Goal: Task Accomplishment & Management: Manage account settings

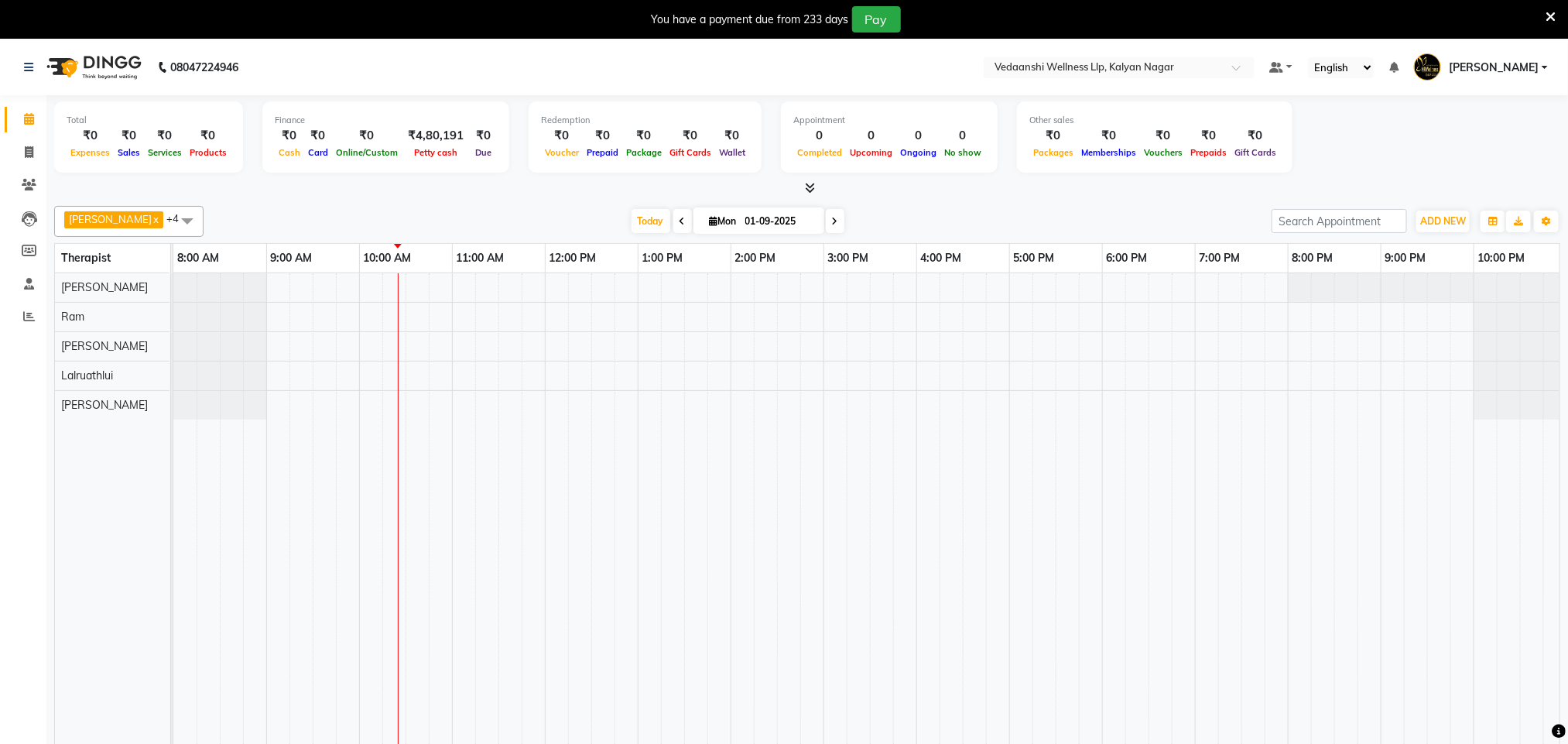
click at [1554, 16] on icon at bounding box center [1551, 17] width 10 height 14
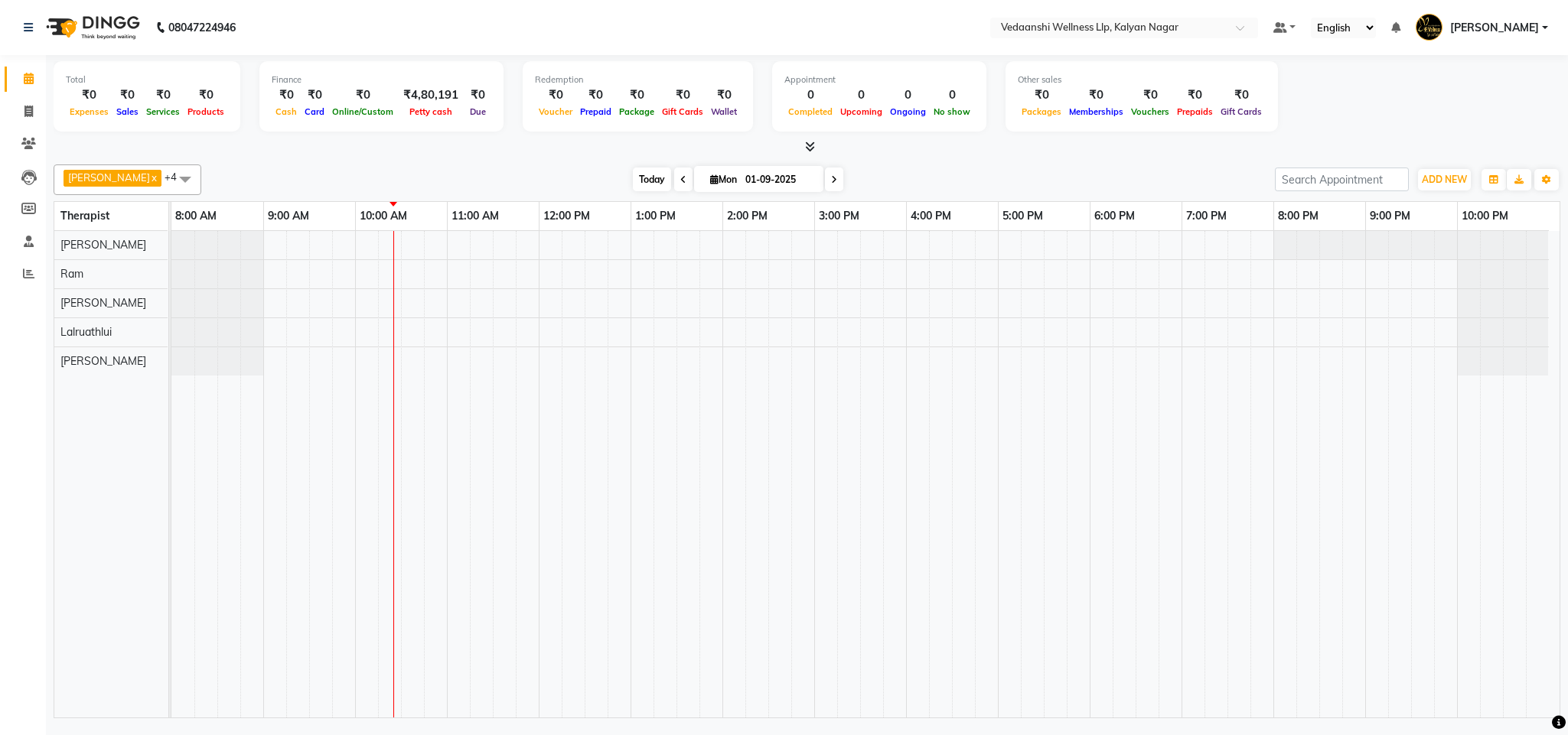
click at [633, 179] on span "Today" at bounding box center [652, 179] width 38 height 23
click at [170, 173] on span at bounding box center [185, 178] width 31 height 29
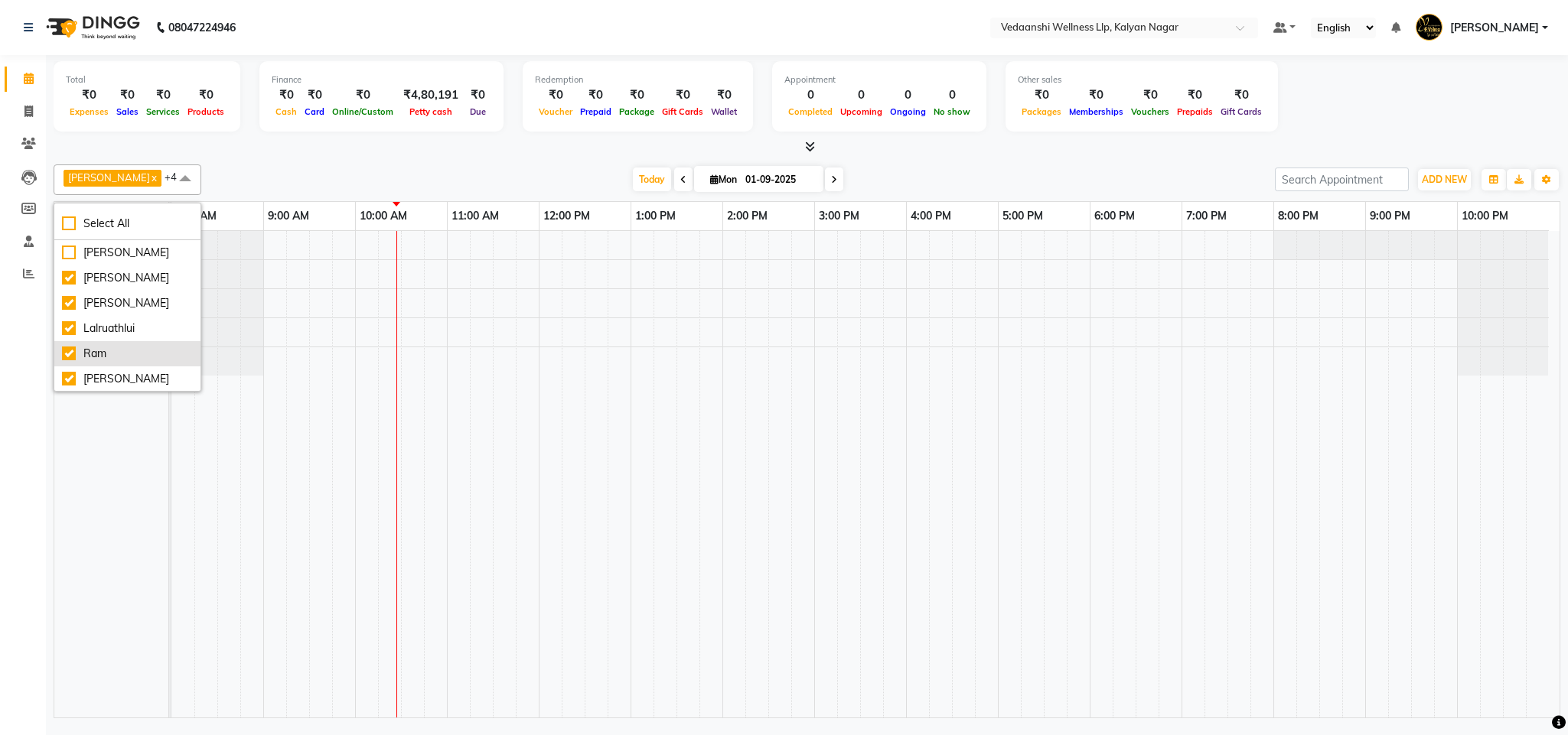
scroll to position [33, 0]
click at [117, 371] on div "[PERSON_NAME]" at bounding box center [127, 378] width 131 height 16
checkbox input "false"
click at [287, 141] on div at bounding box center [807, 146] width 1507 height 16
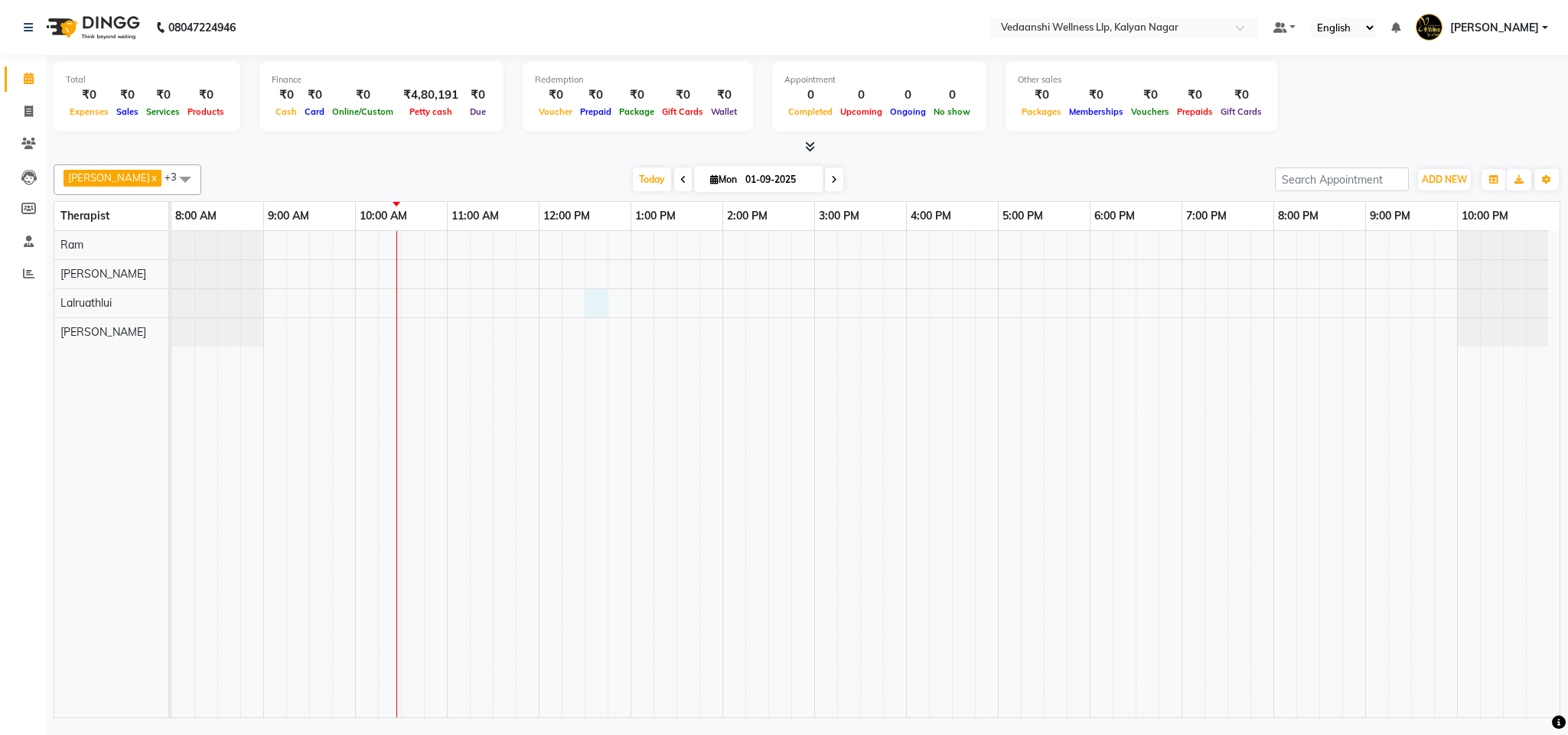
click at [584, 308] on div at bounding box center [866, 474] width 1389 height 486
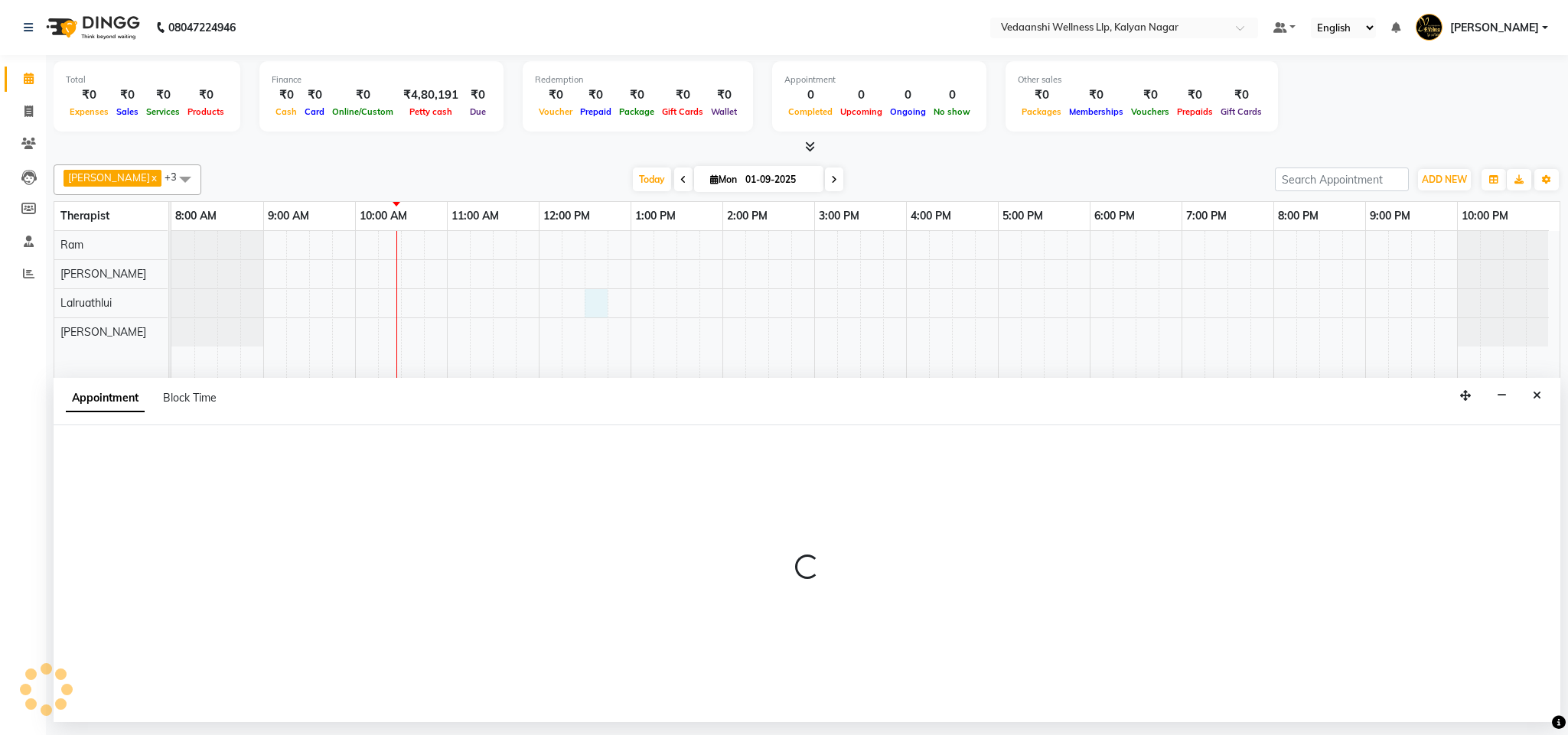
select select "67323"
select select "tentative"
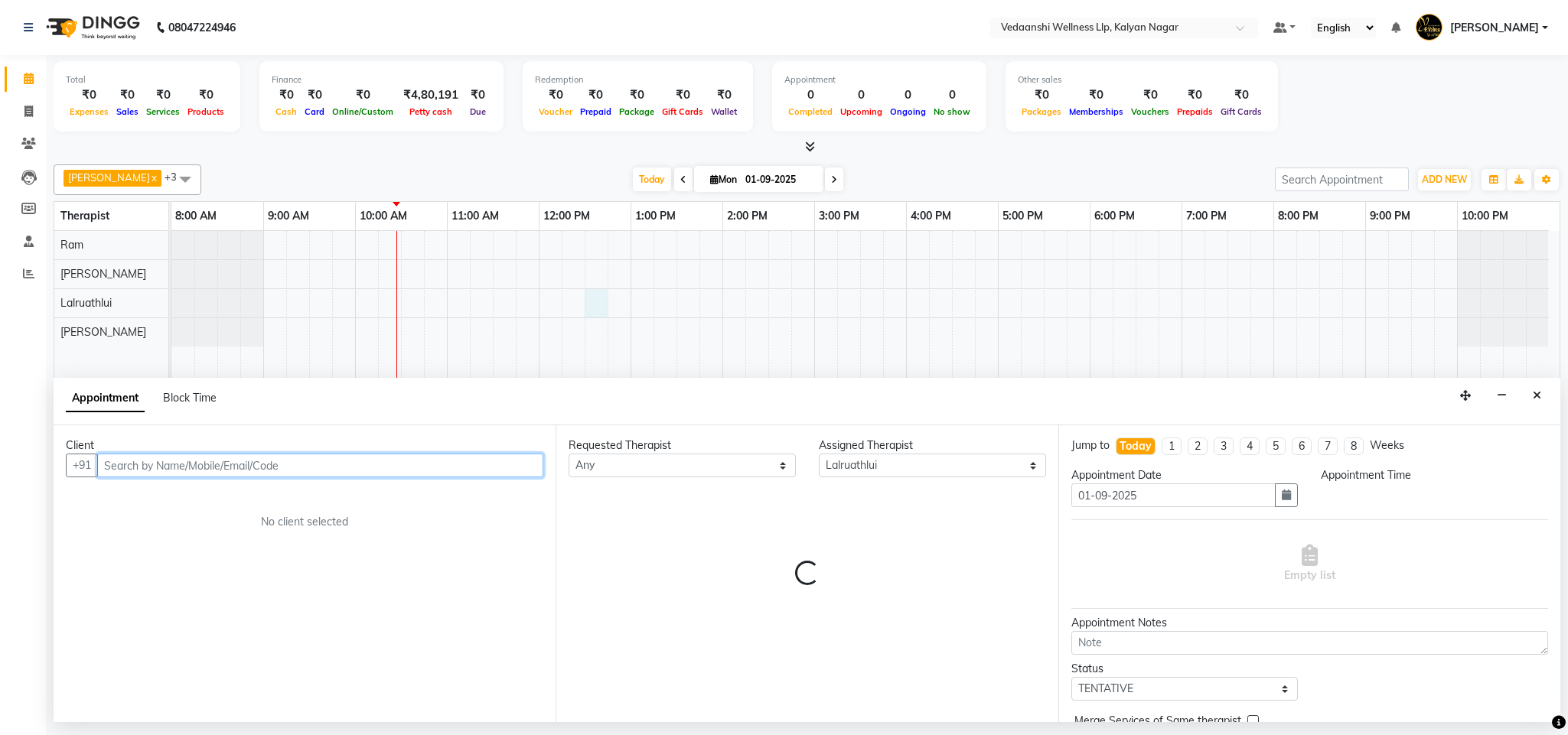
select select "750"
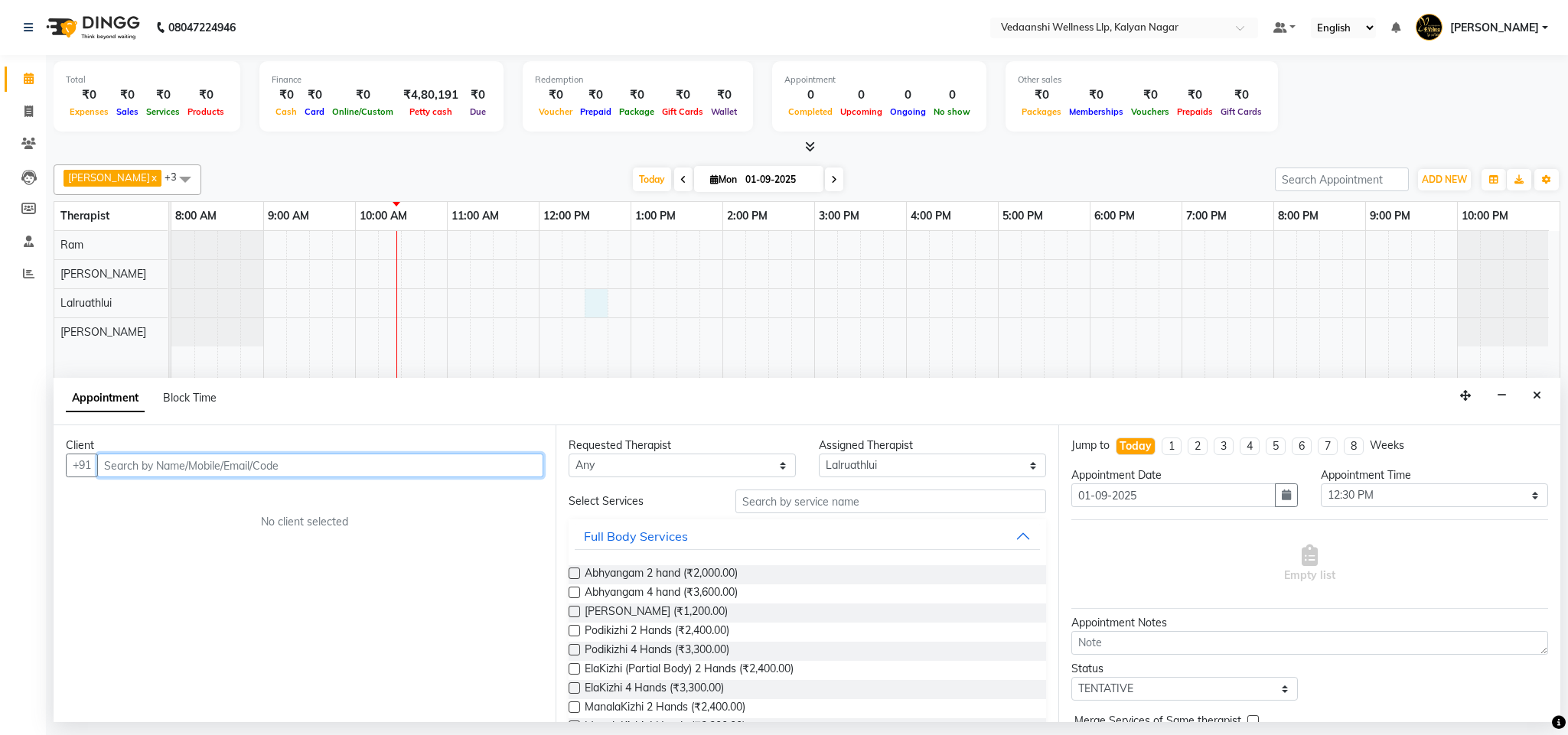
click at [292, 462] on input "text" at bounding box center [320, 465] width 446 height 23
click at [189, 498] on span "97428695" at bounding box center [198, 498] width 61 height 15
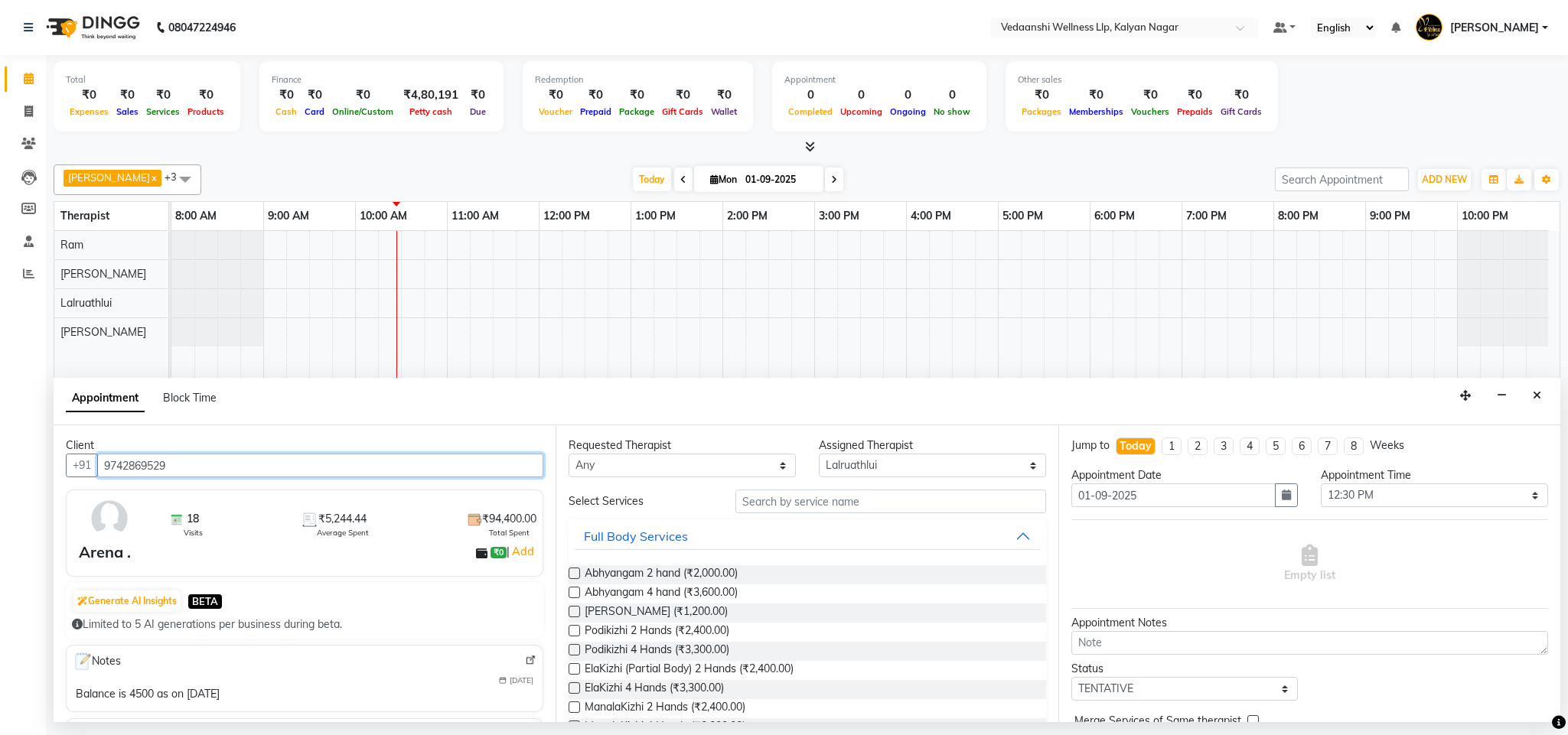
type input "9742869529"
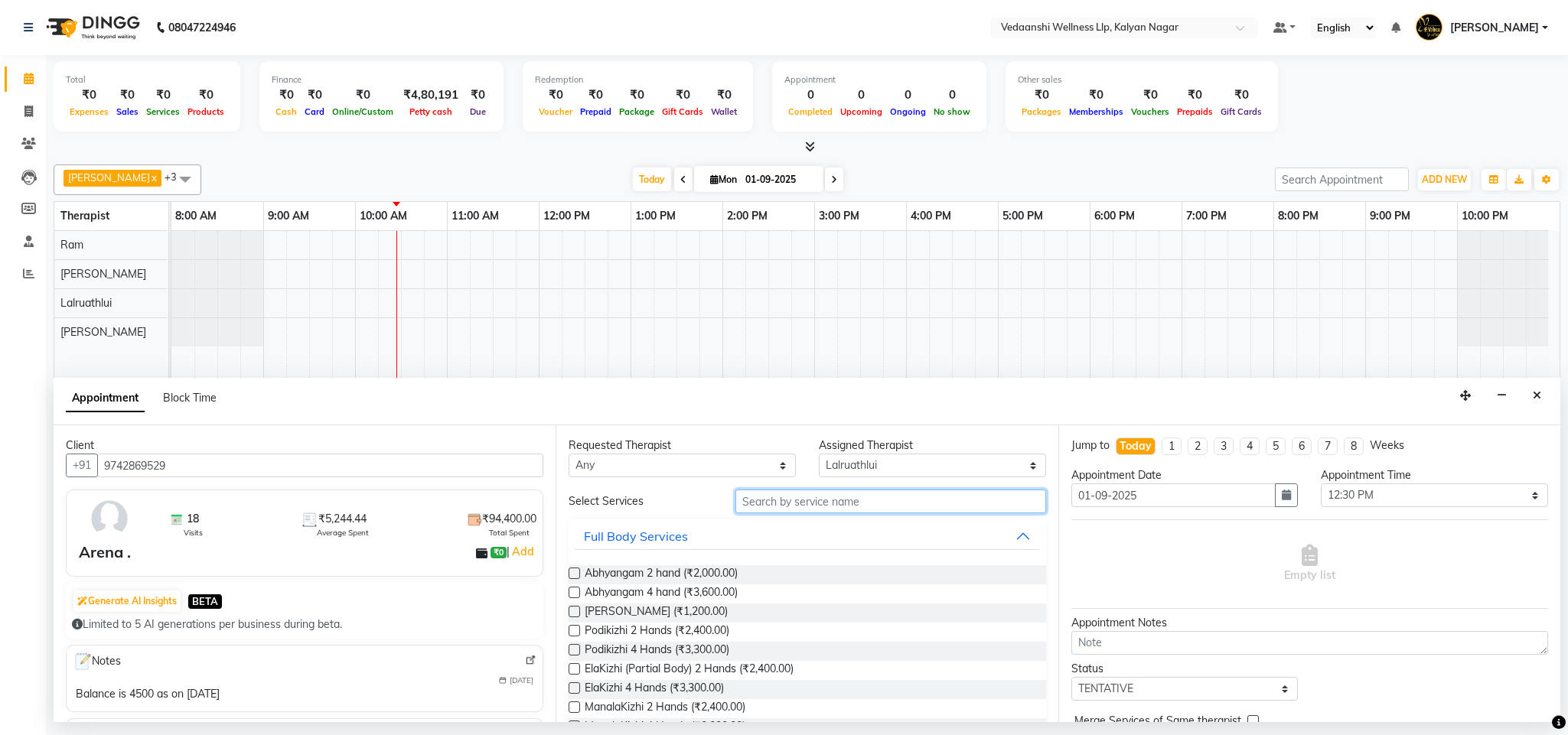
click at [814, 507] on input "text" at bounding box center [890, 501] width 311 height 23
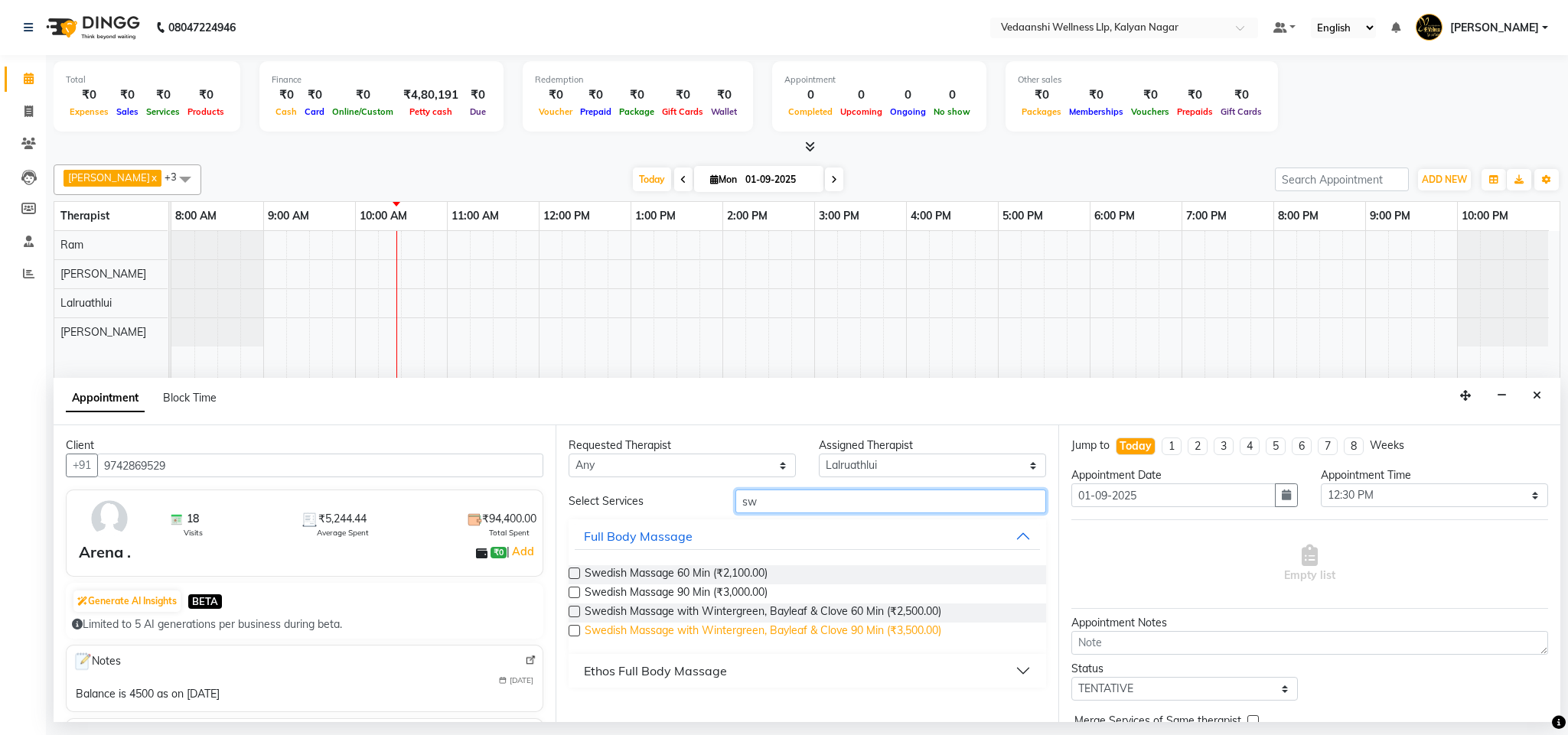
type input "sw"
click at [855, 639] on span "Swedish Massage with Wintergreen, Bayleaf & Clove 90 Min (₹3,500.00)" at bounding box center [763, 633] width 357 height 19
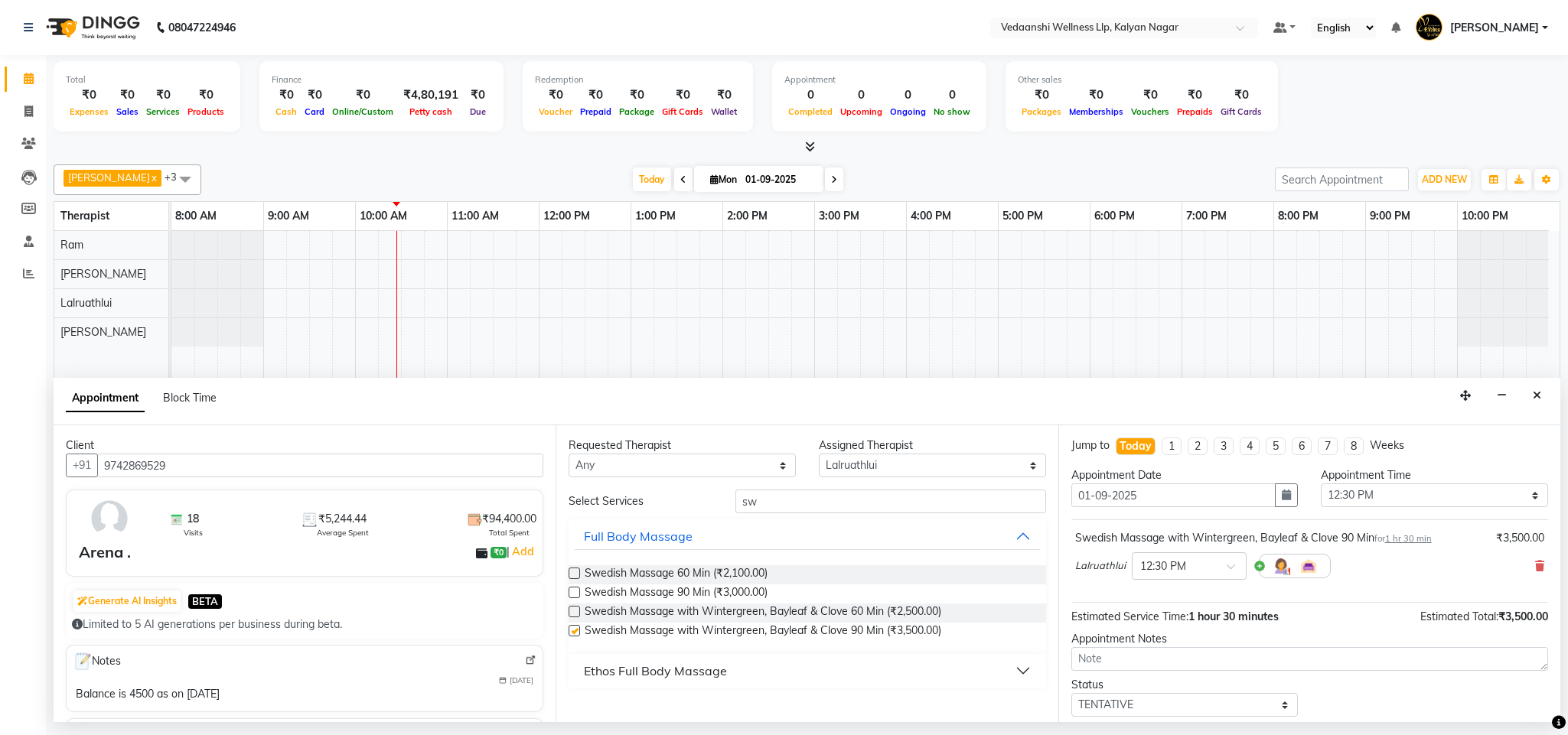
checkbox input "false"
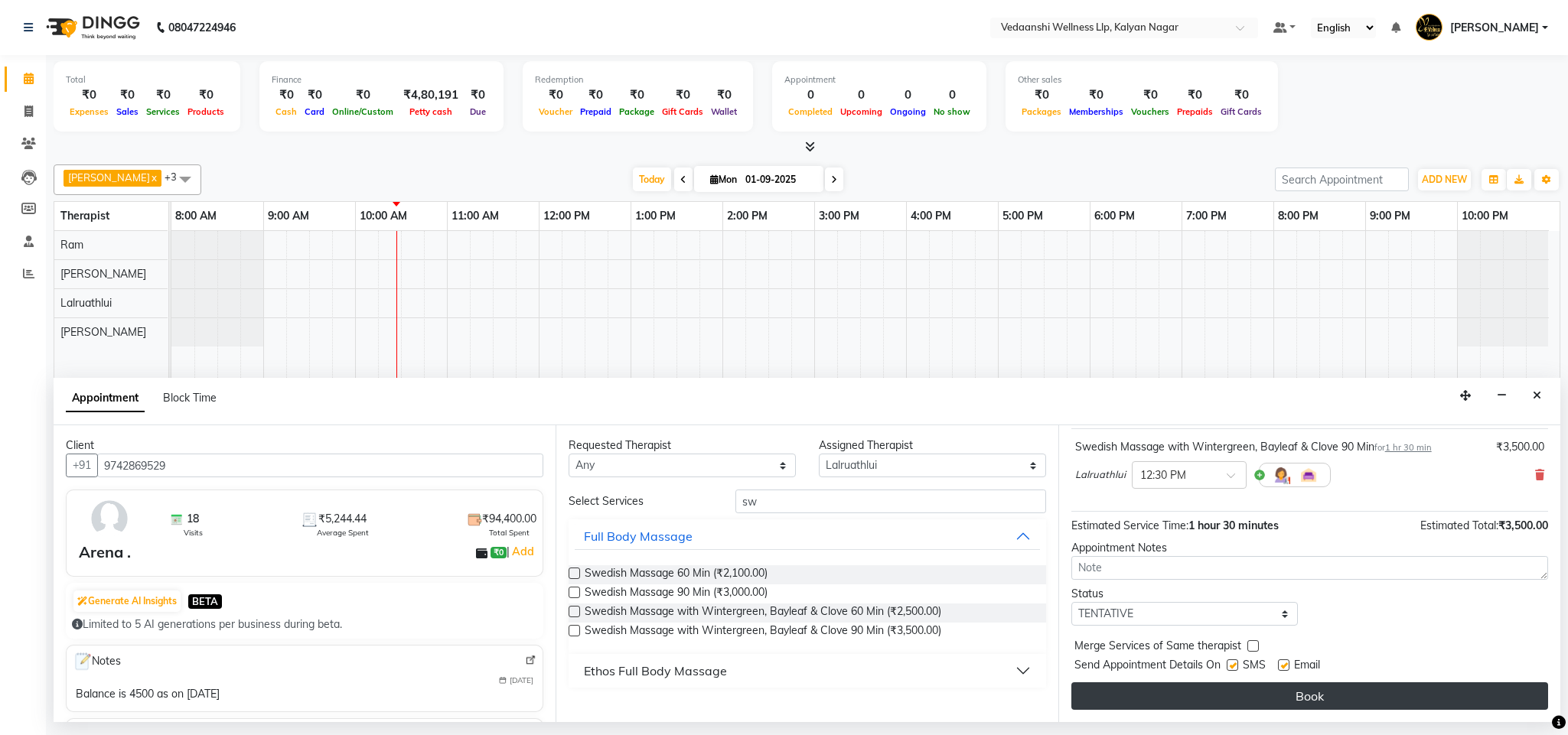
click at [1213, 697] on button "Book" at bounding box center [1310, 696] width 477 height 27
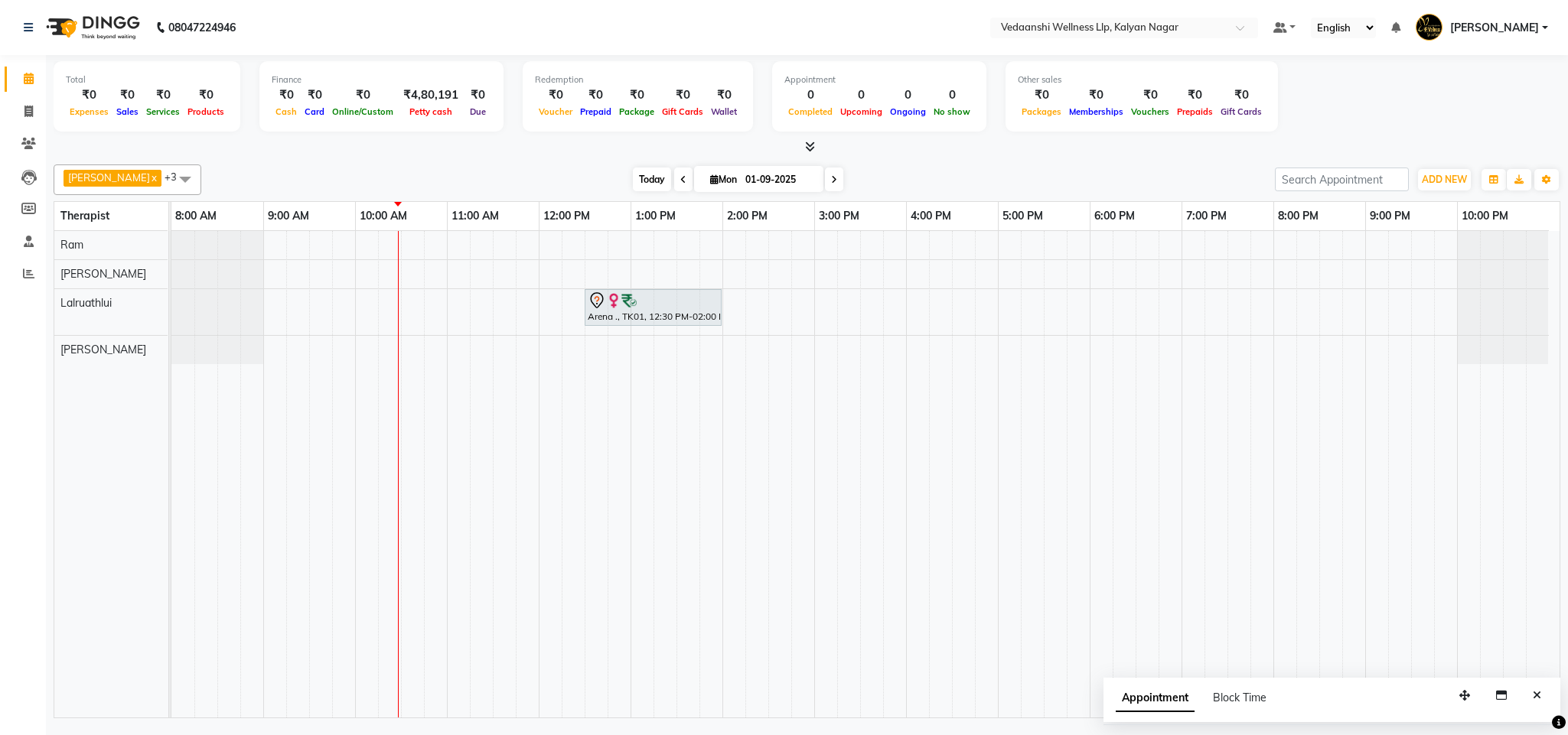
click at [633, 171] on span "Today" at bounding box center [652, 179] width 38 height 23
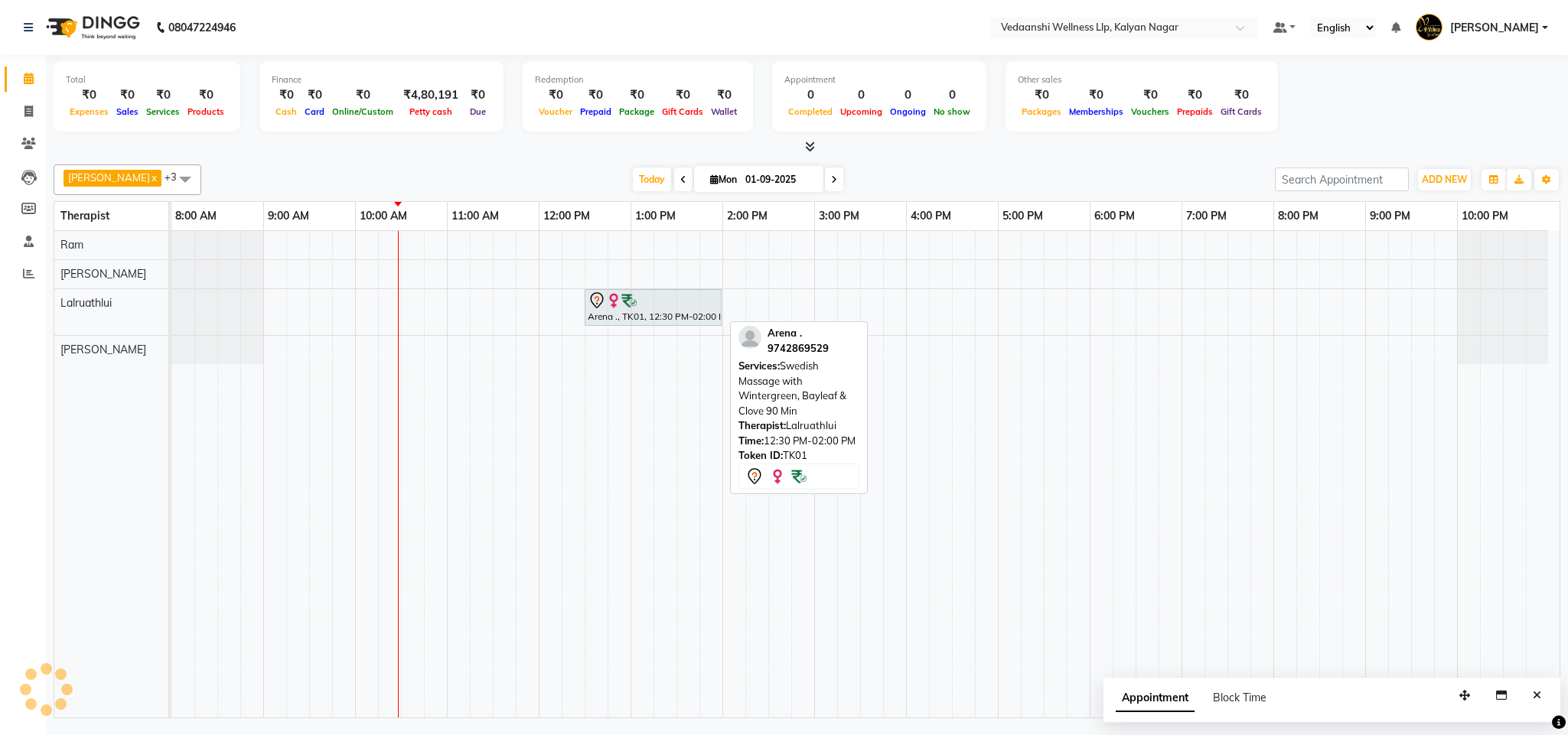
scroll to position [0, 7]
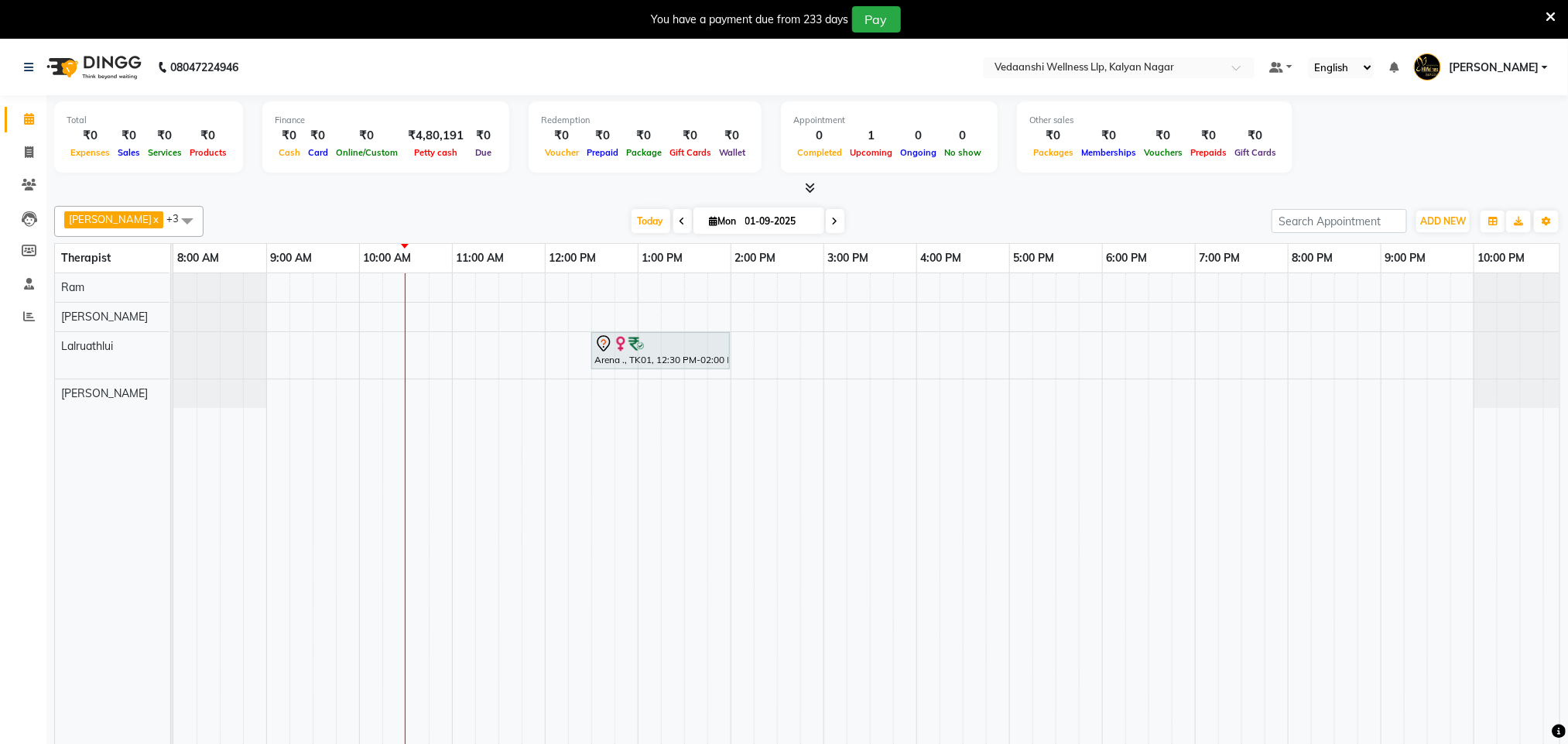
click at [1555, 14] on icon at bounding box center [1551, 17] width 10 height 14
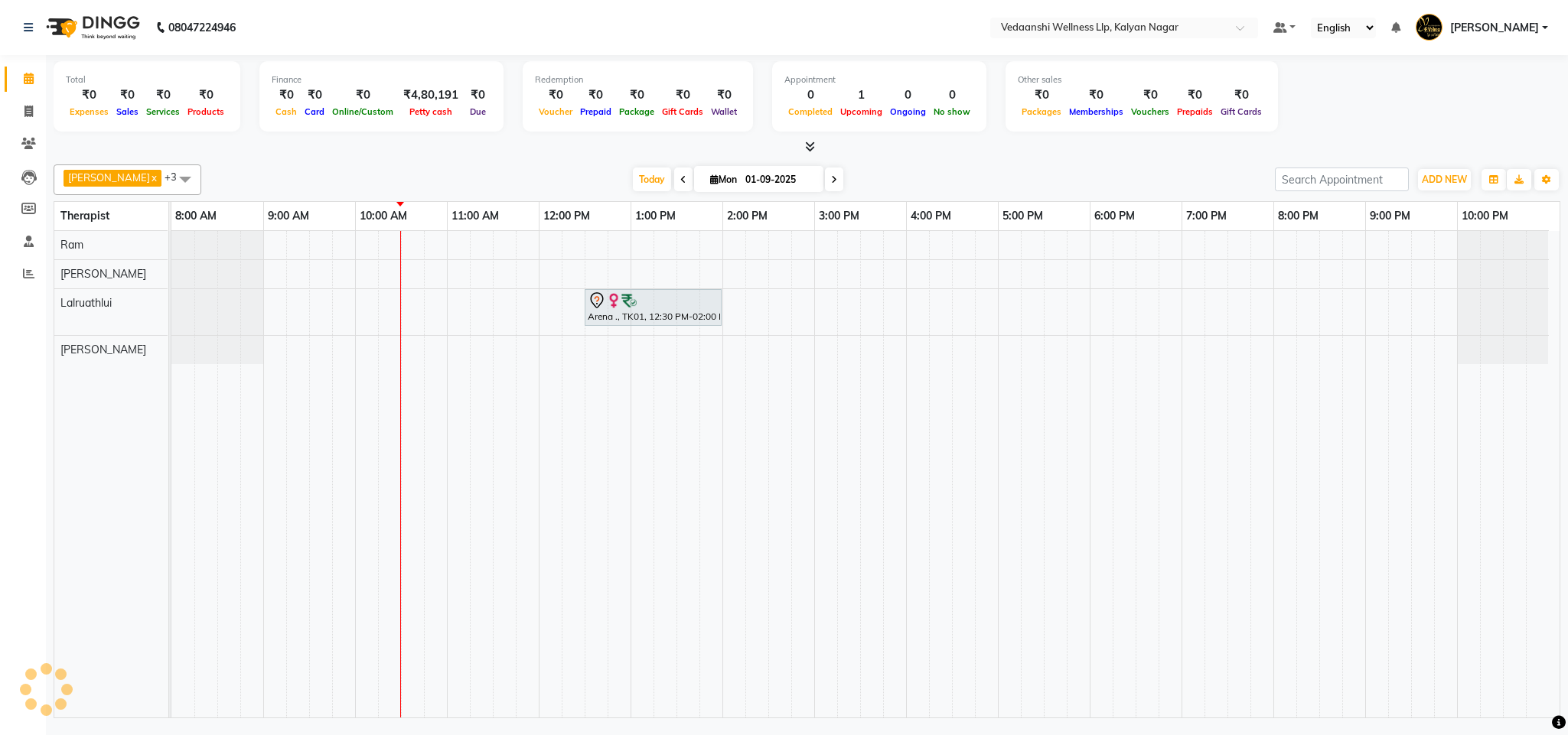
click at [741, 175] on input "01-09-2025" at bounding box center [779, 179] width 77 height 23
select select "9"
select select "2025"
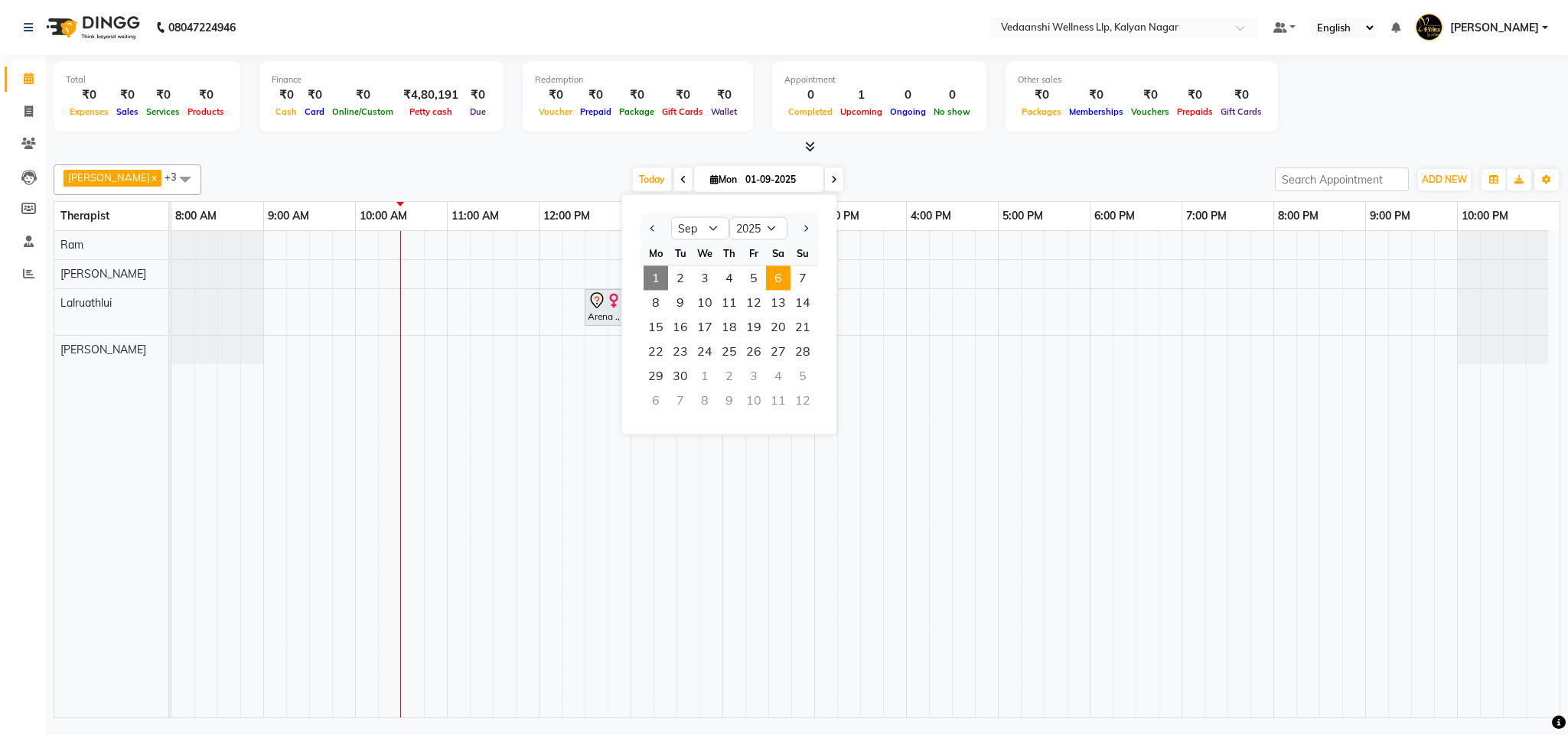
click at [780, 273] on span "6" at bounding box center [778, 279] width 24 height 24
type input "06-09-2025"
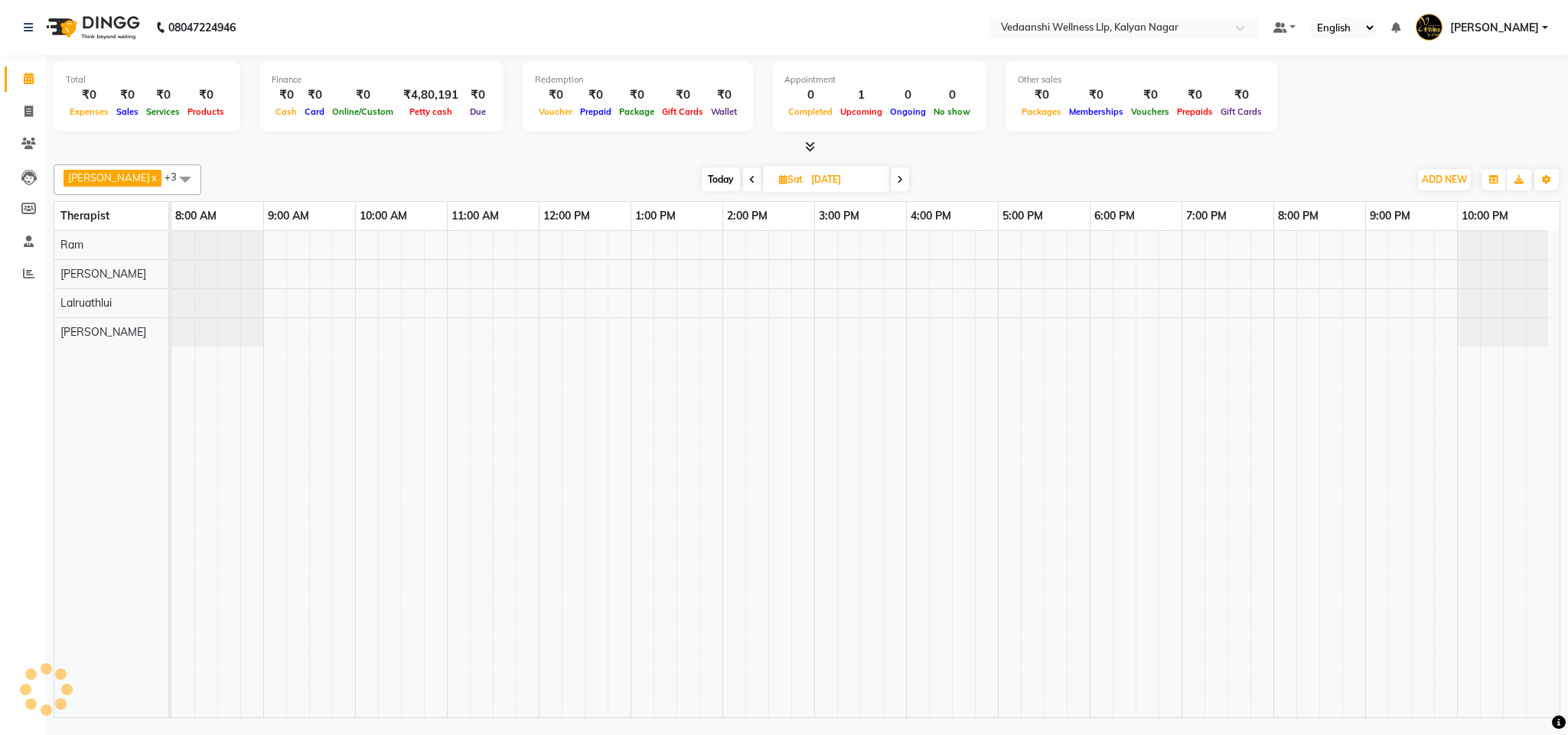
scroll to position [0, 7]
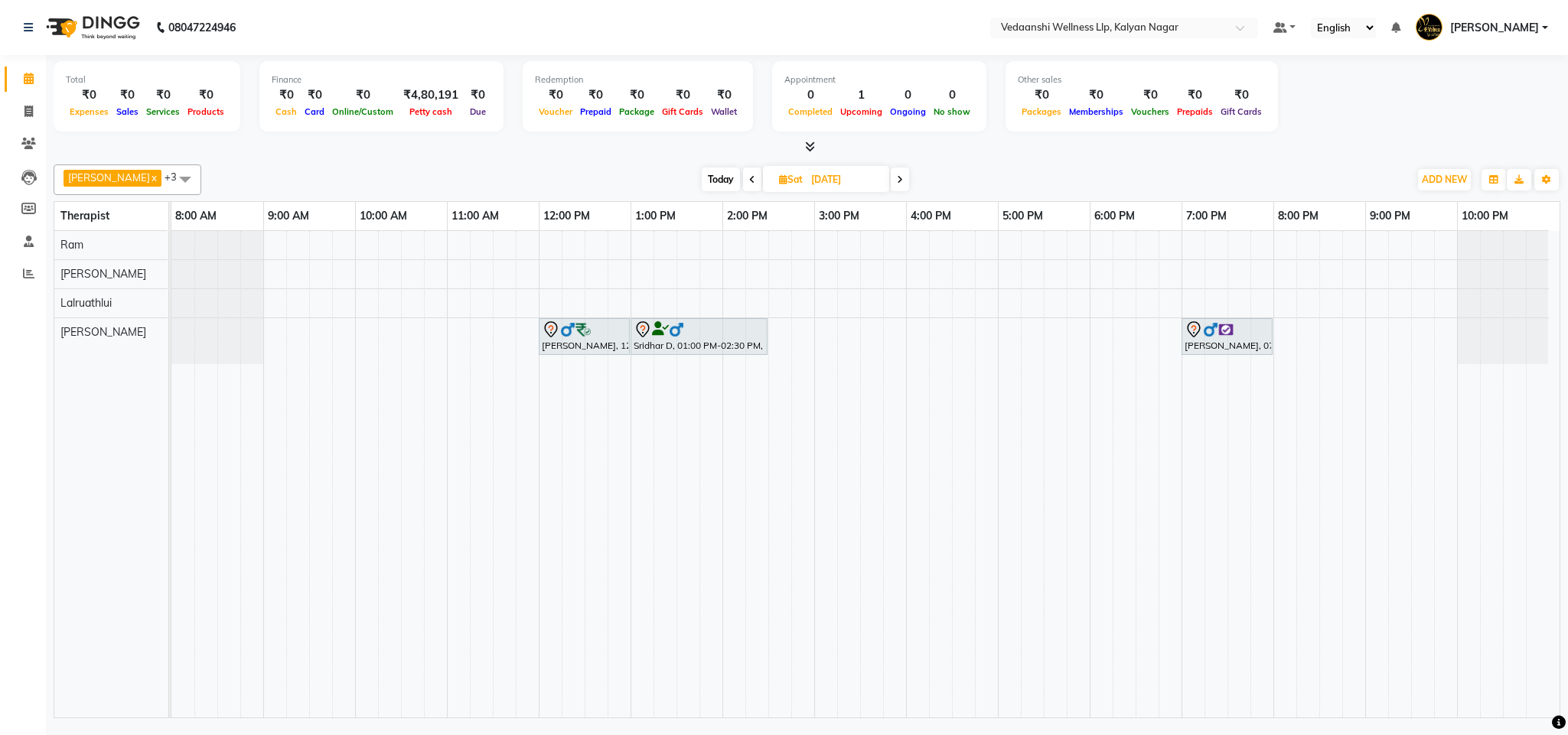
click at [365, 237] on div "Daniel Manuel, 12:00 PM-01:00 PM, Member Plan 60 Min Sridhar D, 01:00 PM-02:30 …" at bounding box center [866, 474] width 1389 height 486
select select "67164"
select select "600"
select select "tentative"
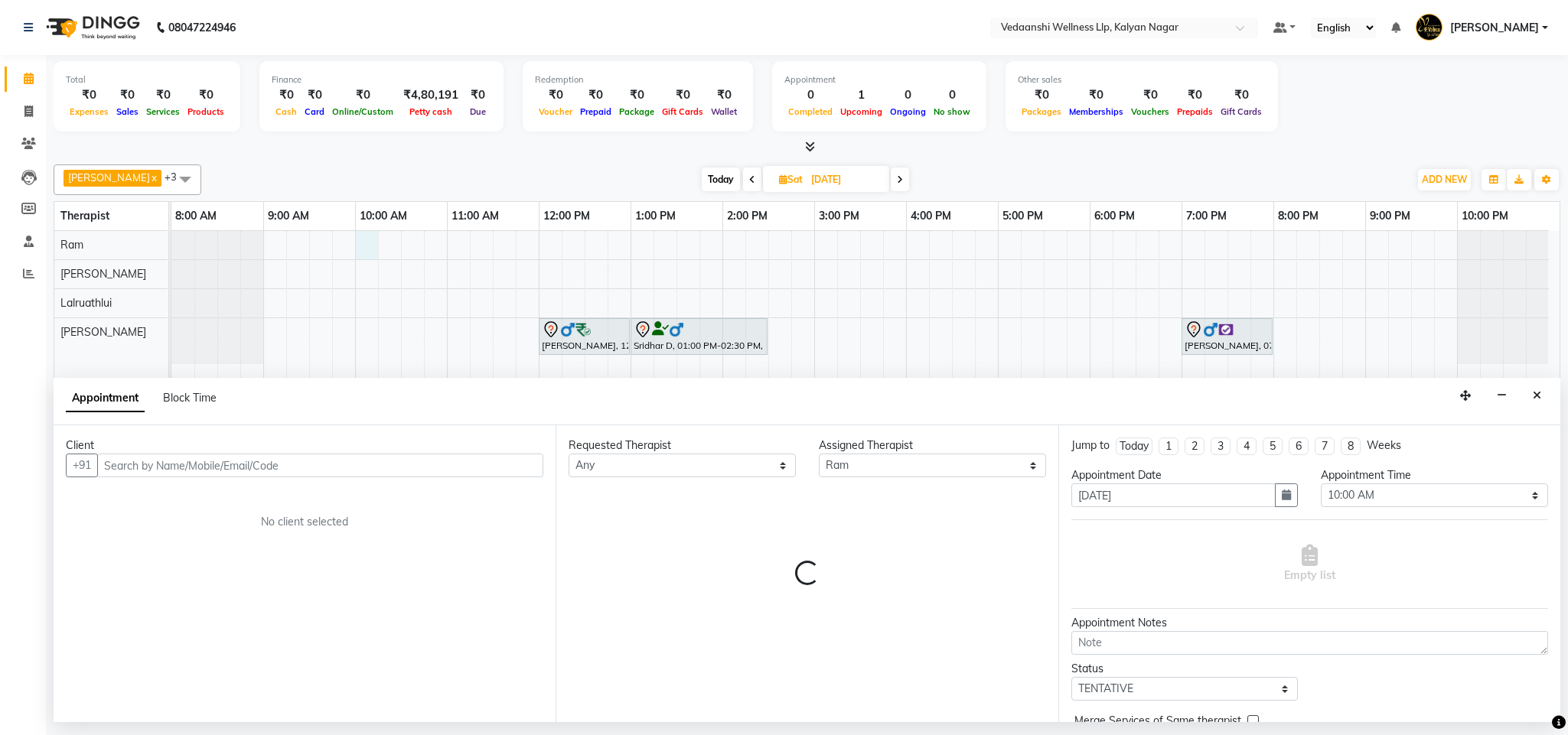
click at [165, 466] on input "text" at bounding box center [320, 465] width 446 height 23
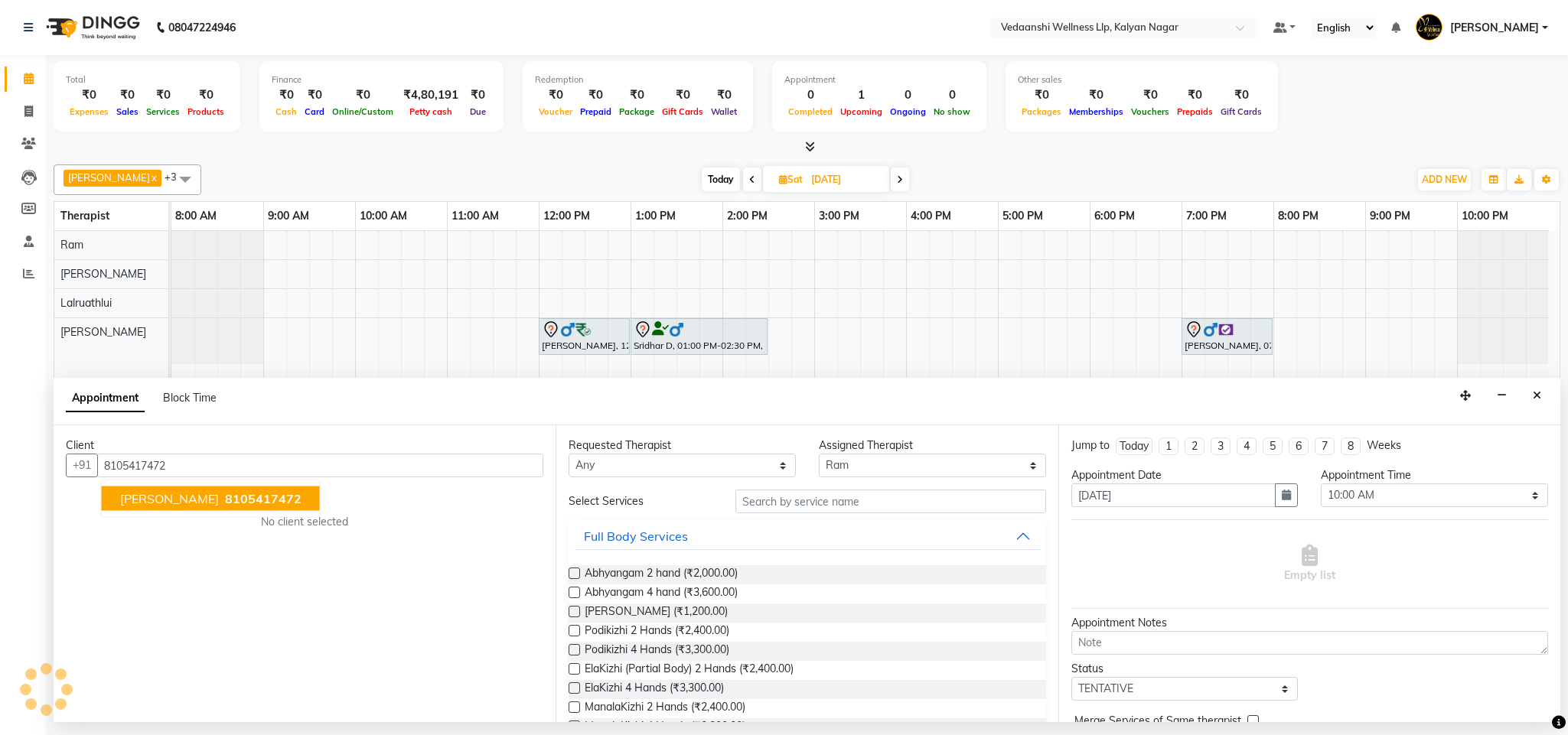
click at [253, 497] on span "8105417472" at bounding box center [264, 498] width 77 height 15
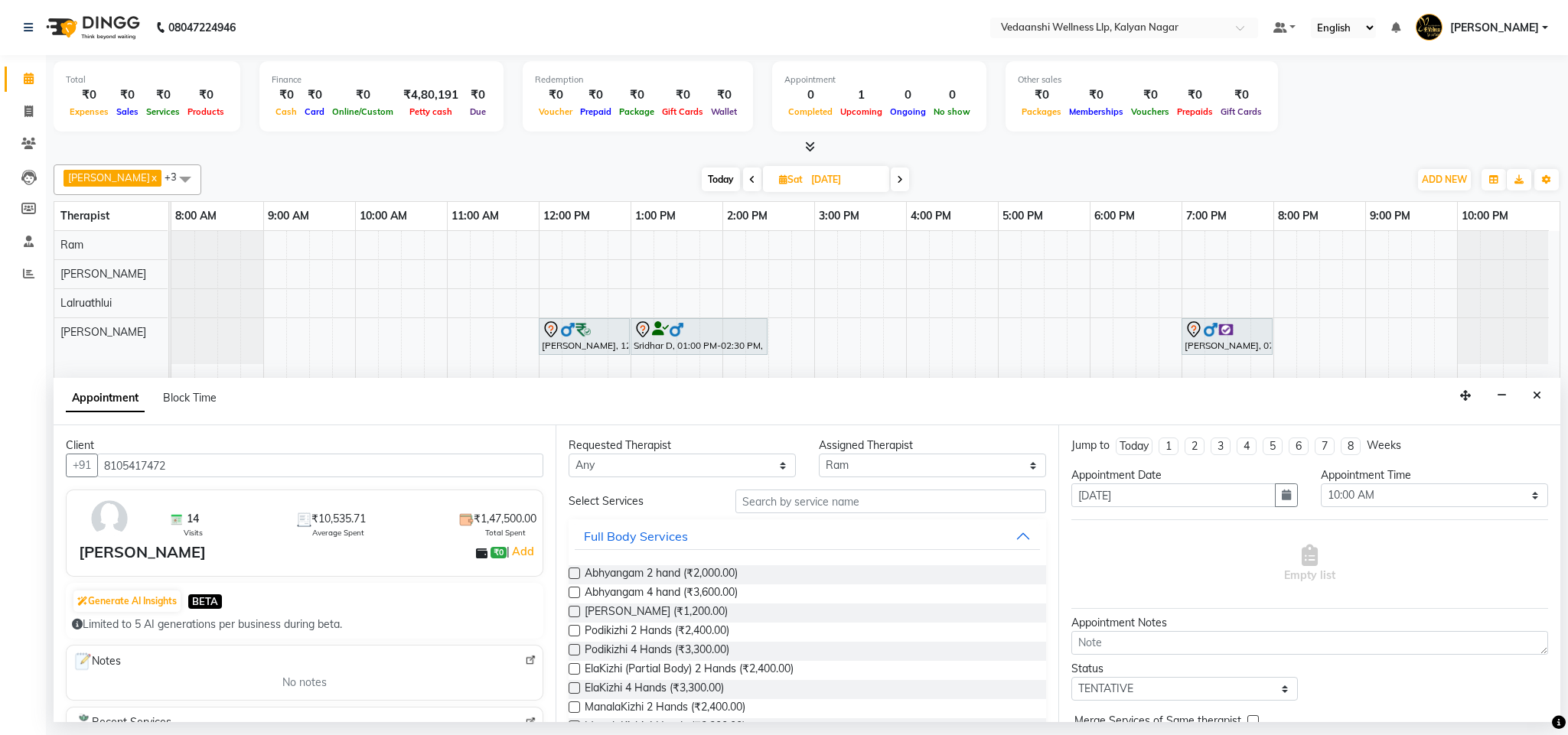
type input "8105417472"
click at [772, 508] on input "text" at bounding box center [890, 501] width 311 height 23
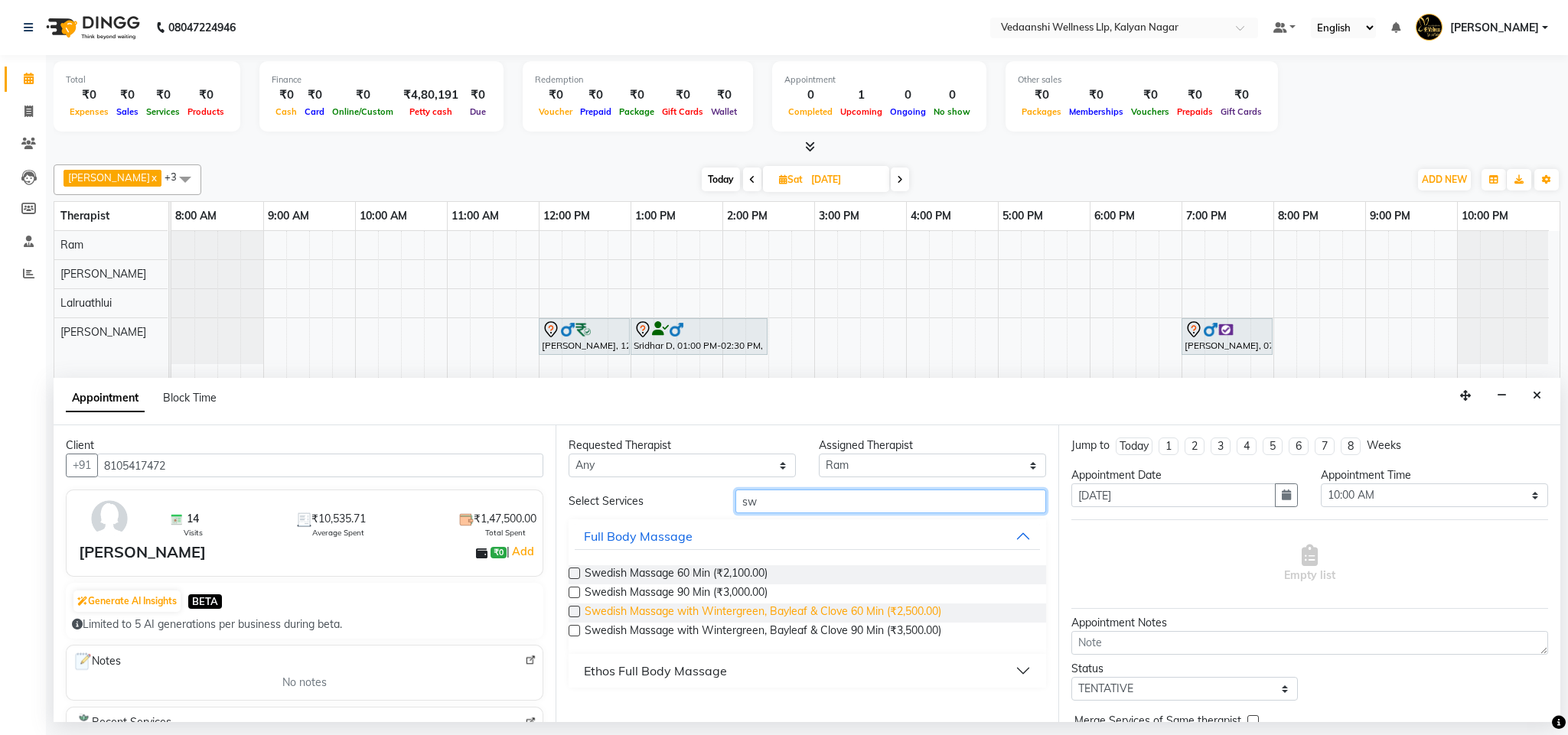
type input "sw"
click at [818, 616] on span "Swedish Massage with Wintergreen, Bayleaf & Clove 60 Min (₹2,500.00)" at bounding box center [763, 613] width 357 height 19
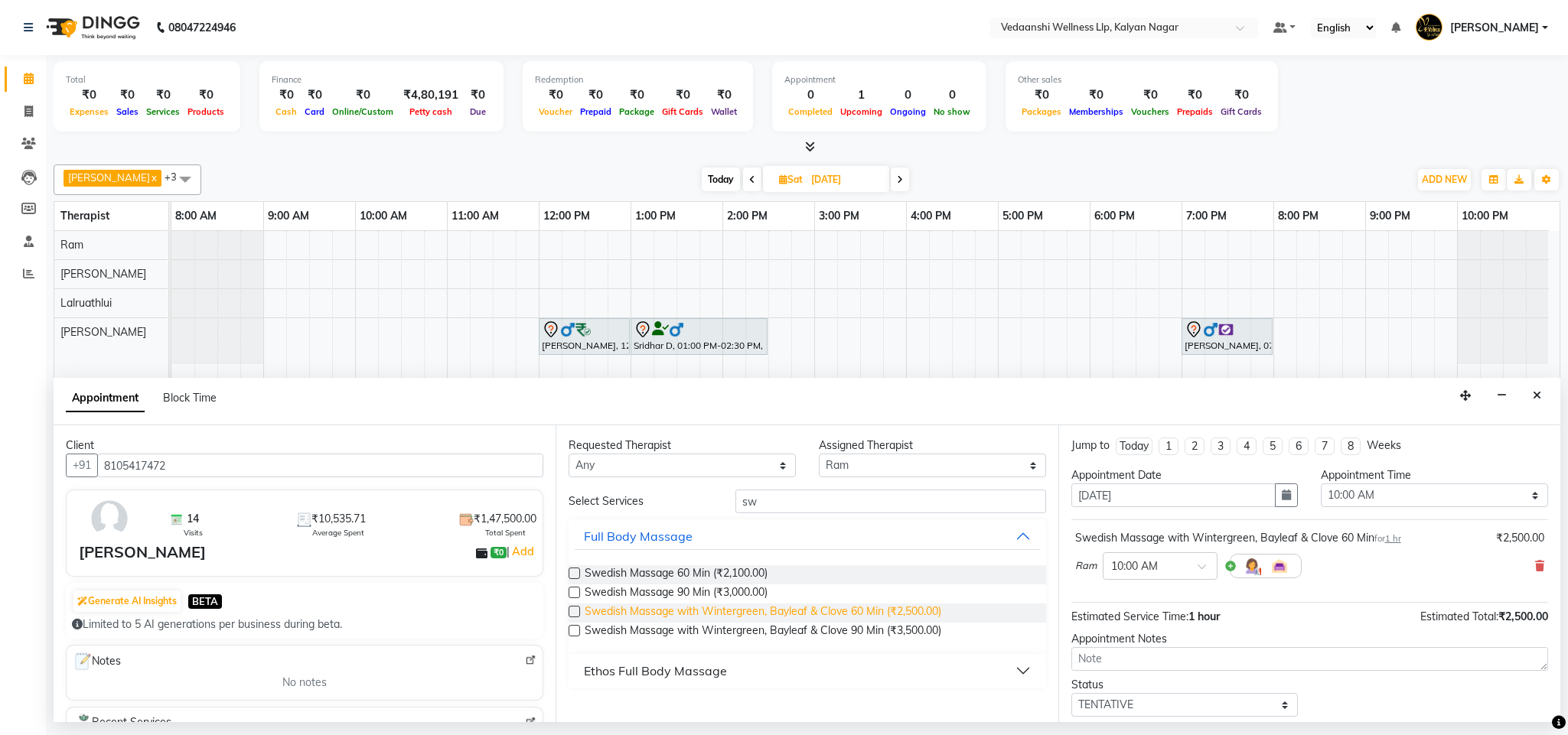
click at [818, 616] on span "Swedish Massage with Wintergreen, Bayleaf & Clove 60 Min (₹2,500.00)" at bounding box center [763, 613] width 357 height 19
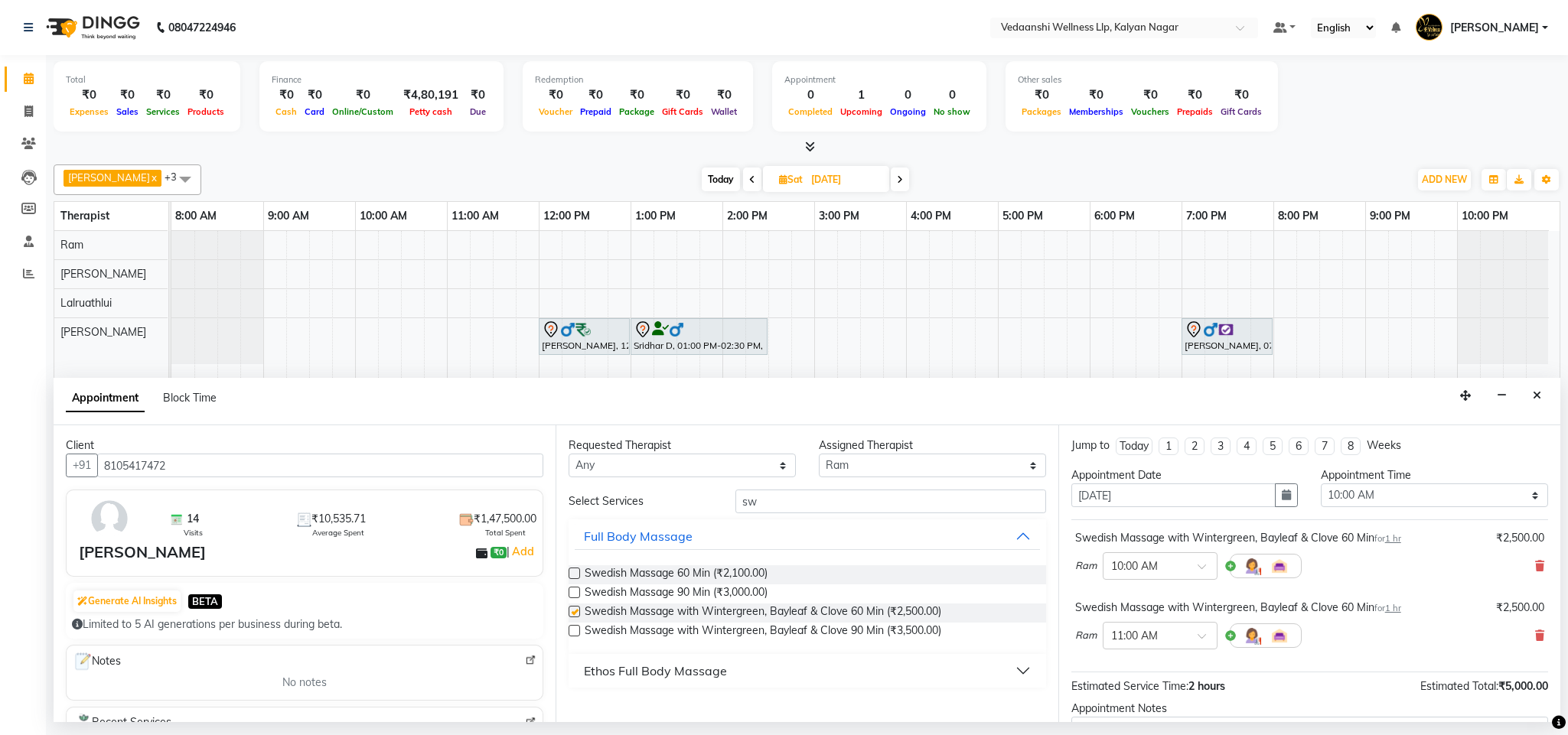
checkbox input "false"
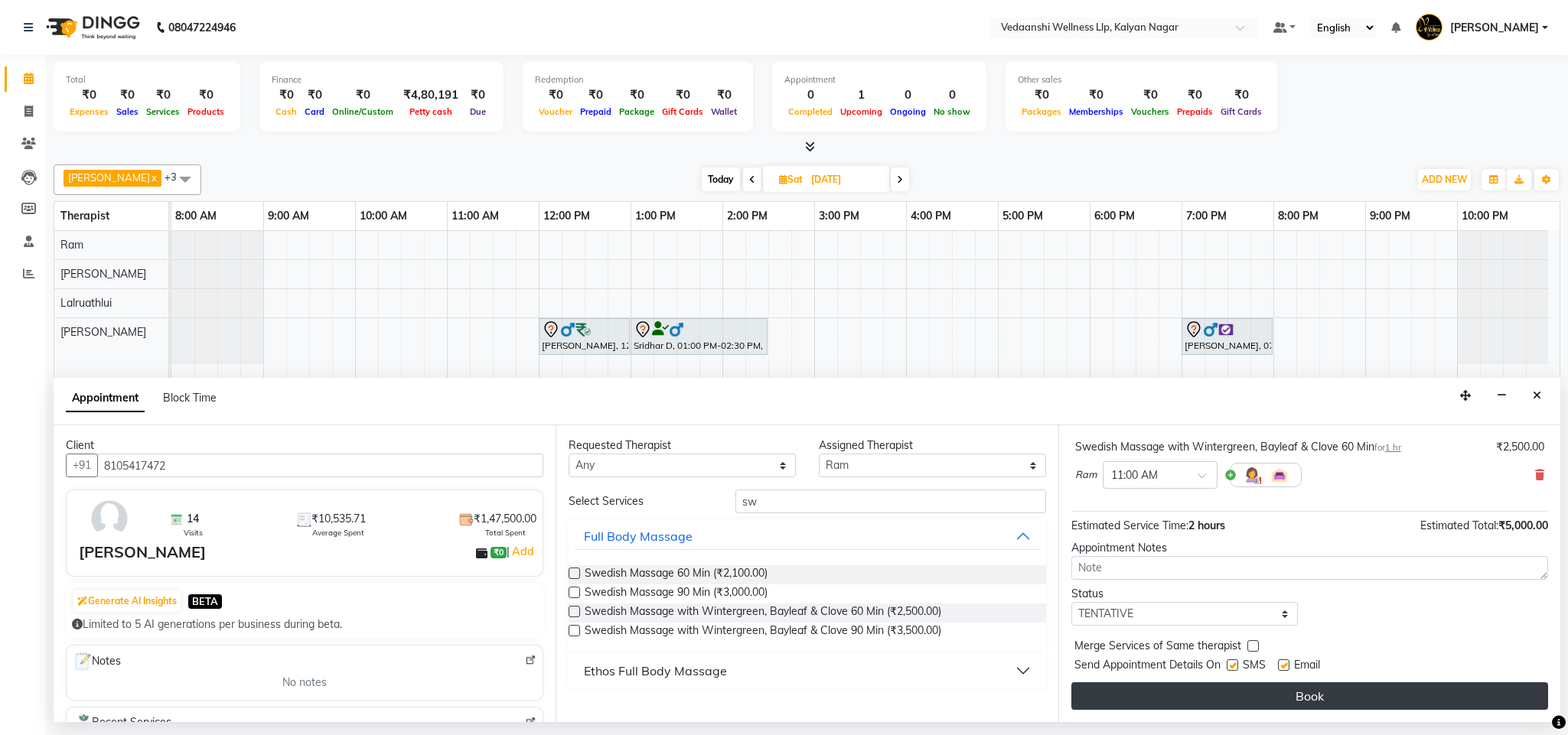
click at [1206, 696] on button "Book" at bounding box center [1310, 696] width 477 height 27
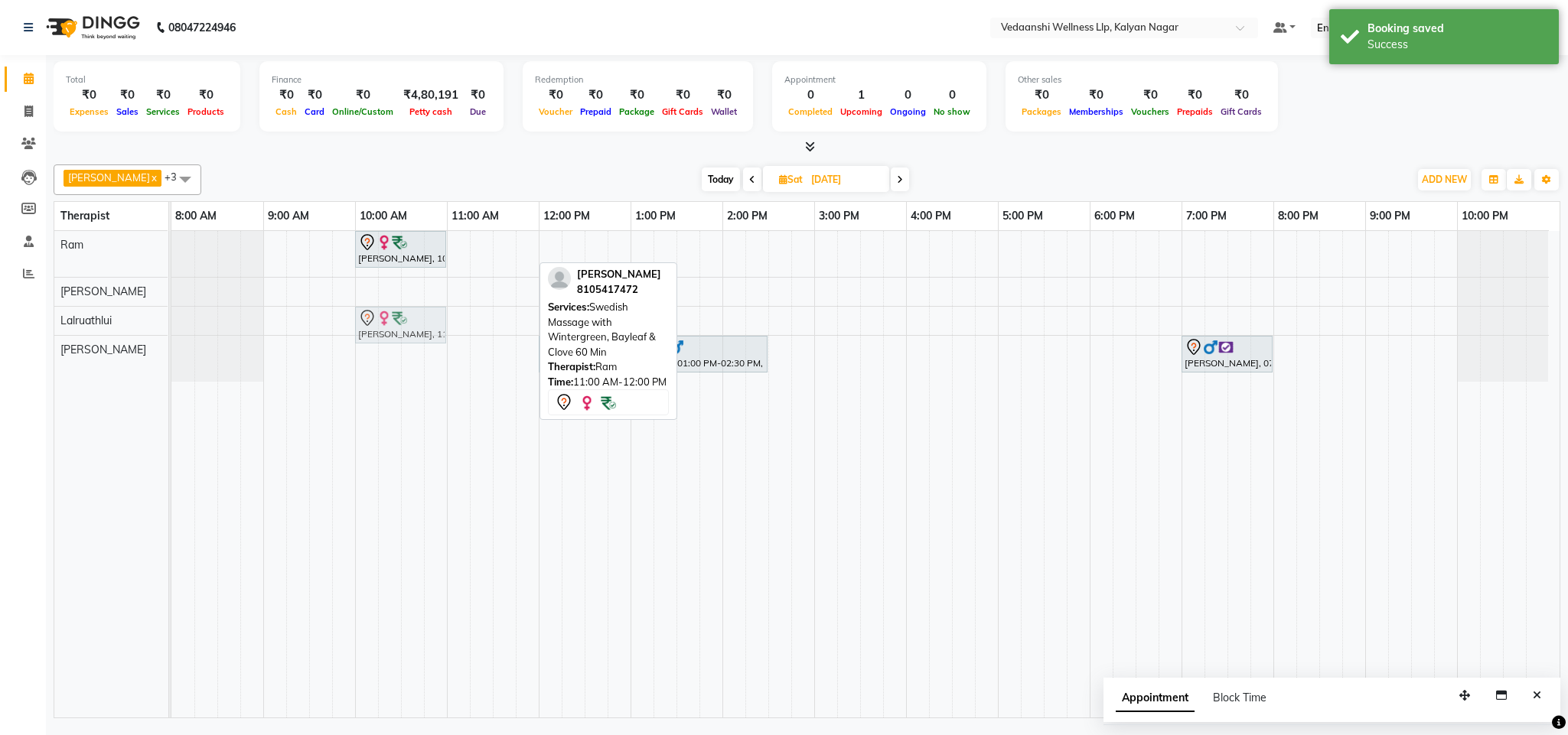
drag, startPoint x: 469, startPoint y: 251, endPoint x: 381, endPoint y: 320, distance: 111.8
click at [381, 320] on tbody "Nitasha Bansal, 10:00 AM-11:00 AM, Swedish Massage with Wintergreen, Bayleaf & …" at bounding box center [860, 306] width 1377 height 151
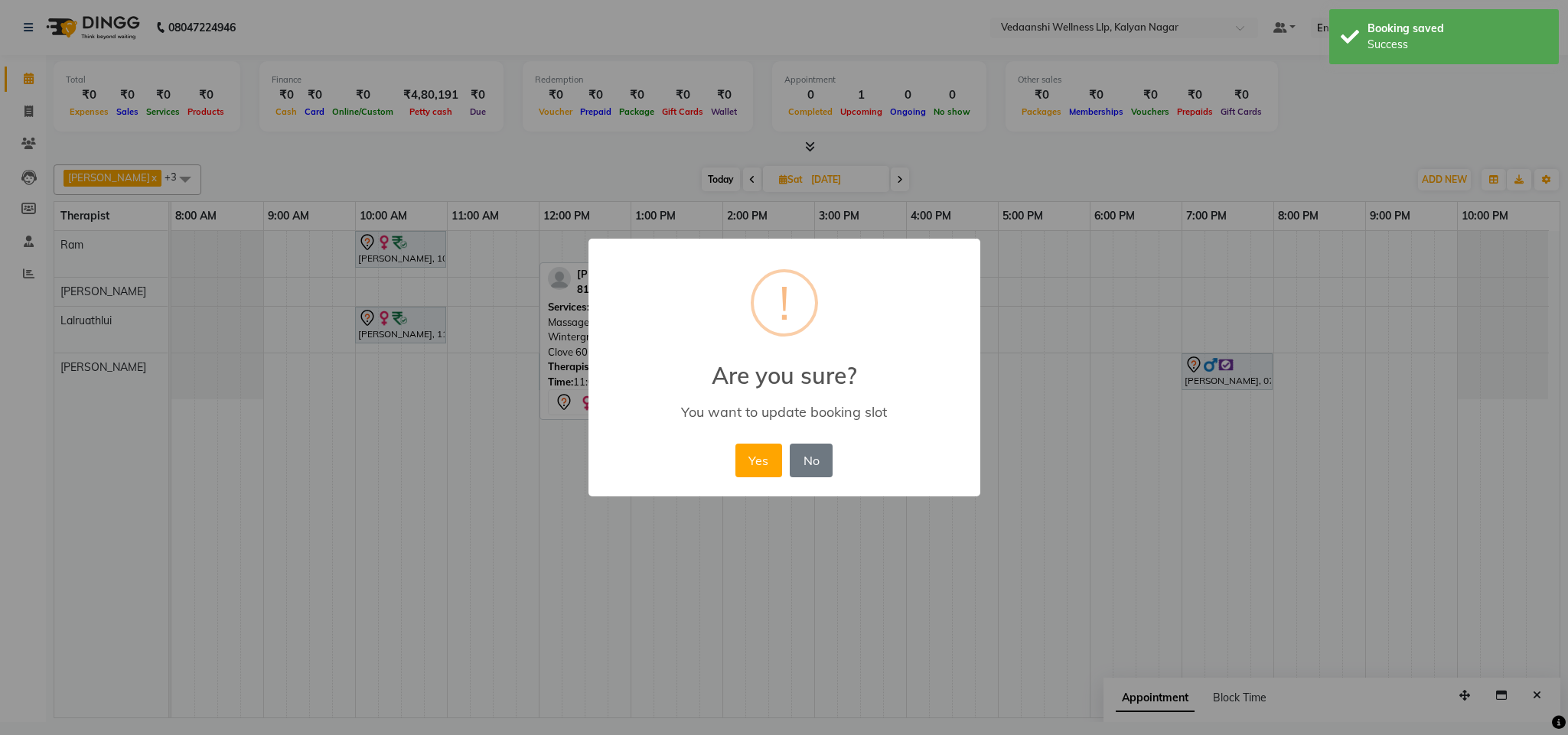
click at [754, 455] on button "Yes" at bounding box center [759, 461] width 47 height 34
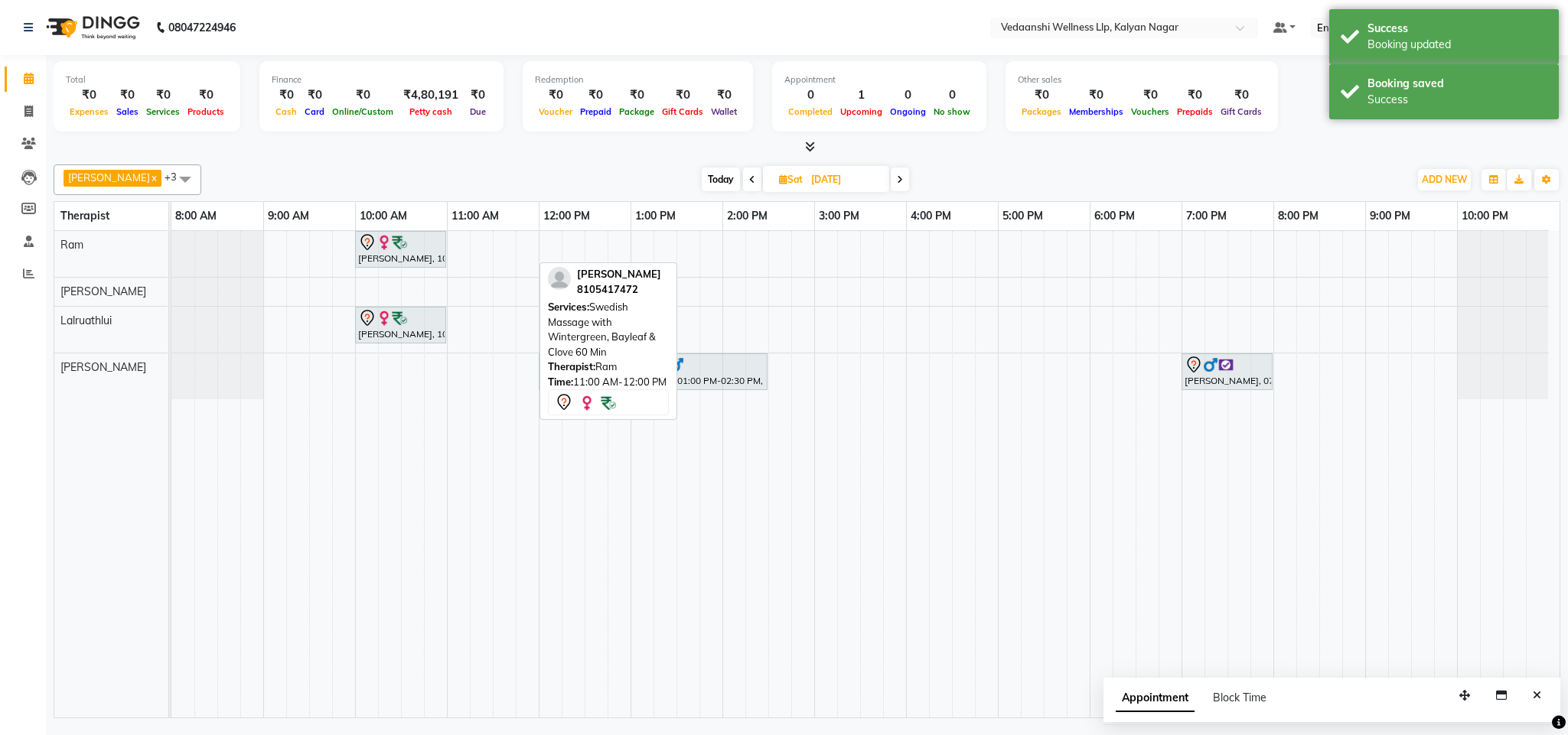
click at [701, 181] on span "Today" at bounding box center [720, 179] width 38 height 23
type input "01-09-2025"
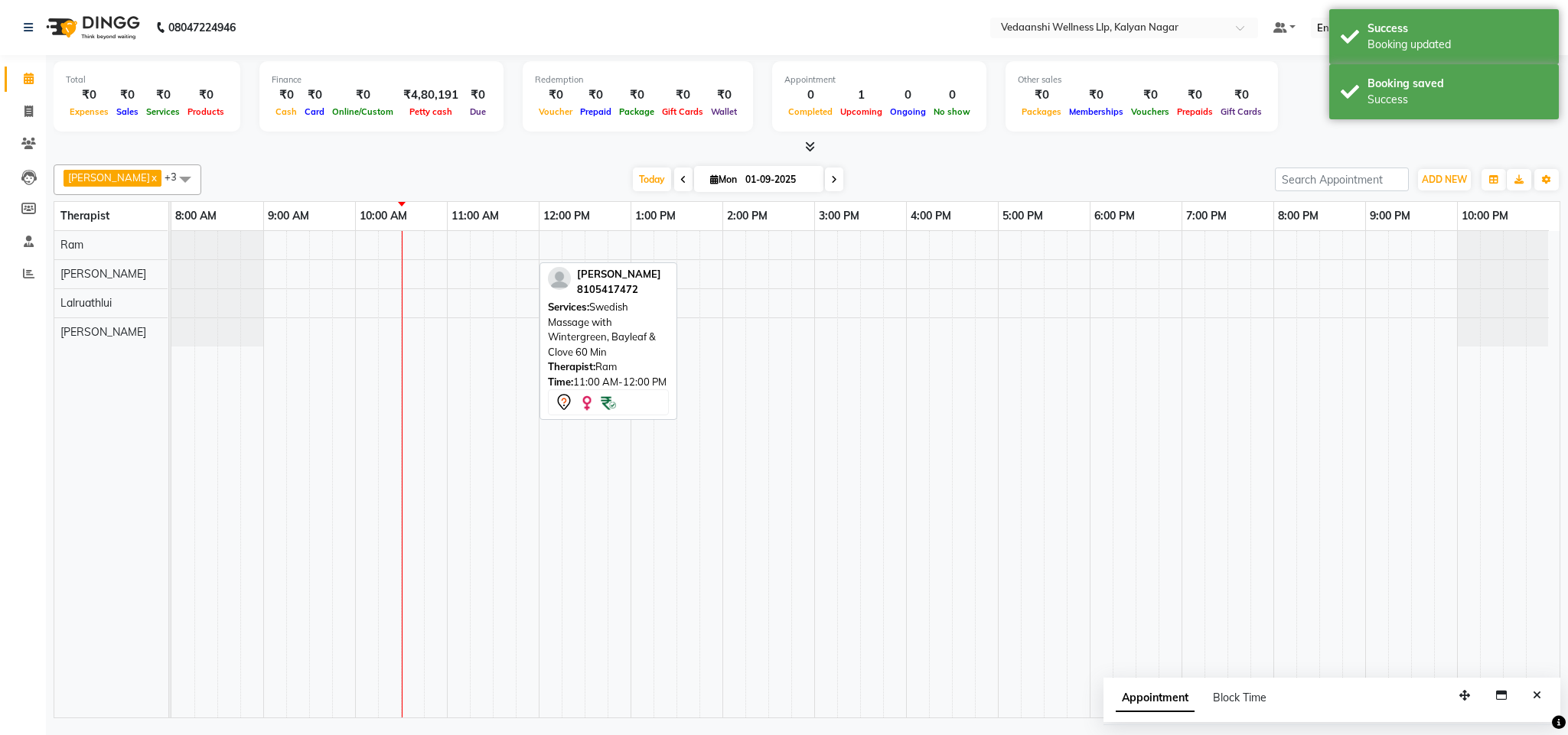
scroll to position [0, 7]
click at [733, 166] on div "Benjamin x Lalruathlui x Ram x Jennifer Zoramsangi x +3 Select All Amos Benjami…" at bounding box center [807, 179] width 1507 height 31
click at [743, 177] on input "01-09-2025" at bounding box center [779, 179] width 77 height 23
select select "9"
select select "2025"
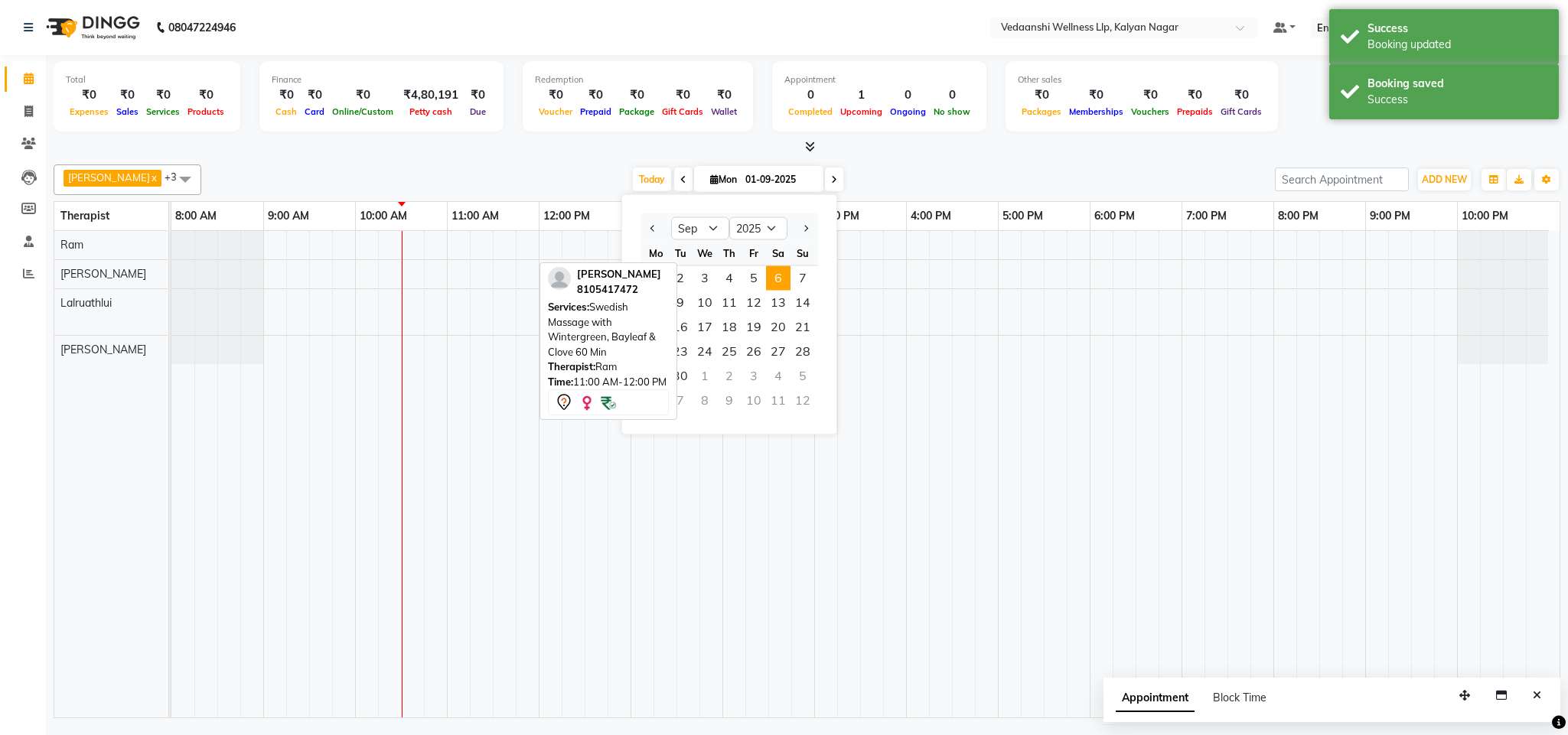
click at [778, 274] on span "6" at bounding box center [778, 279] width 24 height 24
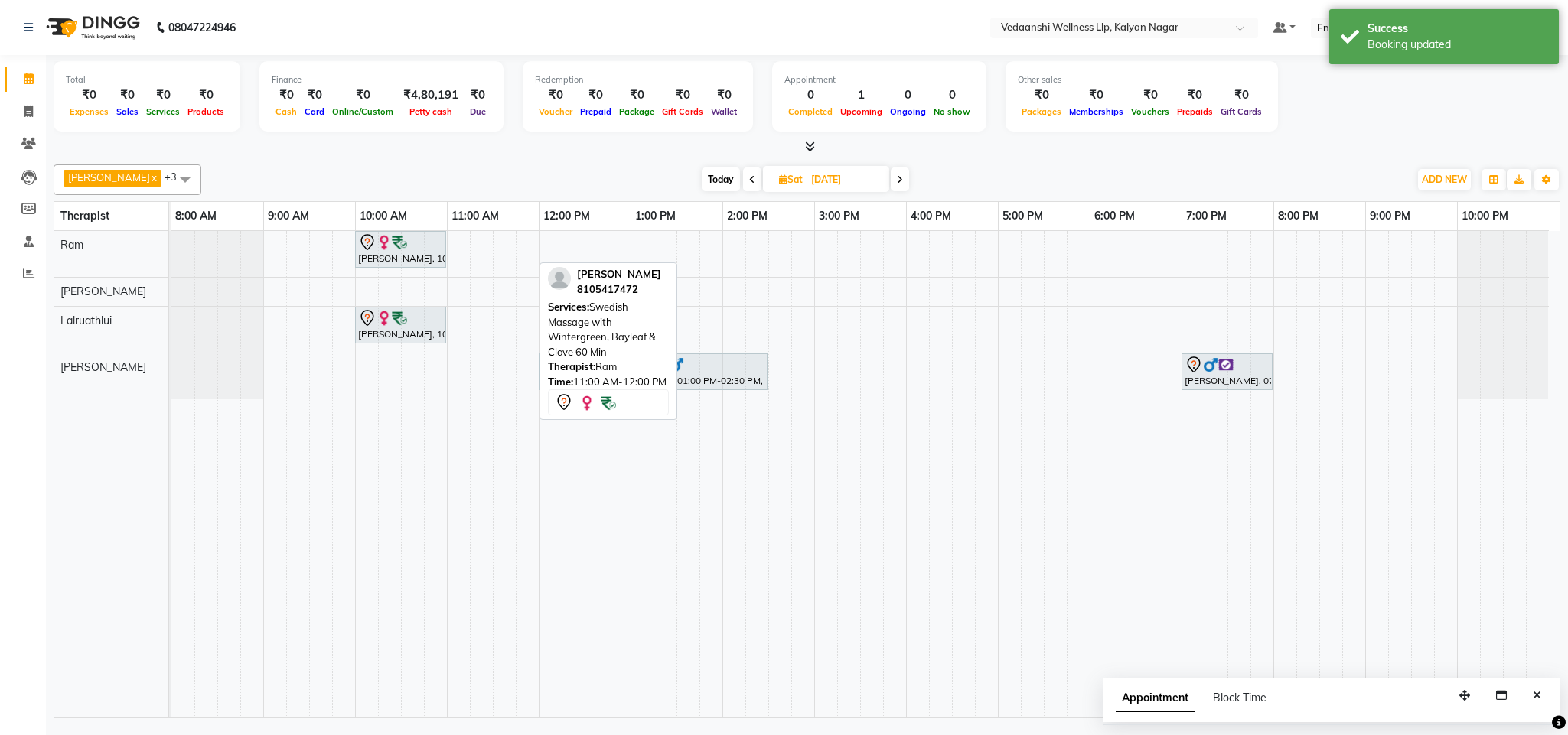
click at [990, 136] on div "Total ₹0 Expenses ₹0 Sales ₹0 Services ₹0 Products Finance ₹0 Cash ₹0 Card ₹0 O…" at bounding box center [807, 105] width 1507 height 100
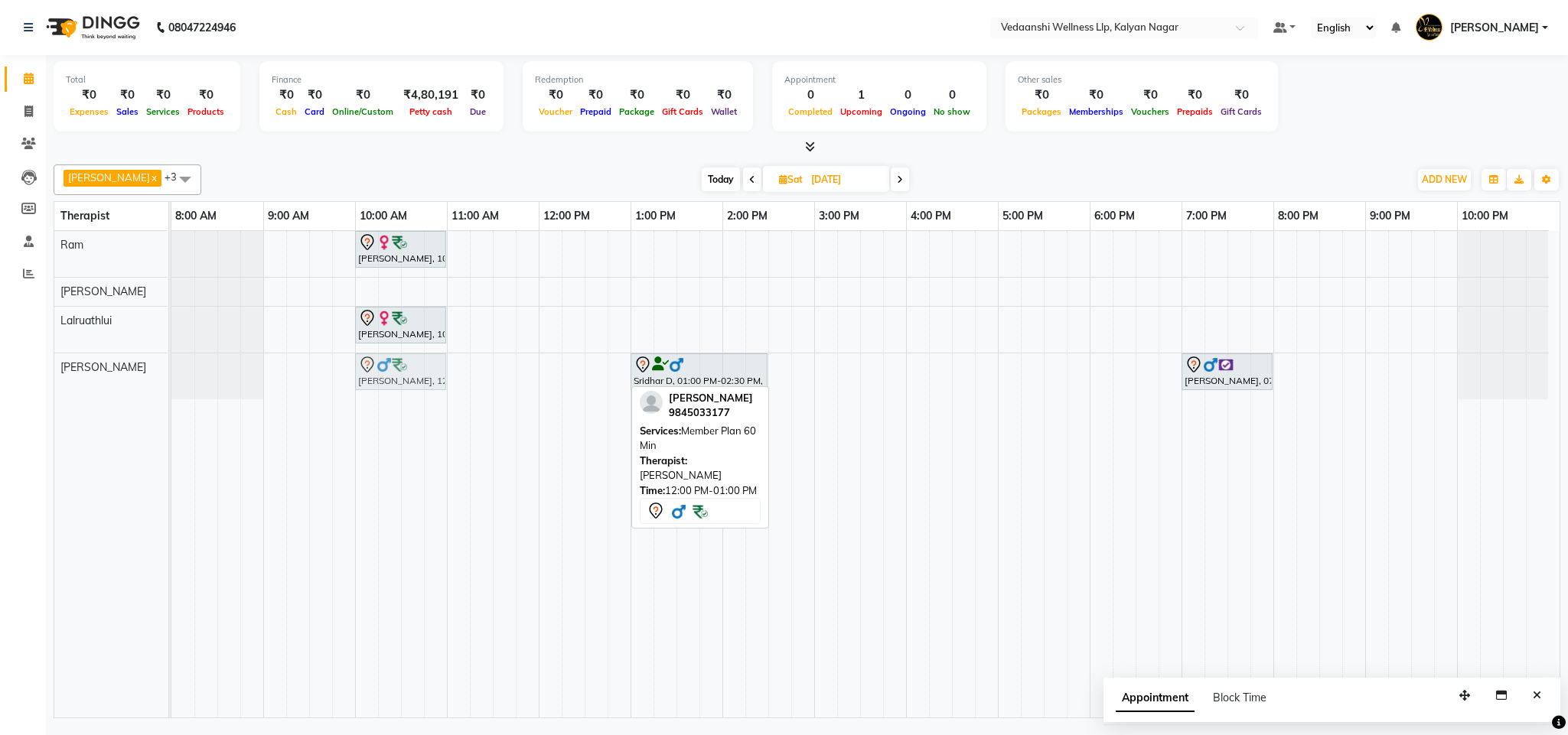
drag, startPoint x: 572, startPoint y: 375, endPoint x: 391, endPoint y: 373, distance: 181.0
click at [172, 373] on div "Daniel Manuel, 12:00 PM-01:00 PM, Member Plan 60 Min Sridhar D, 01:00 PM-02:30 …" at bounding box center [172, 376] width 0 height 46
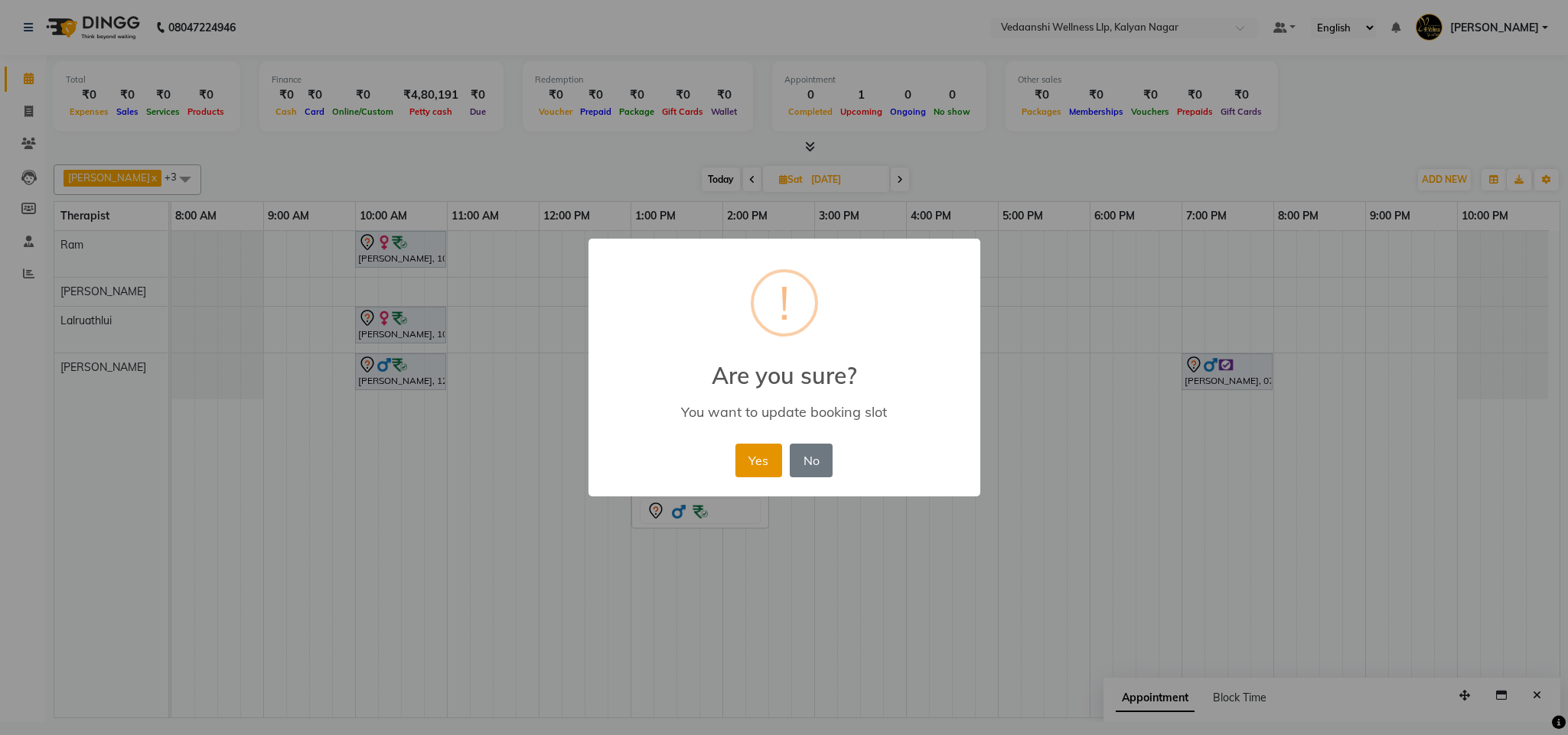
click at [751, 455] on button "Yes" at bounding box center [759, 461] width 47 height 34
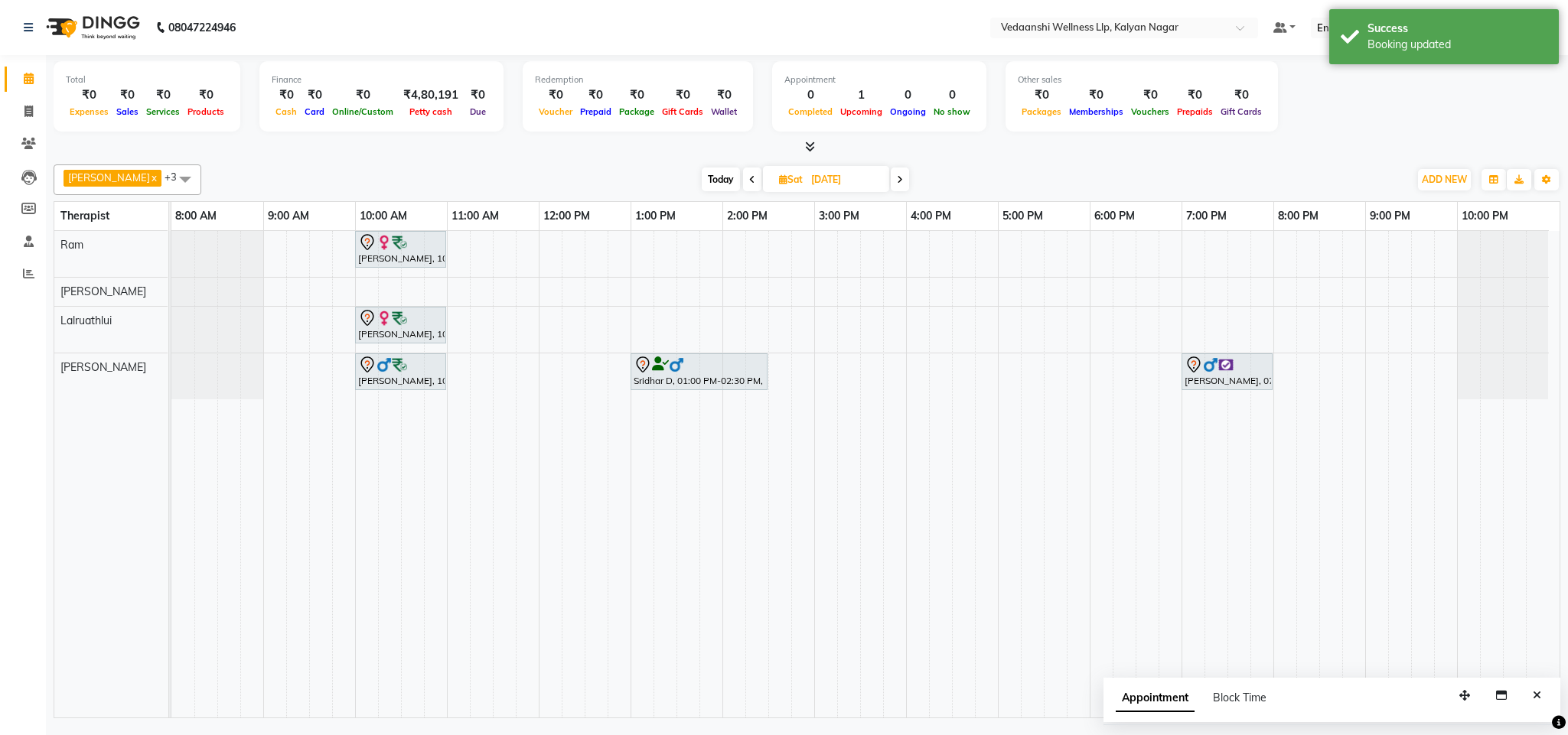
click at [707, 175] on span "Today" at bounding box center [720, 179] width 38 height 23
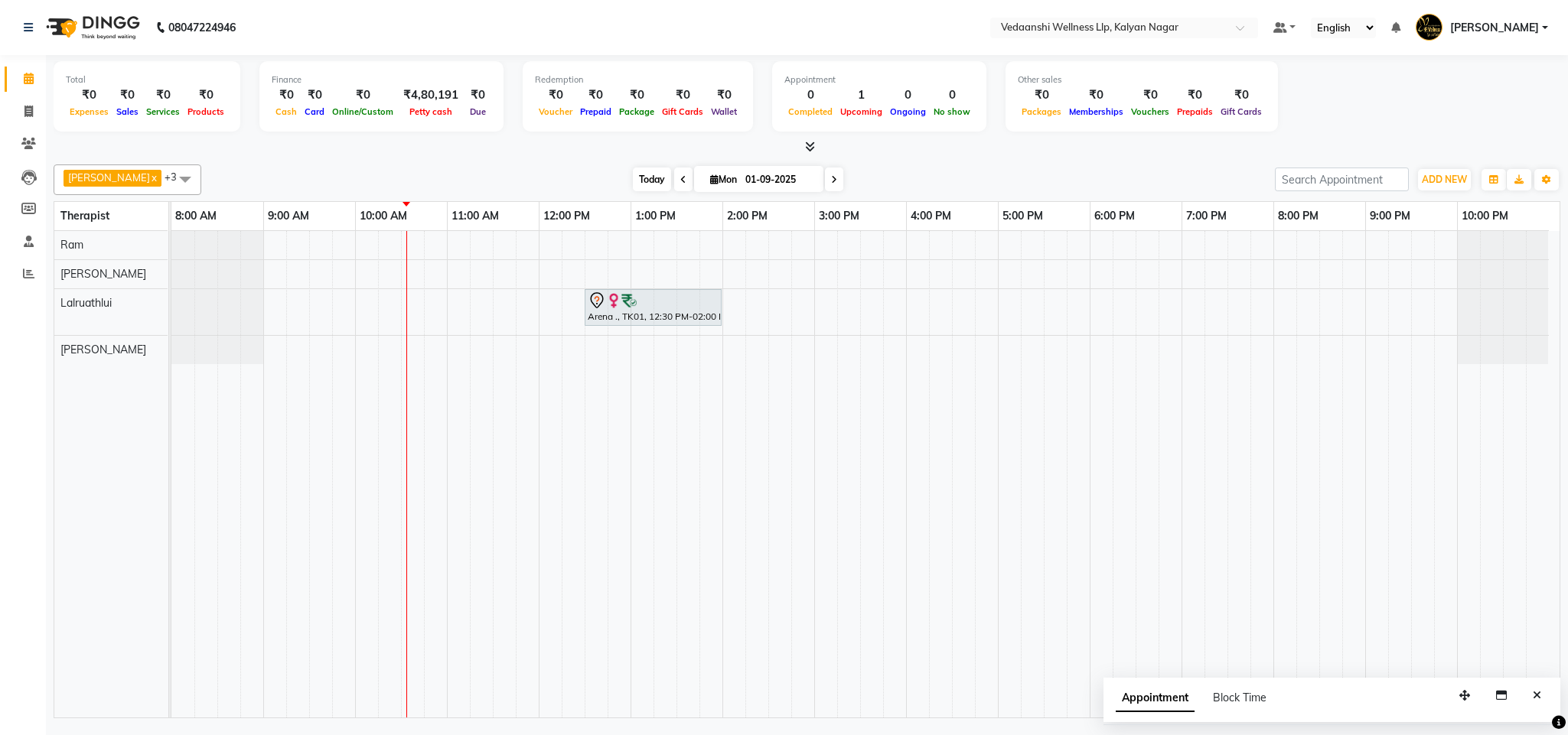
click at [633, 186] on span "Today" at bounding box center [652, 179] width 38 height 23
click at [1539, 697] on icon "Close" at bounding box center [1537, 695] width 8 height 10
click at [615, 168] on div "Benjamin x Lalruathlui x Ram x Jennifer Zoramsangi x +3 Select All Amos Benjami…" at bounding box center [807, 179] width 1507 height 31
click at [633, 176] on span "Today" at bounding box center [652, 179] width 38 height 23
click at [633, 175] on span "Today" at bounding box center [652, 179] width 38 height 23
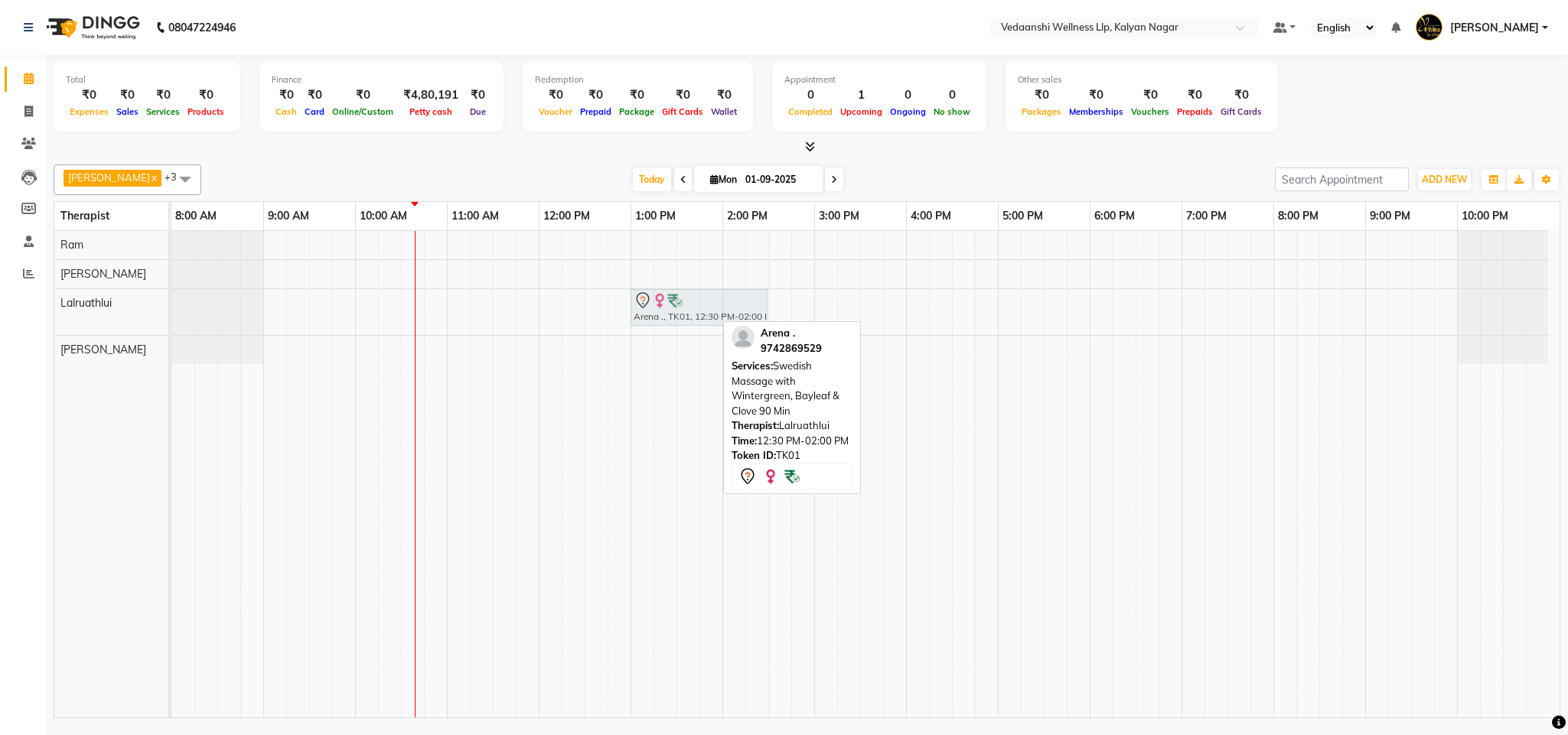
drag, startPoint x: 662, startPoint y: 316, endPoint x: 707, endPoint y: 333, distance: 48.1
click at [707, 333] on div "Arena ., TK01, 12:30 PM-02:00 PM, Swedish Massage with Wintergreen, Bayleaf & C…" at bounding box center [866, 474] width 1389 height 486
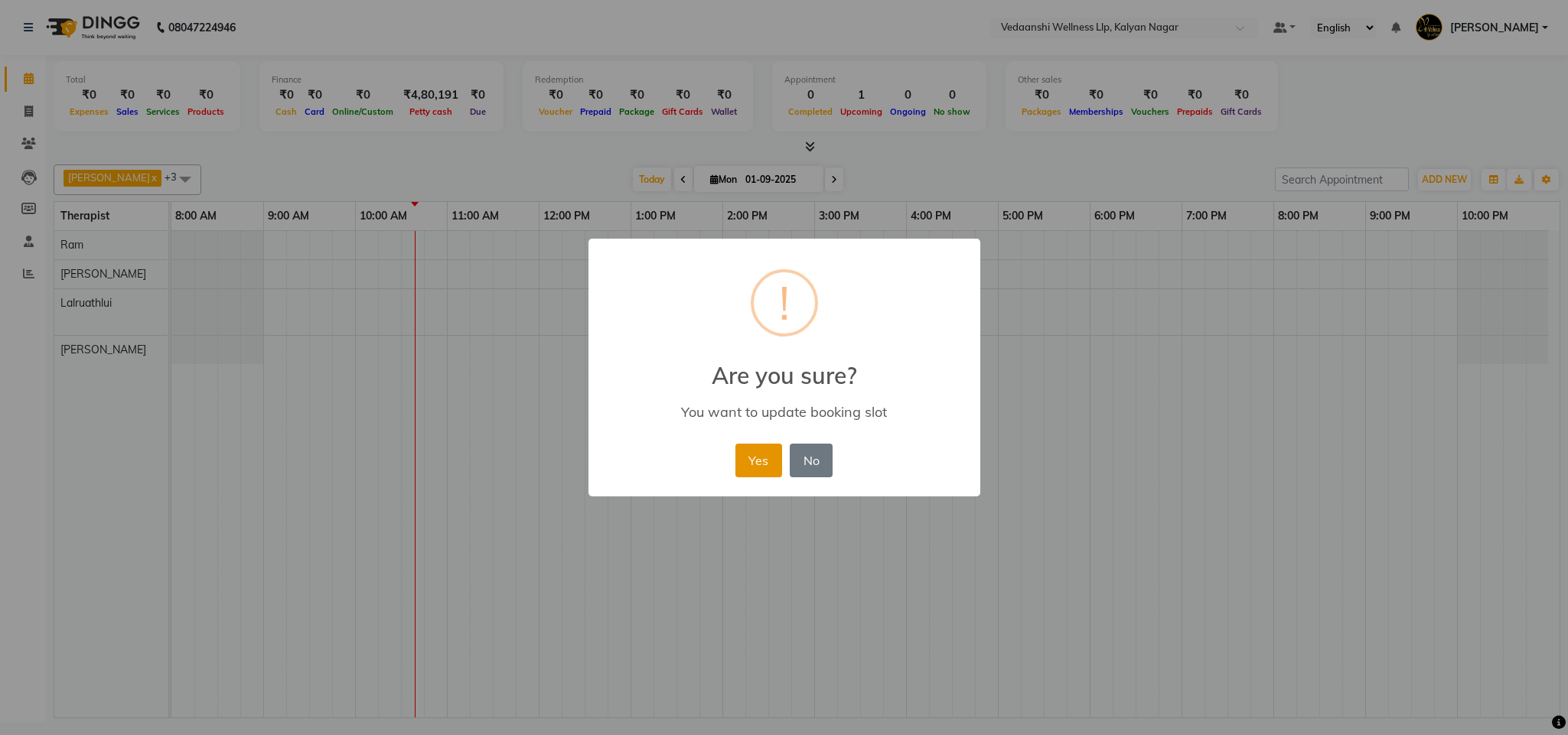
click at [751, 466] on button "Yes" at bounding box center [759, 461] width 47 height 34
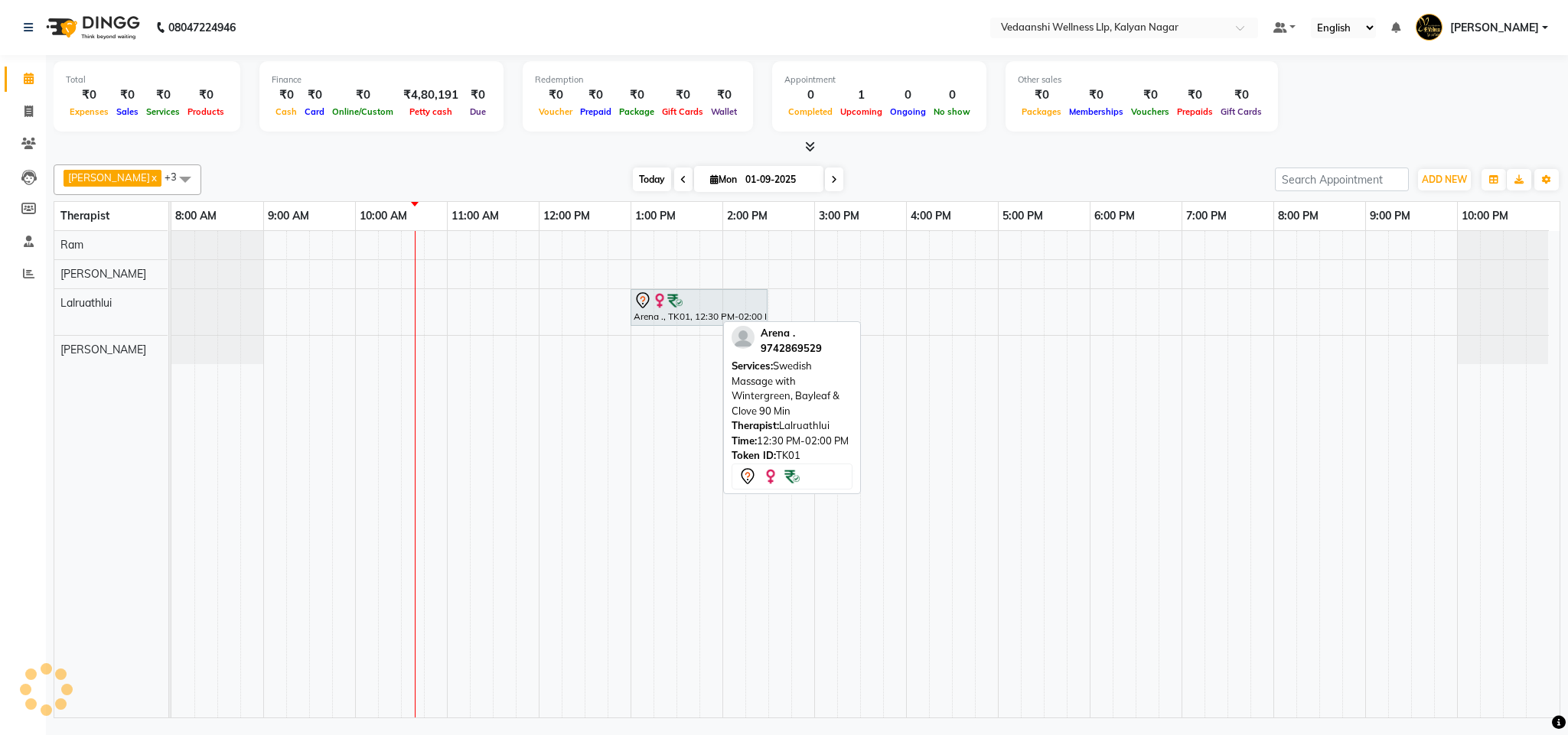
click at [633, 187] on span "Today" at bounding box center [652, 179] width 38 height 23
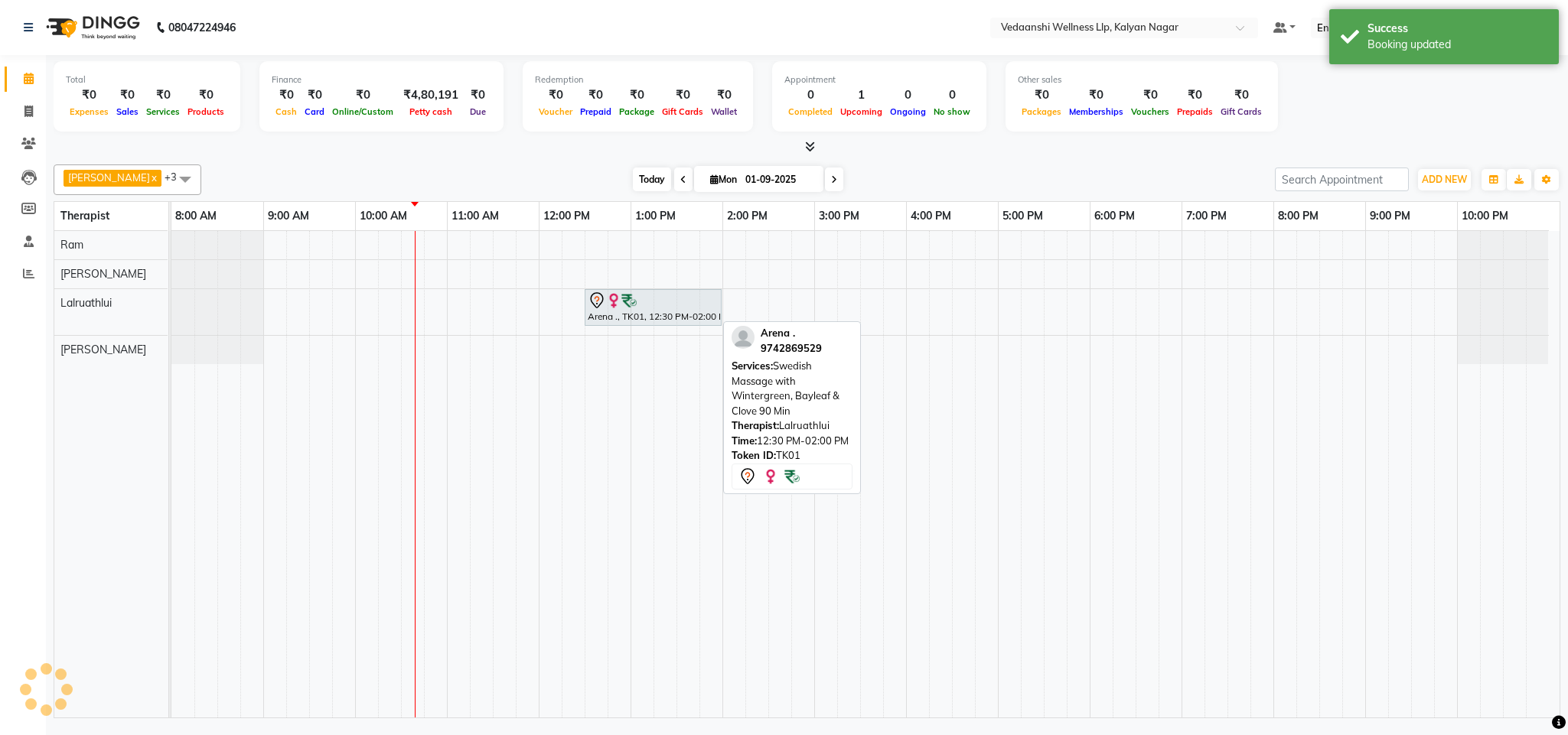
click at [633, 187] on span "Today" at bounding box center [652, 179] width 38 height 23
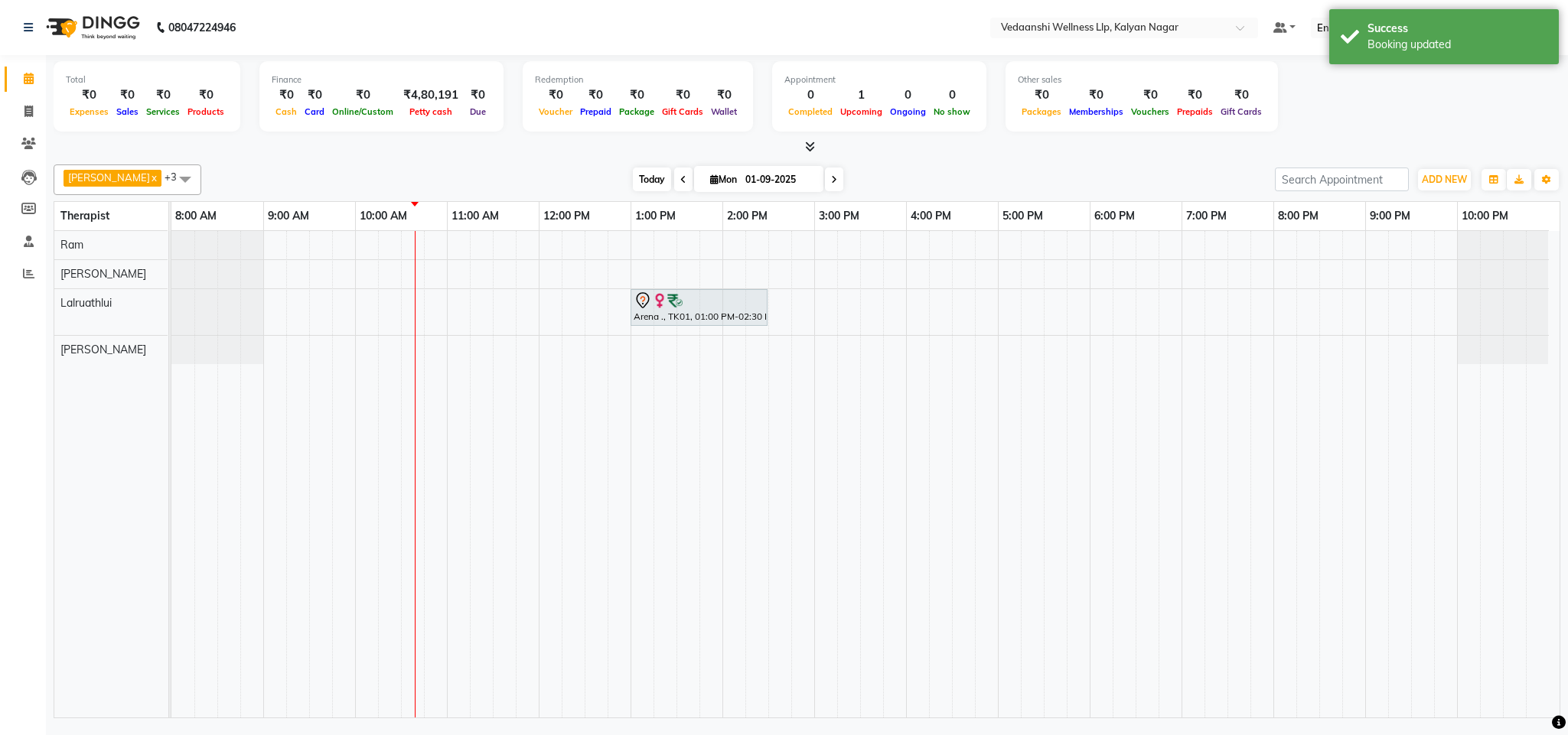
click at [633, 180] on span "Today" at bounding box center [652, 179] width 38 height 23
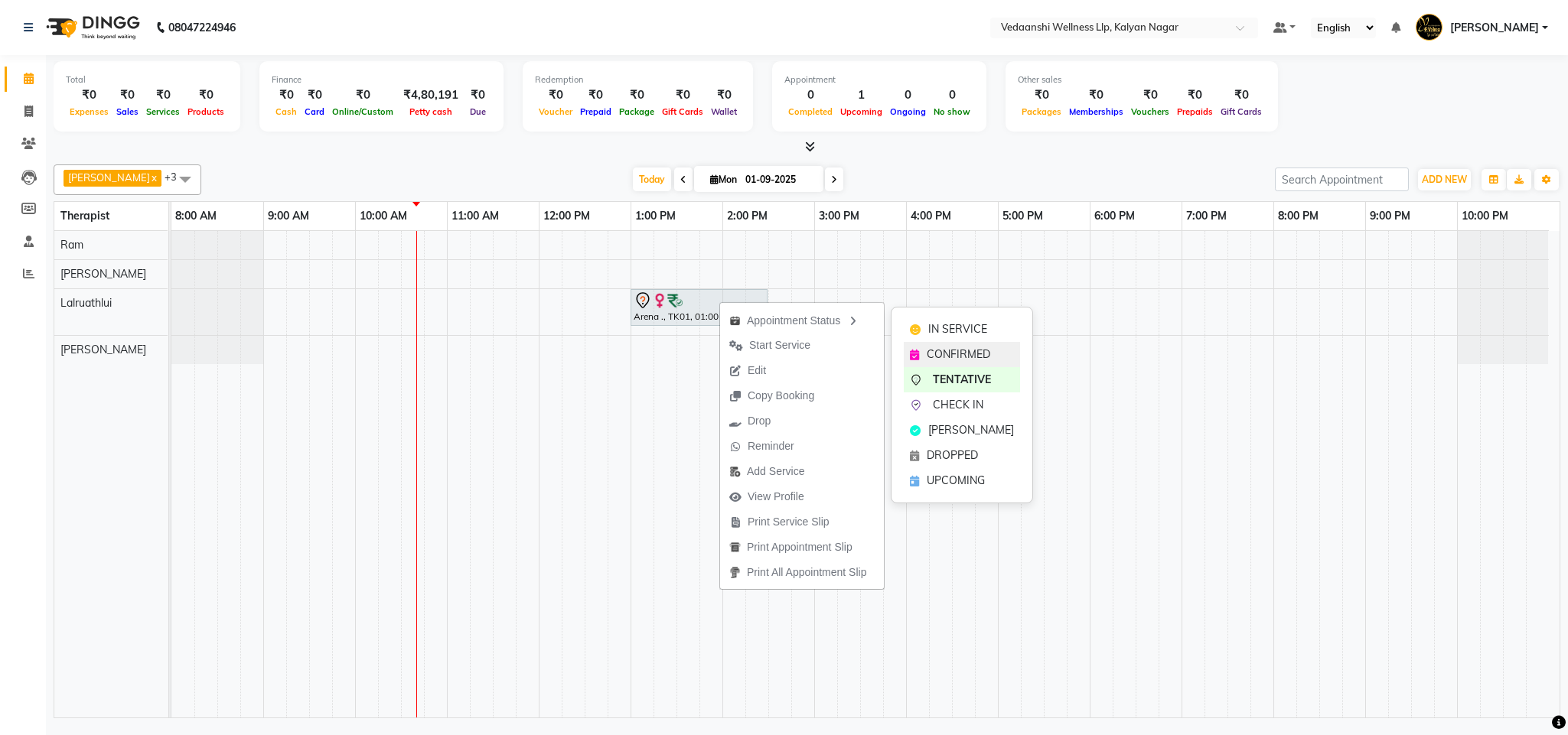
click at [964, 343] on div "CONFIRMED" at bounding box center [962, 354] width 116 height 25
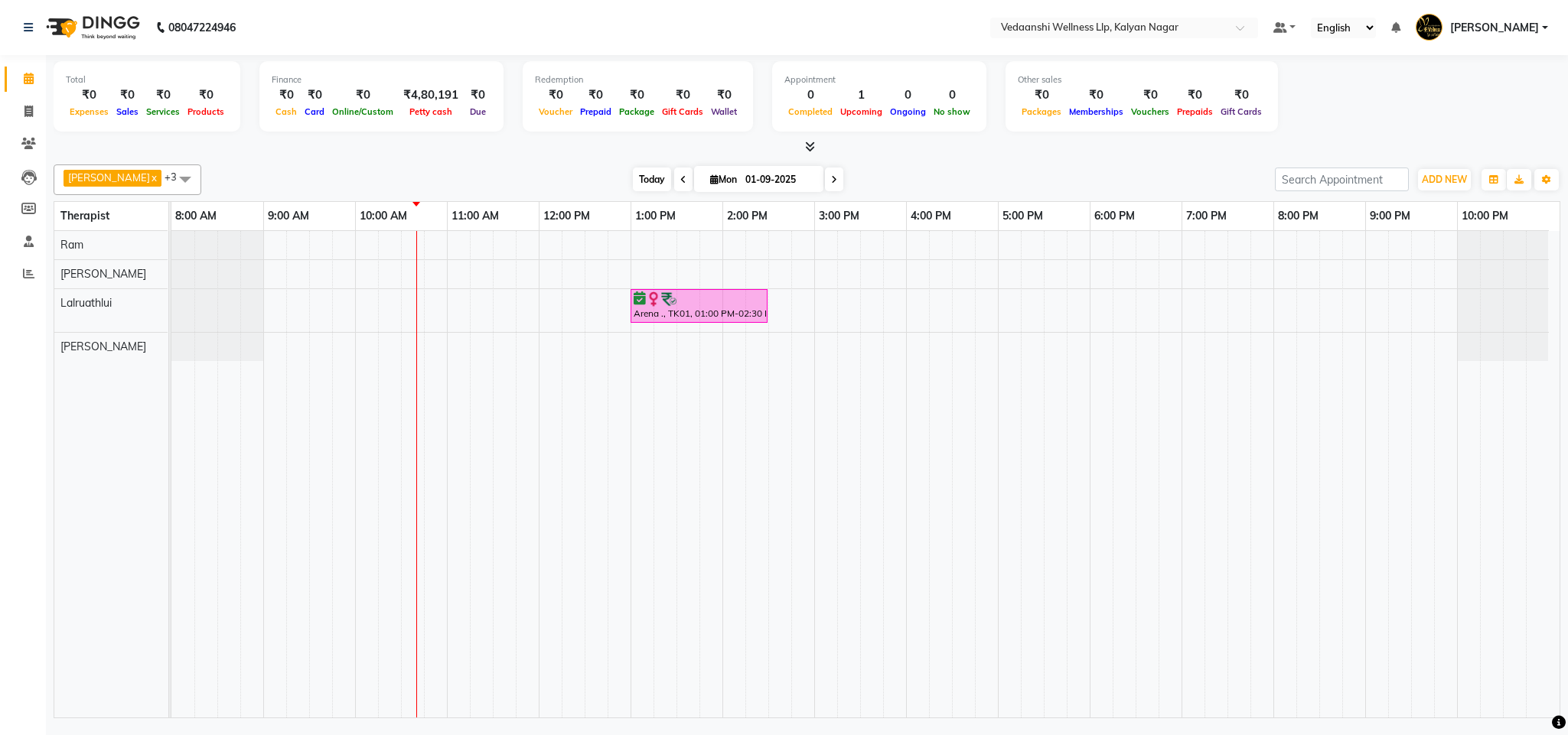
click at [638, 176] on span "Today" at bounding box center [652, 179] width 38 height 23
click at [831, 176] on icon at bounding box center [834, 180] width 7 height 9
type input "02-09-2025"
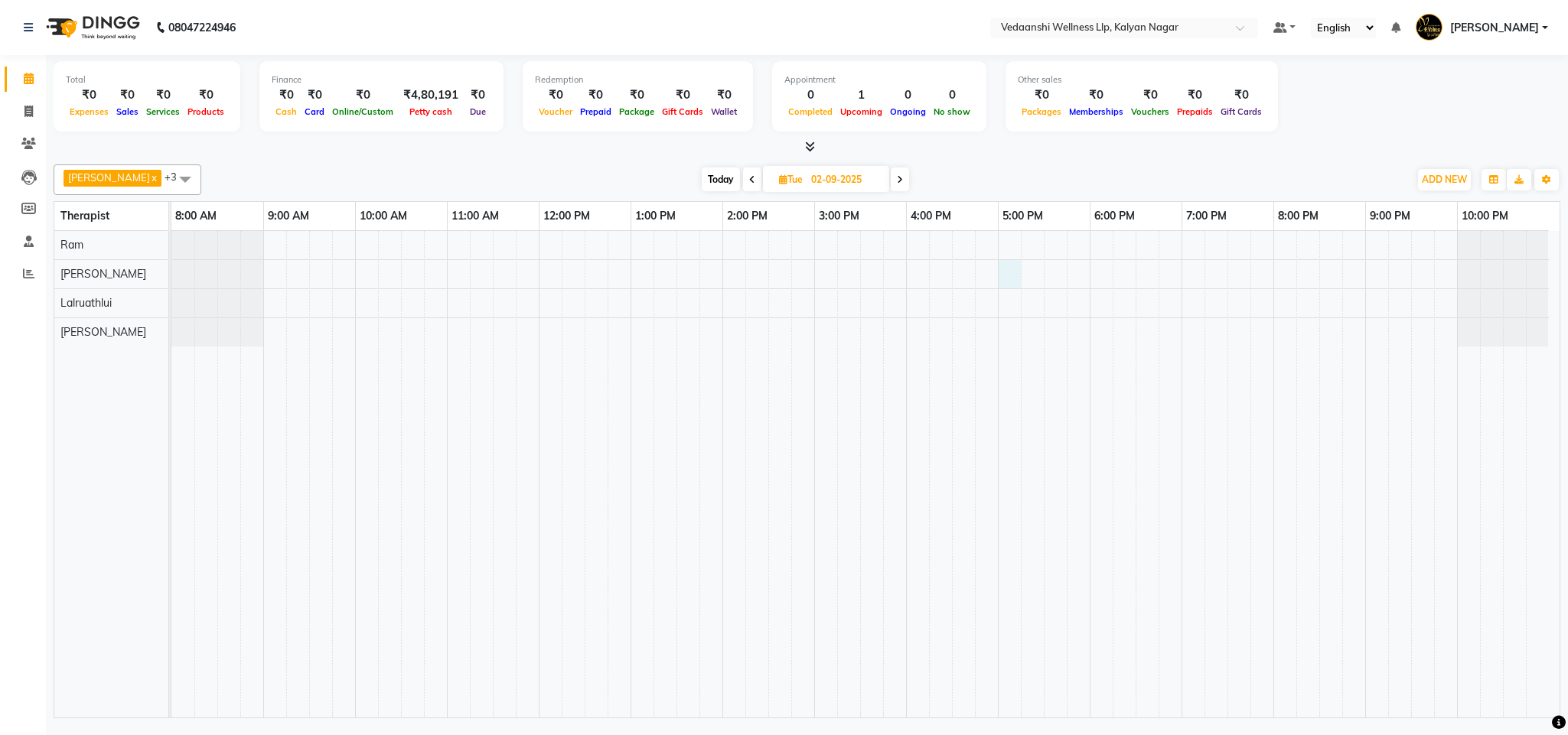
click at [1000, 271] on div at bounding box center [866, 474] width 1389 height 486
select select "67322"
select select "tentative"
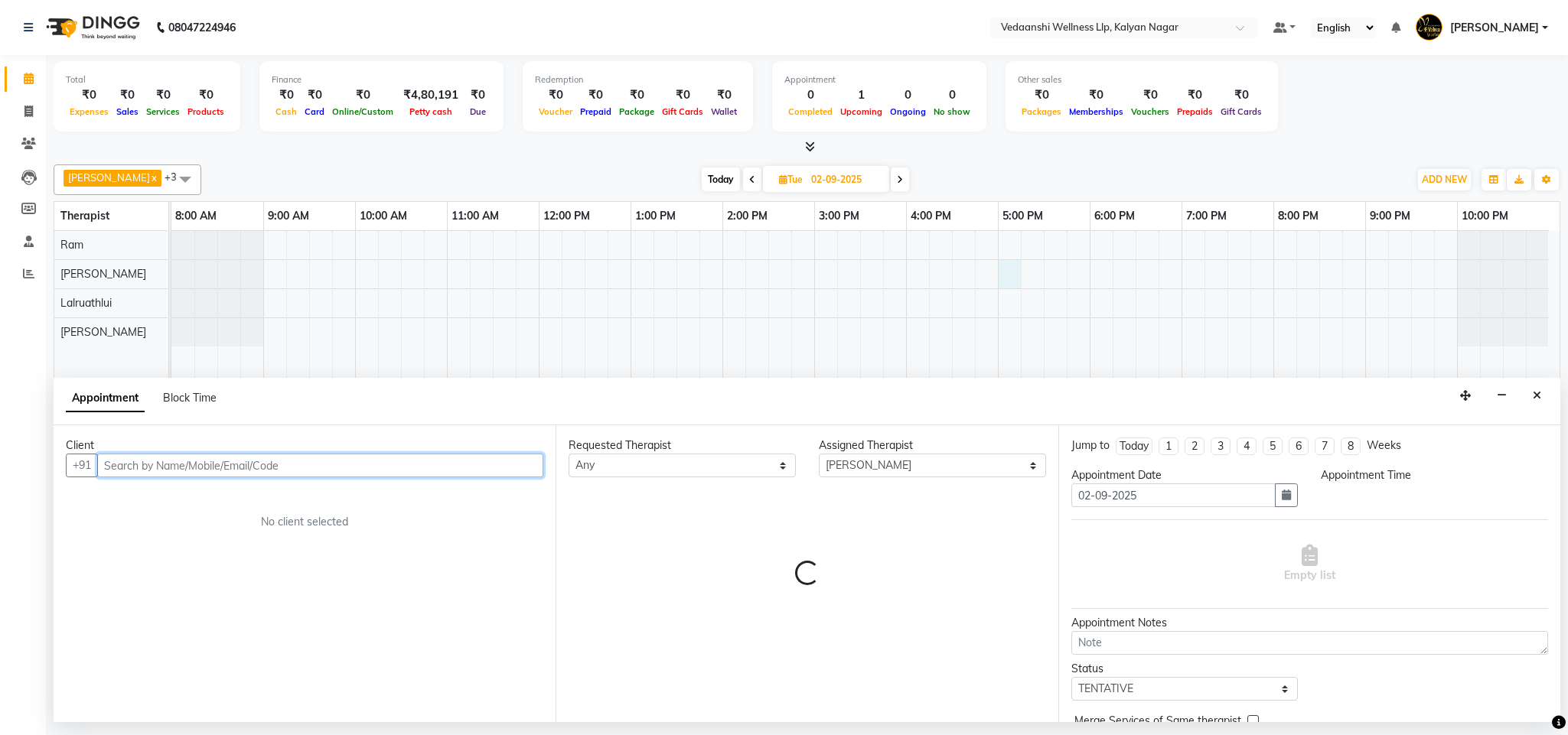
select select "1020"
click at [208, 469] on input "text" at bounding box center [320, 465] width 446 height 23
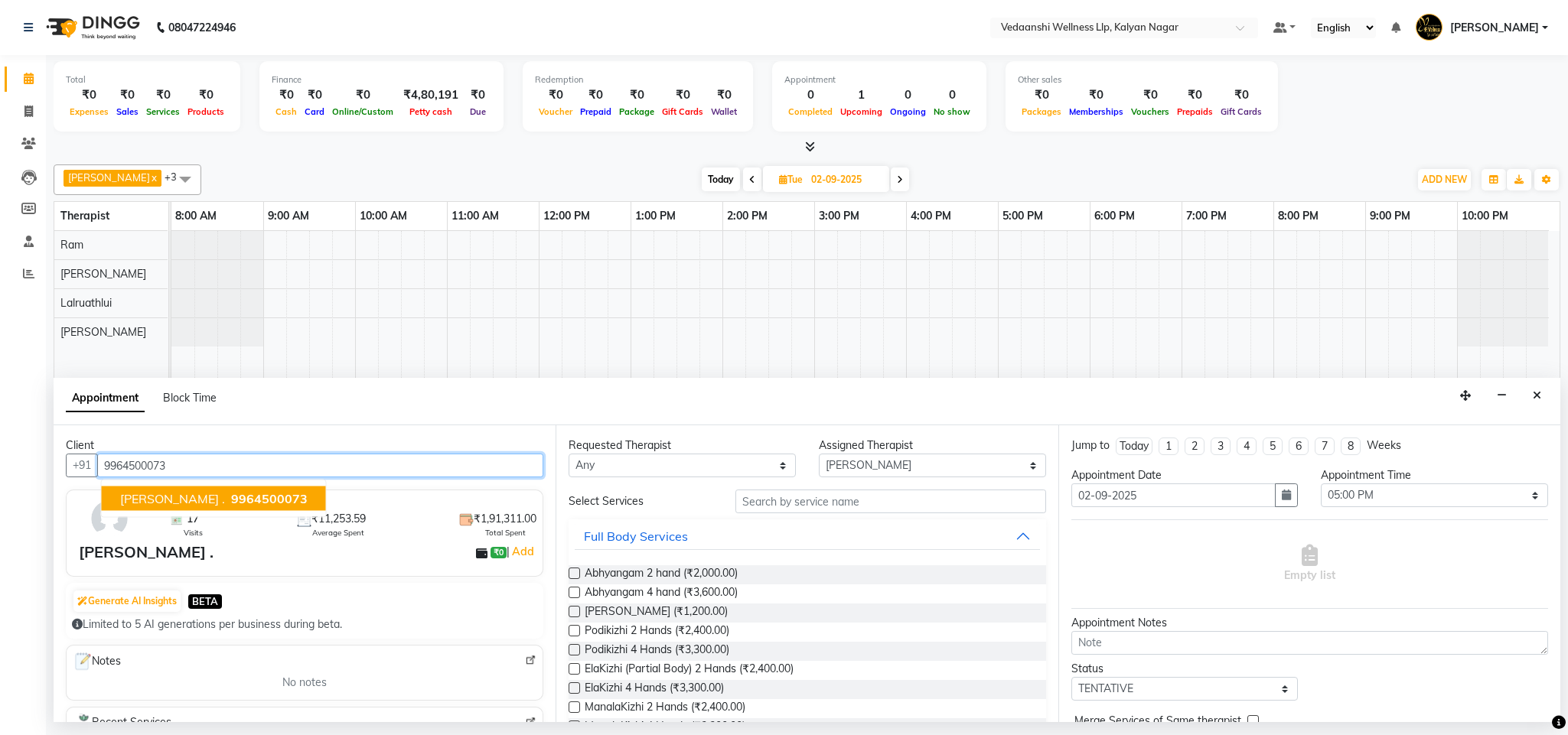
click at [231, 498] on span "9964500073" at bounding box center [269, 498] width 77 height 15
type input "9964500073"
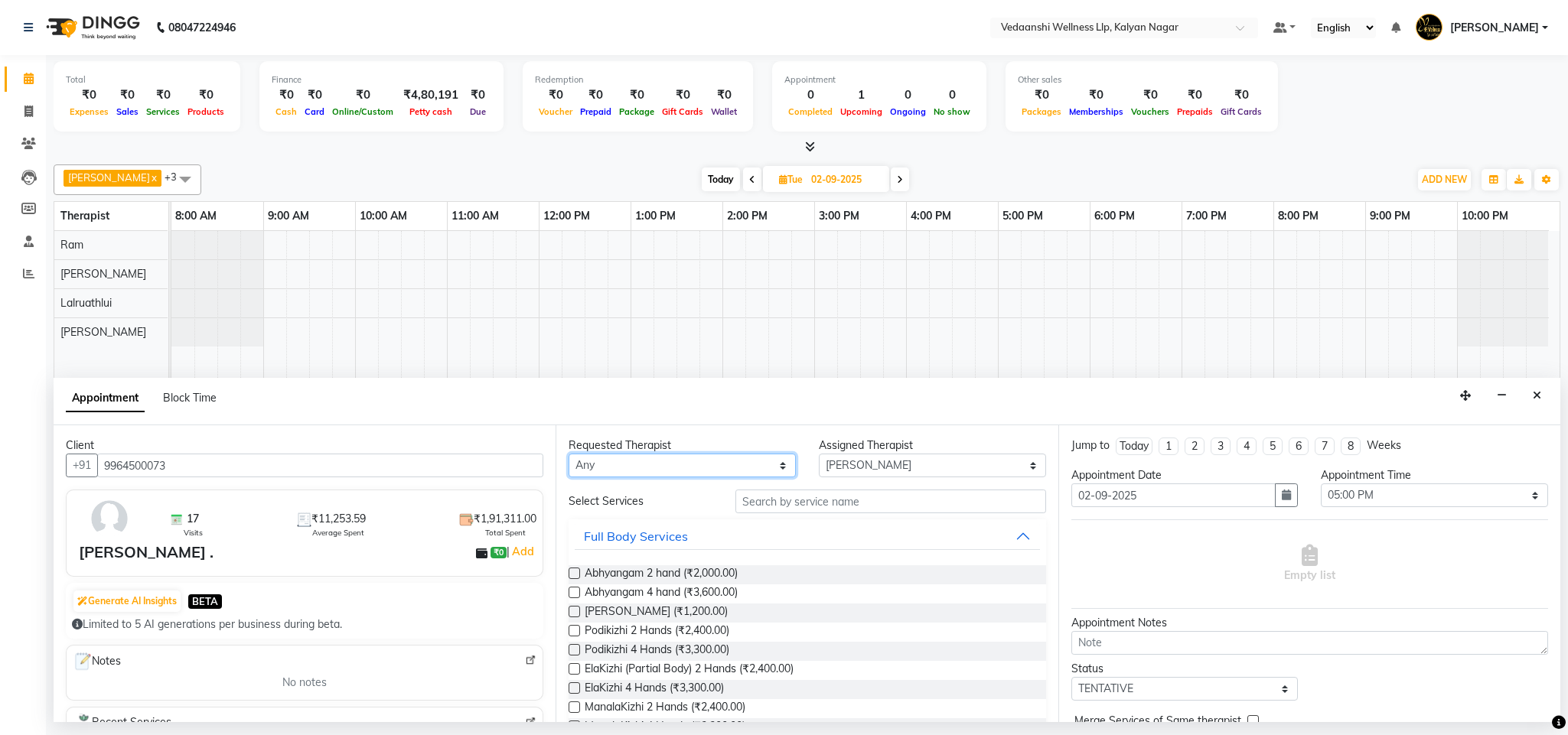
click at [751, 464] on select "Any [PERSON_NAME] [PERSON_NAME] Zoramsangi Lalruathlui [PERSON_NAME]" at bounding box center [683, 465] width 227 height 23
select select "67322"
click at [569, 455] on select "Any [PERSON_NAME] [PERSON_NAME] Zoramsangi Lalruathlui [PERSON_NAME]" at bounding box center [683, 465] width 227 height 23
click at [814, 503] on input "text" at bounding box center [890, 501] width 311 height 23
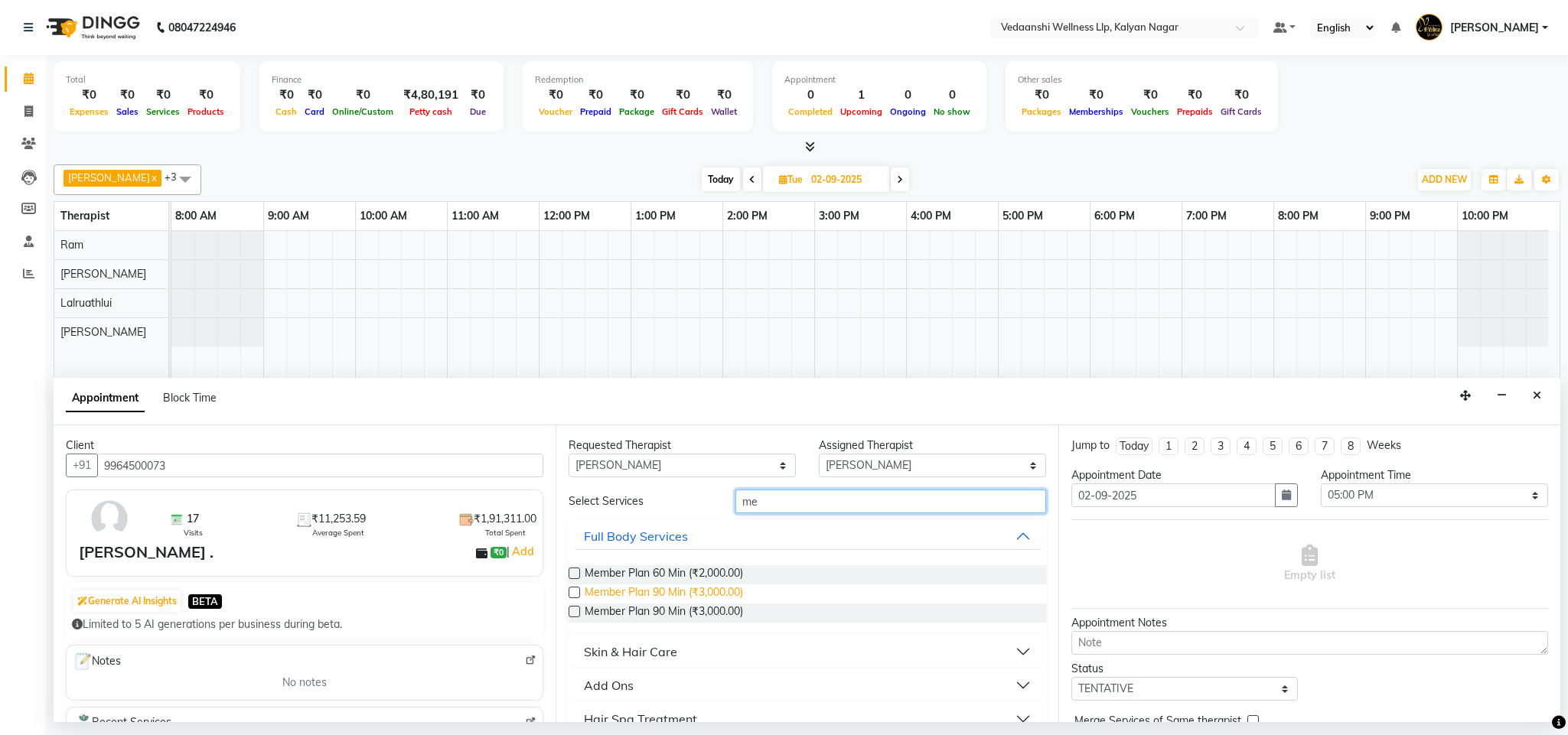
type input "me"
click at [671, 595] on span "Member Plan 90 Min (₹3,000.00)" at bounding box center [664, 594] width 159 height 19
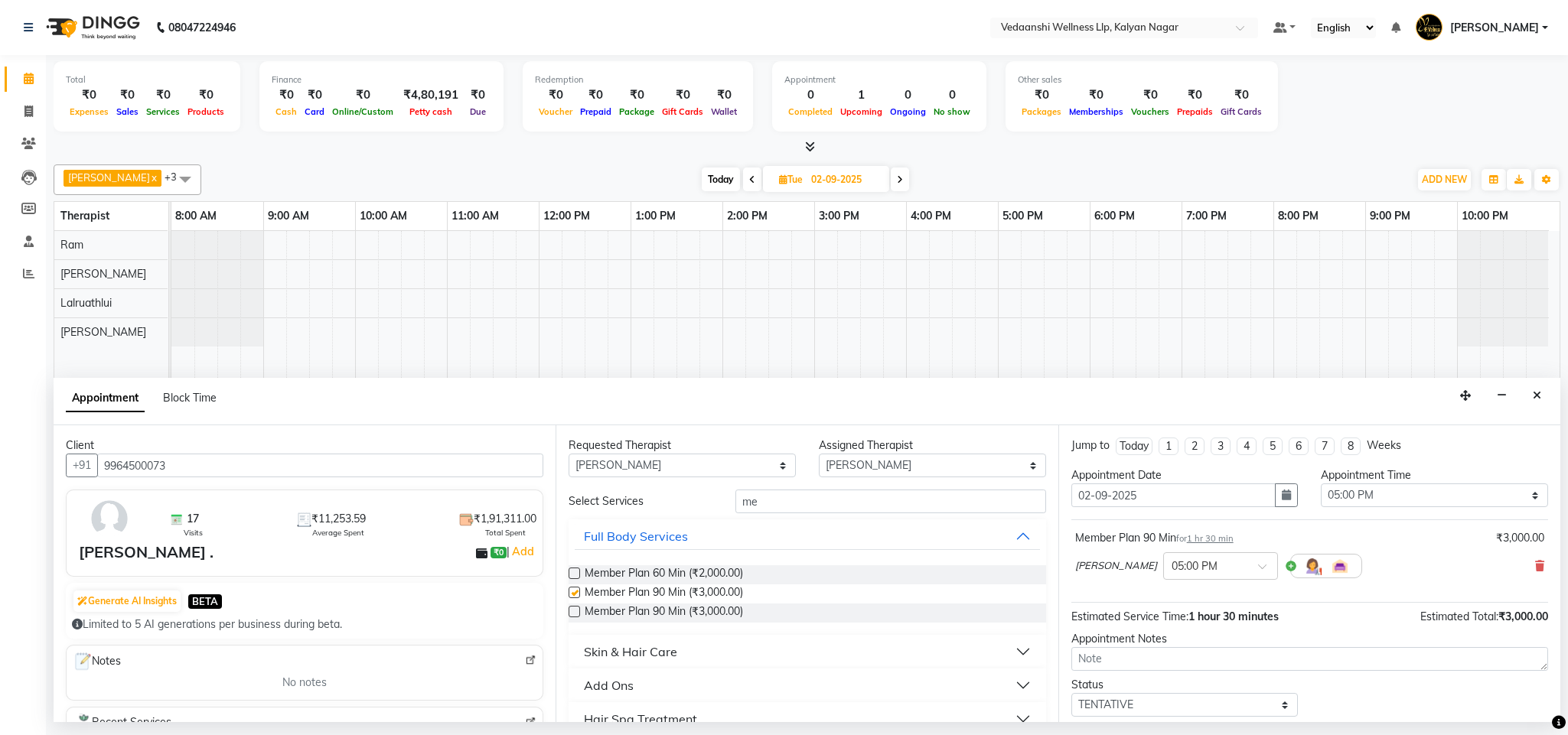
checkbox input "false"
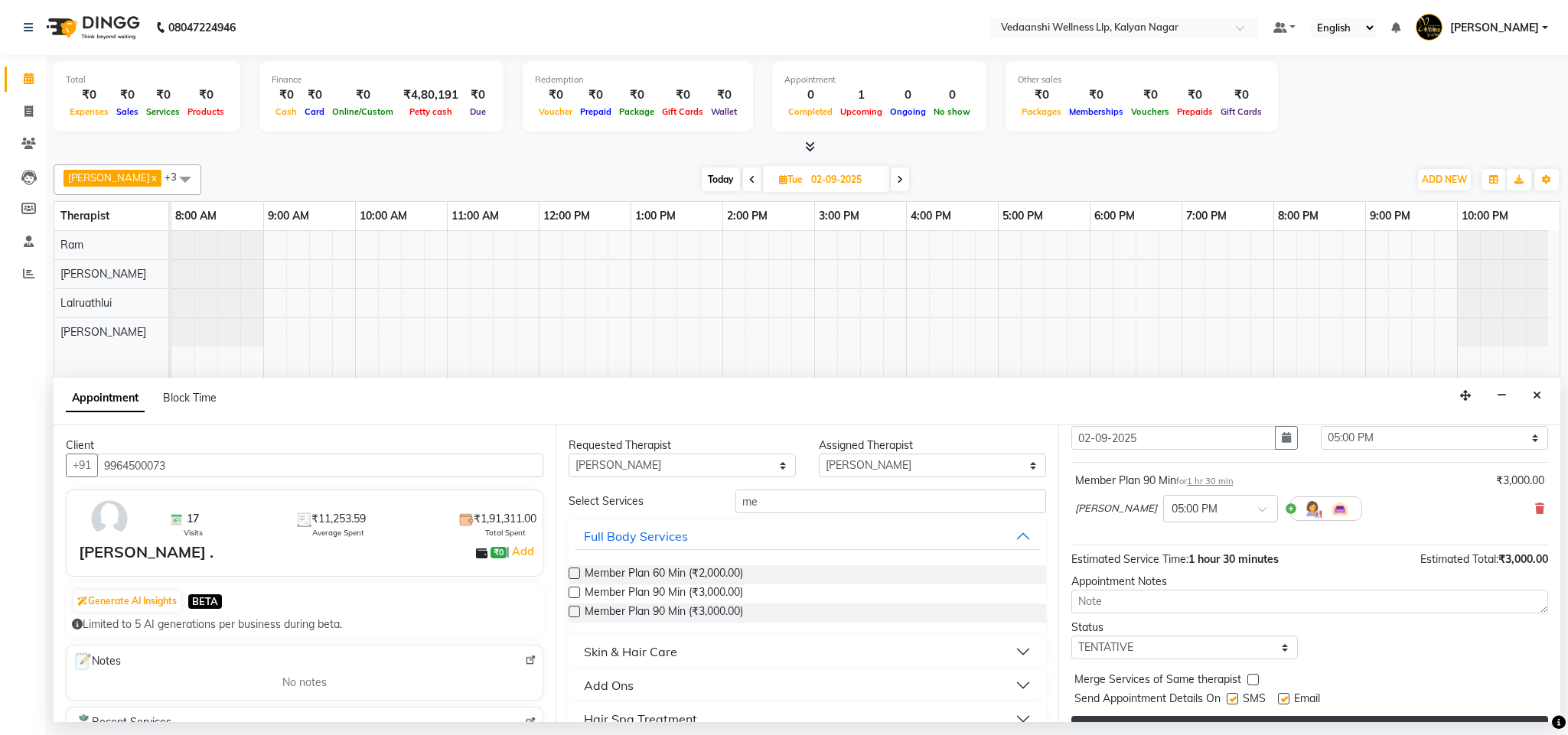
scroll to position [94, 0]
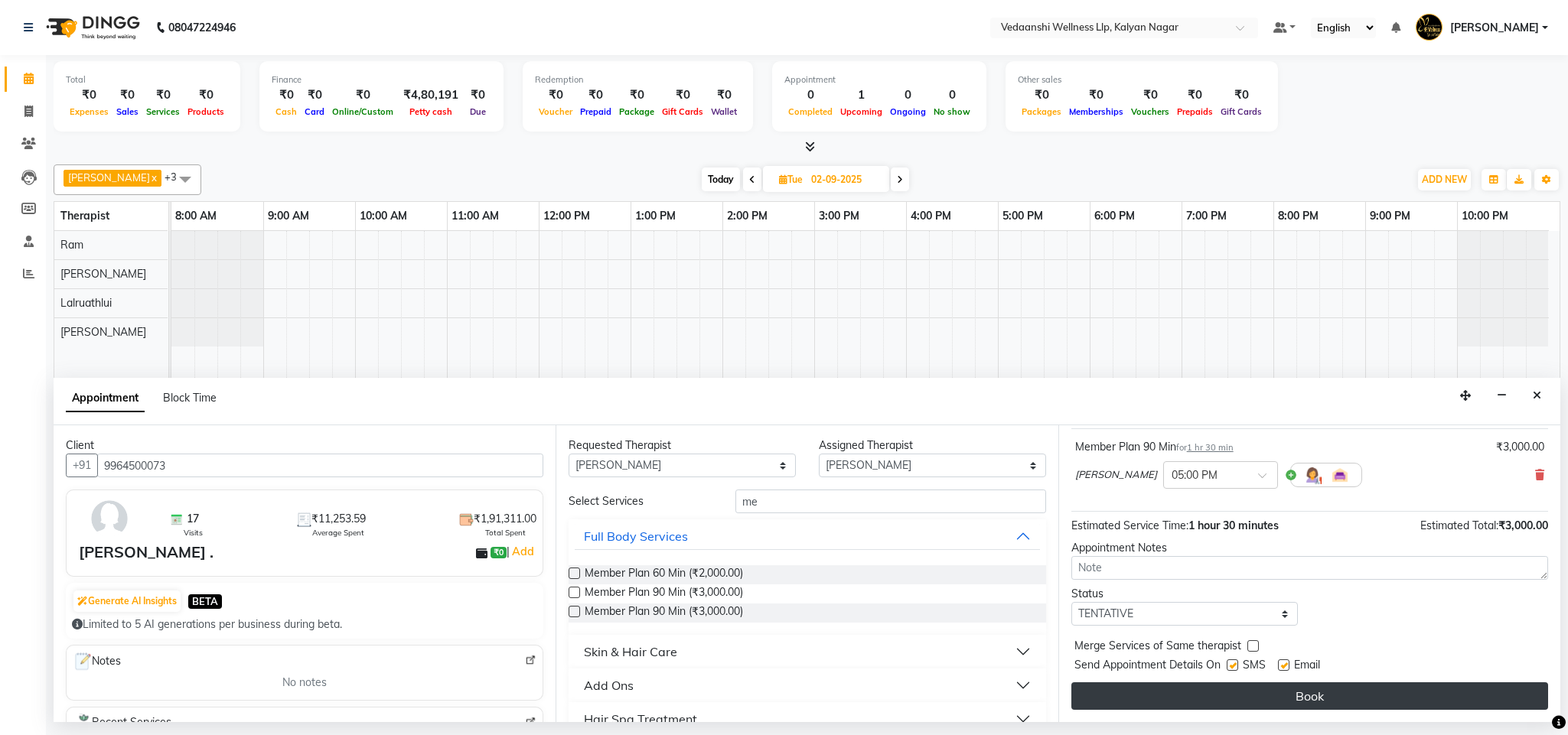
click at [1197, 703] on button "Book" at bounding box center [1310, 696] width 477 height 27
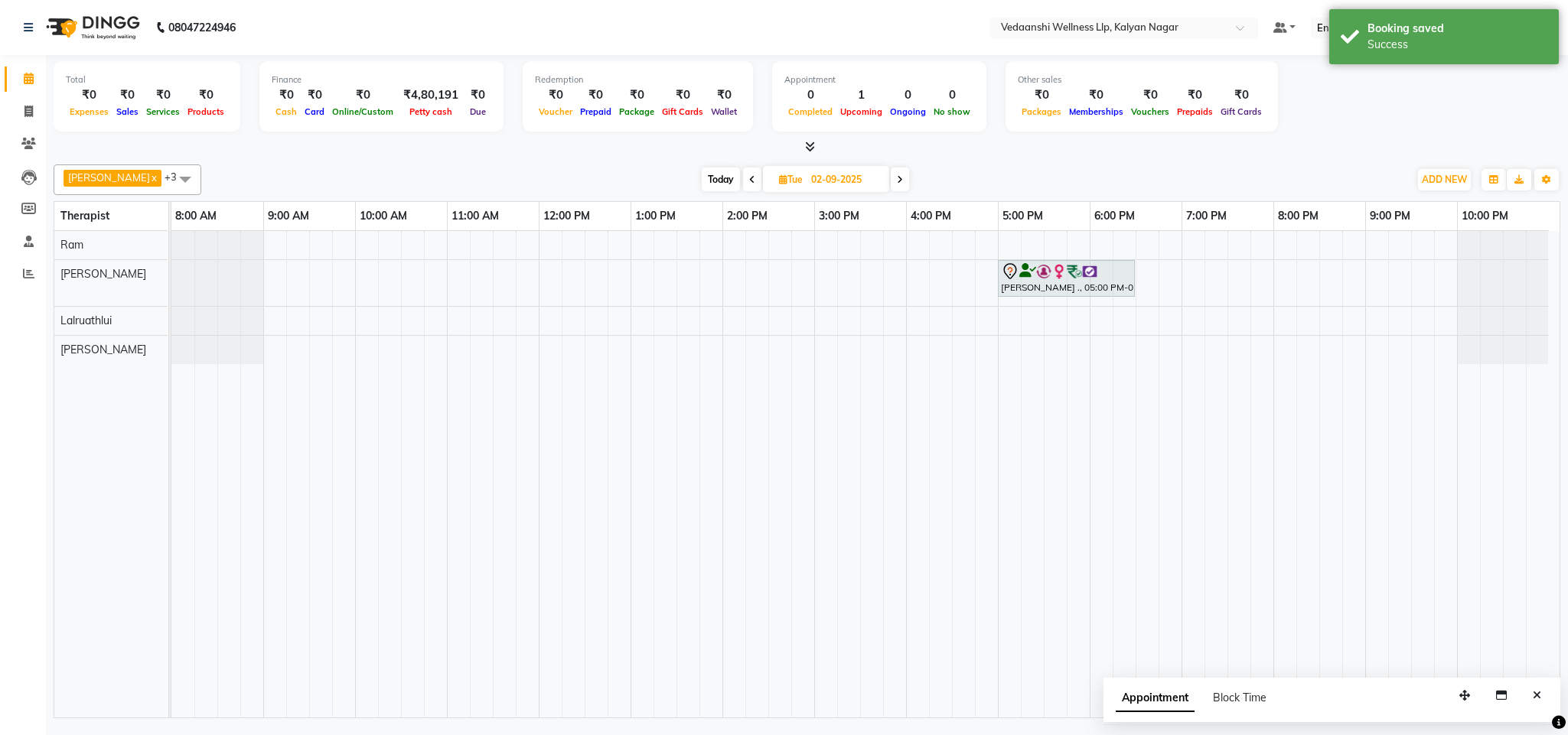
click at [710, 176] on span "Today" at bounding box center [720, 179] width 38 height 23
type input "01-09-2025"
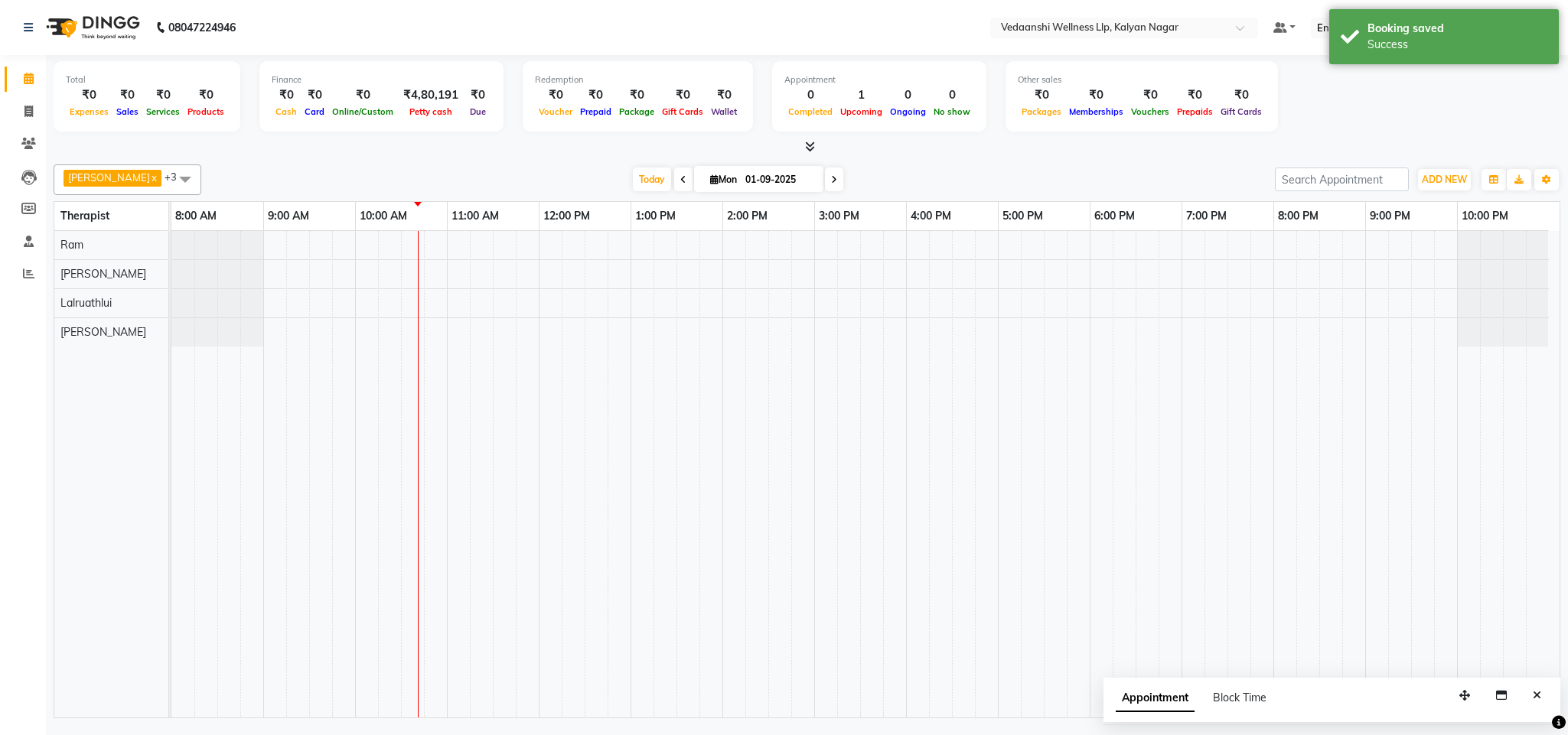
scroll to position [0, 7]
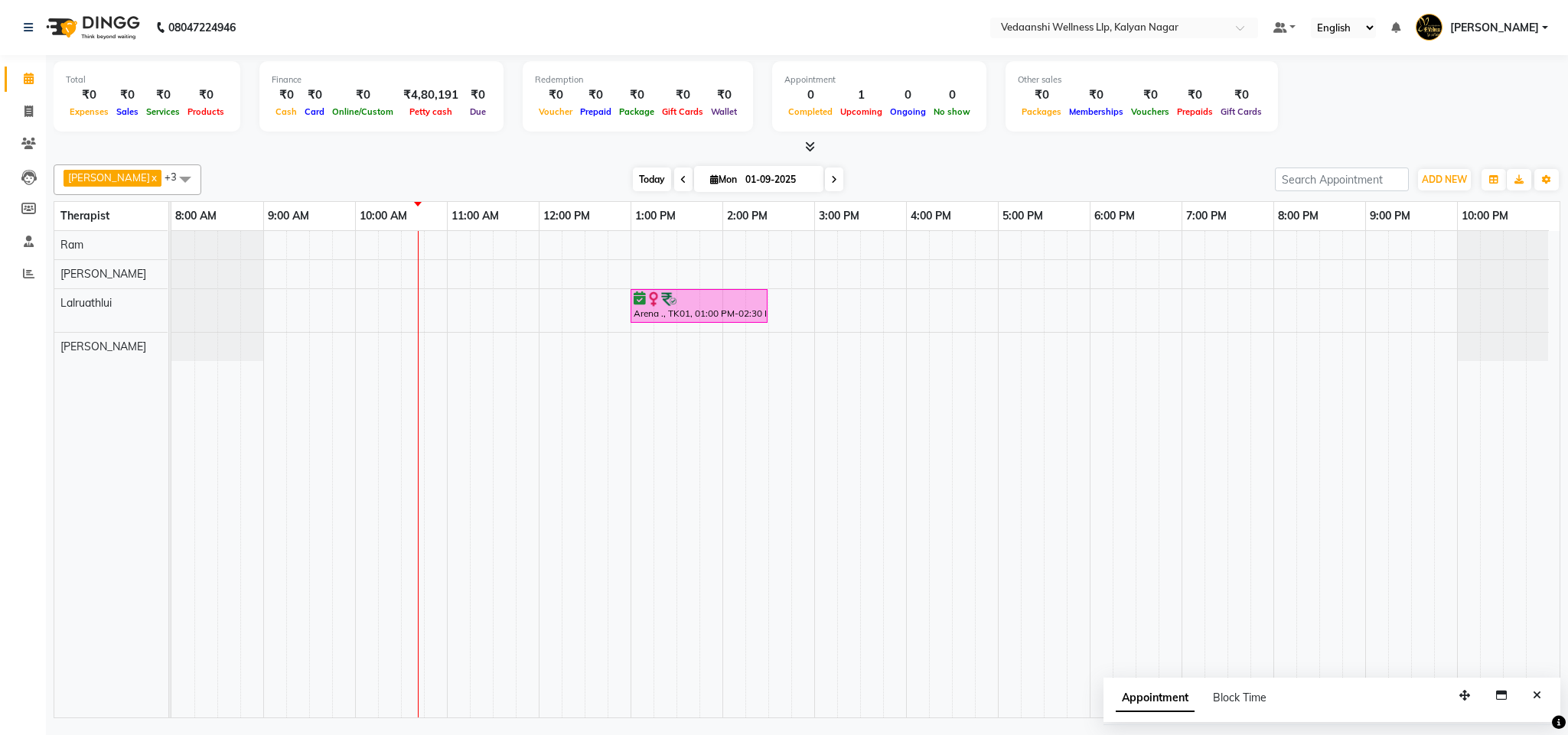
click at [633, 177] on span "Today" at bounding box center [652, 179] width 38 height 23
click at [824, 310] on div "Arena ., TK01, 01:00 PM-02:30 PM, Swedish Massage with Wintergreen, Bayleaf & C…" at bounding box center [866, 474] width 1389 height 486
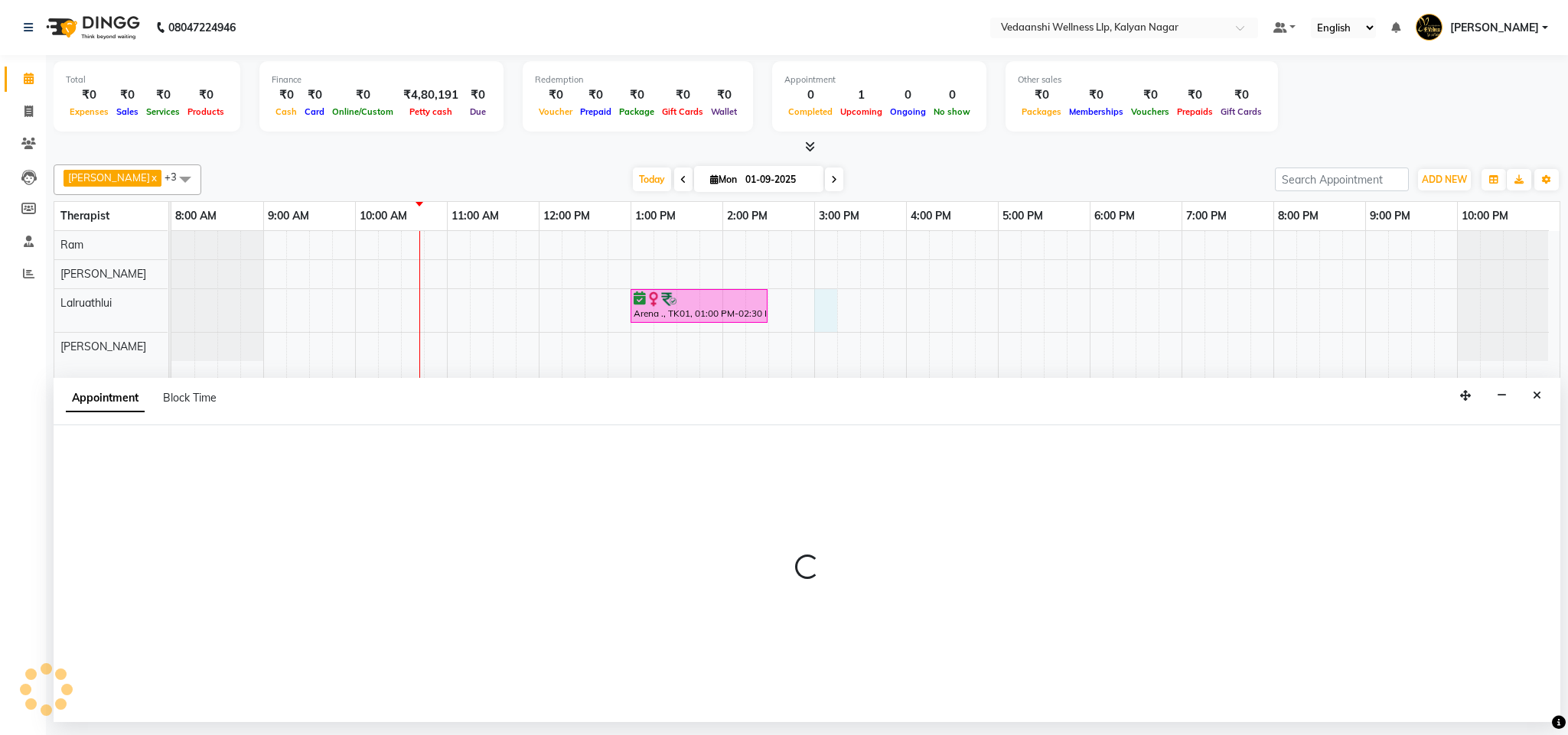
select select "67323"
select select "900"
select select "tentative"
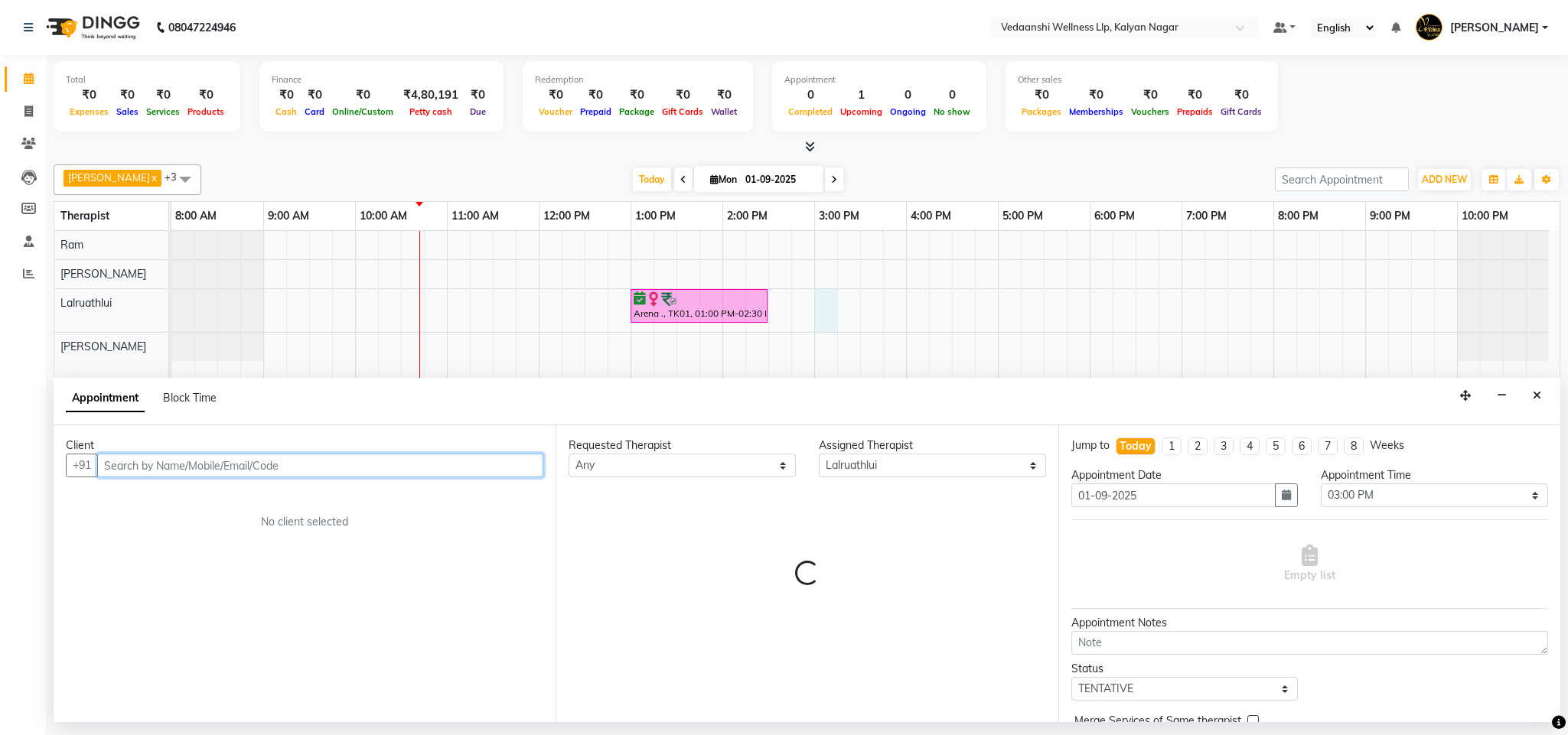
click at [216, 464] on input "text" at bounding box center [320, 465] width 446 height 23
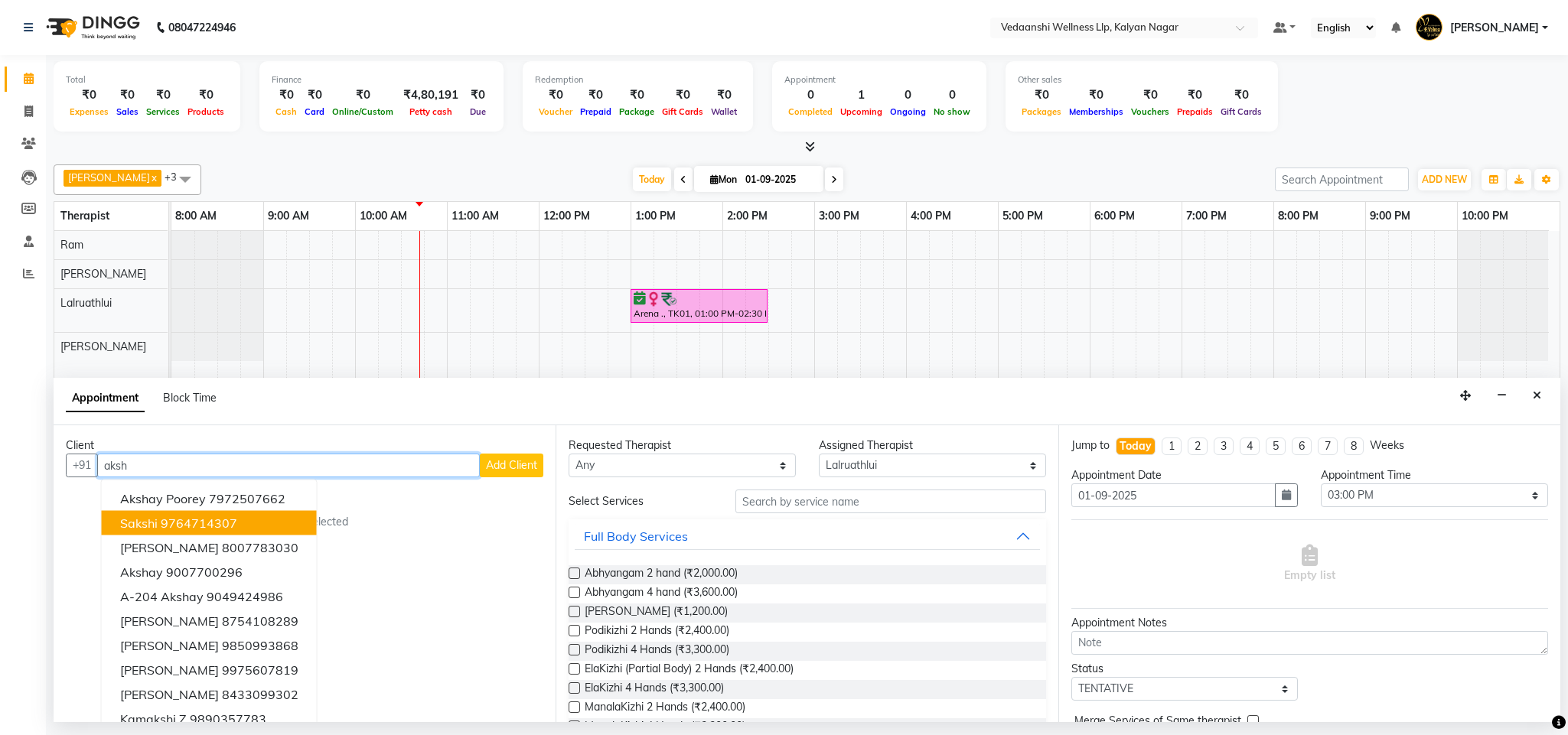
click at [115, 462] on input "aksh" at bounding box center [289, 465] width 383 height 23
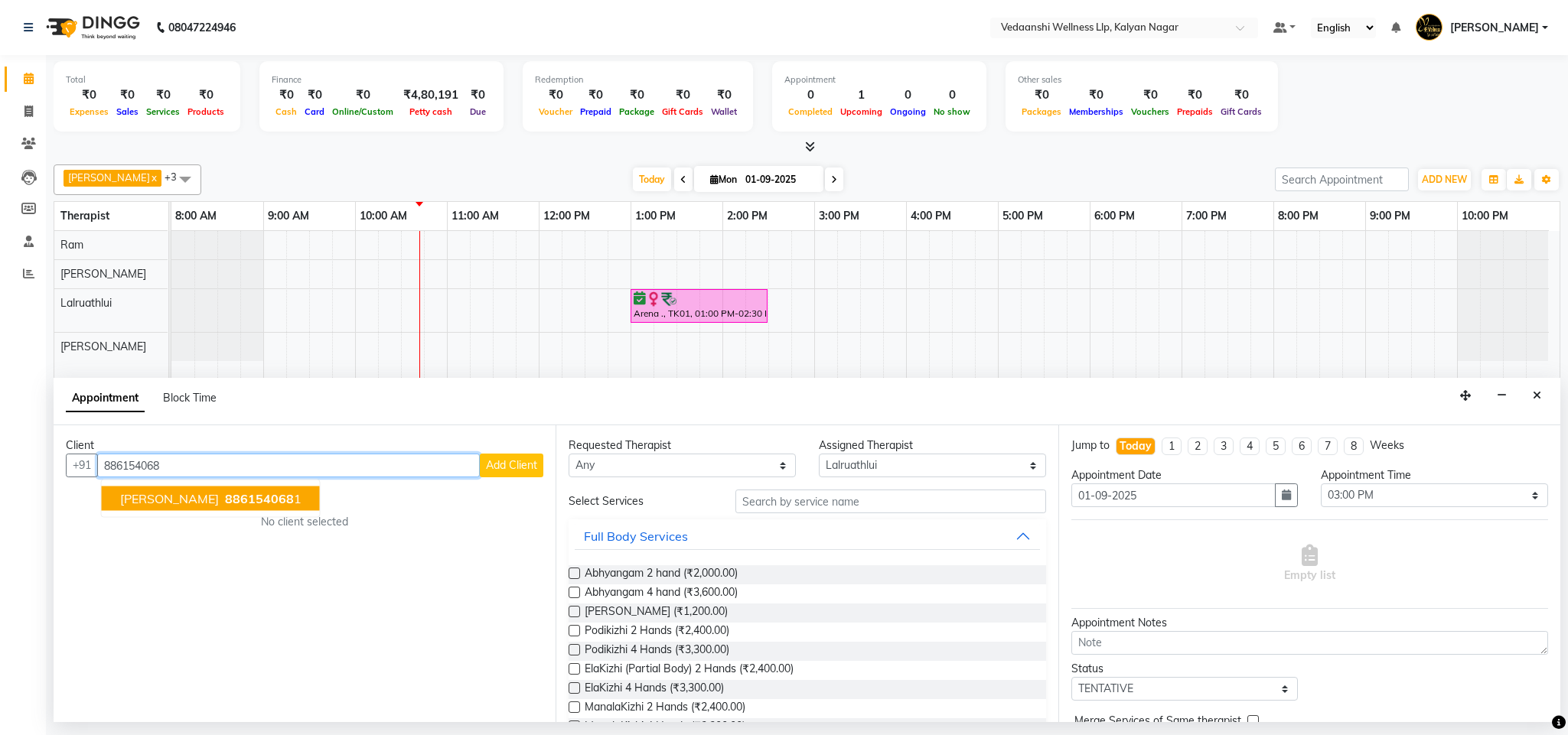
click at [219, 503] on span "[PERSON_NAME]" at bounding box center [169, 498] width 99 height 15
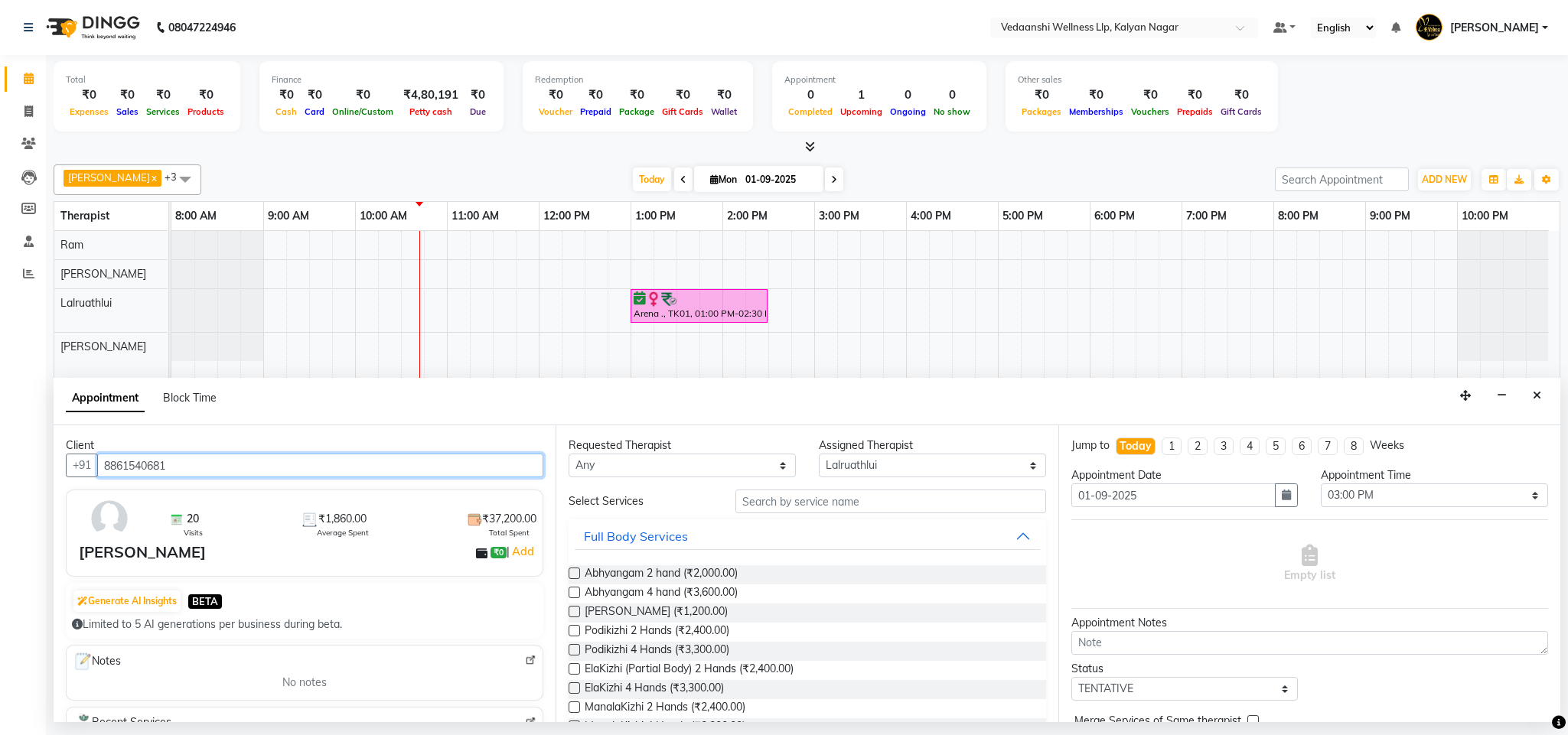
type input "8861540681"
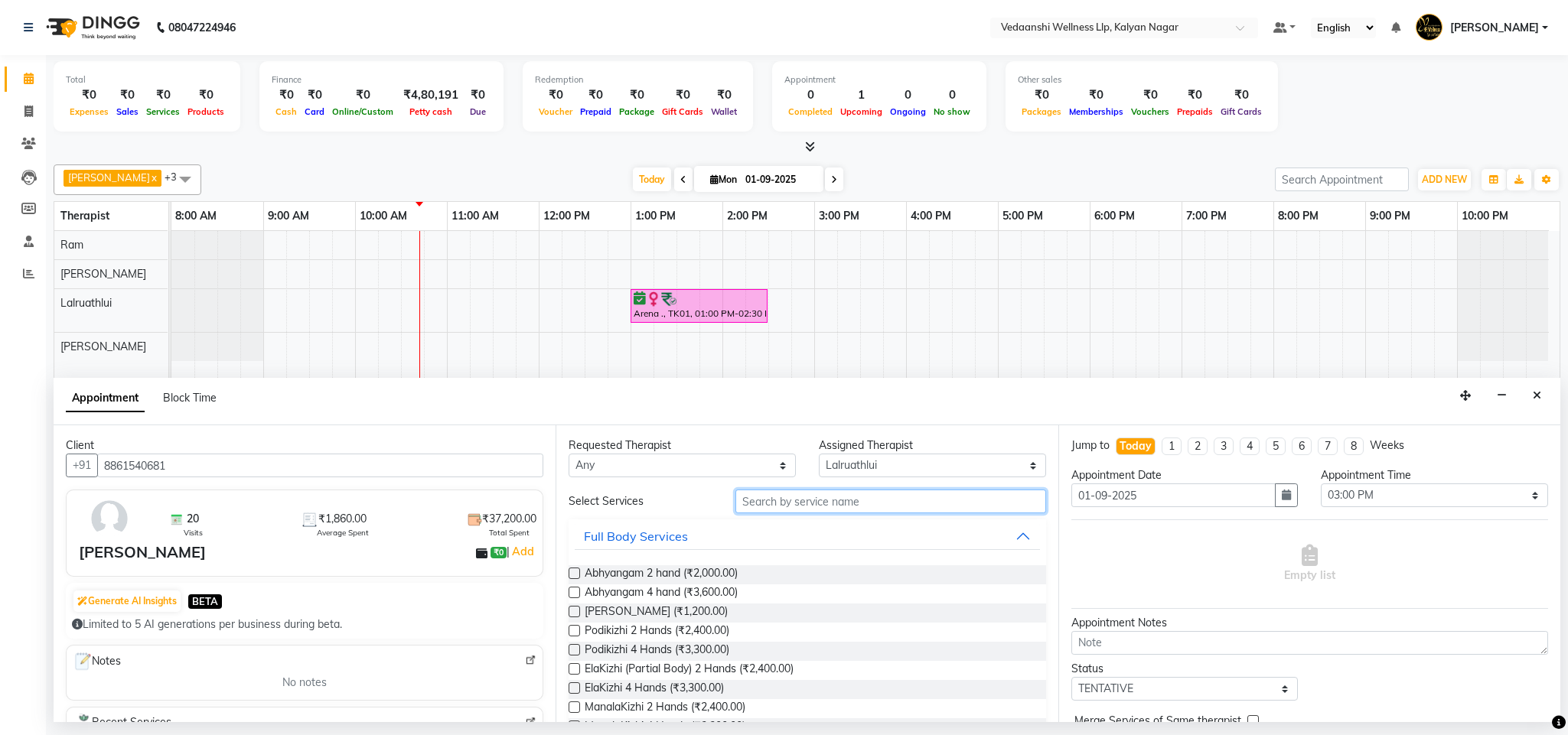
click at [751, 494] on input "text" at bounding box center [890, 501] width 311 height 23
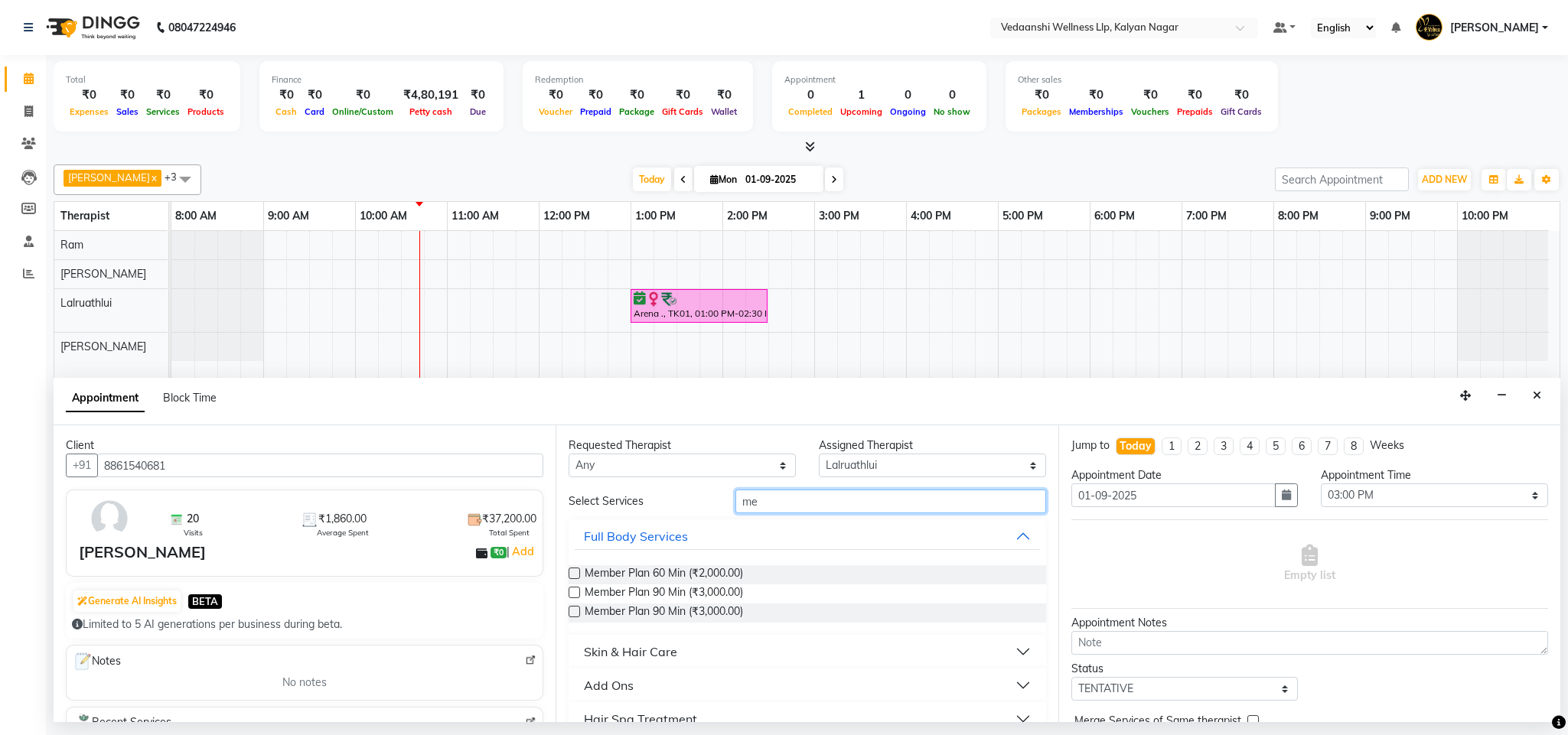
type input "m"
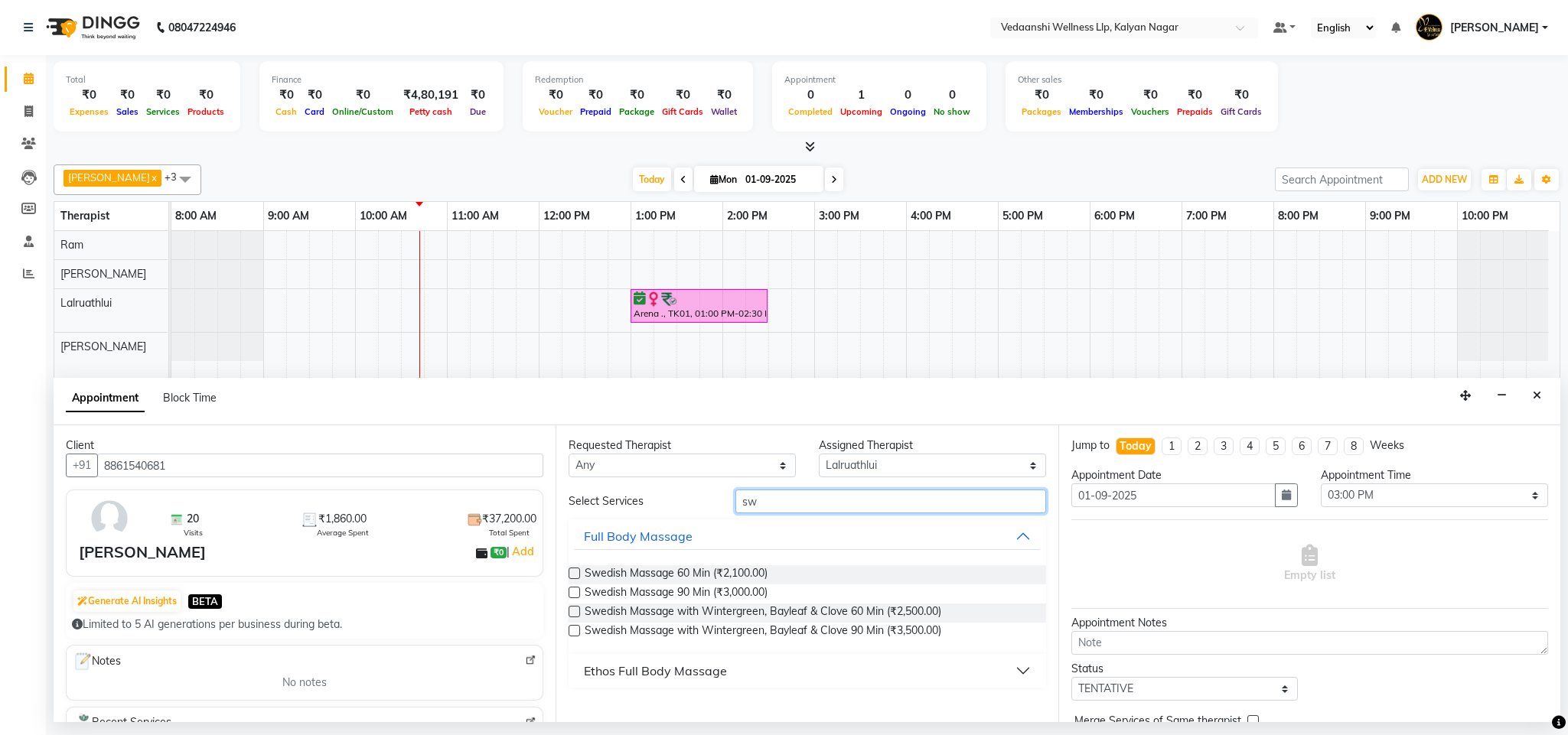
type input "sw"
click at [536, 503] on div "Client +91 8861540681 20 Visits ₹1,860.00 Average Spent ₹37,200.00 Total Spent …" at bounding box center [304, 574] width 502 height 297
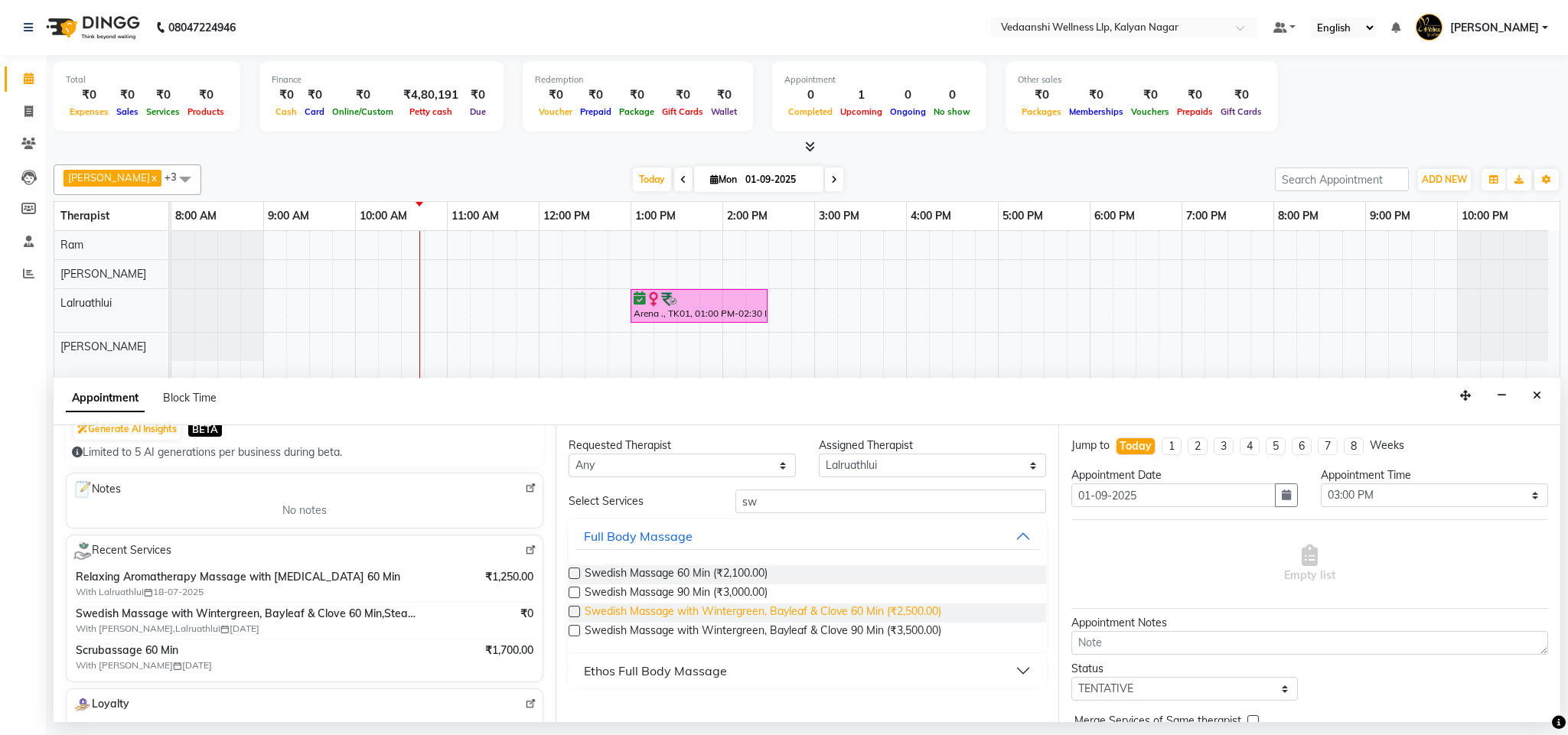
drag, startPoint x: 779, startPoint y: 615, endPoint x: 932, endPoint y: 620, distance: 153.1
click at [781, 615] on span "Swedish Massage with Wintergreen, Bayleaf & Clove 60 Min (₹2,500.00)" at bounding box center [763, 613] width 357 height 19
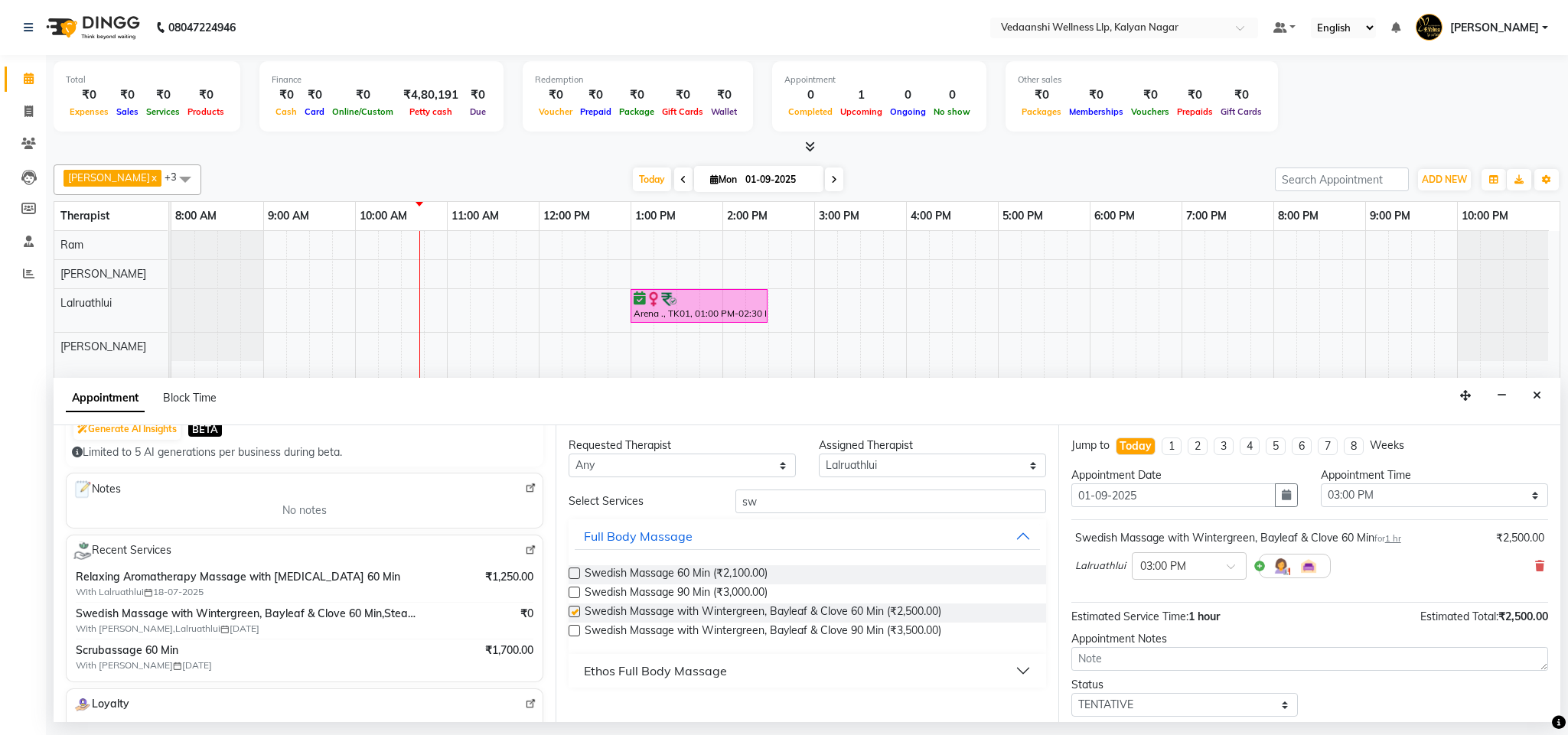
checkbox input "false"
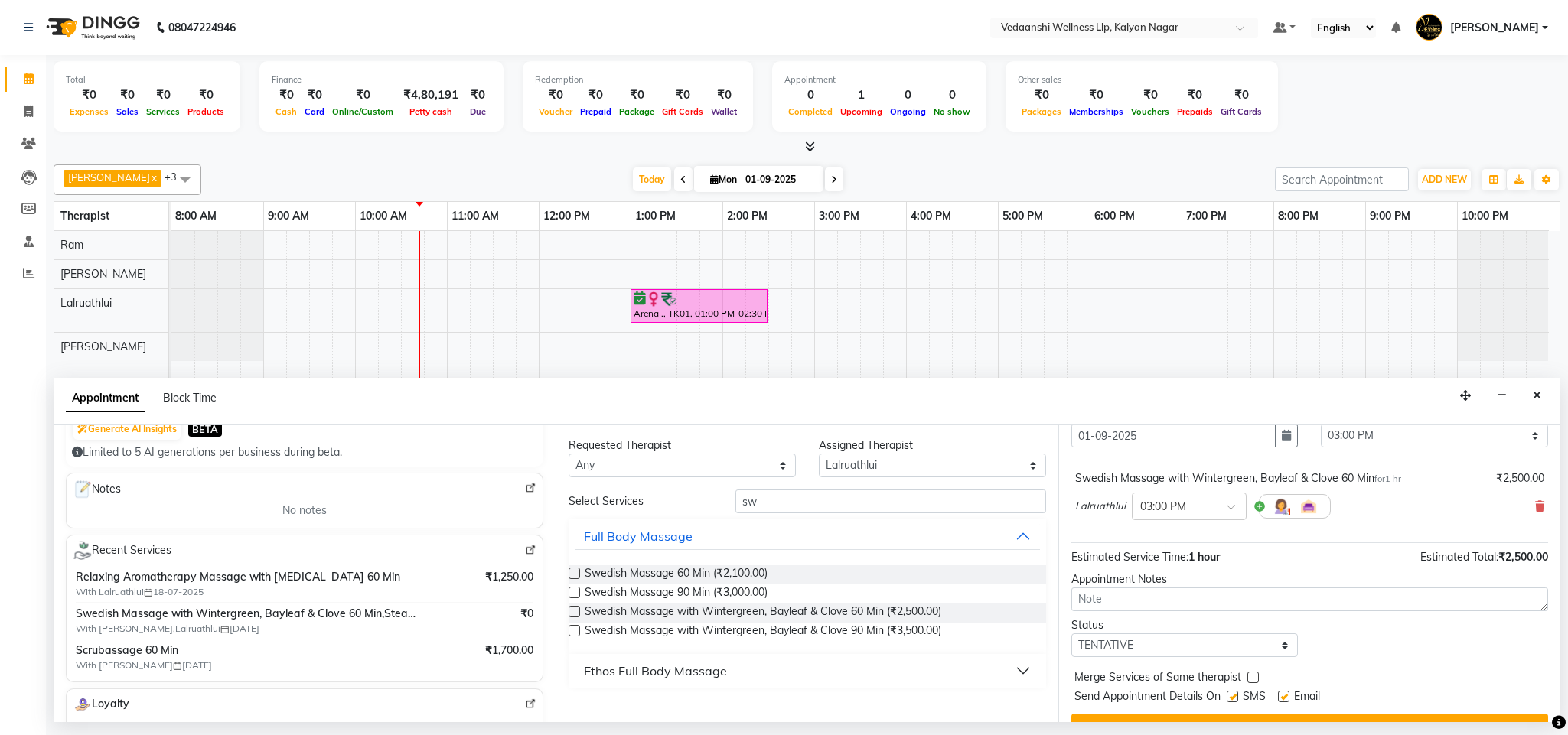
scroll to position [94, 0]
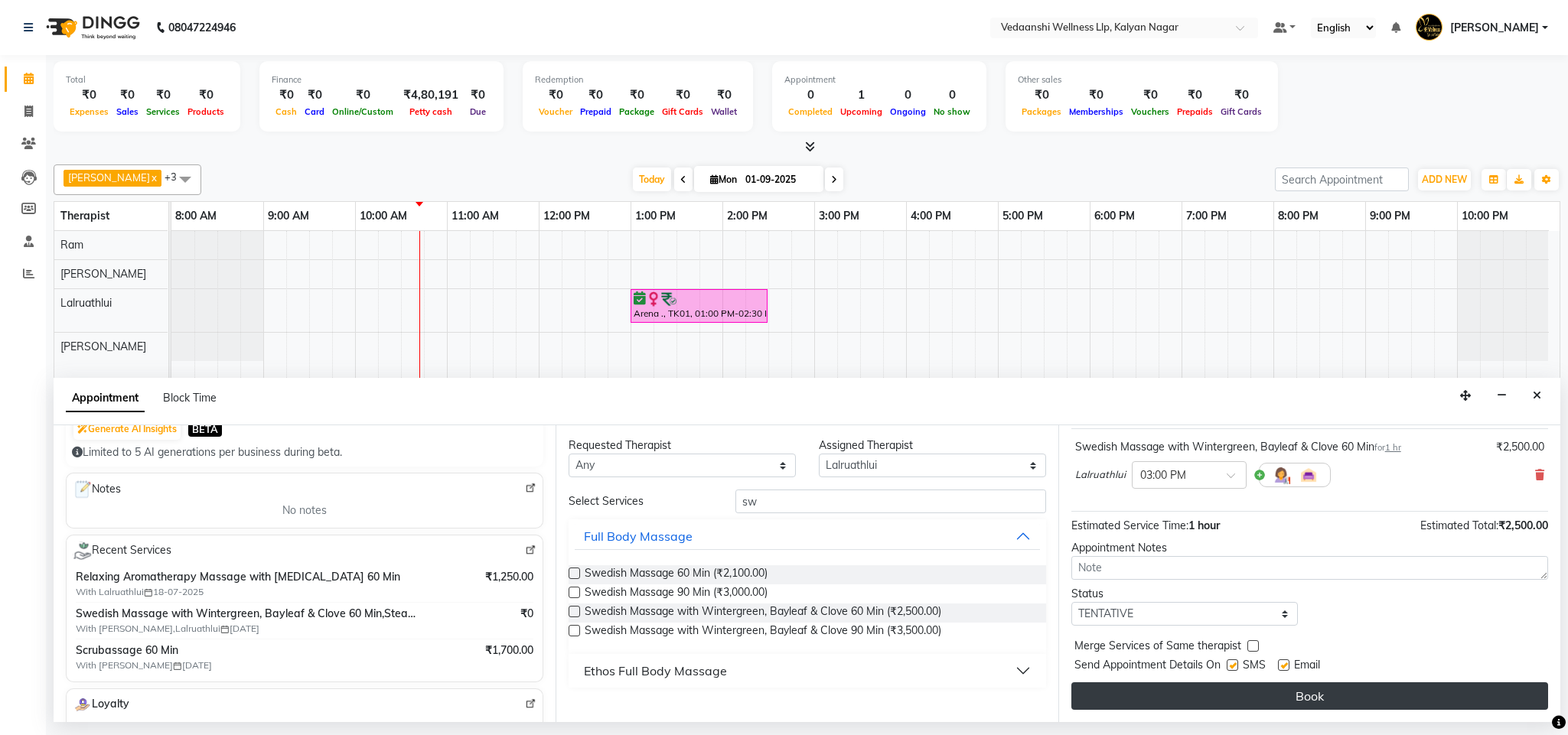
click at [1186, 692] on button "Book" at bounding box center [1310, 696] width 477 height 27
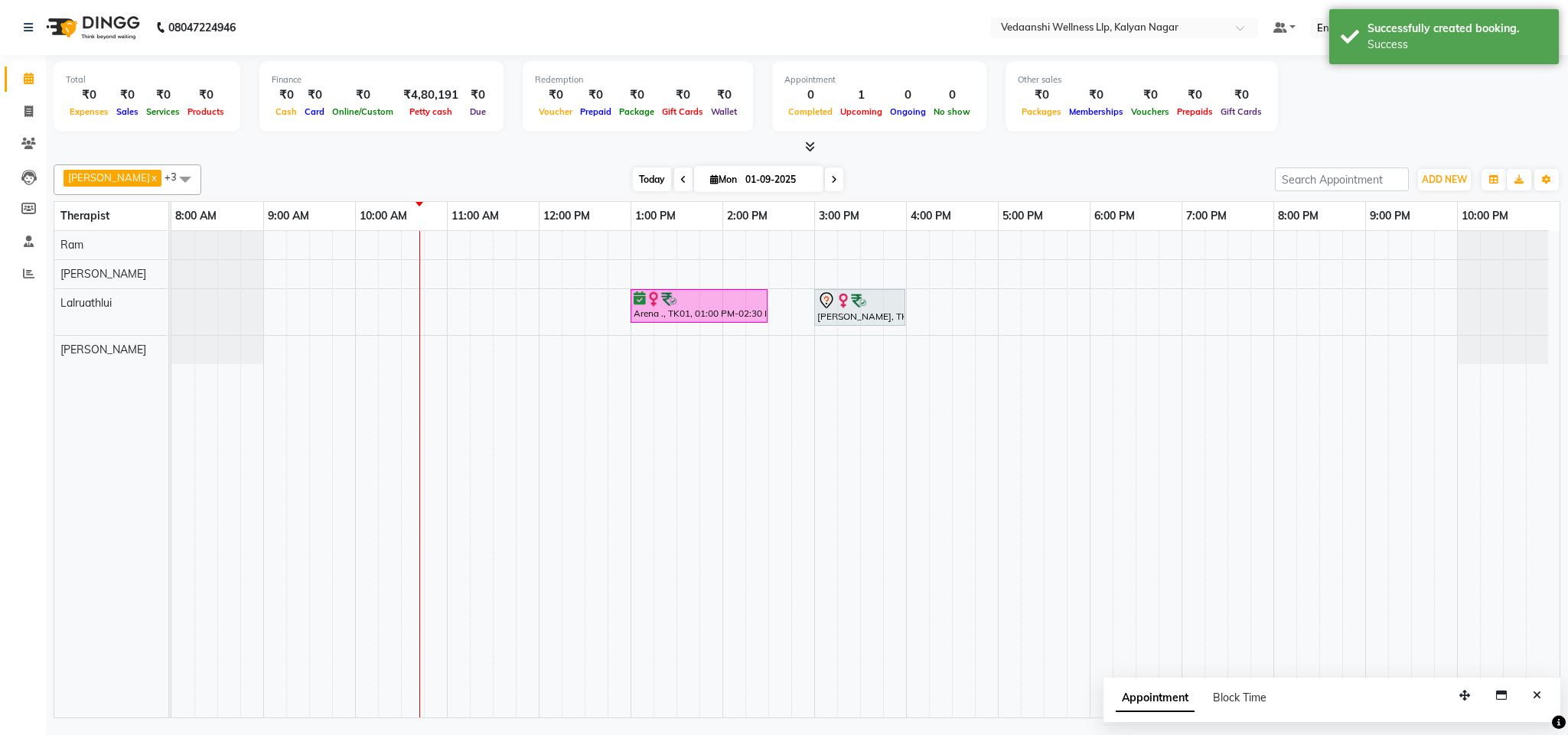
click at [633, 184] on span "Today" at bounding box center [652, 179] width 38 height 23
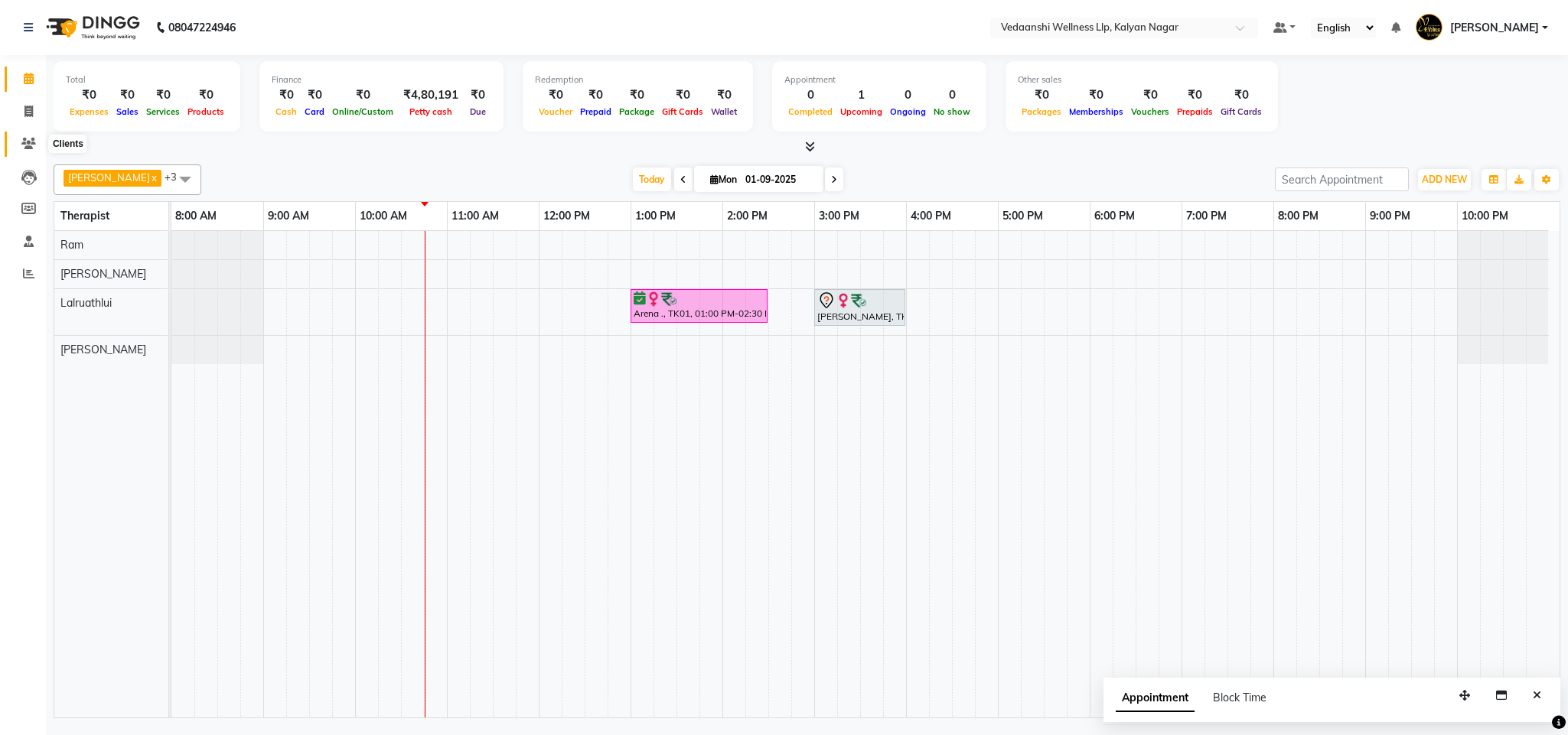
click at [23, 149] on span at bounding box center [28, 144] width 27 height 18
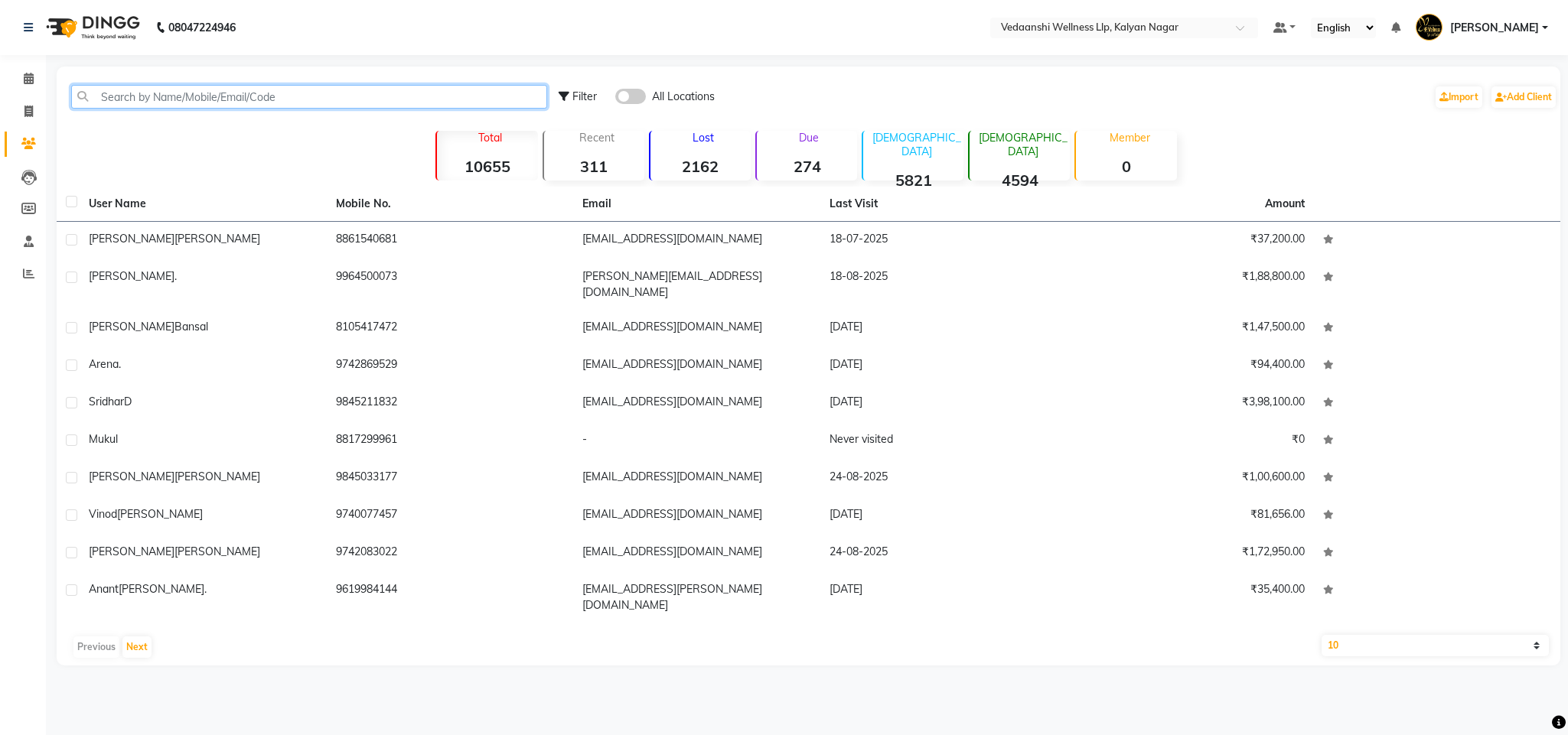
click at [173, 101] on input "text" at bounding box center [309, 96] width 476 height 23
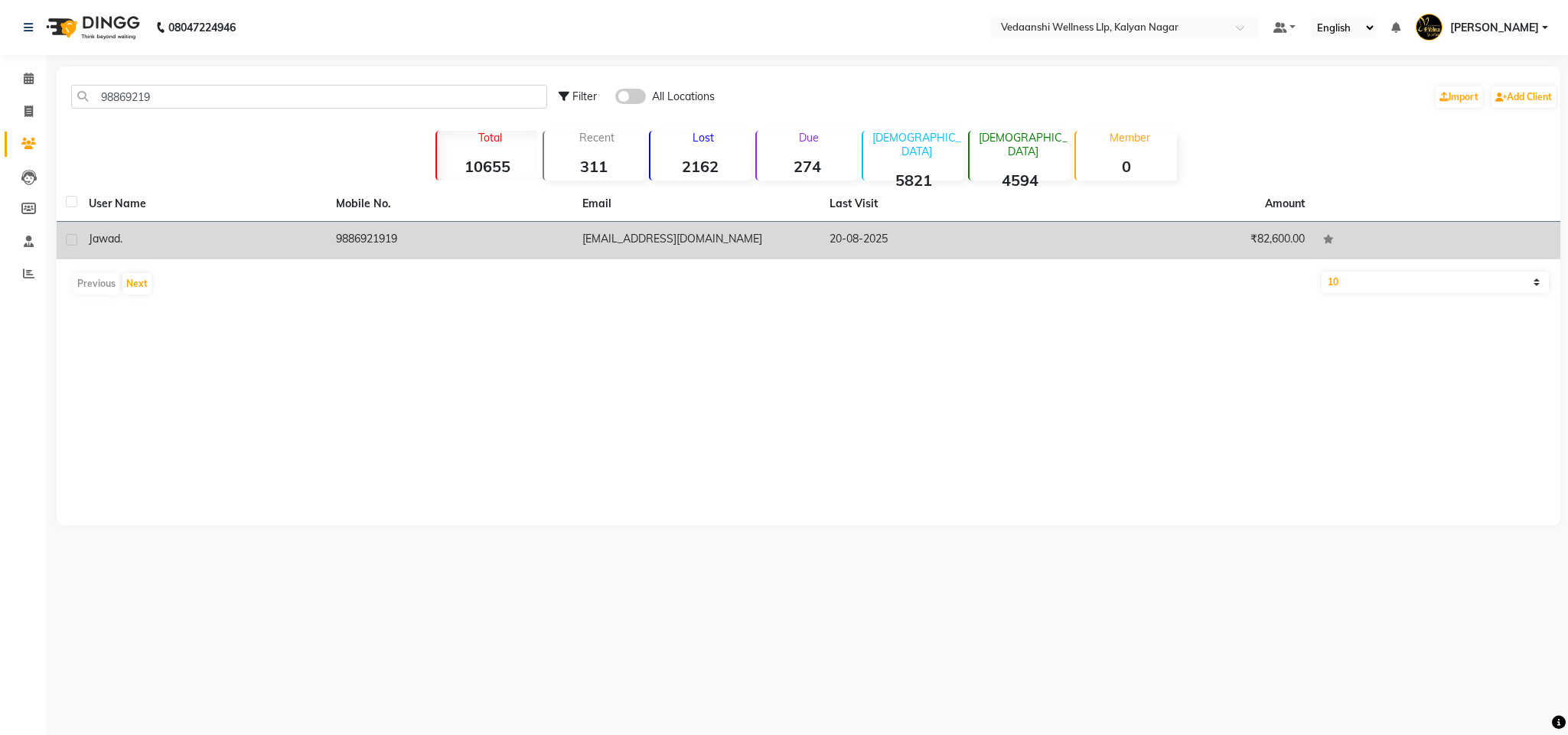
click at [349, 244] on td "9886921919" at bounding box center [450, 240] width 247 height 38
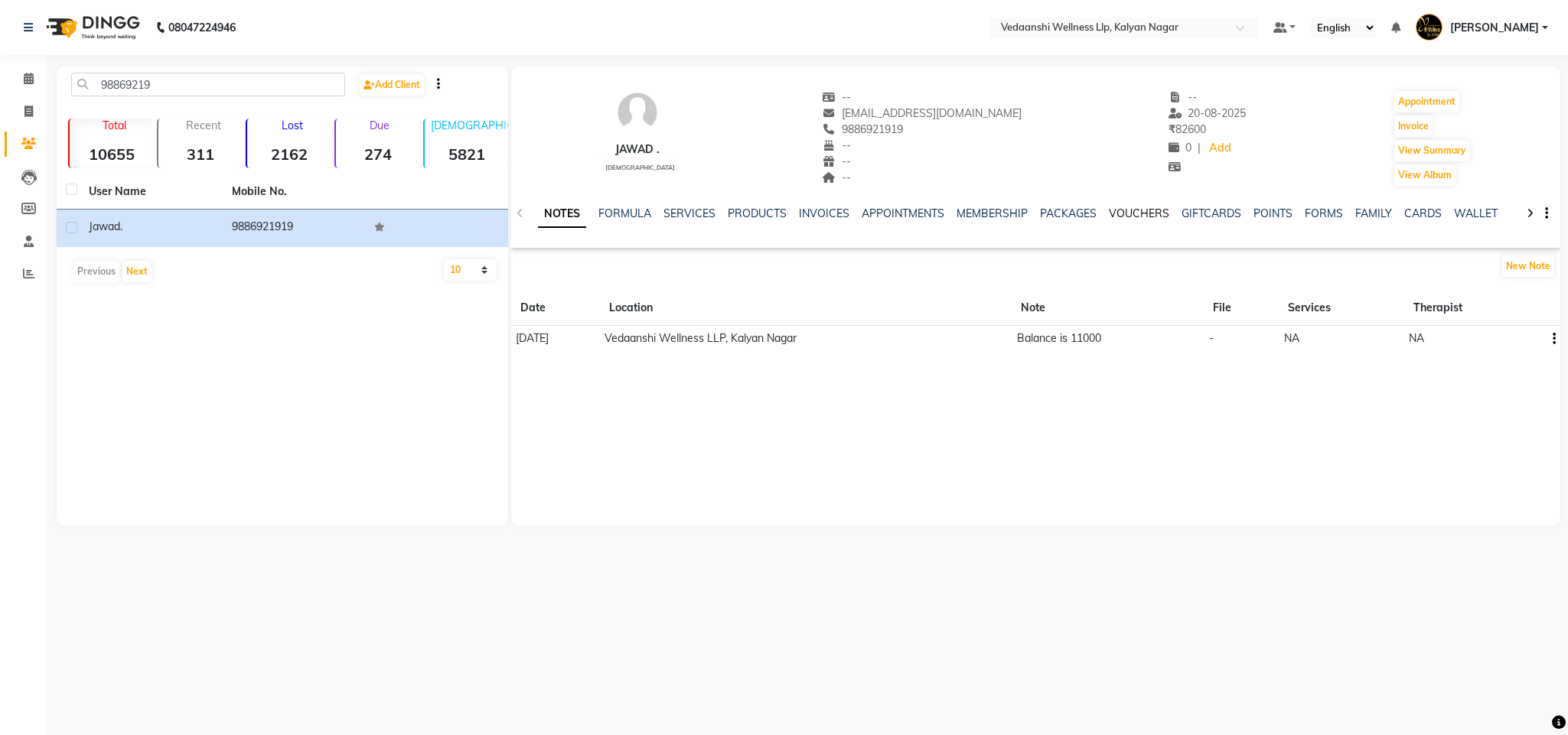
click at [1132, 214] on link "VOUCHERS" at bounding box center [1139, 213] width 60 height 14
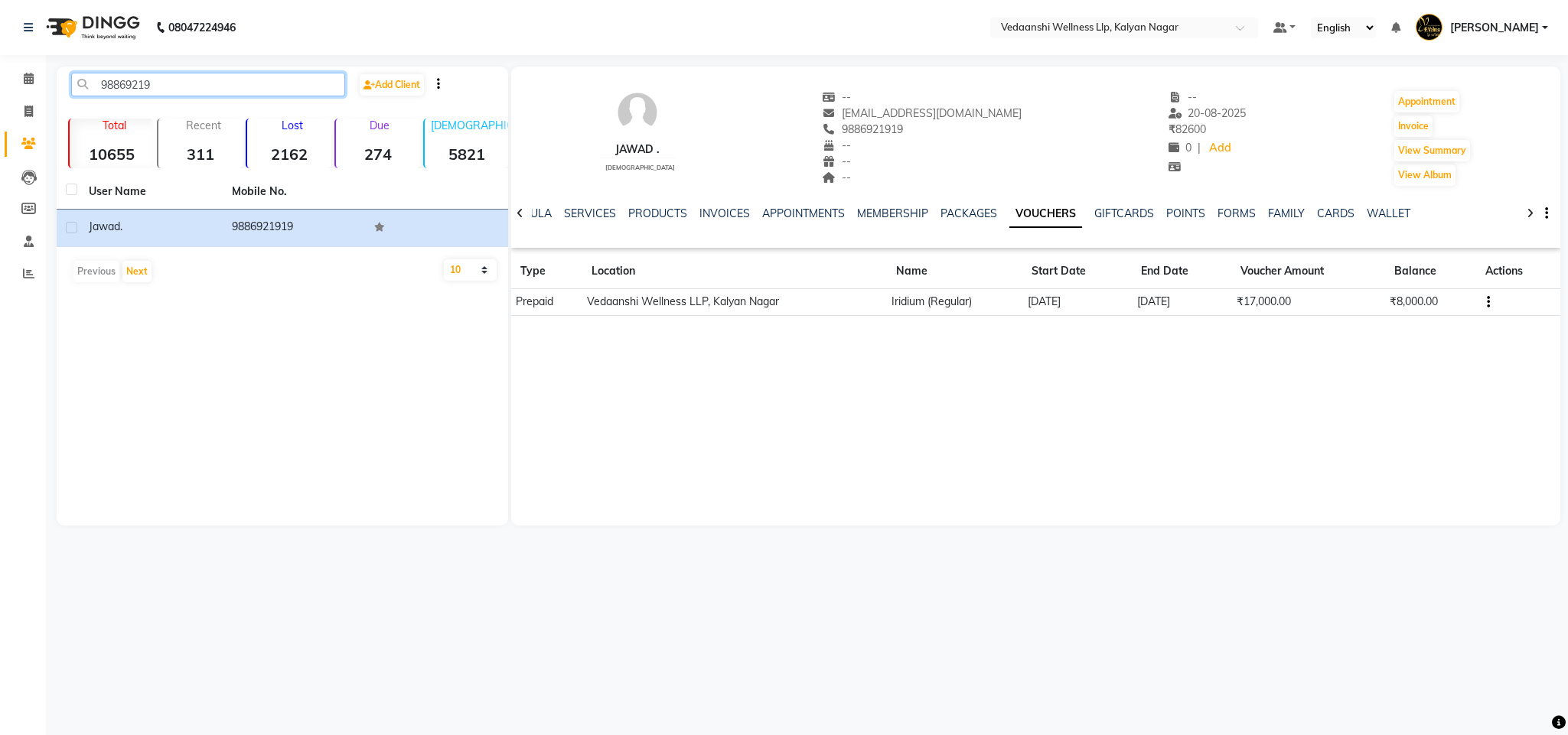
click at [129, 79] on input "98869219" at bounding box center [208, 84] width 274 height 23
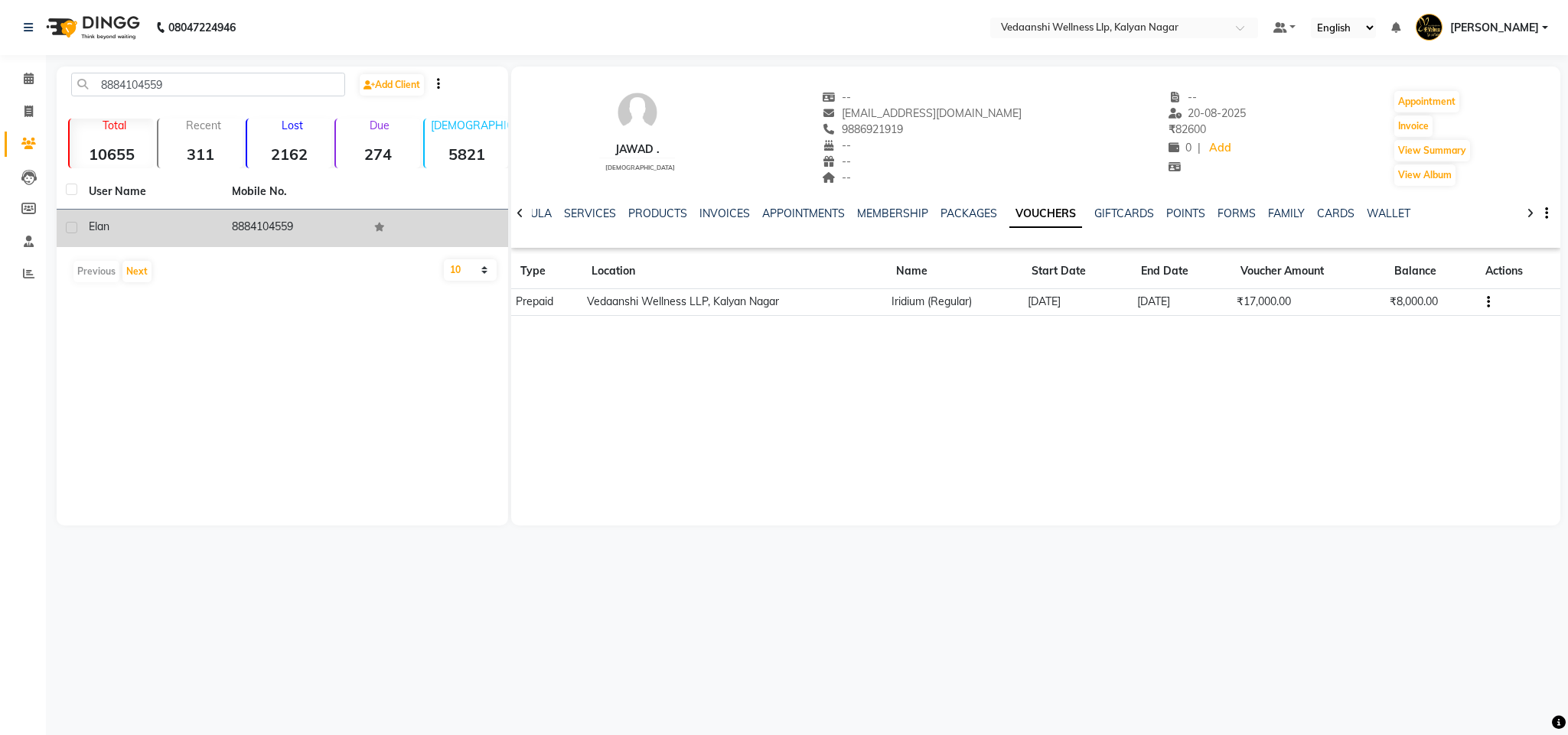
click at [254, 234] on td "8884104559" at bounding box center [294, 228] width 143 height 38
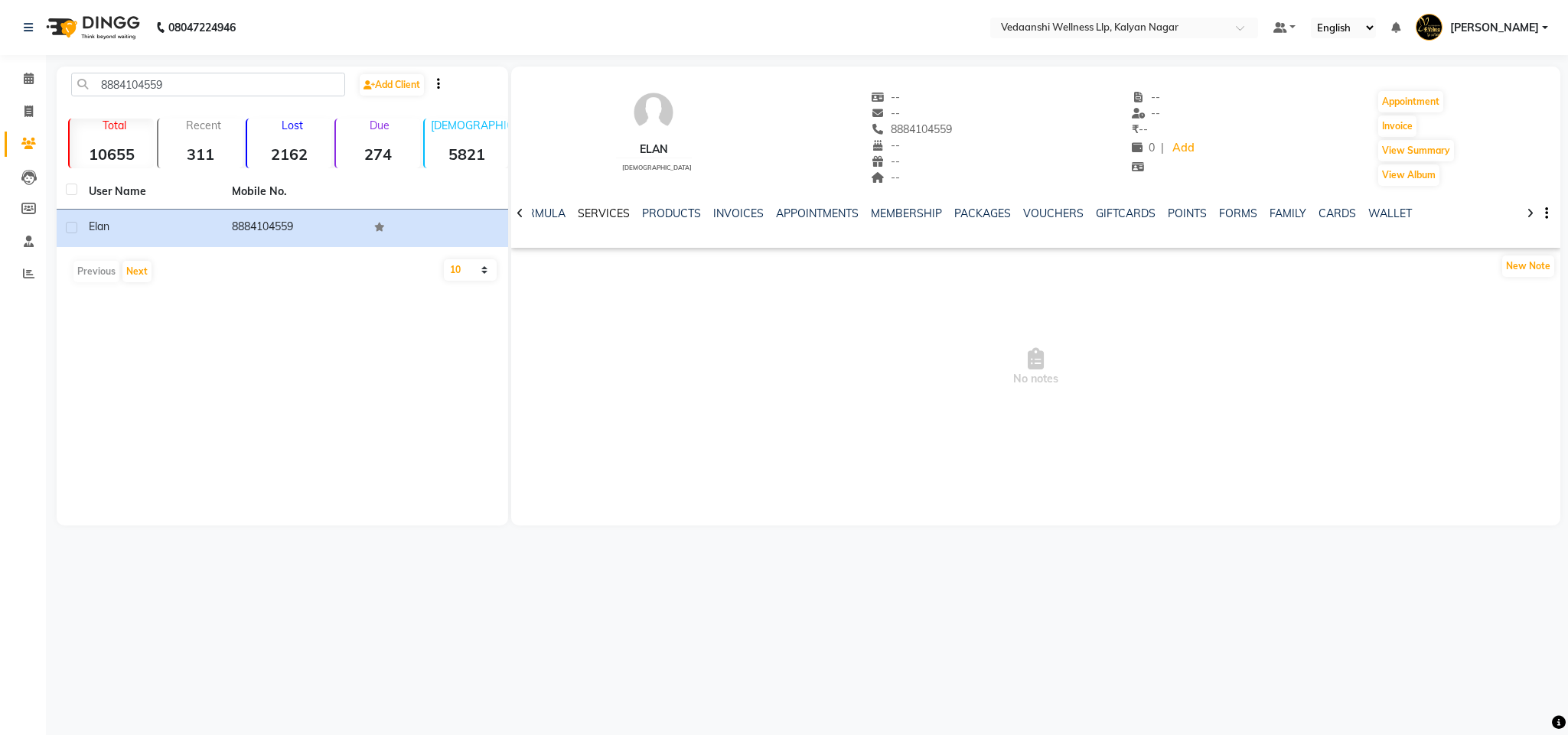
click at [577, 211] on link "SERVICES" at bounding box center [603, 213] width 52 height 14
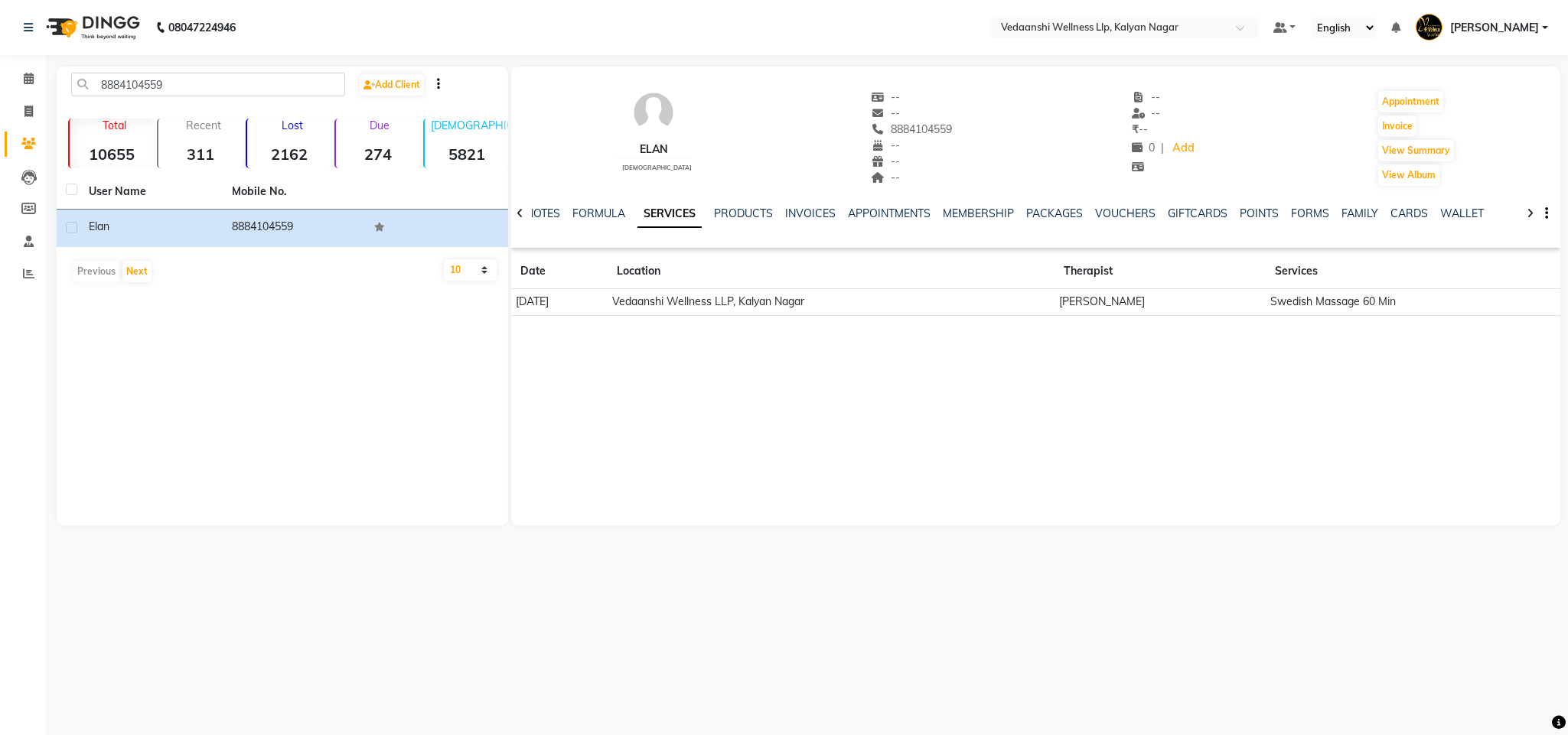
click at [1036, 206] on div "PACKAGES" at bounding box center [1054, 213] width 56 height 16
click at [1029, 218] on link "PACKAGES" at bounding box center [1054, 213] width 56 height 14
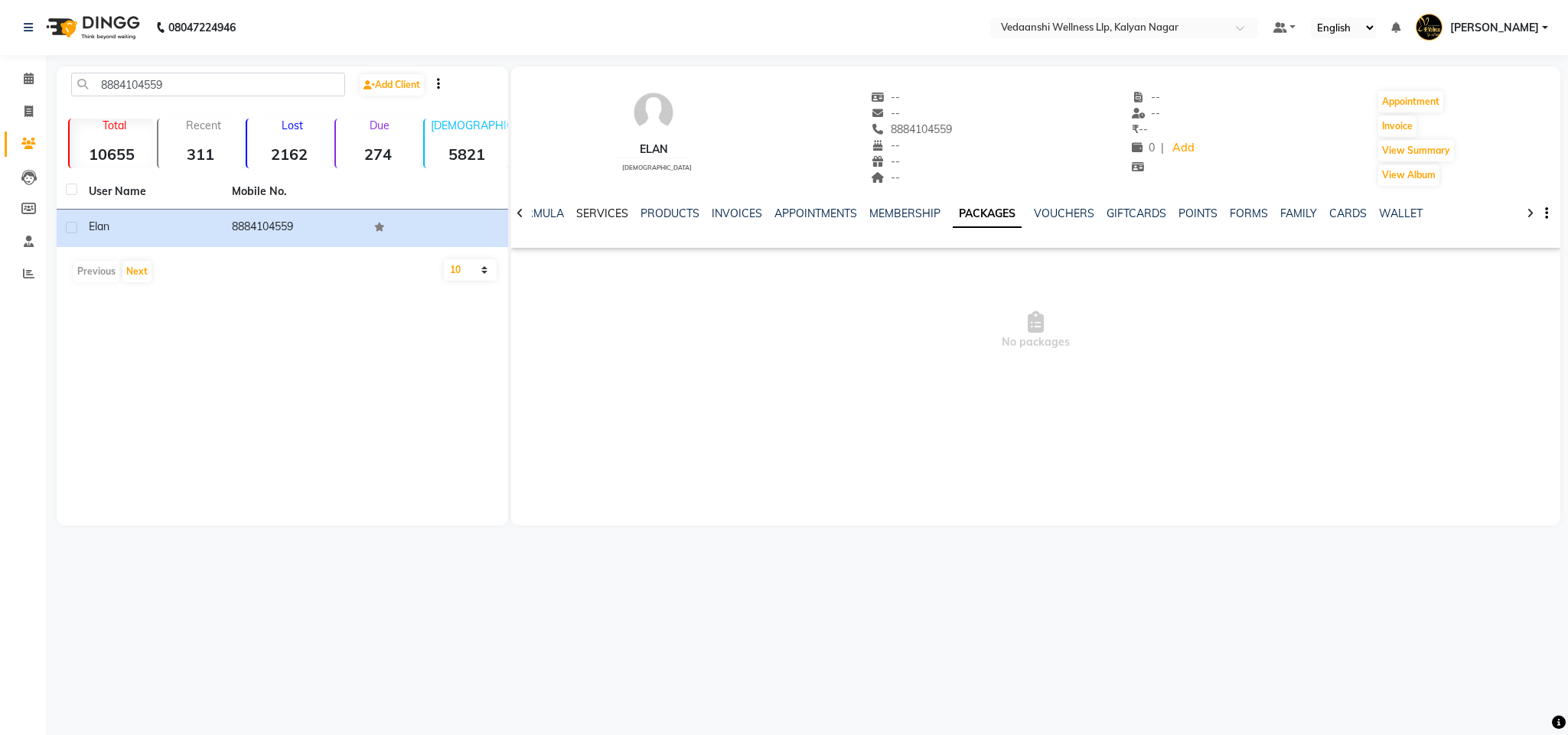
click at [576, 212] on link "SERVICES" at bounding box center [602, 213] width 52 height 14
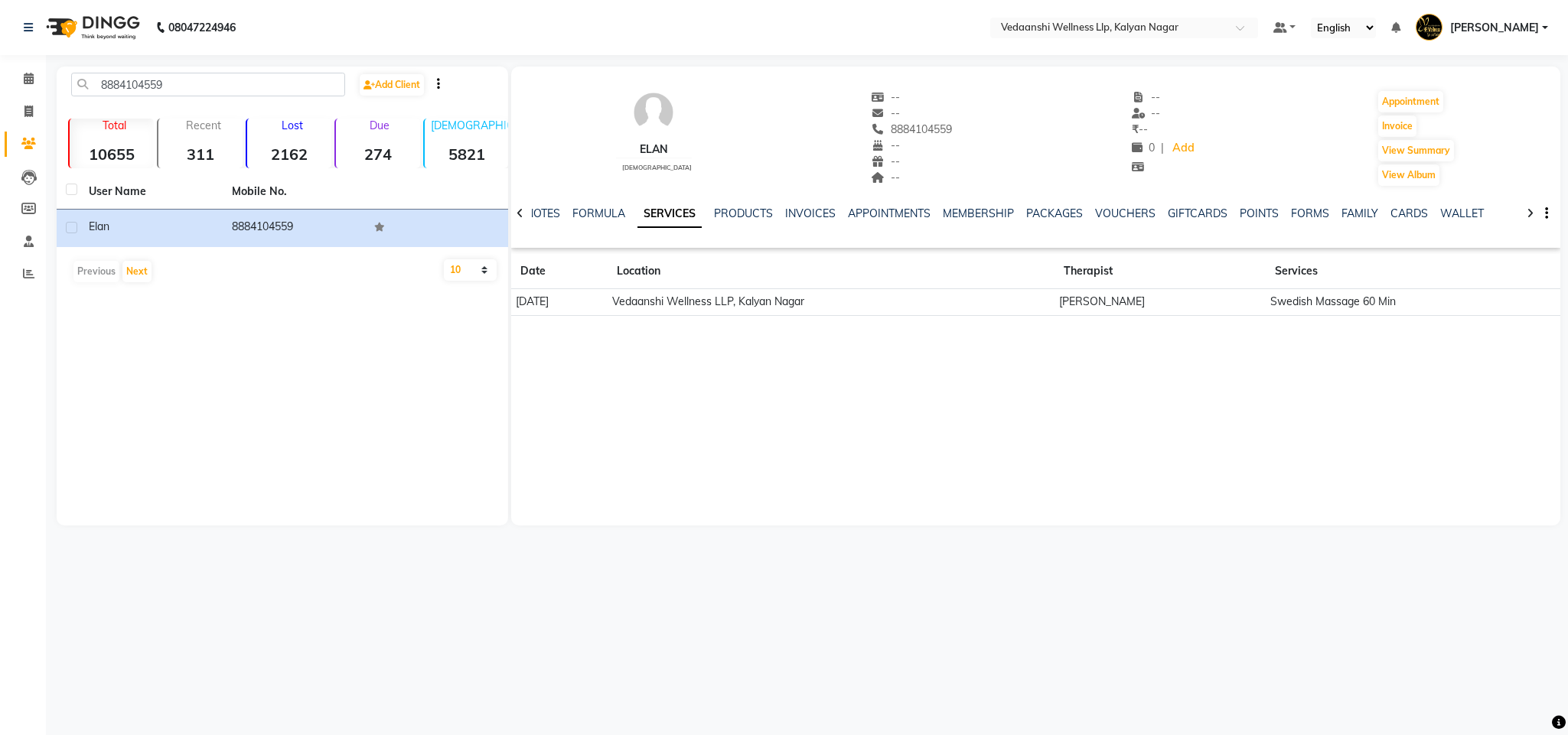
drag, startPoint x: 867, startPoint y: 122, endPoint x: 945, endPoint y: 130, distance: 78.4
click at [945, 130] on div "Elan male -- -- 8884104559 -- -- -- -- -- ₹ -- 0 | Add Appointment Invoice View…" at bounding box center [1037, 130] width 1050 height 114
copy span "8884104559"
click at [157, 90] on input "8884104559" at bounding box center [208, 84] width 274 height 23
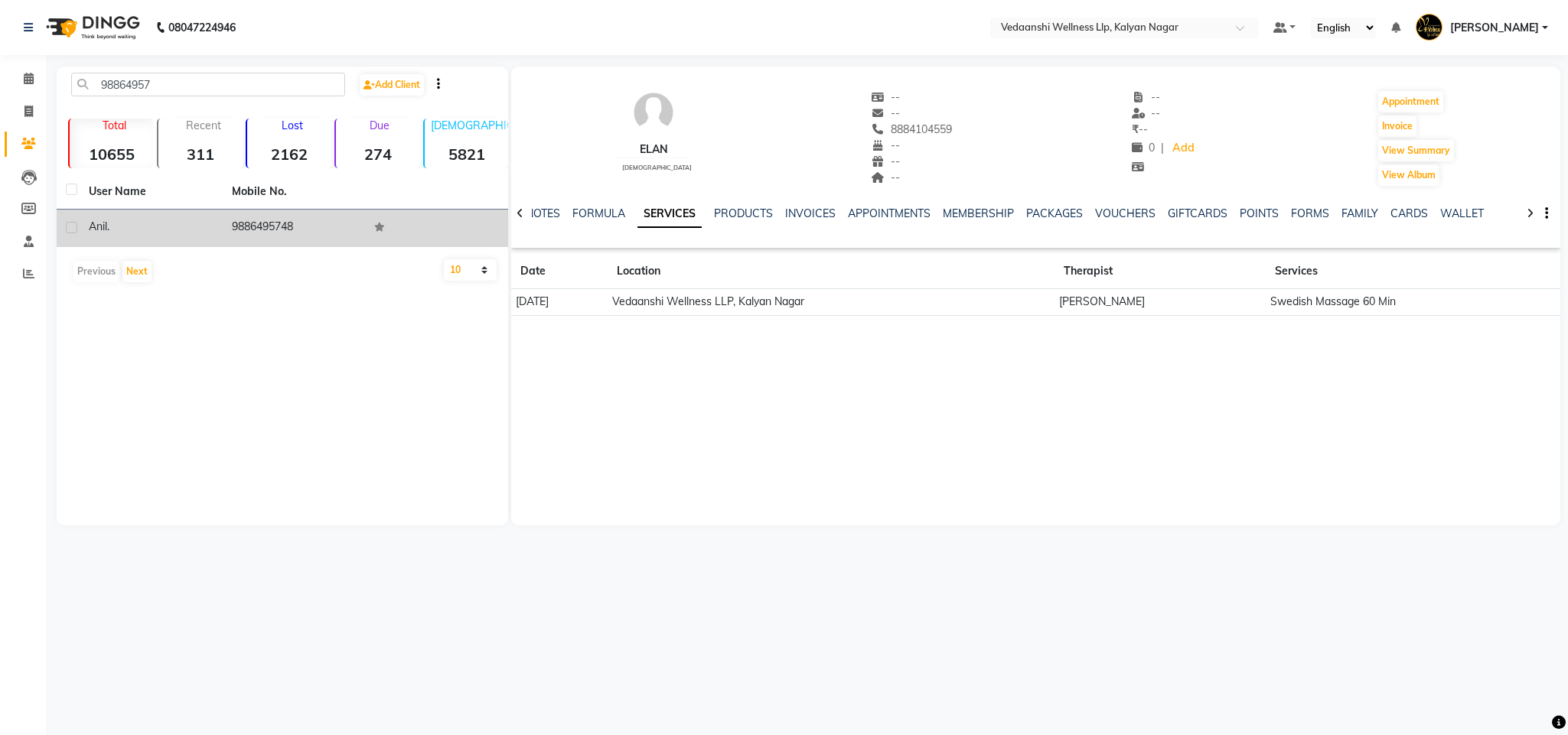
click at [300, 230] on td "9886495748" at bounding box center [294, 228] width 143 height 38
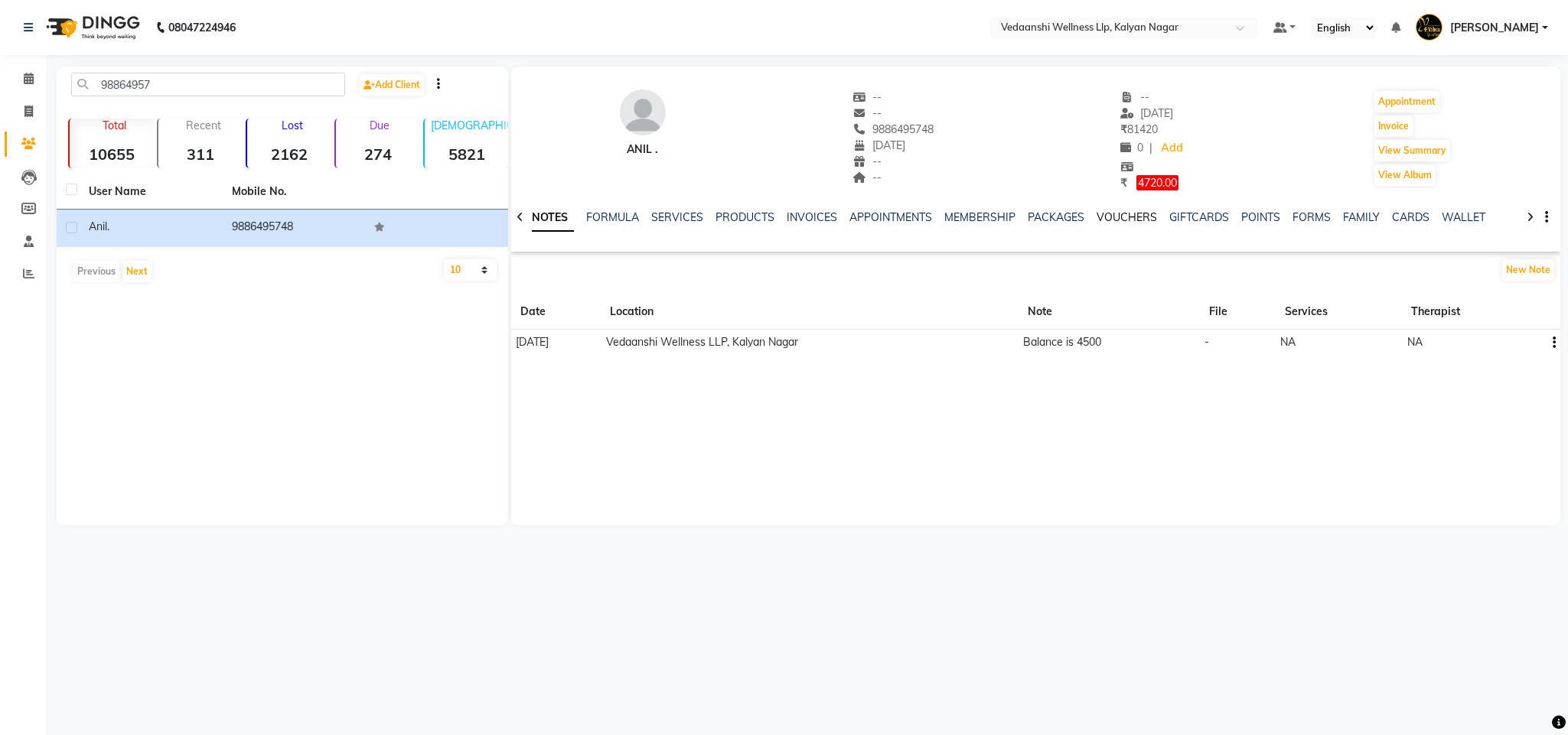
click at [1100, 218] on link "VOUCHERS" at bounding box center [1127, 217] width 60 height 14
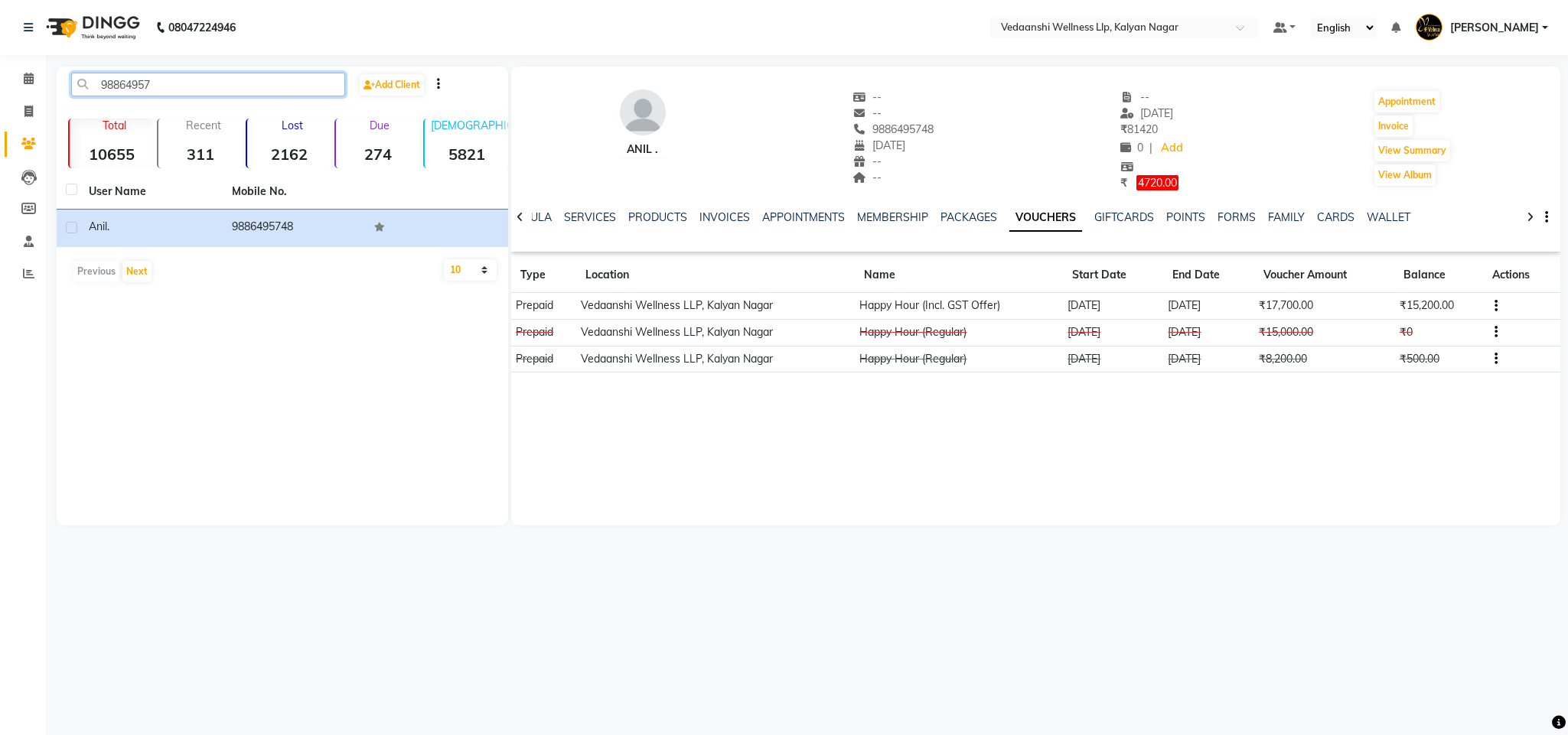
click at [147, 81] on input "98864957" at bounding box center [208, 84] width 274 height 23
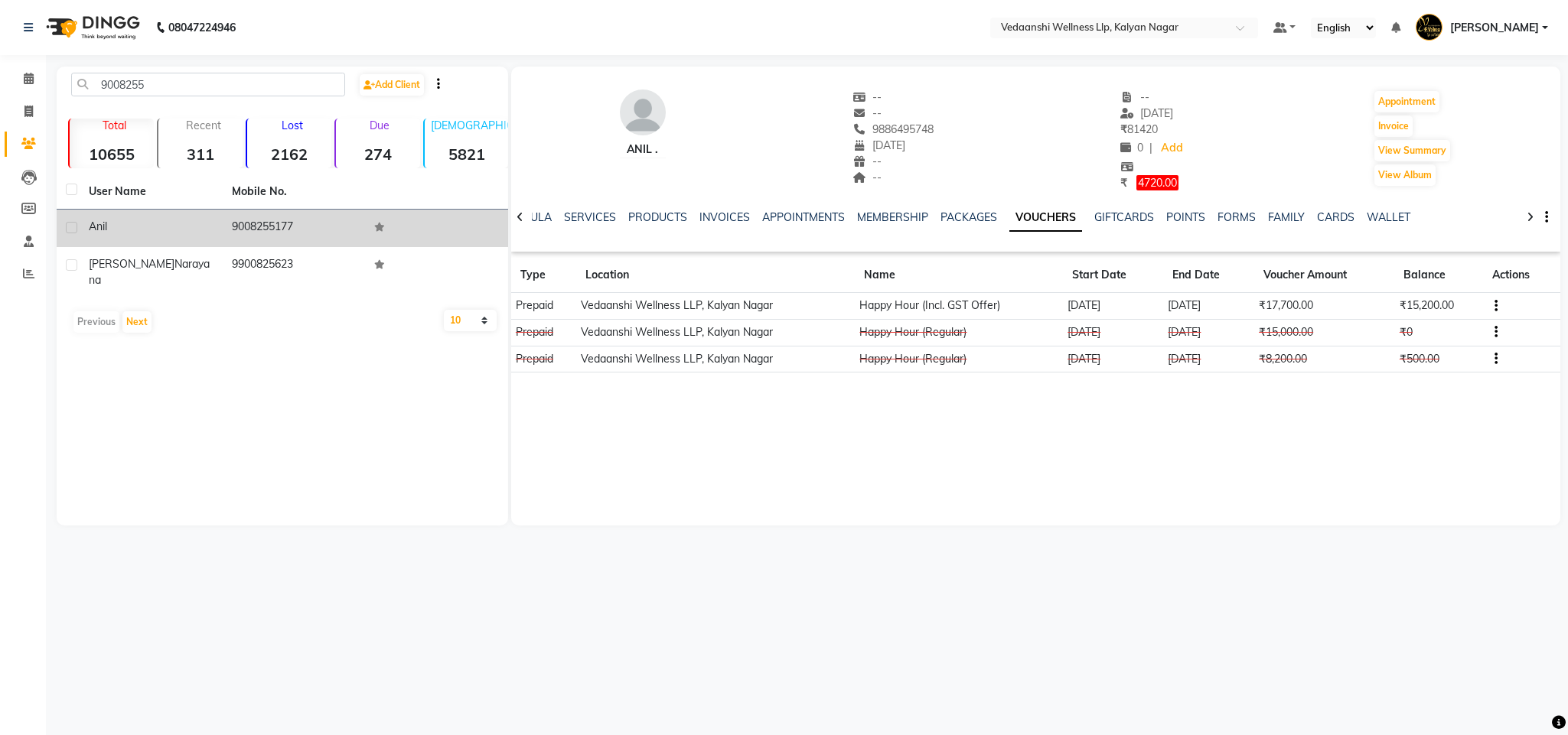
click at [297, 228] on td "9008255177" at bounding box center [294, 228] width 143 height 38
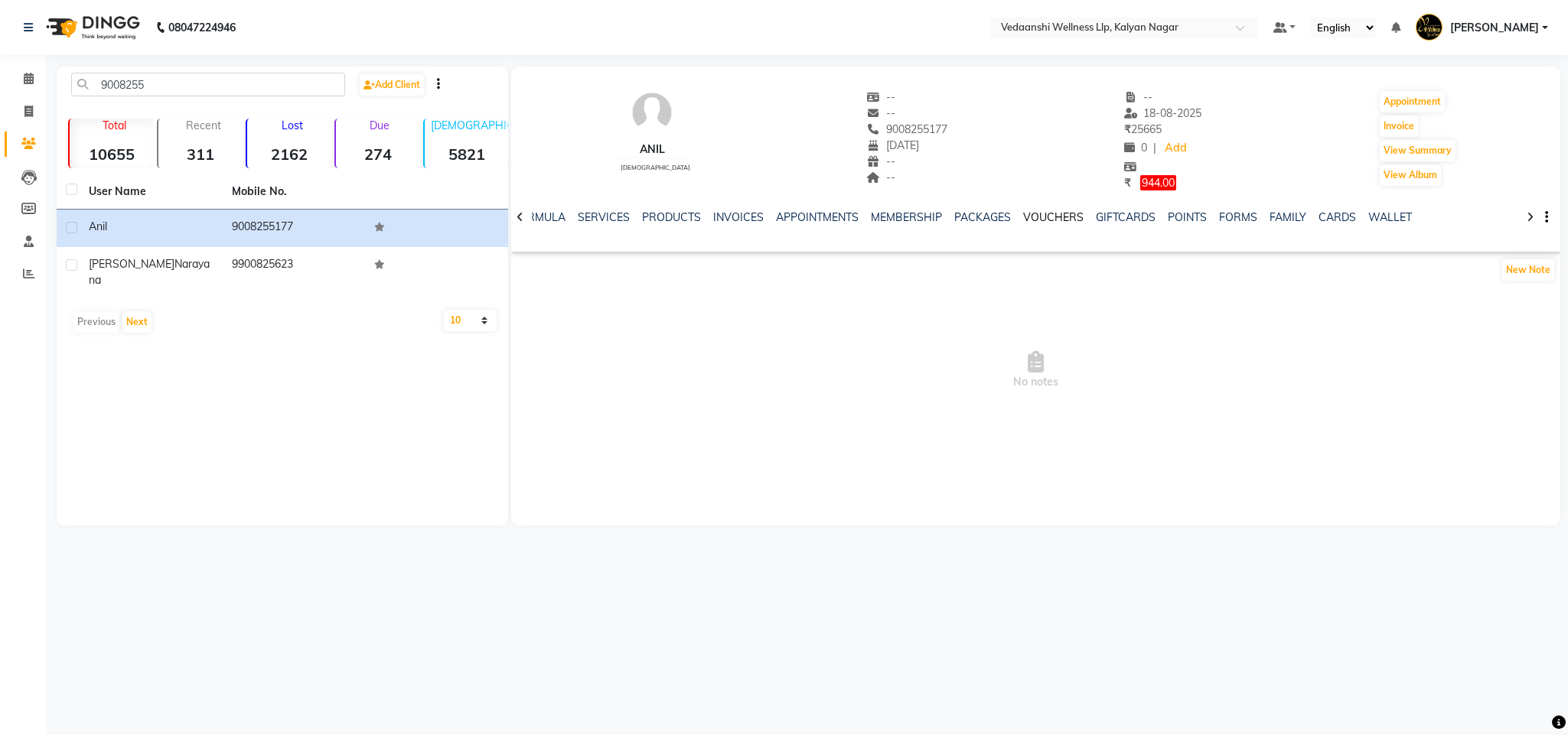
click at [1048, 216] on link "VOUCHERS" at bounding box center [1053, 217] width 60 height 14
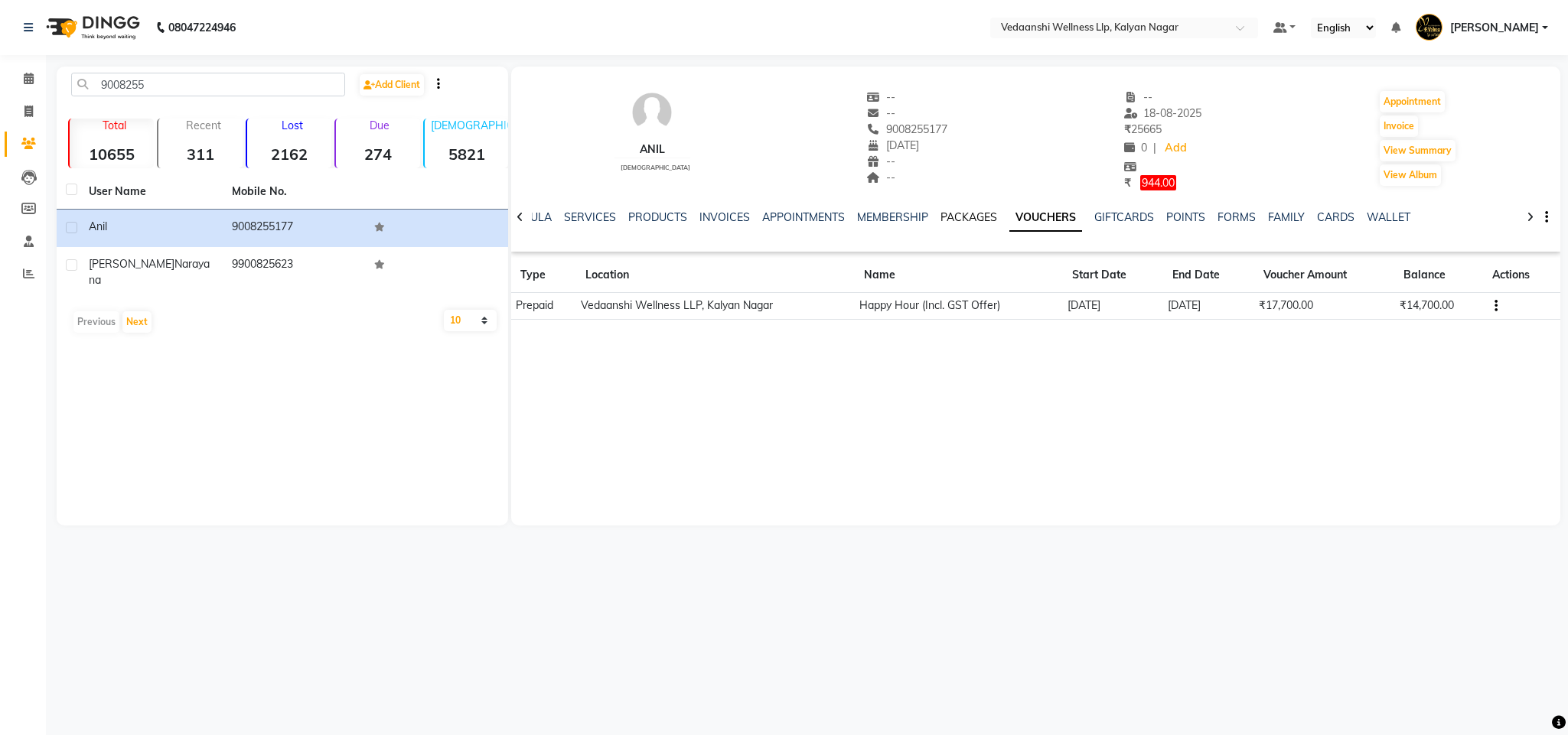
click at [950, 217] on link "PACKAGES" at bounding box center [969, 217] width 56 height 14
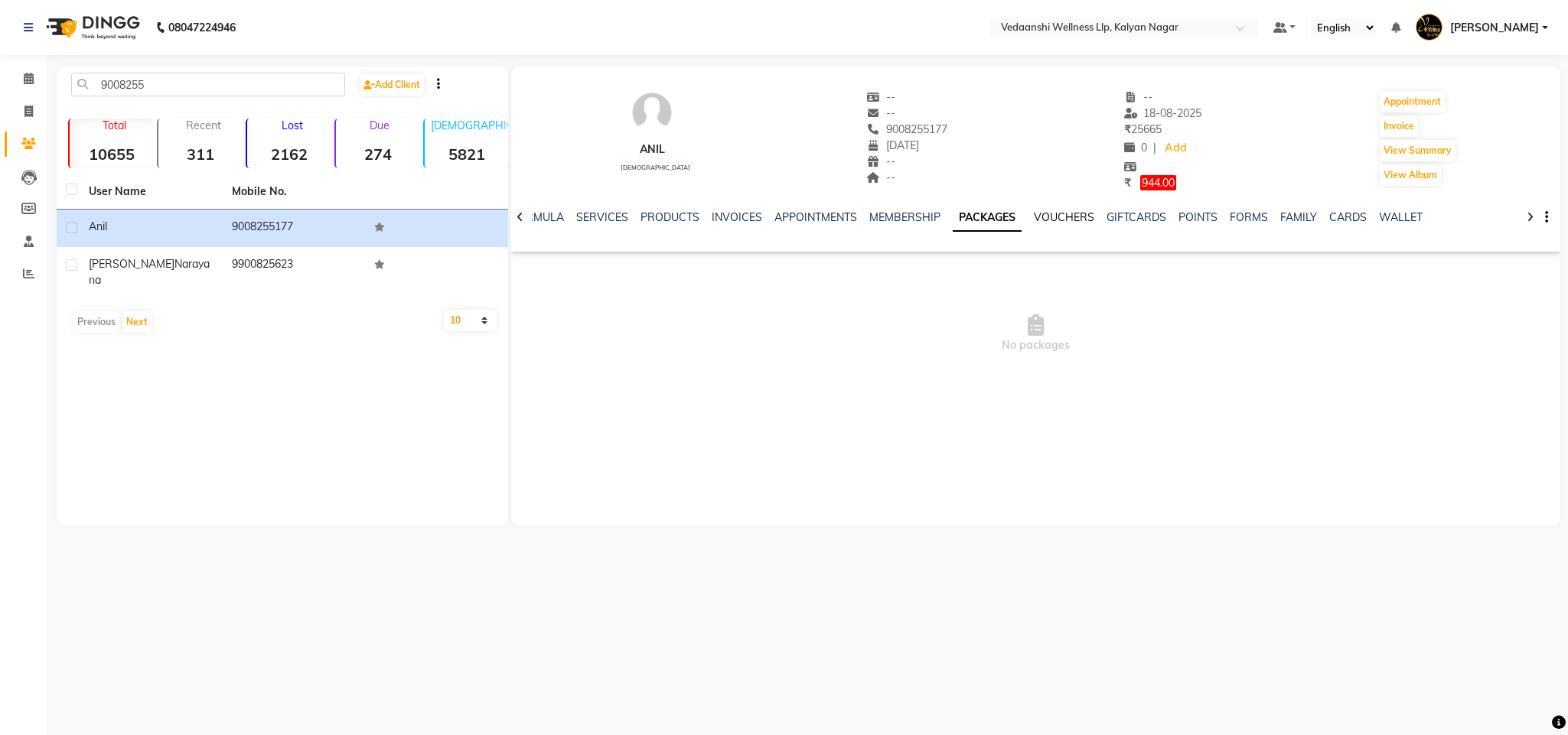
click at [1063, 216] on link "VOUCHERS" at bounding box center [1064, 217] width 60 height 14
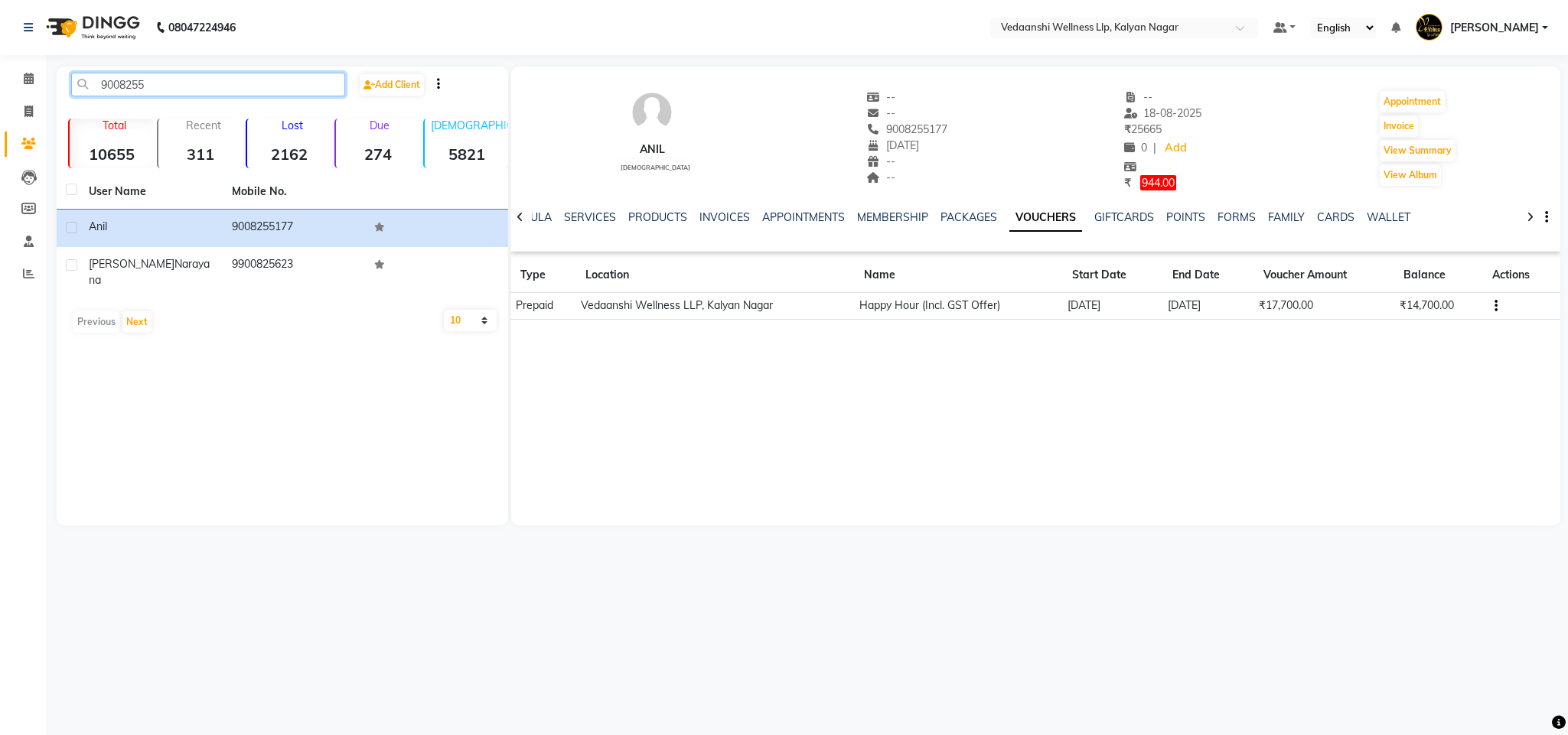
click at [126, 87] on input "9008255" at bounding box center [208, 84] width 274 height 23
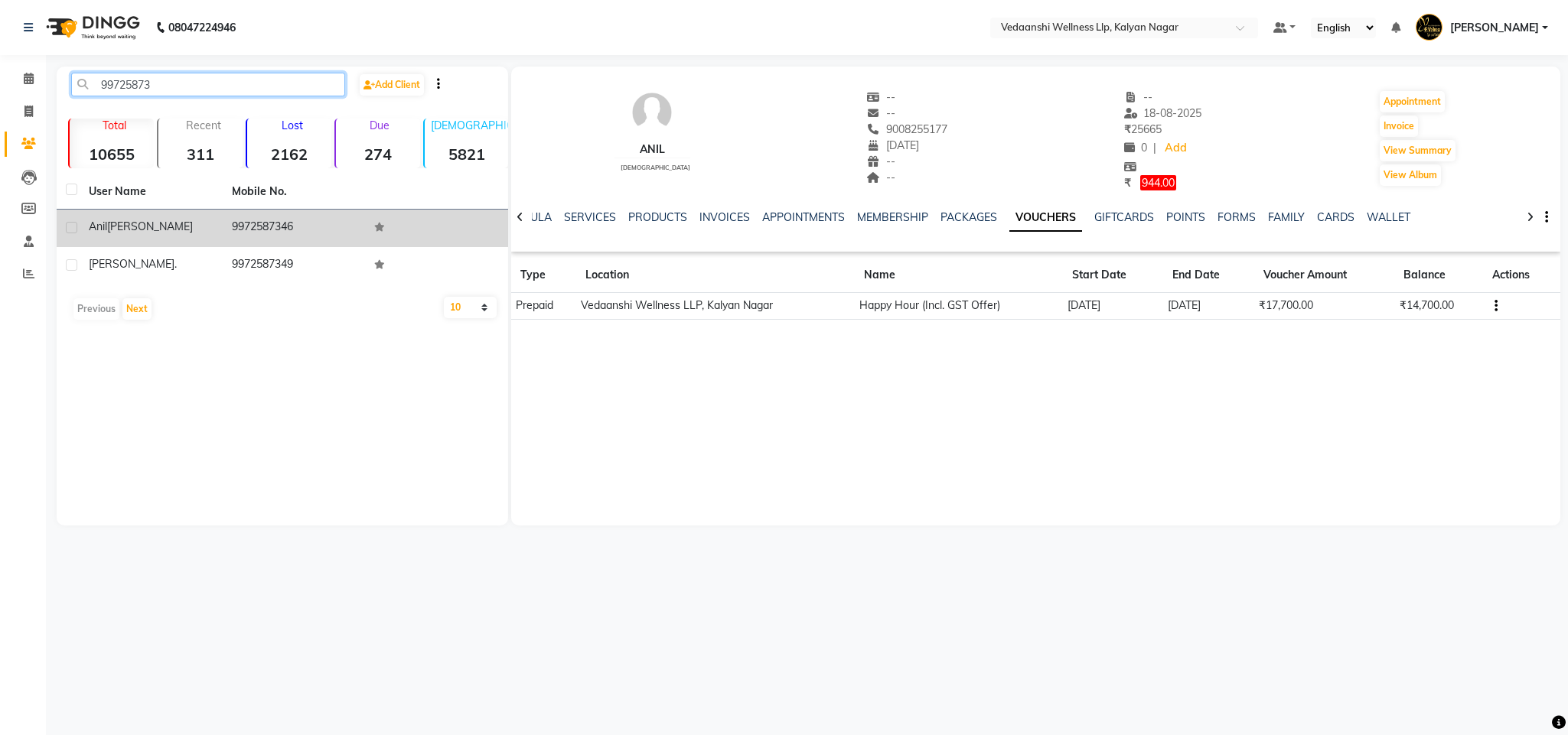
type input "99725873"
click at [254, 234] on td "9972587346" at bounding box center [294, 228] width 143 height 38
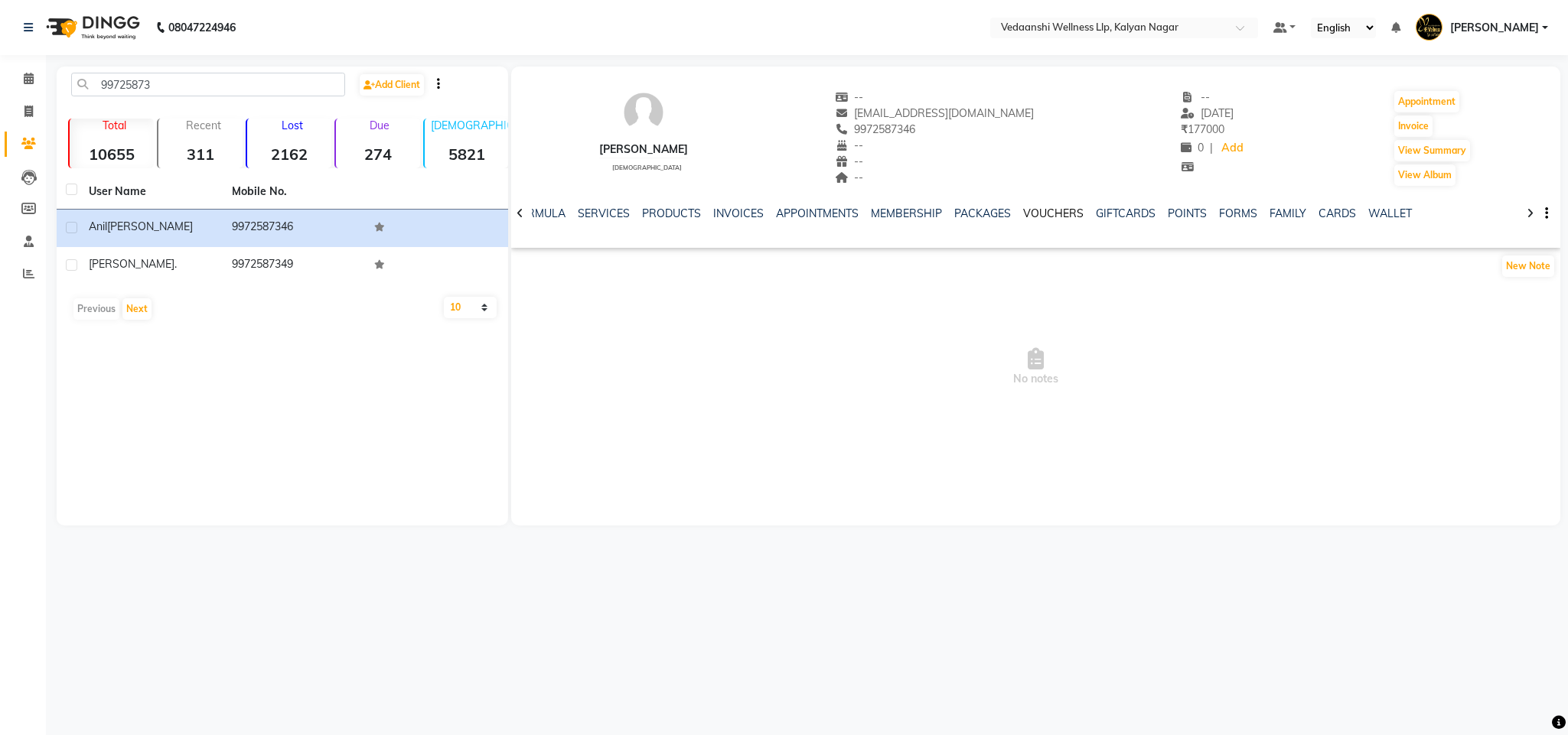
click at [1027, 209] on link "VOUCHERS" at bounding box center [1053, 213] width 60 height 14
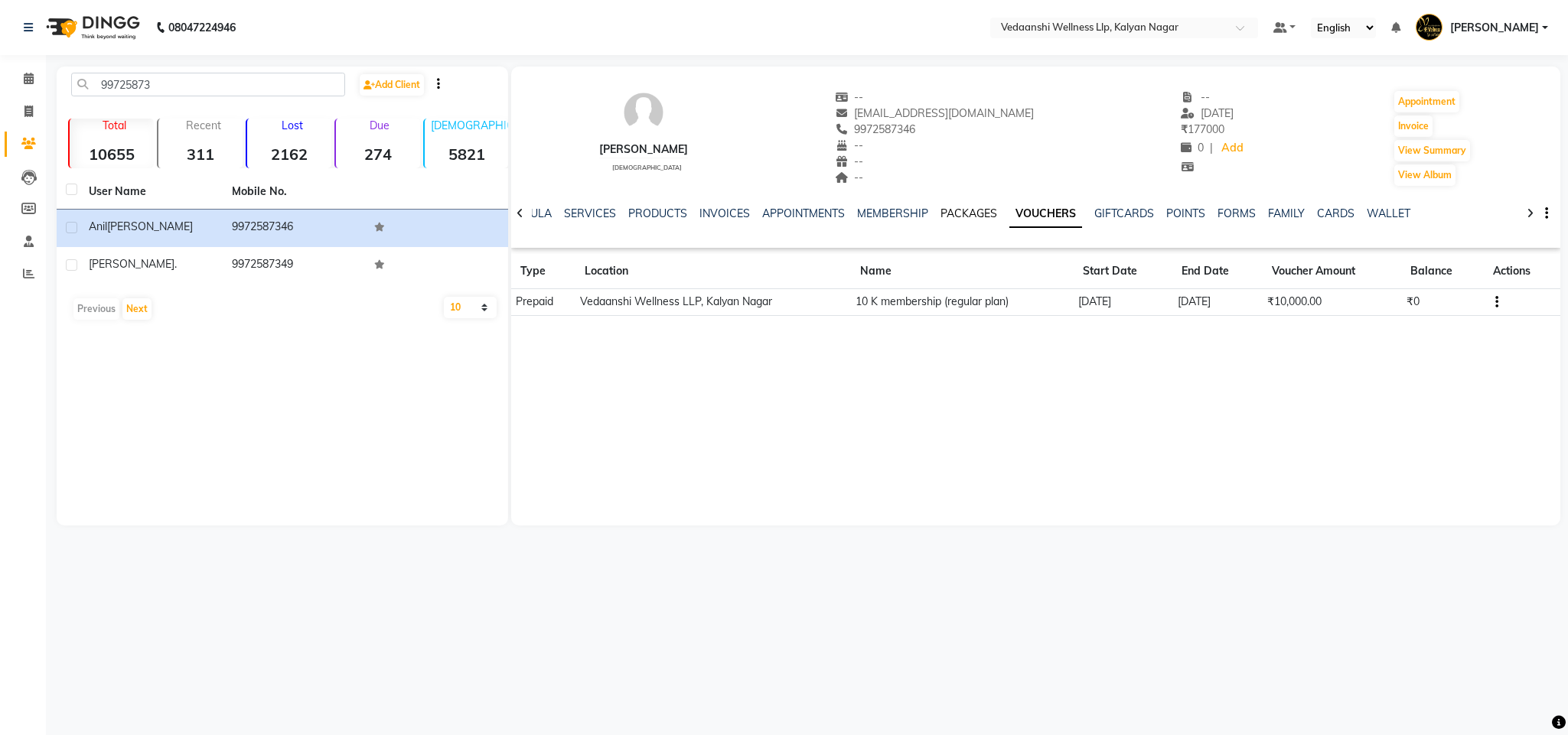
click at [944, 209] on link "PACKAGES" at bounding box center [969, 213] width 56 height 14
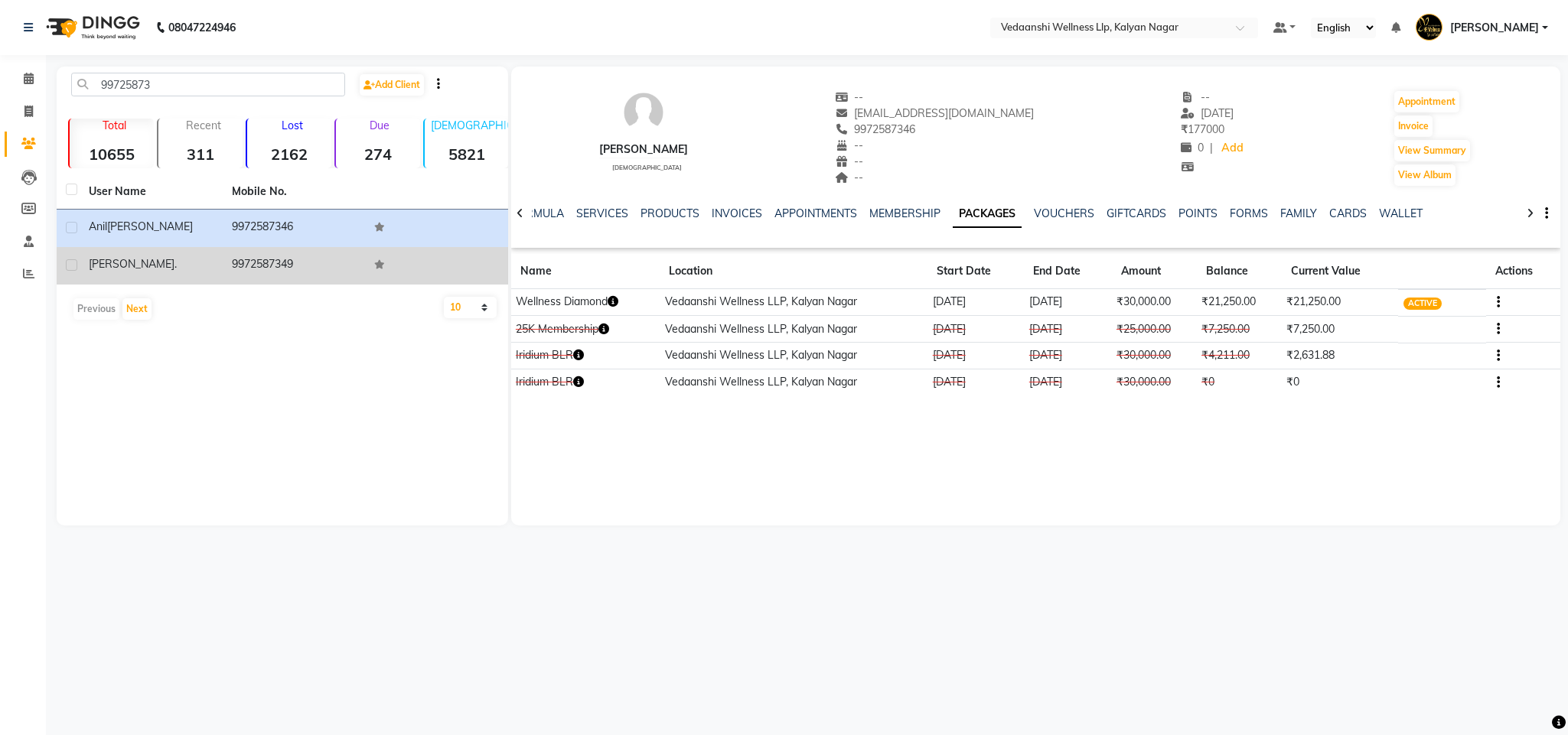
click at [242, 267] on td "9972587349" at bounding box center [294, 266] width 143 height 38
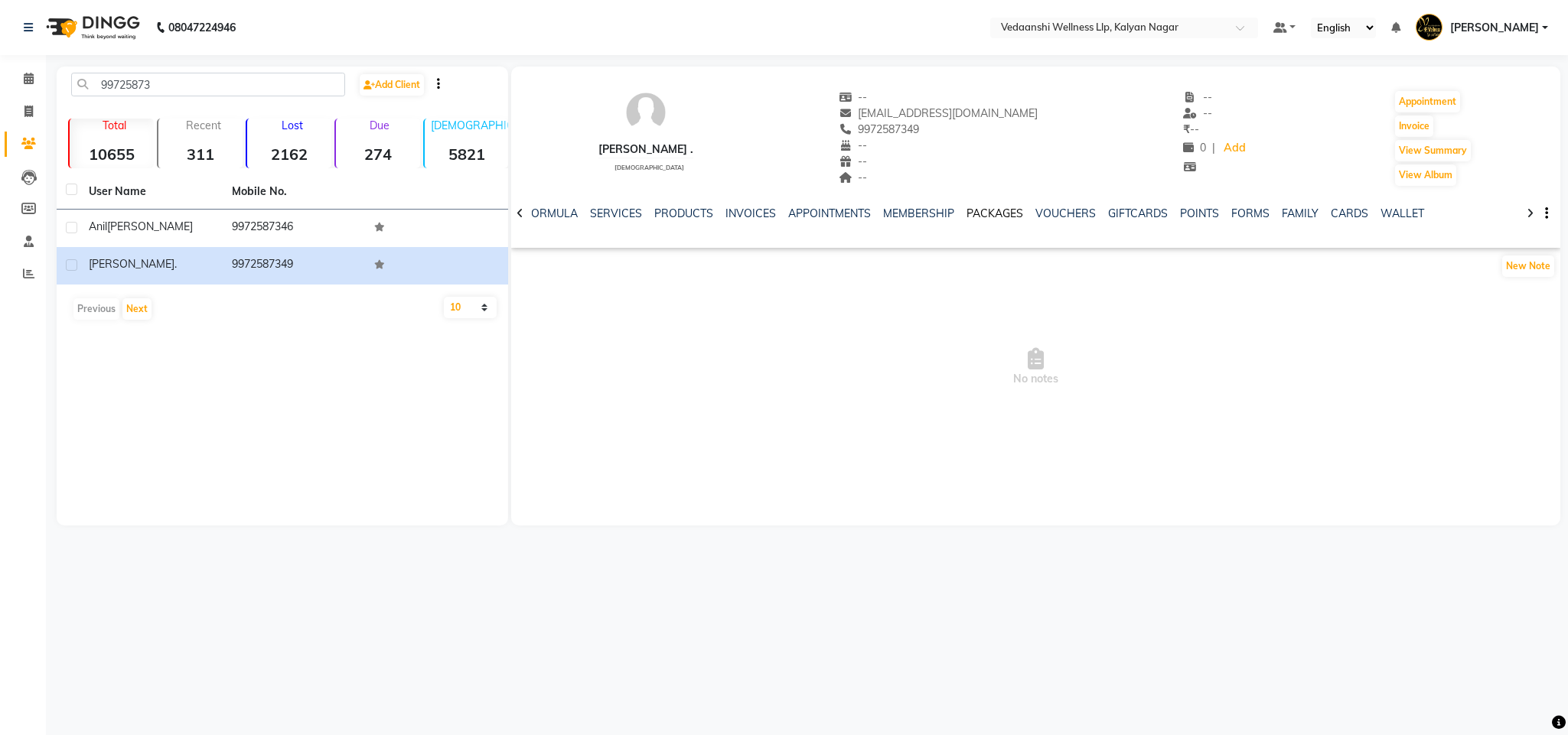
click at [986, 209] on link "PACKAGES" at bounding box center [995, 213] width 56 height 14
click at [1037, 209] on link "VOUCHERS" at bounding box center [1064, 213] width 60 height 14
click at [147, 87] on input "99725873" at bounding box center [208, 84] width 274 height 23
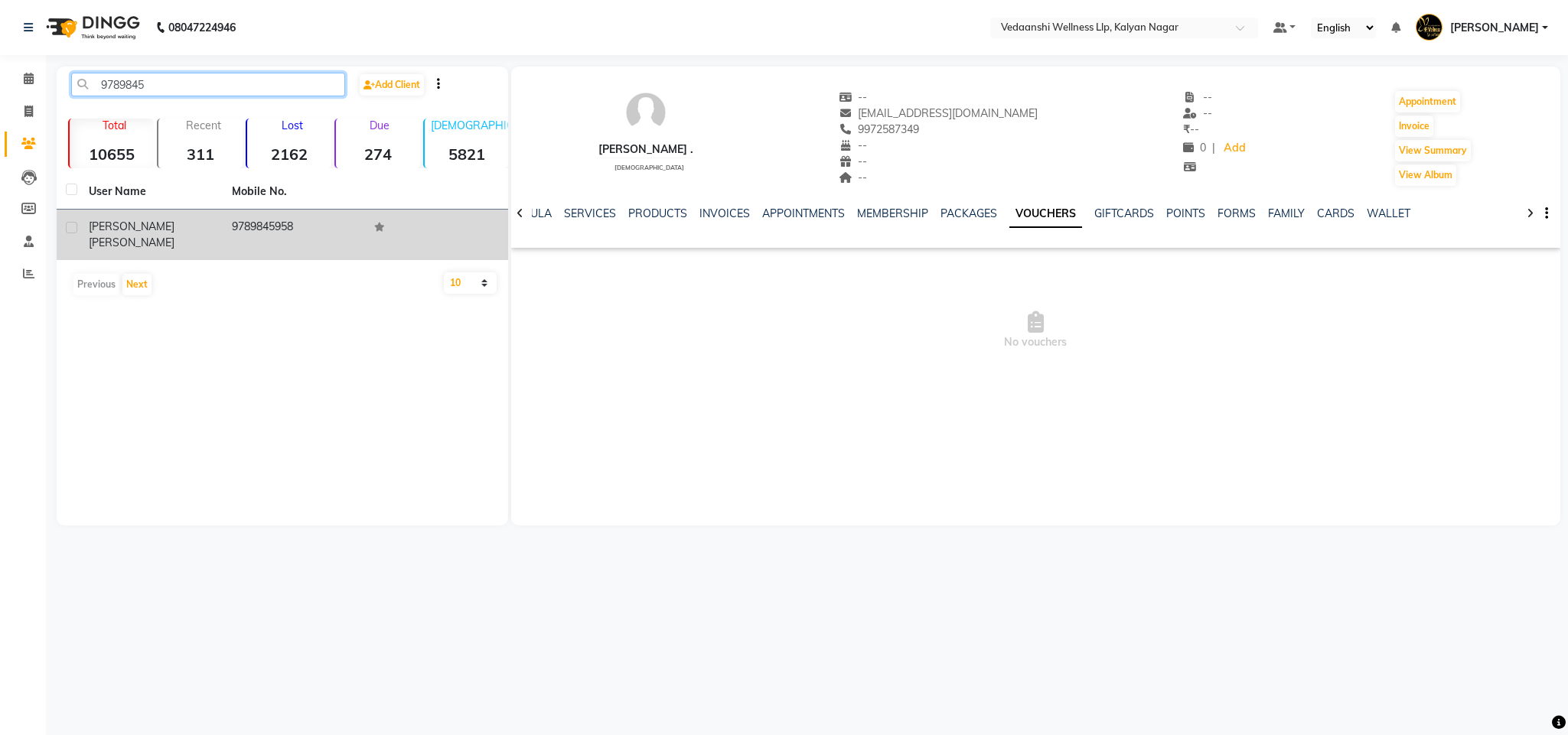
type input "9789845"
click at [265, 243] on td "9789845958" at bounding box center [294, 235] width 143 height 51
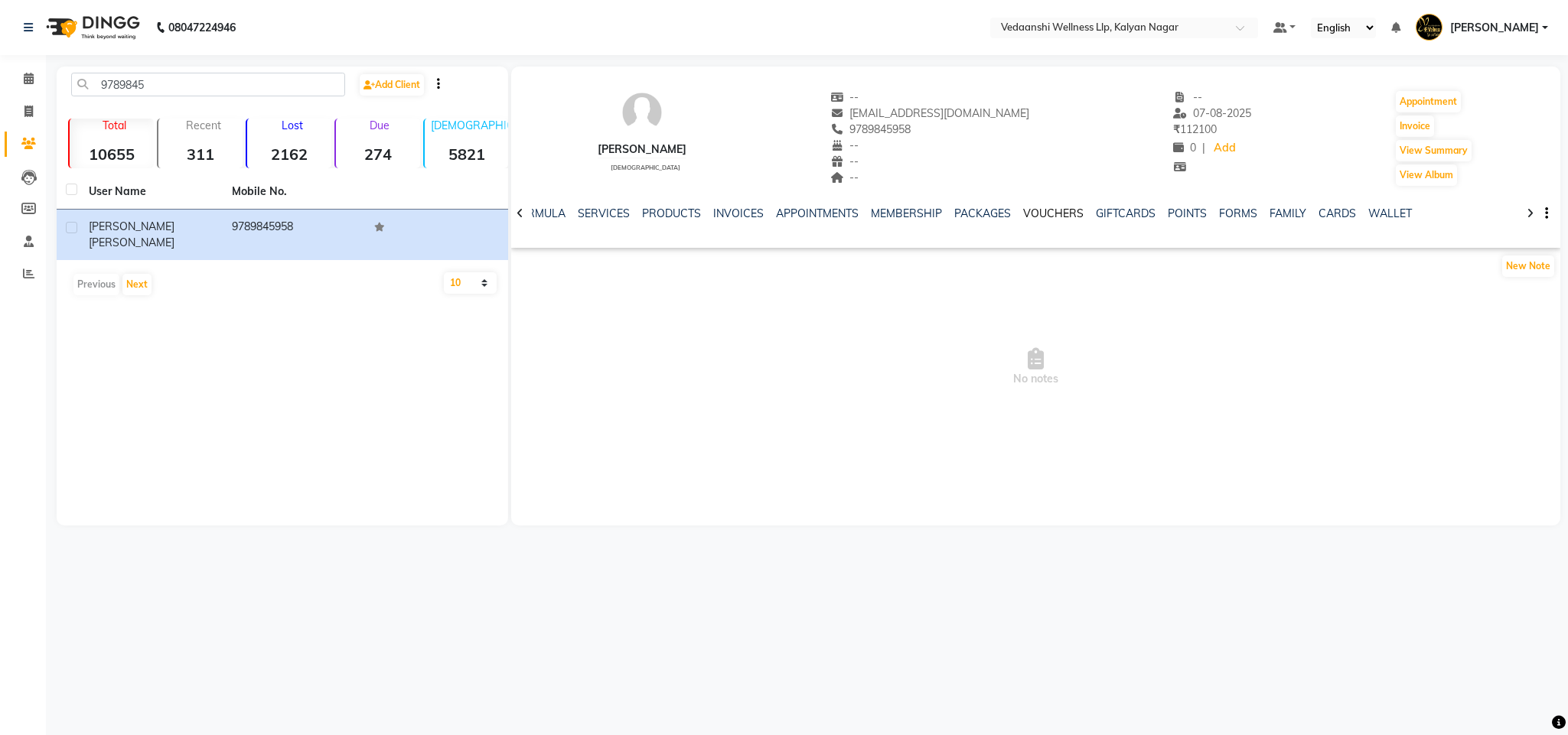
click at [1027, 214] on link "VOUCHERS" at bounding box center [1053, 213] width 60 height 14
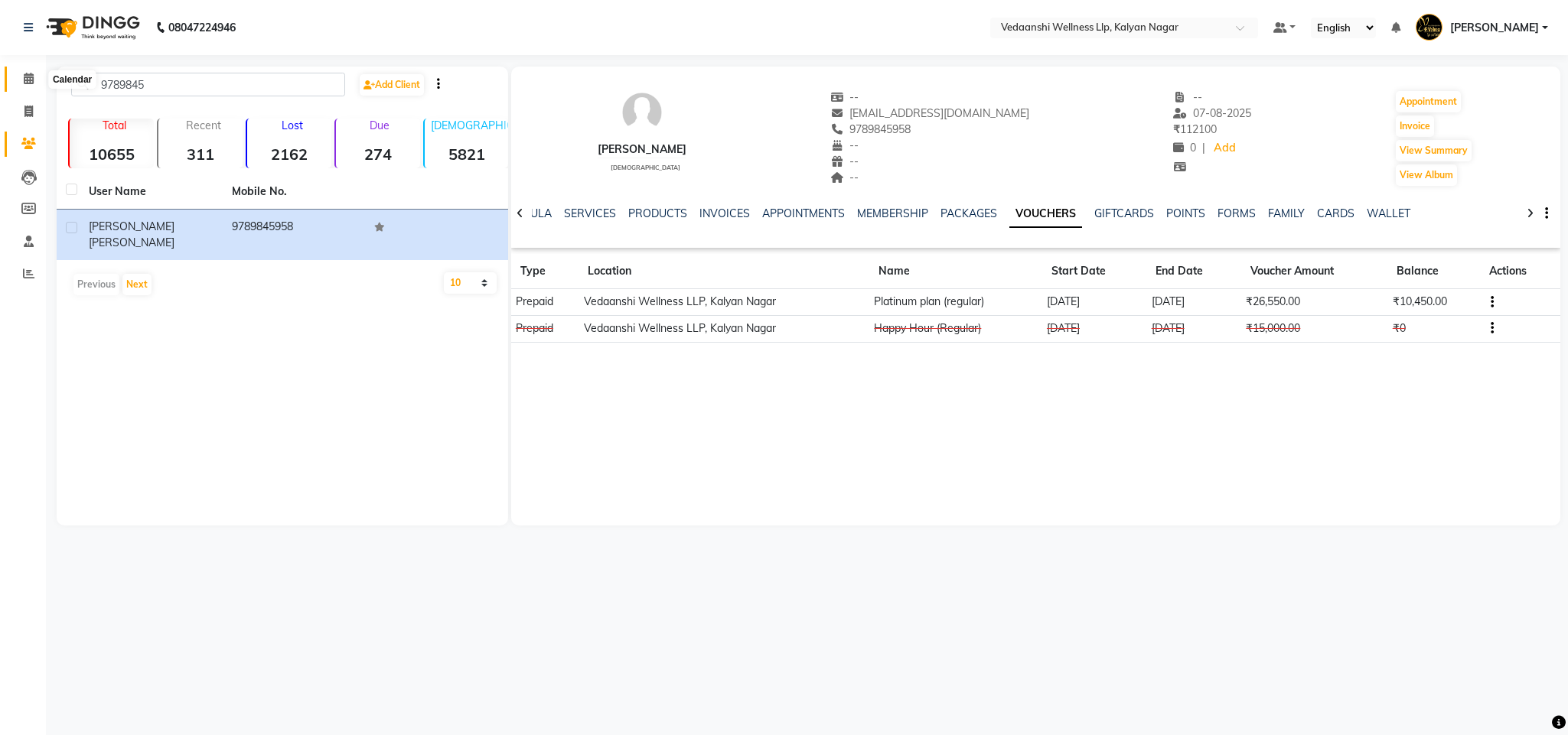
click at [35, 73] on span at bounding box center [28, 79] width 27 height 18
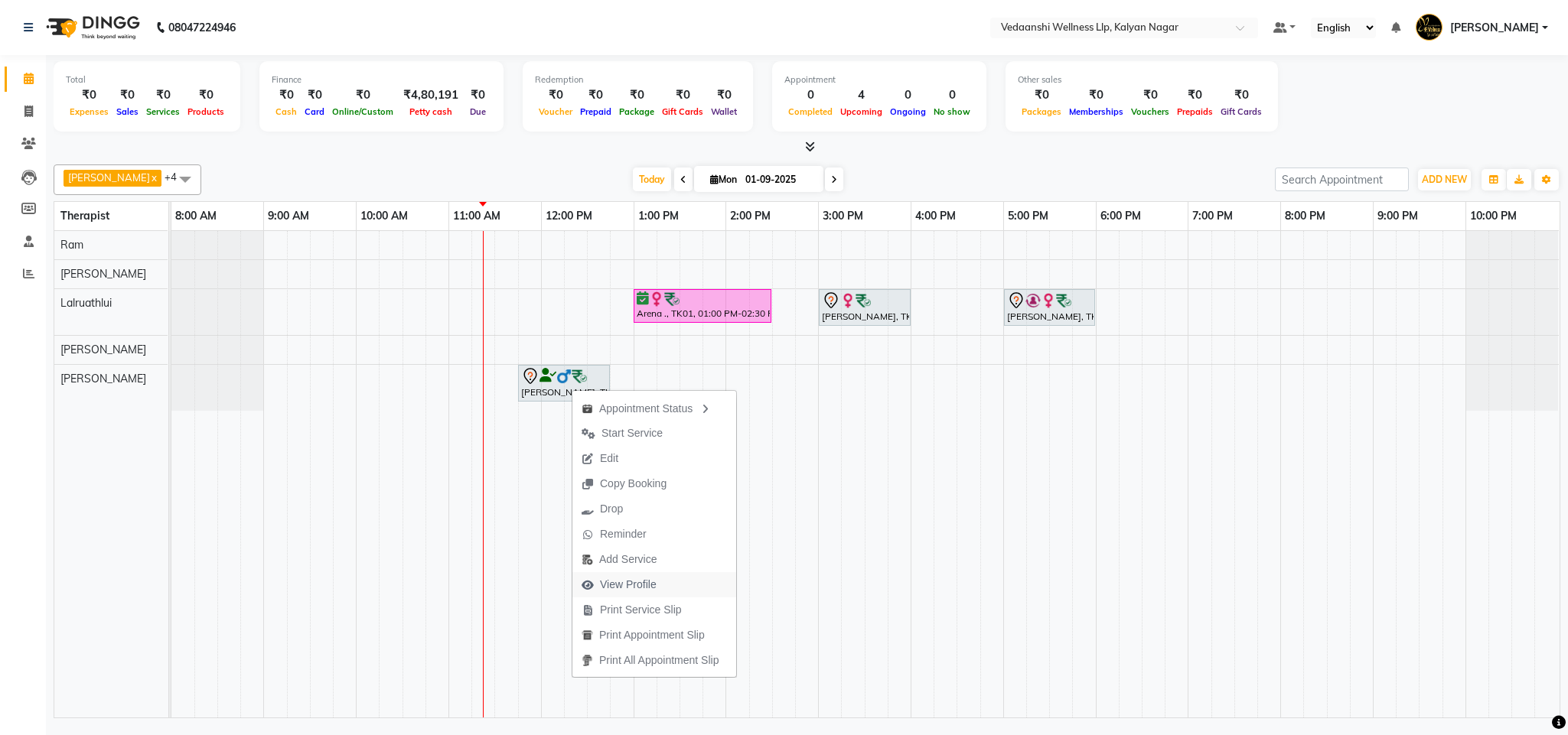
click at [627, 579] on span "View Profile" at bounding box center [628, 585] width 56 height 16
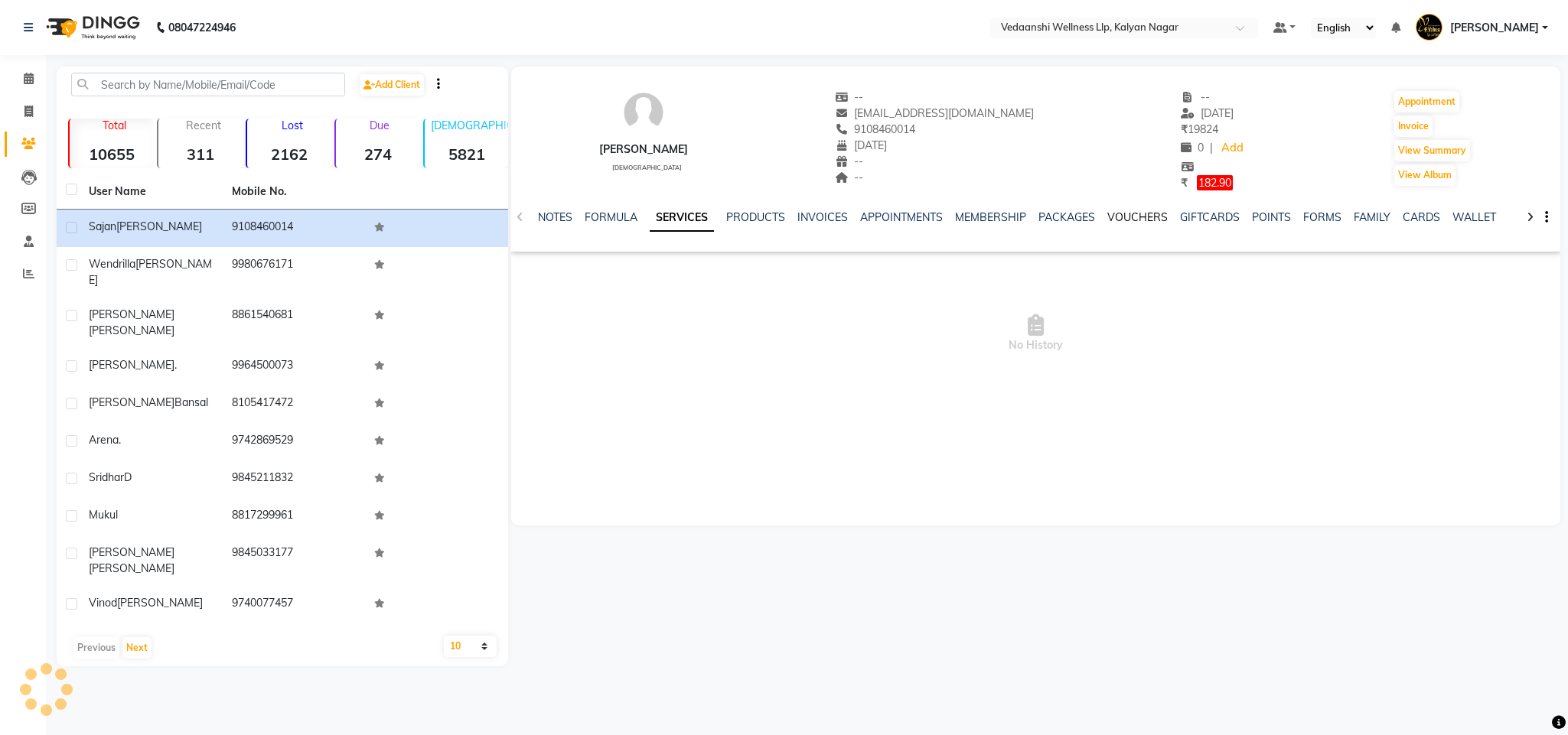
click at [1128, 211] on link "VOUCHERS" at bounding box center [1138, 217] width 60 height 14
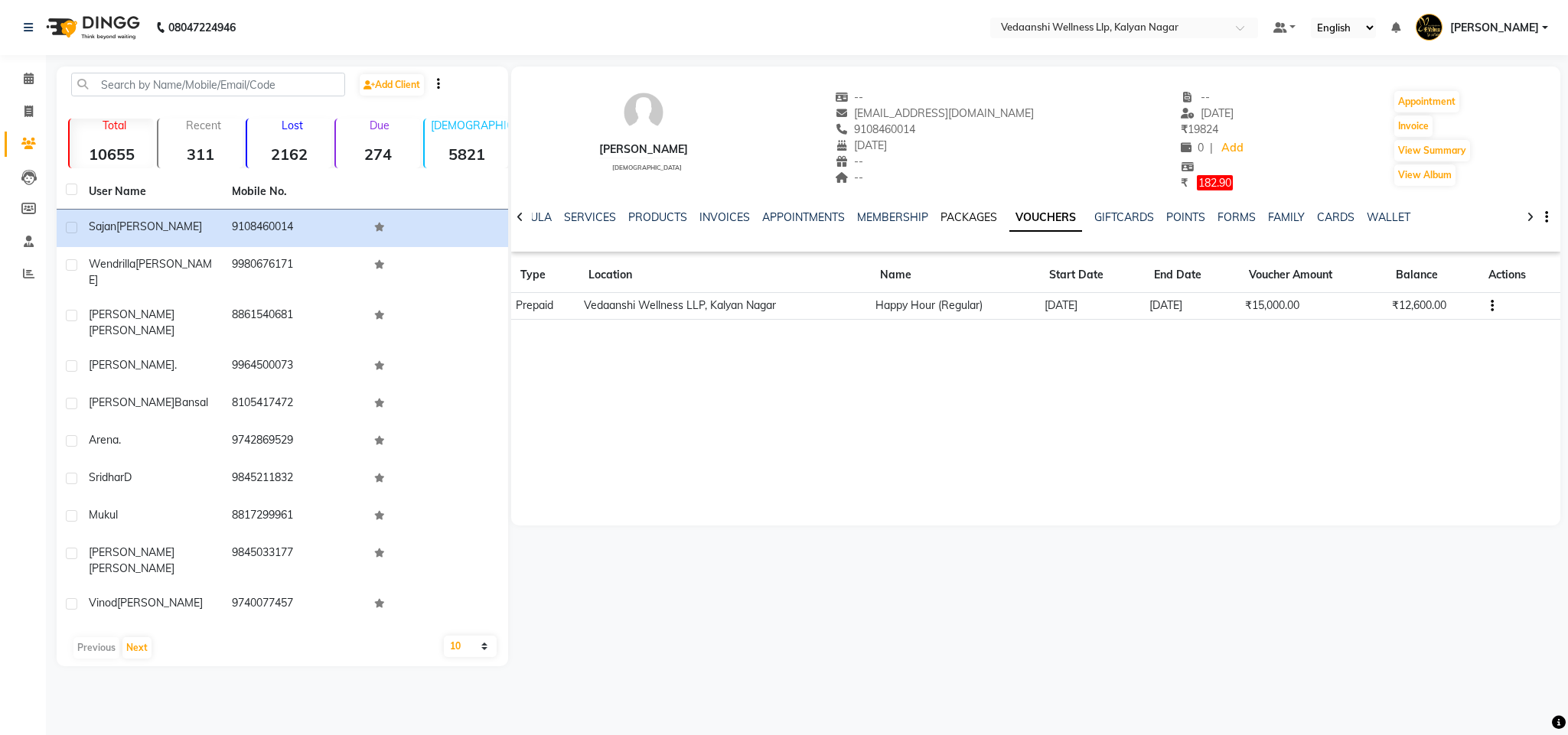
click at [964, 213] on link "PACKAGES" at bounding box center [969, 217] width 56 height 14
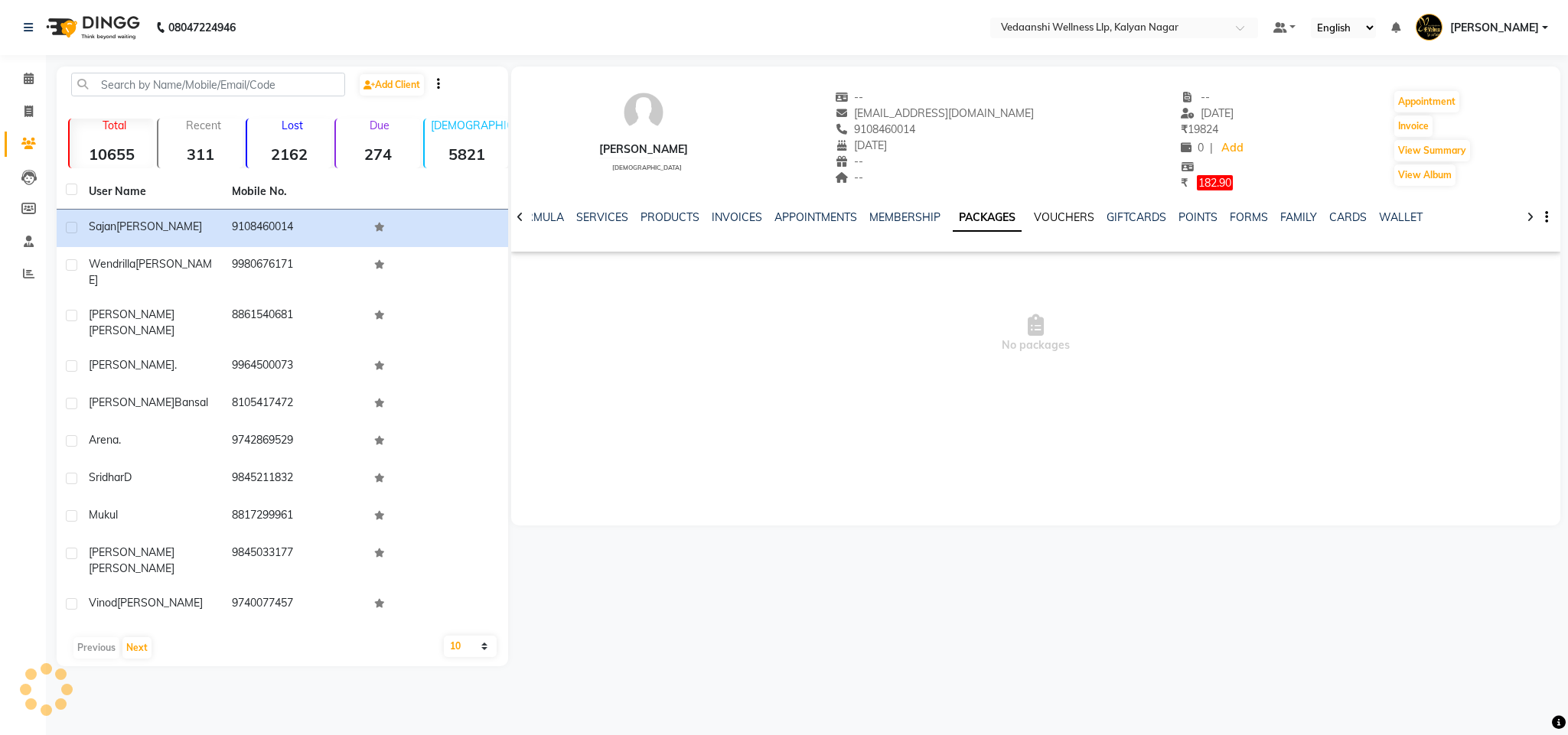
click at [1043, 216] on link "VOUCHERS" at bounding box center [1064, 217] width 60 height 14
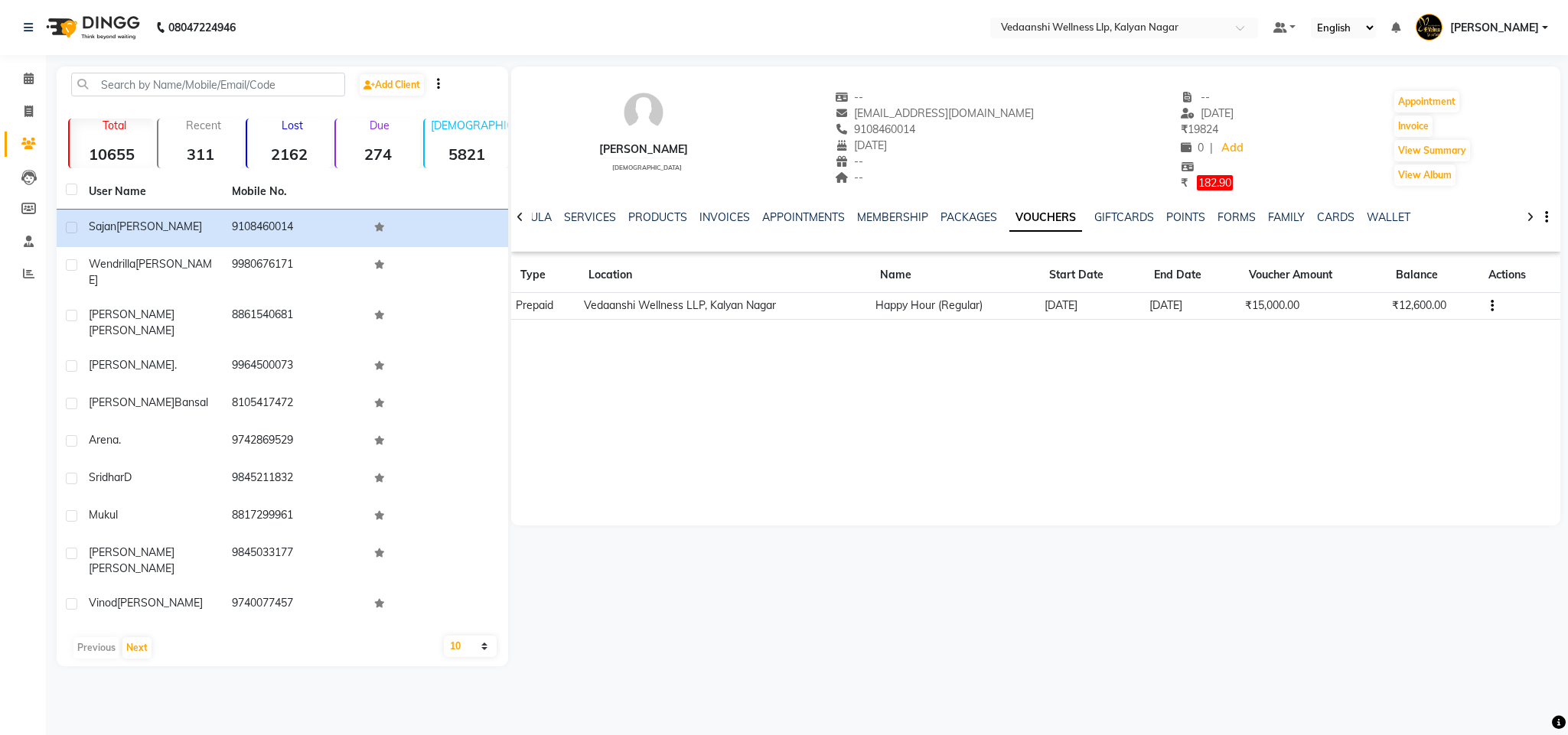
click at [23, 60] on div "Calendar Invoice Clients Leads Members Staff Reports Completed InProgress Upcom…" at bounding box center [103, 377] width 207 height 668
click at [23, 69] on link "Calendar" at bounding box center [23, 79] width 37 height 25
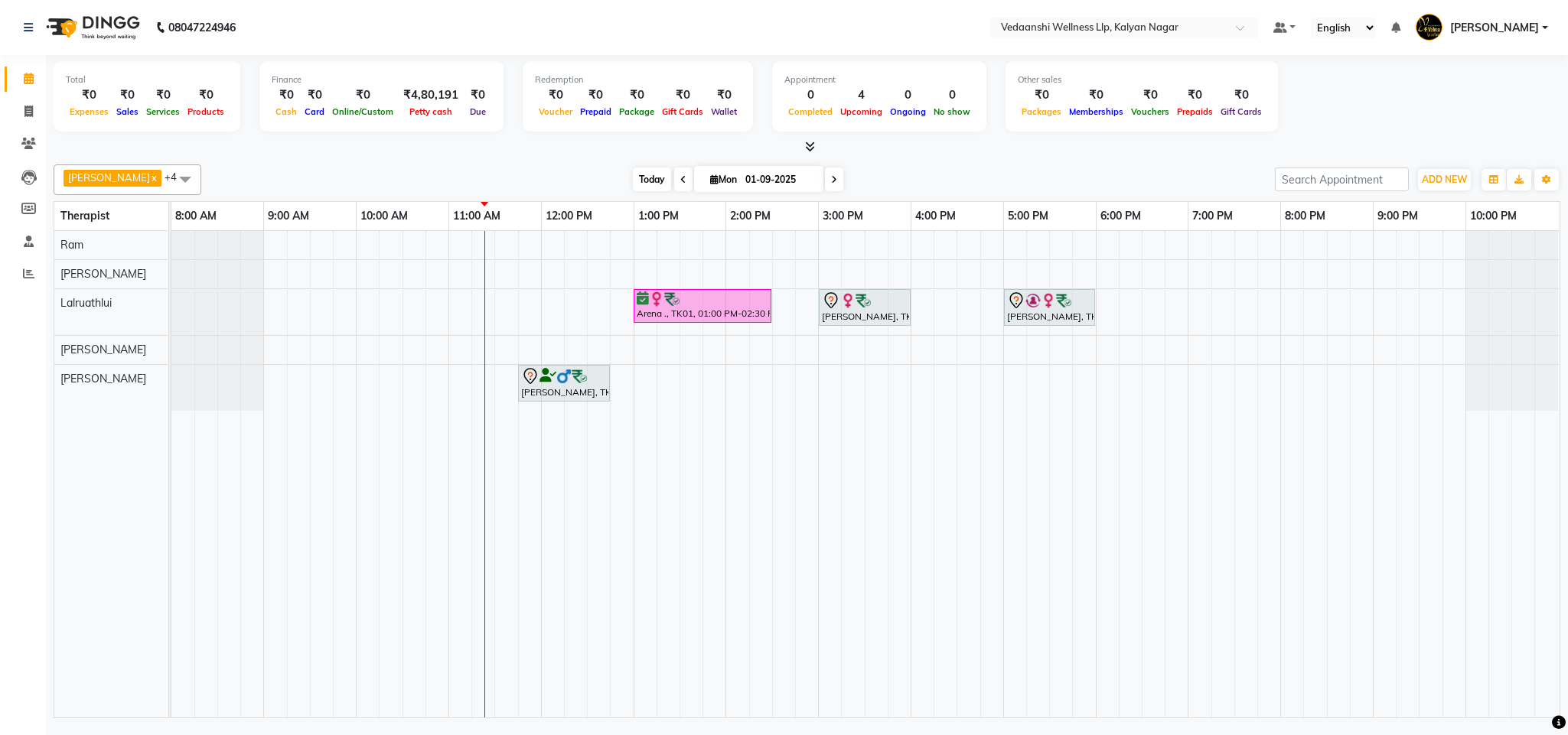
click at [637, 184] on span "Today" at bounding box center [652, 179] width 38 height 23
click at [633, 182] on span "Today" at bounding box center [652, 179] width 38 height 23
click at [983, 195] on div "[PERSON_NAME] x Lalruathlui x Ram x [PERSON_NAME] x [PERSON_NAME] x +4 Select A…" at bounding box center [807, 179] width 1507 height 31
click at [633, 180] on span "Today" at bounding box center [652, 179] width 38 height 23
click at [633, 186] on span "Today" at bounding box center [652, 179] width 38 height 23
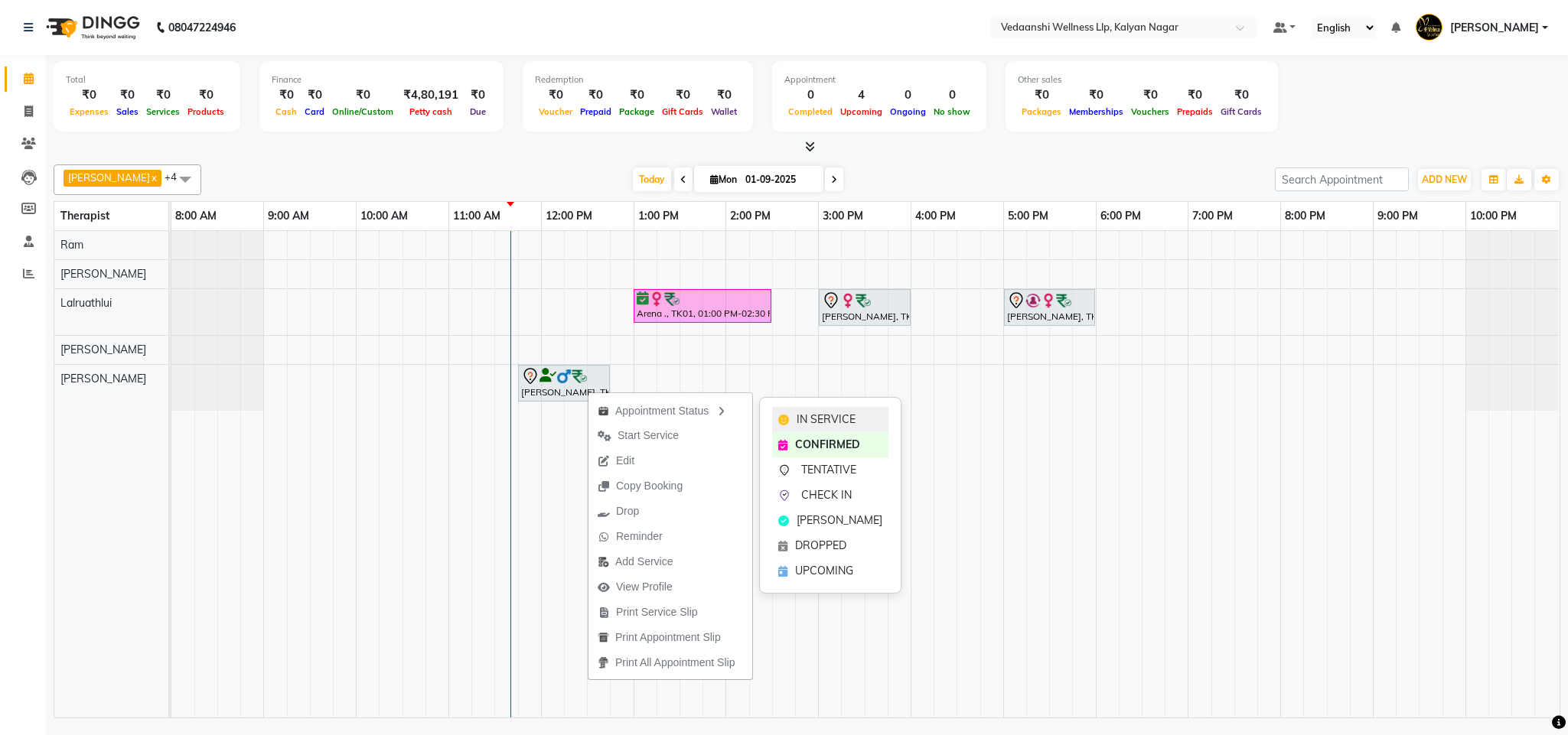
click at [838, 418] on span "IN SERVICE" at bounding box center [826, 420] width 59 height 16
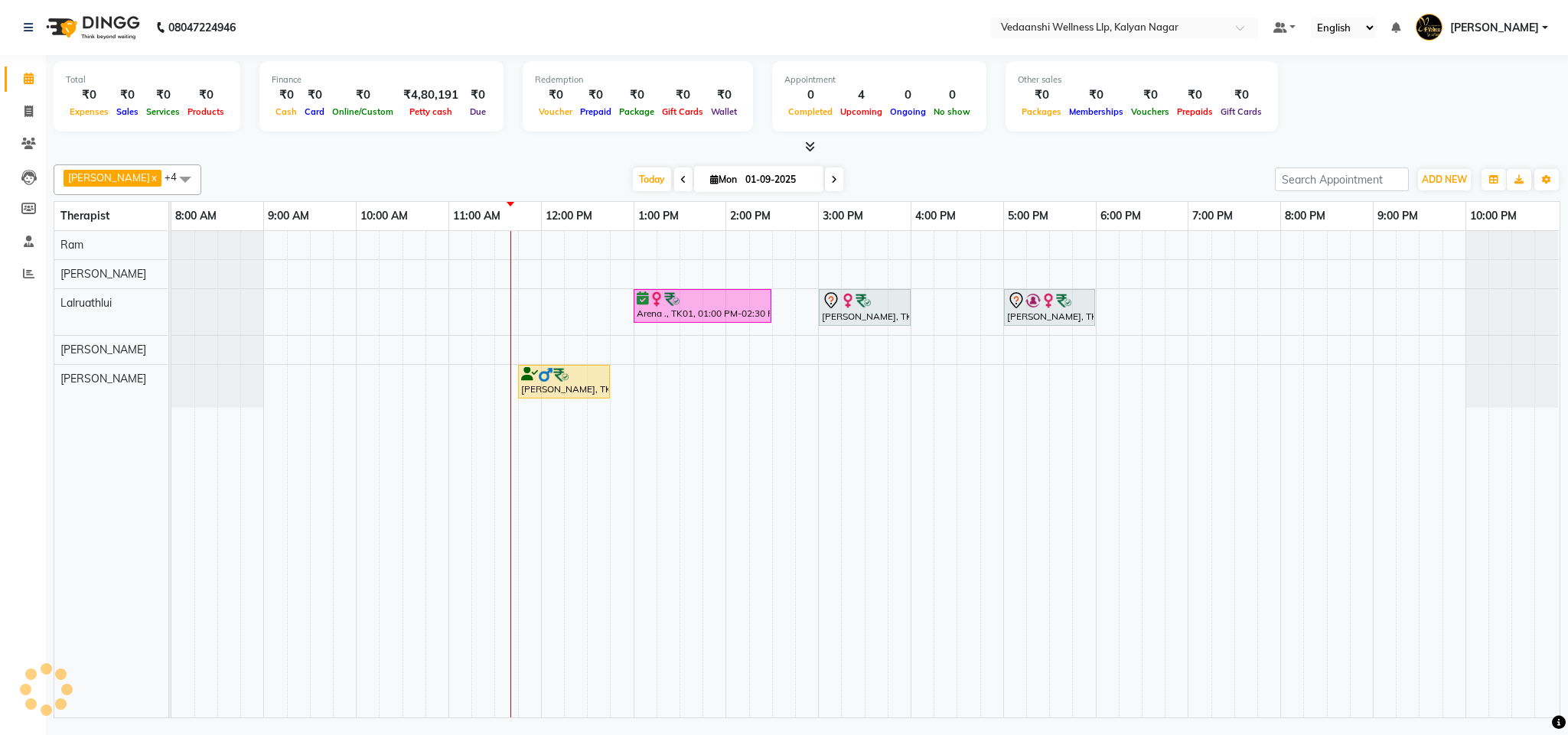
click at [917, 159] on div "[PERSON_NAME] x Lalruathlui x Ram x [PERSON_NAME] x [PERSON_NAME] x +4 Select A…" at bounding box center [807, 438] width 1507 height 560
click at [633, 184] on span "Today" at bounding box center [652, 179] width 38 height 23
click at [633, 181] on span "Today" at bounding box center [652, 179] width 38 height 23
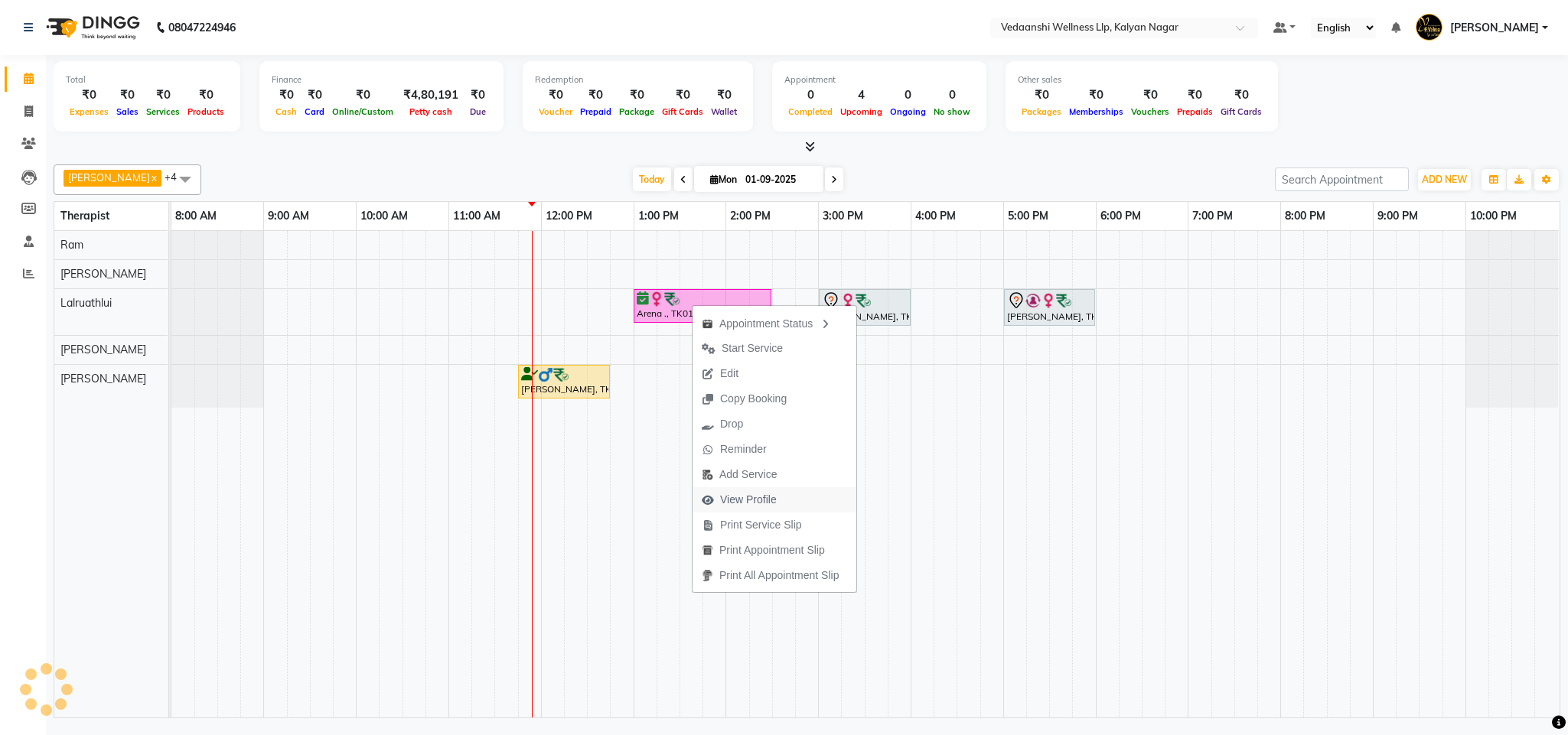
click at [756, 492] on span "View Profile" at bounding box center [748, 499] width 56 height 16
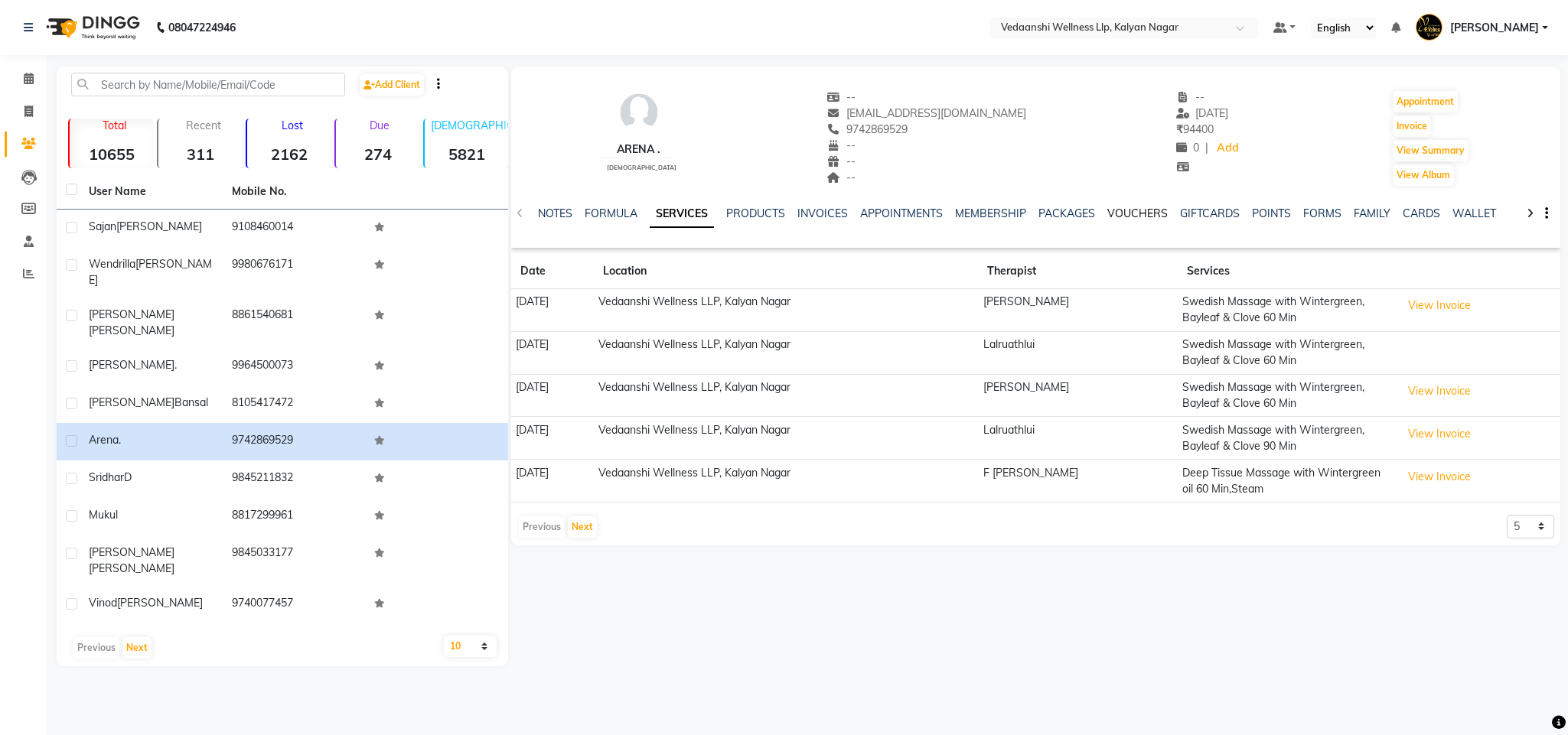
click at [1134, 212] on link "VOUCHERS" at bounding box center [1138, 213] width 60 height 14
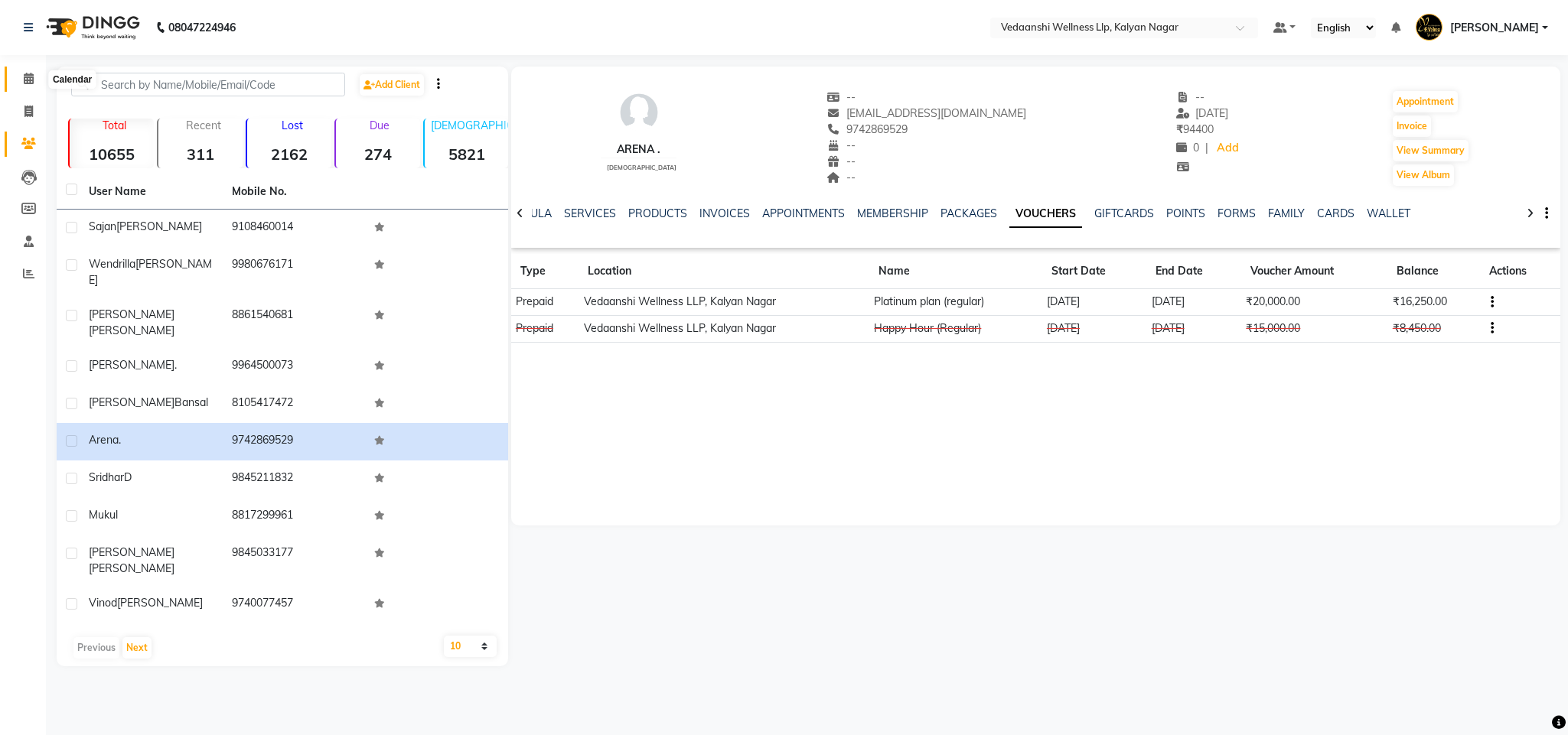
click at [32, 83] on icon at bounding box center [28, 78] width 10 height 11
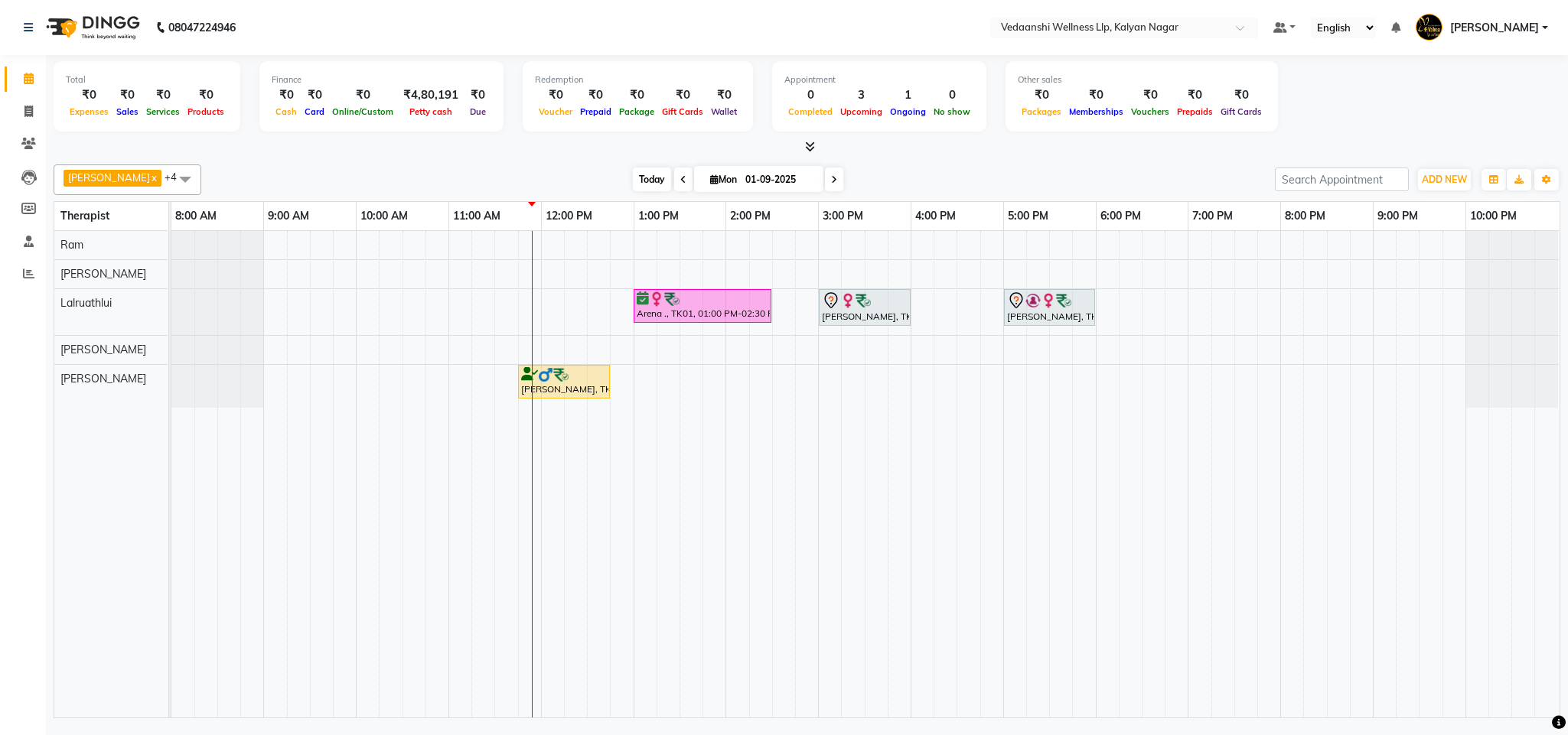
click at [633, 181] on span "Today" at bounding box center [652, 179] width 38 height 23
click at [28, 147] on icon at bounding box center [28, 144] width 14 height 11
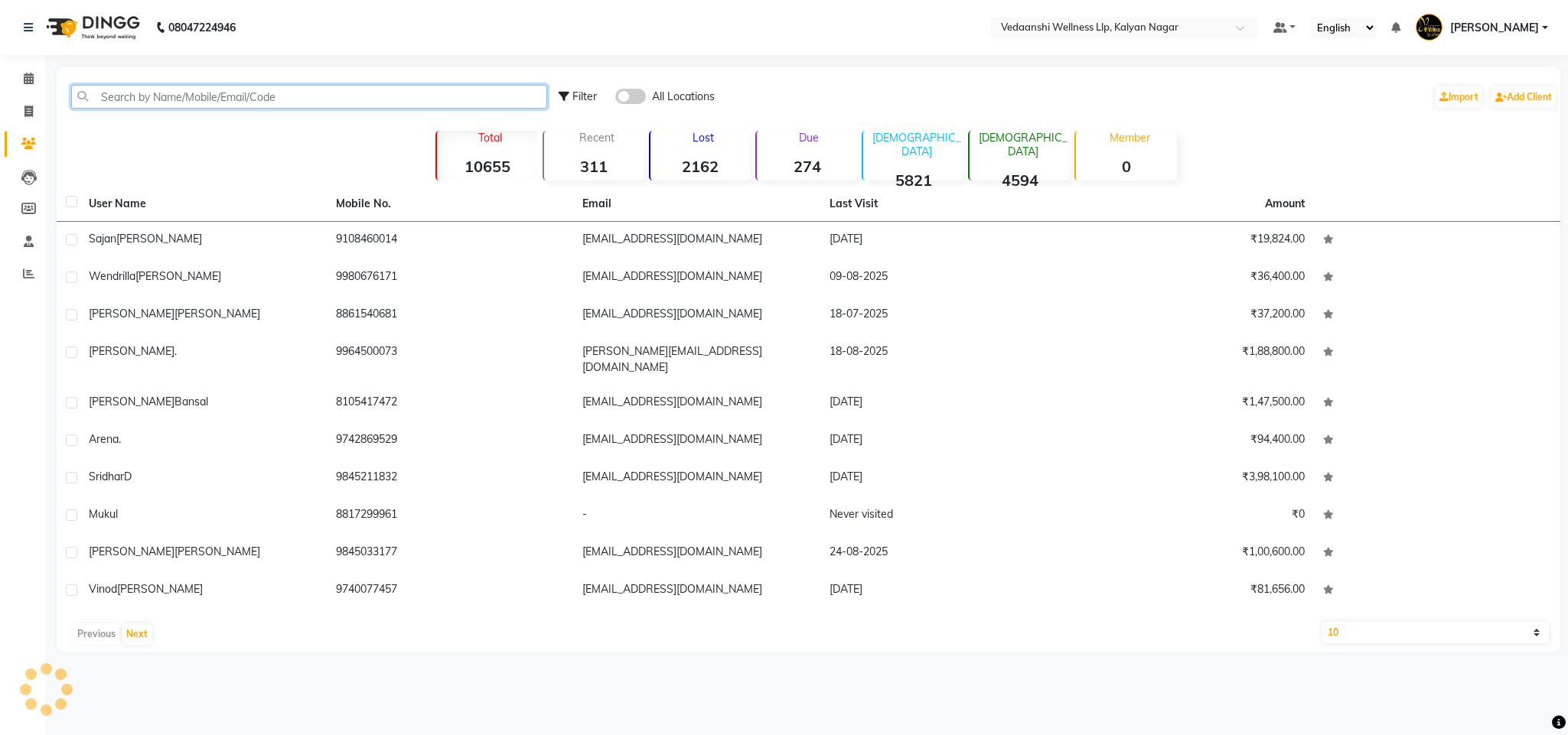
click at [423, 101] on input "text" at bounding box center [309, 96] width 476 height 23
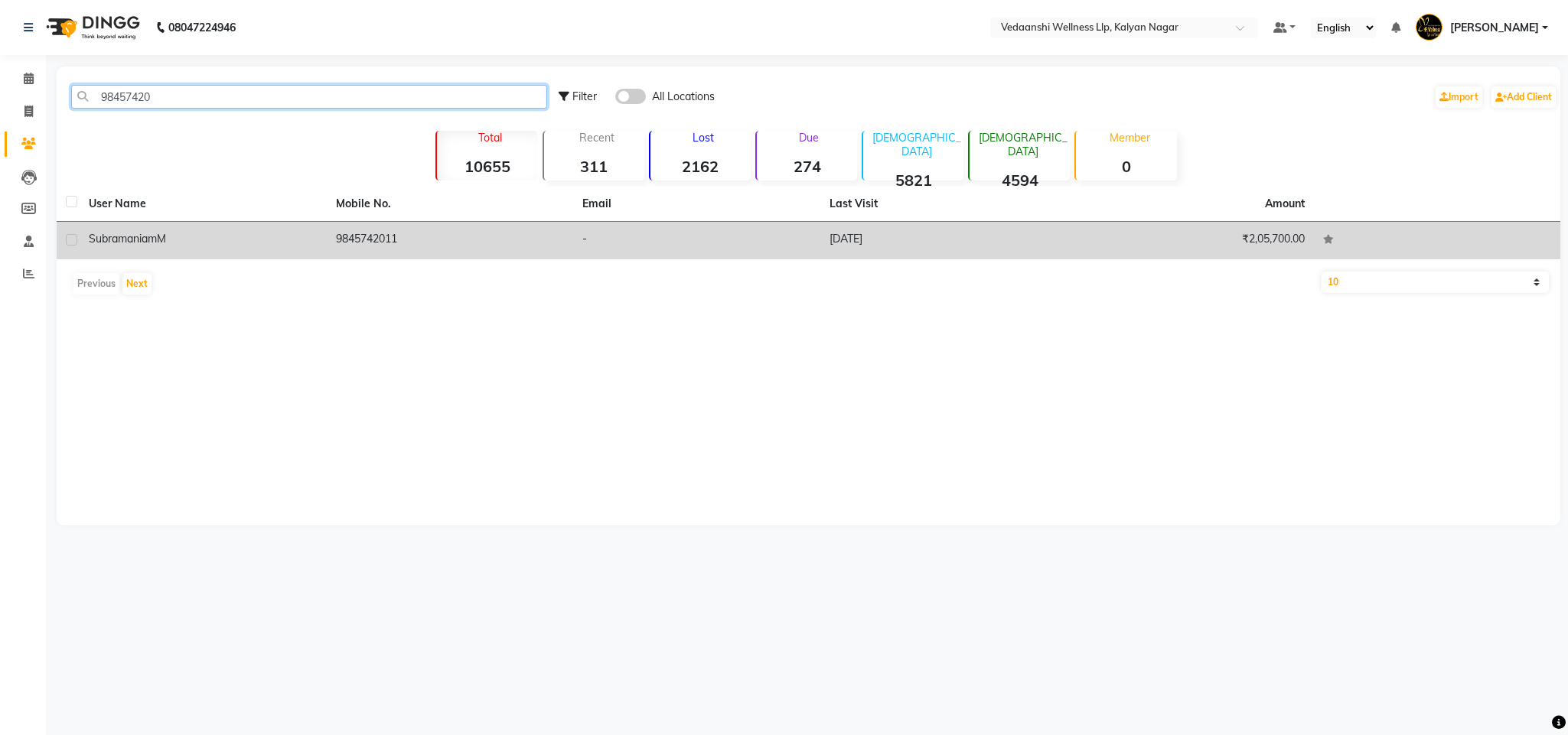
type input "98457420"
click at [387, 241] on td "9845742011" at bounding box center [450, 240] width 247 height 38
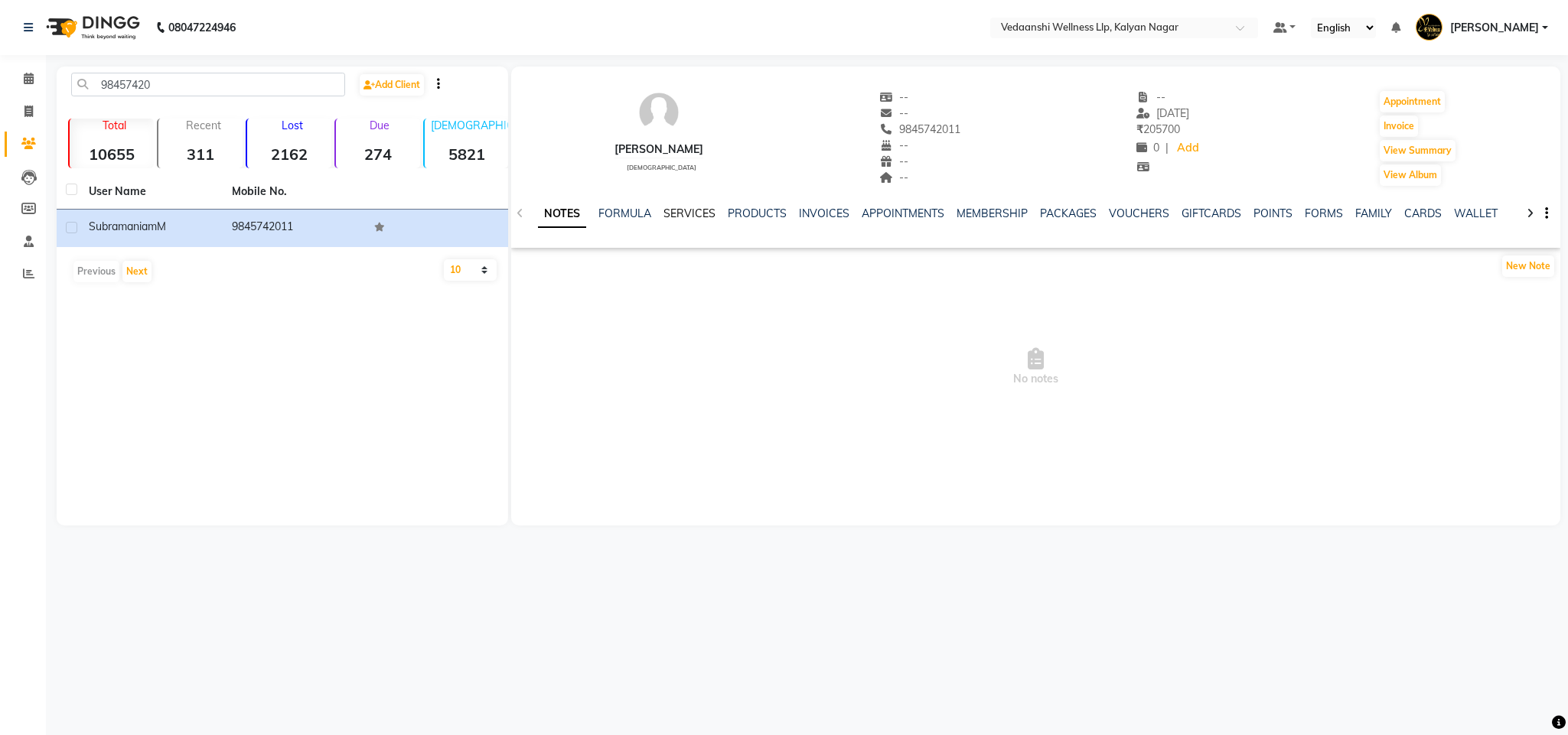
click at [698, 213] on link "SERVICES" at bounding box center [689, 213] width 52 height 14
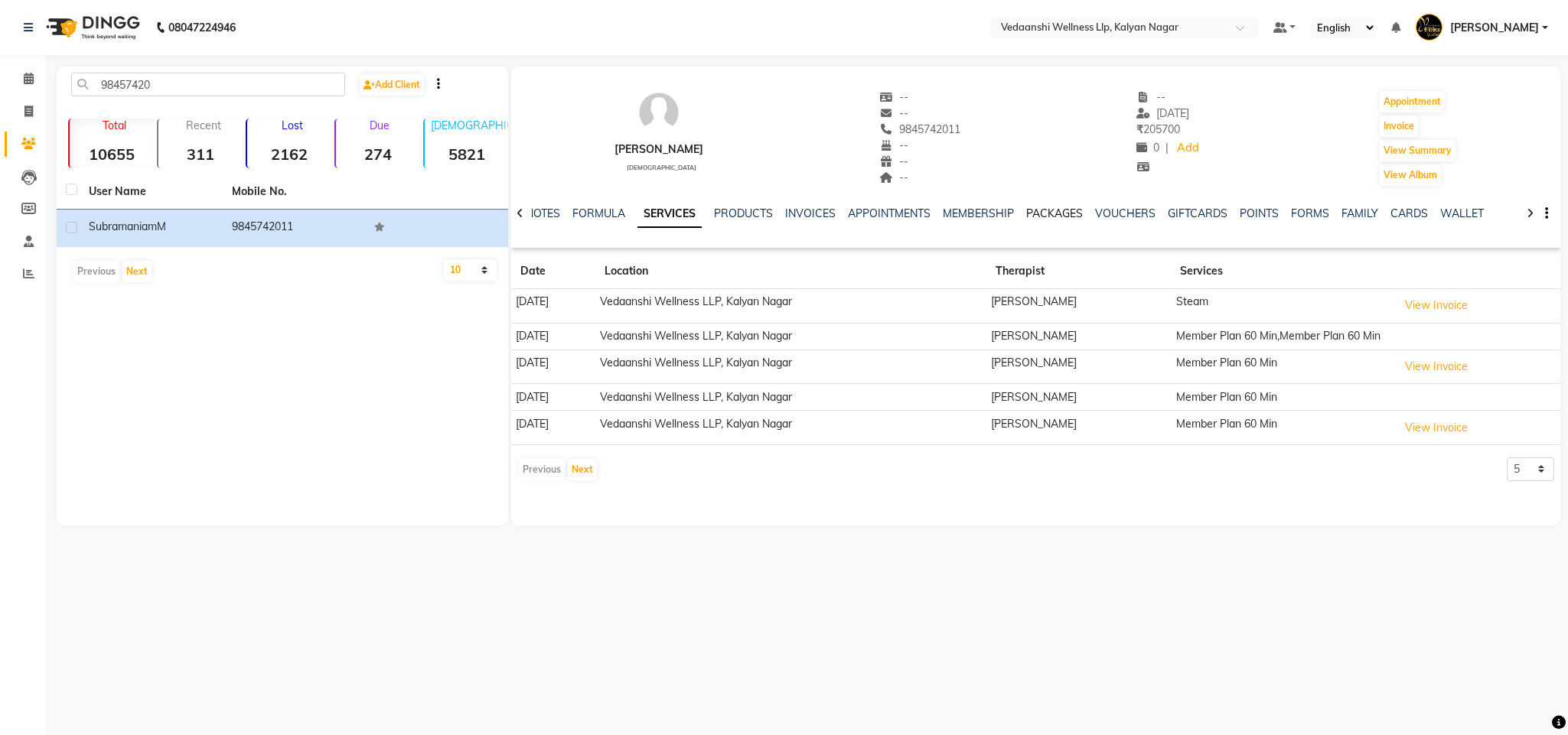
click at [1026, 213] on link "PACKAGES" at bounding box center [1054, 213] width 56 height 14
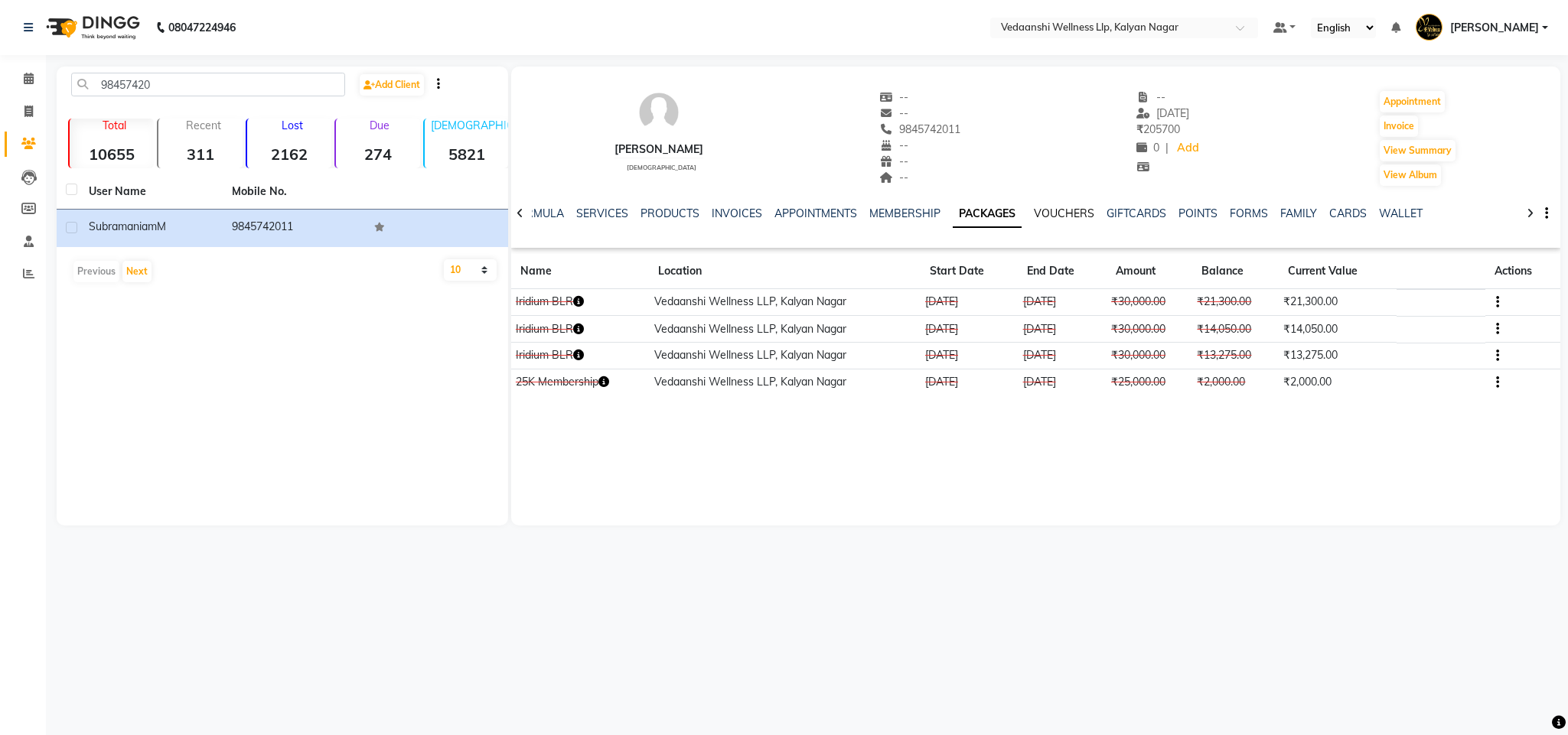
click at [1034, 216] on link "VOUCHERS" at bounding box center [1064, 213] width 60 height 14
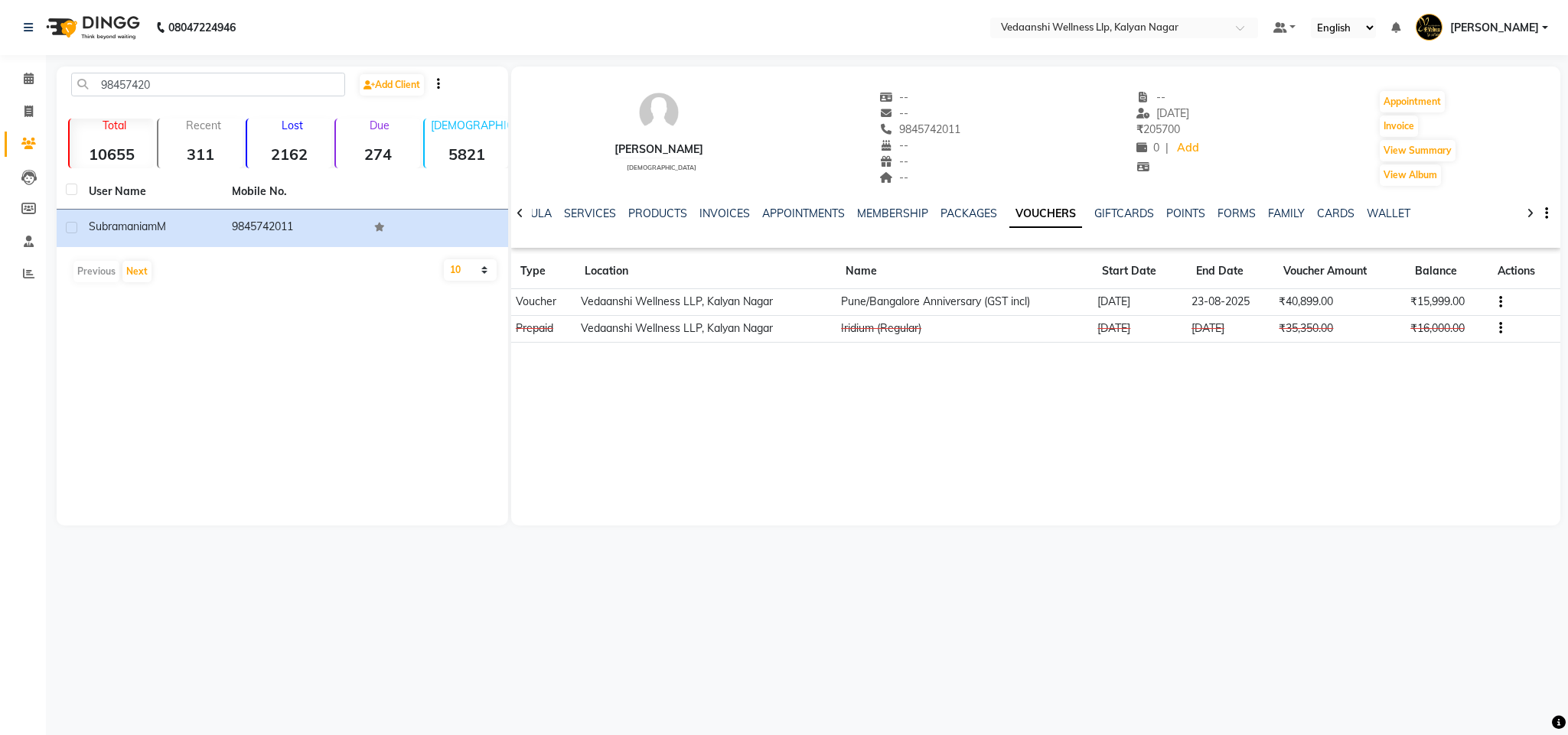
drag, startPoint x: 896, startPoint y: 127, endPoint x: 976, endPoint y: 129, distance: 80.0
click at [981, 127] on div "Subramaniam M male -- -- 9845742011 -- -- -- -- 10-08-2025 ₹ 205700 0 | Add App…" at bounding box center [1037, 130] width 1050 height 114
copy span "9845742011"
click at [38, 77] on span at bounding box center [28, 79] width 27 height 18
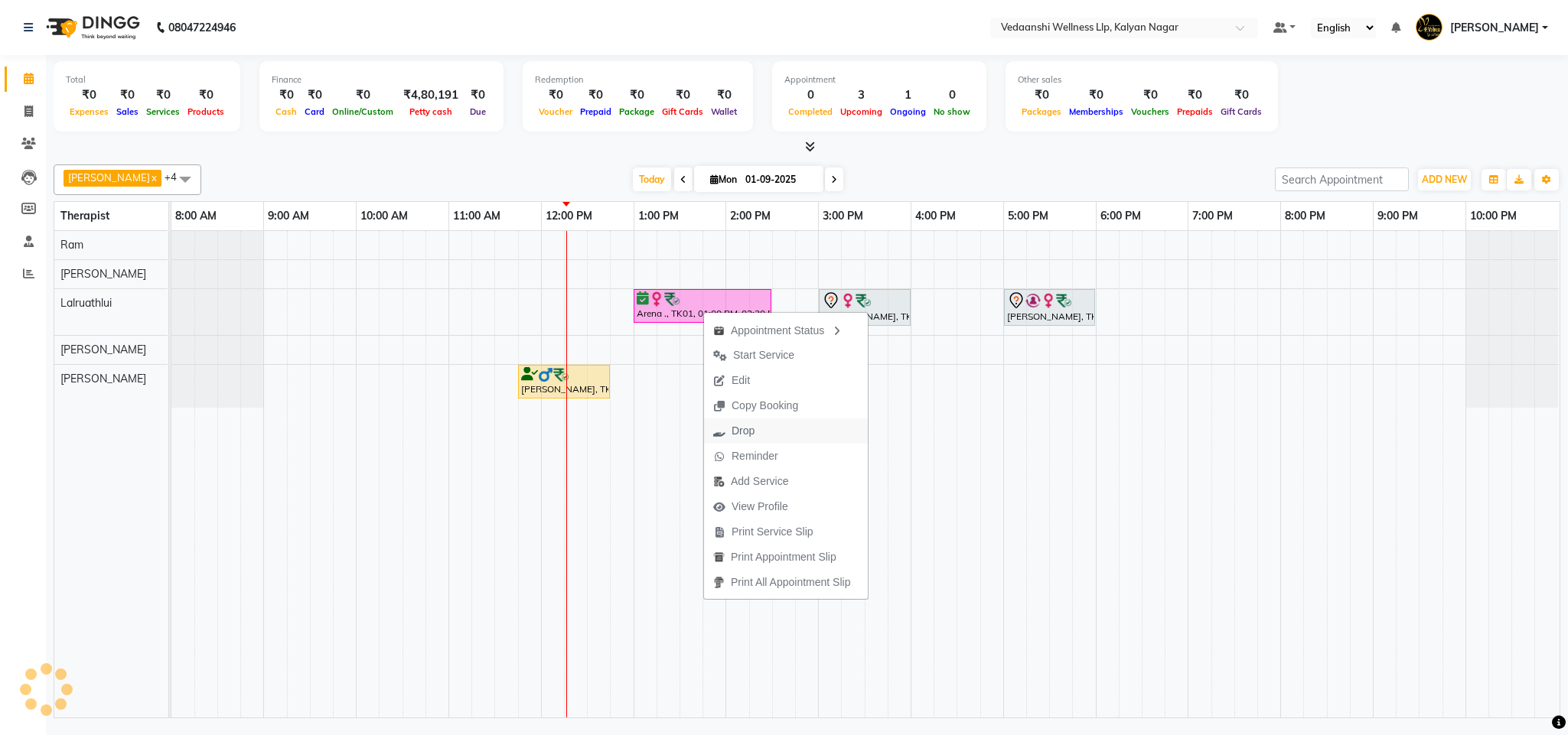
click at [753, 430] on span "Drop" at bounding box center [743, 431] width 23 height 16
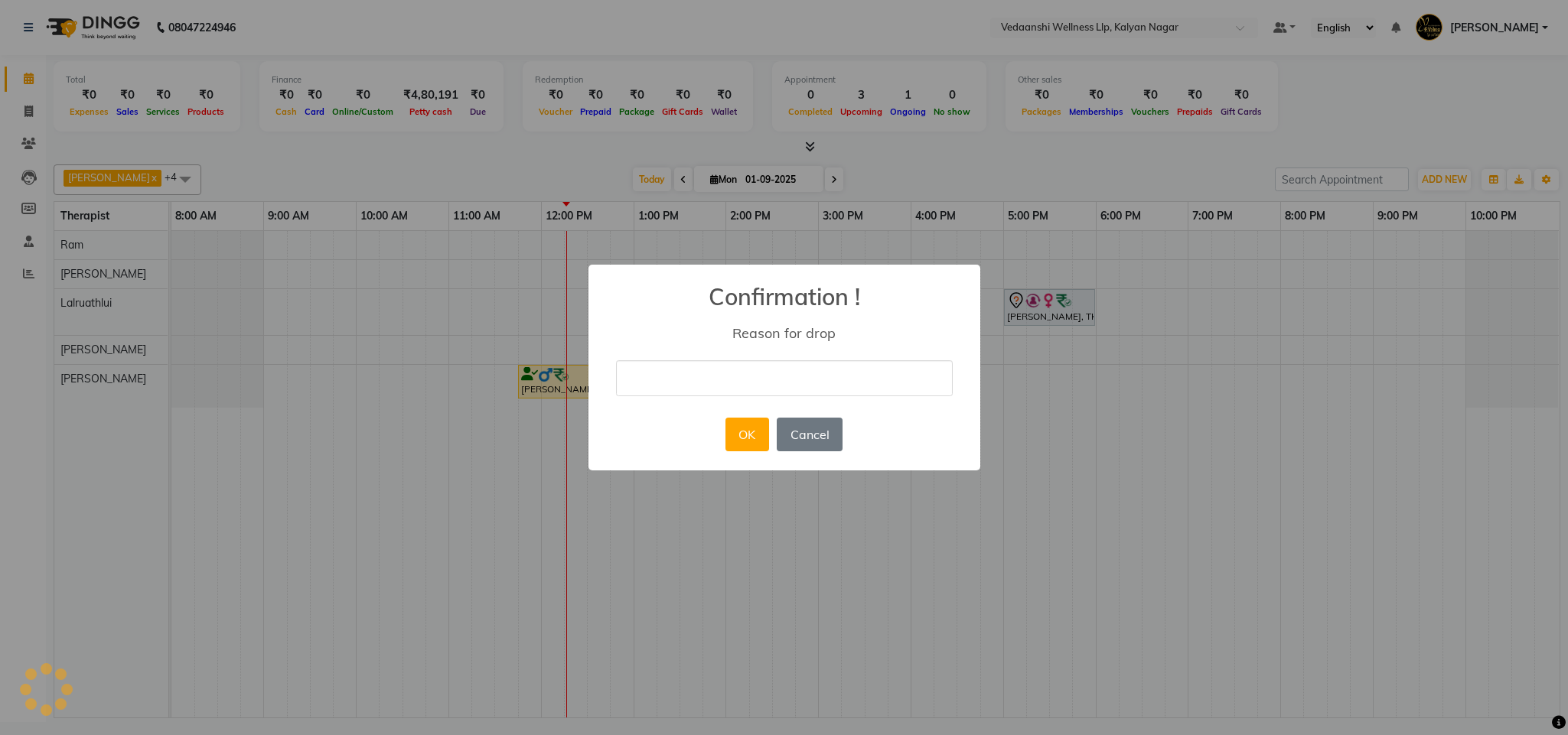
click at [673, 370] on input "text" at bounding box center [784, 378] width 337 height 36
type input "ugy"
click at [756, 433] on button "OK" at bounding box center [747, 435] width 43 height 34
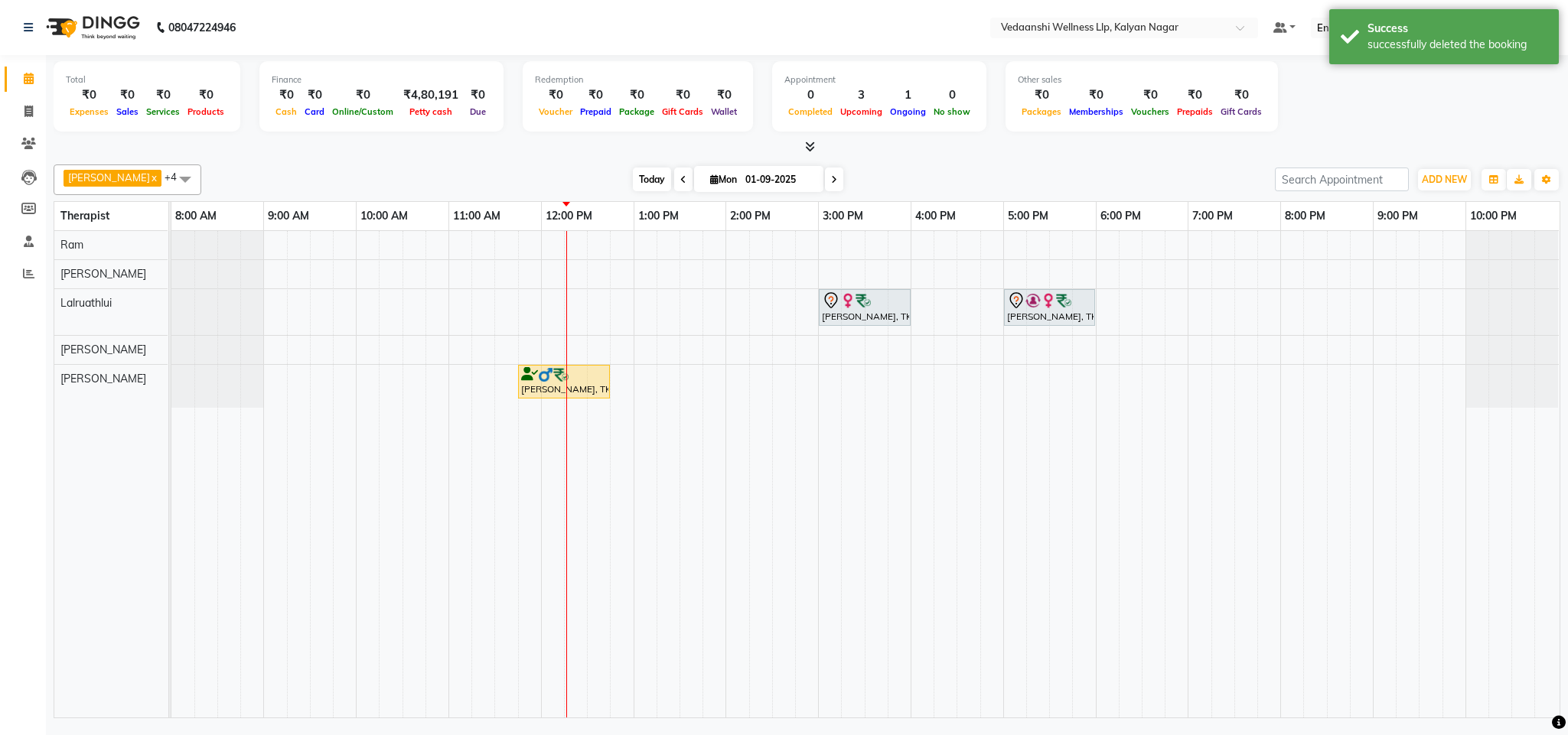
click at [633, 179] on span "Today" at bounding box center [652, 179] width 38 height 23
click at [986, 171] on div "[DATE] [DATE]" at bounding box center [738, 179] width 1058 height 23
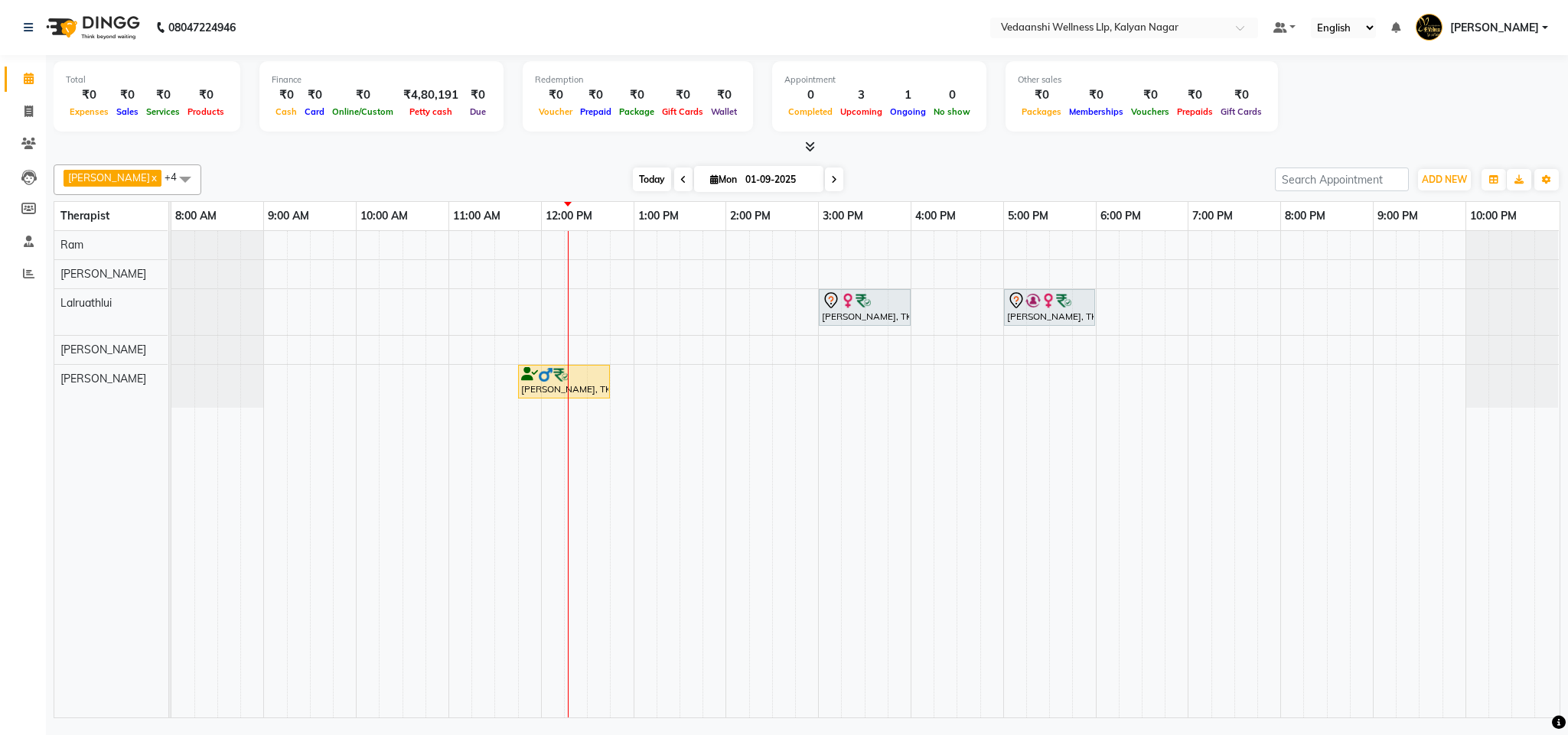
click at [633, 184] on span "Today" at bounding box center [652, 179] width 38 height 23
click at [641, 184] on span "Today" at bounding box center [652, 179] width 38 height 23
click at [1151, 313] on div "Akshatha Hiremath, TK02, 03:00 PM-04:00 PM, Swedish Massage with Wintergreen, B…" at bounding box center [866, 474] width 1389 height 486
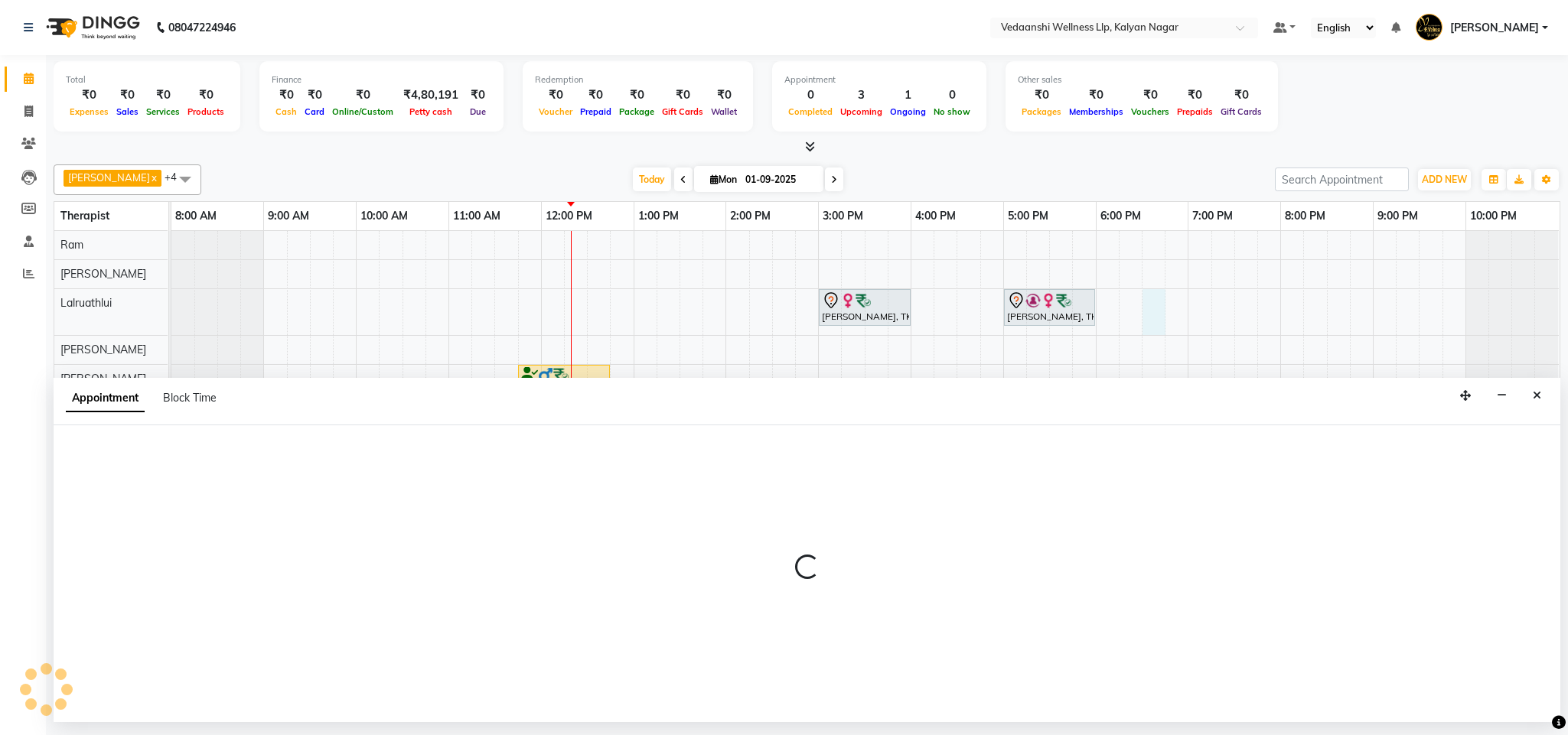
select select "67323"
select select "tentative"
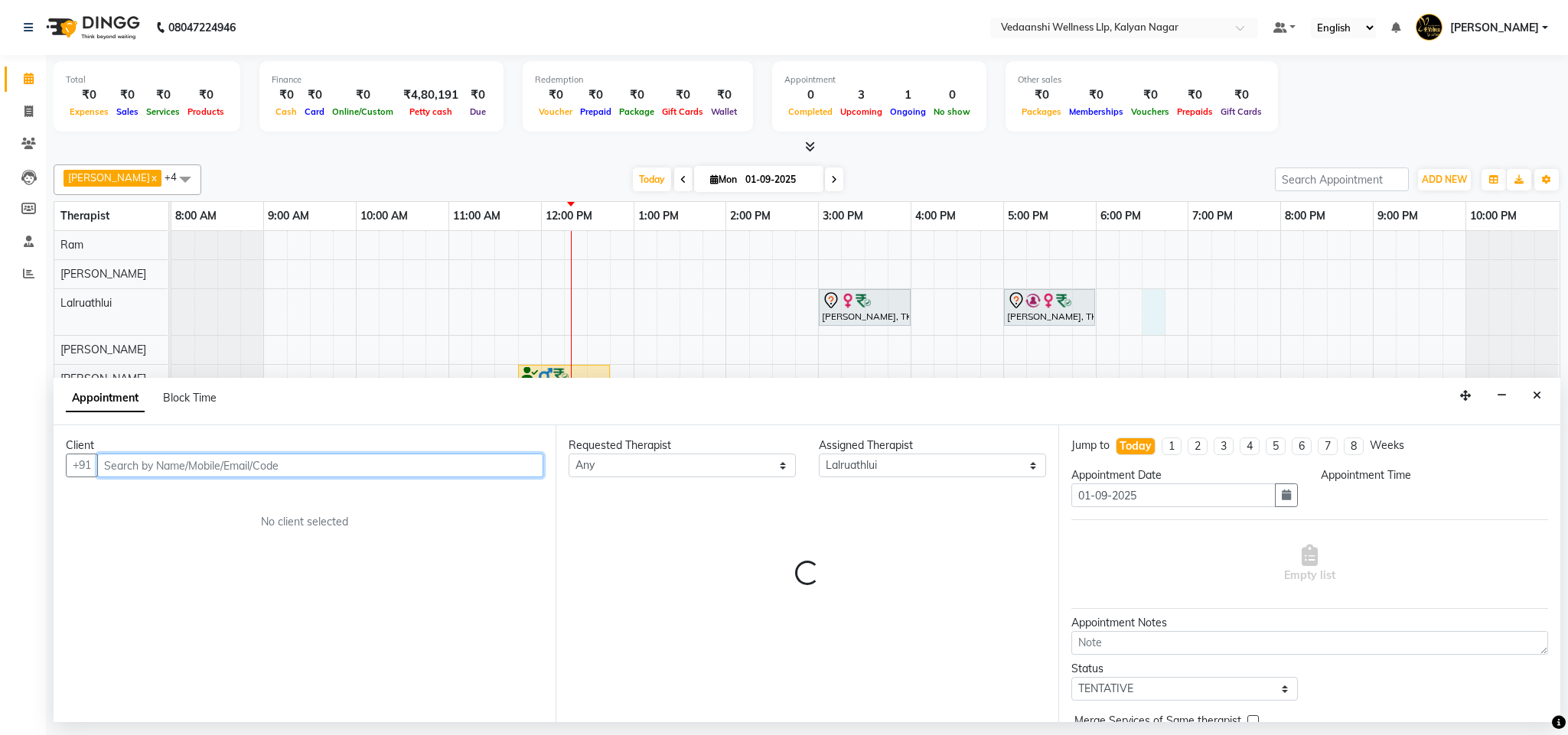
select select "1110"
click at [163, 452] on div "Client" at bounding box center [304, 445] width 478 height 16
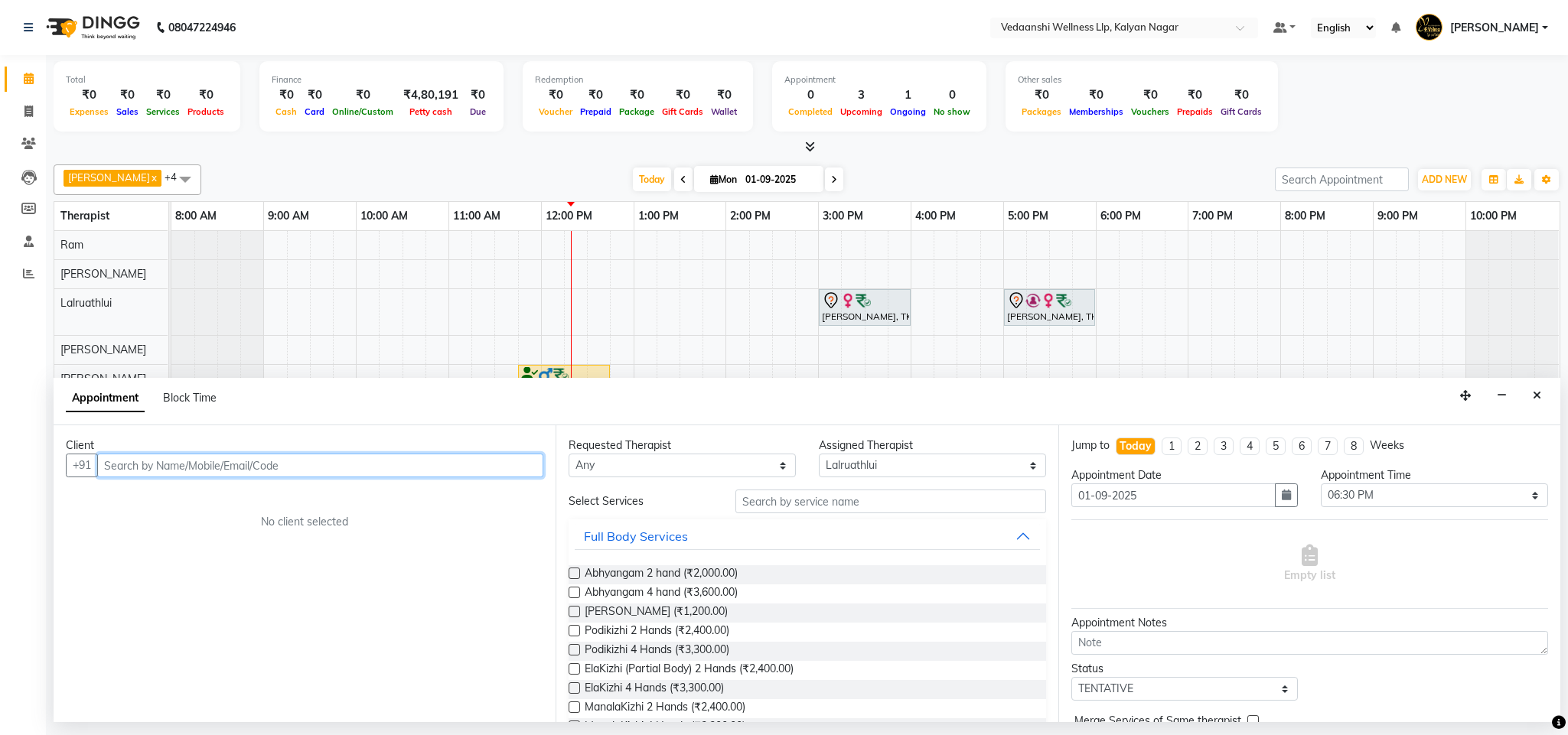
click at [161, 465] on input "text" at bounding box center [320, 465] width 446 height 23
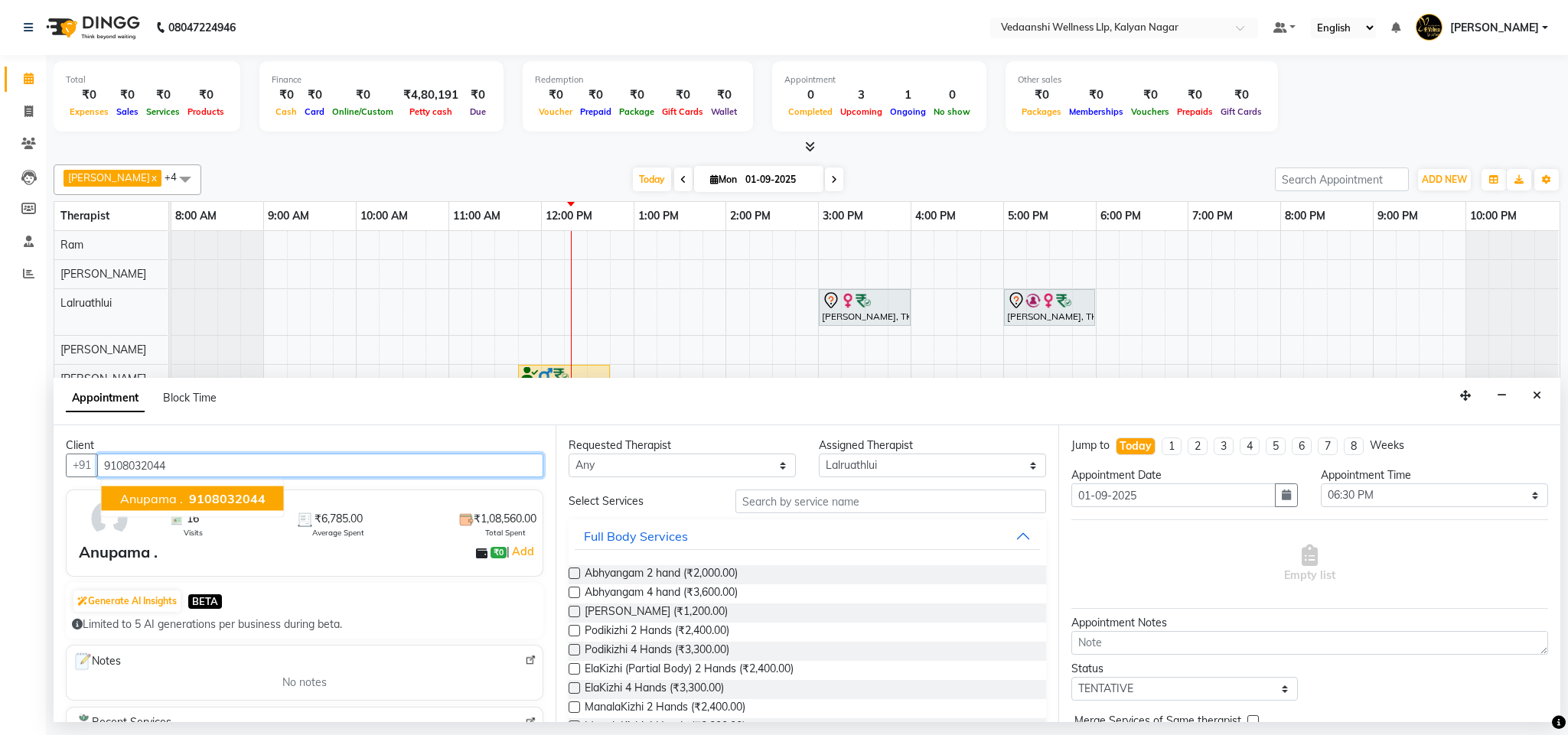
click at [189, 494] on span "9108032044" at bounding box center [227, 498] width 77 height 15
type input "9108032044"
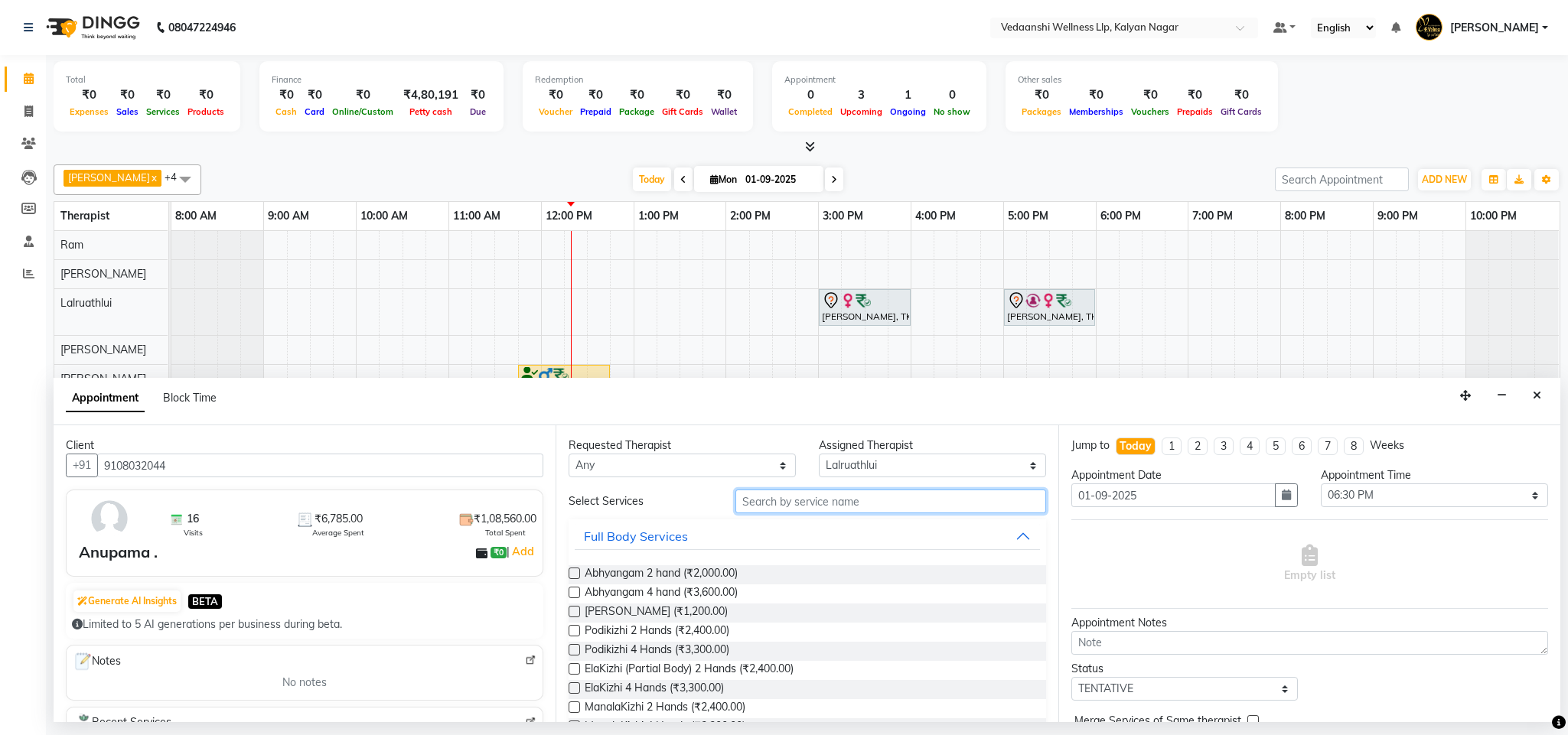
click at [761, 497] on input "text" at bounding box center [890, 501] width 311 height 23
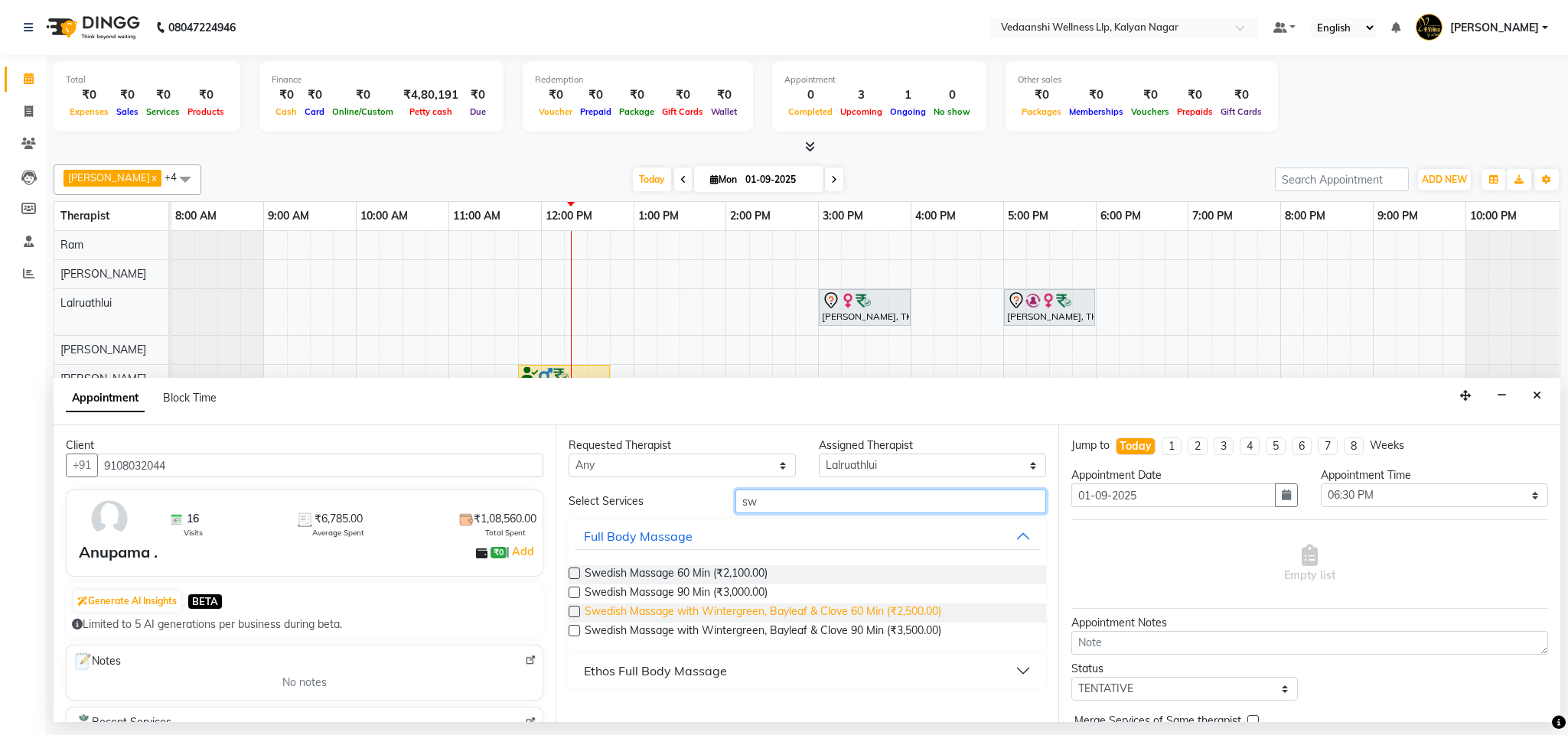
type input "sw"
click at [829, 613] on span "Swedish Massage with Wintergreen, Bayleaf & Clove 60 Min (₹2,500.00)" at bounding box center [763, 613] width 357 height 19
checkbox input "false"
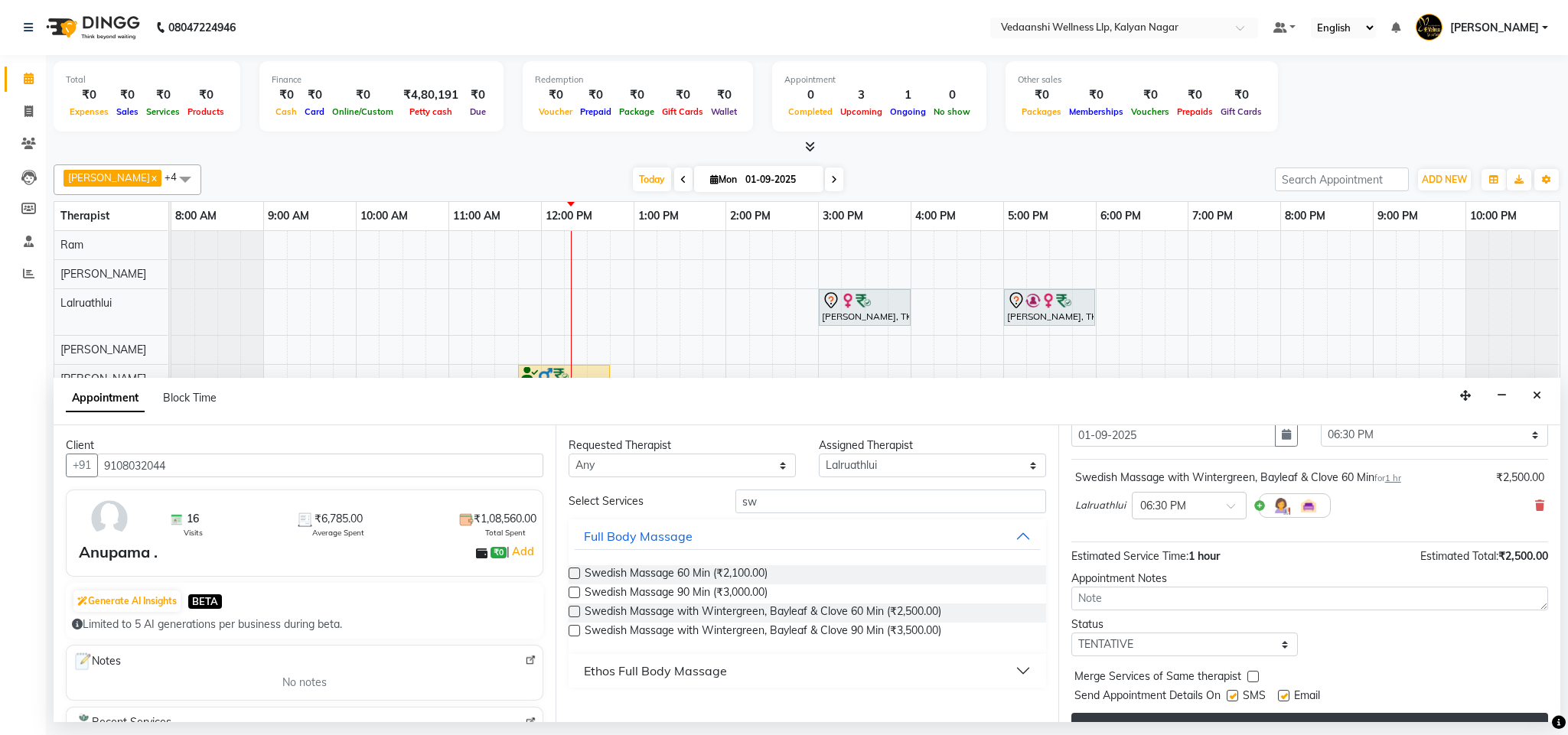
scroll to position [94, 0]
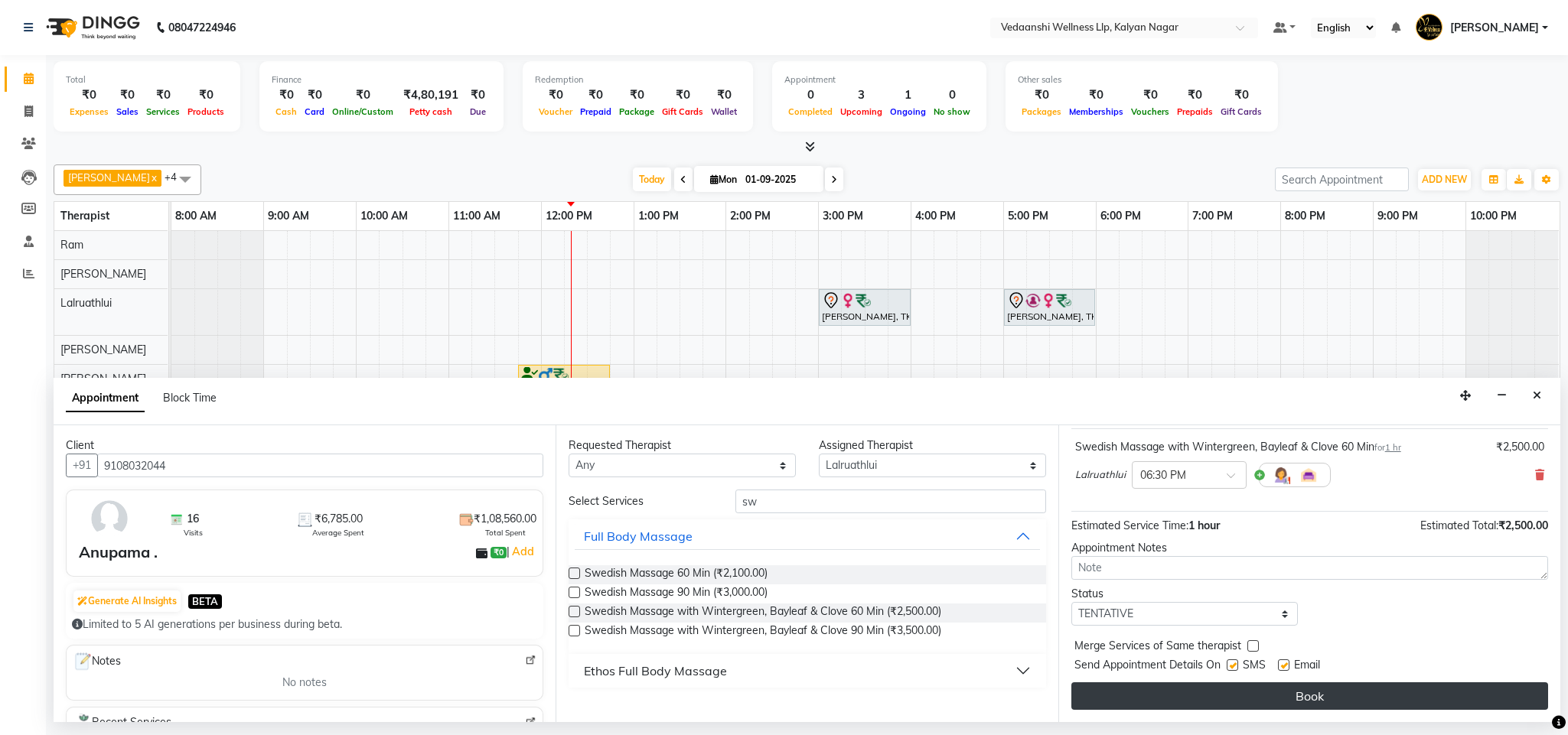
click at [1181, 700] on button "Book" at bounding box center [1310, 696] width 477 height 27
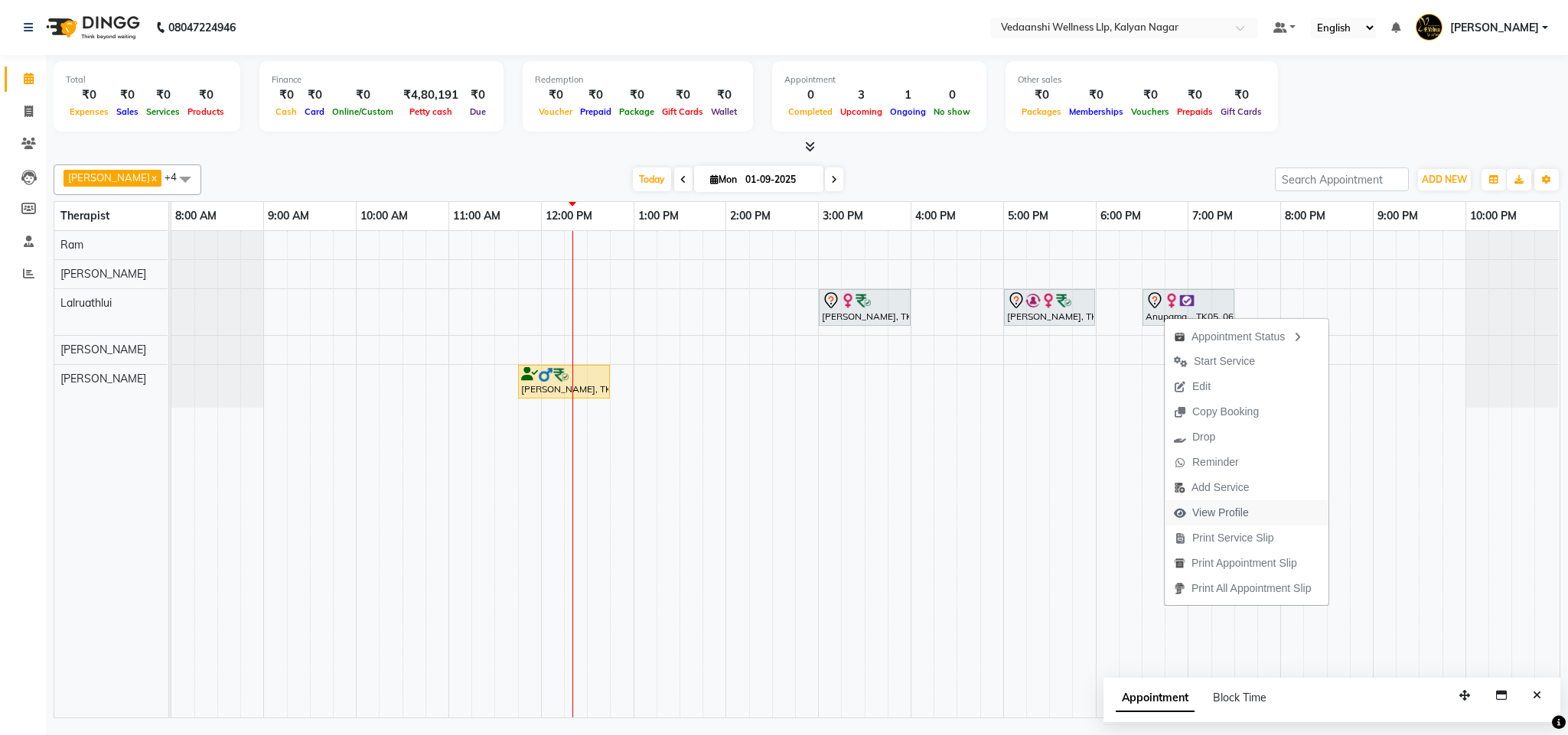
click at [1204, 519] on span "View Profile" at bounding box center [1221, 513] width 56 height 16
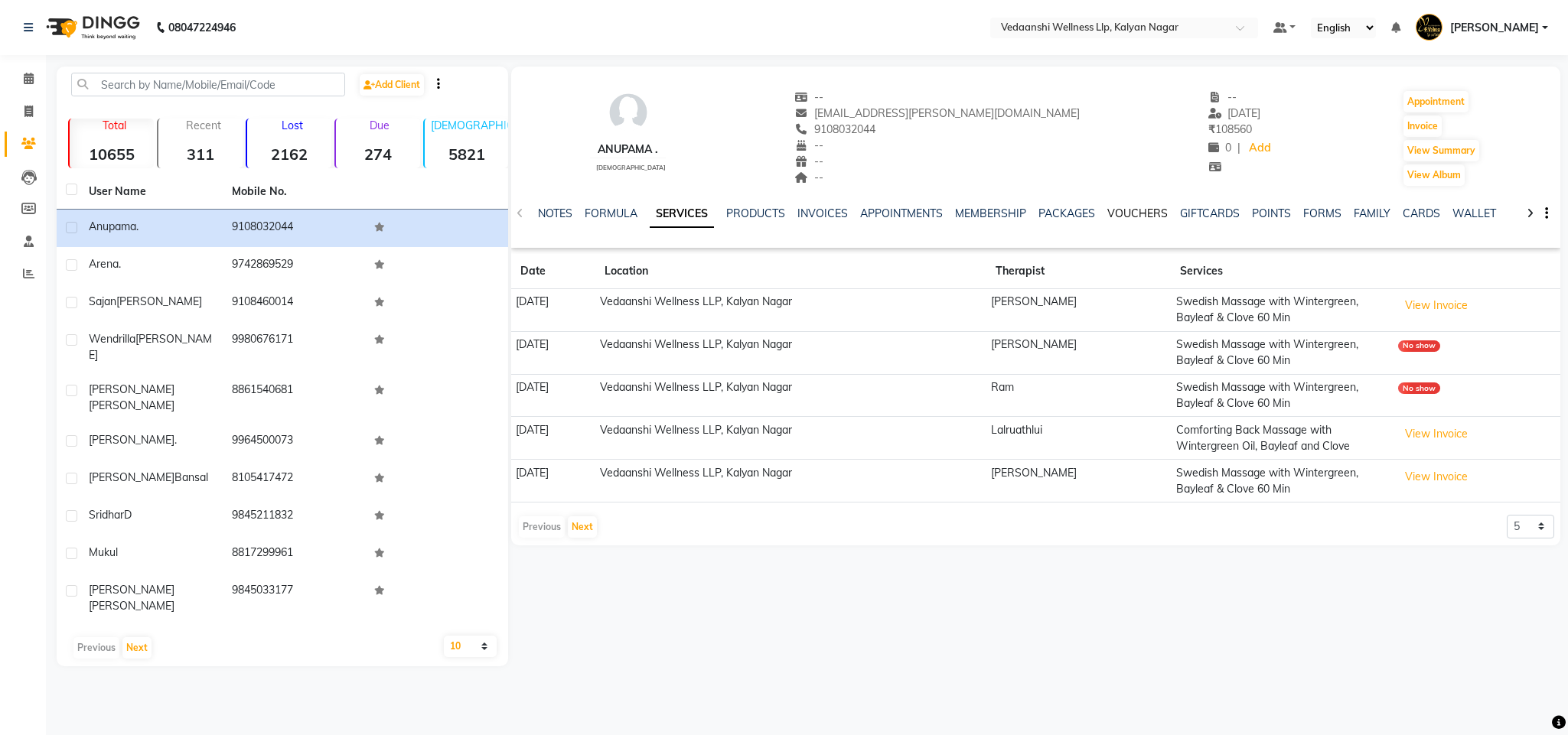
click at [1140, 212] on link "VOUCHERS" at bounding box center [1138, 213] width 60 height 14
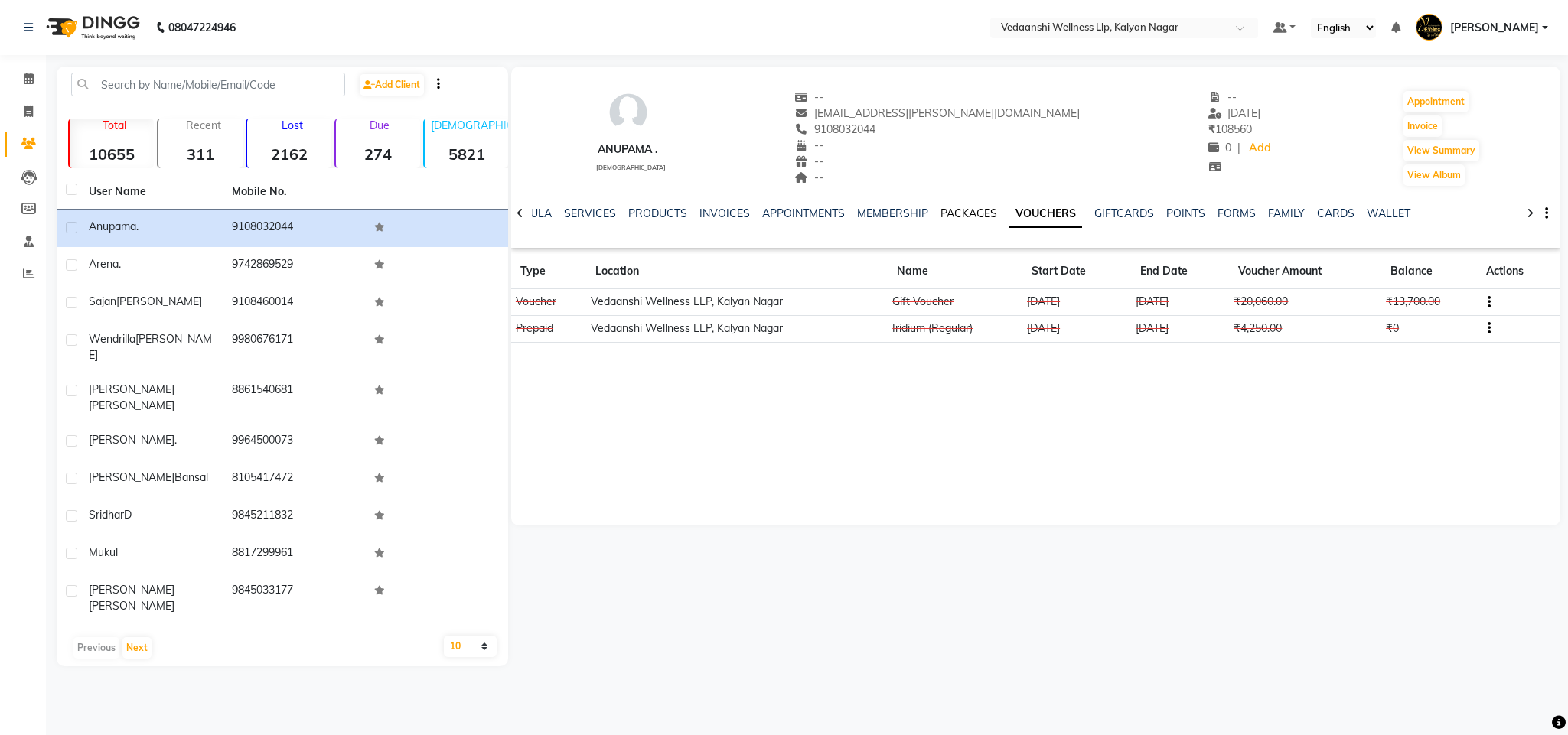
click at [941, 211] on link "PACKAGES" at bounding box center [969, 213] width 56 height 14
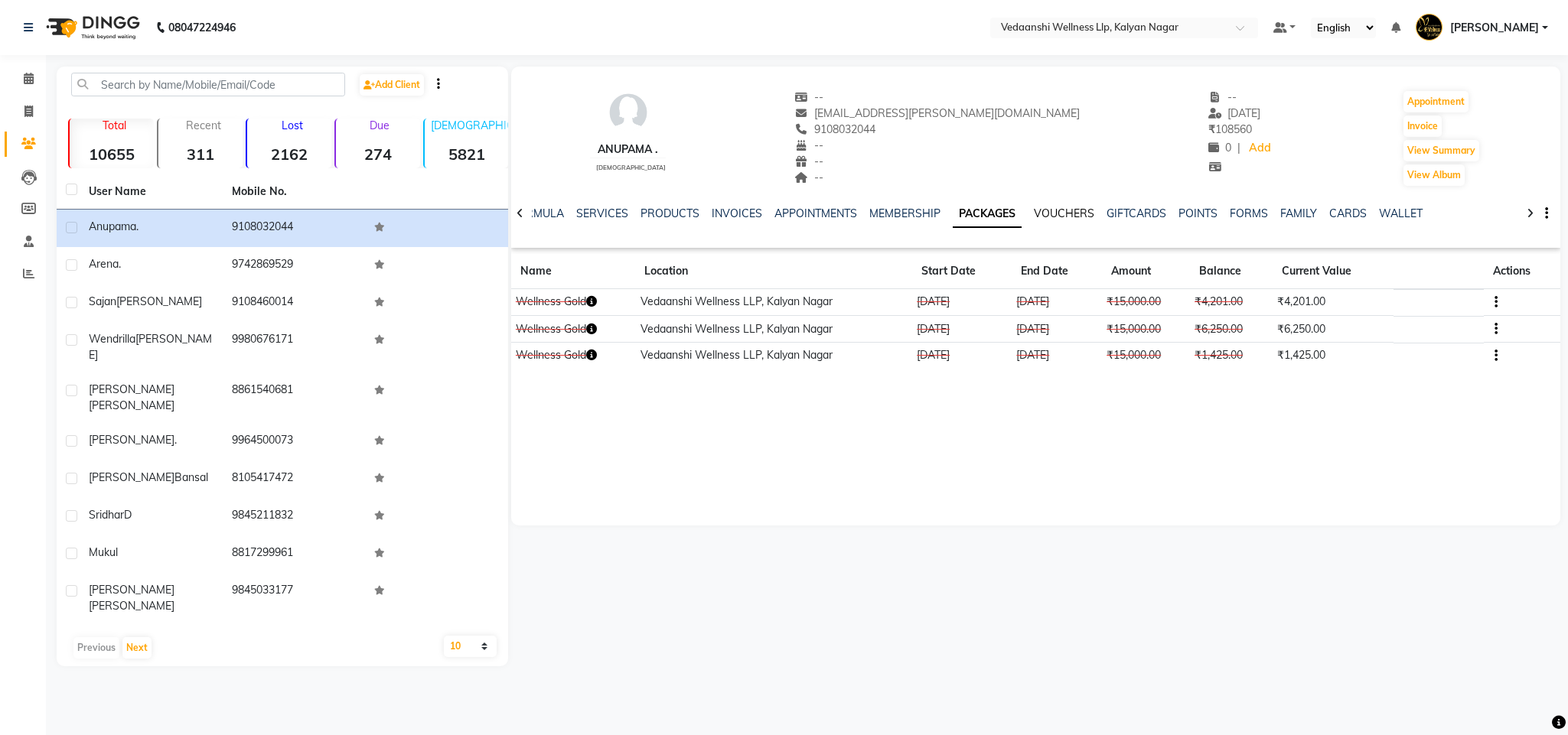
click at [1048, 209] on link "VOUCHERS" at bounding box center [1064, 213] width 60 height 14
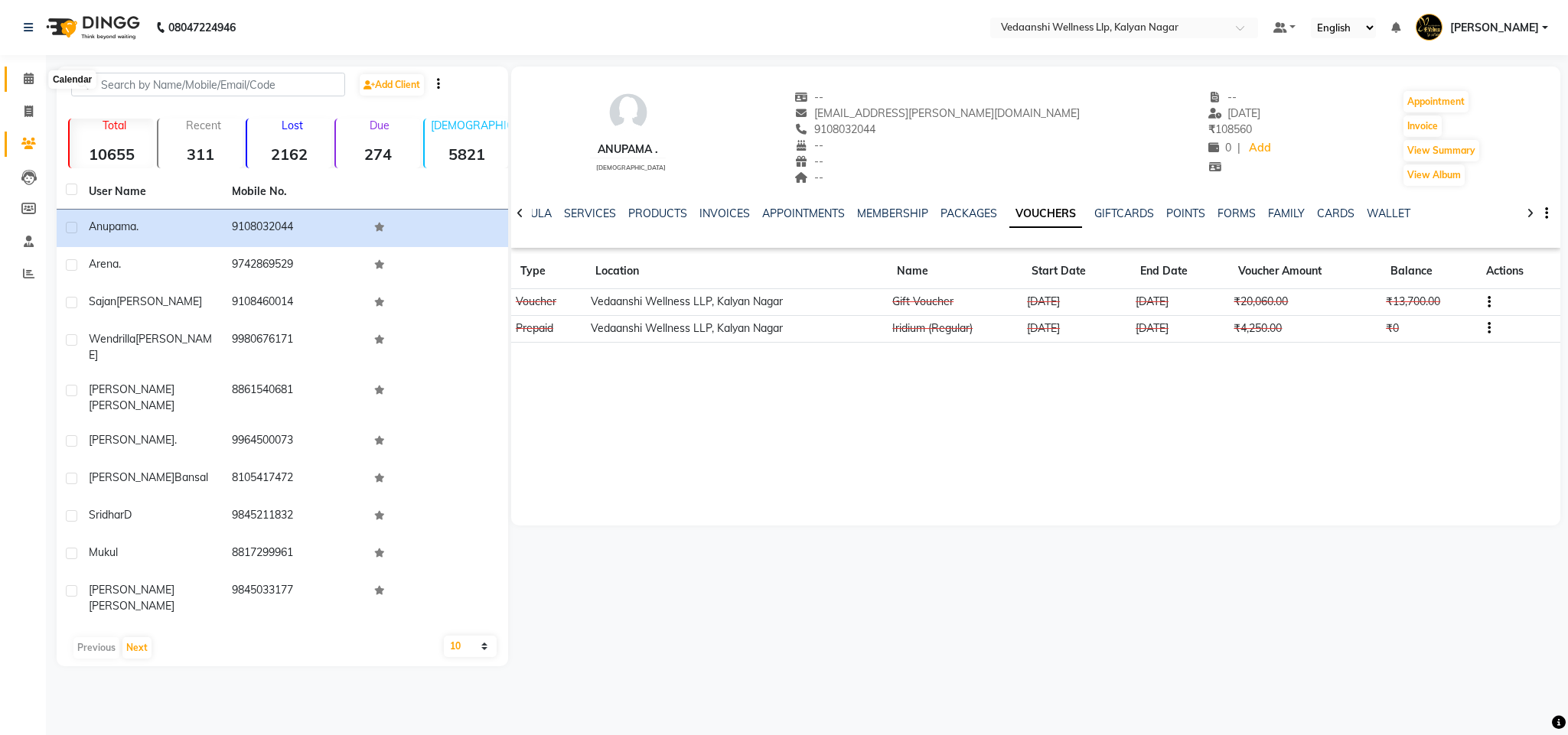
click at [16, 73] on span at bounding box center [28, 79] width 27 height 18
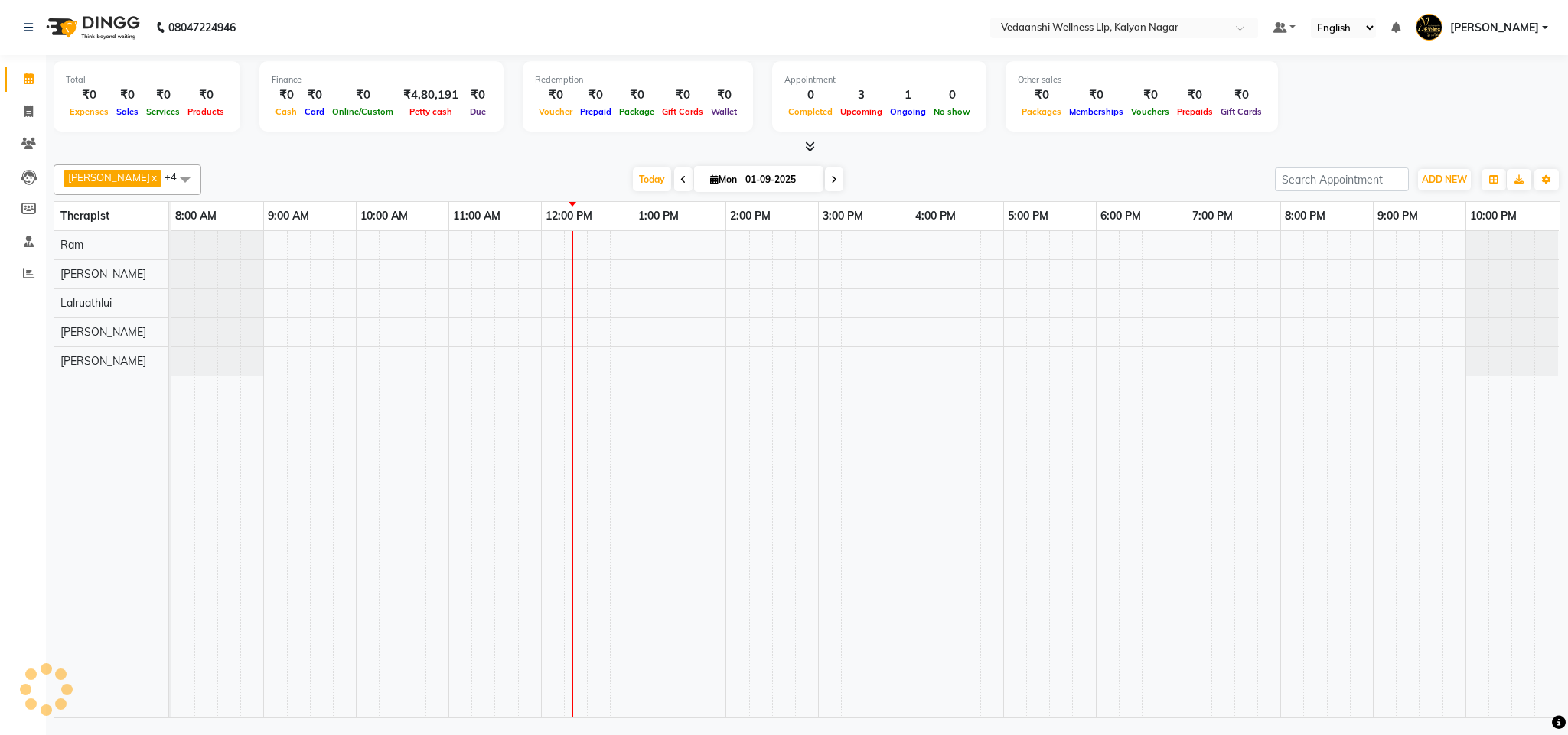
click at [1029, 173] on div "[DATE] [DATE]" at bounding box center [738, 179] width 1058 height 23
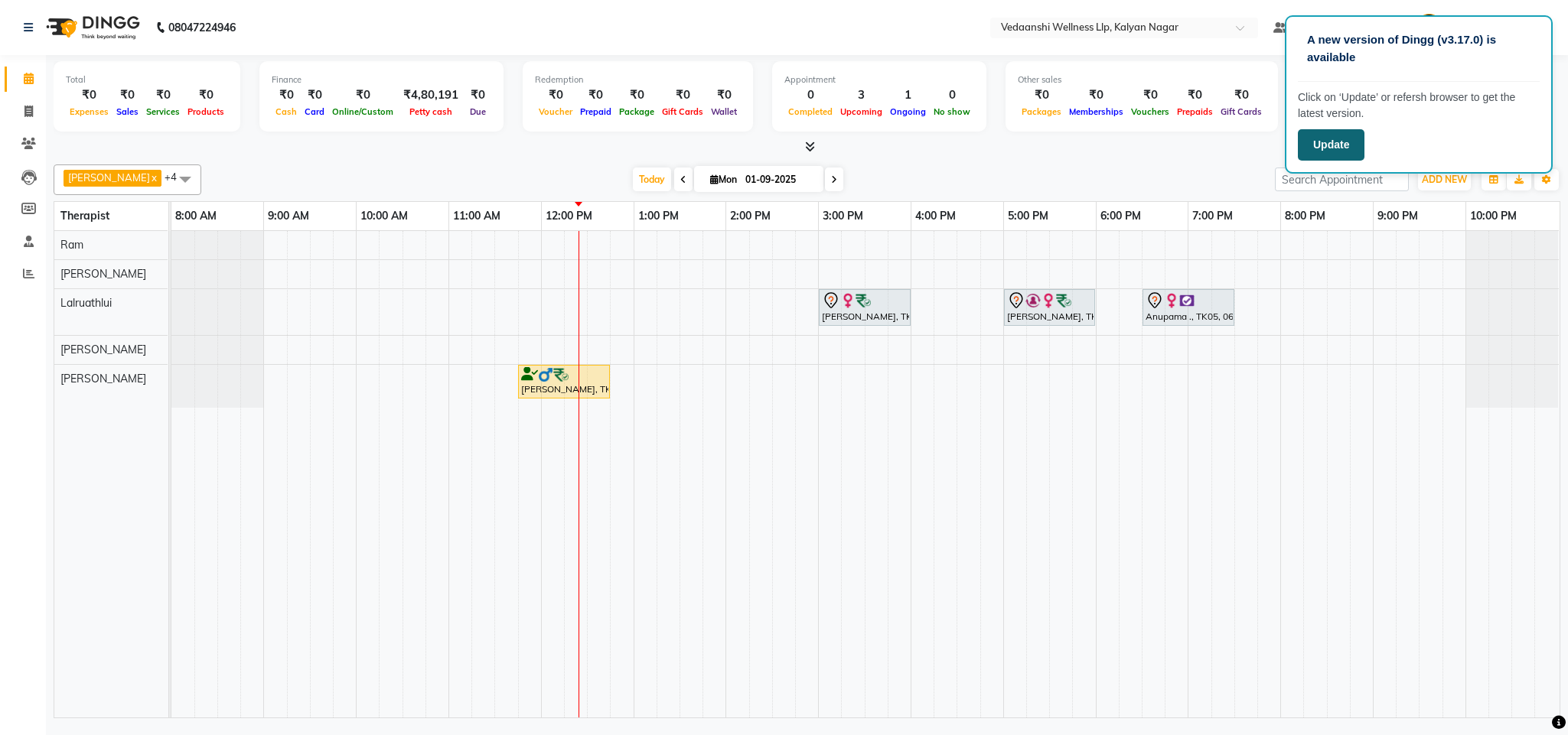
click at [1340, 141] on button "Update" at bounding box center [1330, 145] width 67 height 31
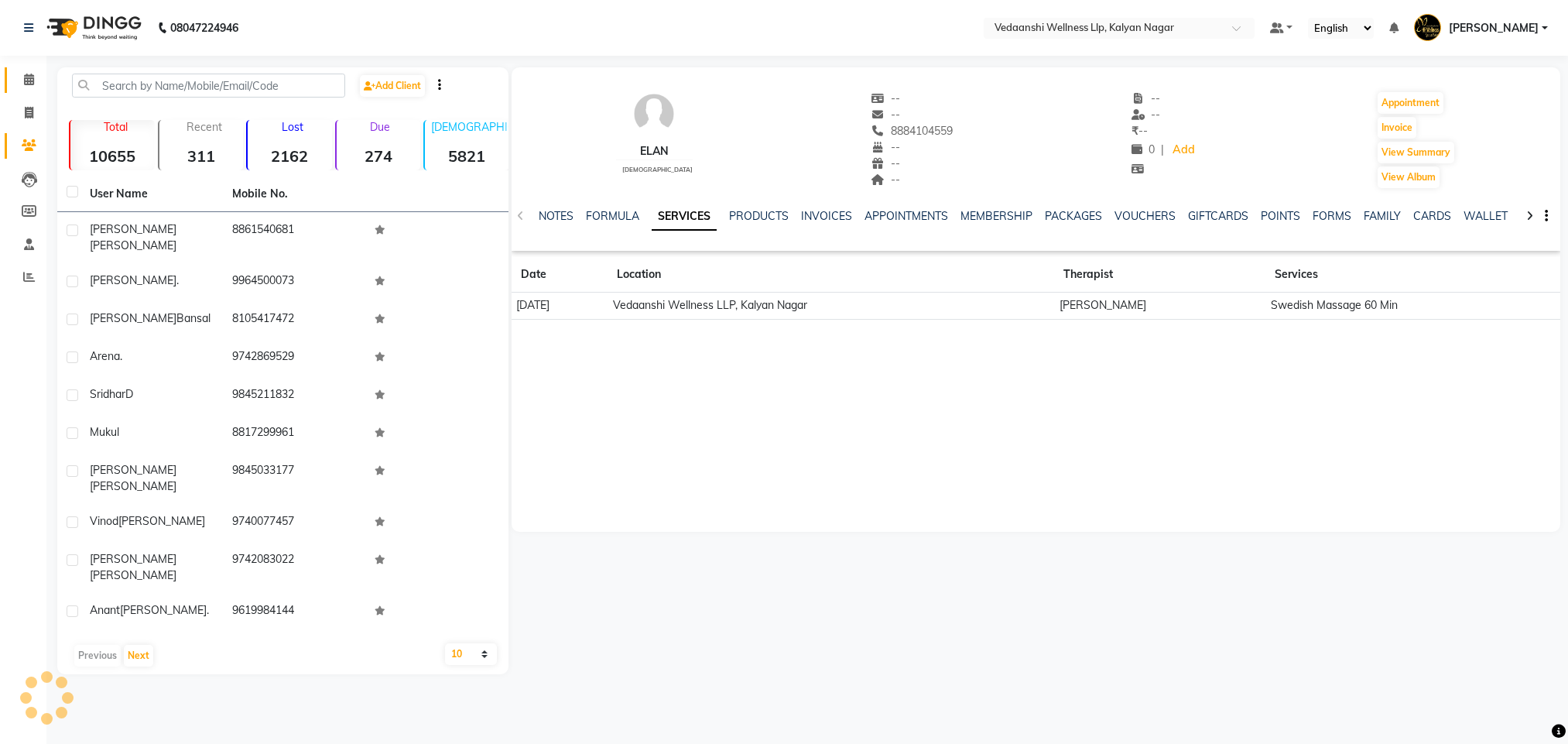
click at [27, 75] on icon at bounding box center [28, 79] width 10 height 11
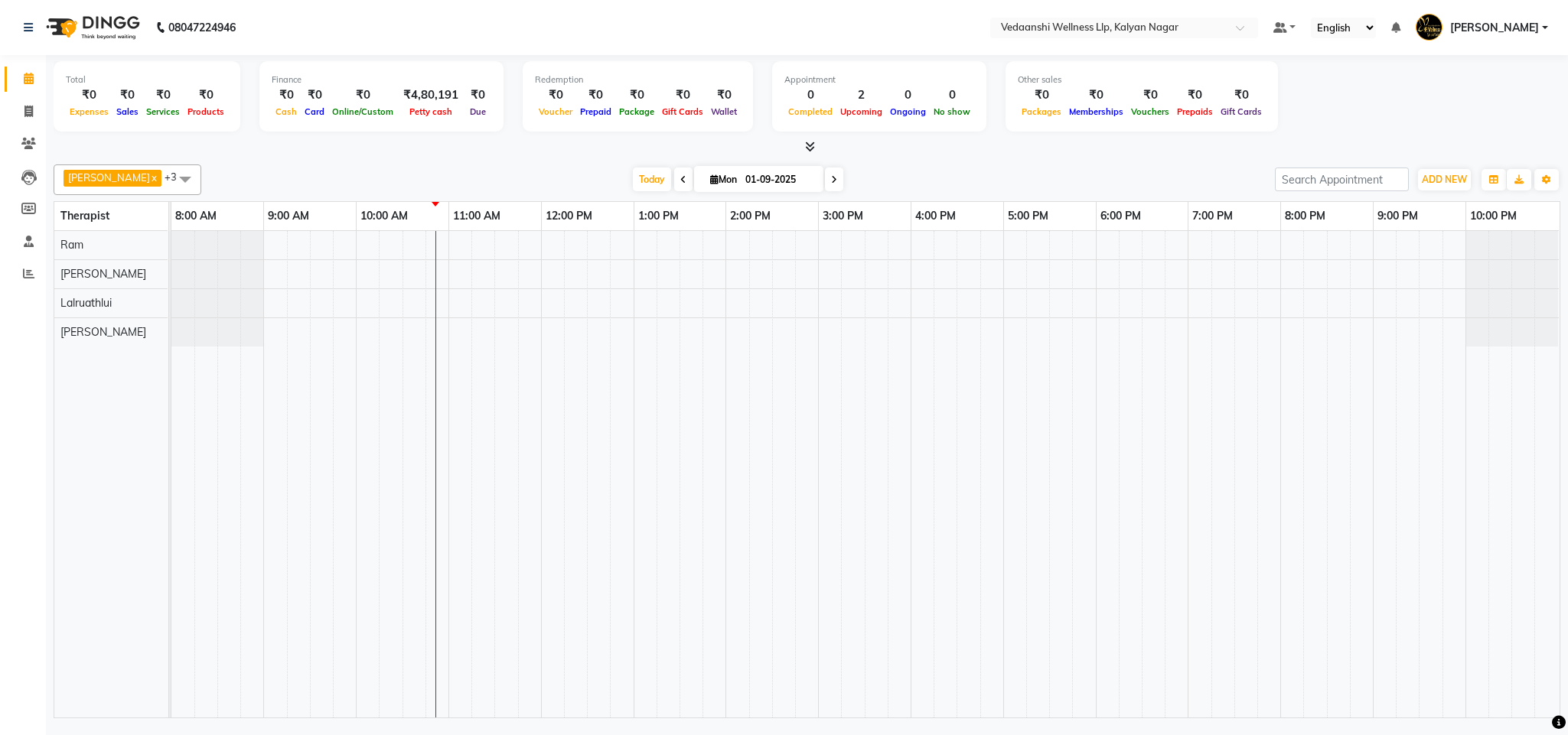
click at [741, 177] on input "01-09-2025" at bounding box center [779, 179] width 77 height 23
select select "9"
select select "2025"
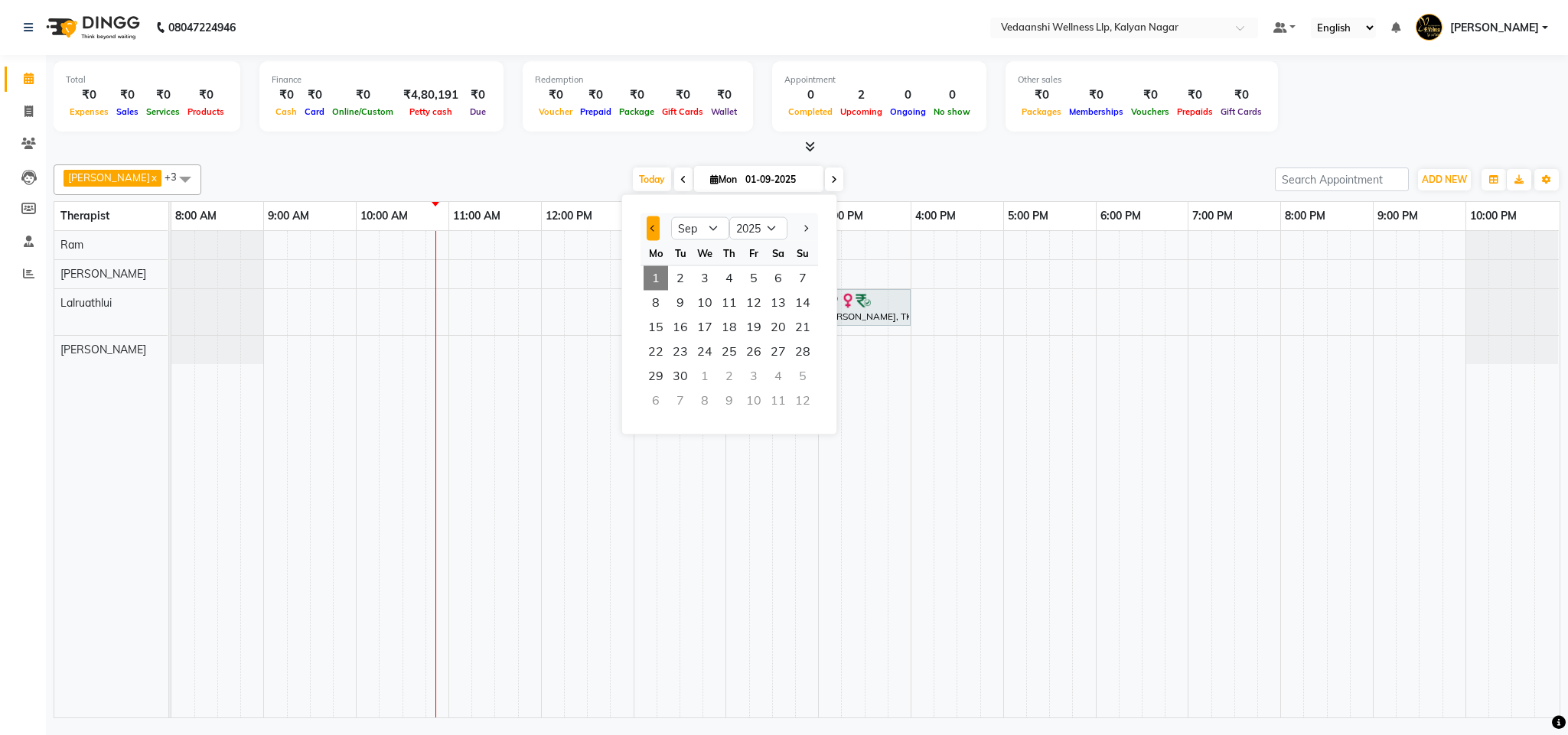
click at [651, 228] on button "Previous month" at bounding box center [653, 229] width 13 height 24
select select "6"
click at [715, 351] on span "18" at bounding box center [705, 352] width 24 height 24
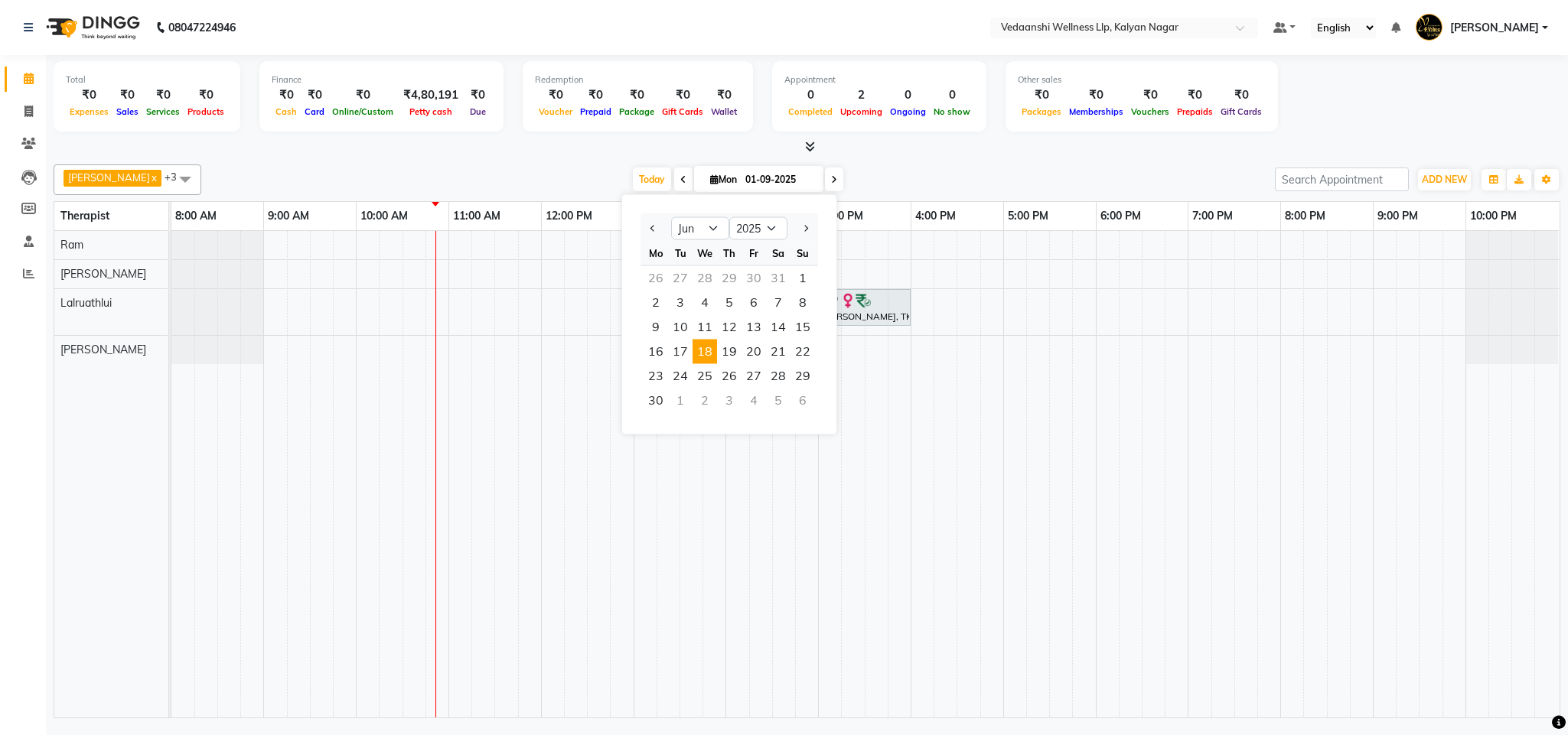
type input "18-06-2025"
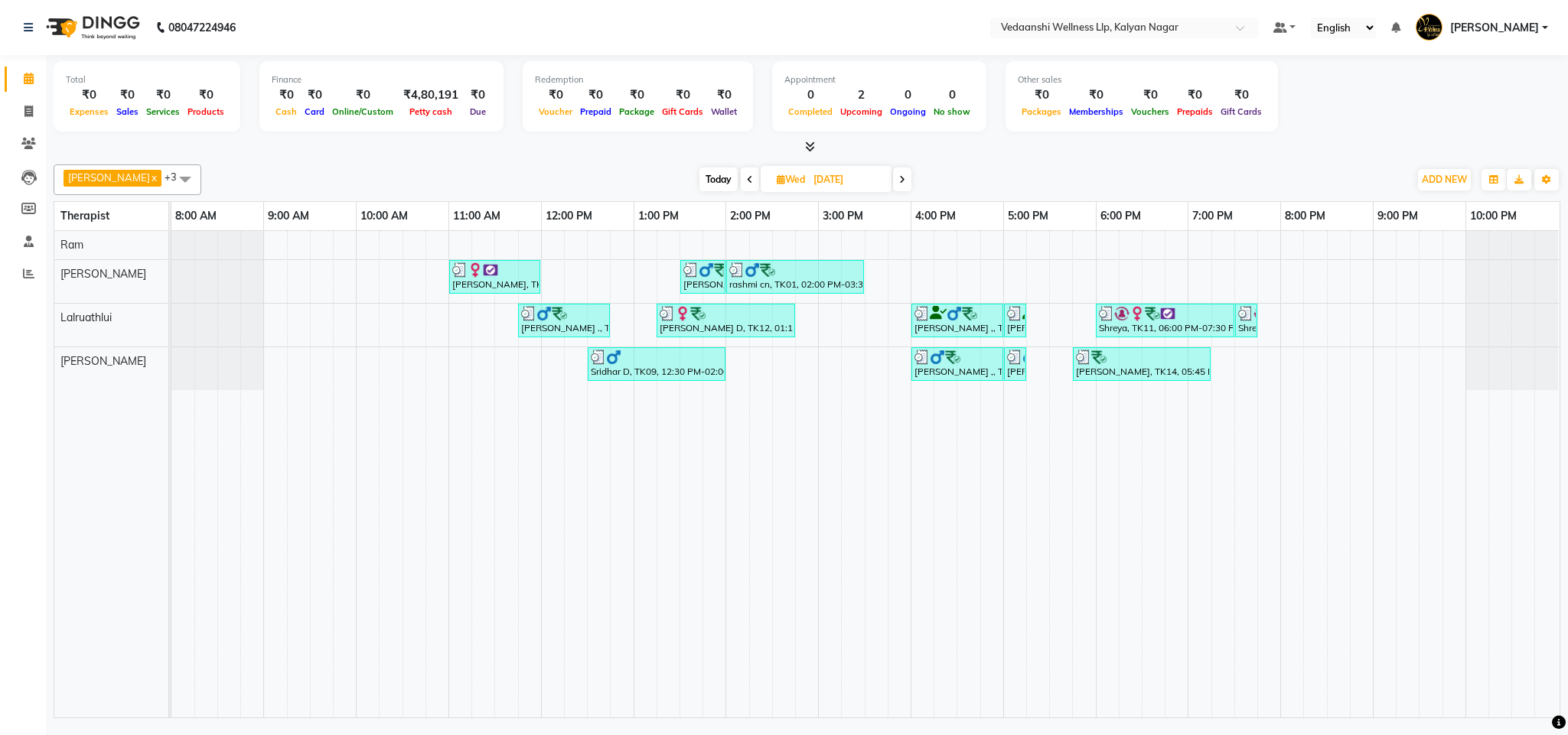
click at [170, 176] on span at bounding box center [185, 178] width 31 height 29
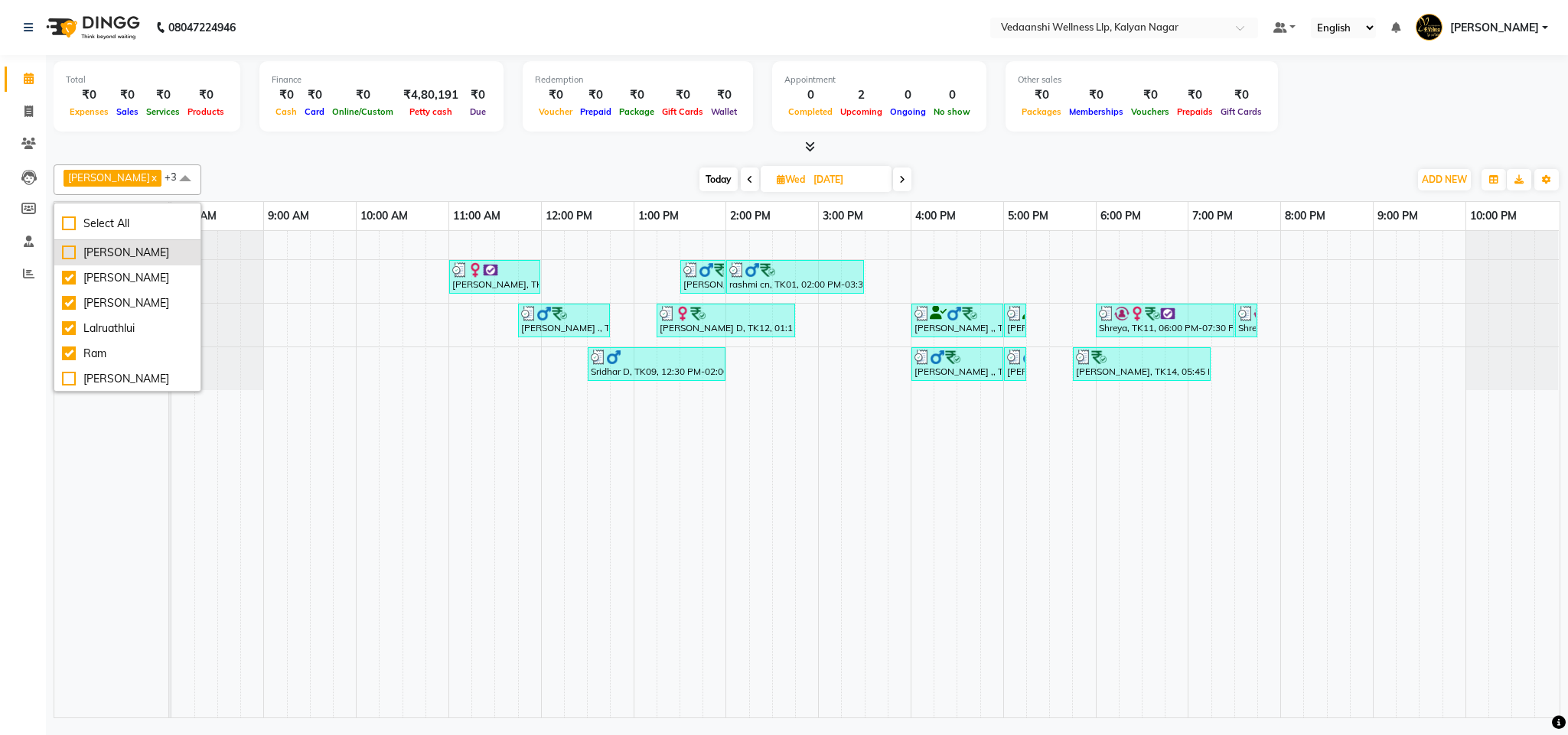
click at [131, 254] on div "[PERSON_NAME]" at bounding box center [127, 253] width 131 height 16
checkbox input "true"
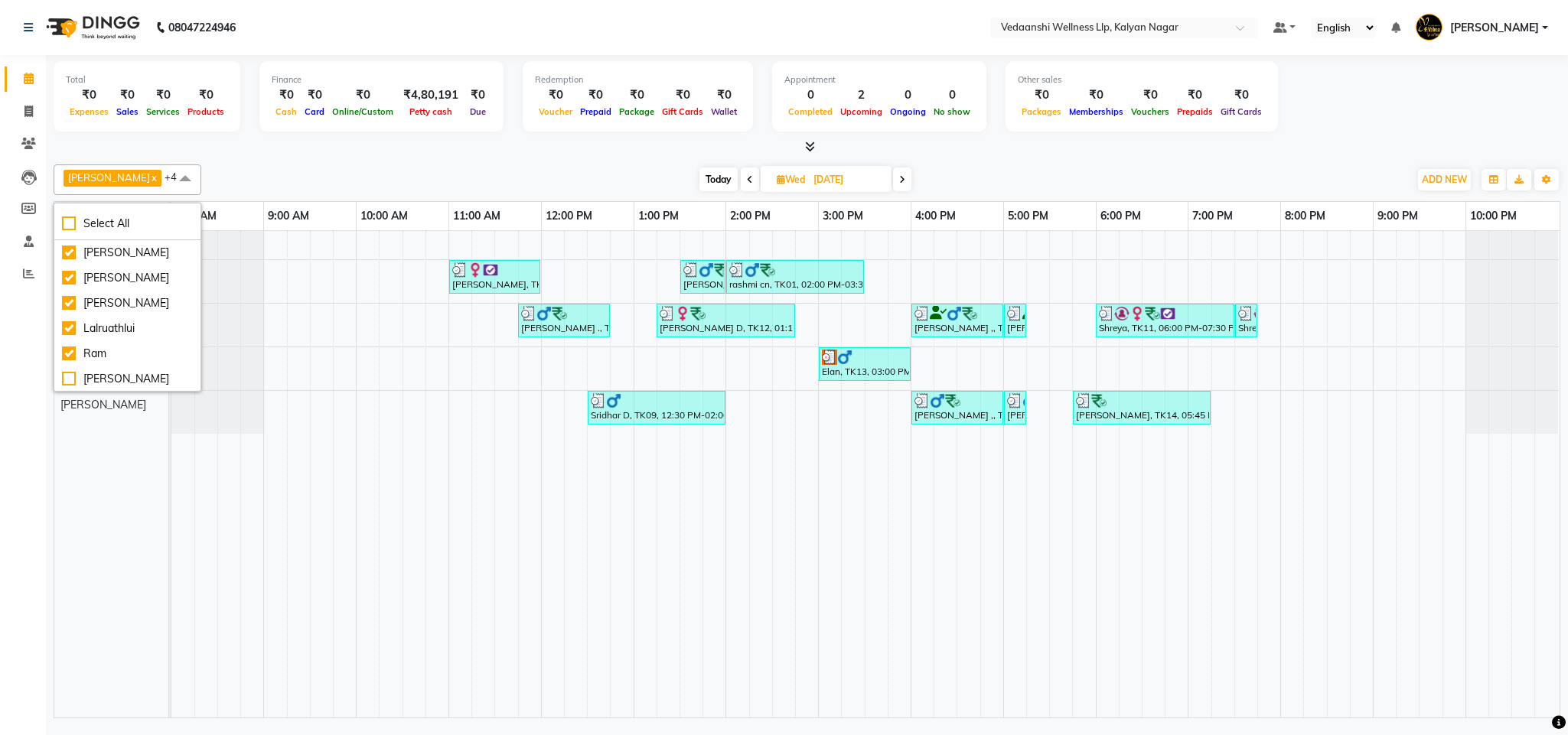
click at [465, 149] on div at bounding box center [807, 146] width 1507 height 16
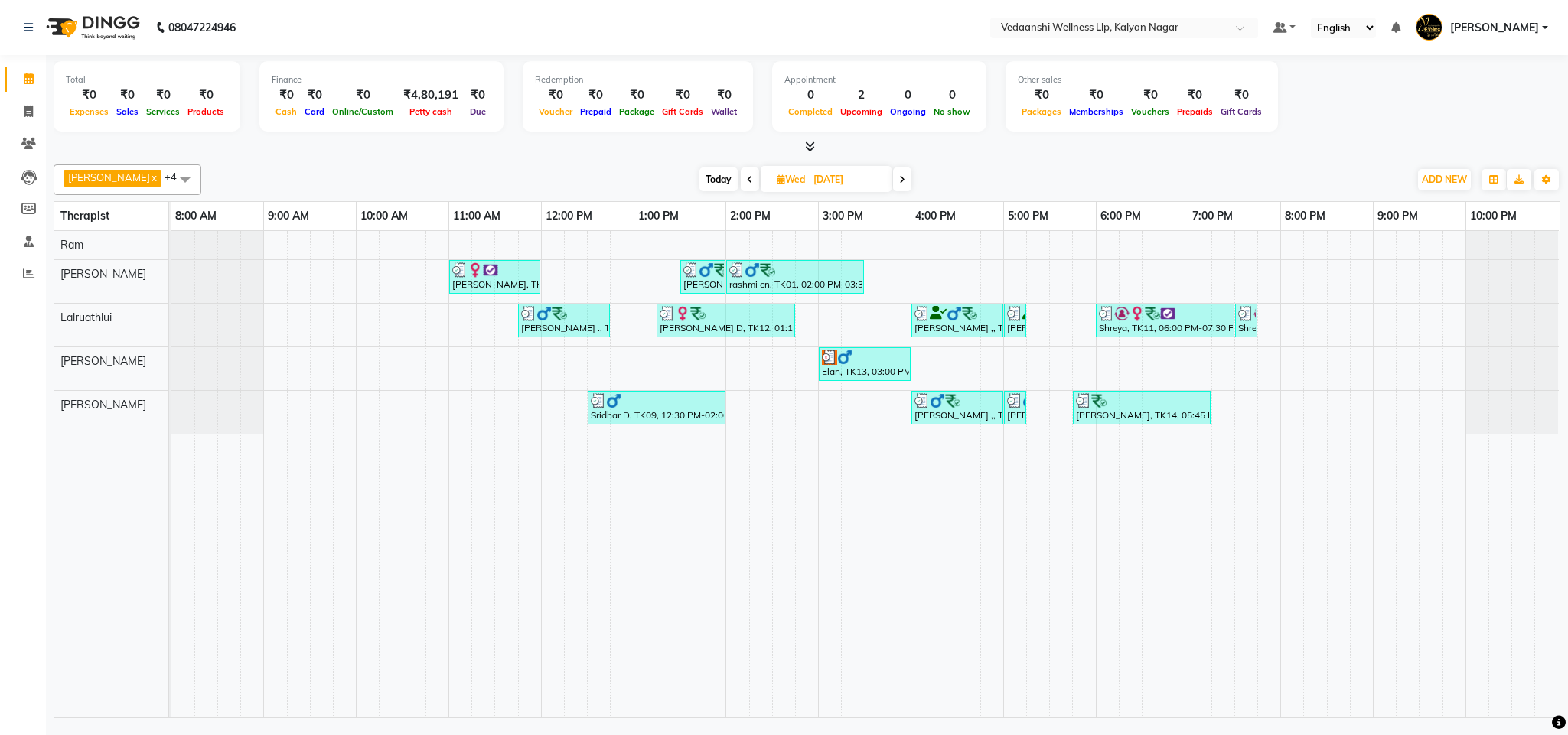
click at [701, 173] on span "Today" at bounding box center [718, 179] width 38 height 23
type input "01-09-2025"
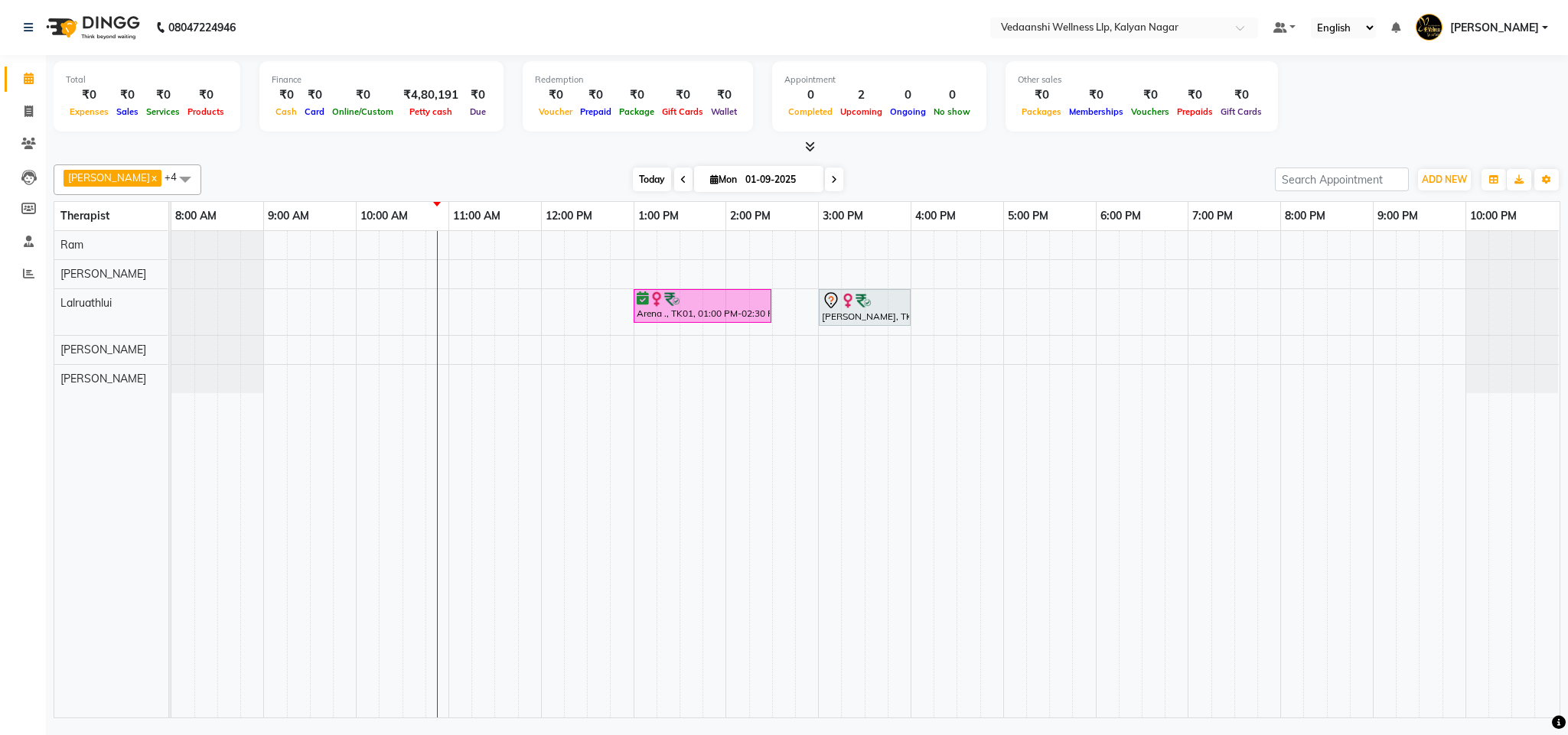
click at [633, 172] on span "Today" at bounding box center [652, 179] width 38 height 23
click at [1017, 306] on div "Arena ., TK01, 01:00 PM-02:30 PM, Swedish Massage with Wintergreen, Bayleaf & C…" at bounding box center [866, 474] width 1389 height 486
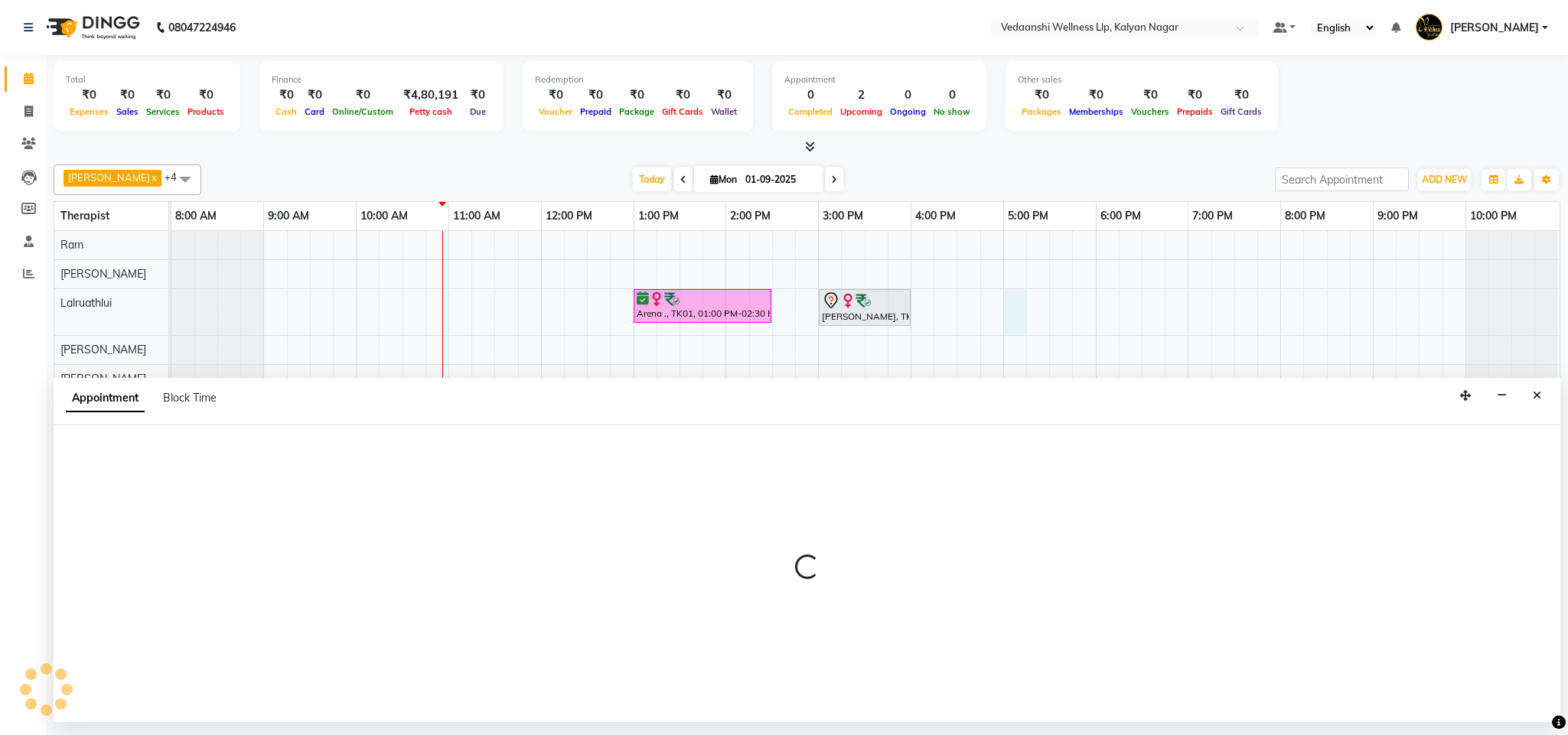
select select "67323"
select select "tentative"
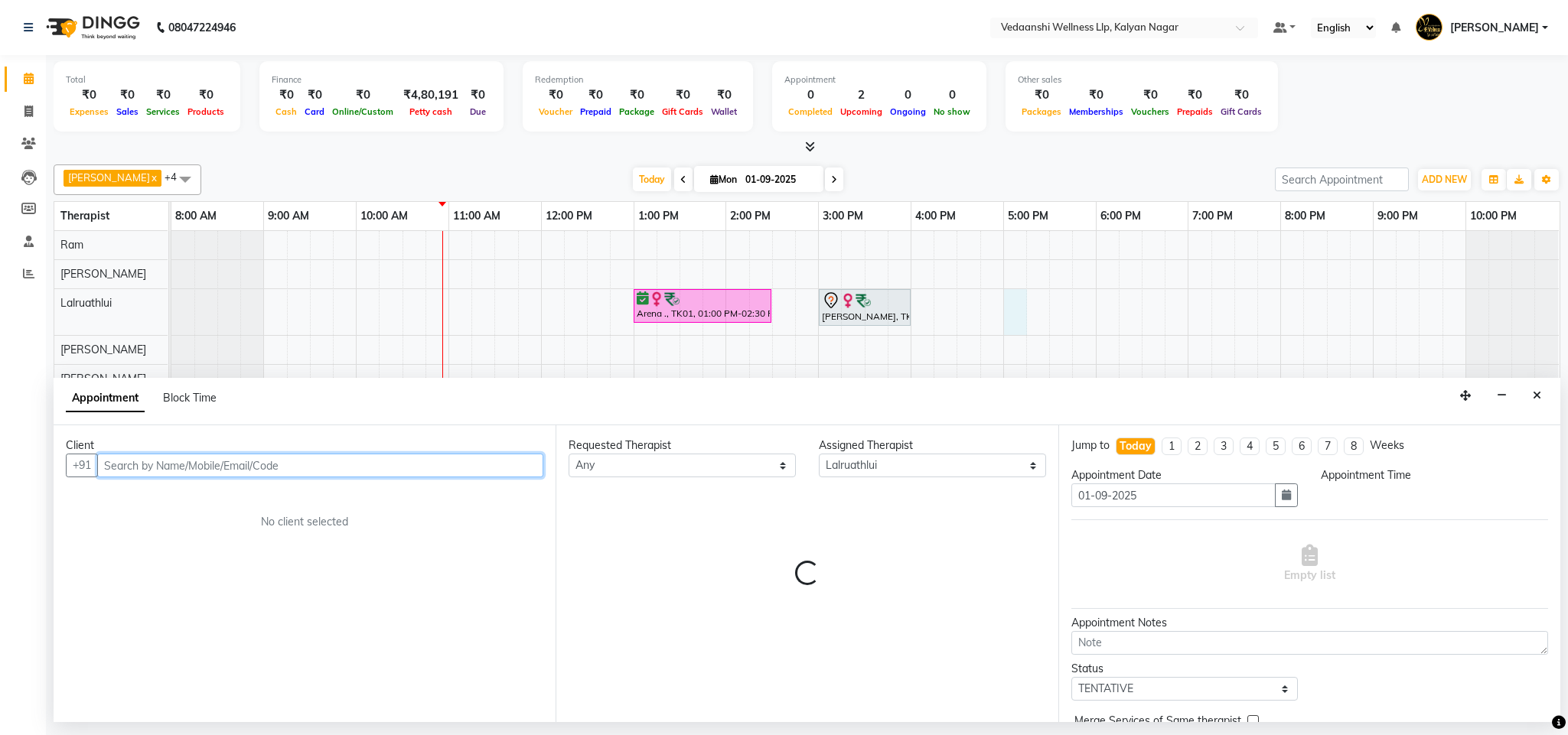
select select "1020"
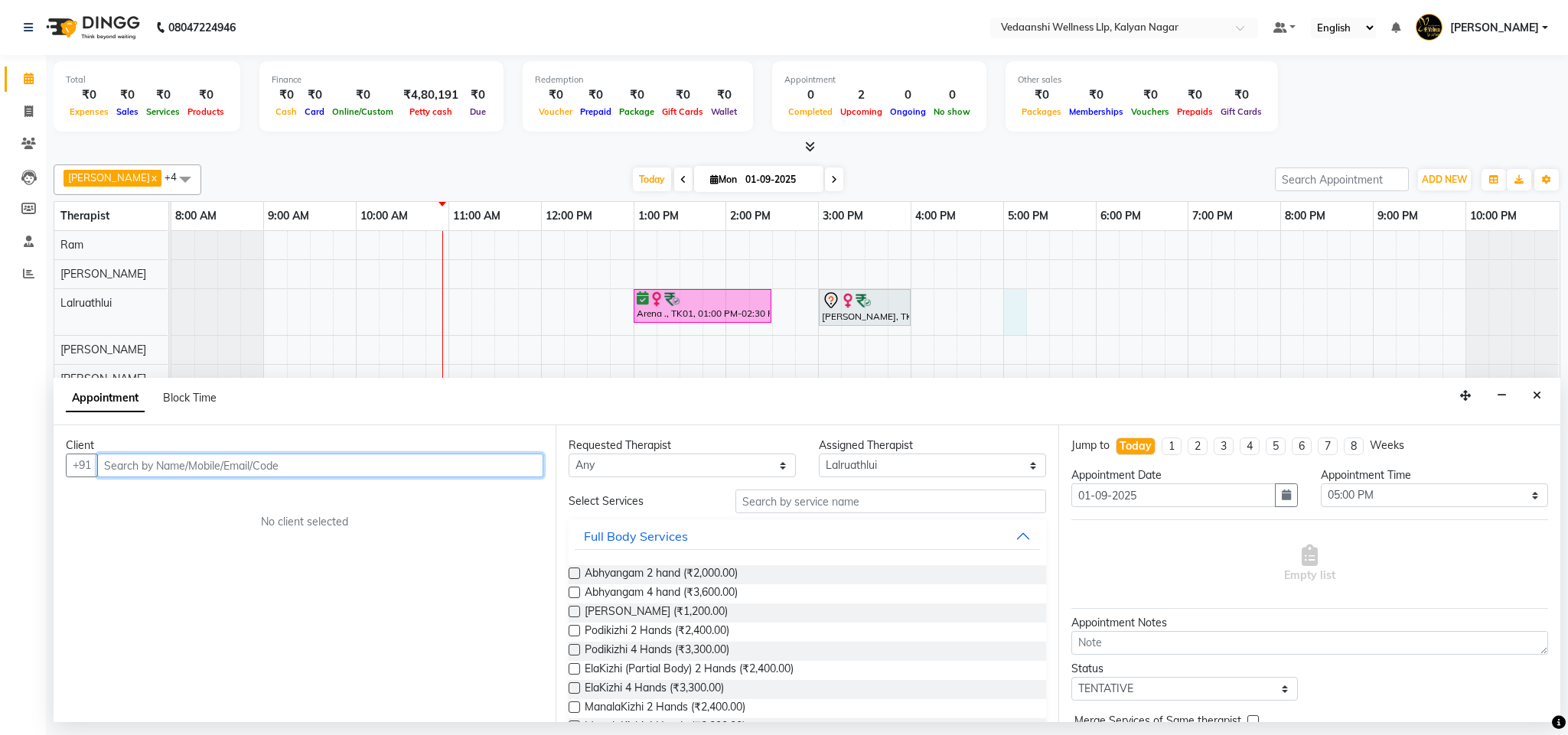
click at [359, 457] on input "text" at bounding box center [320, 465] width 446 height 23
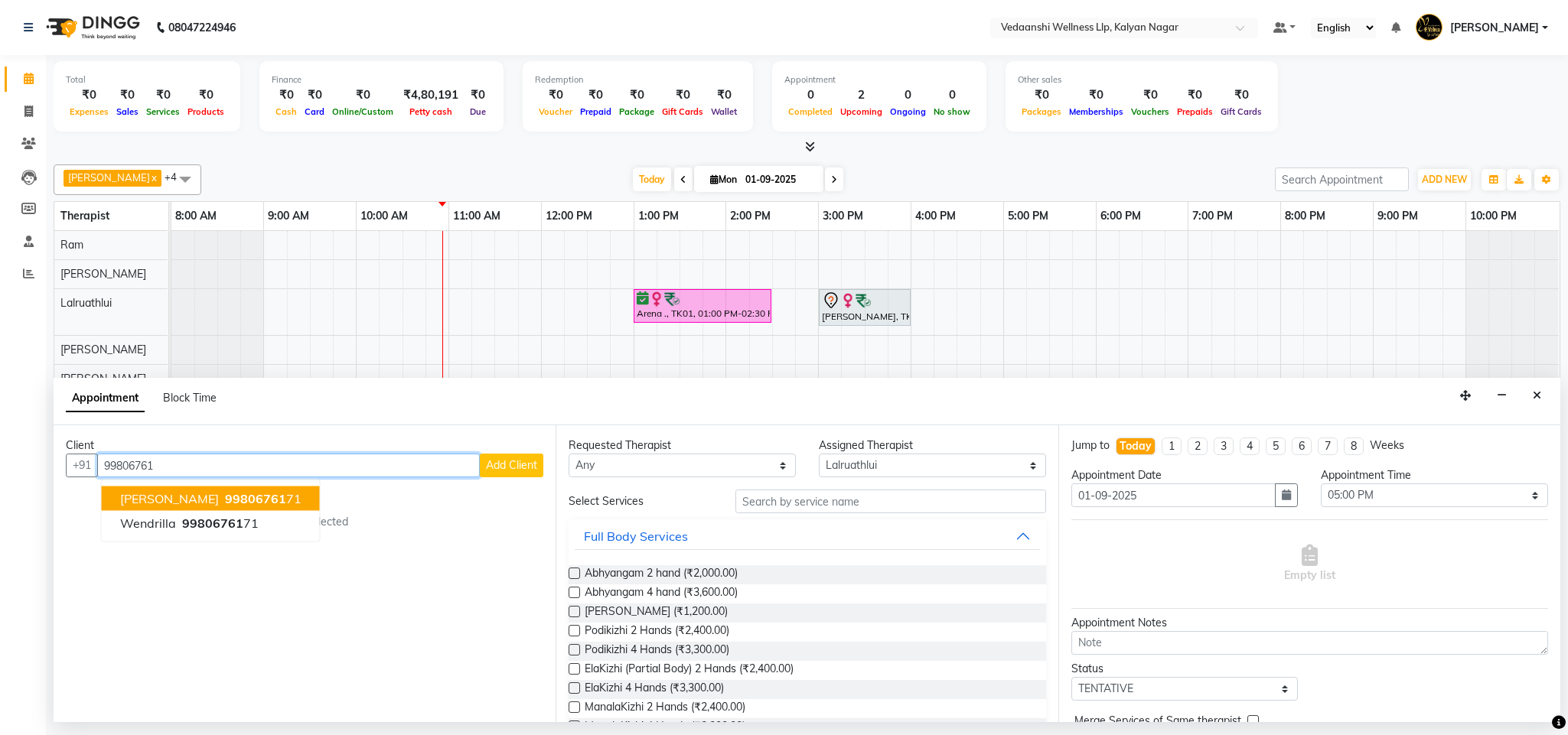
click at [260, 505] on span "99806761" at bounding box center [255, 498] width 61 height 15
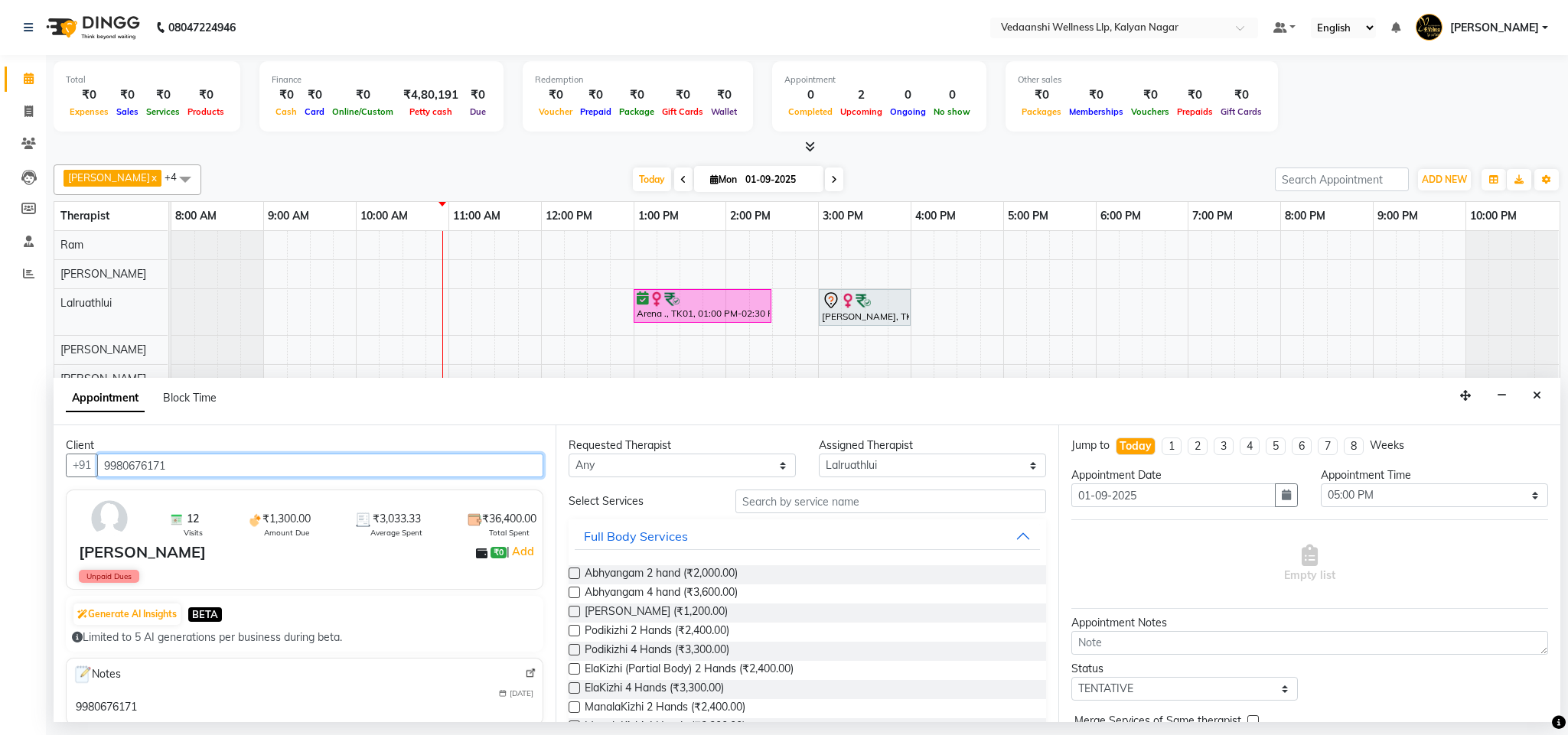
type input "9980676171"
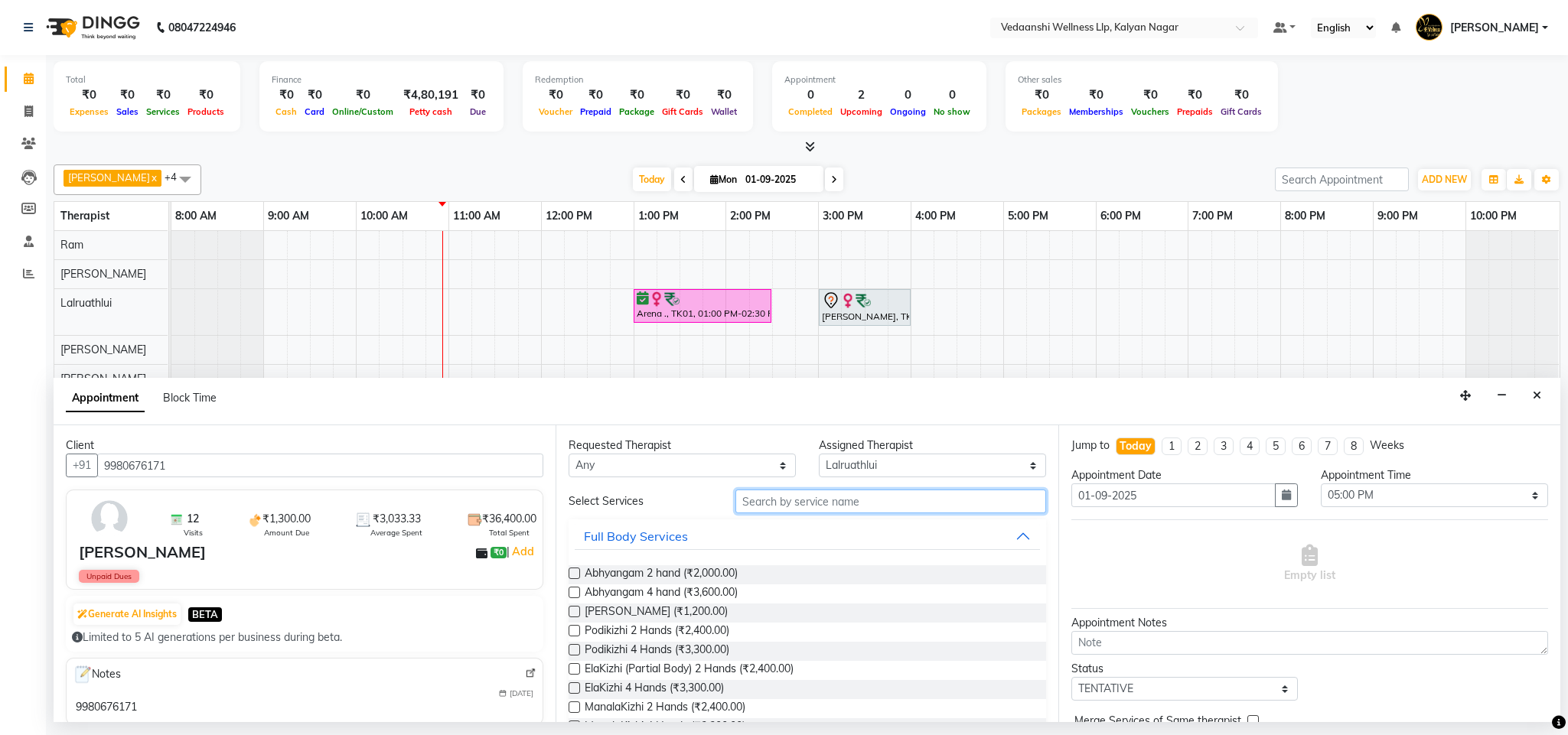
click at [760, 500] on input "text" at bounding box center [890, 501] width 311 height 23
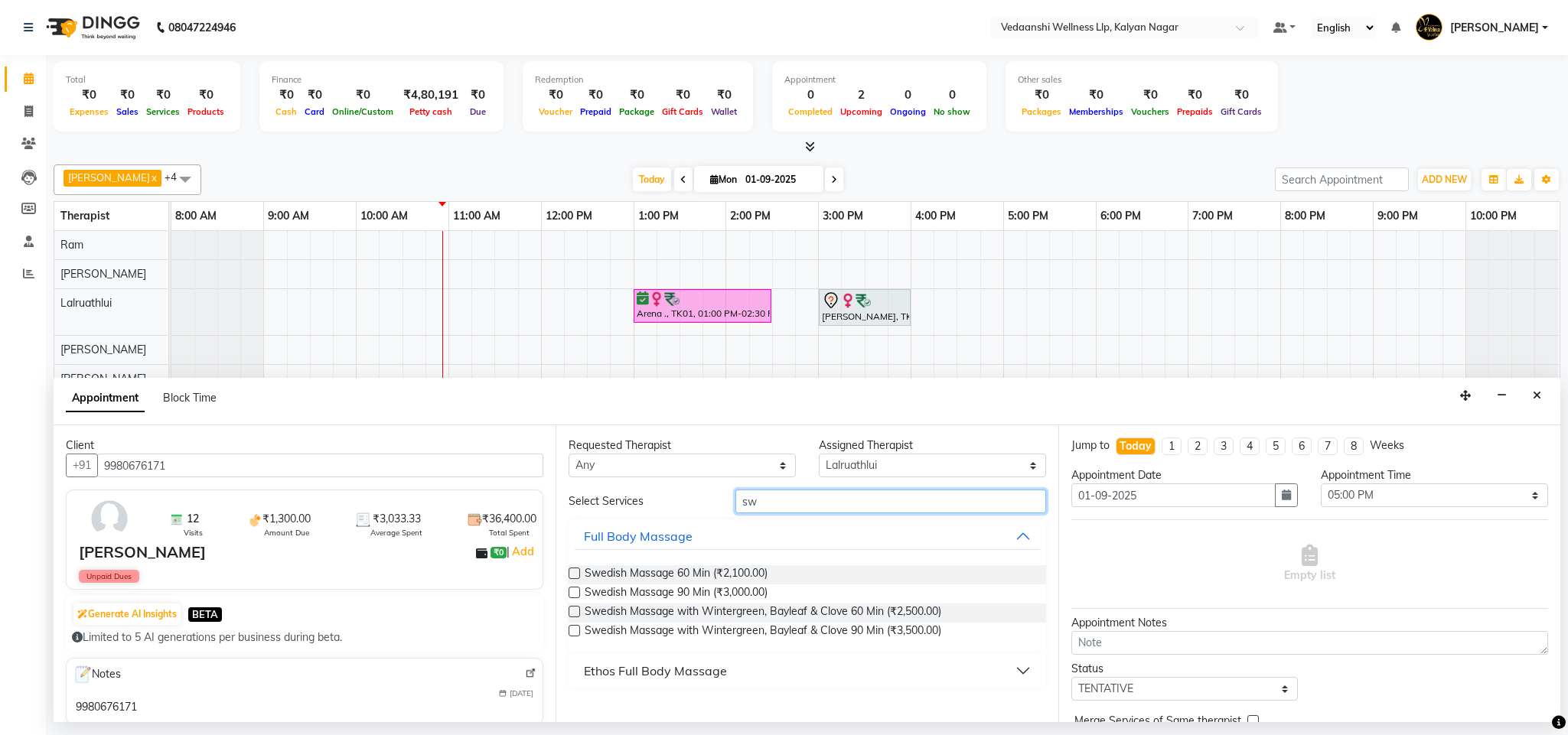
scroll to position [133, 0]
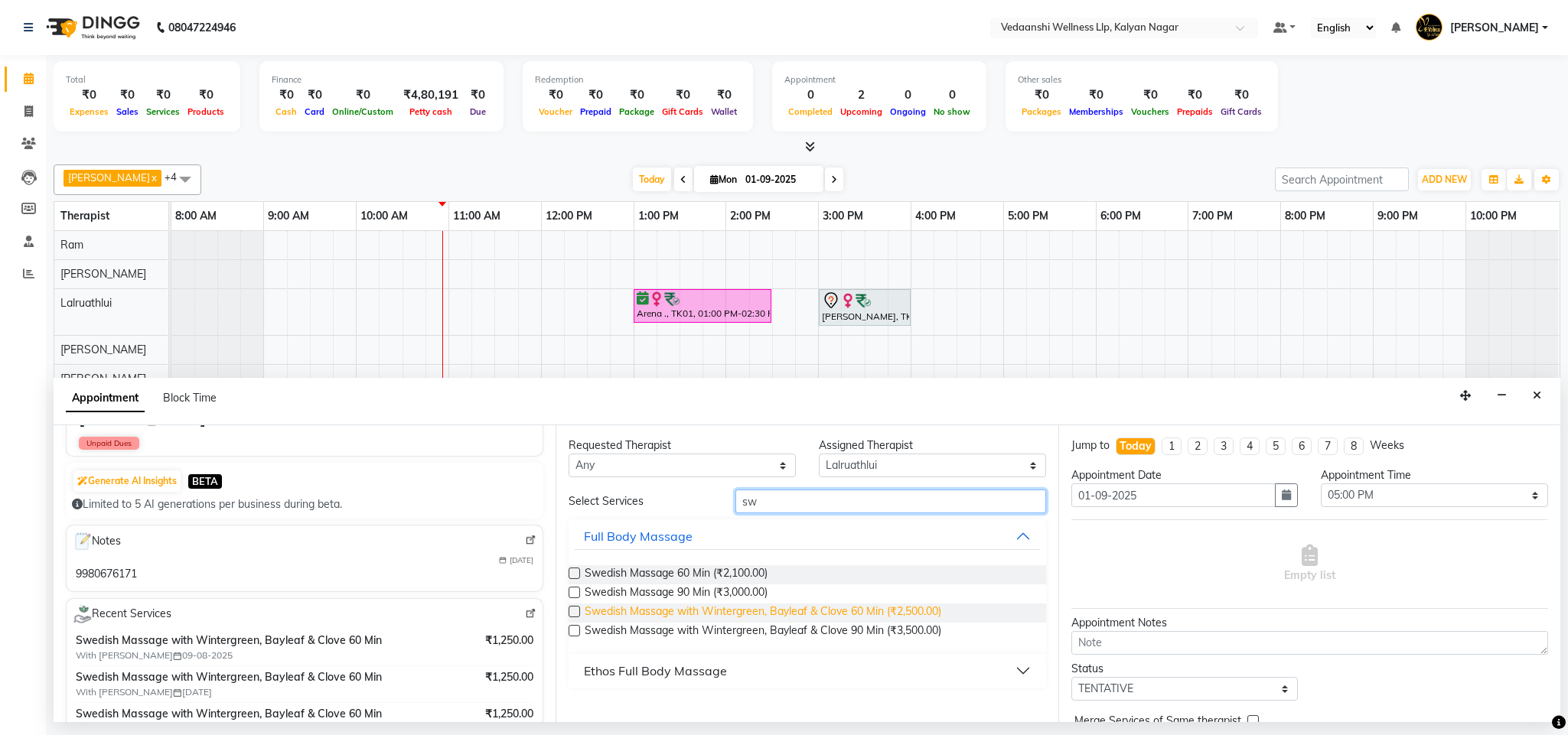
type input "sw"
click at [887, 613] on span "Swedish Massage with Wintergreen, Bayleaf & Clove 60 Min (₹2,500.00)" at bounding box center [763, 613] width 357 height 19
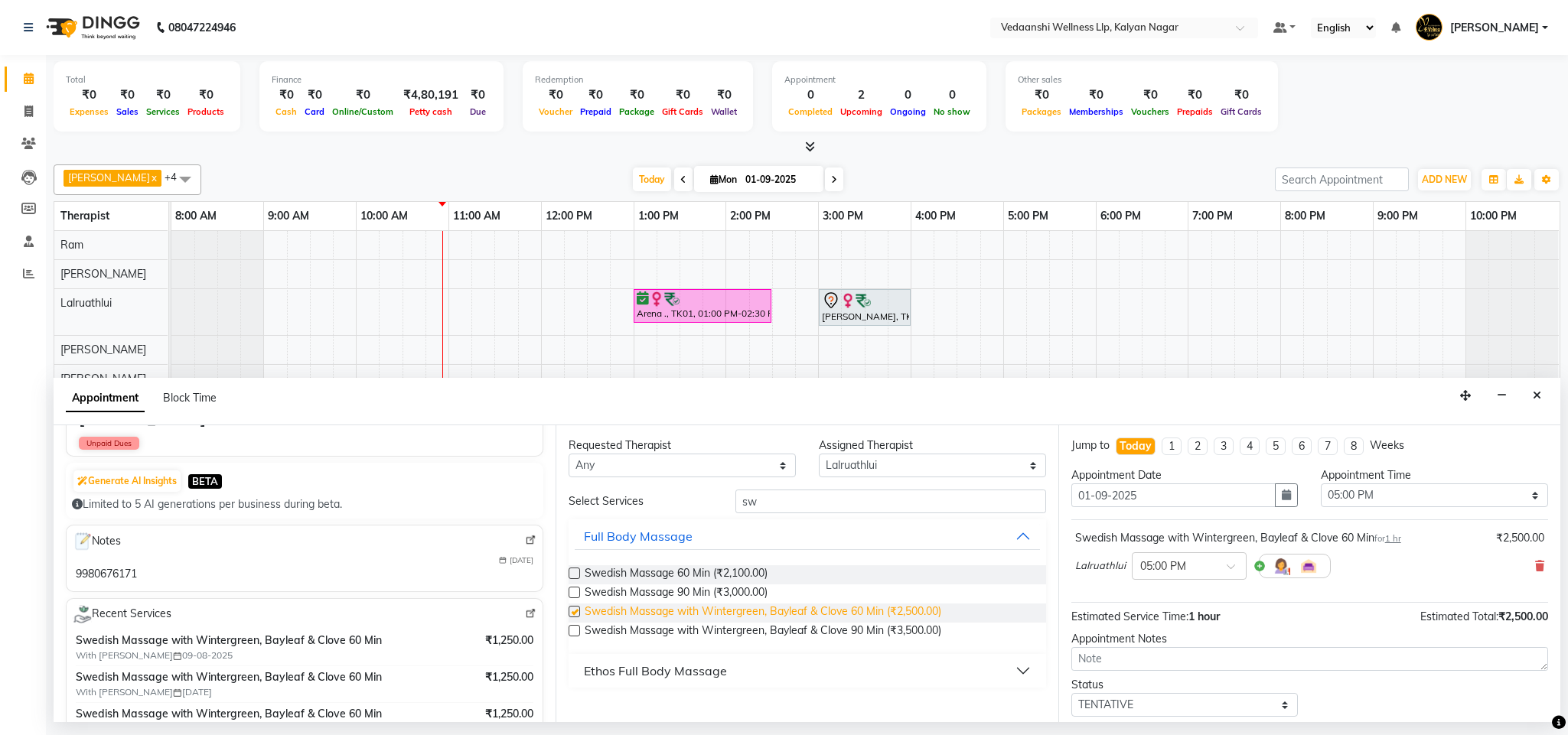
checkbox input "false"
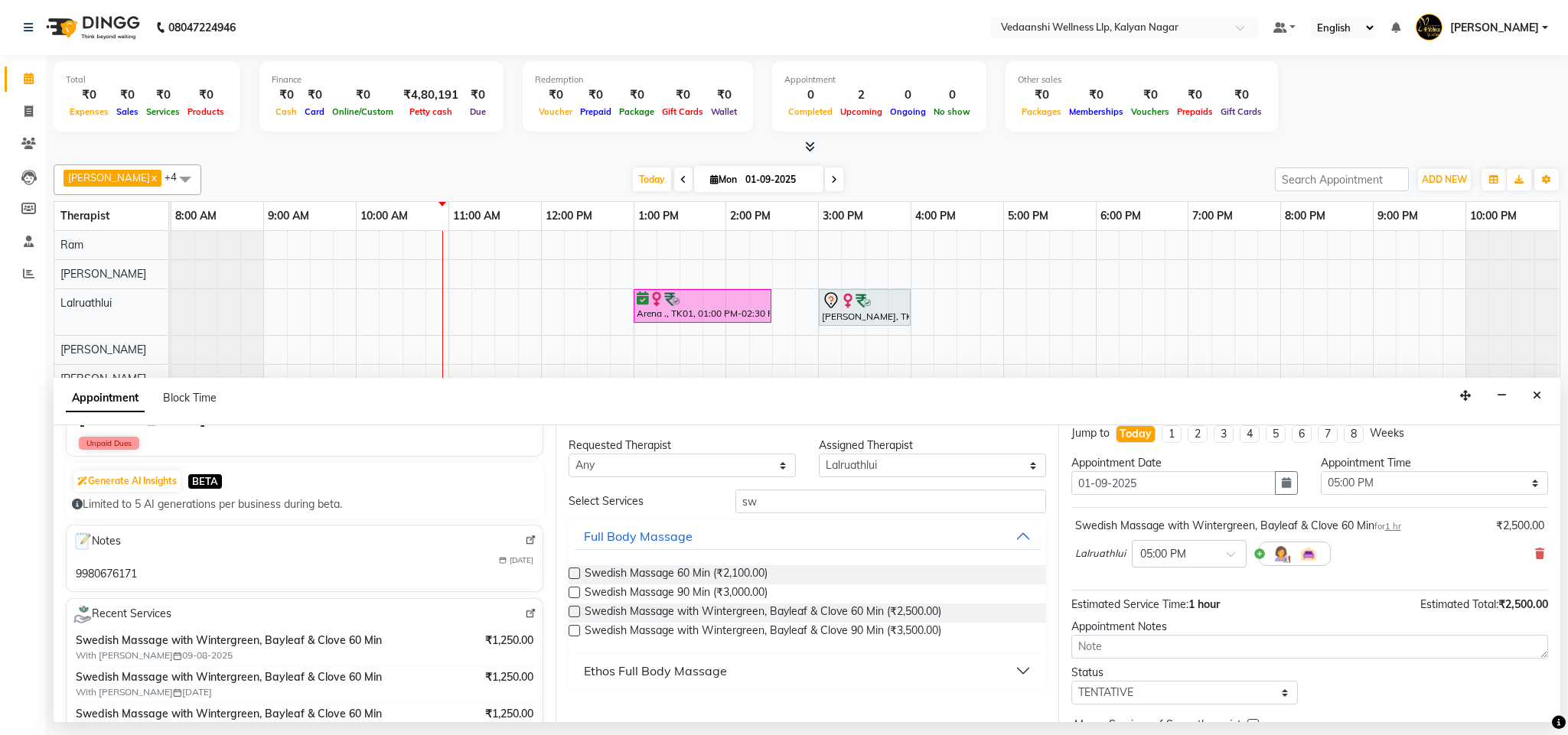
scroll to position [94, 0]
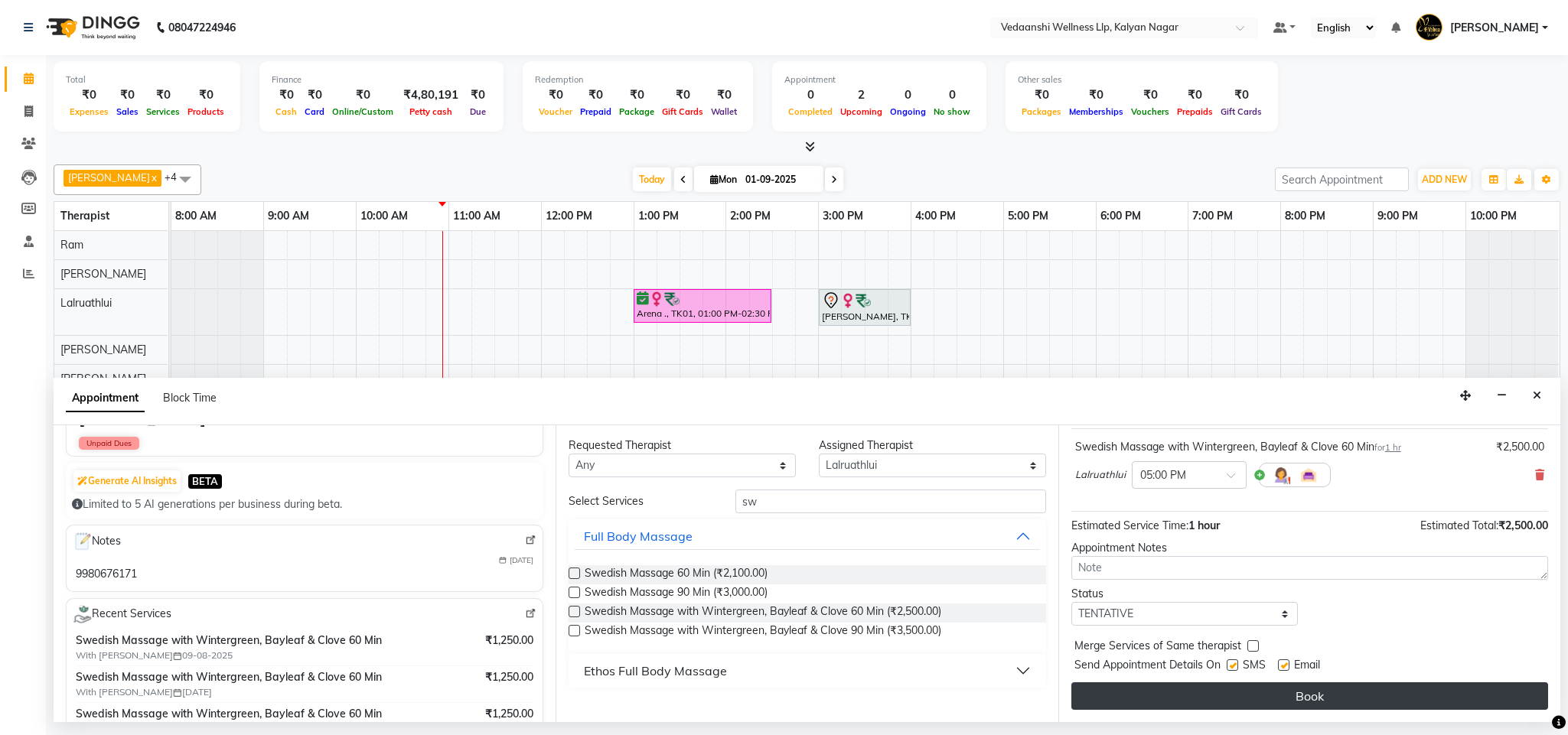
click at [1232, 701] on button "Book" at bounding box center [1310, 696] width 477 height 27
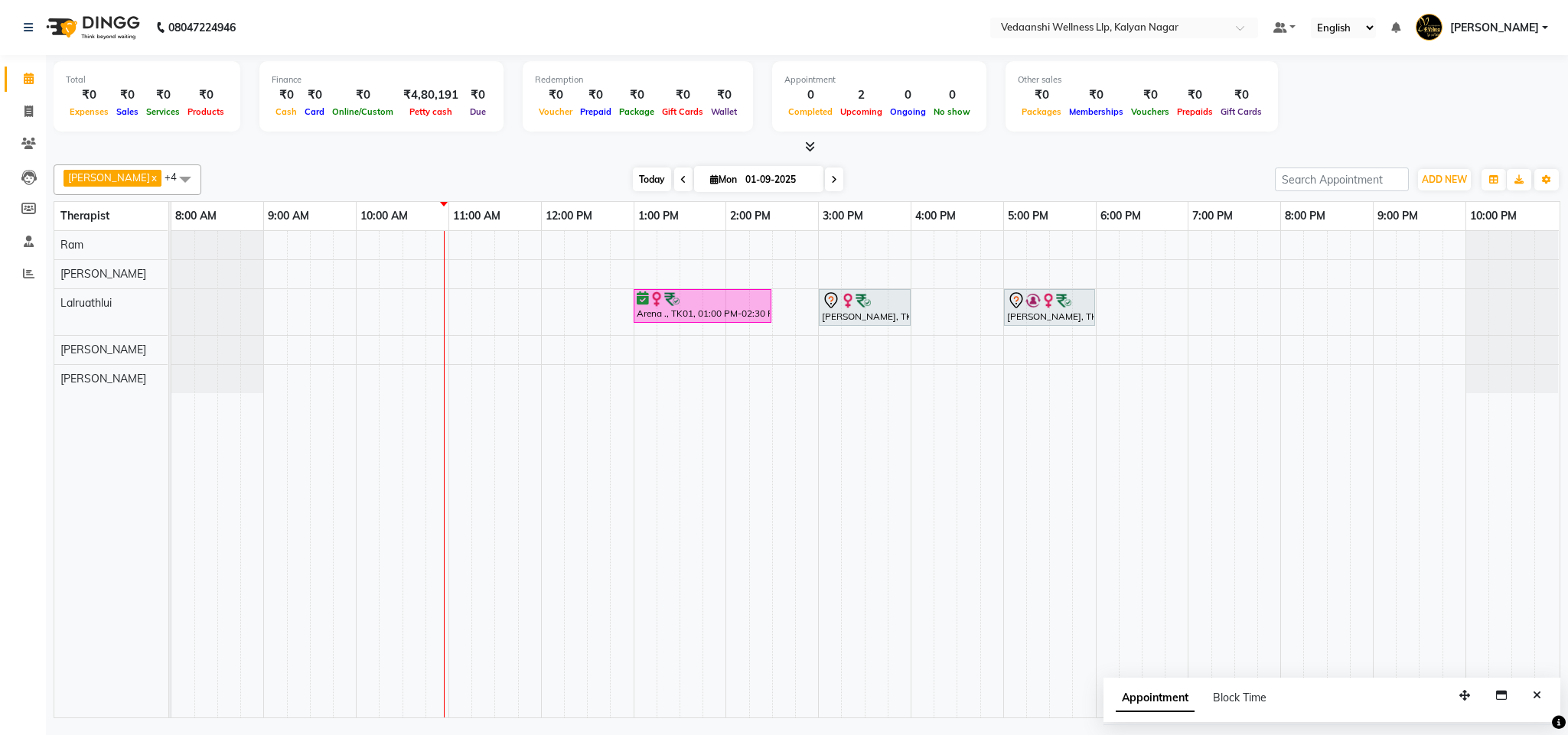
click at [640, 180] on span "Today" at bounding box center [652, 179] width 38 height 23
click at [633, 182] on span "Today" at bounding box center [652, 179] width 38 height 23
click at [639, 177] on span "Today" at bounding box center [652, 179] width 38 height 23
click at [635, 180] on span "Today" at bounding box center [652, 179] width 38 height 23
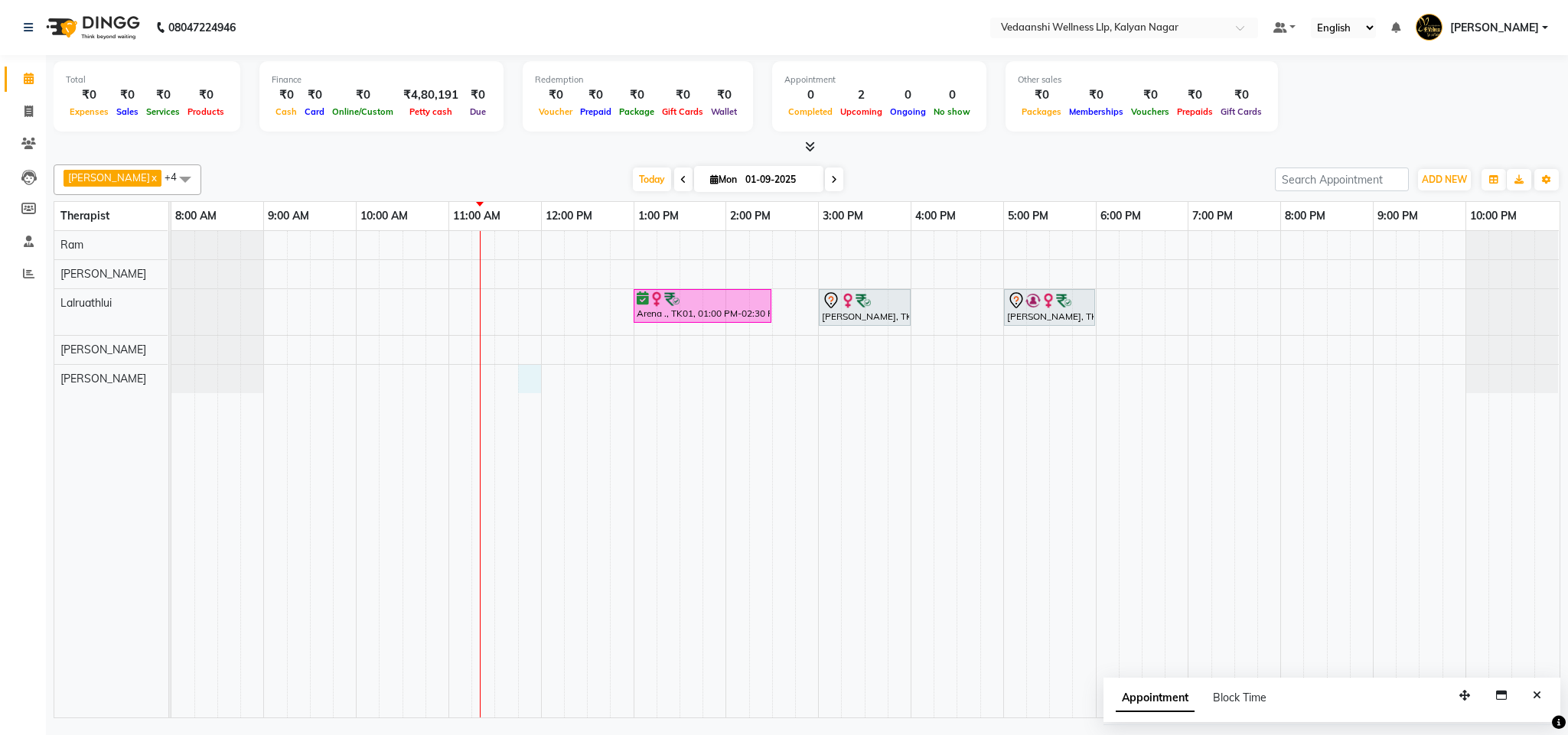
click at [524, 379] on div "Arena ., TK01, 01:00 PM-02:30 PM, Swedish Massage with Wintergreen, Bayleaf & C…" at bounding box center [866, 474] width 1389 height 486
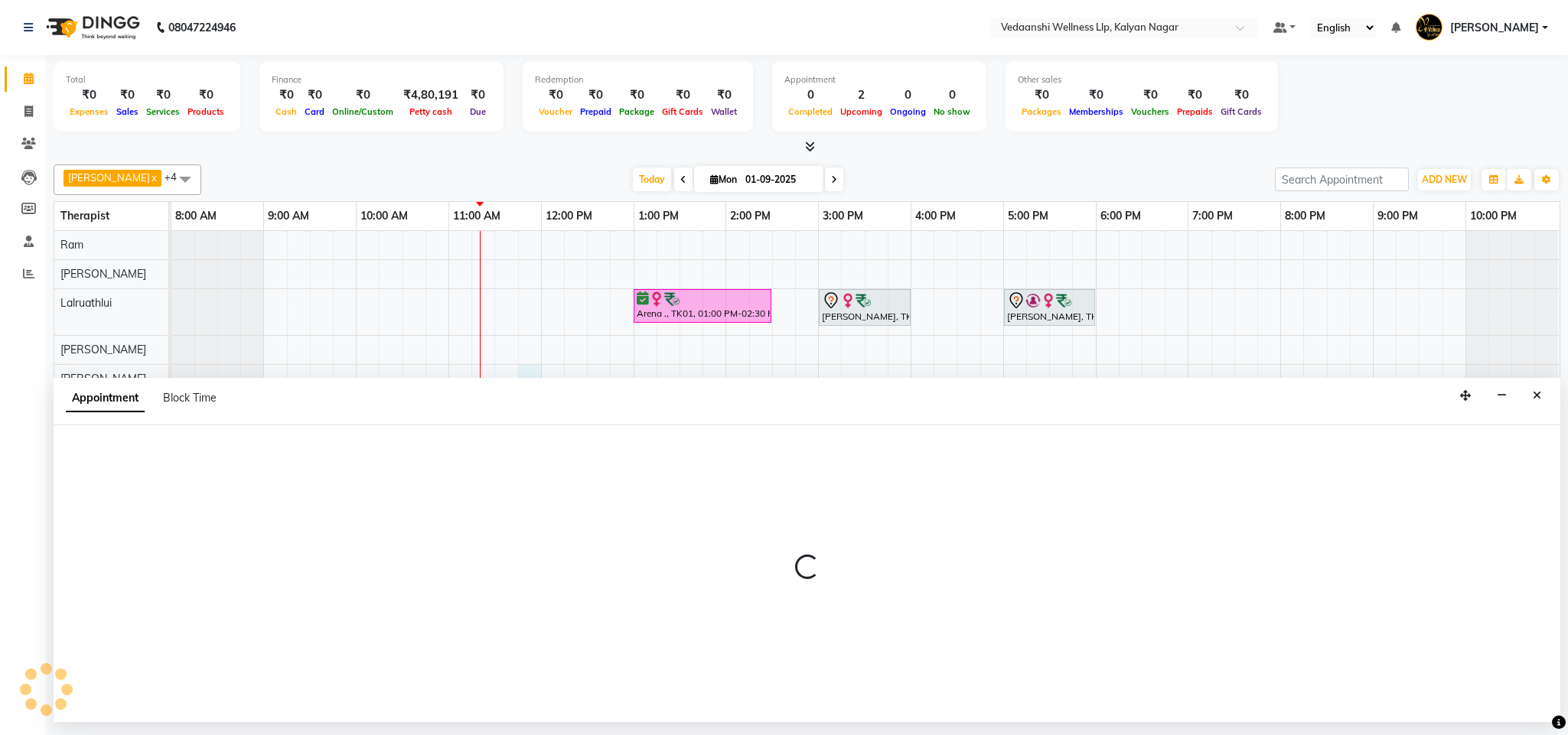
select select "79390"
select select "tentative"
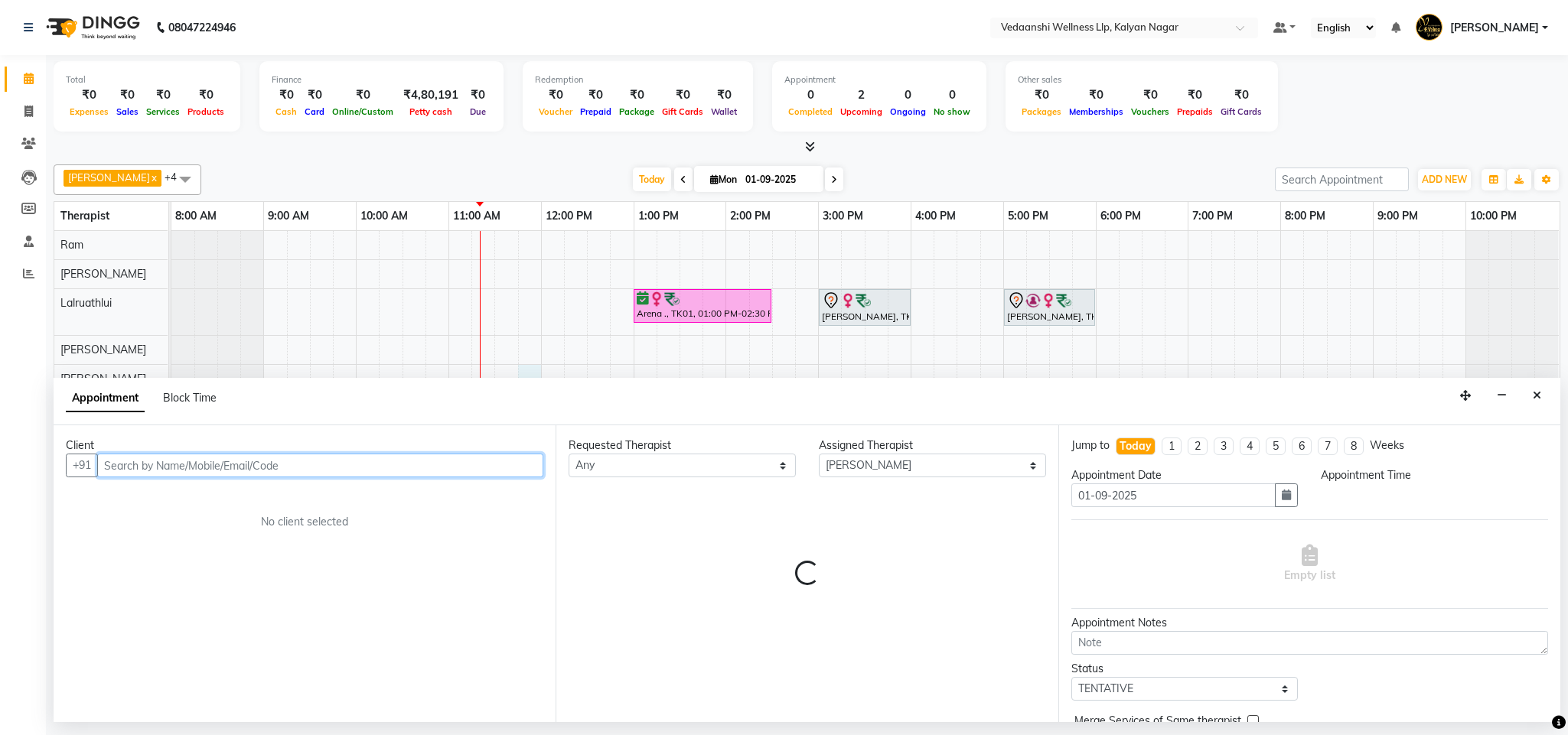
click at [149, 469] on input "text" at bounding box center [320, 465] width 446 height 23
select select "705"
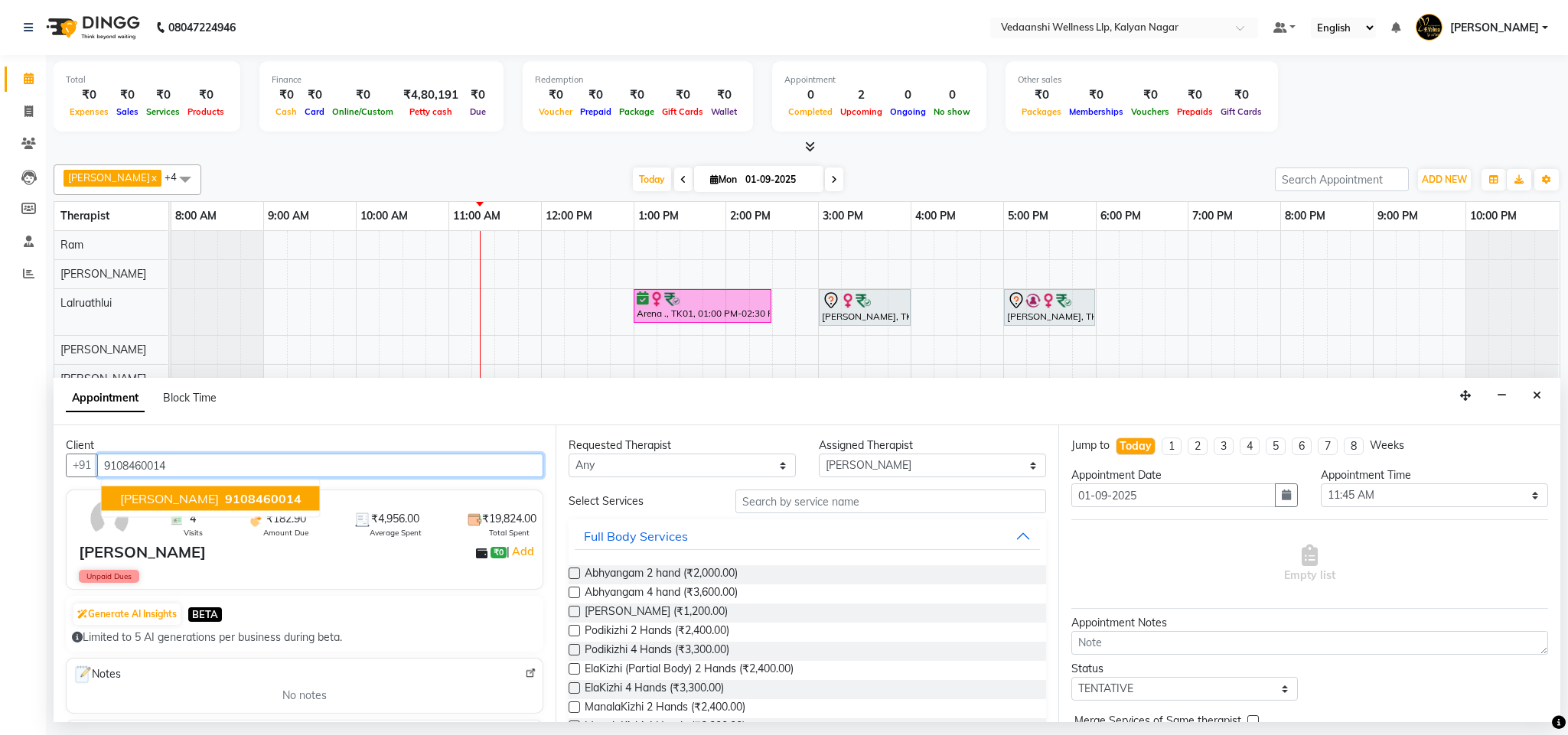
click at [238, 501] on span "9108460014" at bounding box center [264, 498] width 77 height 15
type input "9108460014"
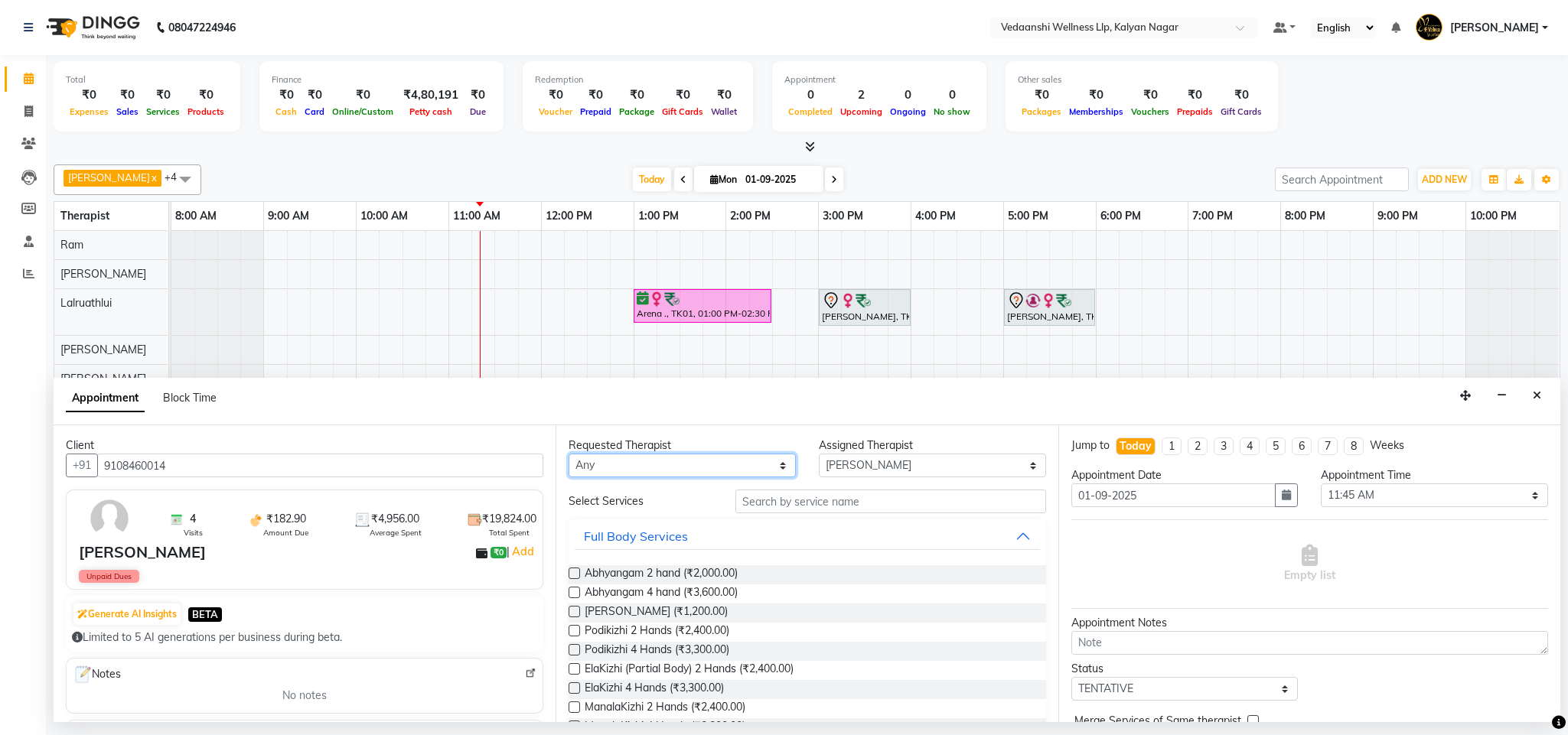
click at [689, 471] on select "Any [PERSON_NAME] [PERSON_NAME] Zoramsangi Lalruathlui [PERSON_NAME]" at bounding box center [683, 465] width 227 height 23
select select "79390"
click at [569, 455] on select "Any [PERSON_NAME] [PERSON_NAME] Zoramsangi Lalruathlui [PERSON_NAME]" at bounding box center [683, 465] width 227 height 23
click at [809, 505] on input "text" at bounding box center [890, 501] width 311 height 23
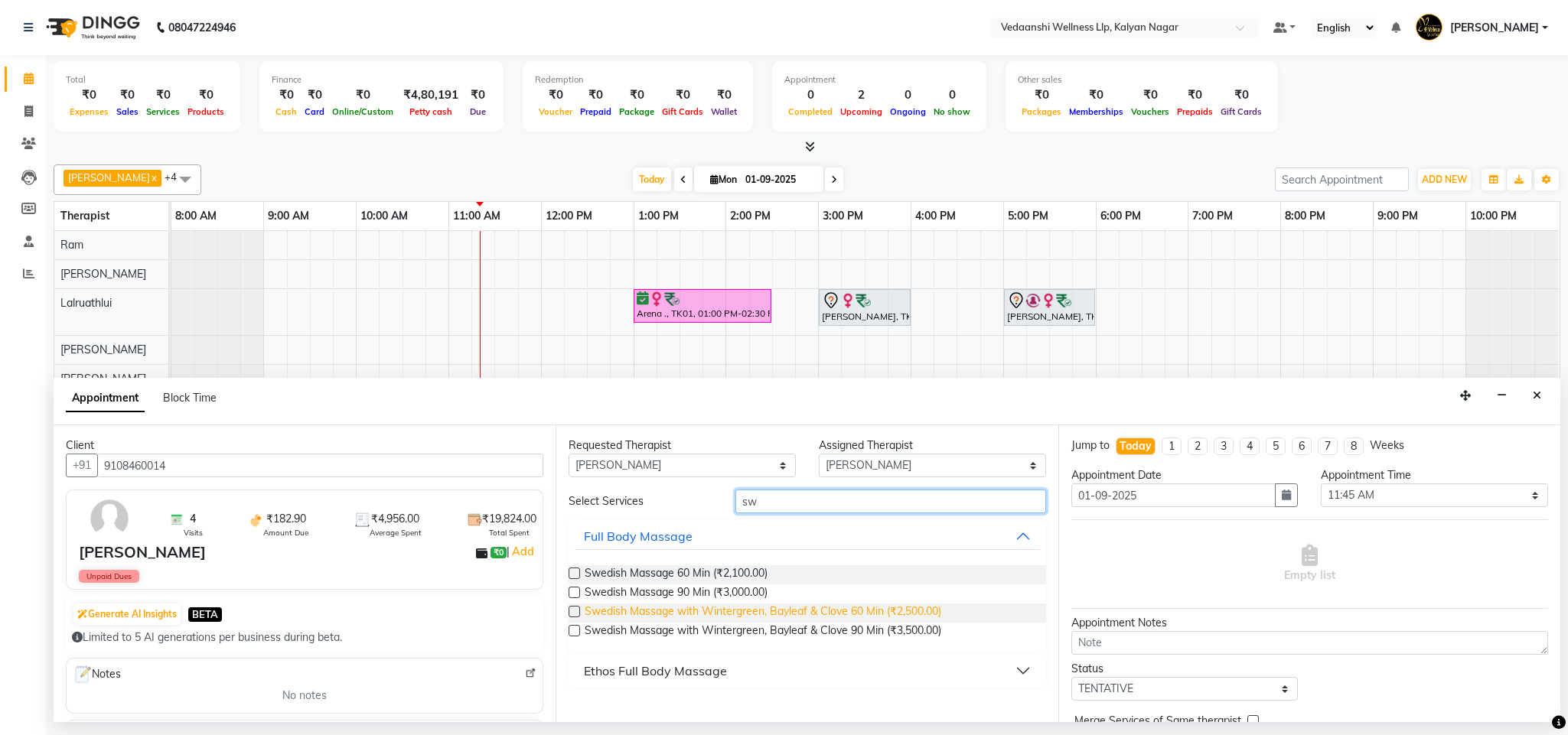
type input "sw"
click at [856, 610] on span "Swedish Massage with Wintergreen, Bayleaf & Clove 60 Min (₹2,500.00)" at bounding box center [763, 613] width 357 height 19
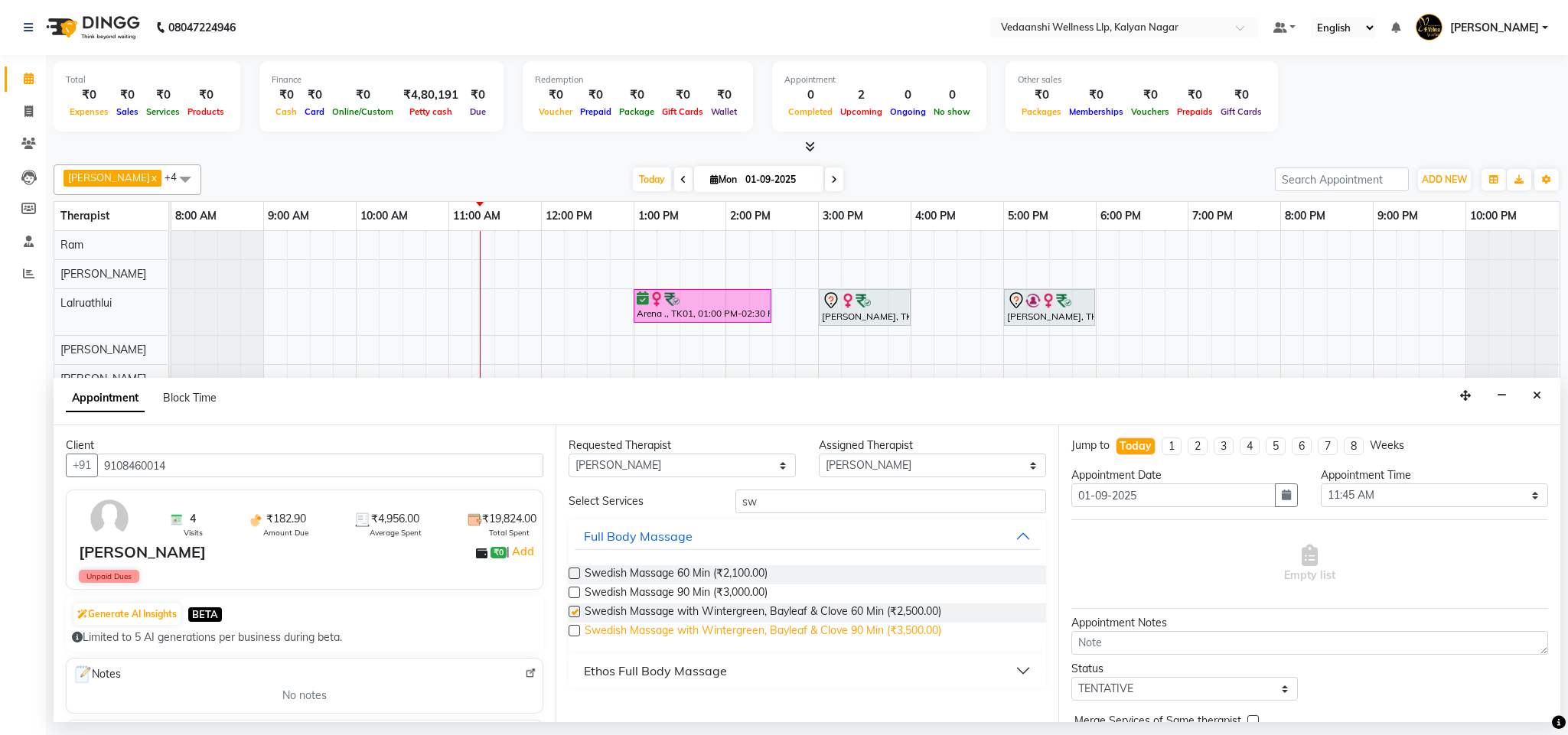
checkbox input "false"
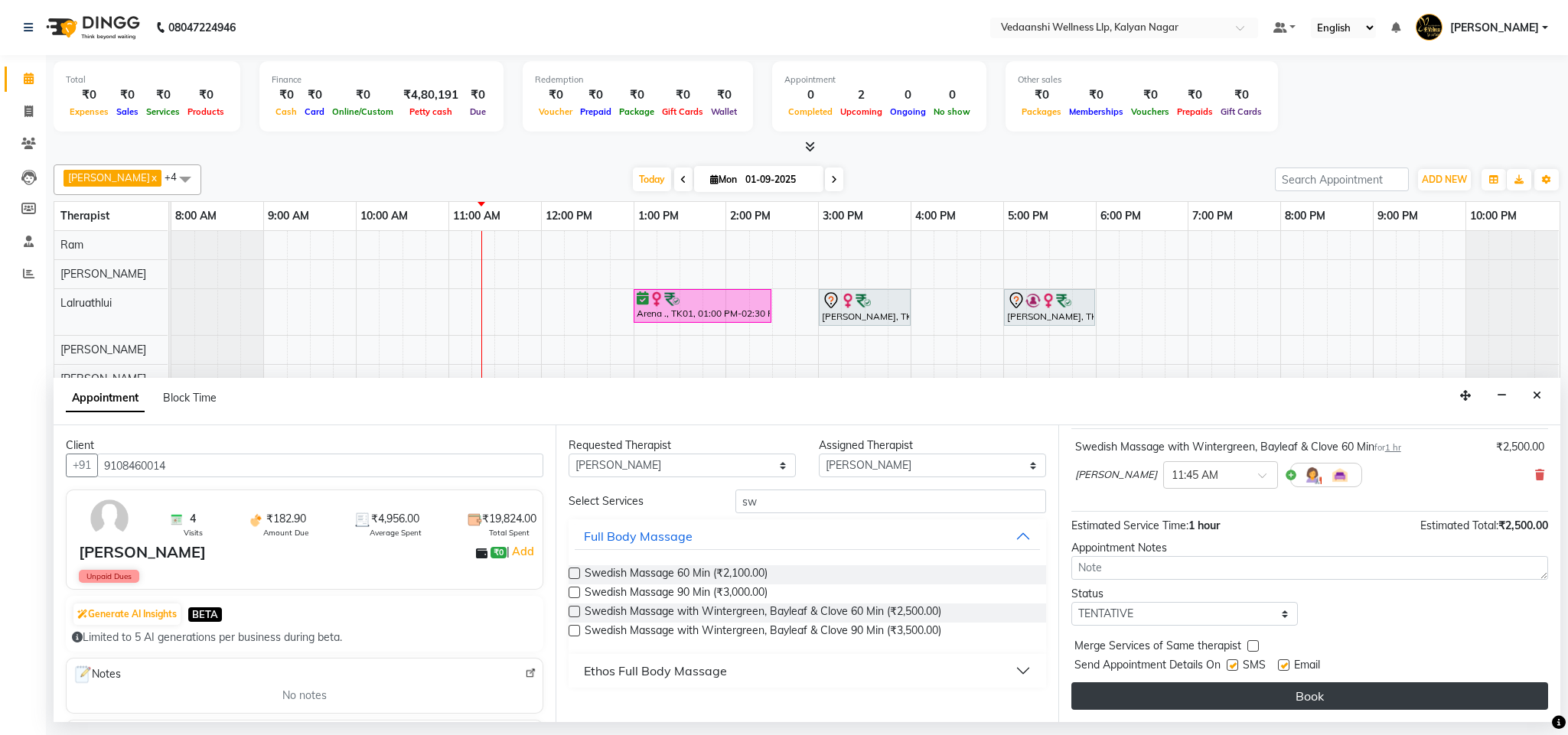
click at [1285, 694] on button "Book" at bounding box center [1310, 696] width 477 height 27
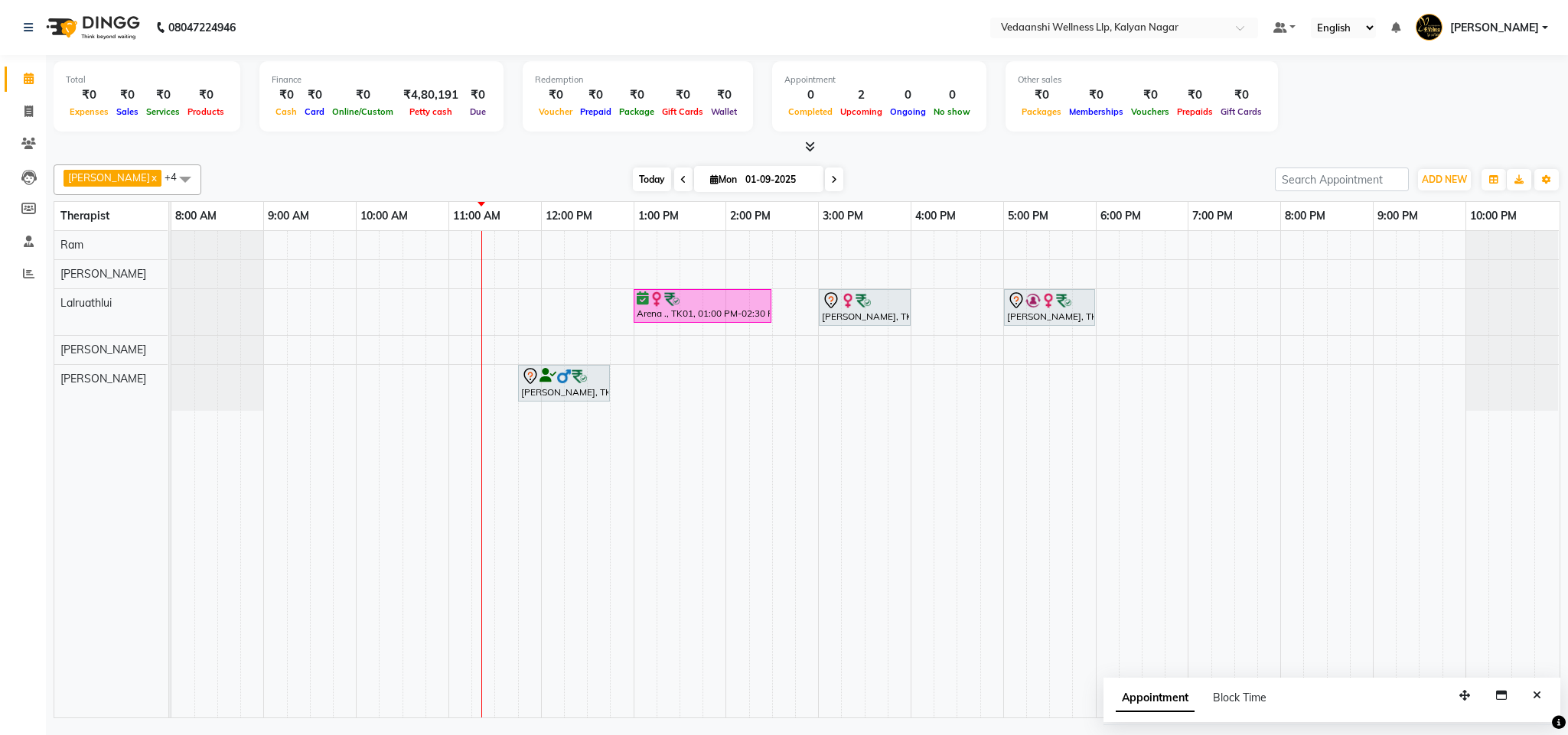
click at [633, 173] on span "Today" at bounding box center [652, 179] width 38 height 23
click at [636, 177] on span "Today" at bounding box center [652, 179] width 38 height 23
click at [633, 180] on span "Today" at bounding box center [652, 179] width 38 height 23
click at [637, 179] on span "Today" at bounding box center [652, 179] width 38 height 23
click at [633, 184] on span "Today" at bounding box center [652, 179] width 38 height 23
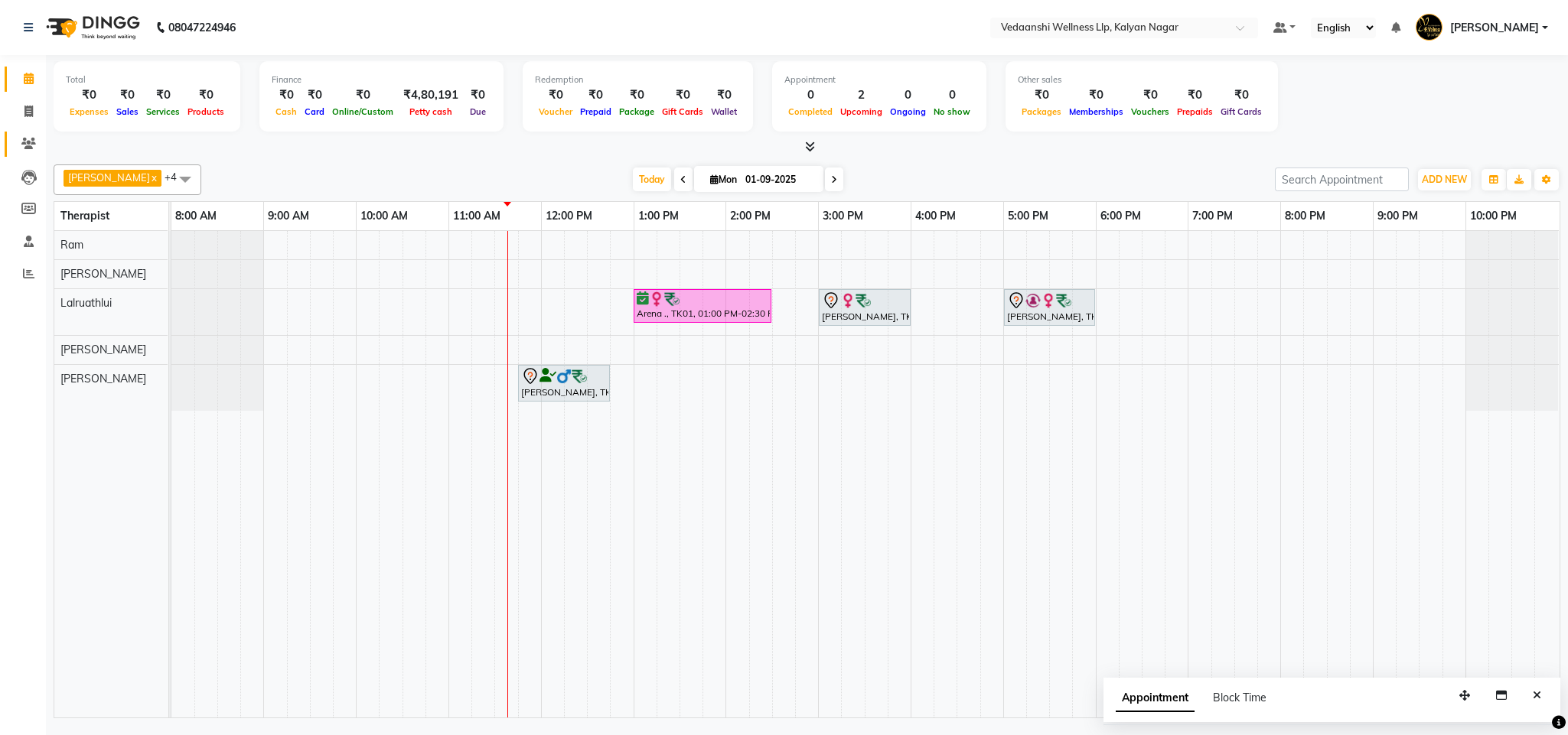
click at [14, 138] on link "Clients" at bounding box center [23, 144] width 37 height 25
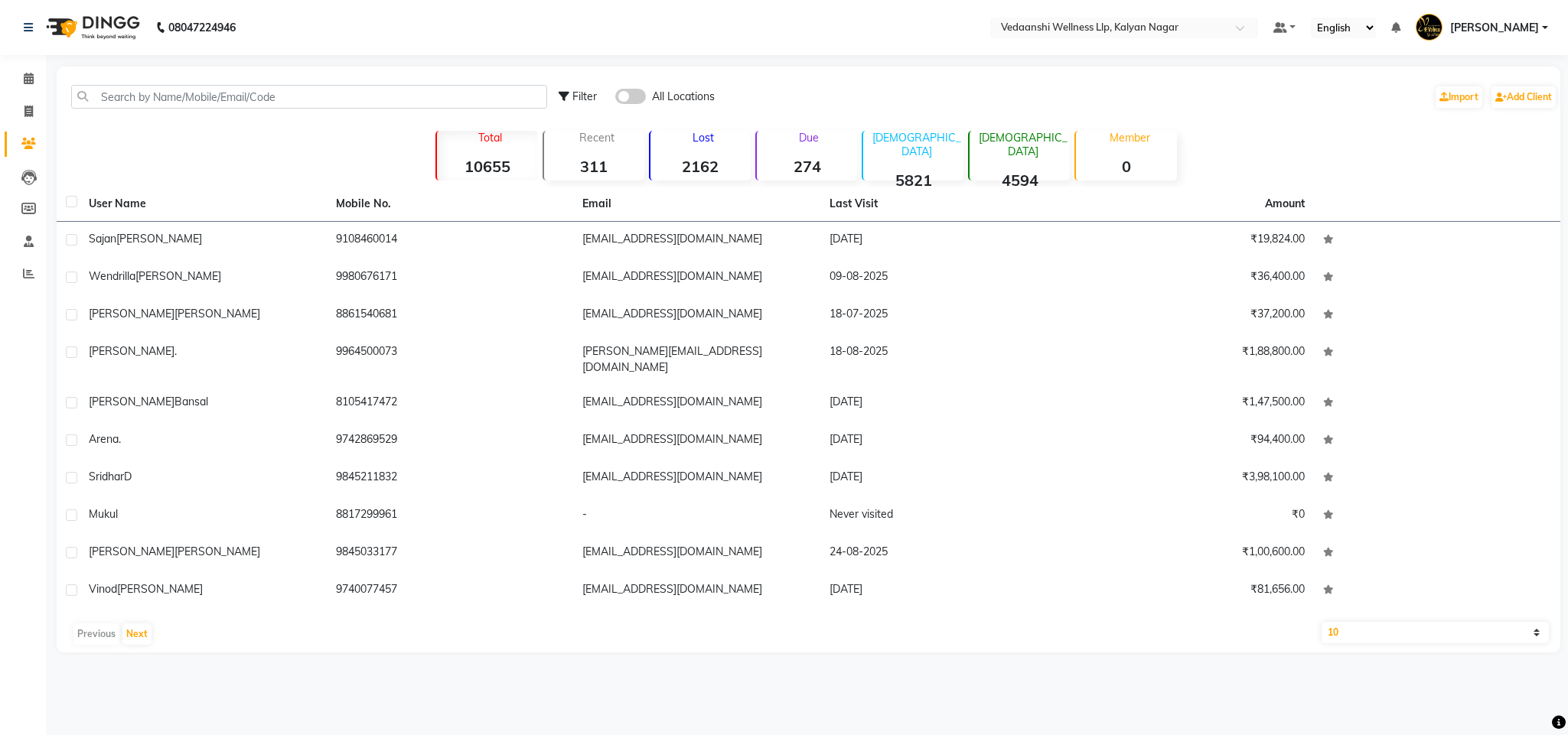
click at [163, 78] on div "Filter All Locations Import Add Client" at bounding box center [808, 96] width 1498 height 48
click at [160, 99] on input "text" at bounding box center [309, 96] width 476 height 23
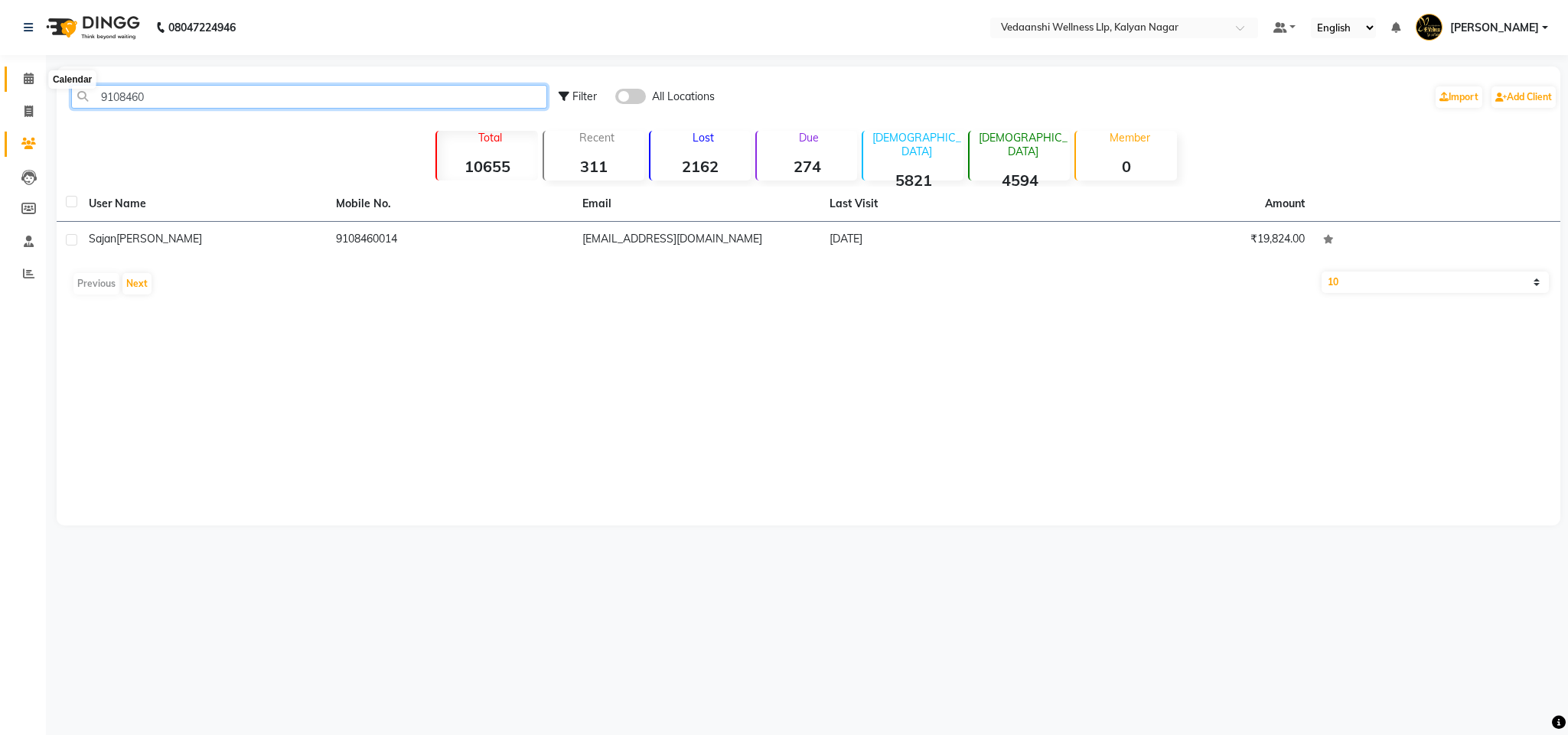
type input "9108460"
click at [35, 81] on span at bounding box center [28, 79] width 27 height 18
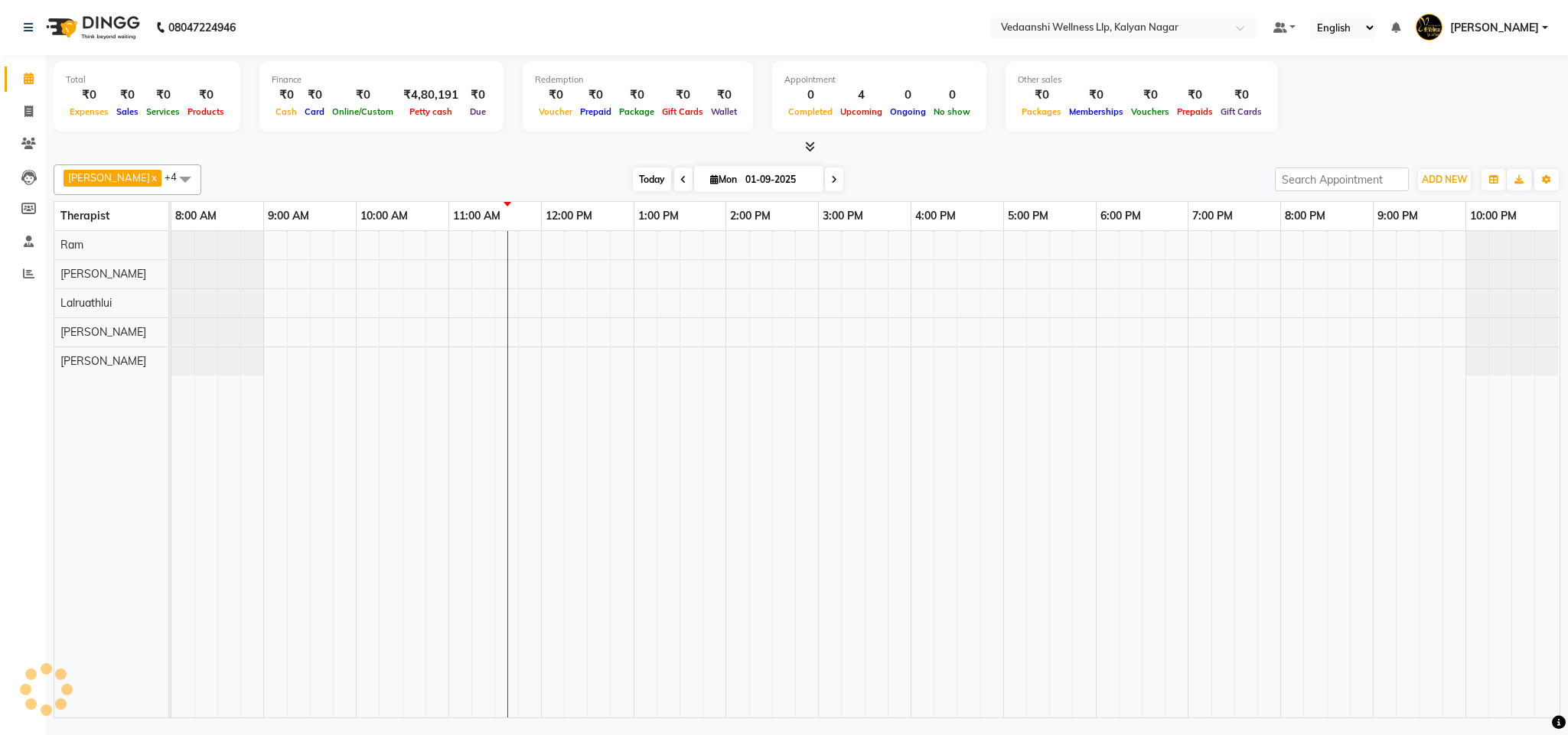
click at [637, 176] on span "Today" at bounding box center [652, 179] width 38 height 23
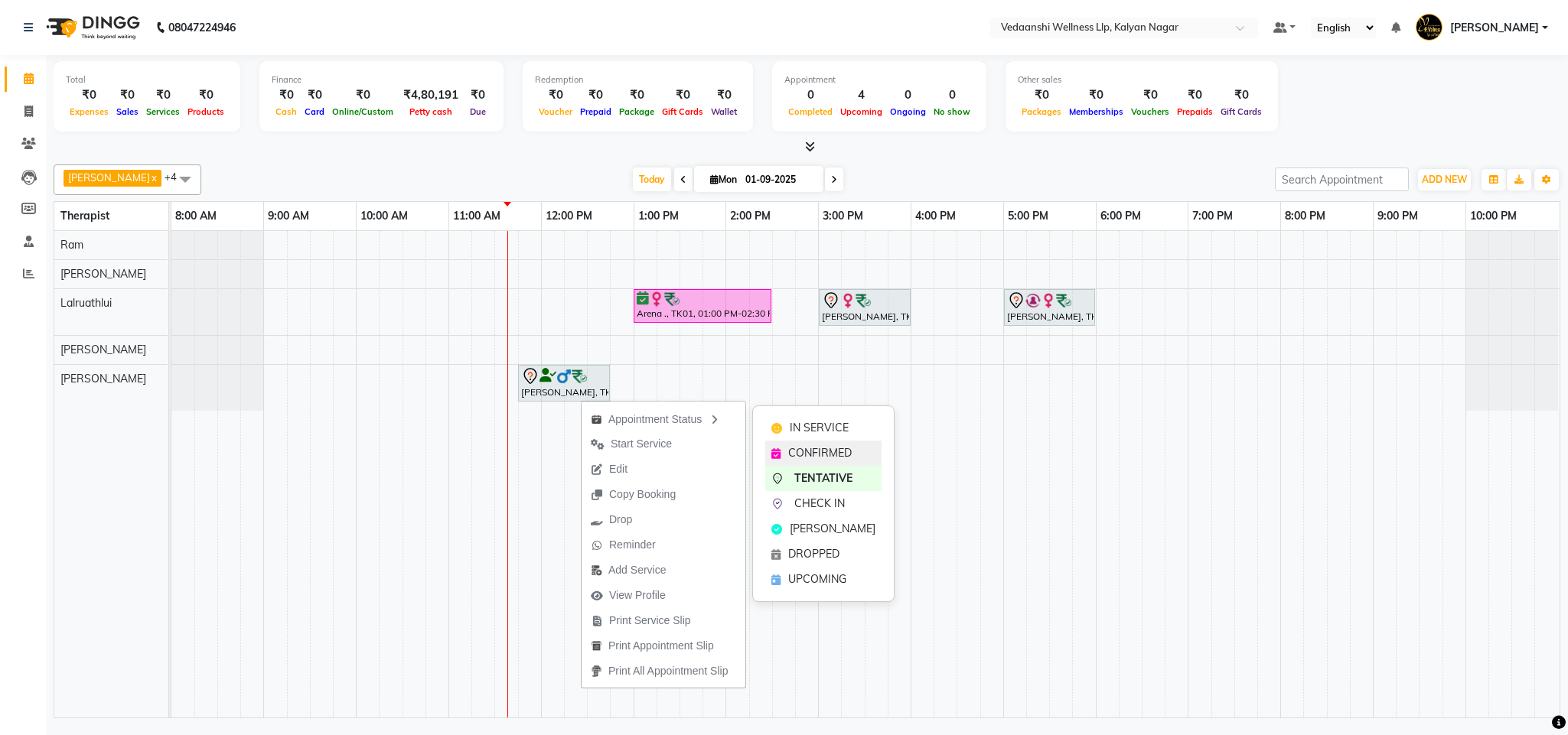
click at [816, 457] on span "CONFIRMED" at bounding box center [821, 452] width 64 height 16
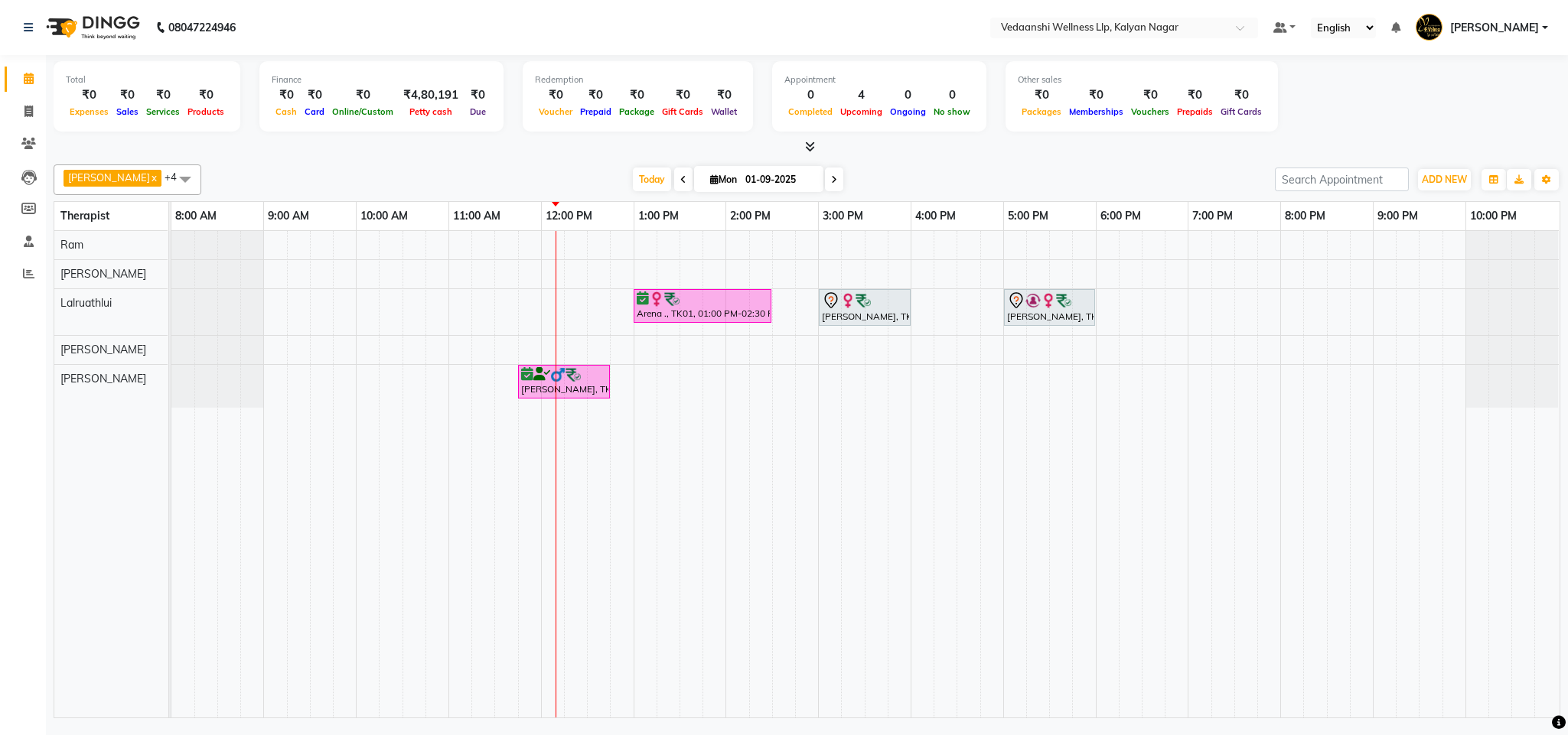
click at [639, 184] on span "Today" at bounding box center [652, 179] width 38 height 23
click at [633, 179] on span "Today" at bounding box center [652, 179] width 38 height 23
click at [636, 182] on span "Today" at bounding box center [652, 179] width 38 height 23
click at [633, 173] on span "Today" at bounding box center [652, 179] width 38 height 23
click at [633, 181] on span "Today" at bounding box center [652, 179] width 38 height 23
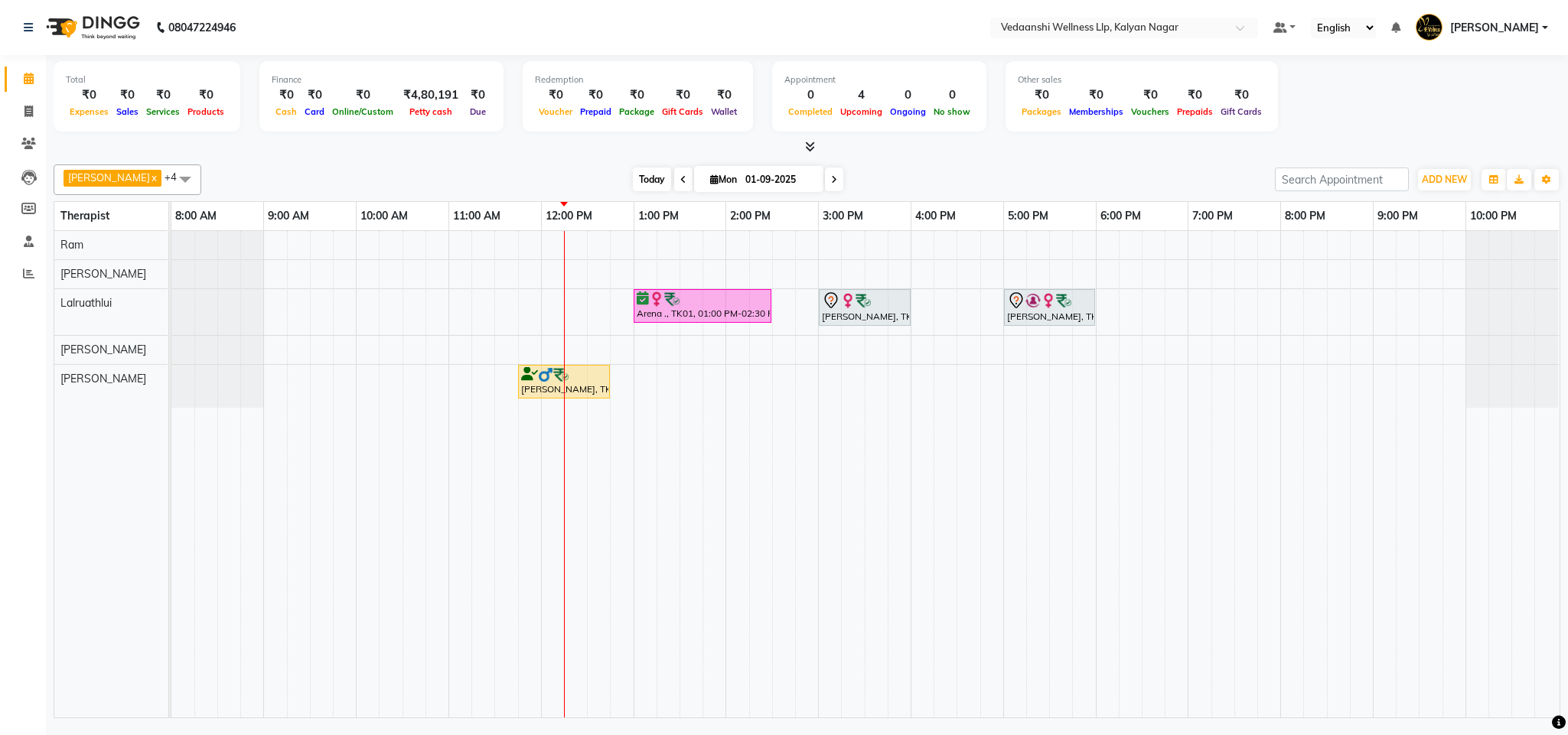
click at [633, 176] on span "Today" at bounding box center [652, 179] width 38 height 23
click at [635, 176] on span "Today" at bounding box center [652, 179] width 38 height 23
click at [635, 184] on span "Today" at bounding box center [652, 179] width 38 height 23
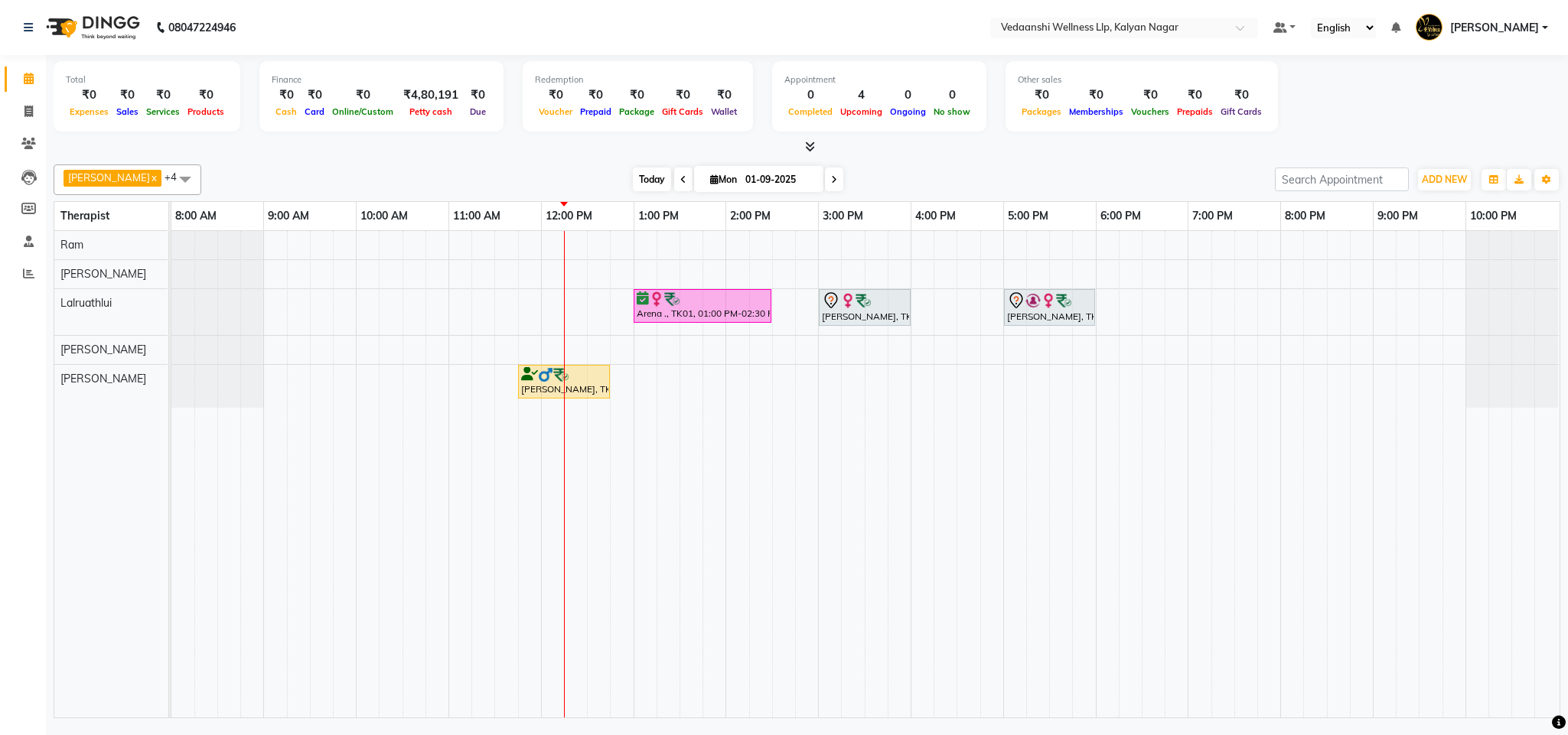
click at [633, 176] on span "Today" at bounding box center [652, 179] width 38 height 23
click at [948, 33] on nav "08047224946 Select Location × Vedaanshi Wellness Llp, Kalyan Nagar Default Pane…" at bounding box center [784, 27] width 1568 height 55
click at [978, 149] on div at bounding box center [807, 146] width 1507 height 16
click at [27, 145] on icon at bounding box center [28, 144] width 14 height 11
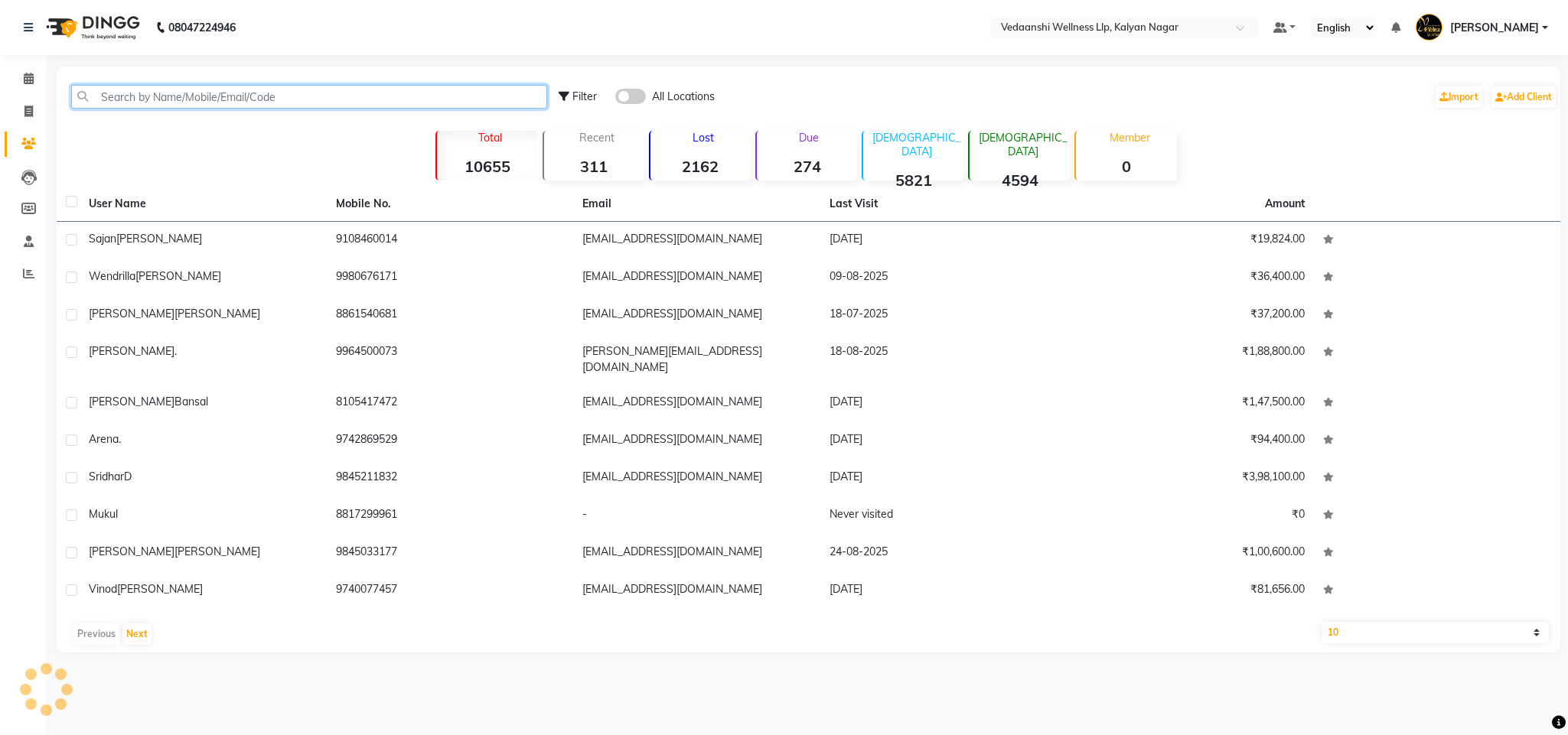
click at [145, 101] on input "text" at bounding box center [309, 96] width 476 height 23
click at [161, 89] on input "text" at bounding box center [309, 96] width 476 height 23
paste input "9620745378"
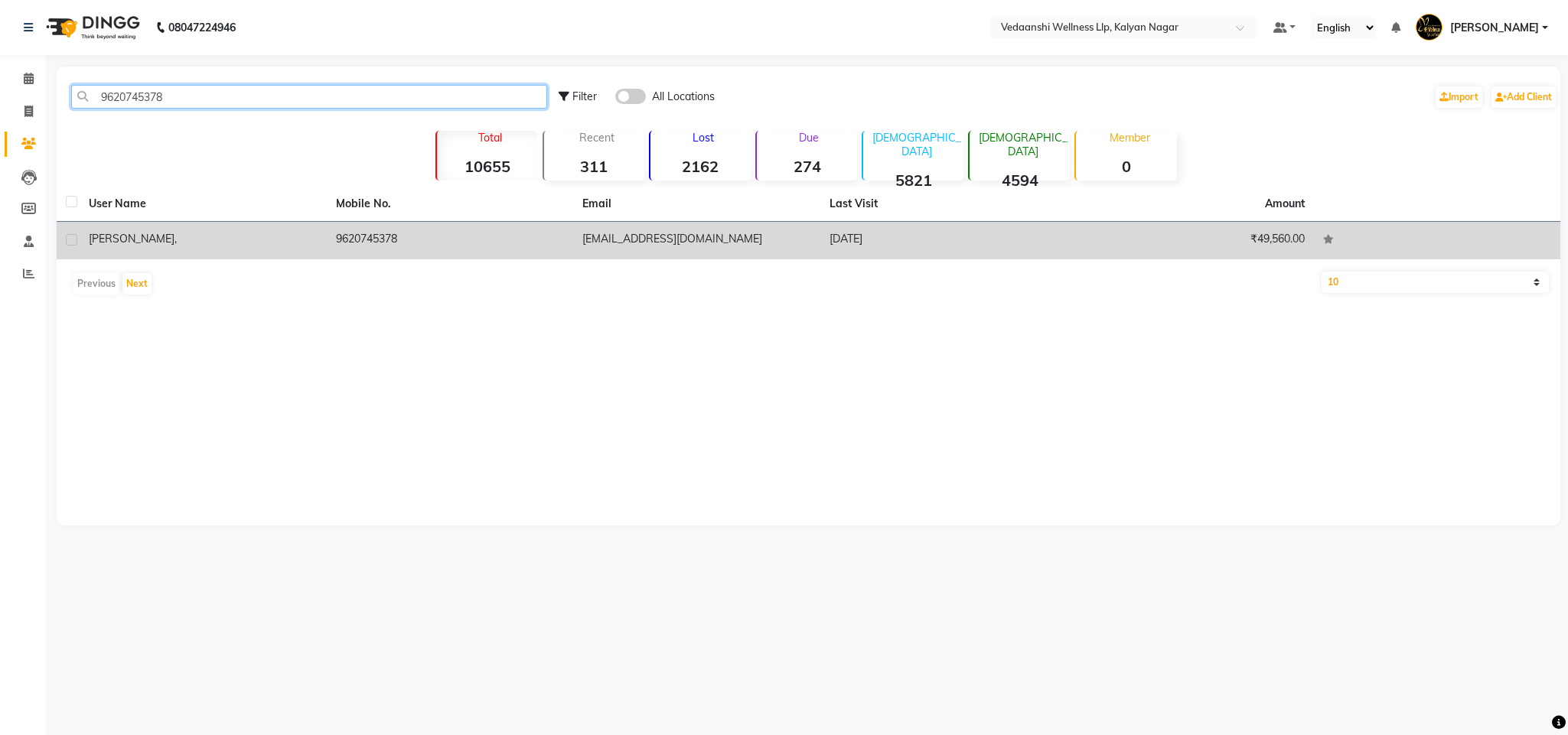
type input "9620745378"
click at [377, 246] on td "9620745378" at bounding box center [450, 240] width 247 height 38
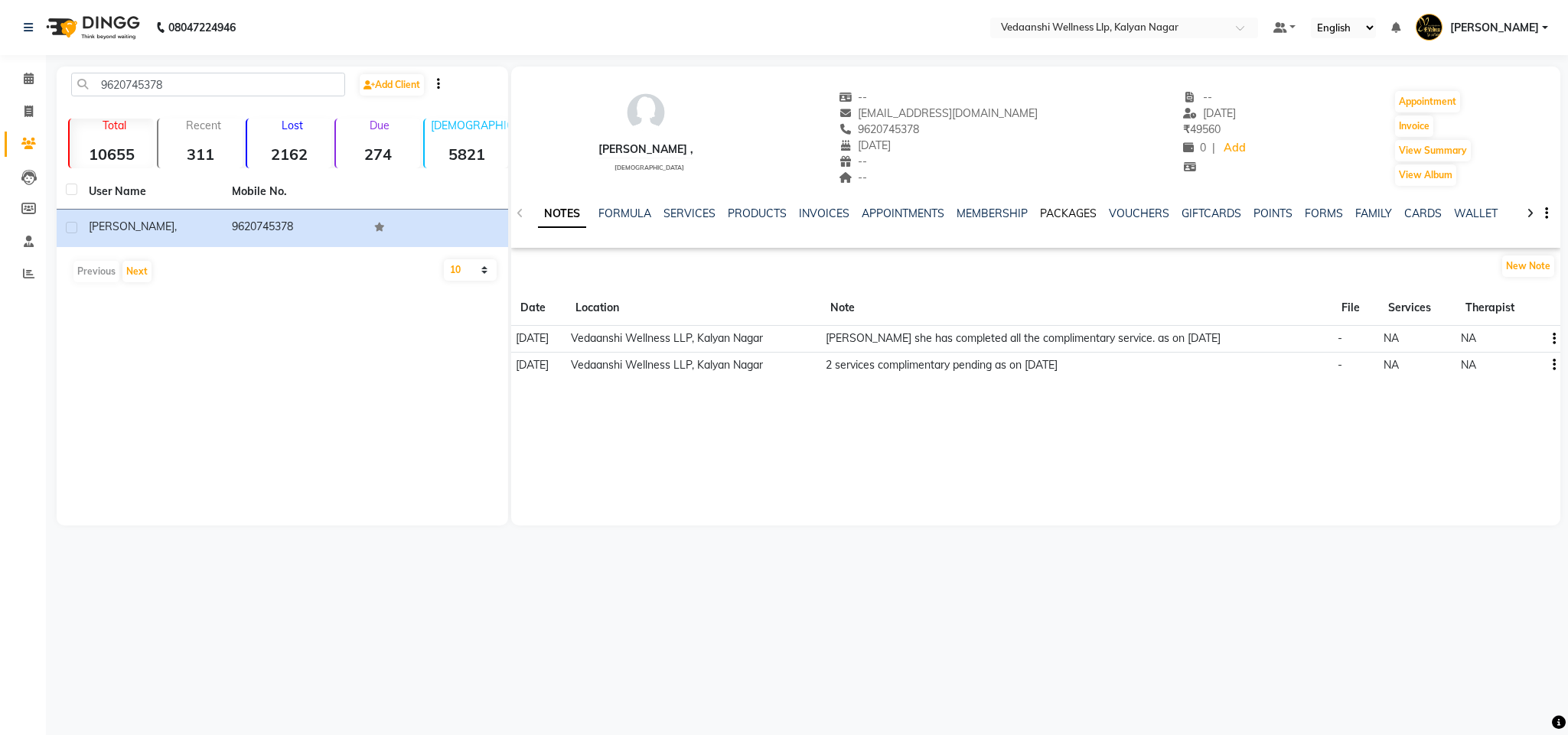
click at [1040, 212] on link "PACKAGES" at bounding box center [1068, 213] width 56 height 14
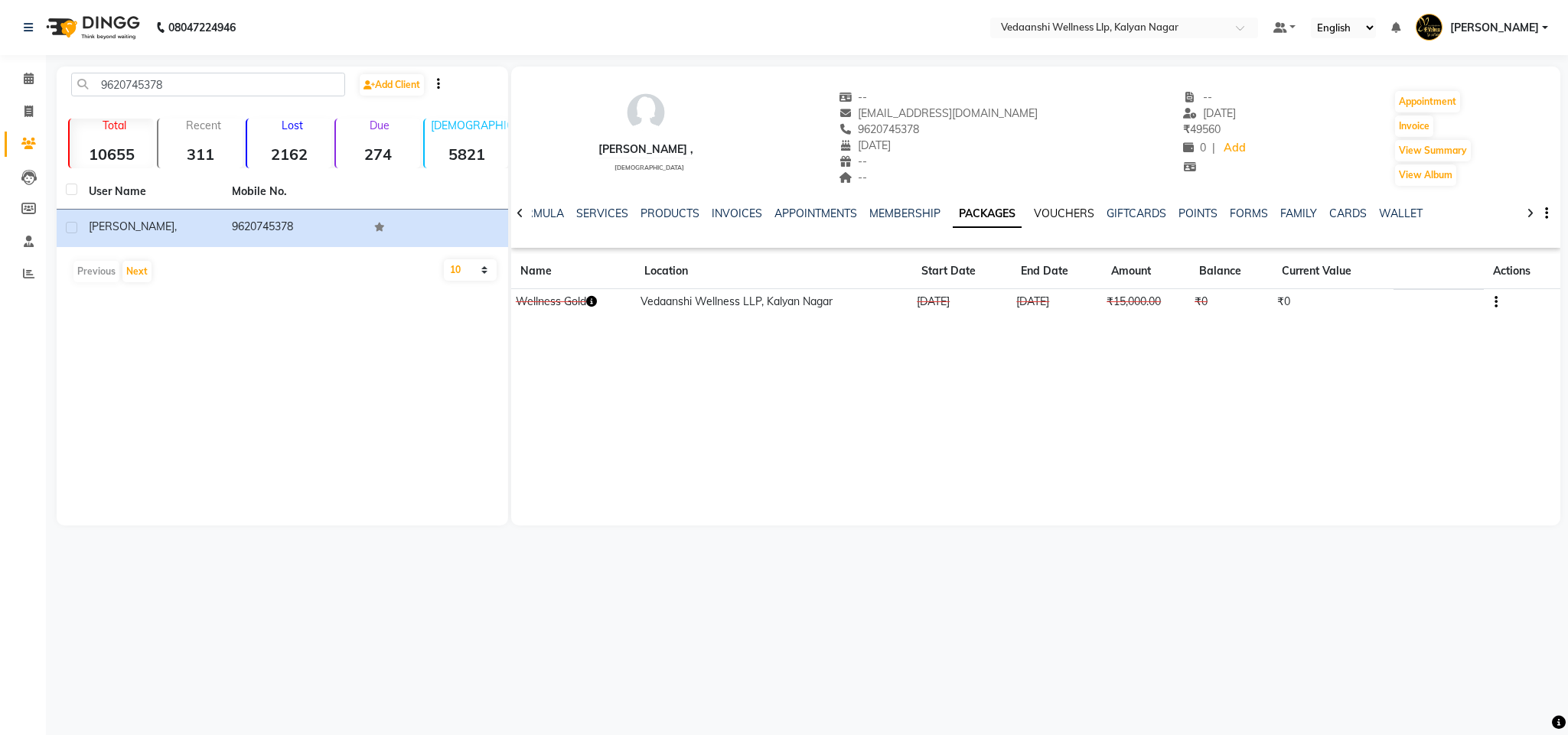
click at [1038, 212] on link "VOUCHERS" at bounding box center [1064, 213] width 60 height 14
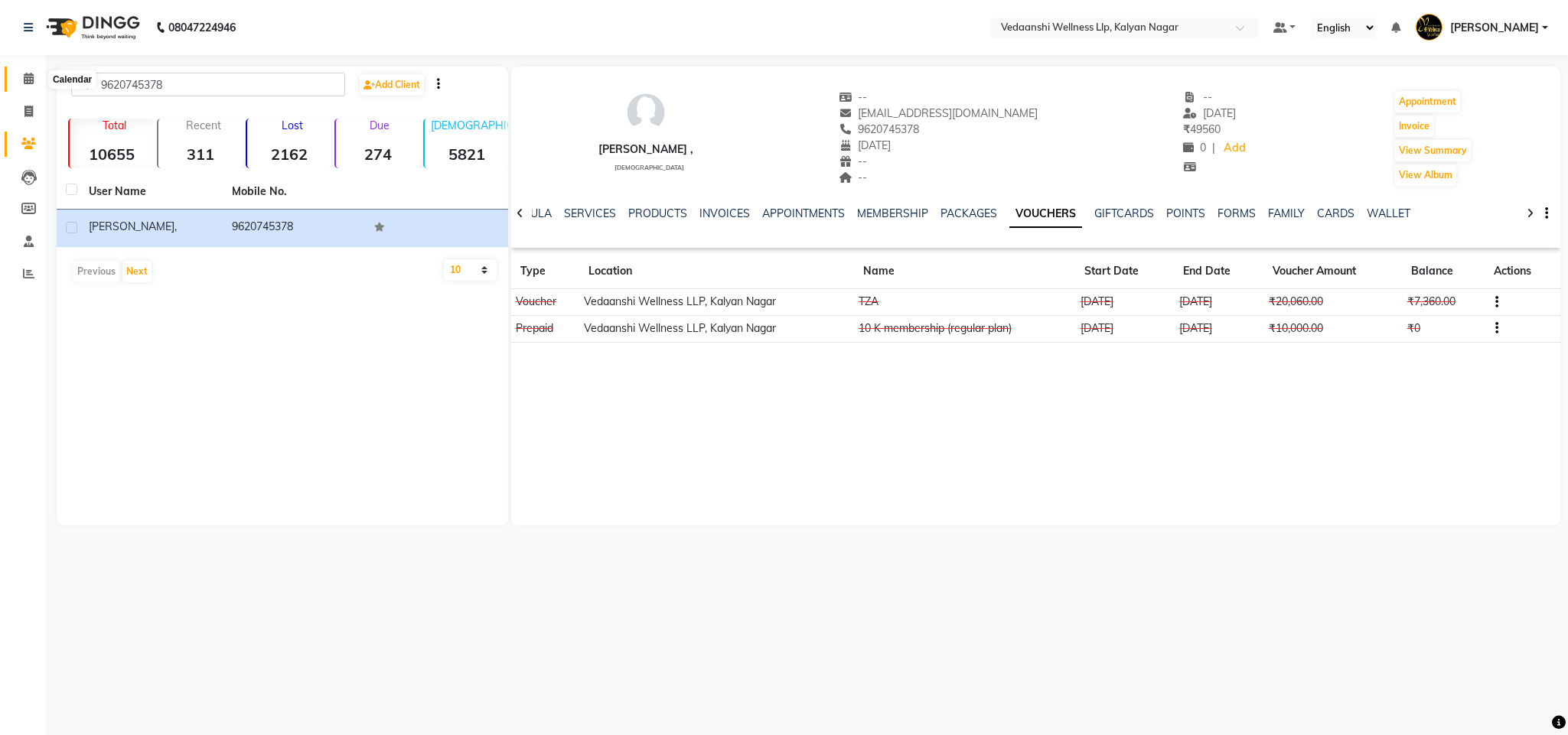
click at [35, 74] on span at bounding box center [28, 79] width 27 height 18
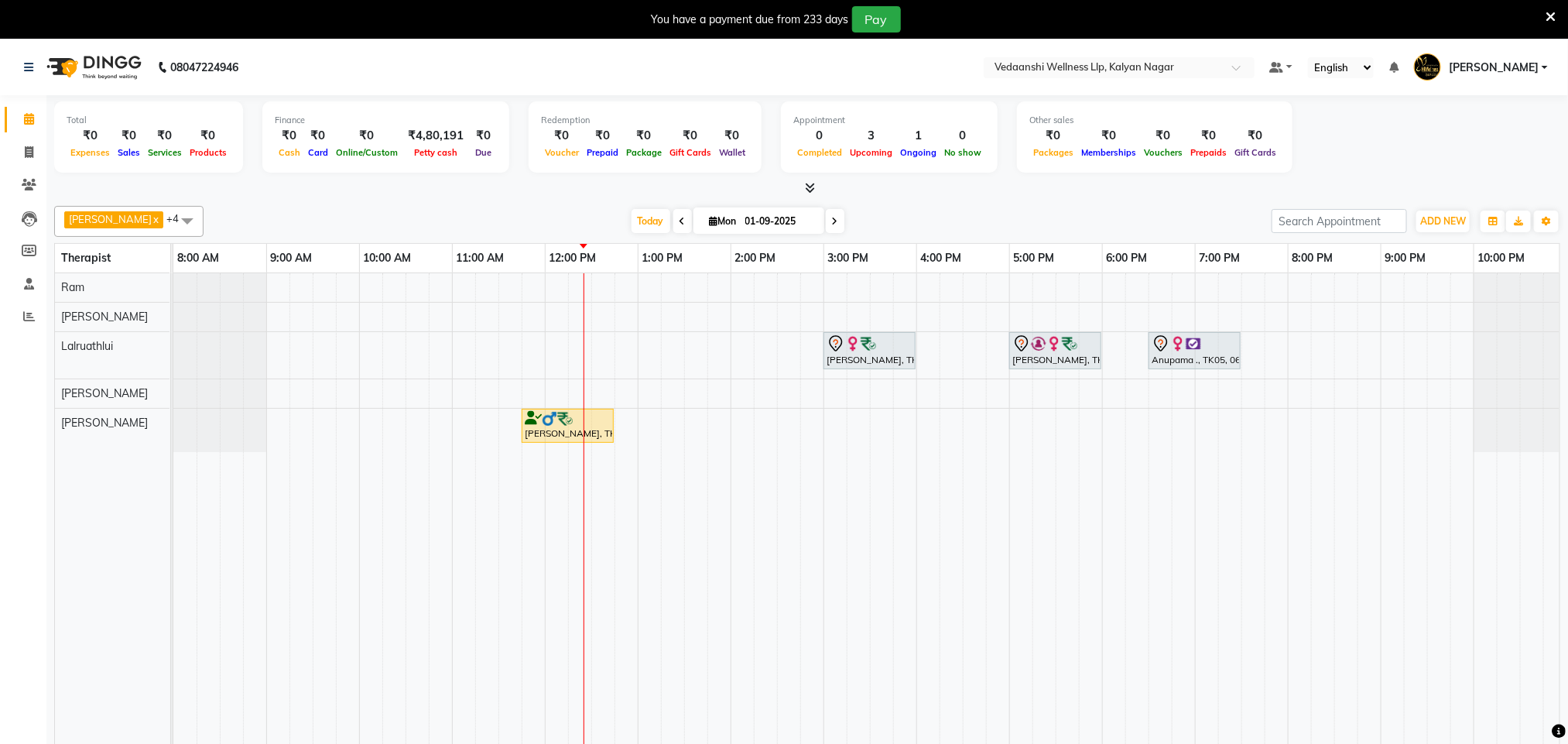
click at [1547, 10] on icon at bounding box center [1551, 17] width 10 height 14
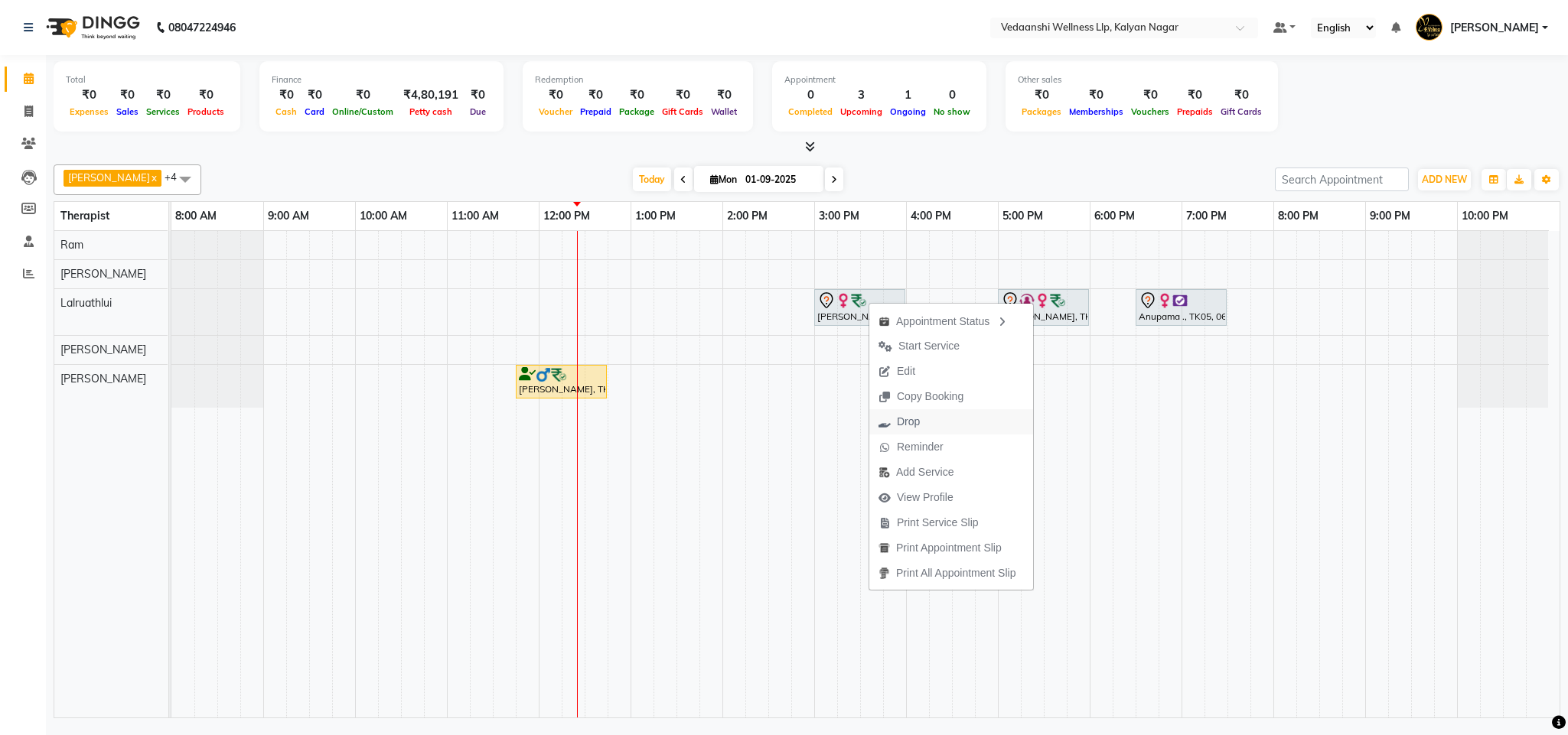
click at [903, 418] on span "Drop" at bounding box center [908, 421] width 23 height 16
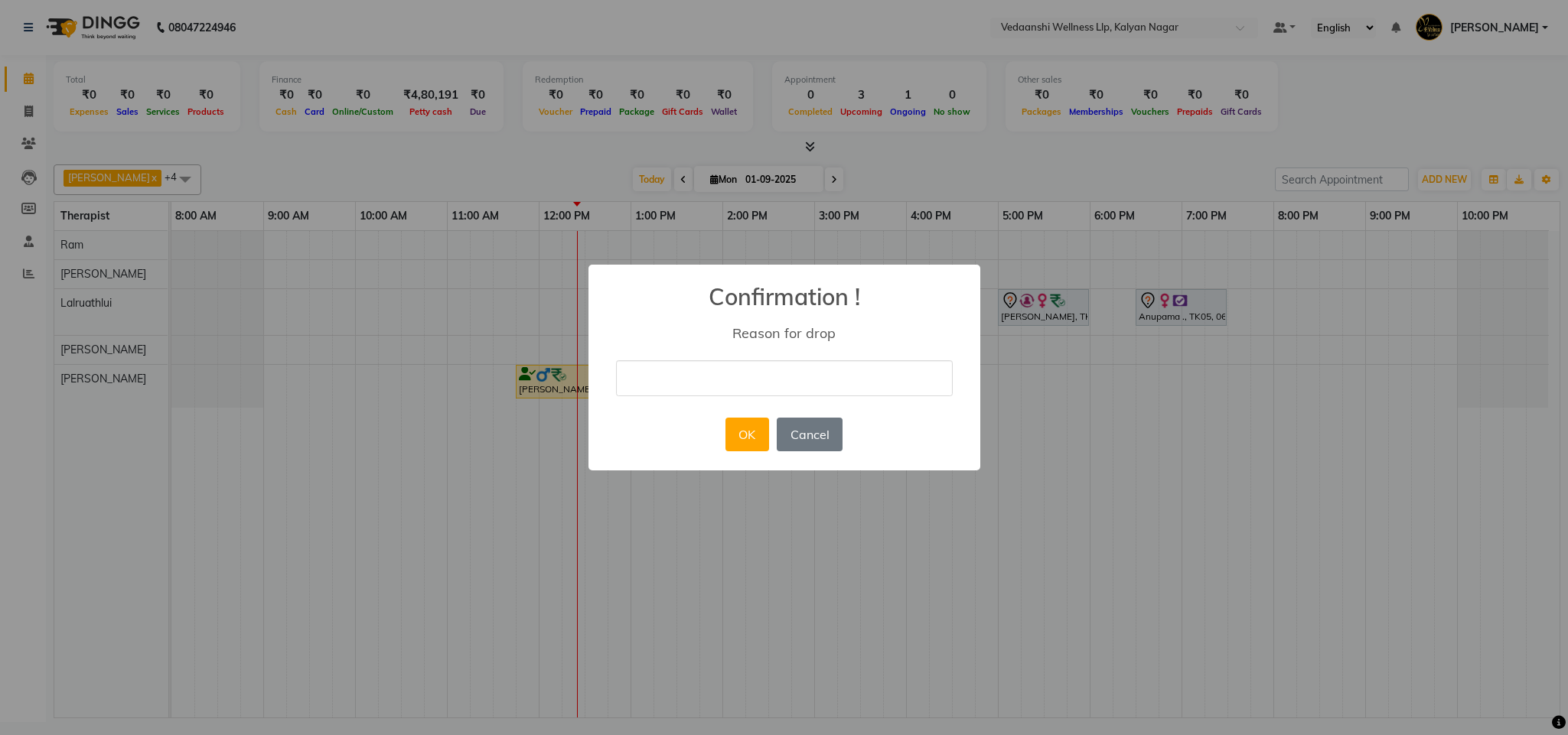
click at [653, 379] on input "text" at bounding box center [784, 378] width 337 height 36
type input "ugy"
click at [807, 436] on button "Cancel" at bounding box center [809, 435] width 66 height 34
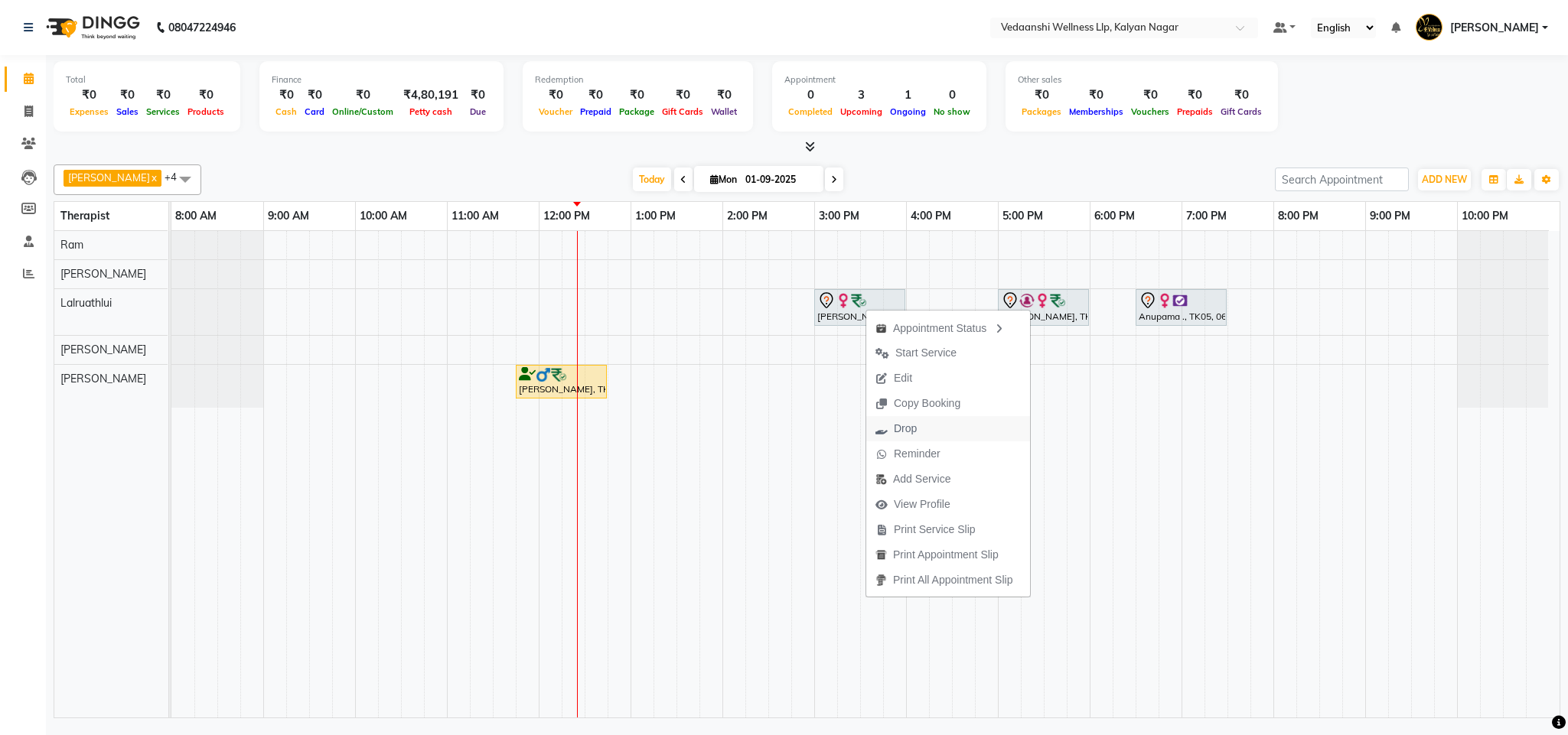
click at [903, 418] on span "Drop" at bounding box center [897, 428] width 60 height 25
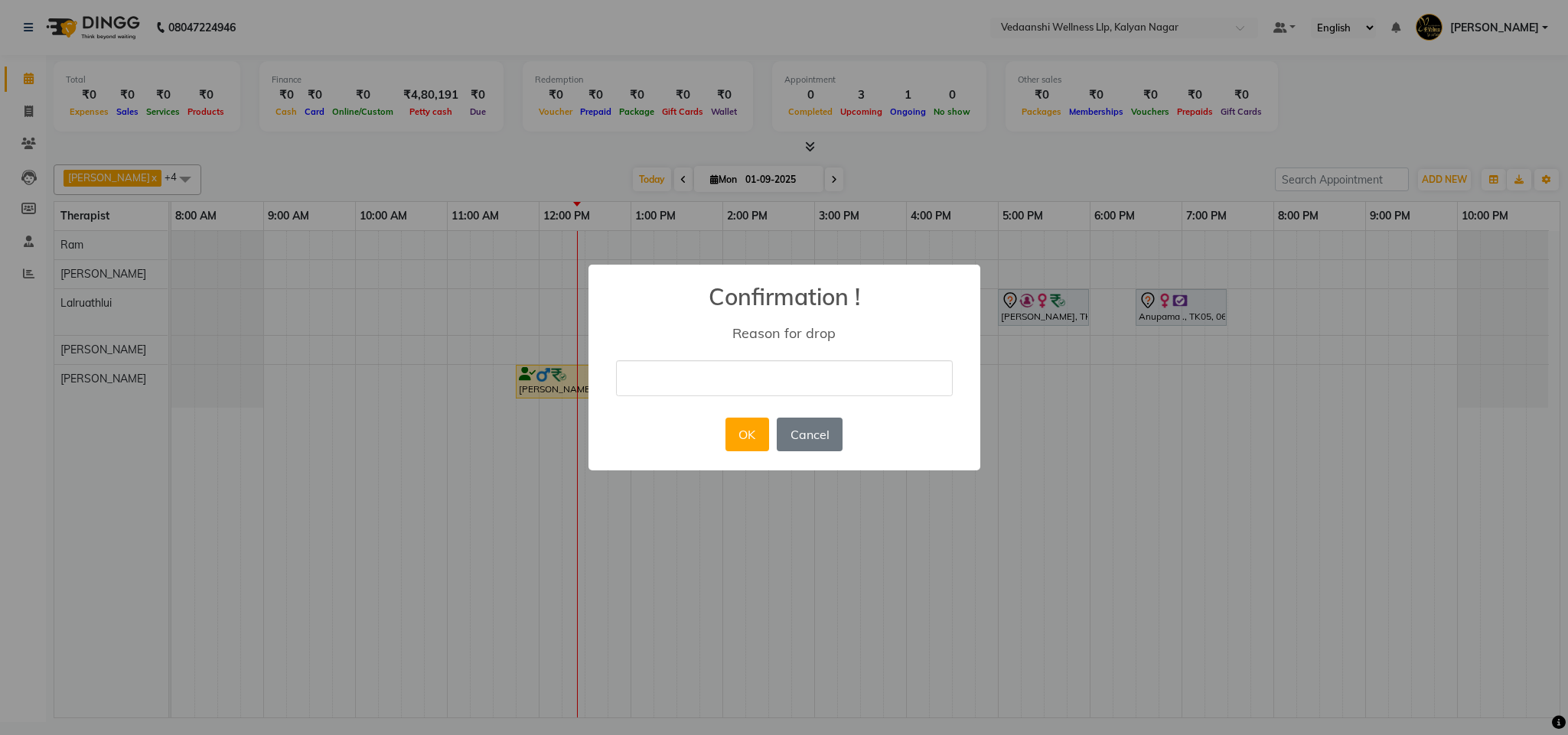
click at [696, 376] on input "text" at bounding box center [784, 378] width 337 height 36
type input "ugy"
click at [756, 428] on button "OK" at bounding box center [747, 435] width 43 height 34
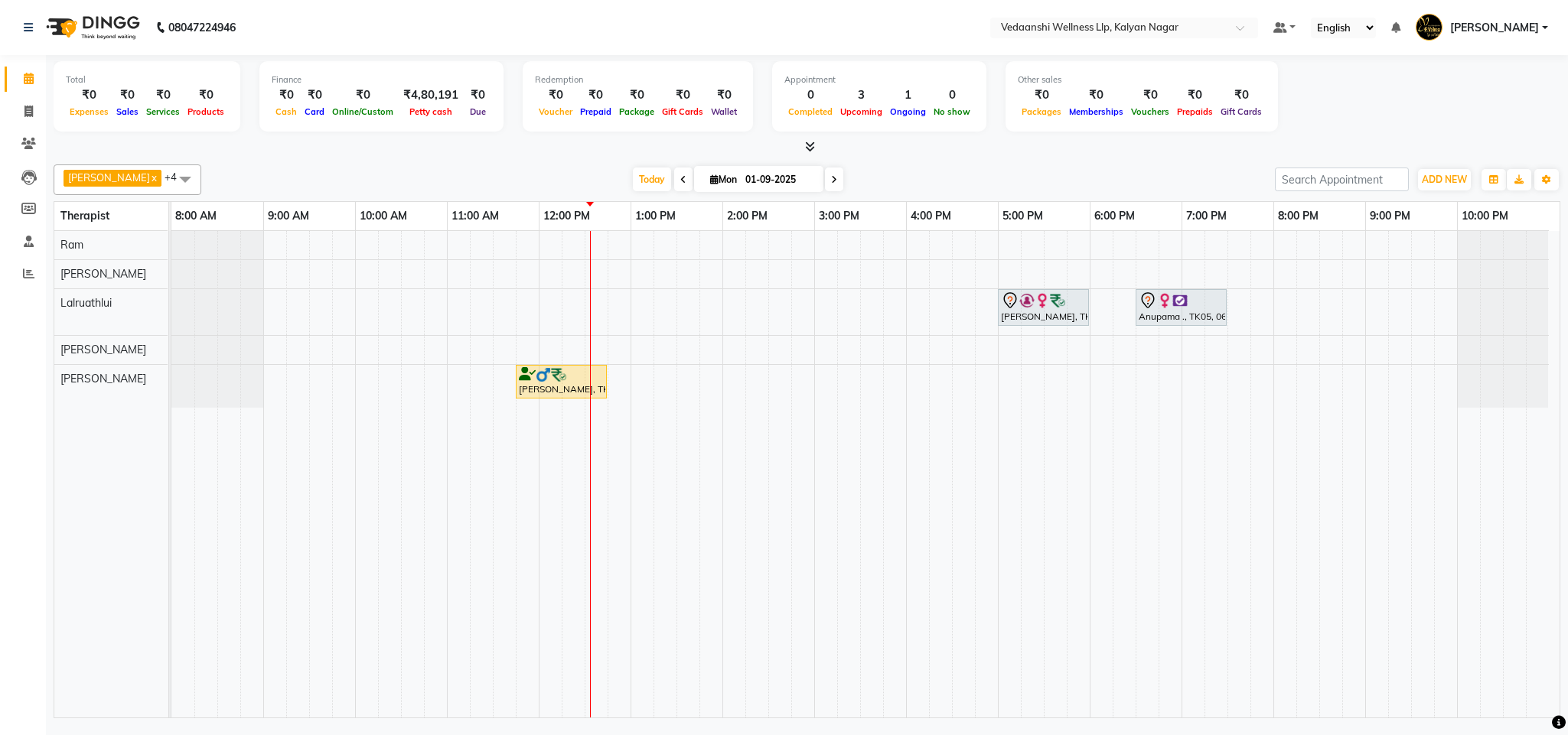
click at [745, 168] on span "[DATE]" at bounding box center [759, 179] width 130 height 26
click at [742, 172] on input "01-09-2025" at bounding box center [779, 179] width 77 height 23
select select "9"
select select "2025"
click at [801, 275] on span "7" at bounding box center [803, 279] width 24 height 24
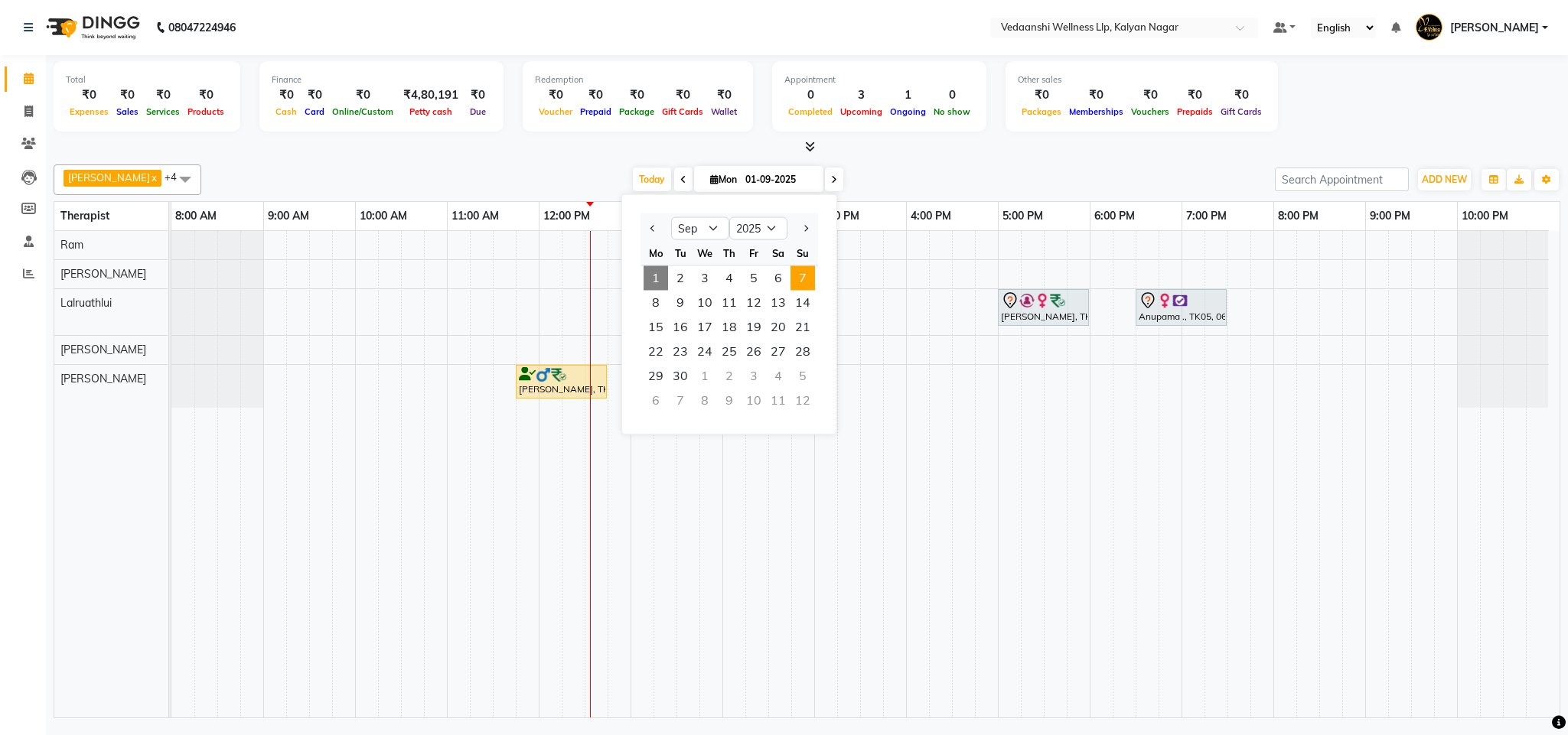
type input "[DATE]"
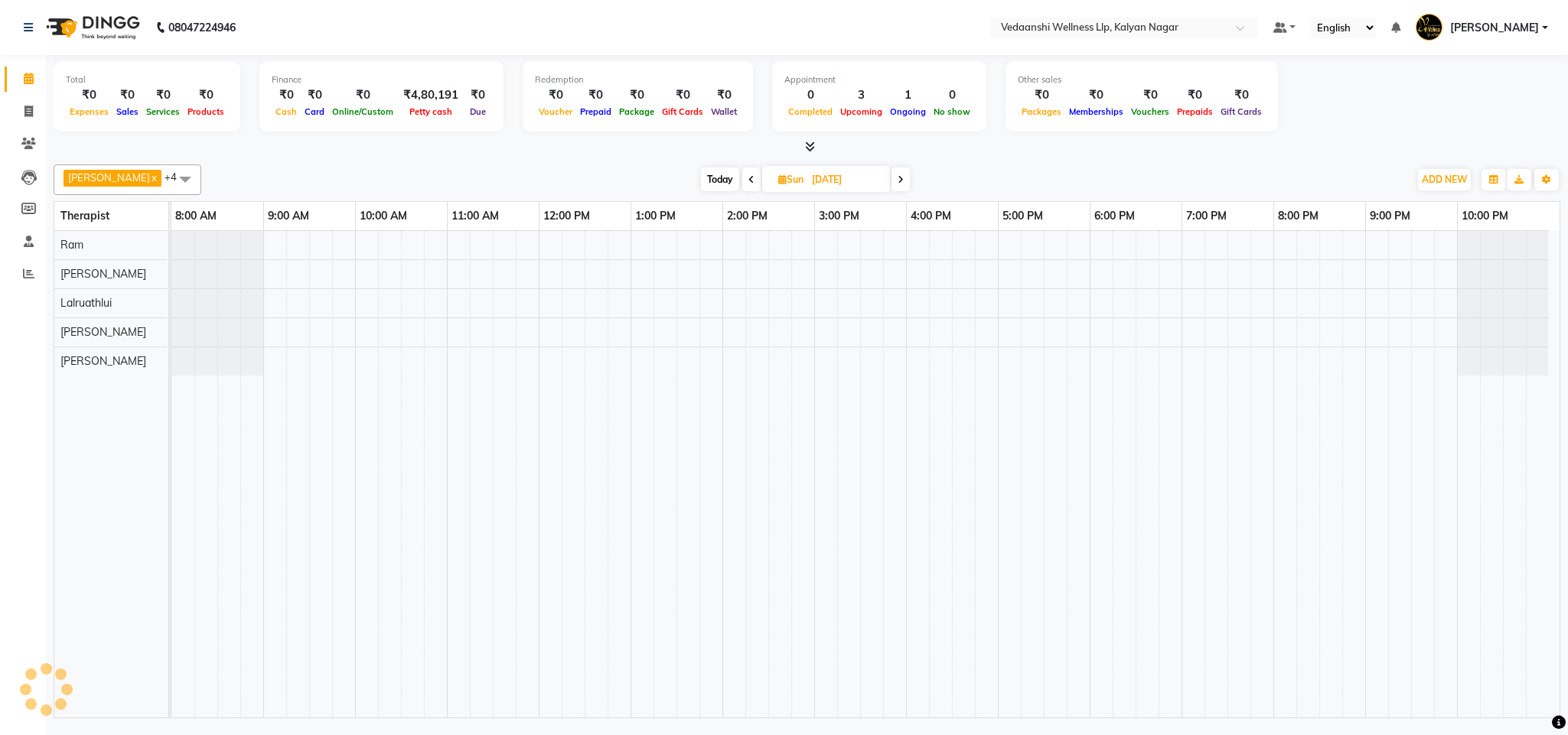
scroll to position [0, 7]
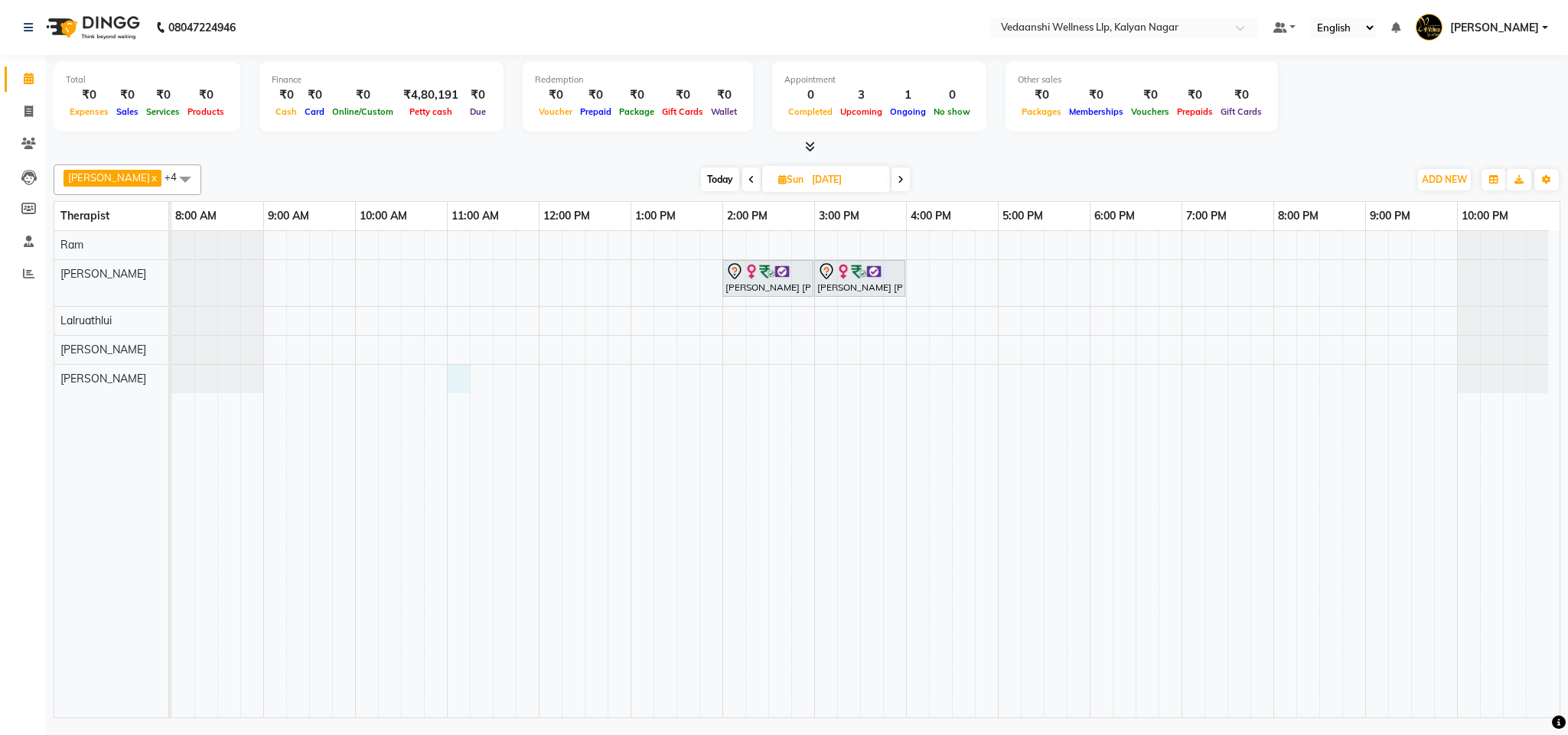
click at [450, 381] on div "[PERSON_NAME] [PERSON_NAME], 02:00 PM-03:00 PM, Member Plan 60 Min [PERSON_NAME…" at bounding box center [866, 474] width 1389 height 486
select select "79390"
select select "660"
select select "tentative"
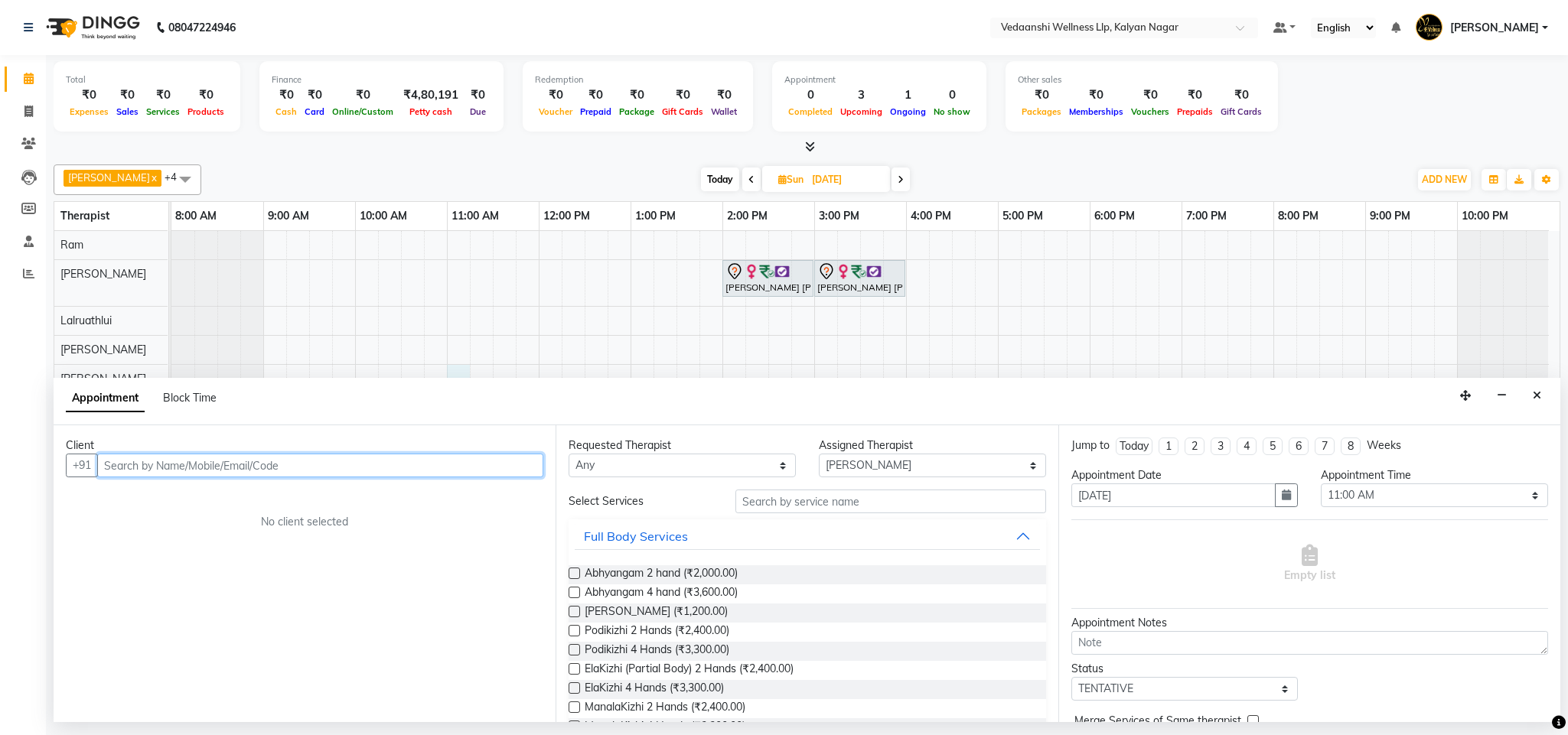
click at [383, 471] on input "text" at bounding box center [320, 465] width 446 height 23
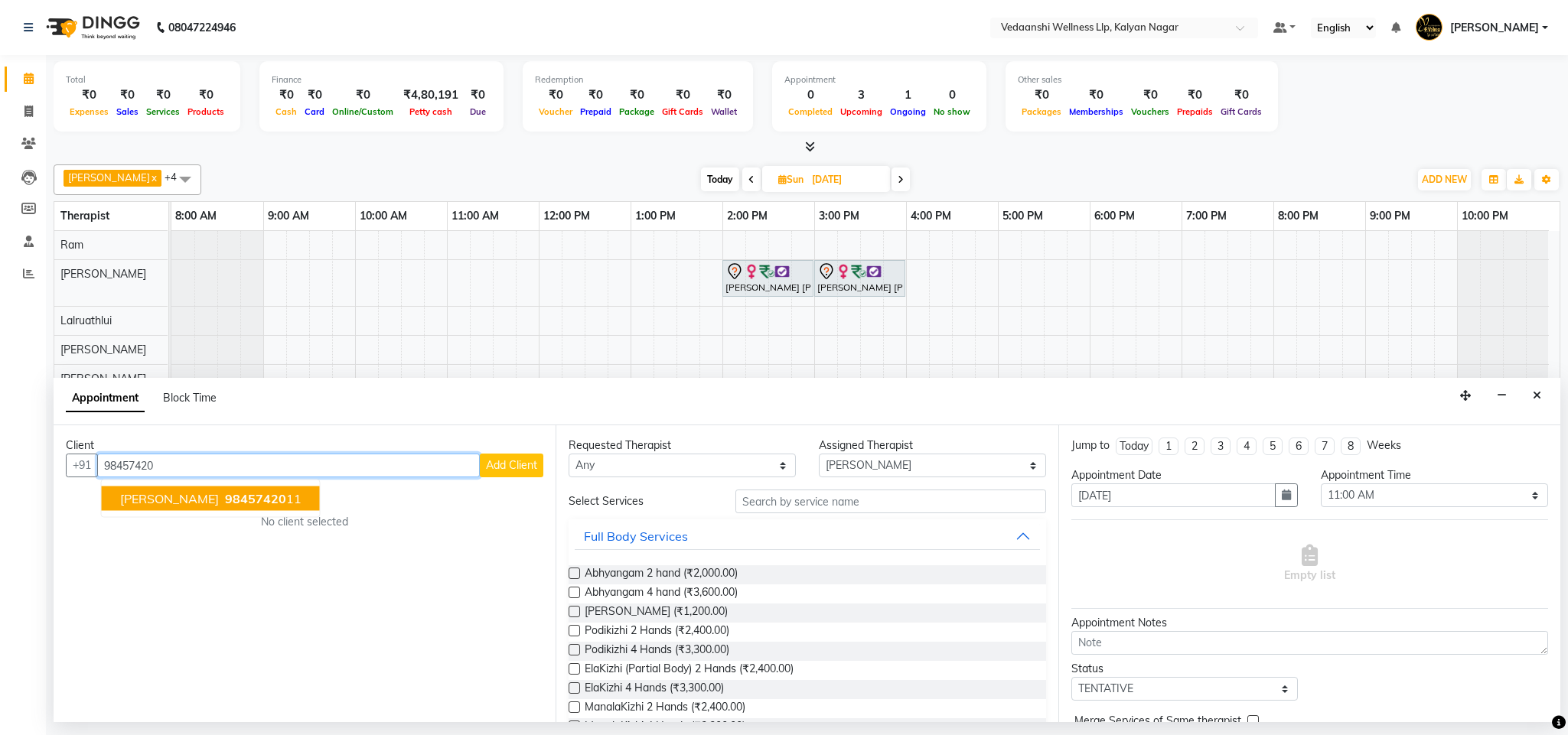
click at [246, 503] on span "98457420" at bounding box center [255, 498] width 61 height 15
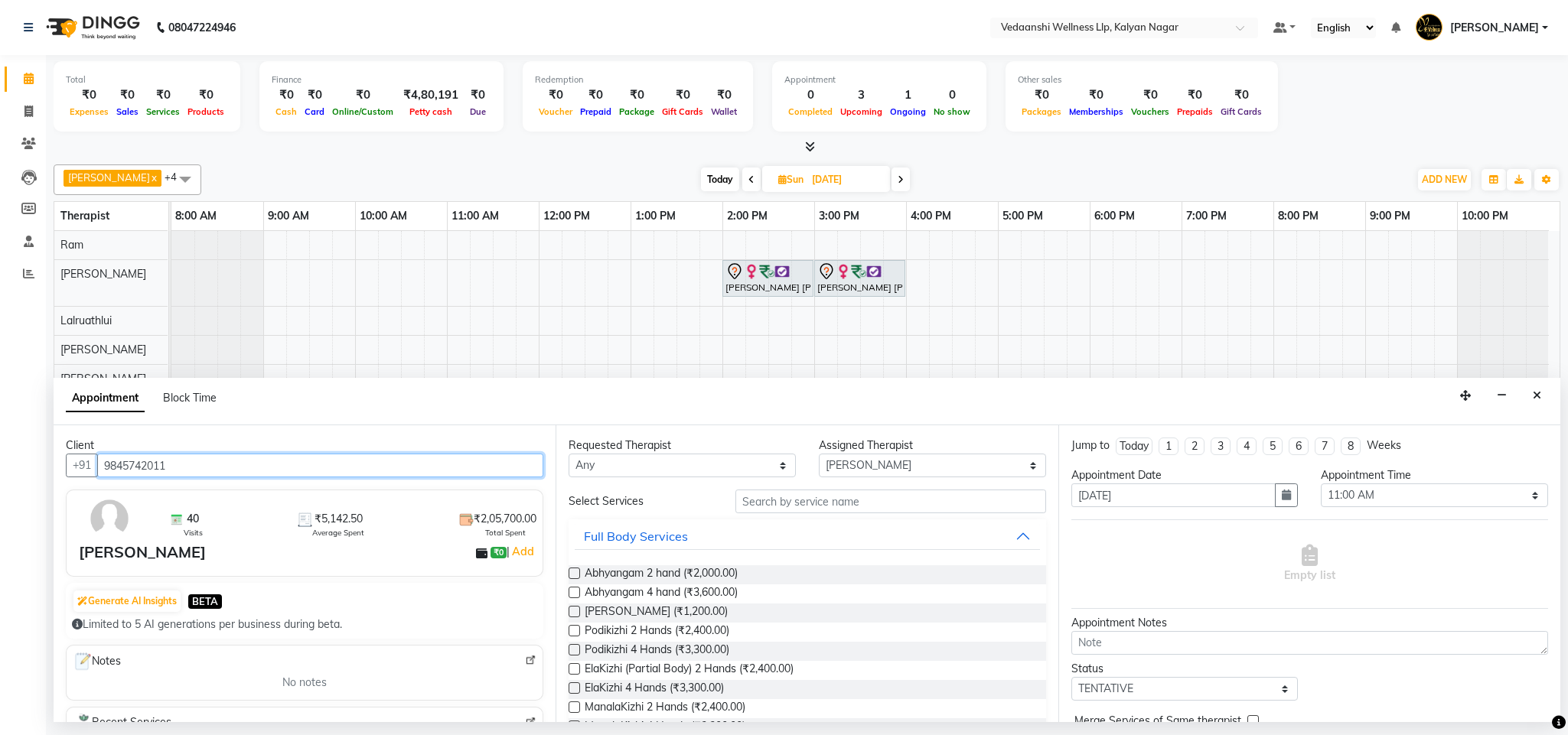
type input "9845742011"
click at [694, 469] on select "Any [PERSON_NAME] [PERSON_NAME] Zoramsangi Lalruathlui [PERSON_NAME]" at bounding box center [683, 465] width 227 height 23
select select "79390"
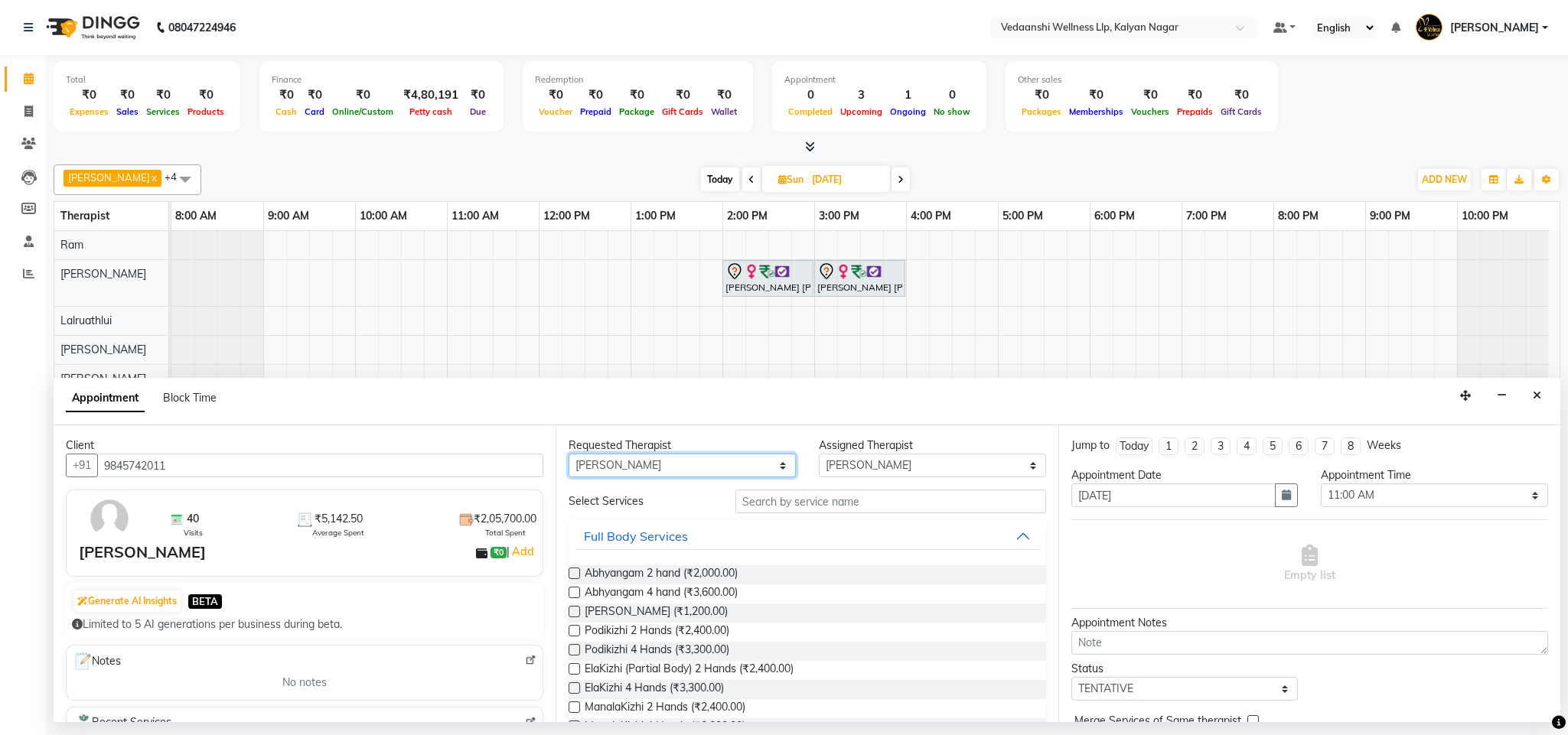
click at [569, 455] on select "Any [PERSON_NAME] [PERSON_NAME] Zoramsangi Lalruathlui [PERSON_NAME]" at bounding box center [683, 465] width 227 height 23
click at [825, 500] on input "text" at bounding box center [890, 501] width 311 height 23
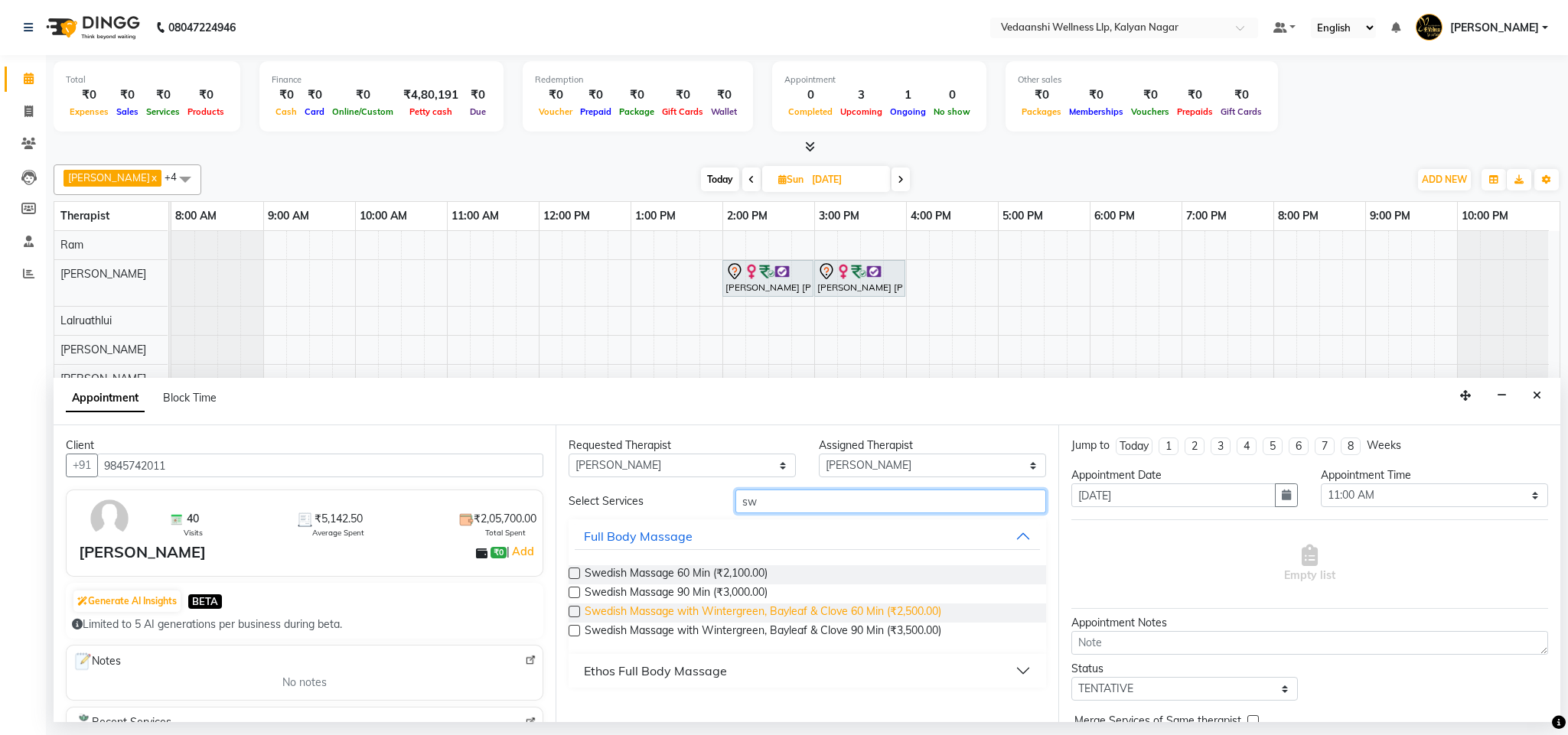
type input "sw"
click at [838, 606] on span "Swedish Massage with Wintergreen, Bayleaf & Clove 60 Min (₹2,500.00)" at bounding box center [763, 613] width 357 height 19
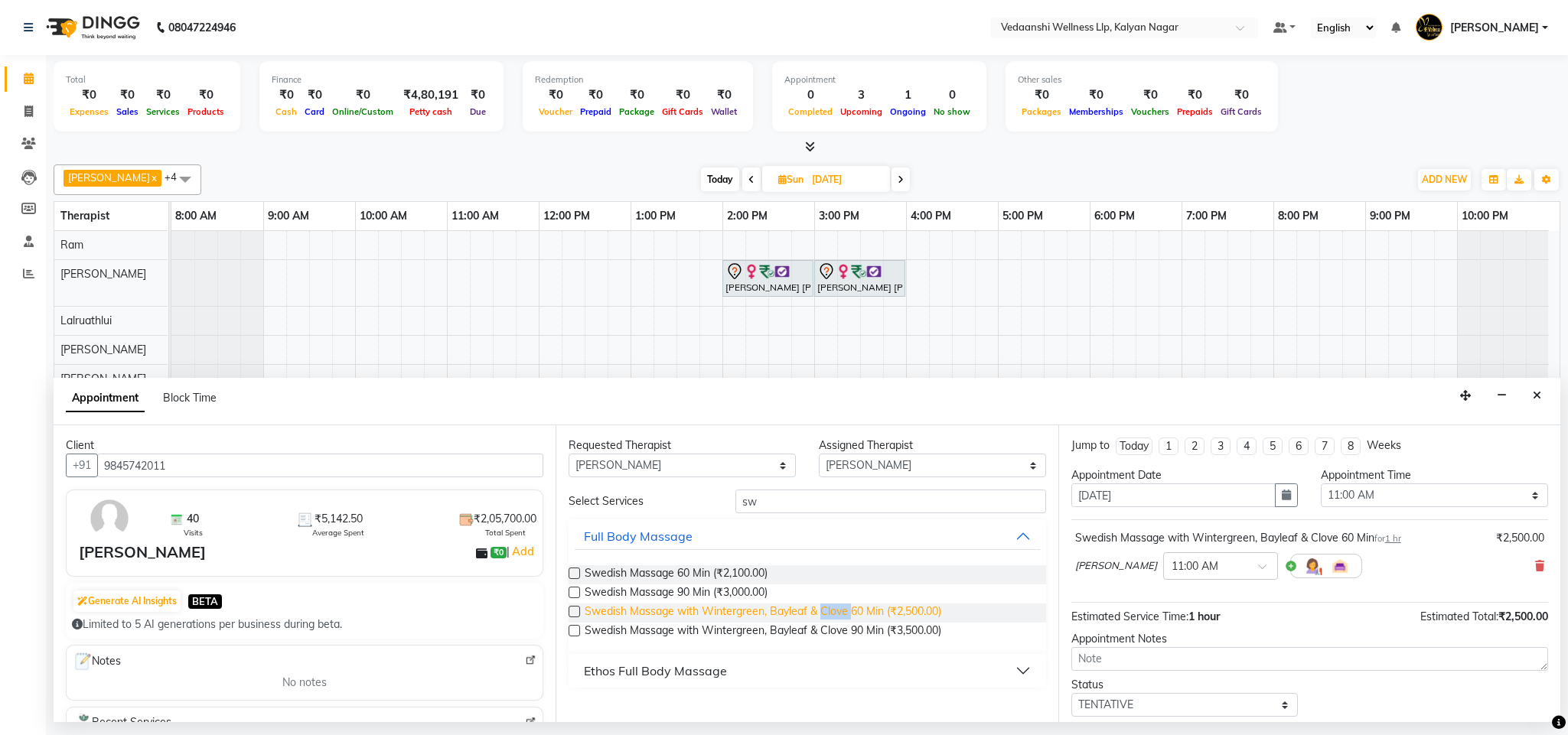
click at [838, 606] on span "Swedish Massage with Wintergreen, Bayleaf & Clove 60 Min (₹2,500.00)" at bounding box center [763, 613] width 357 height 19
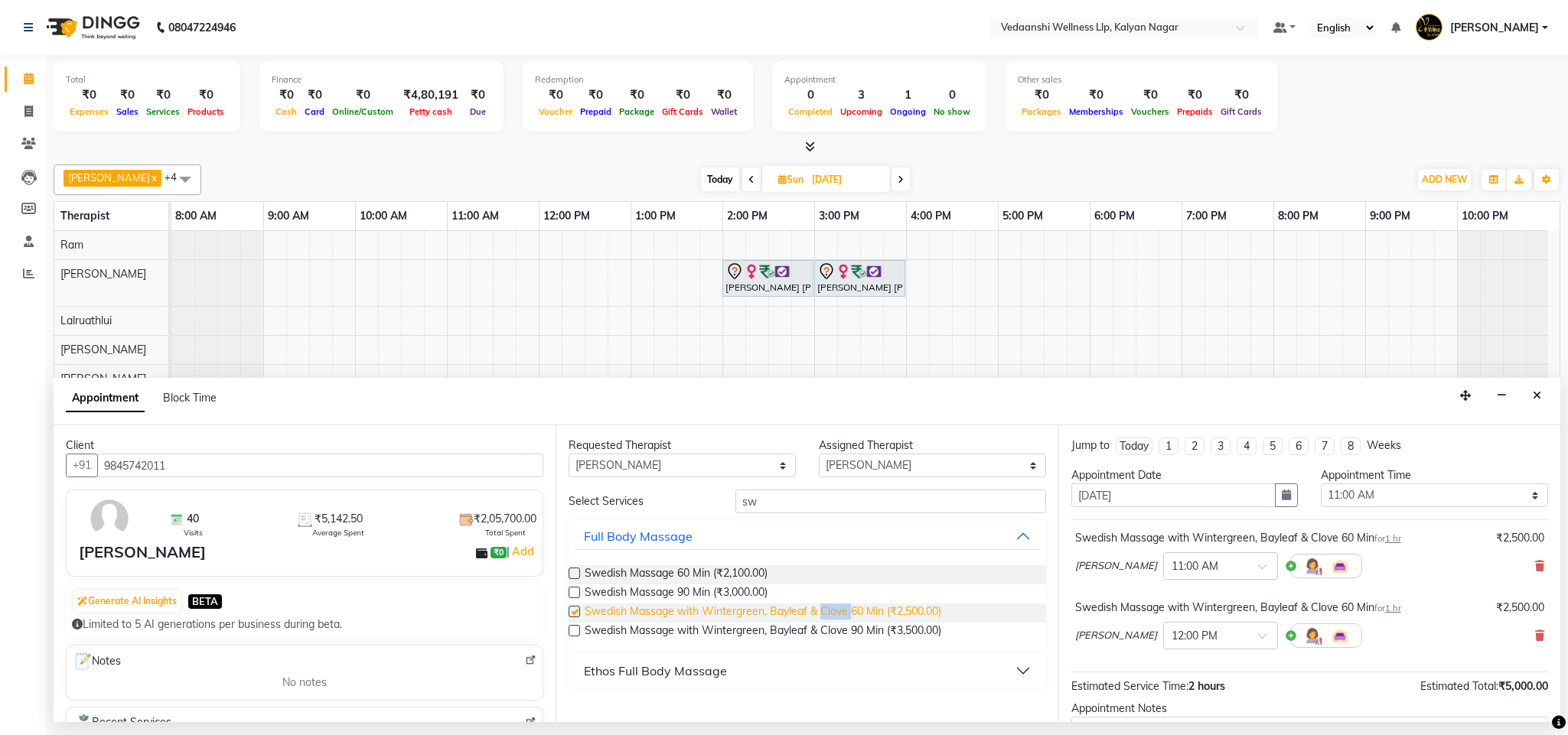
checkbox input "false"
click at [761, 501] on input "sw" at bounding box center [890, 501] width 311 height 23
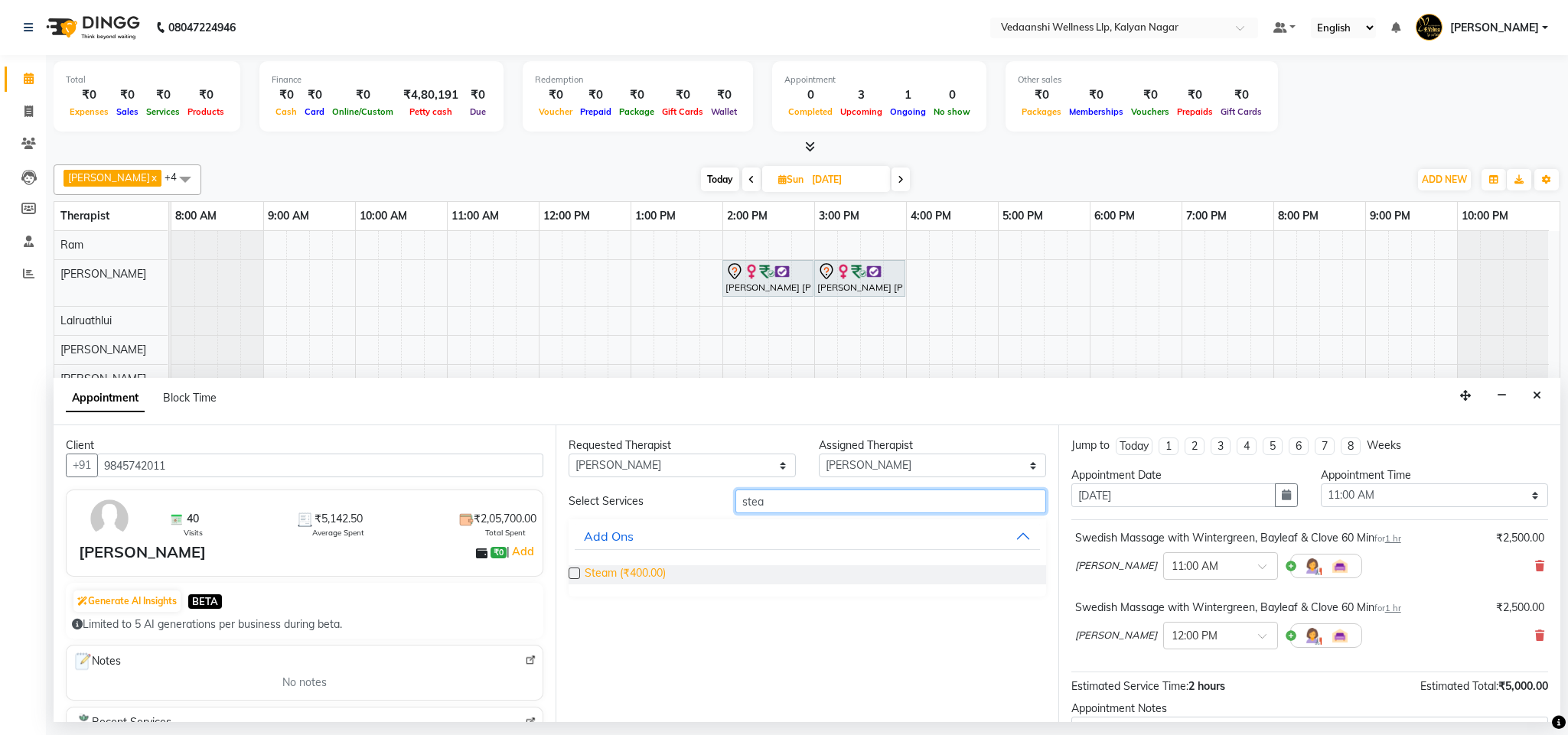
type input "stea"
click at [653, 573] on span "Steam (₹400.00)" at bounding box center [625, 574] width 81 height 19
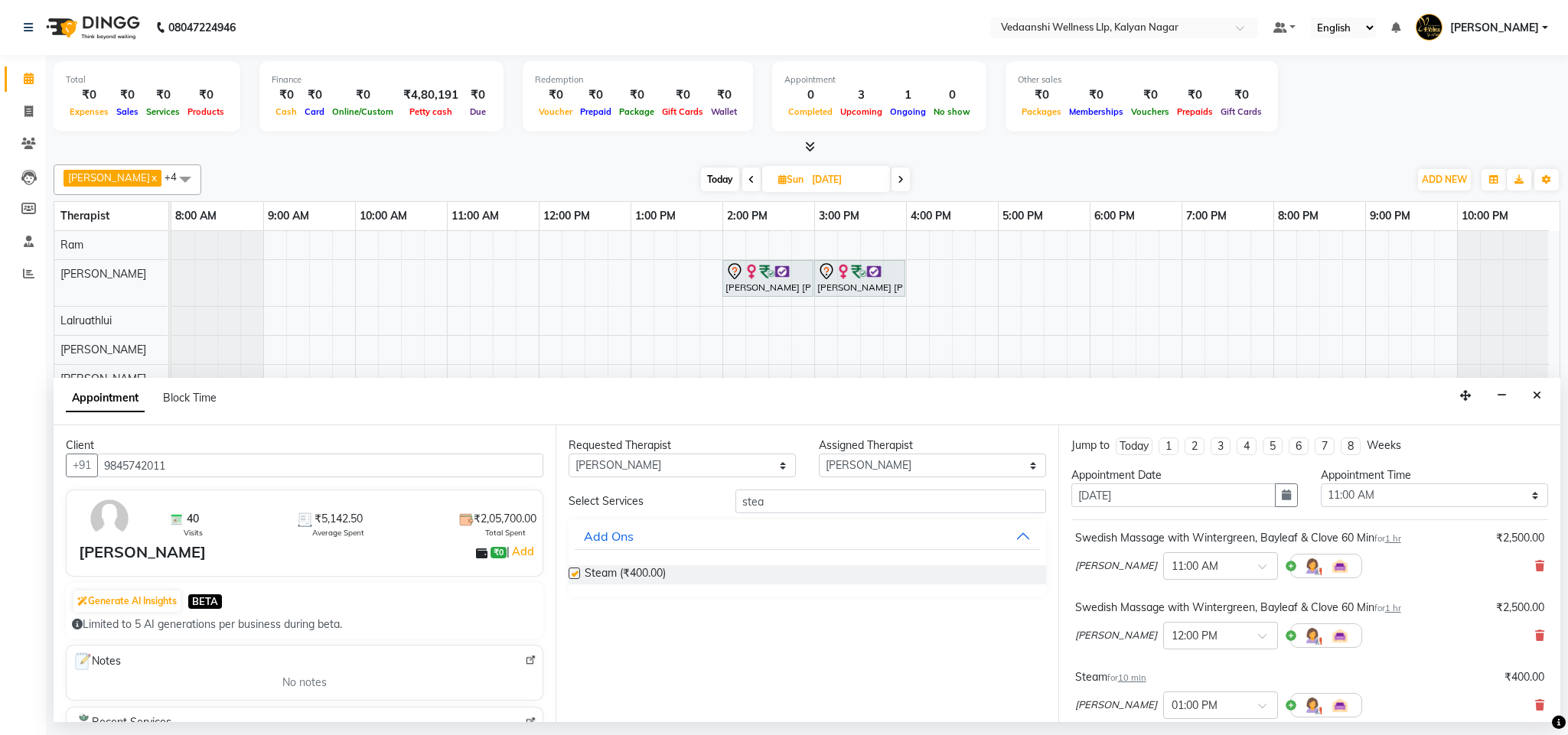
checkbox input "false"
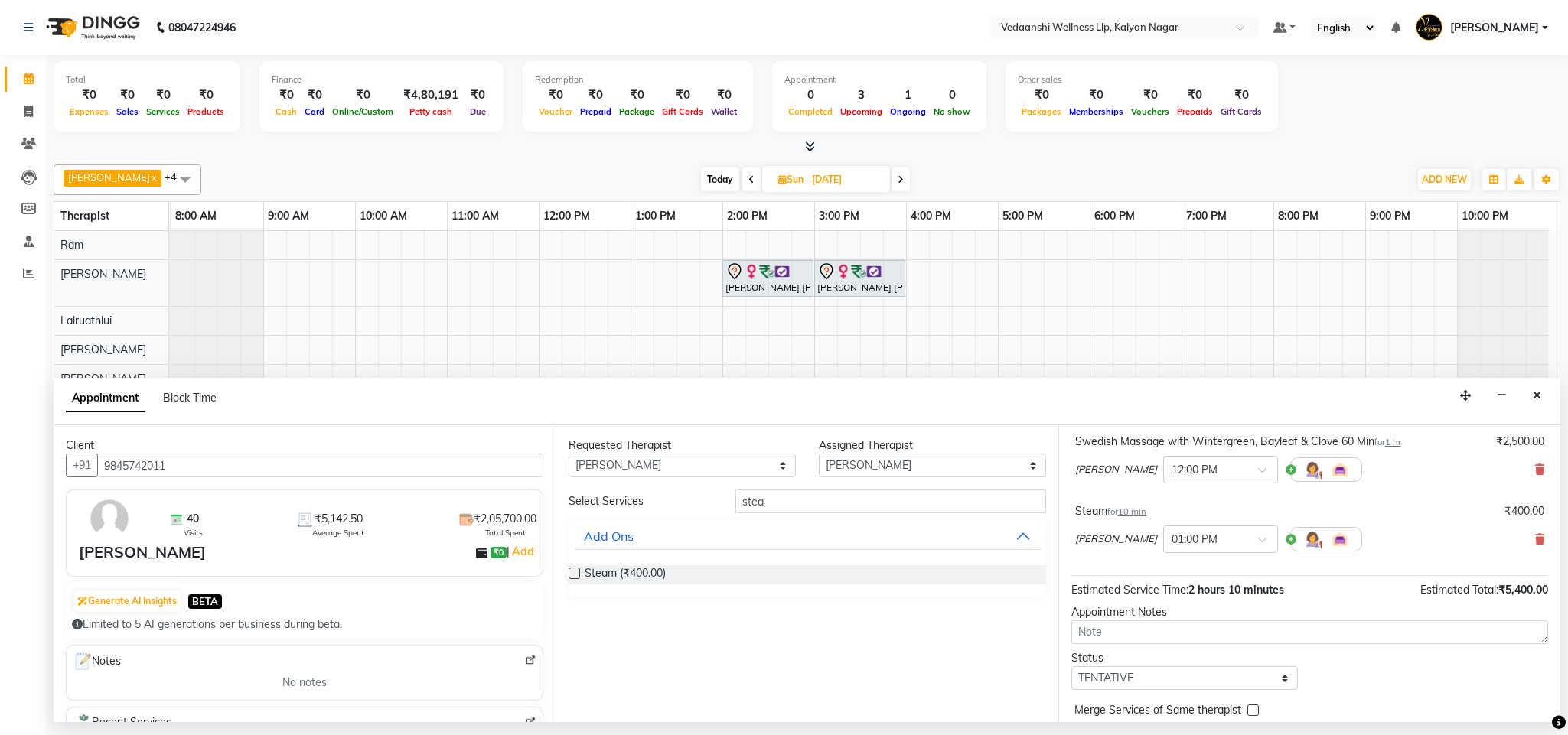
scroll to position [233, 0]
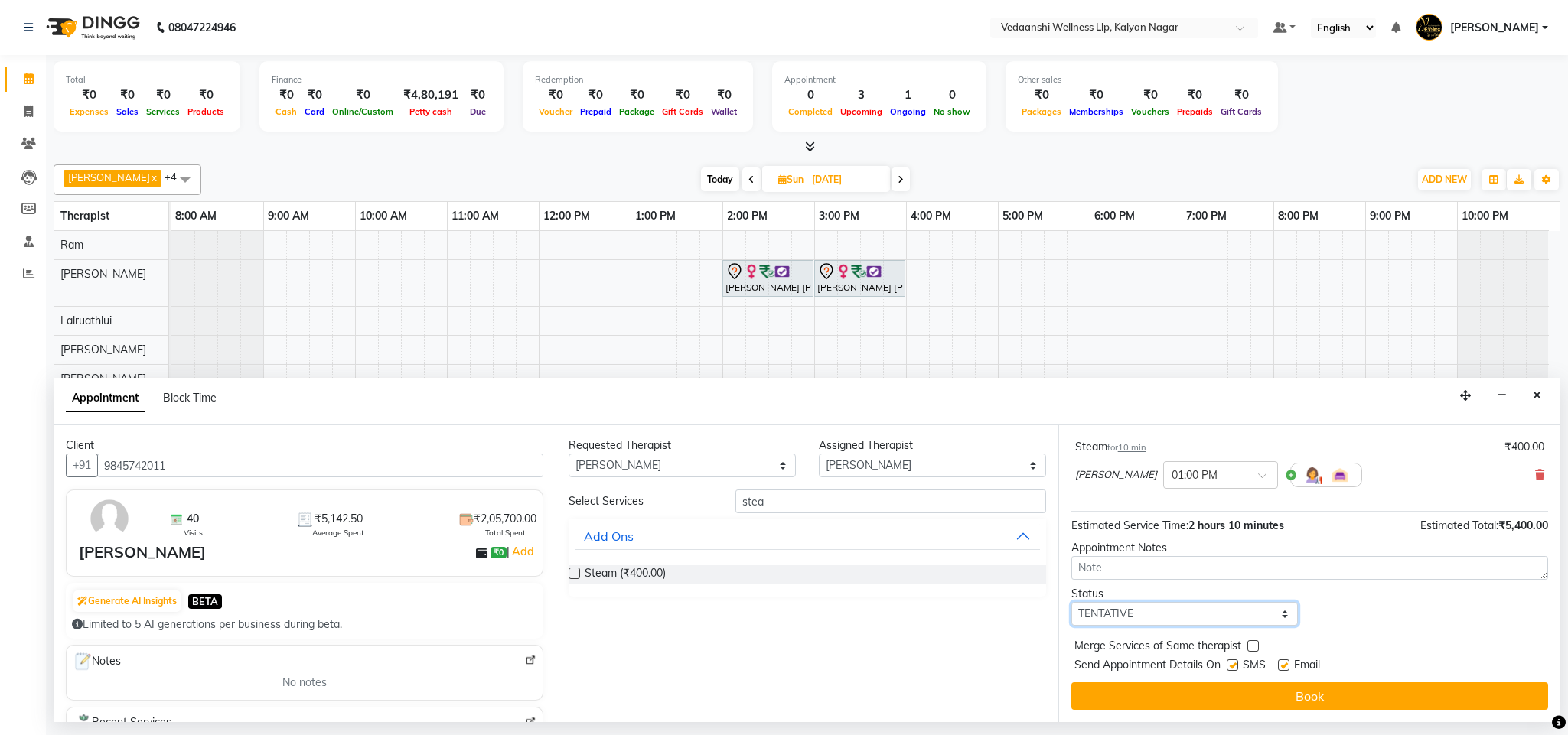
click at [1153, 620] on select "Select TENTATIVE CONFIRM UPCOMING" at bounding box center [1185, 614] width 227 height 23
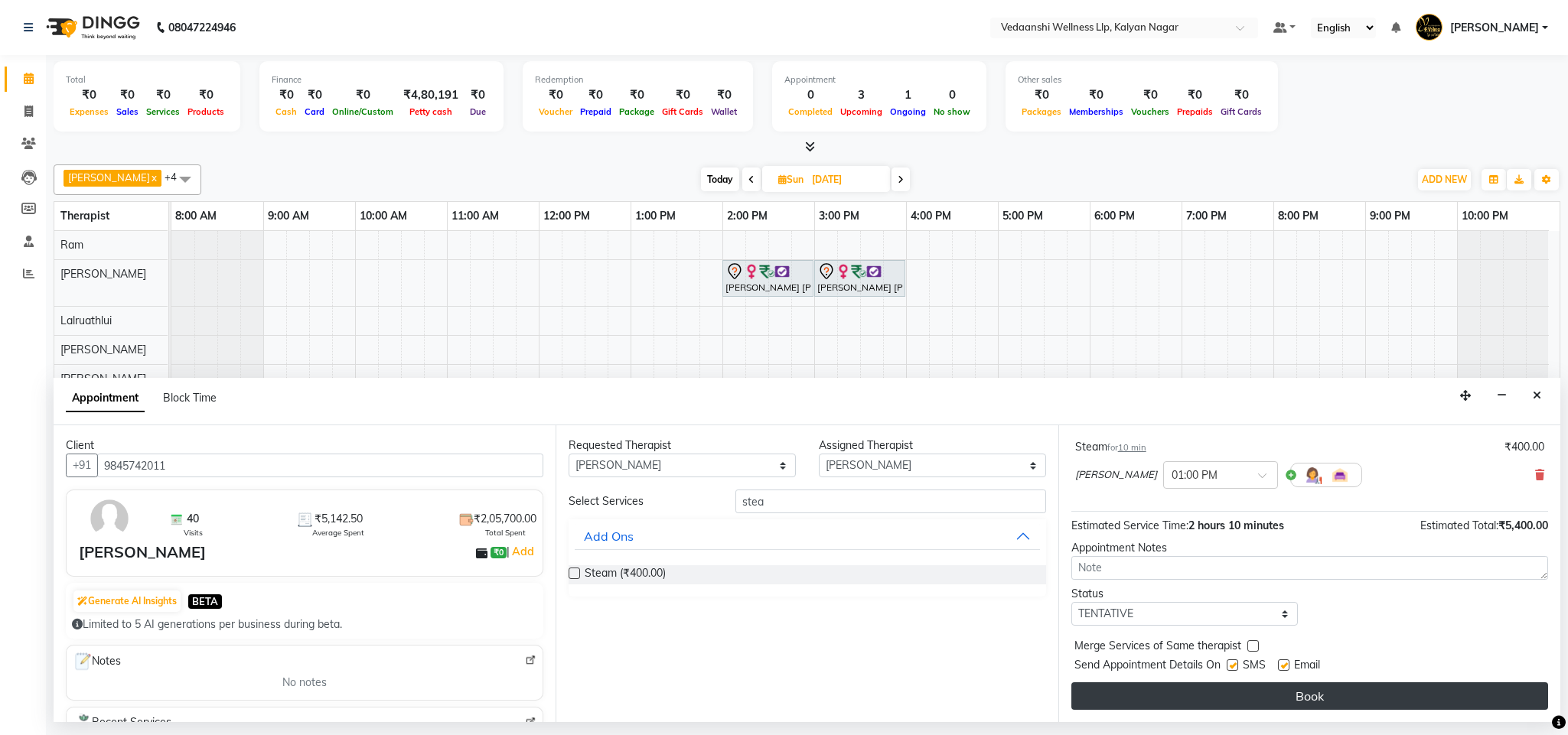
click at [1201, 706] on button "Book" at bounding box center [1310, 696] width 477 height 27
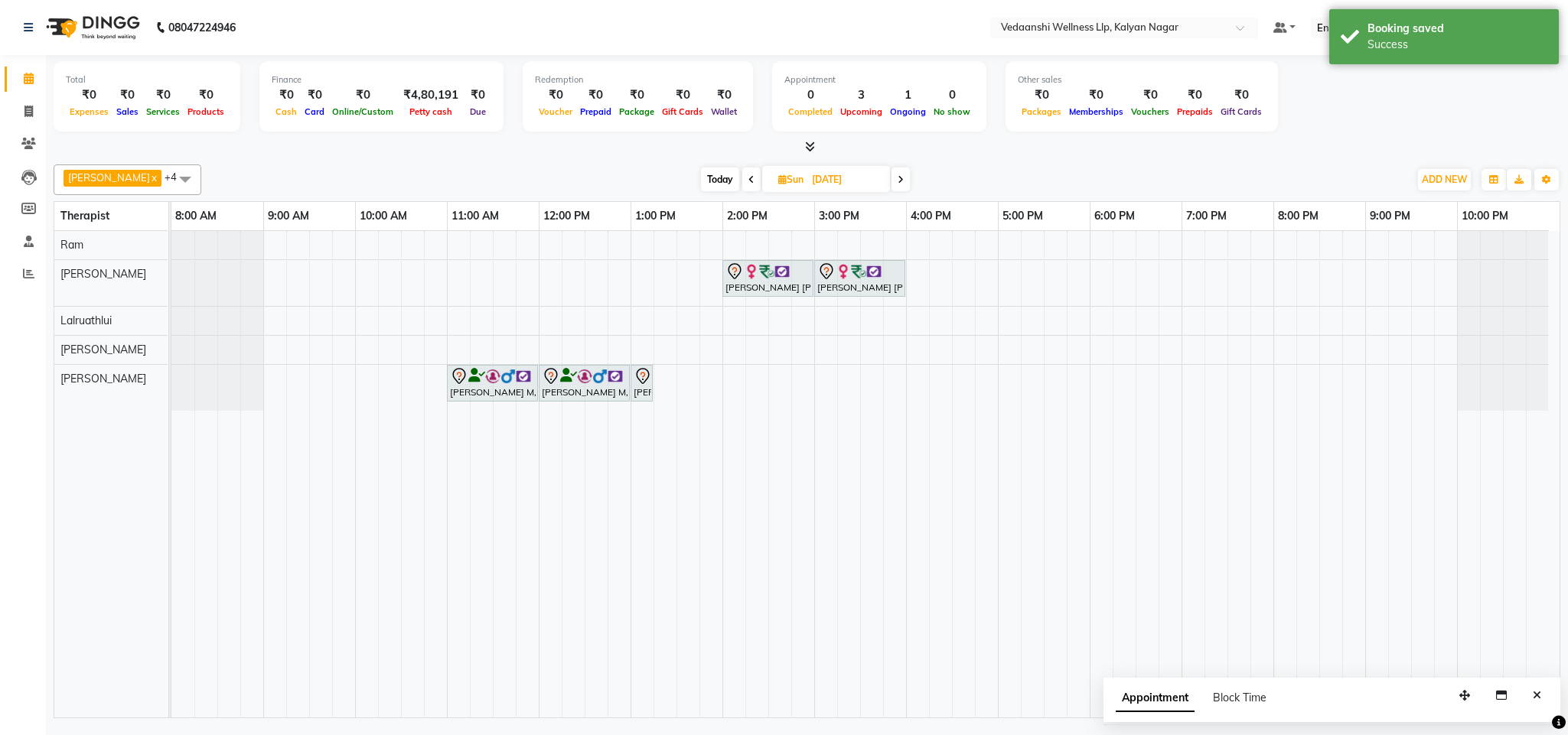
click at [701, 180] on span "Today" at bounding box center [720, 179] width 38 height 23
type input "01-09-2025"
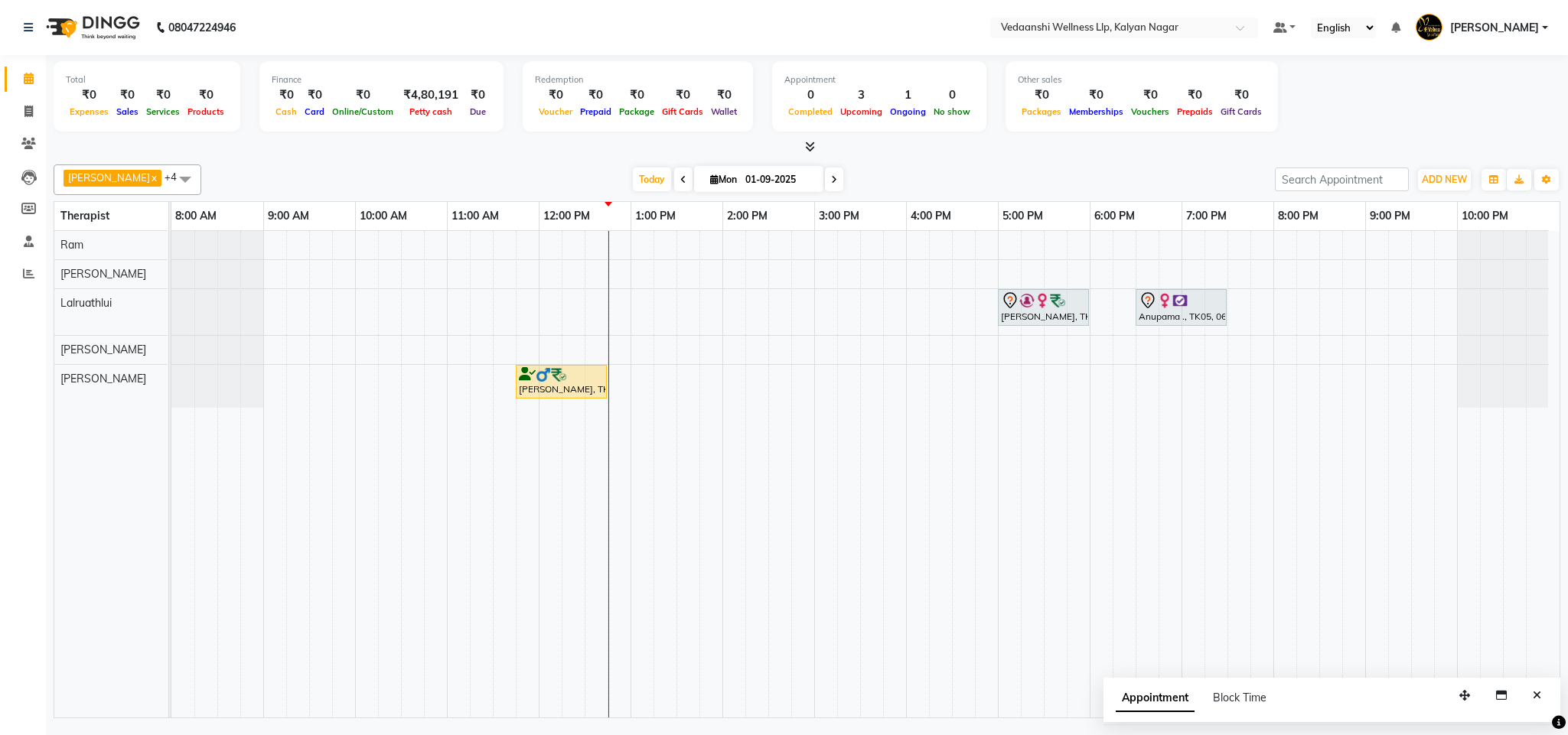
scroll to position [0, 7]
click at [633, 186] on span "Today" at bounding box center [652, 179] width 38 height 23
click at [633, 180] on span "Today" at bounding box center [652, 179] width 38 height 23
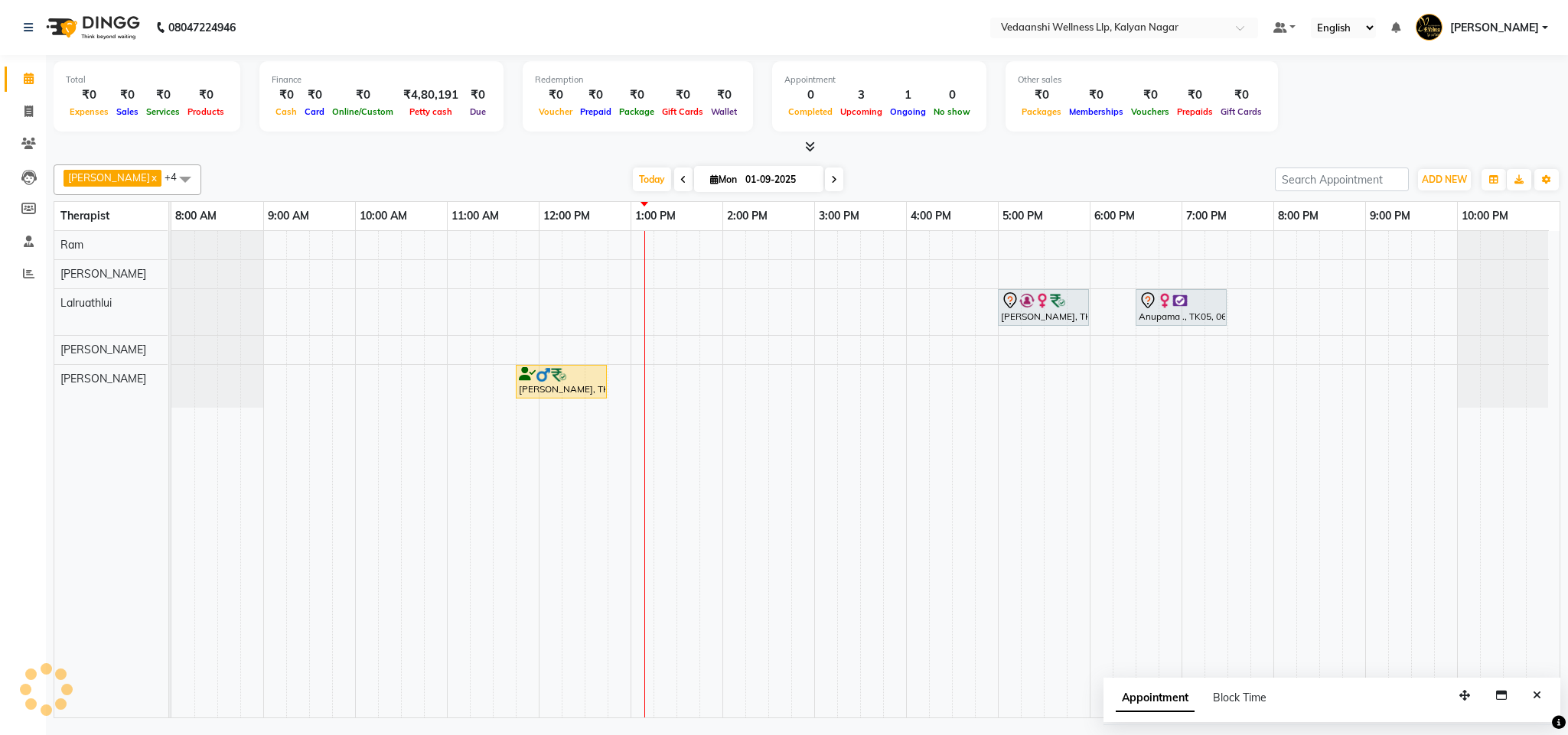
scroll to position [0, 0]
click at [556, 383] on img at bounding box center [559, 375] width 15 height 15
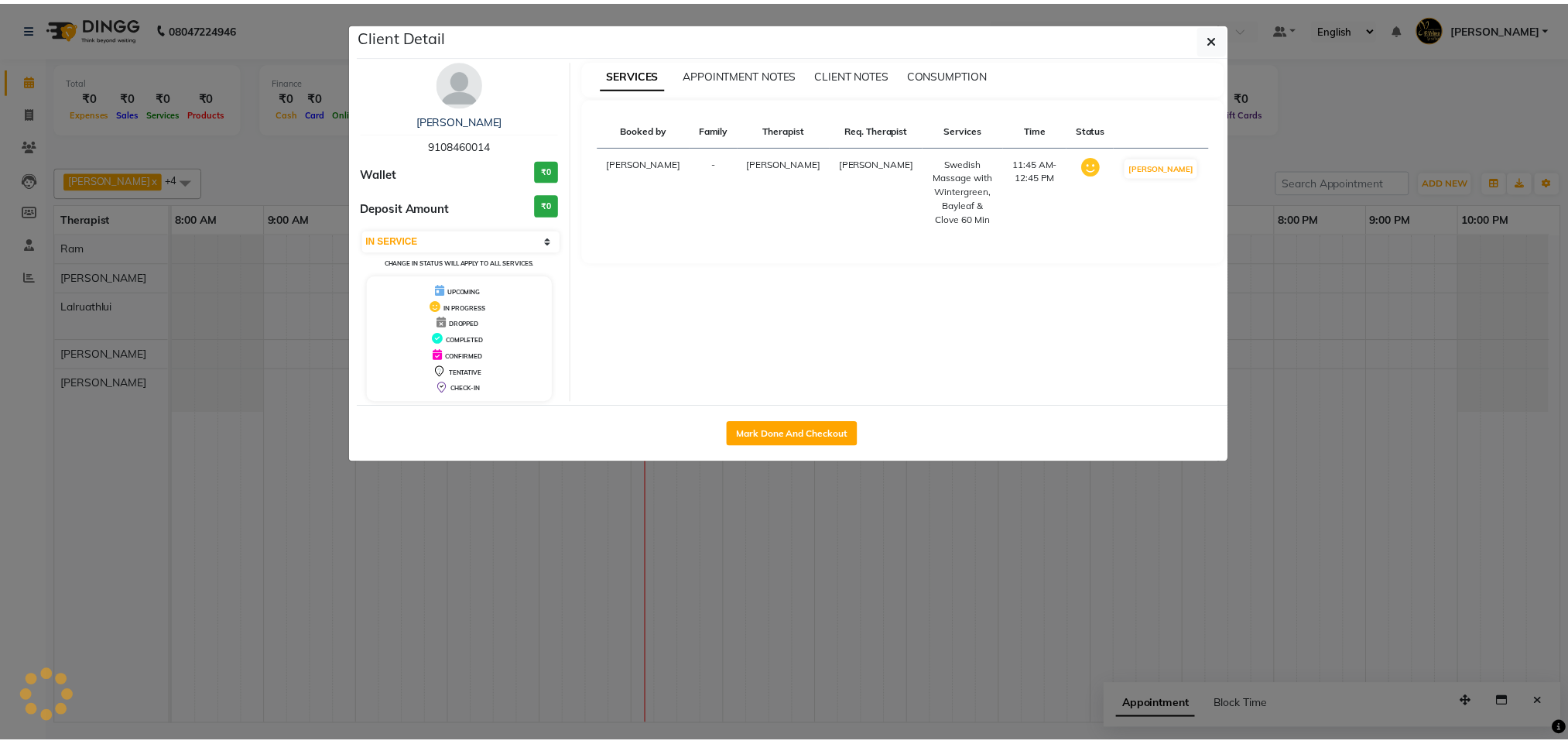
scroll to position [0, 7]
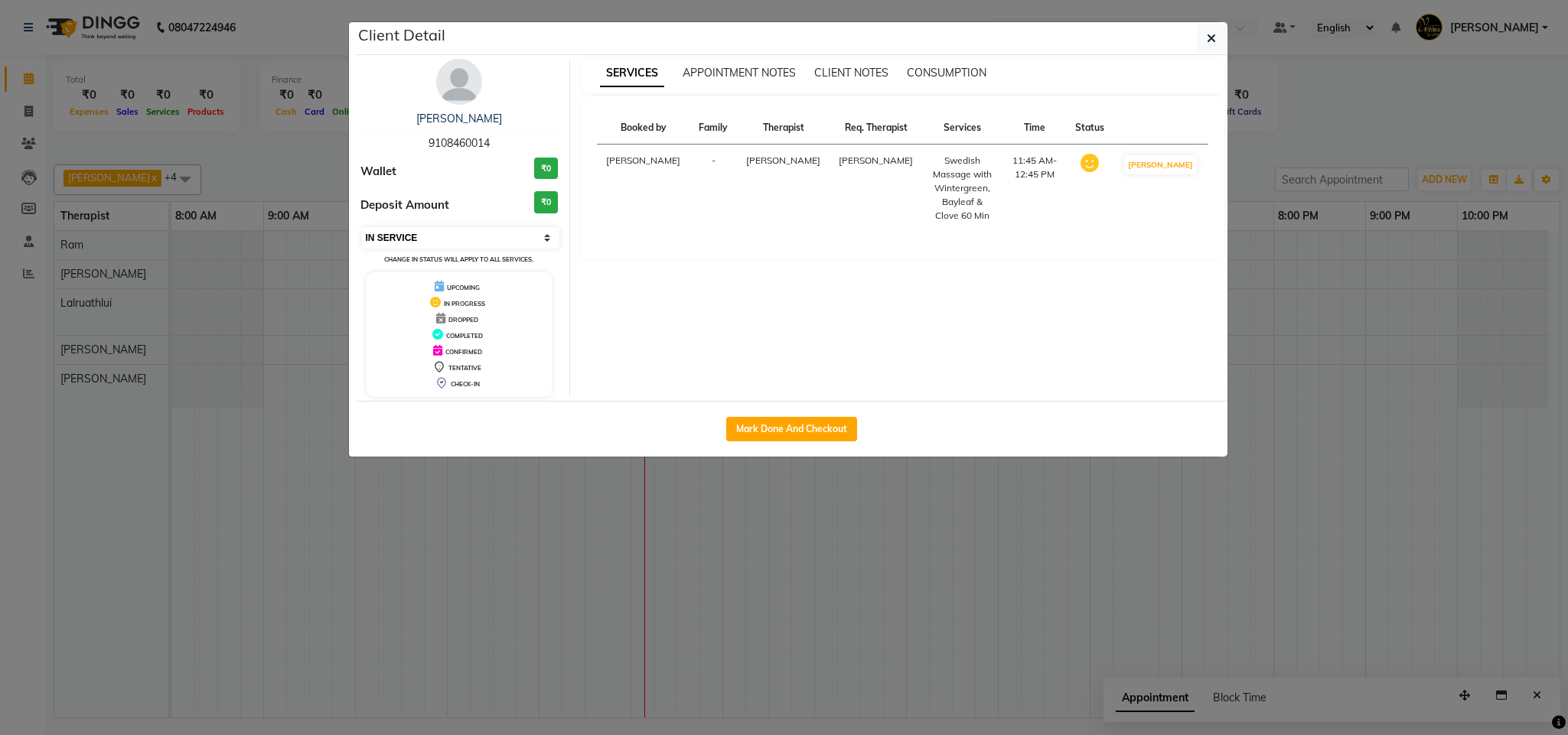
click at [432, 233] on select "Select IN SERVICE CONFIRMED TENTATIVE CHECK IN MARK DONE DROPPED UPCOMING" at bounding box center [461, 237] width 198 height 22
select select "3"
click at [362, 228] on select "Select IN SERVICE CONFIRMED TENTATIVE CHECK IN MARK DONE DROPPED UPCOMING" at bounding box center [461, 237] width 198 height 22
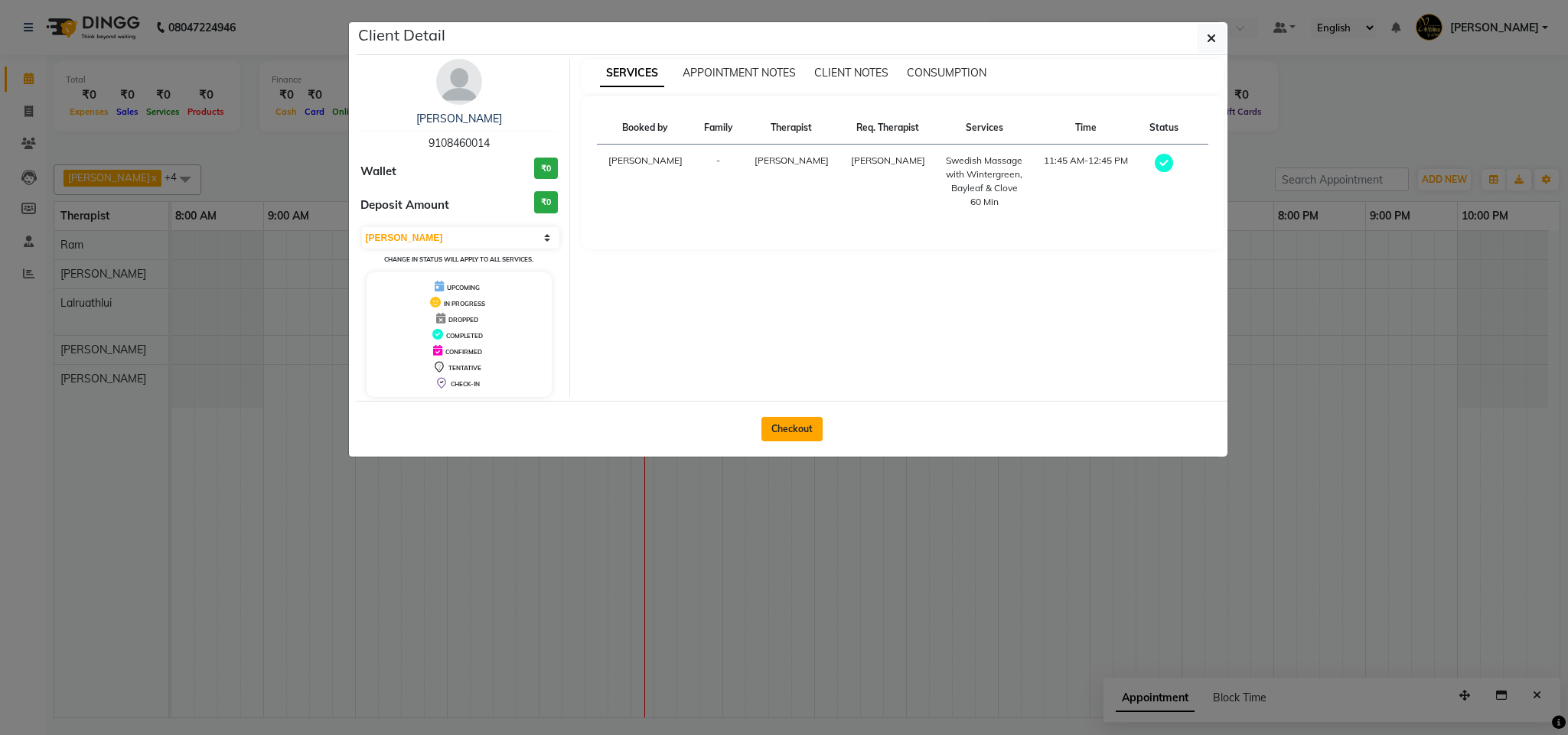
click at [776, 434] on button "Checkout" at bounding box center [792, 429] width 61 height 24
select select "service"
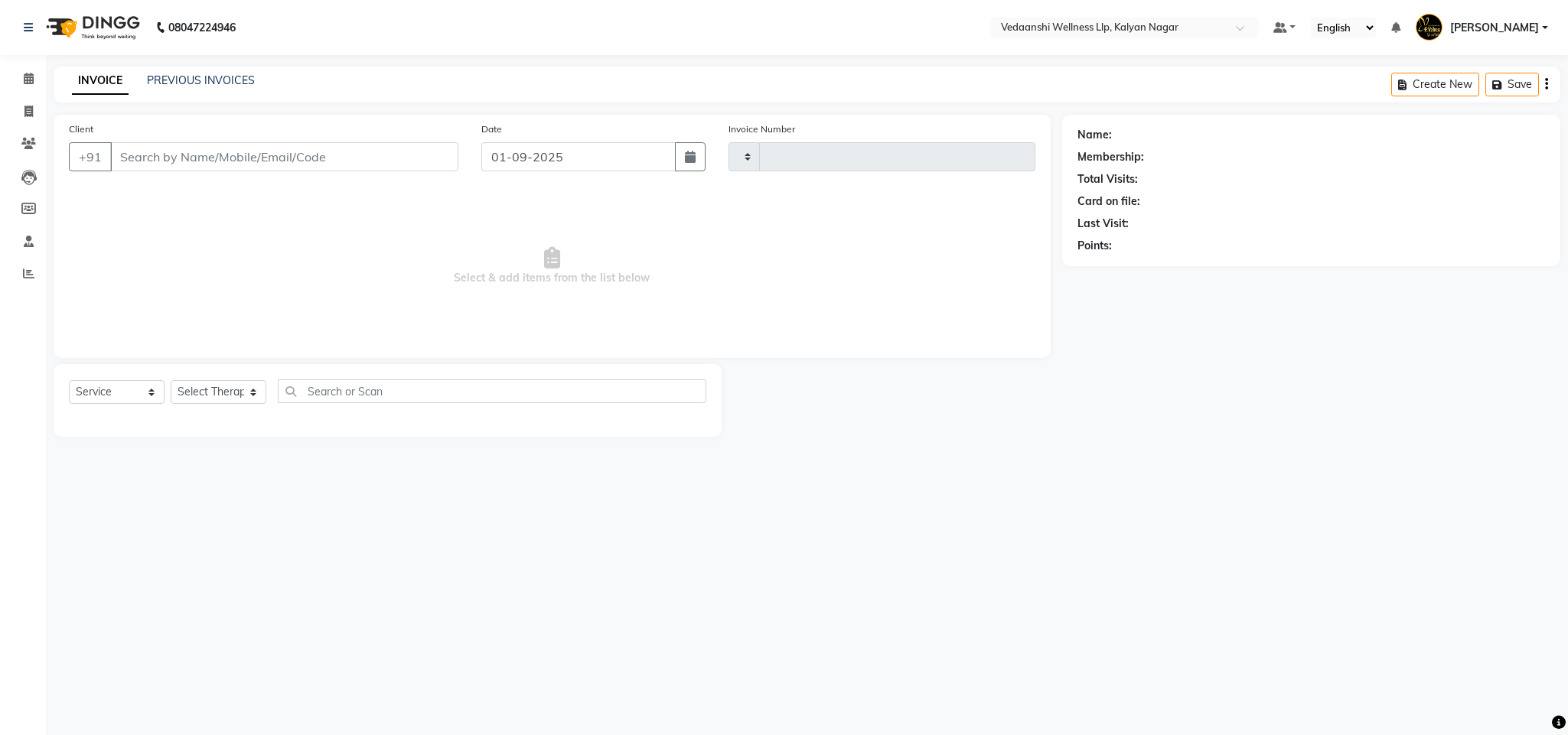
type input "1261"
select select "4293"
type input "9108460014"
select select "79390"
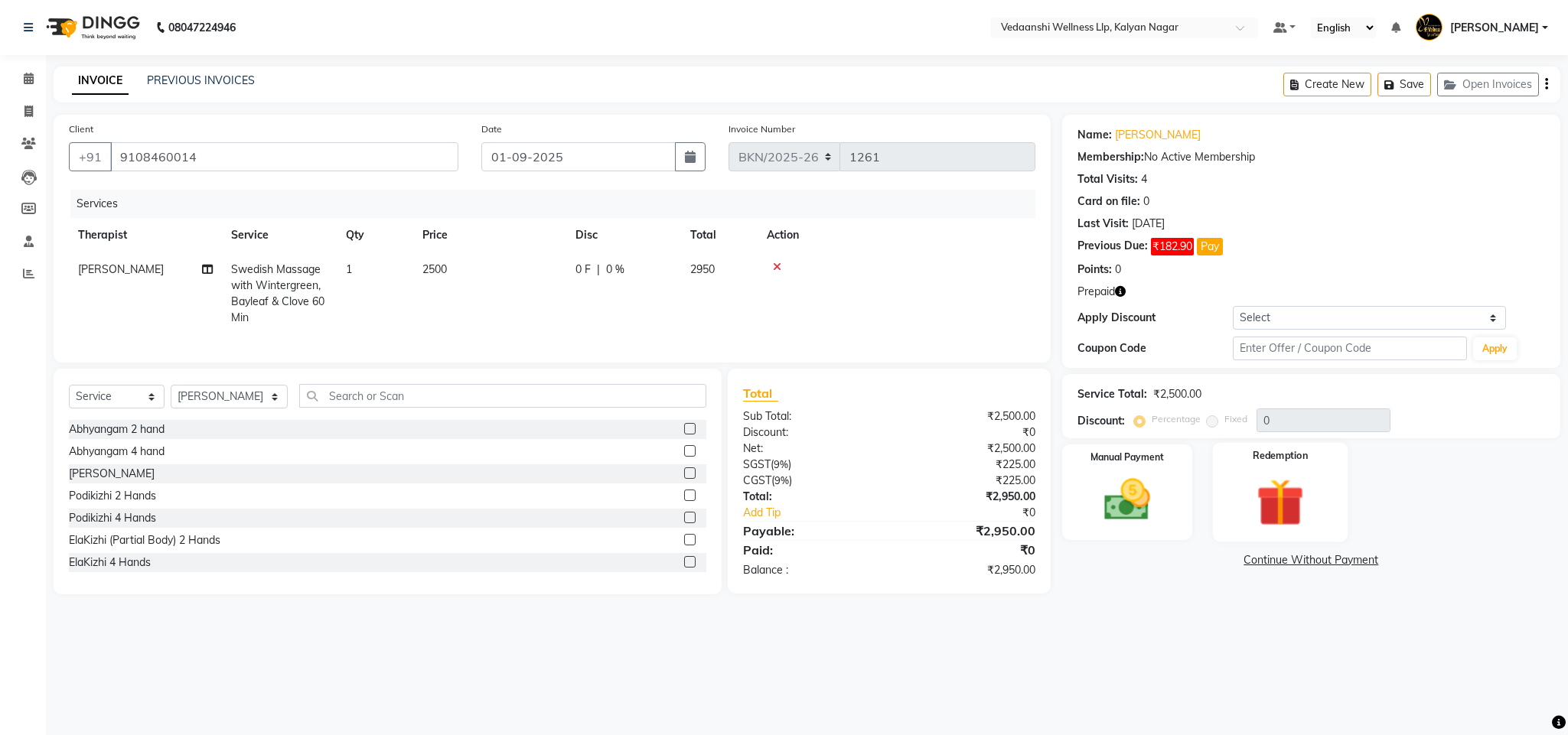
click at [1295, 503] on img at bounding box center [1280, 503] width 78 height 60
click at [1252, 567] on span "Prepaid 1" at bounding box center [1248, 561] width 50 height 18
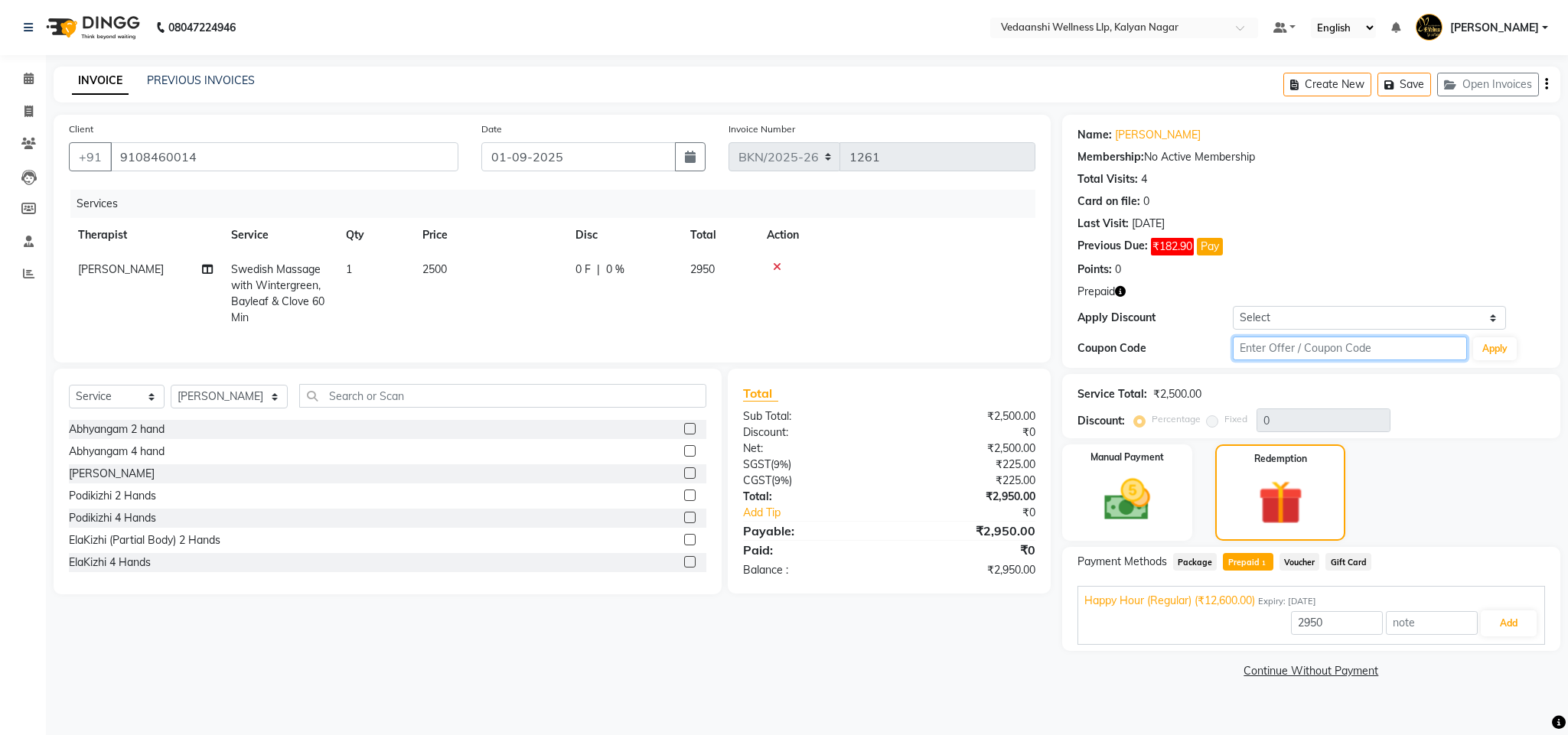
click at [1264, 356] on input "text" at bounding box center [1349, 348] width 234 height 23
type input "d50%"
click at [1483, 345] on button "Apply" at bounding box center [1495, 348] width 43 height 23
type input "50"
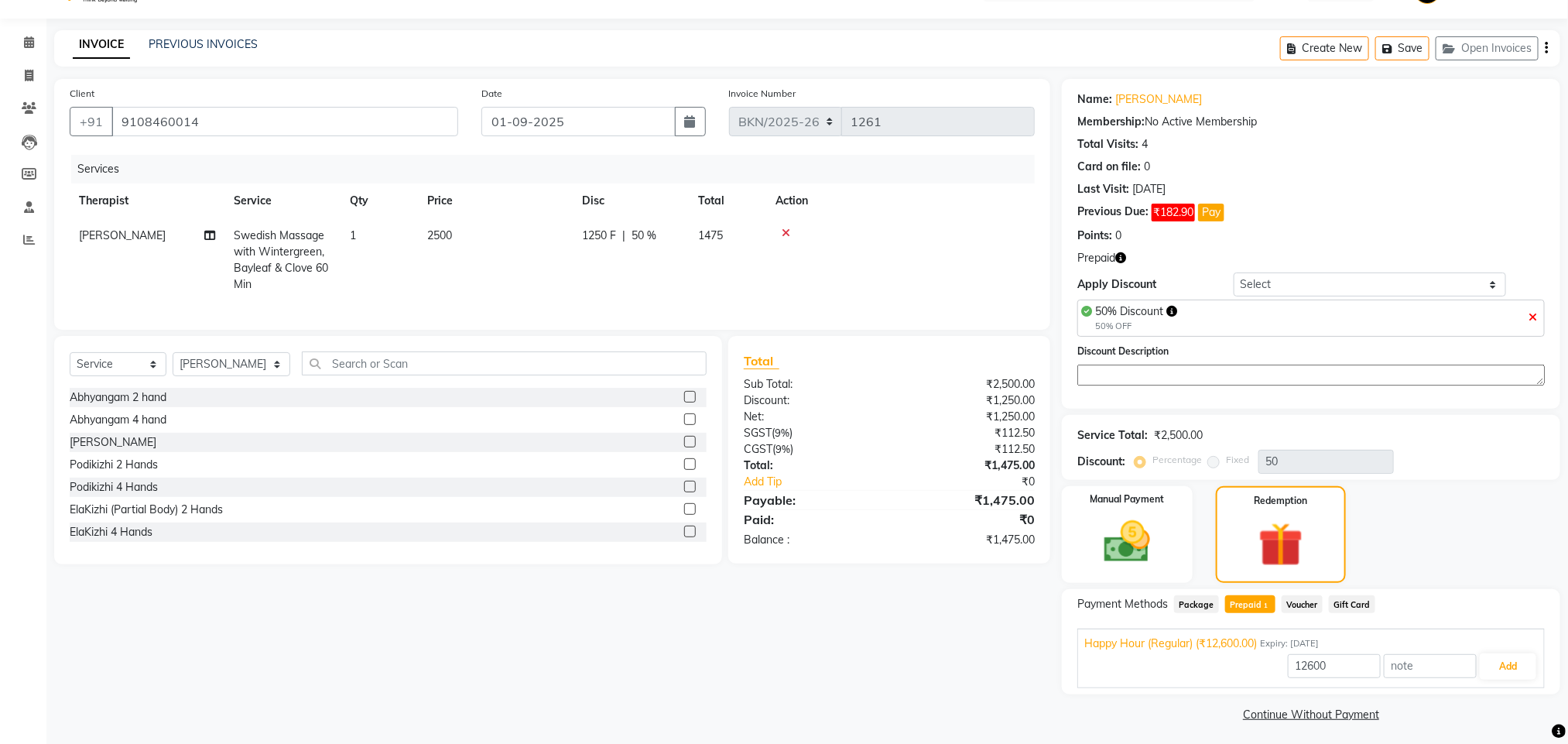
scroll to position [45, 0]
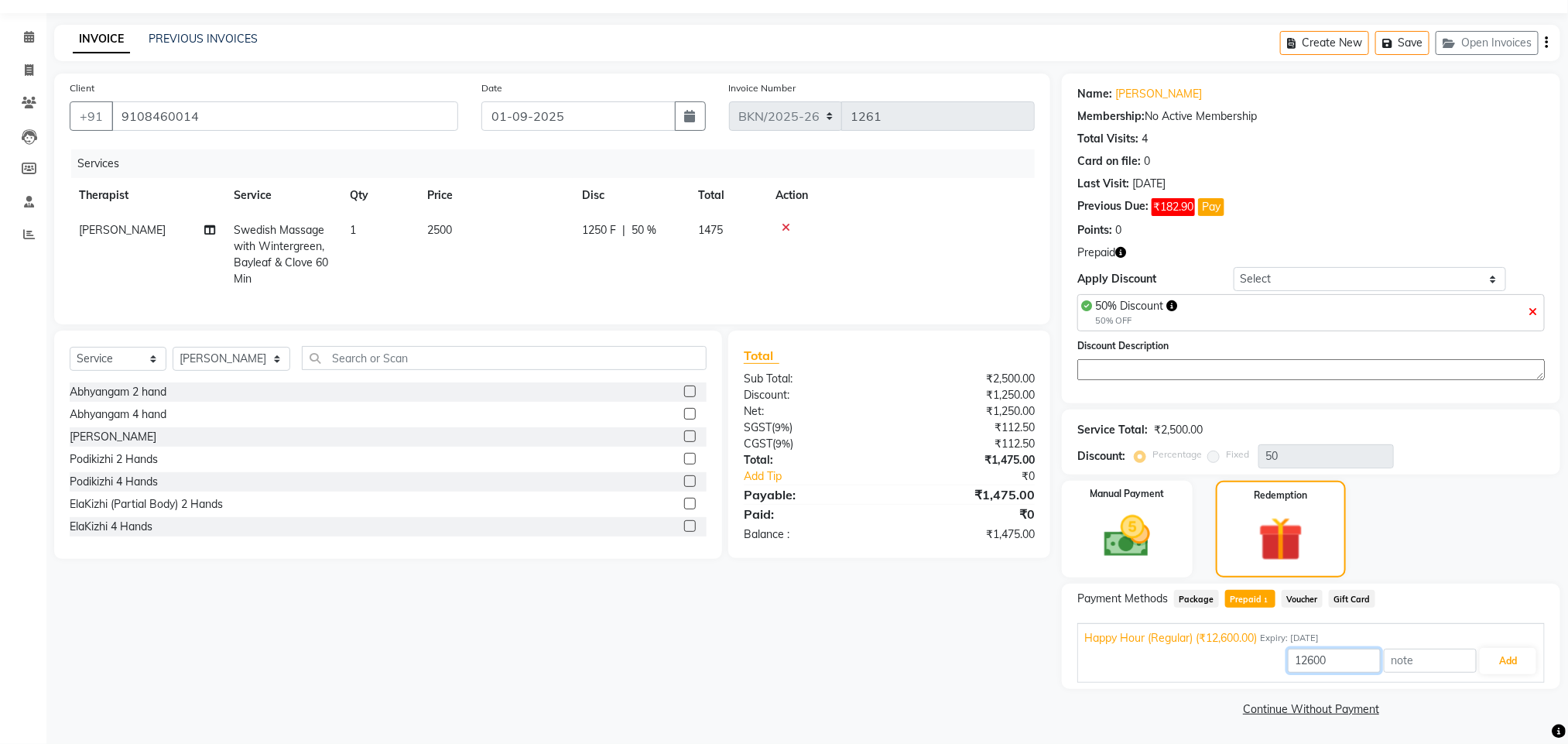
click at [1319, 663] on input "12600" at bounding box center [1334, 660] width 93 height 24
type input "1250"
click at [1529, 654] on button "Add" at bounding box center [1509, 661] width 57 height 27
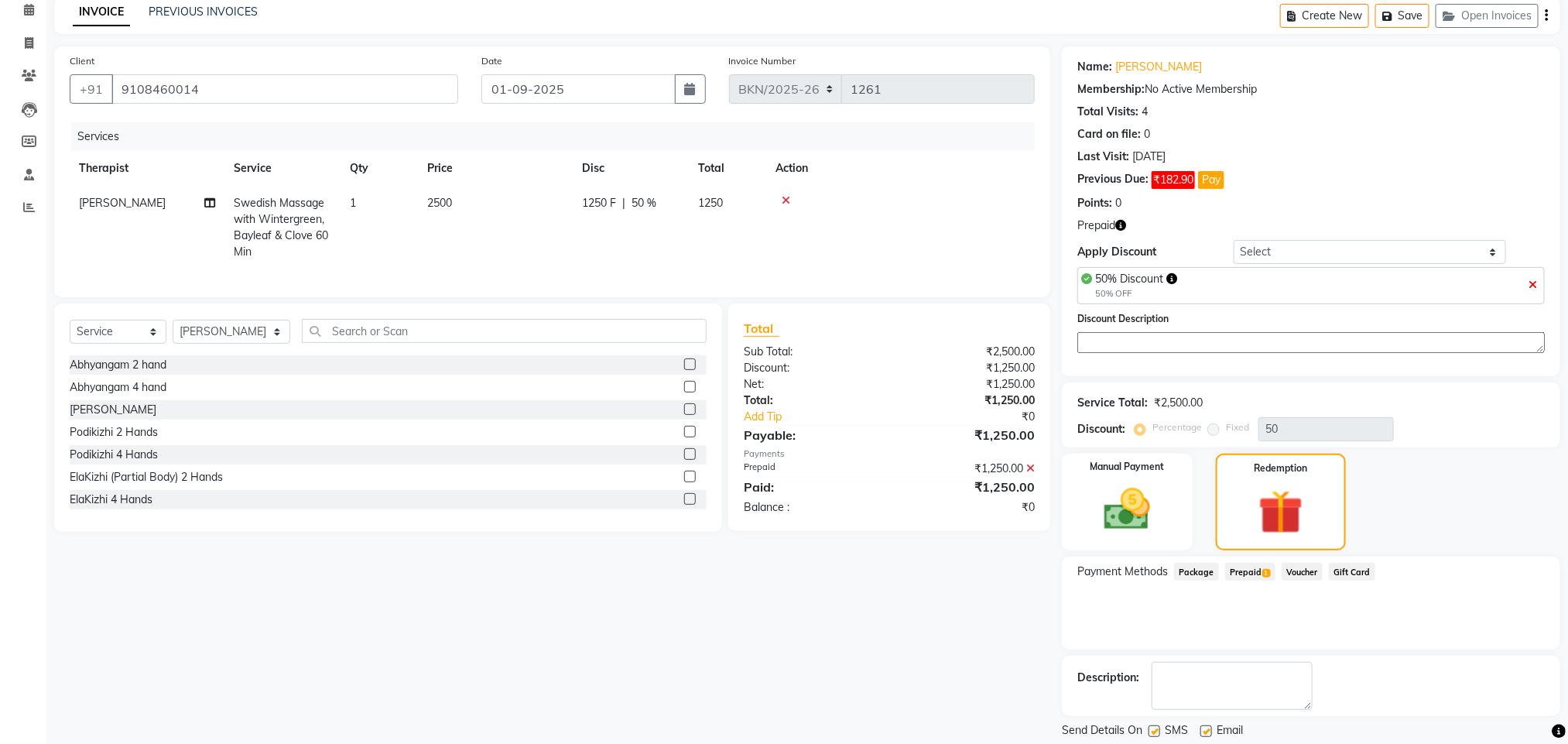
scroll to position [121, 0]
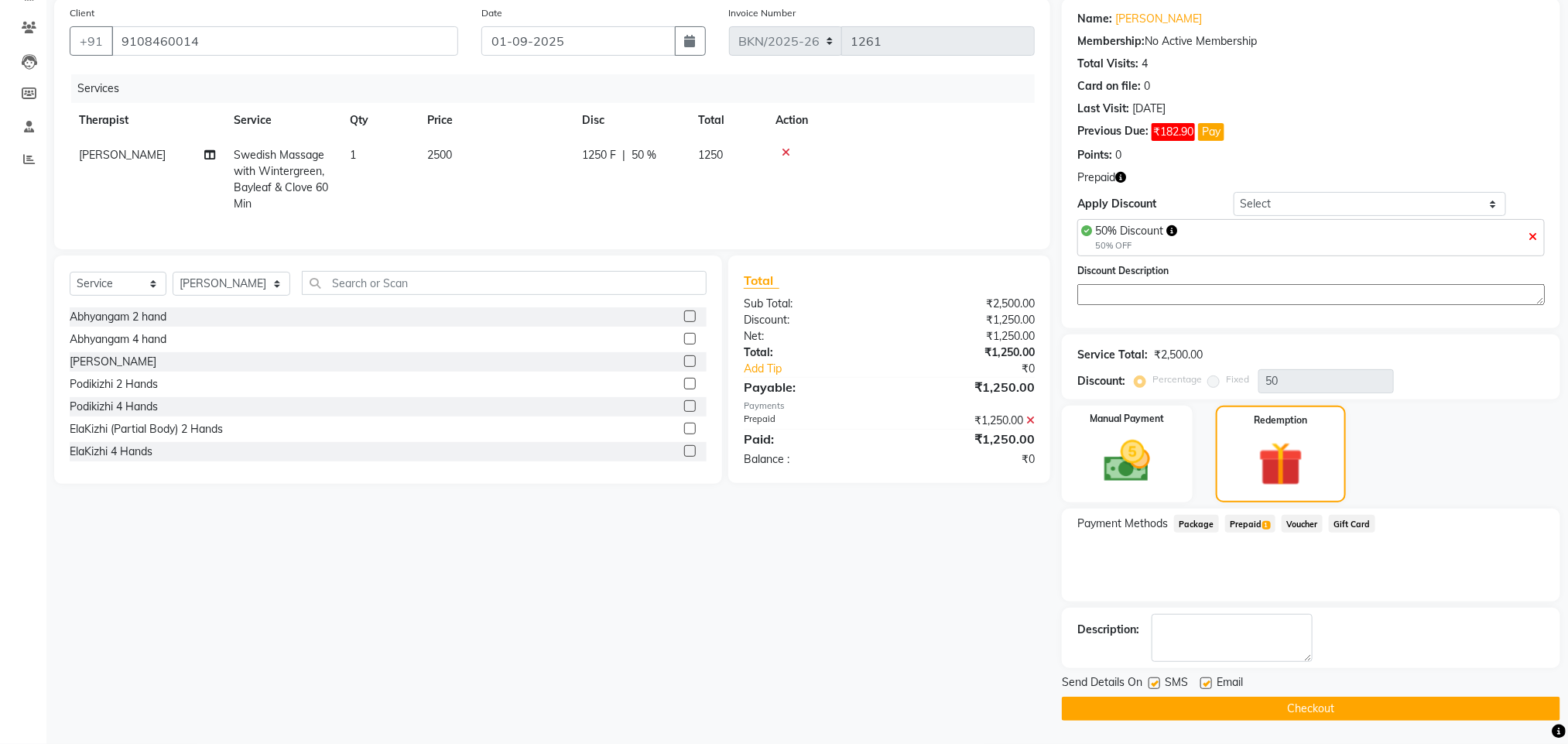
click at [1267, 714] on button "Checkout" at bounding box center [1311, 709] width 499 height 24
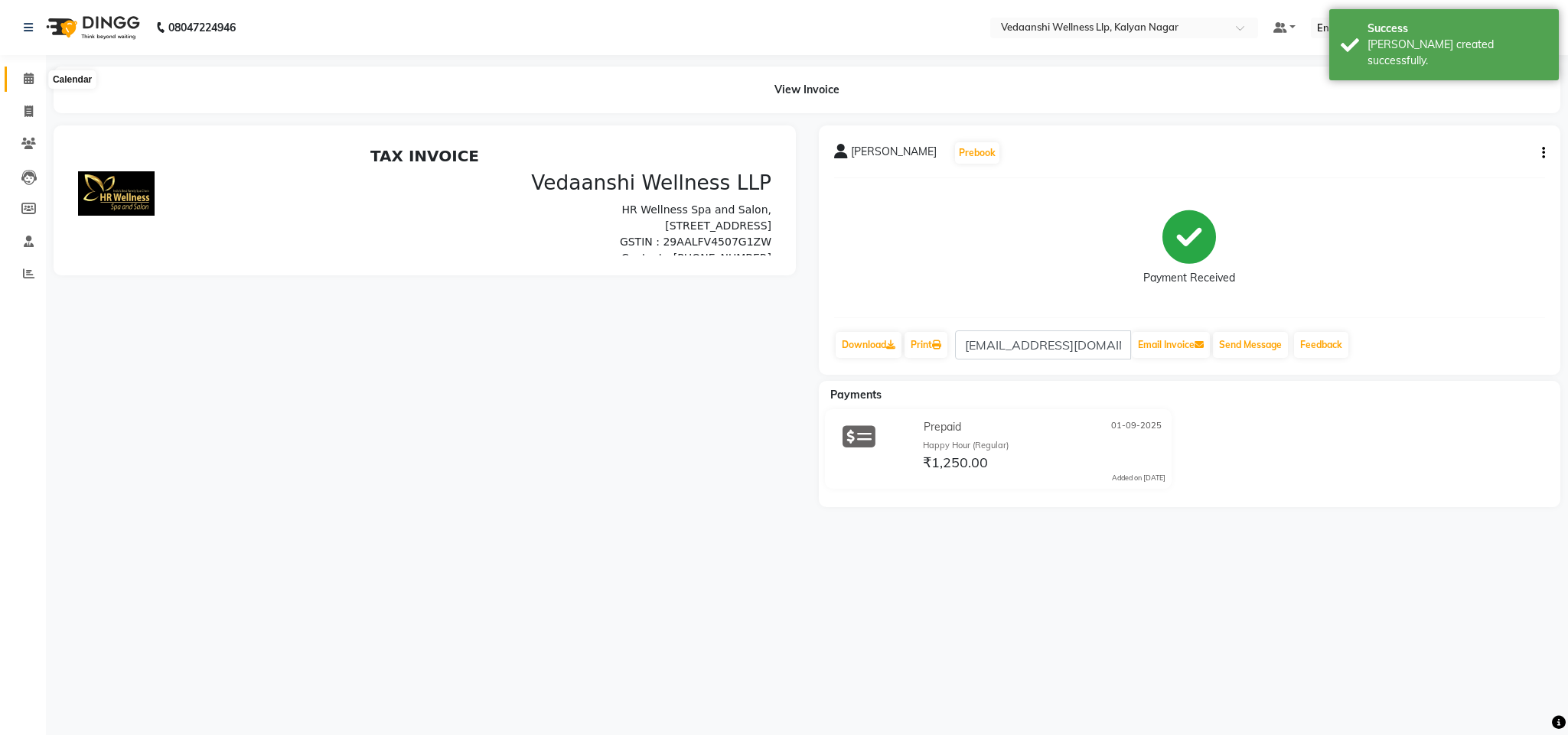
click at [23, 81] on icon at bounding box center [28, 78] width 10 height 11
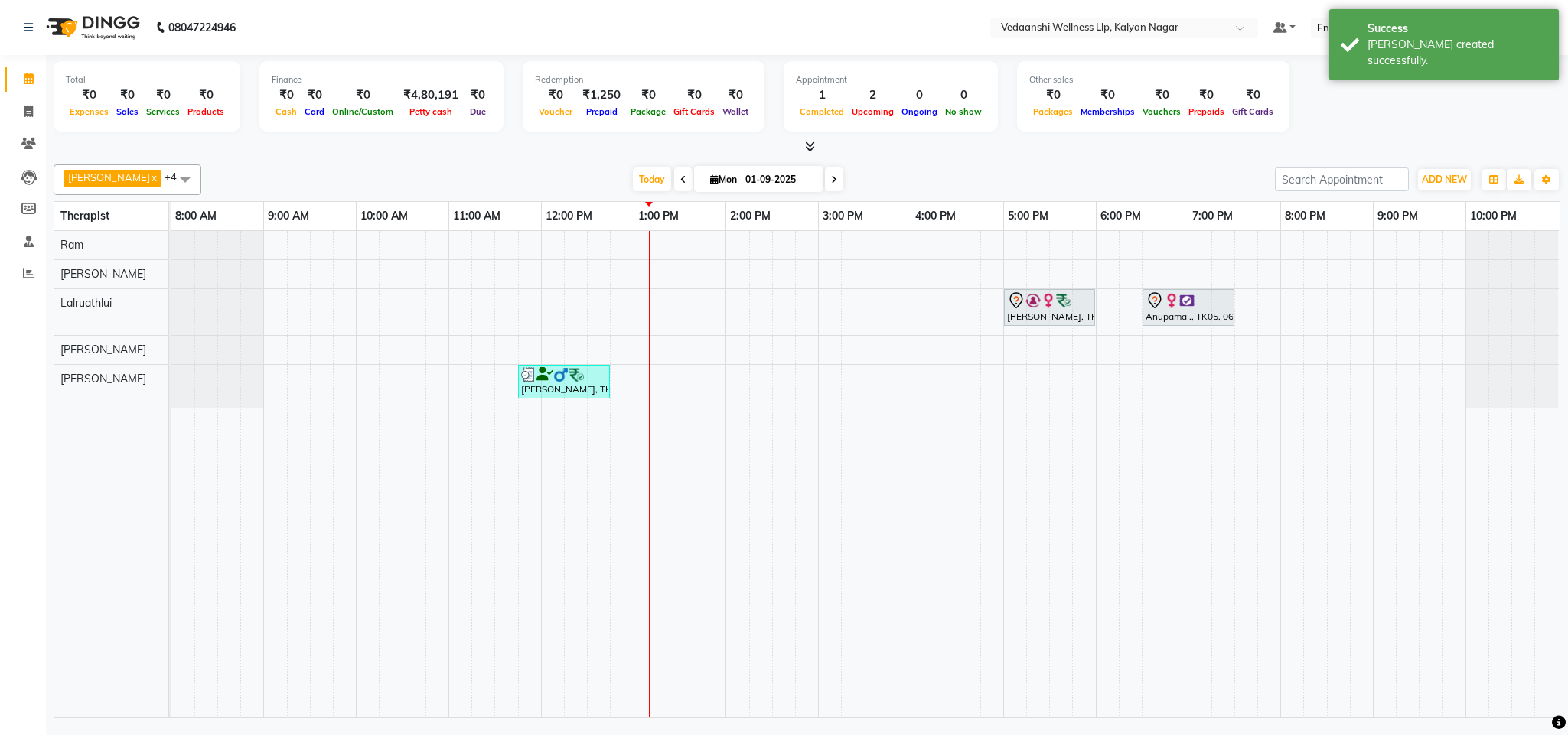
click at [1006, 179] on div "[DATE] [DATE]" at bounding box center [738, 179] width 1058 height 23
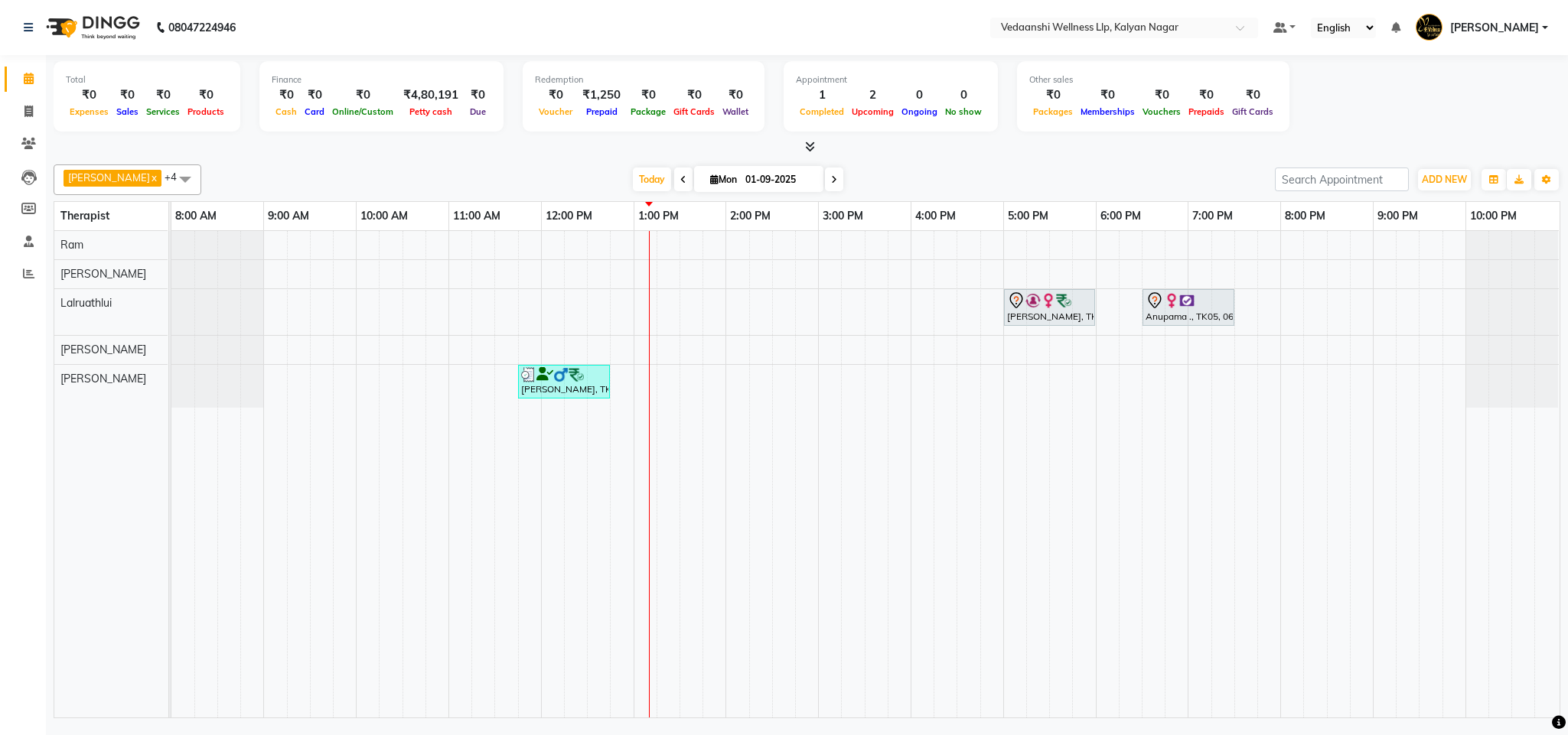
click at [671, 241] on div "Wendrilla Roy, TK03, 05:00 PM-06:00 PM, Swedish Massage with Wintergreen, Bayle…" at bounding box center [866, 474] width 1389 height 486
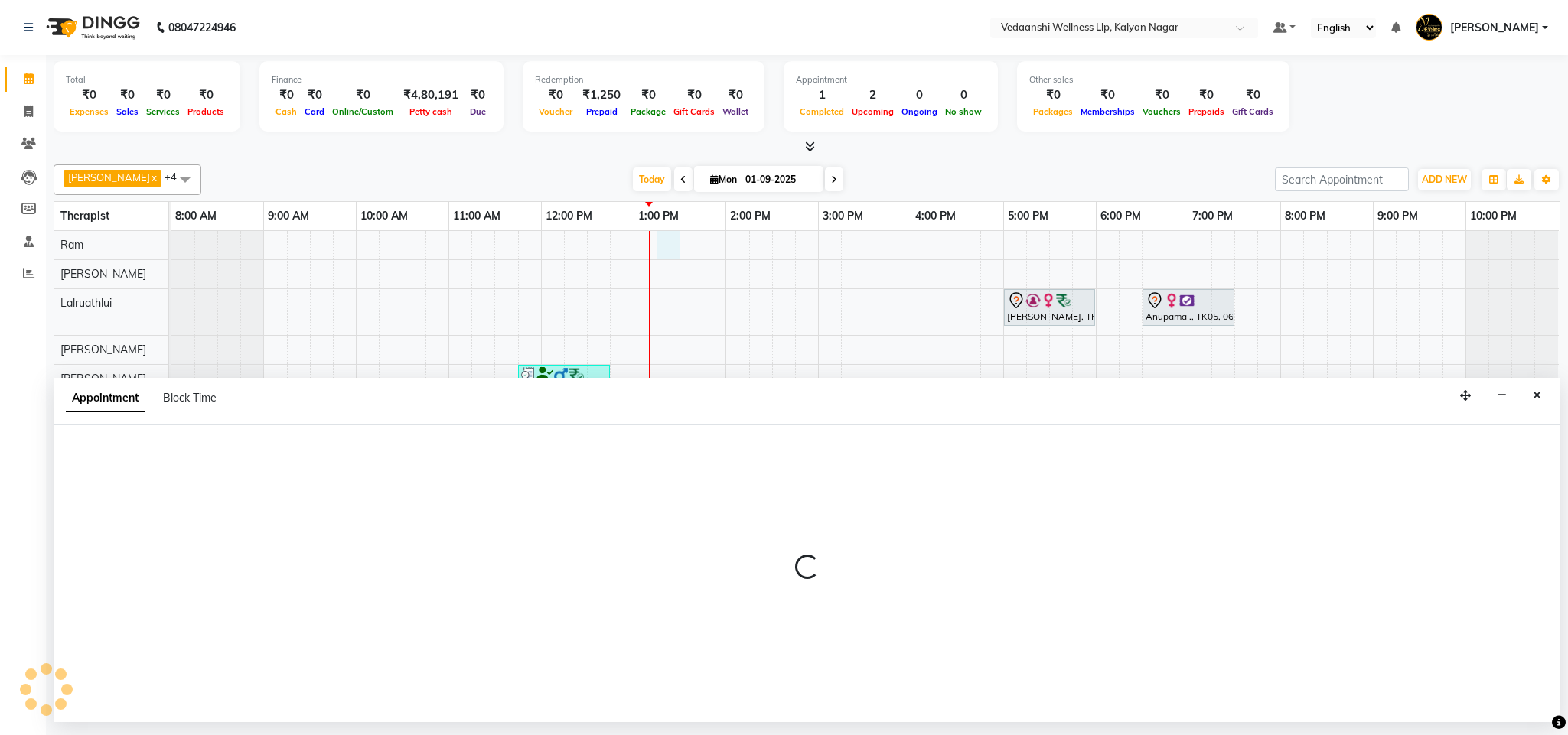
select select "67164"
select select "795"
select select "tentative"
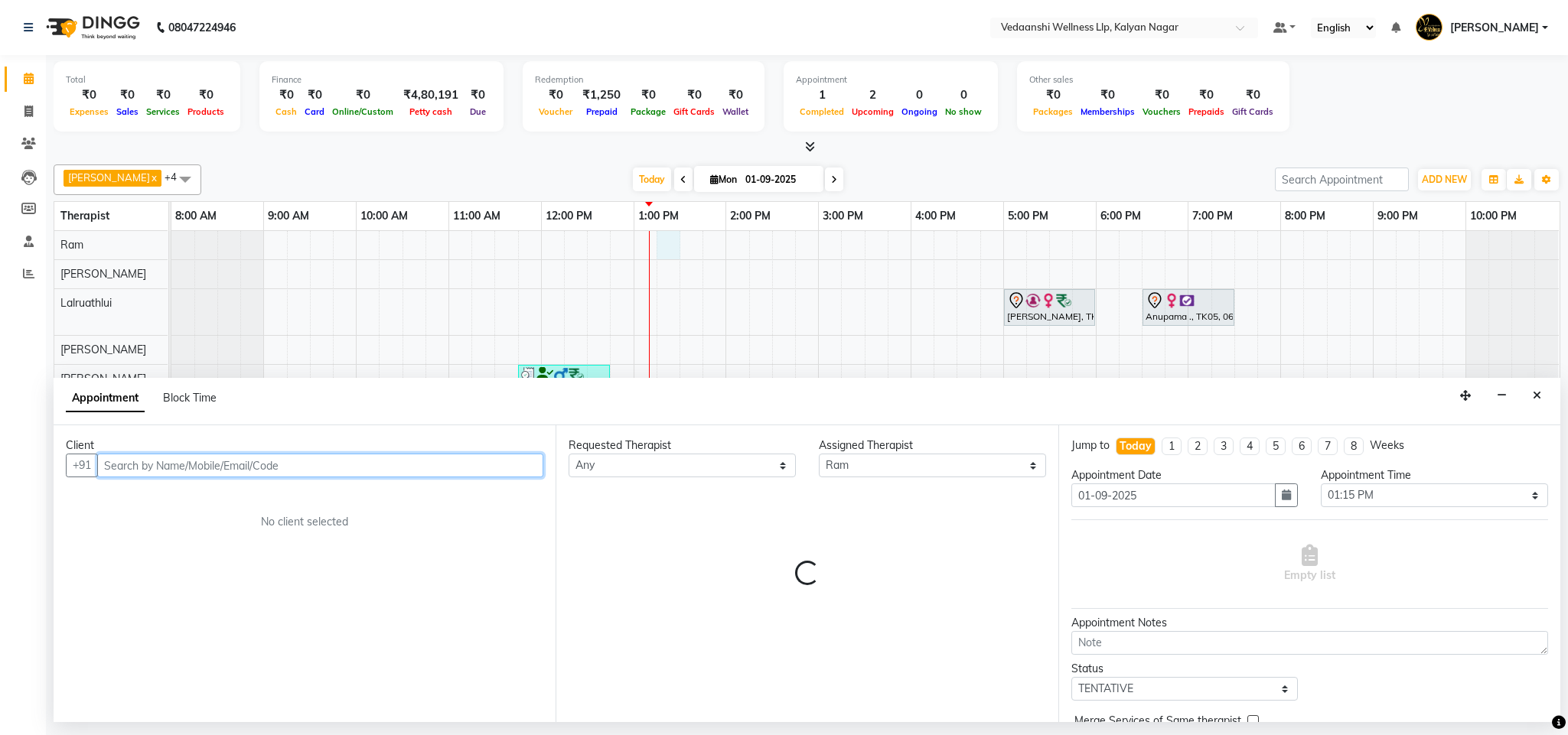
click at [160, 478] on input "text" at bounding box center [320, 465] width 446 height 23
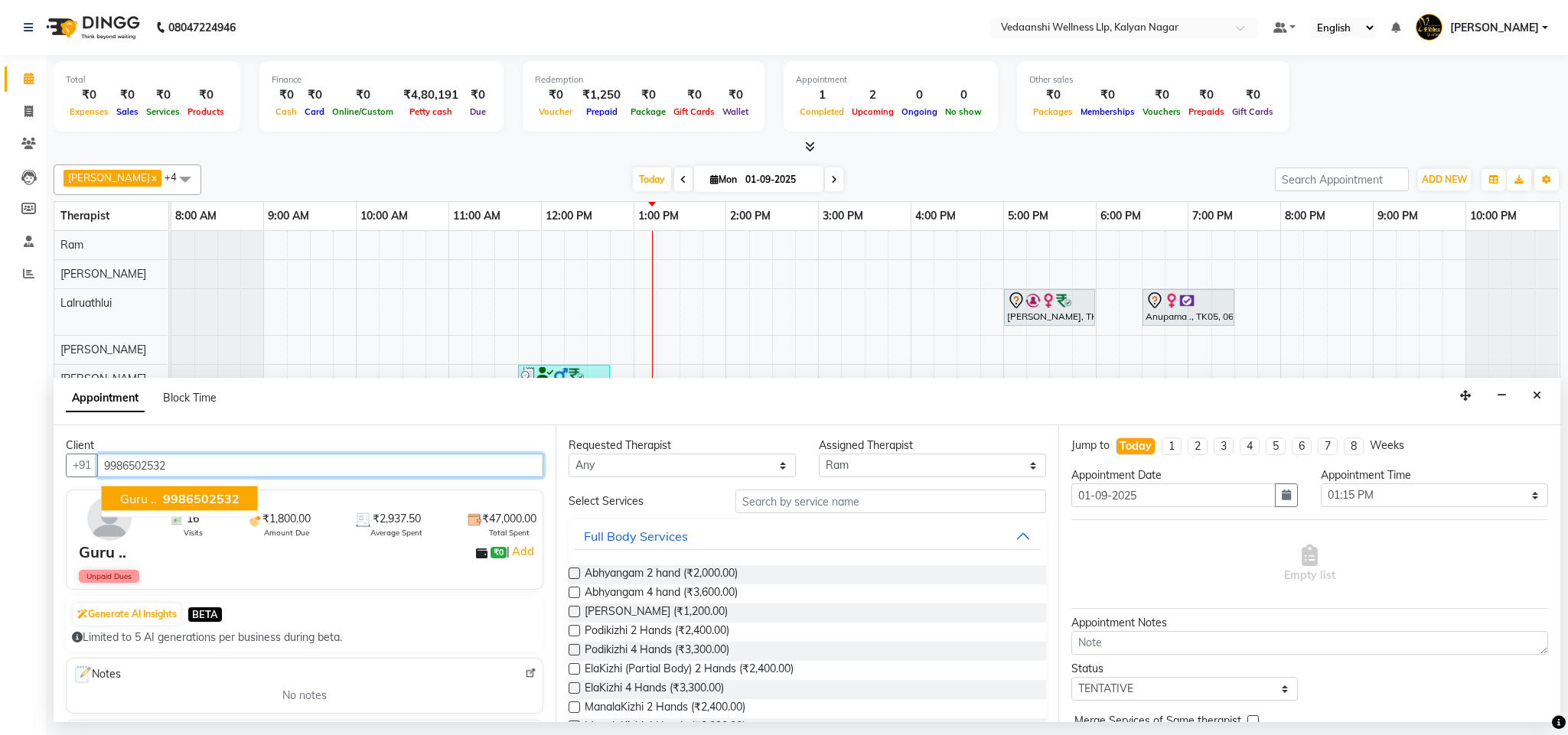
click at [170, 494] on span "9986502532" at bounding box center [202, 498] width 77 height 15
type input "9986502532"
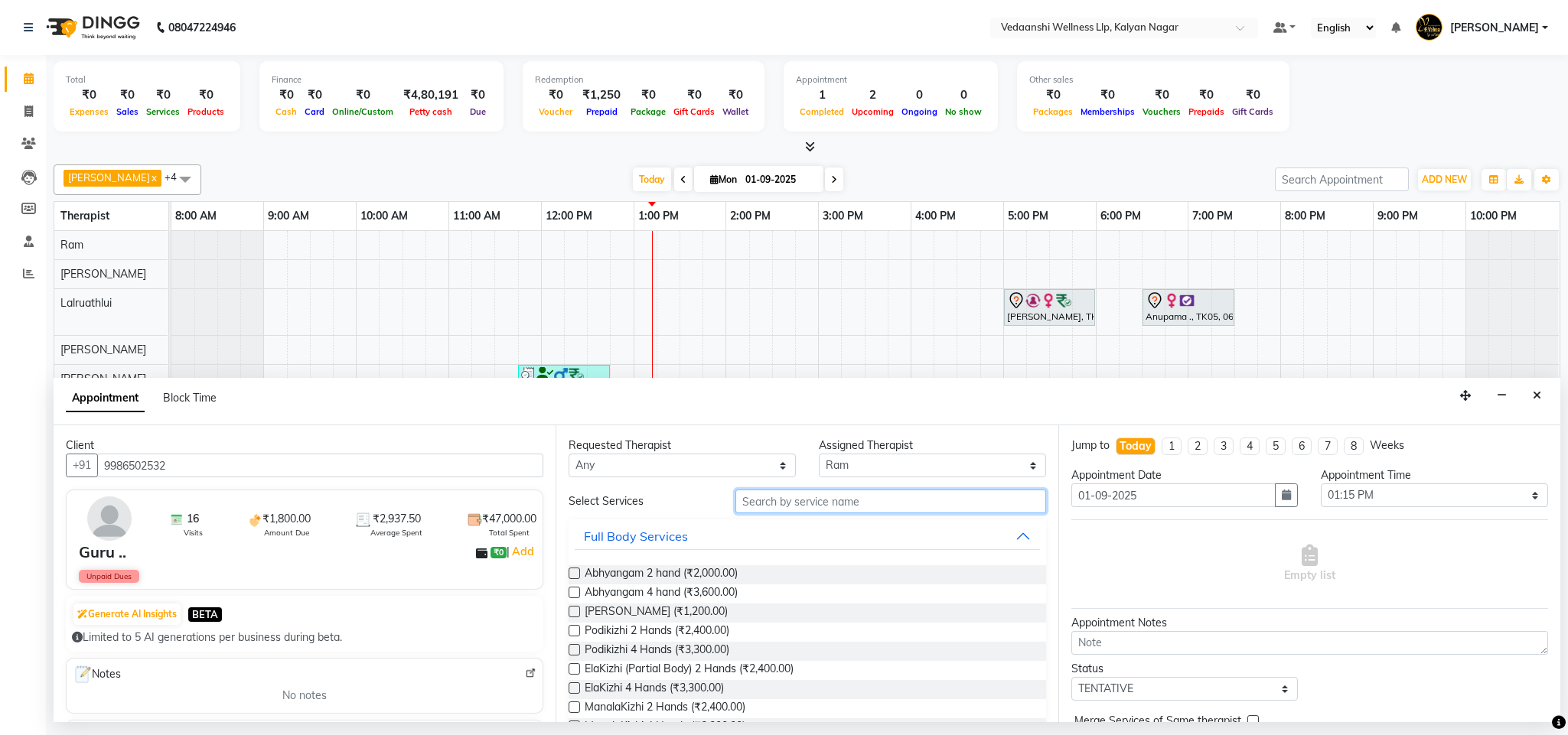
click at [776, 498] on input "text" at bounding box center [890, 501] width 311 height 23
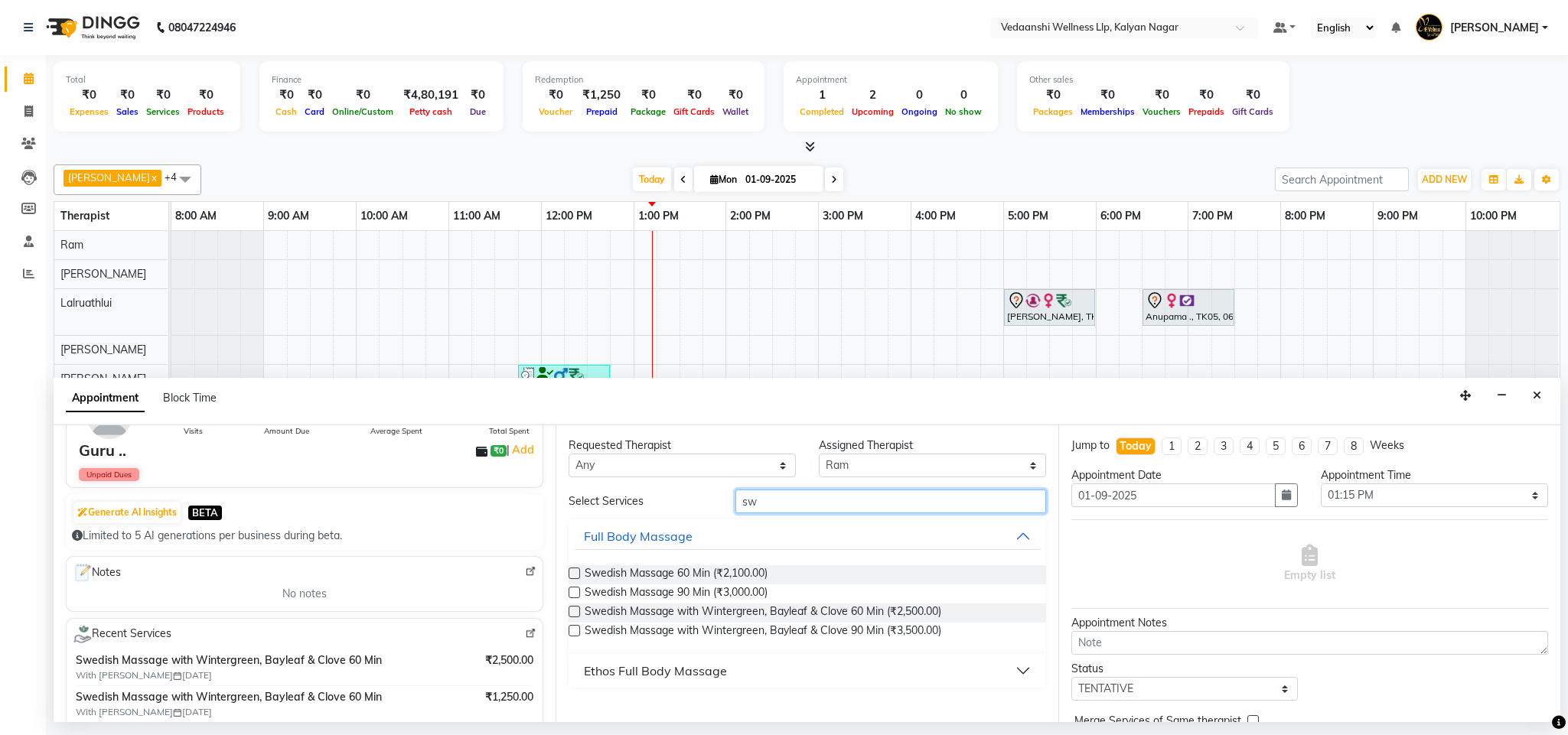
scroll to position [115, 0]
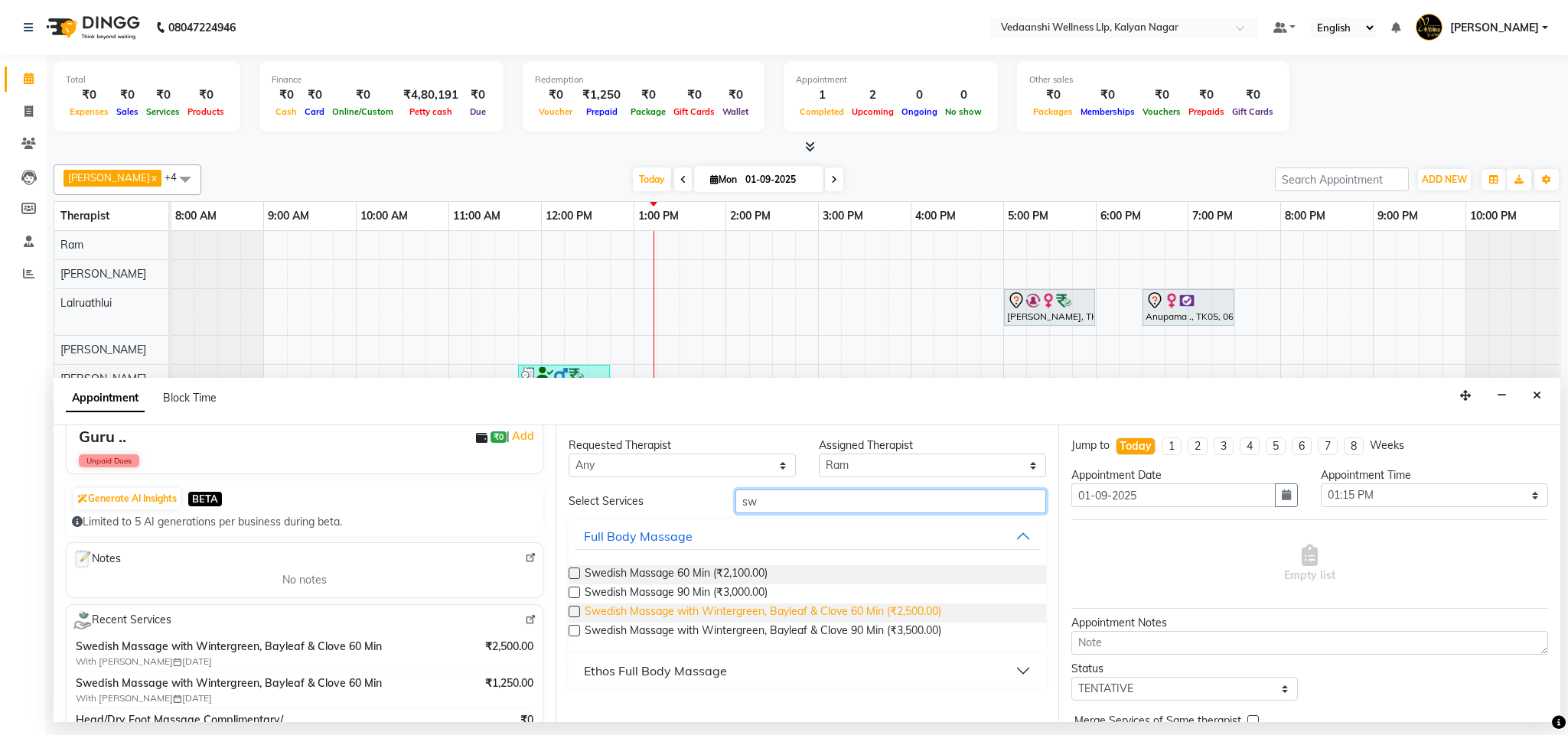
type input "sw"
click at [728, 611] on span "Swedish Massage with Wintergreen, Bayleaf & Clove 60 Min (₹2,500.00)" at bounding box center [763, 613] width 357 height 19
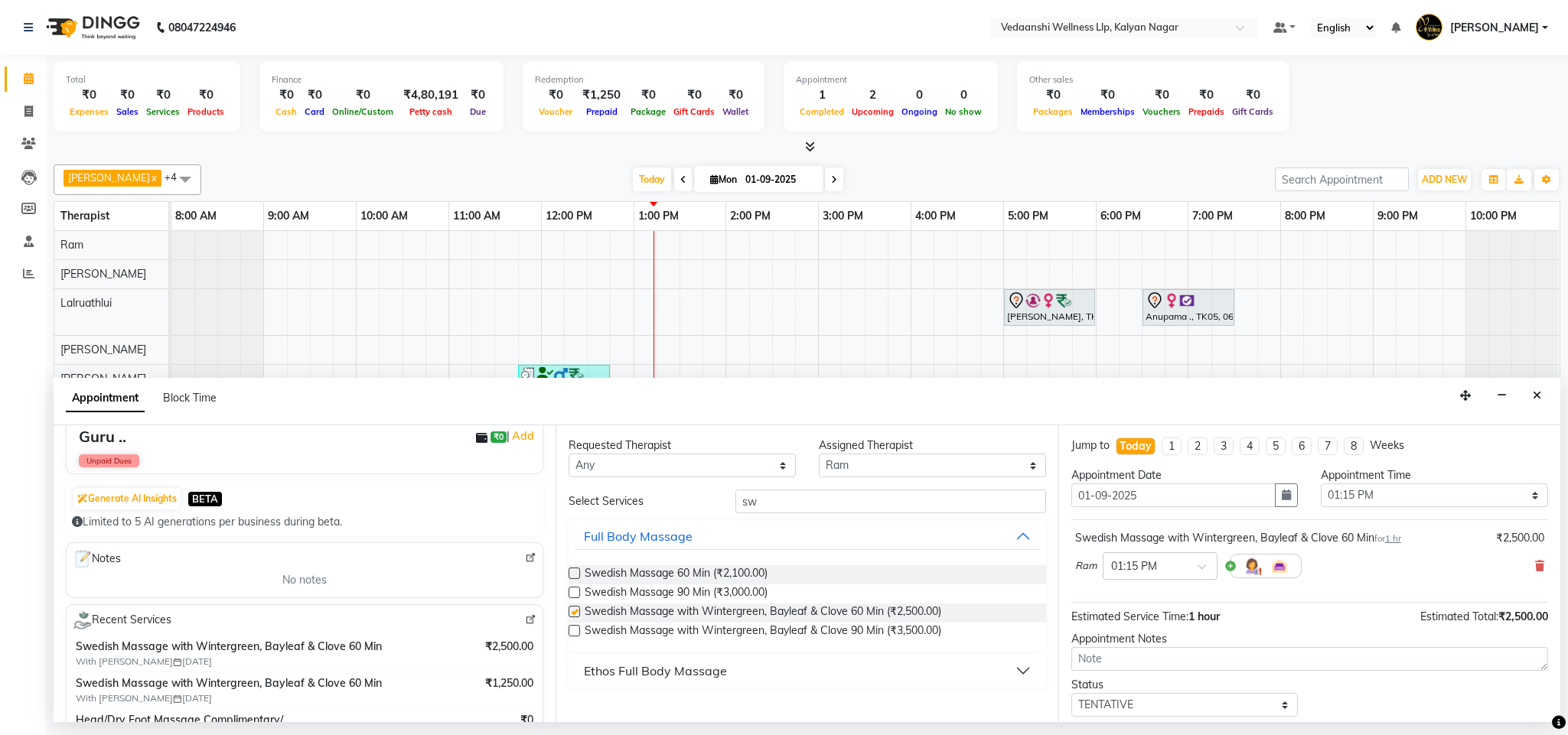
checkbox input "false"
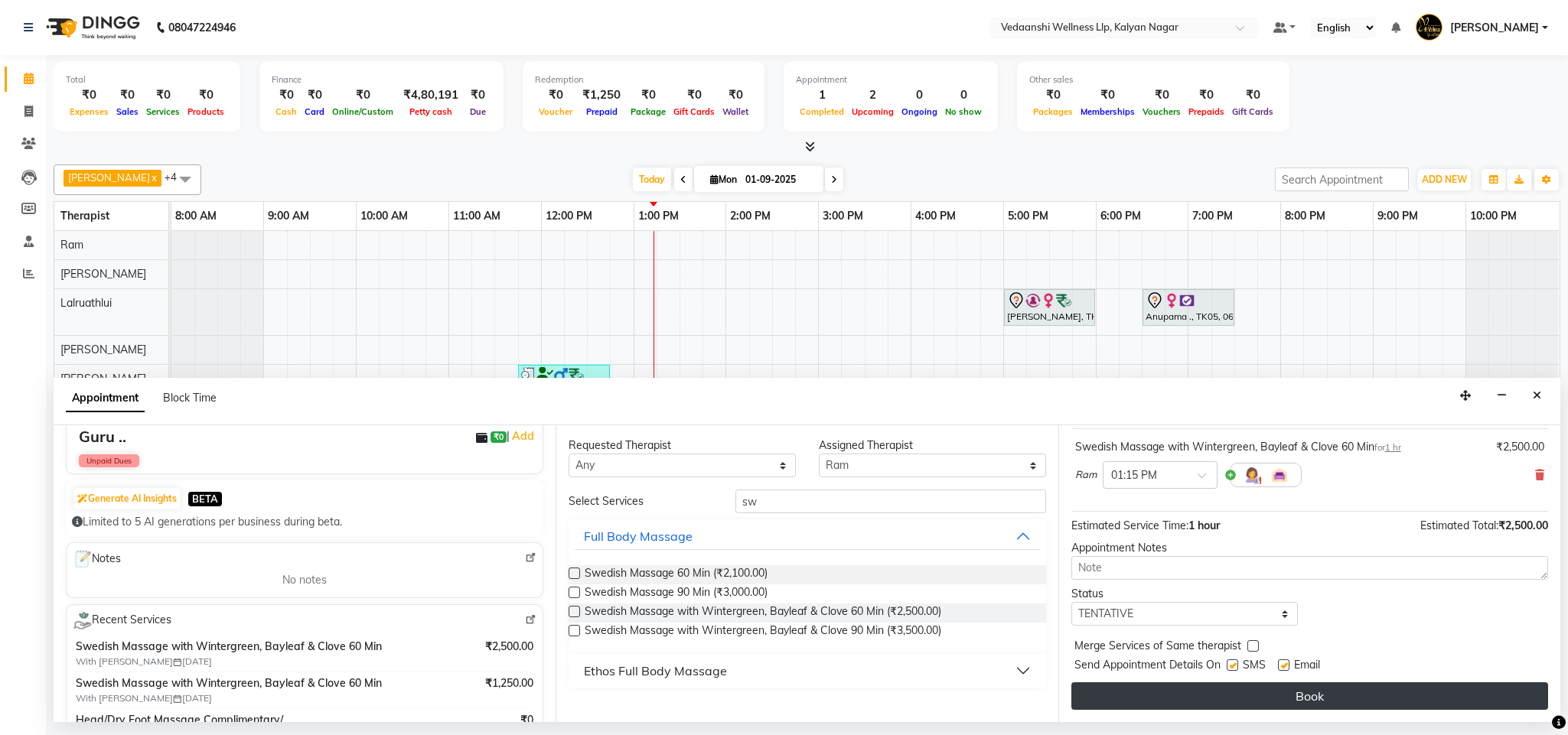
click at [1222, 698] on button "Book" at bounding box center [1310, 696] width 477 height 27
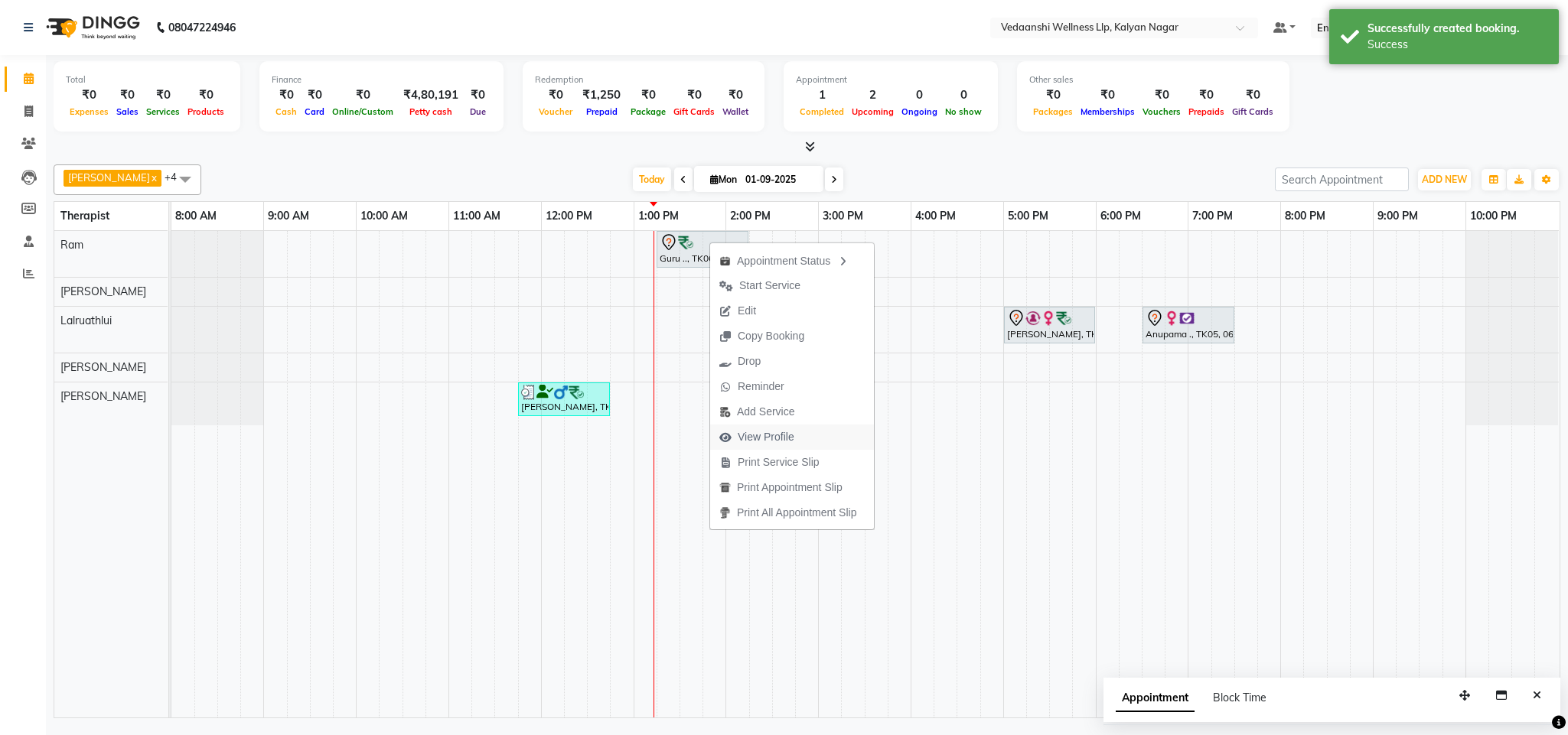
click at [779, 441] on span "View Profile" at bounding box center [766, 436] width 56 height 16
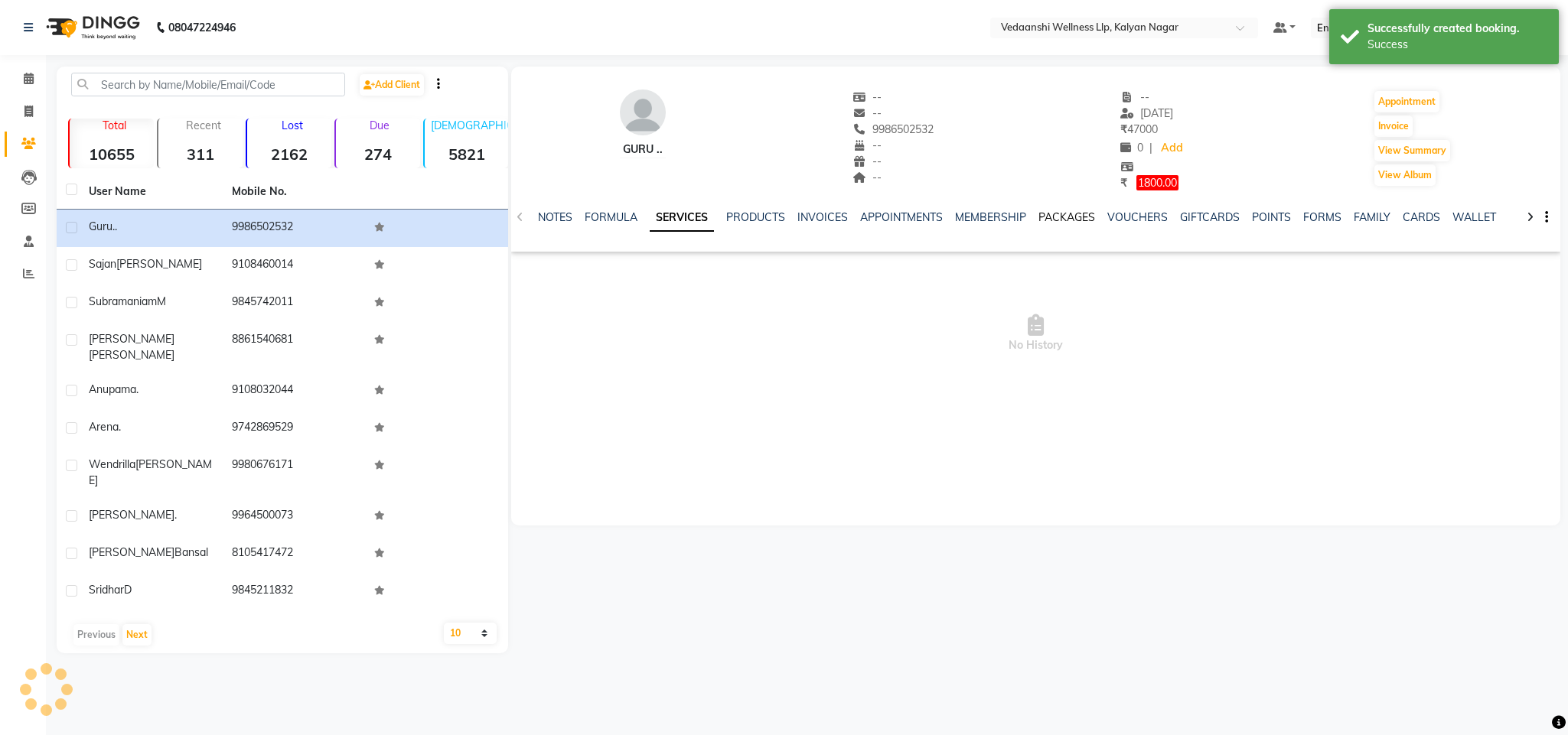
click at [1054, 221] on link "PACKAGES" at bounding box center [1067, 217] width 56 height 14
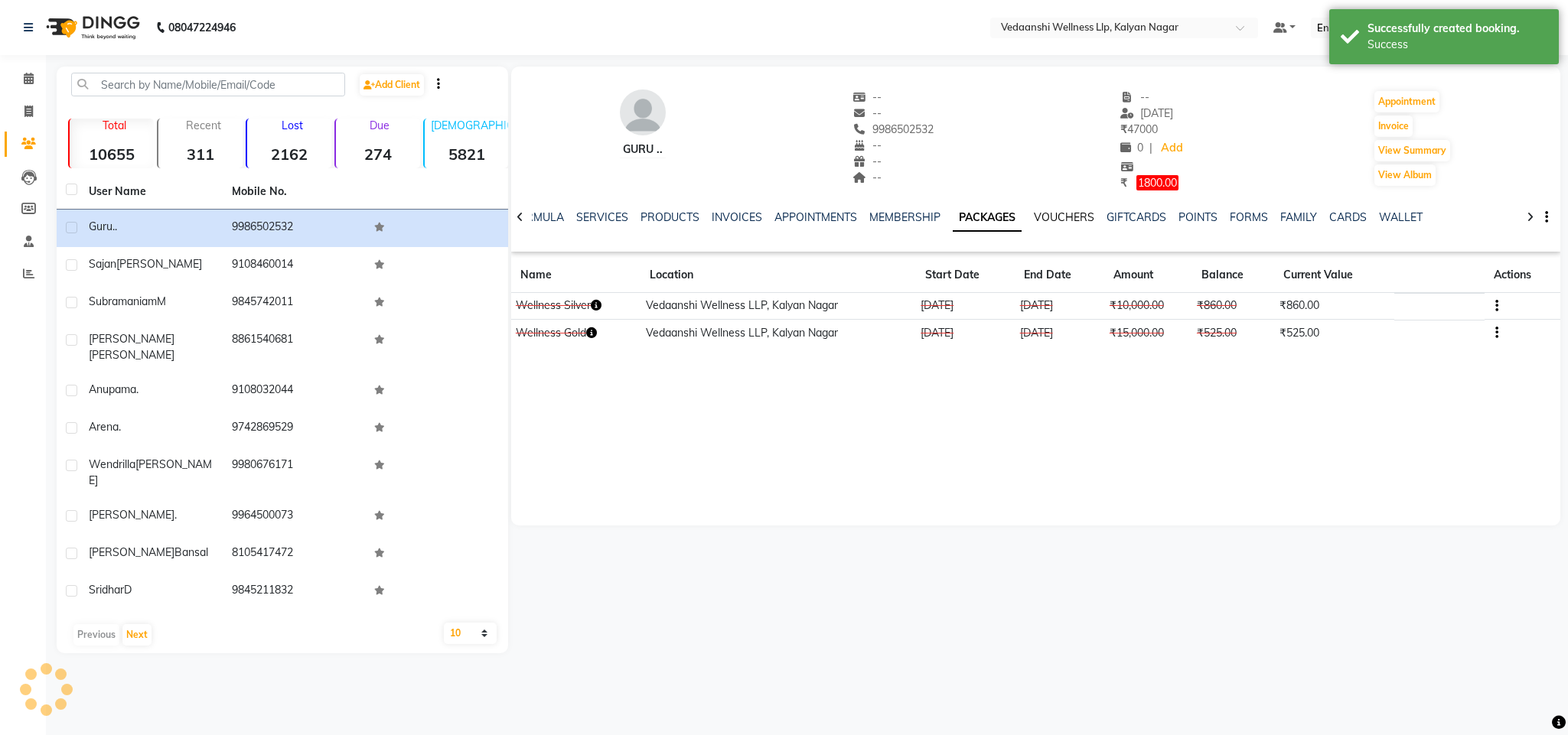
click at [1057, 217] on link "VOUCHERS" at bounding box center [1064, 217] width 60 height 14
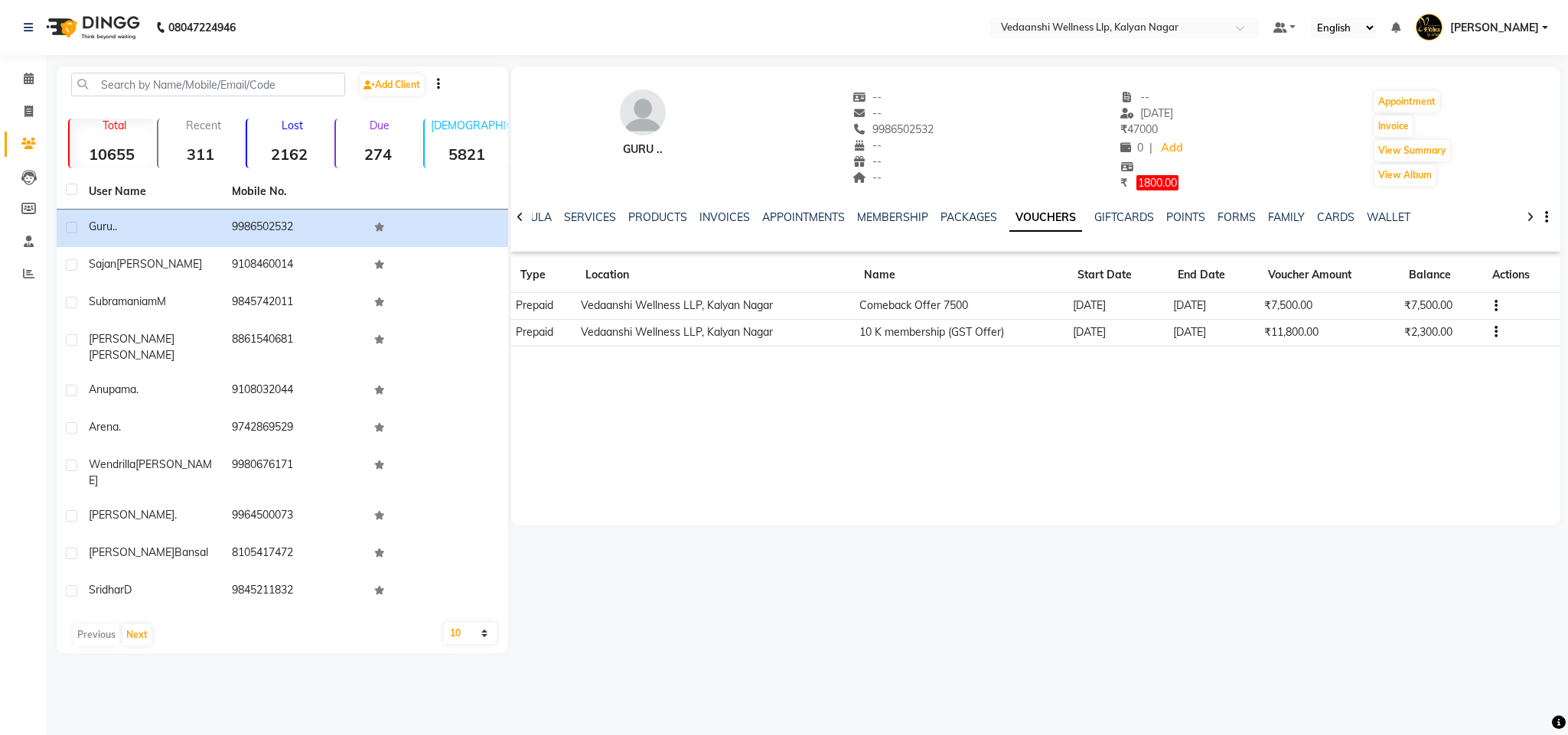
click at [710, 207] on div "NOTES FORMULA SERVICES PRODUCTS INVOICES APPOINTMENTS MEMBERSHIP PACKAGES VOUCH…" at bounding box center [1037, 218] width 1050 height 53
click at [710, 212] on link "INVOICES" at bounding box center [725, 217] width 51 height 14
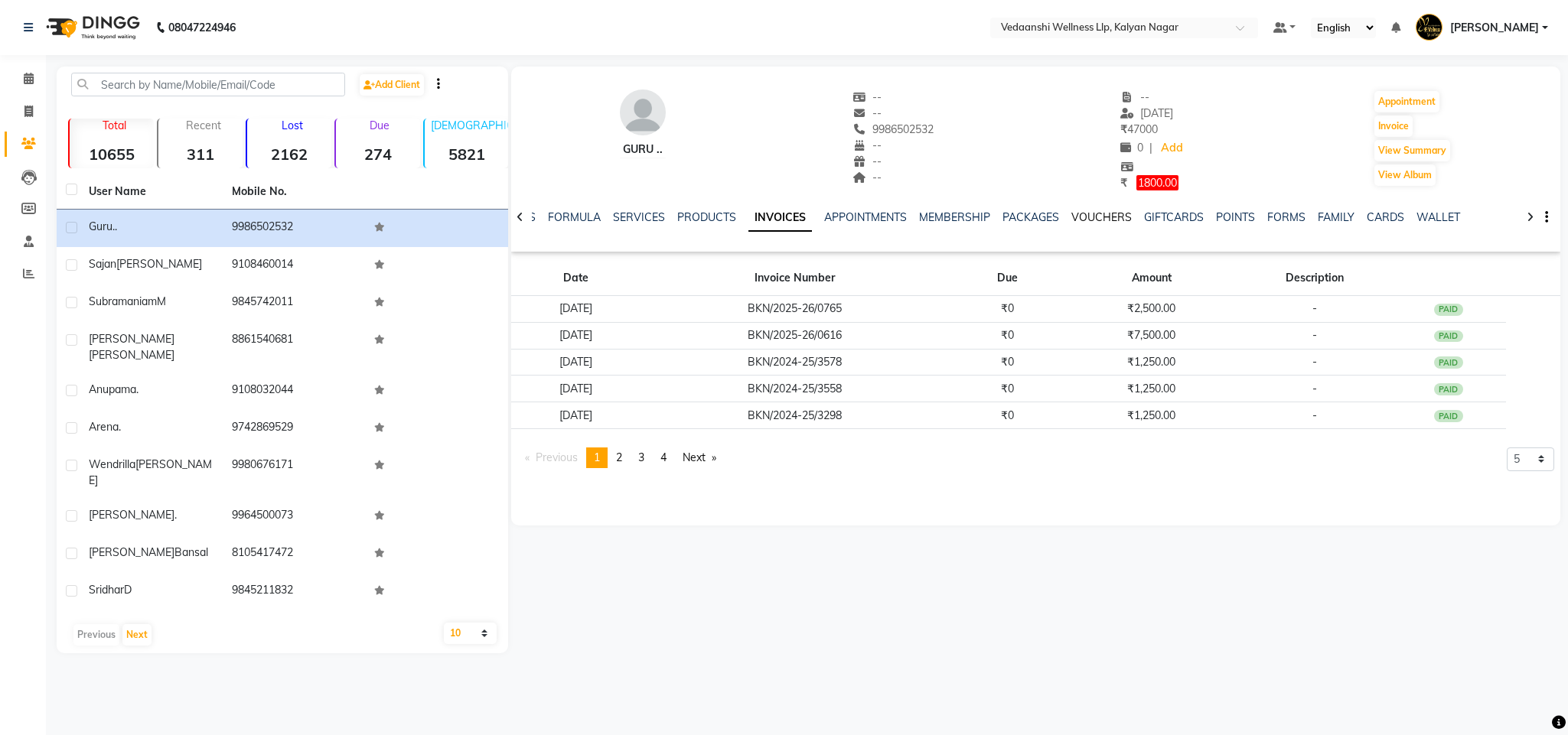
click at [1073, 222] on link "VOUCHERS" at bounding box center [1101, 217] width 60 height 14
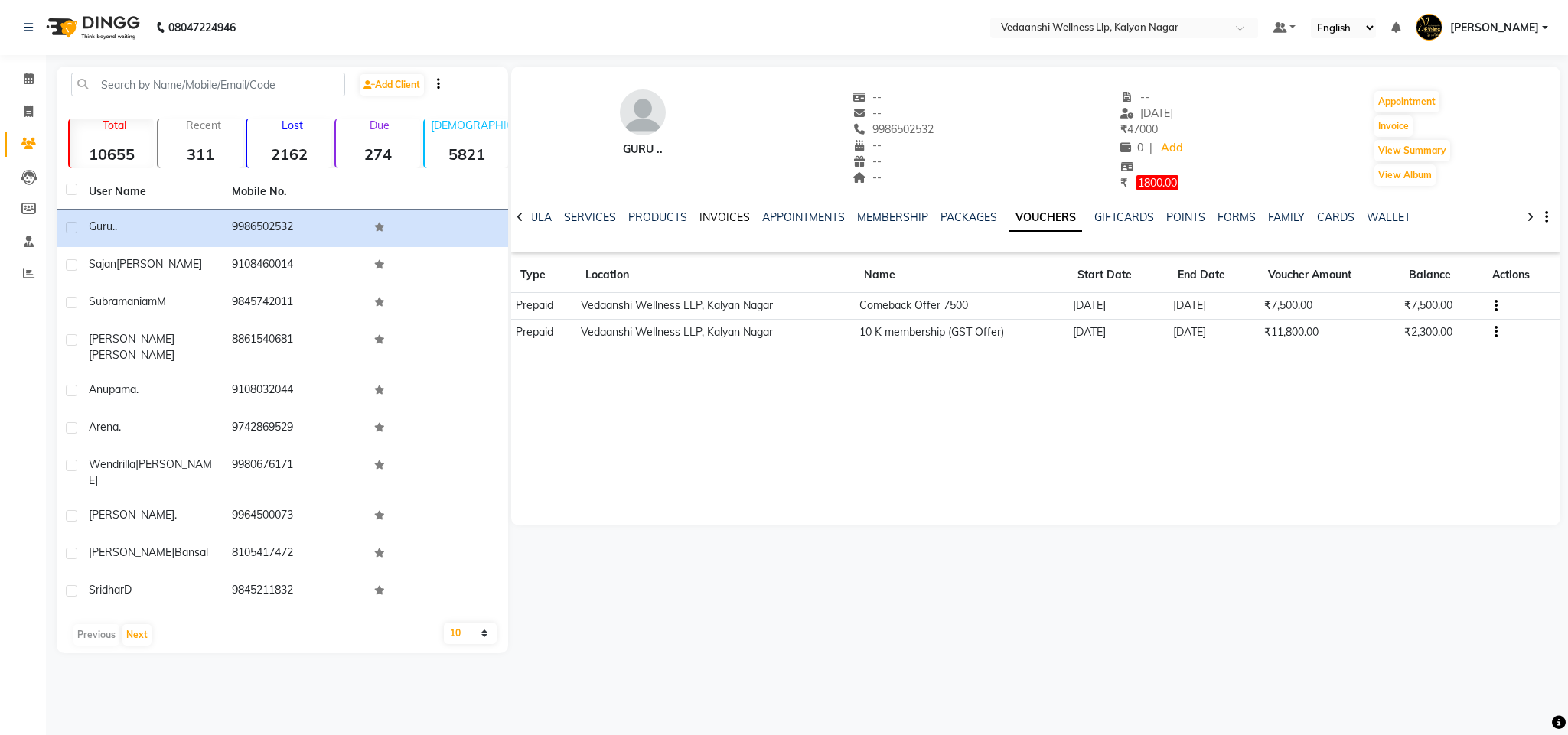
click at [715, 219] on link "INVOICES" at bounding box center [725, 217] width 51 height 14
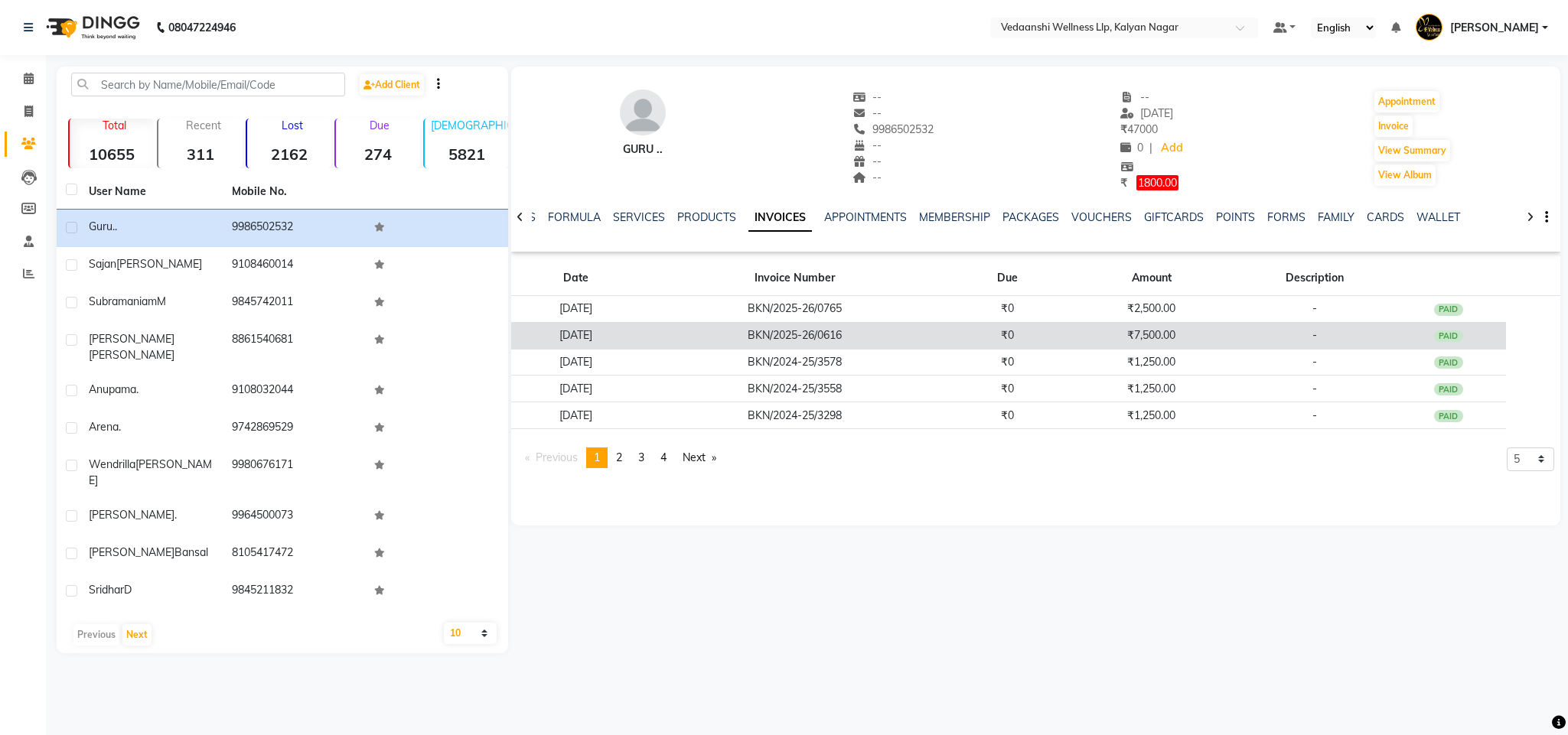
click at [1191, 329] on td "₹7,500.00" at bounding box center [1152, 335] width 173 height 27
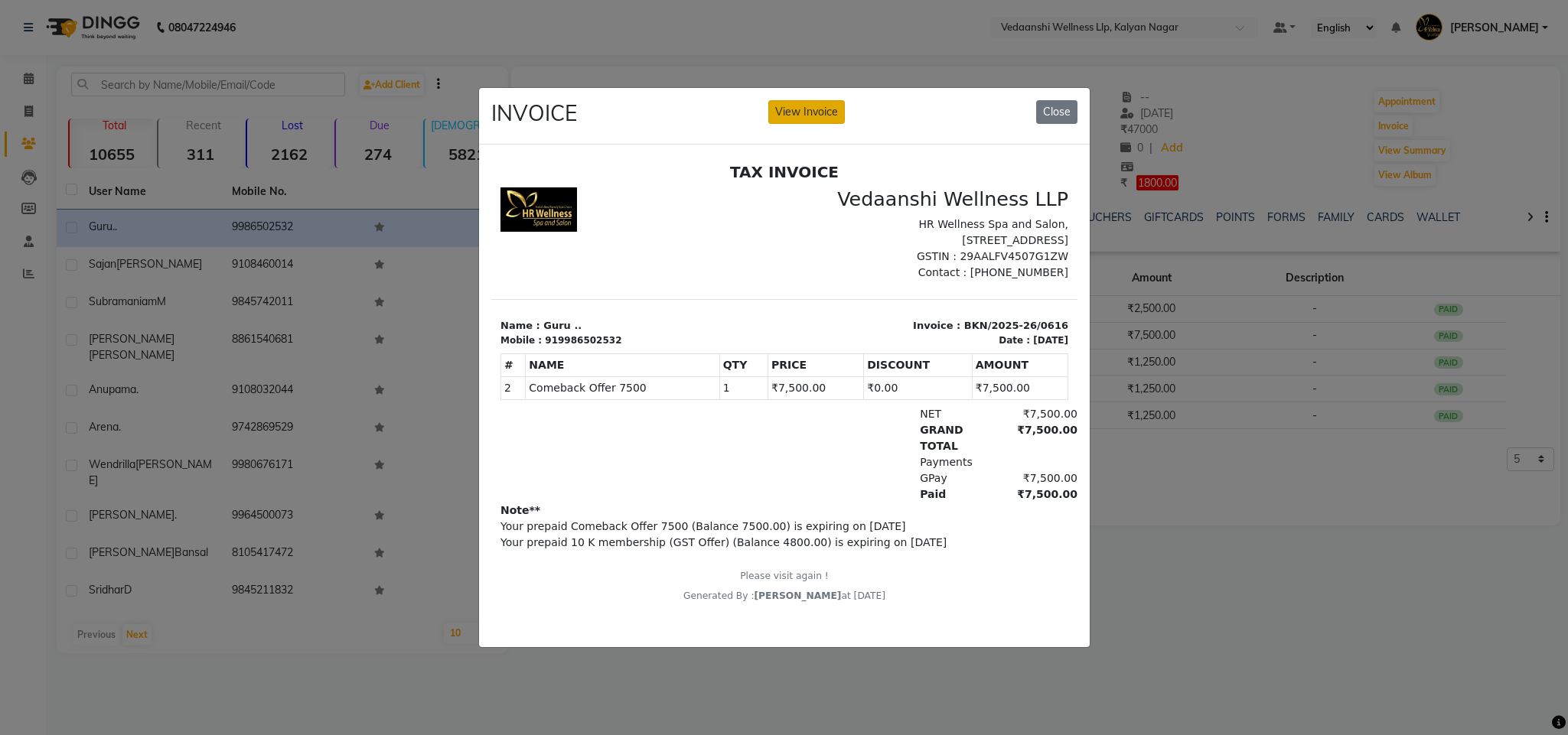
click at [800, 100] on button "View Invoice" at bounding box center [807, 112] width 77 height 23
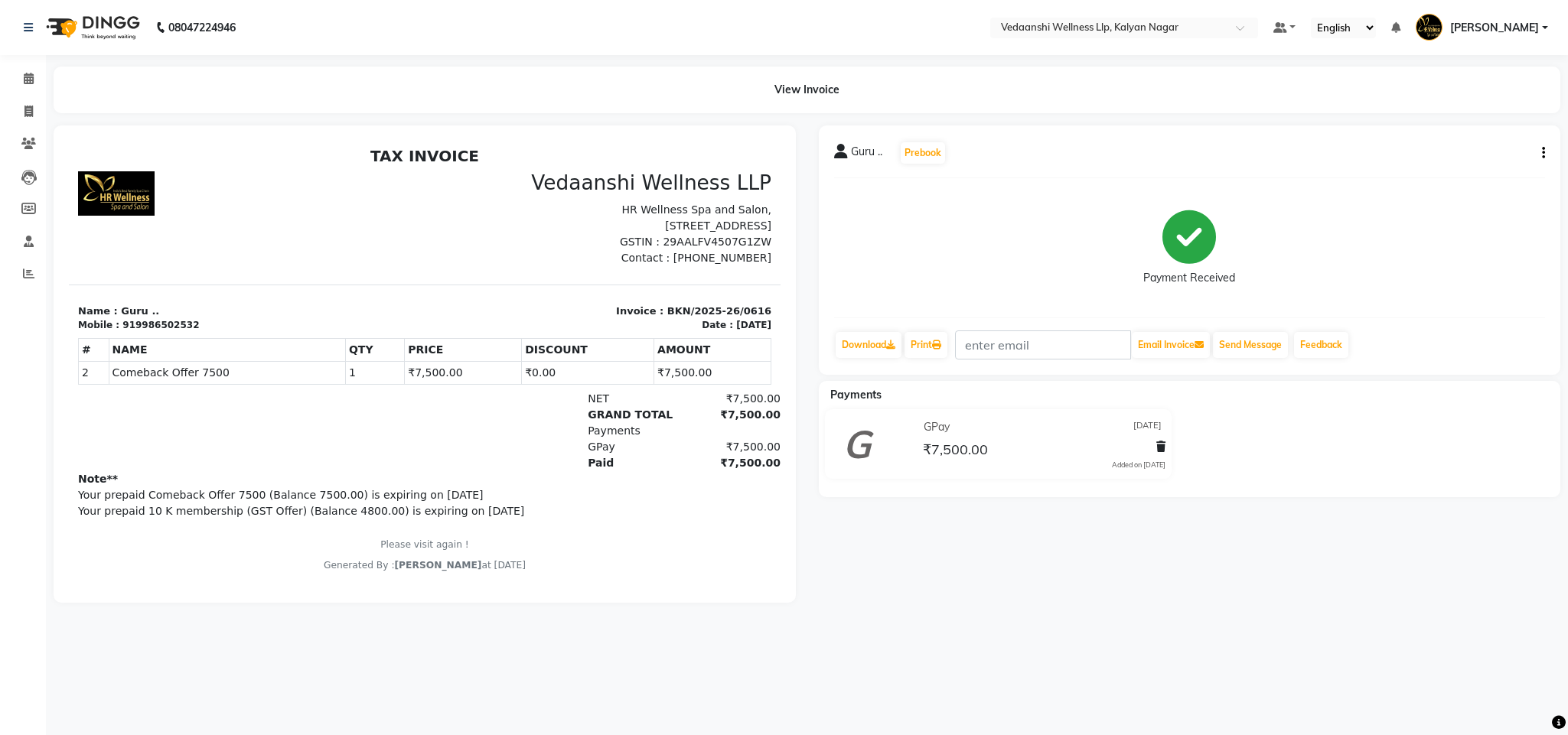
scroll to position [12, 0]
click at [28, 70] on span at bounding box center [28, 79] width 27 height 18
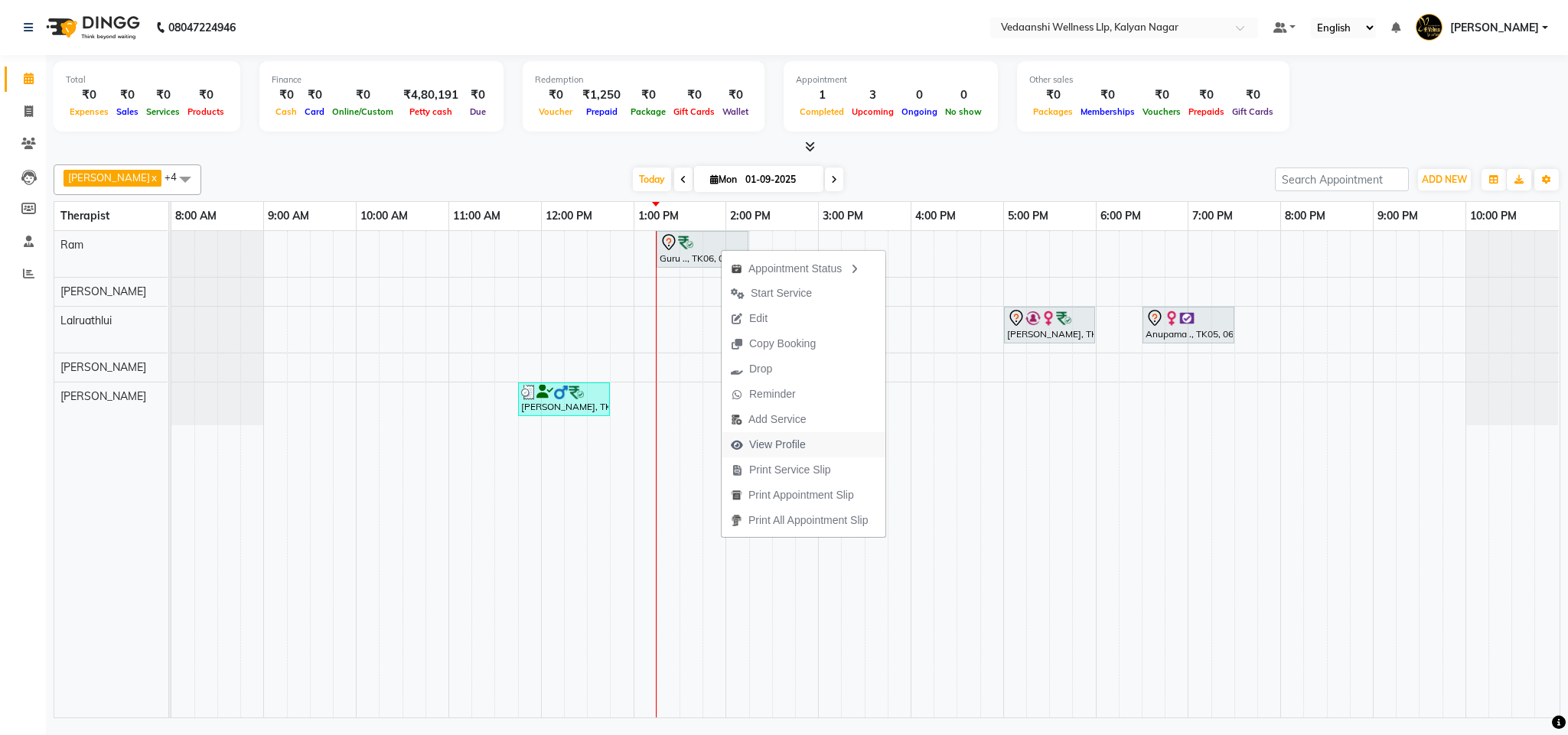
click at [786, 438] on span "View Profile" at bounding box center [777, 444] width 56 height 16
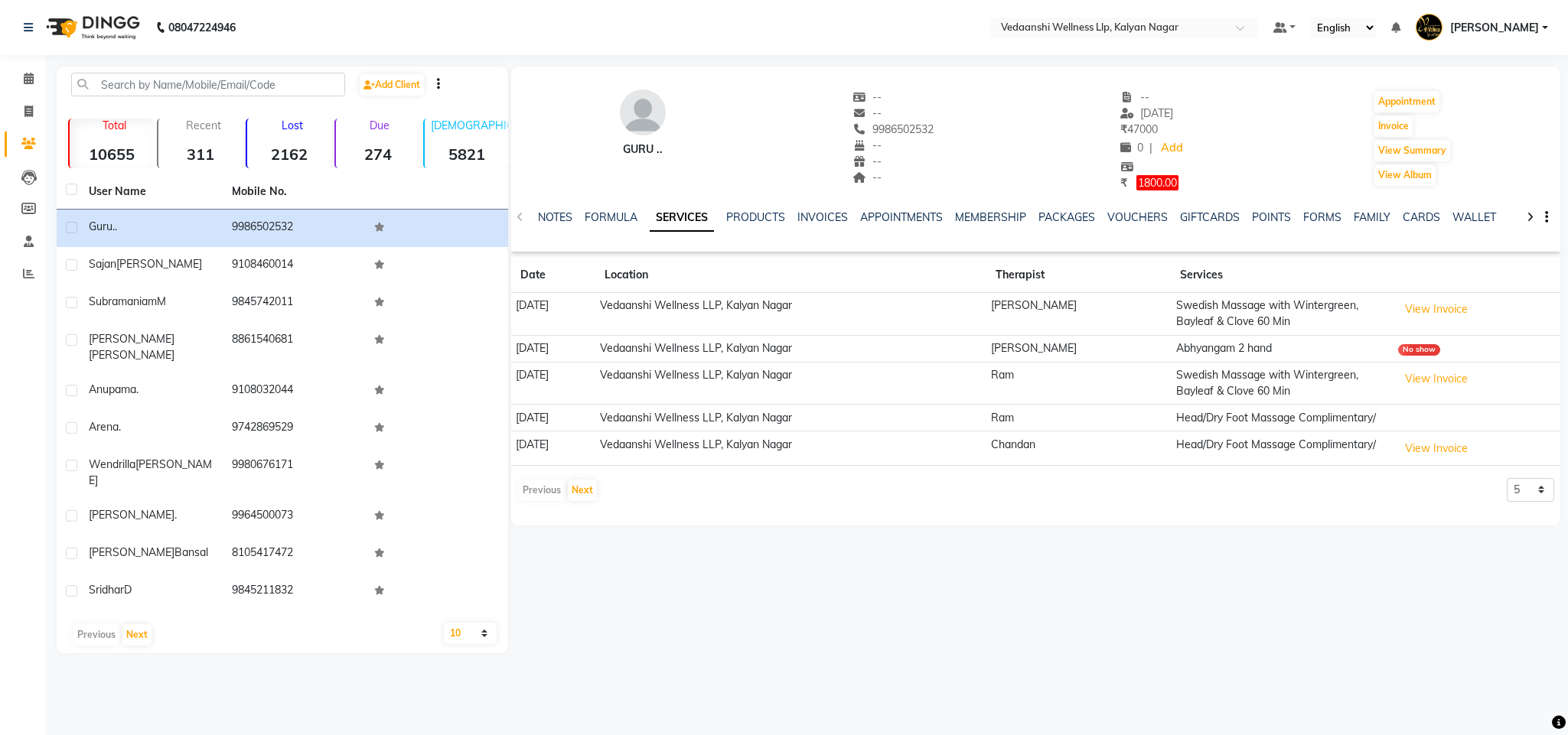
click at [808, 223] on div "INVOICES" at bounding box center [822, 217] width 51 height 16
click at [818, 214] on link "INVOICES" at bounding box center [822, 217] width 51 height 14
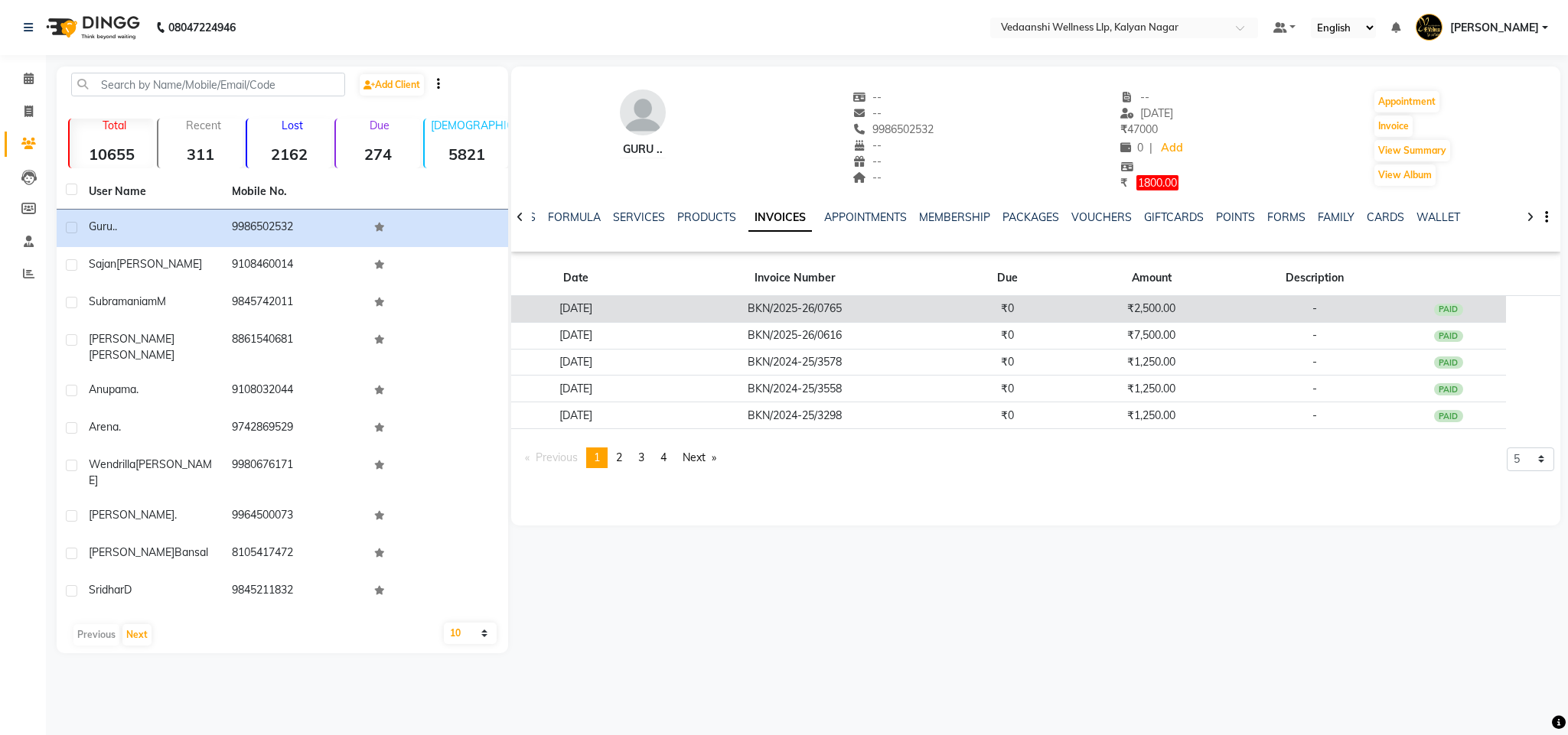
click at [640, 313] on td "[DATE]" at bounding box center [576, 309] width 130 height 27
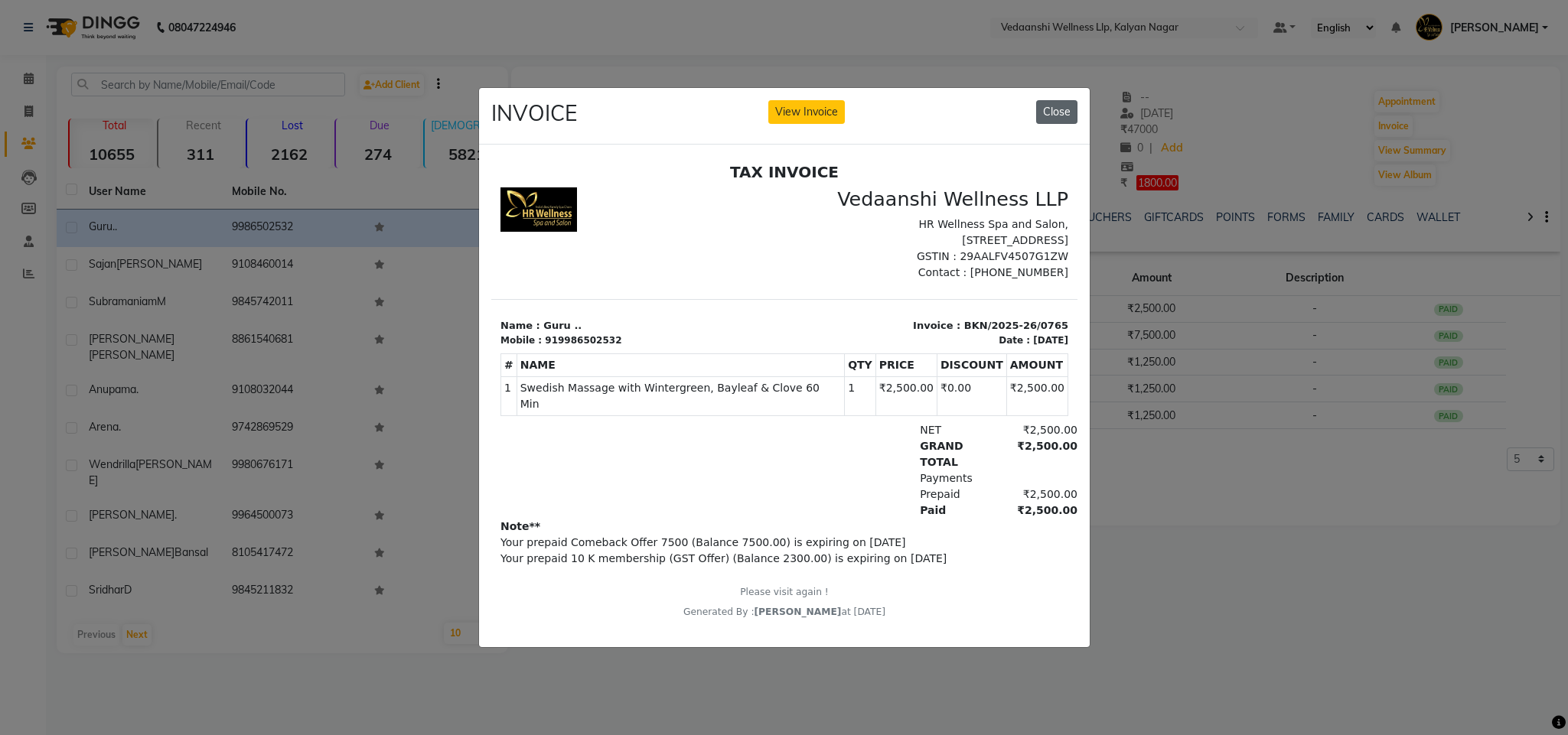
click at [1068, 100] on button "Close" at bounding box center [1057, 112] width 41 height 23
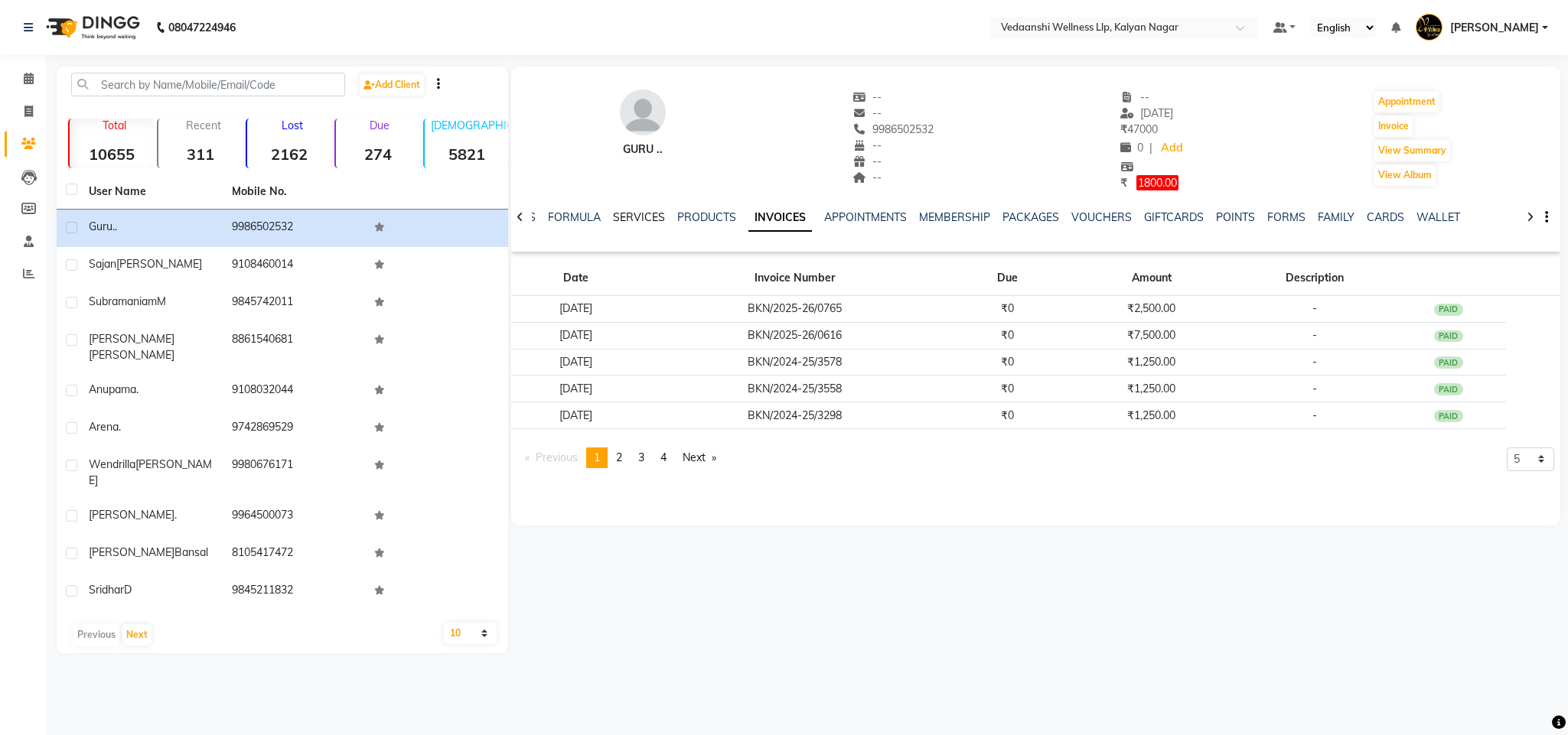
click at [638, 214] on link "SERVICES" at bounding box center [638, 217] width 52 height 14
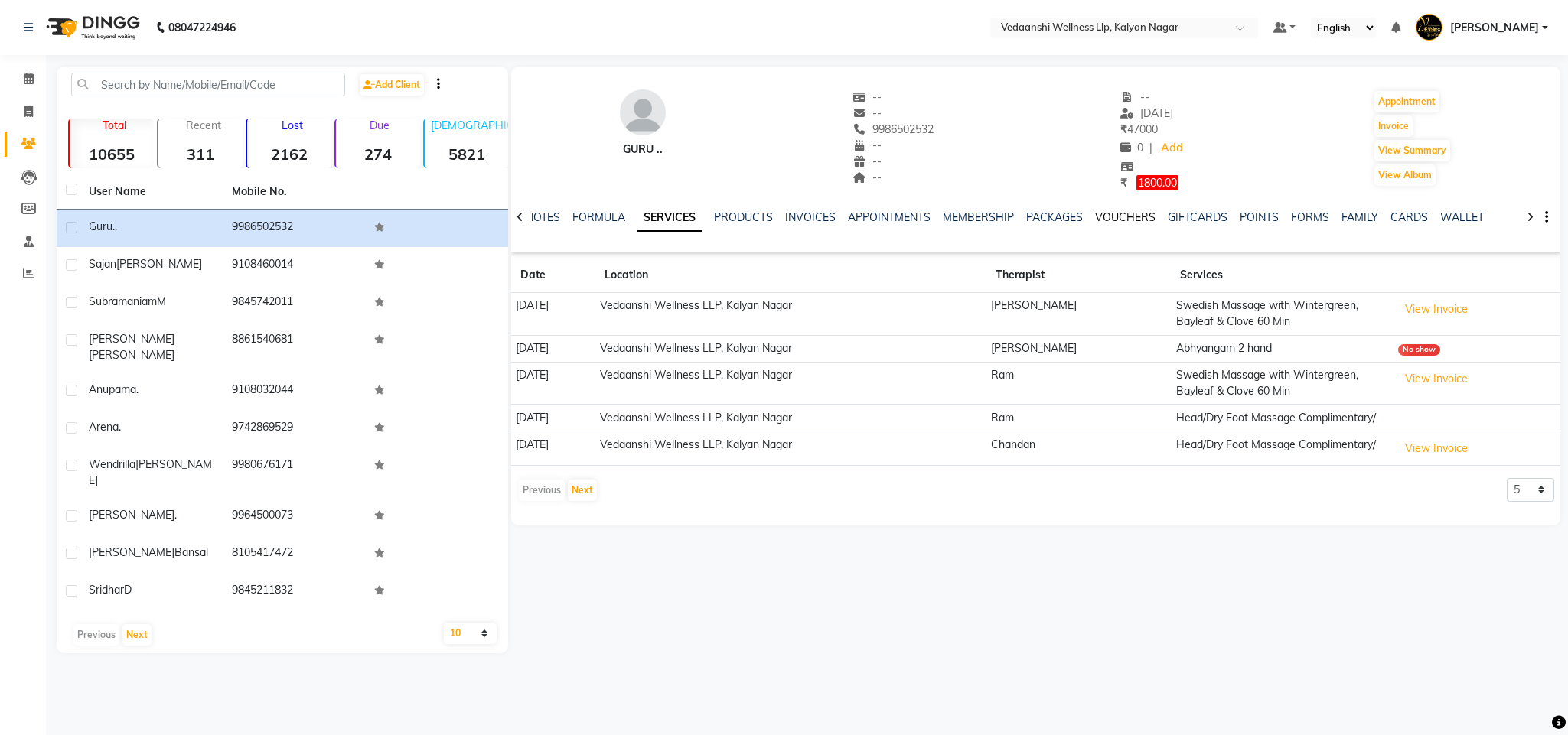
click at [1124, 217] on link "VOUCHERS" at bounding box center [1125, 217] width 60 height 14
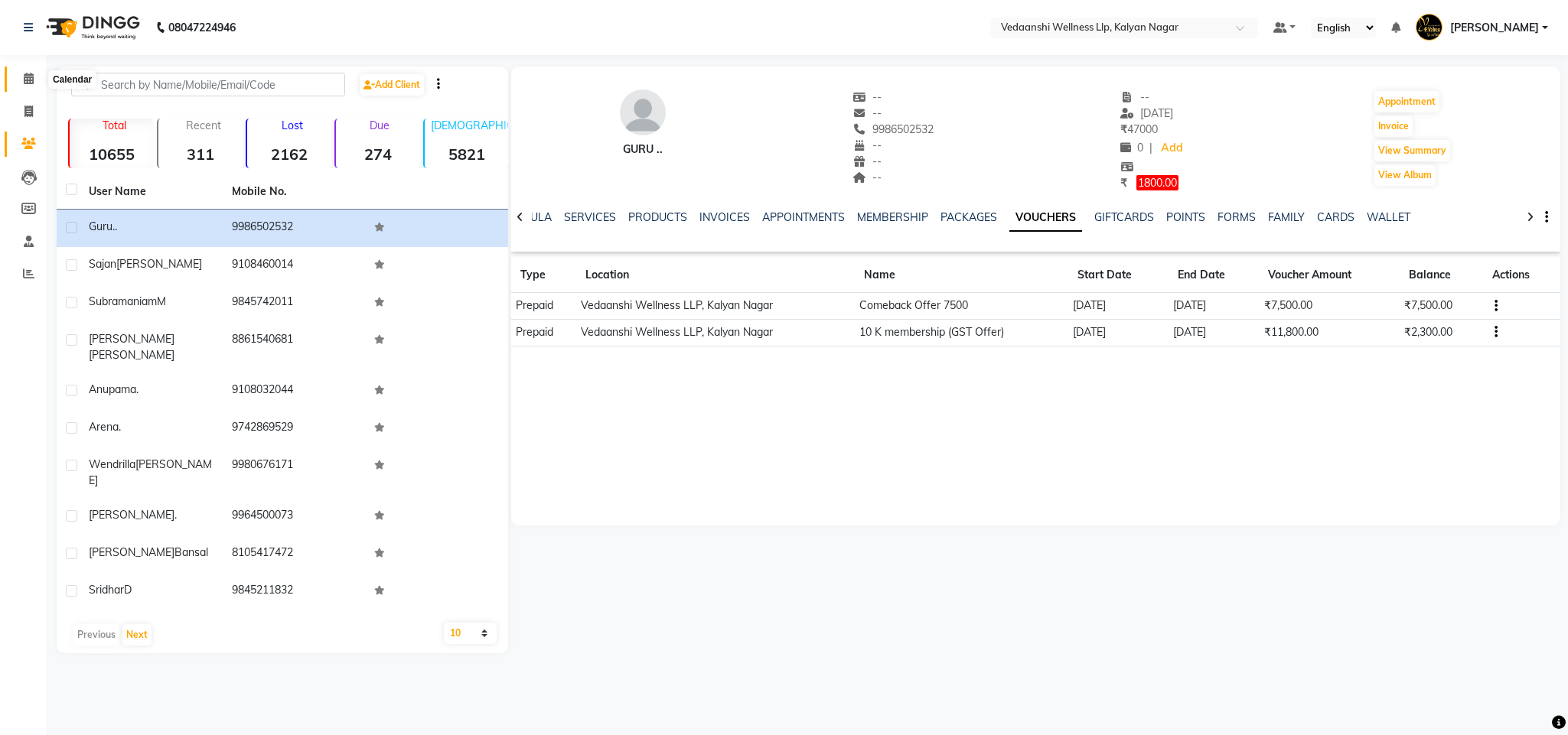
click at [33, 81] on icon at bounding box center [28, 78] width 10 height 11
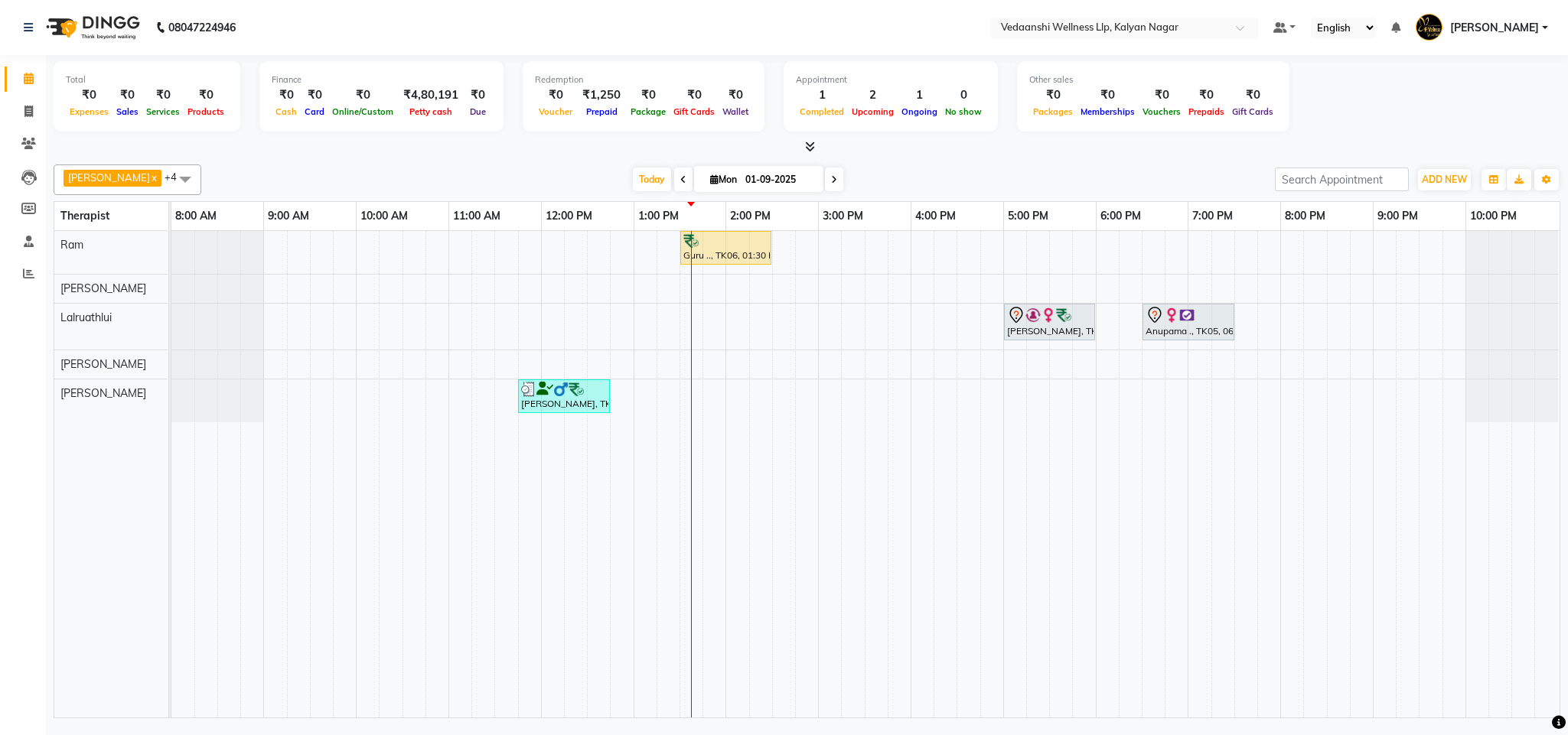
click at [924, 138] on div "Total ₹0 Expenses ₹0 Sales ₹0 Services ₹0 Products Finance ₹0 Cash ₹0 Card ₹0 O…" at bounding box center [807, 105] width 1507 height 100
click at [633, 180] on span "Today" at bounding box center [652, 179] width 38 height 23
click at [854, 170] on div "[DATE] [DATE]" at bounding box center [738, 179] width 1058 height 23
click at [618, 166] on div "[PERSON_NAME] x Lalruathlui x Ram x [PERSON_NAME] x [PERSON_NAME] x +4 Select A…" at bounding box center [807, 179] width 1507 height 31
drag, startPoint x: 625, startPoint y: 171, endPoint x: 756, endPoint y: 159, distance: 131.5
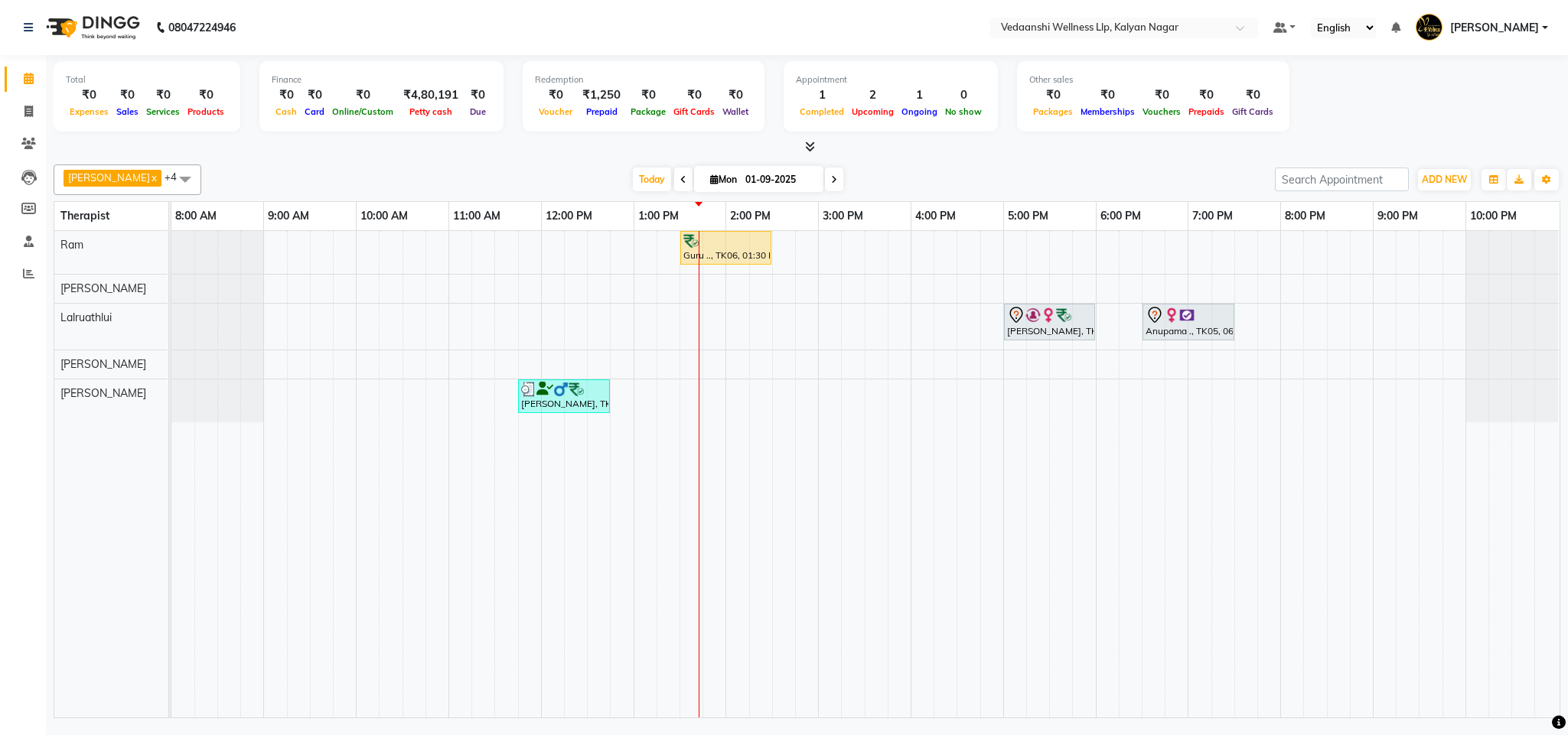
click at [633, 171] on span "Today" at bounding box center [652, 179] width 38 height 23
click at [926, 143] on div at bounding box center [807, 146] width 1507 height 16
click at [633, 176] on span "Today" at bounding box center [652, 179] width 38 height 23
click at [880, 176] on div "[DATE] [DATE]" at bounding box center [738, 179] width 1058 height 23
click at [635, 184] on span "Today" at bounding box center [652, 179] width 38 height 23
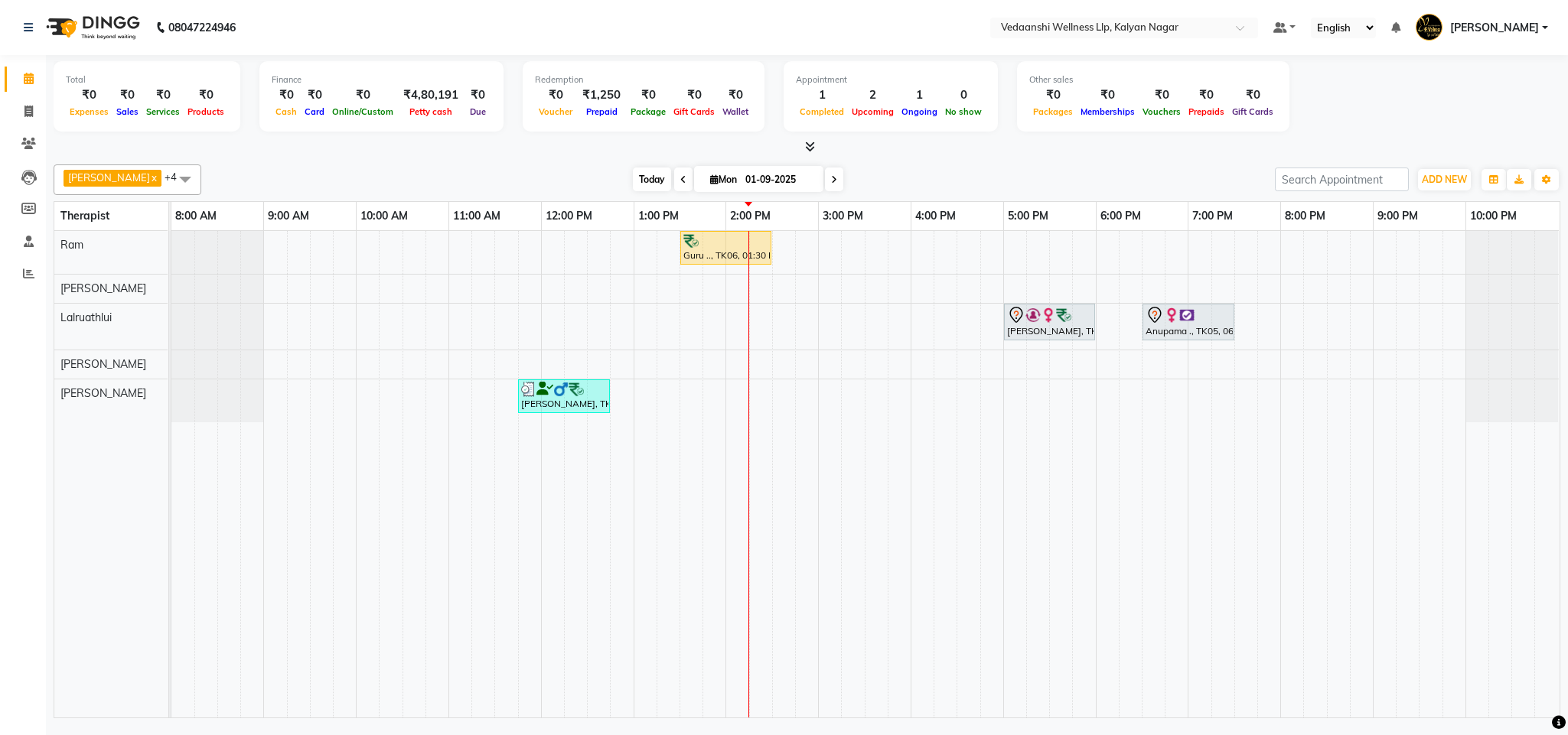
click at [633, 176] on span "Today" at bounding box center [652, 179] width 38 height 23
click at [33, 141] on icon at bounding box center [28, 144] width 14 height 11
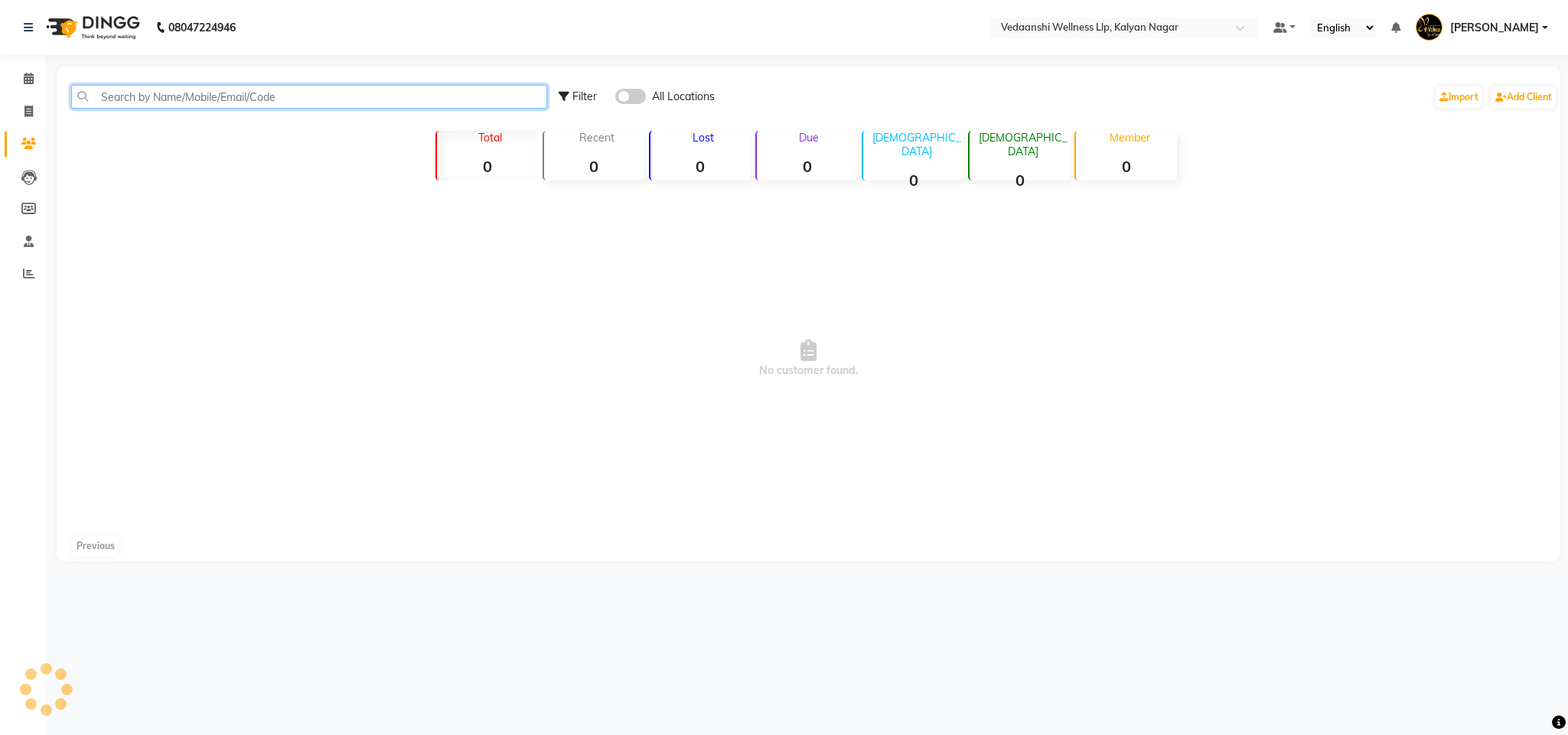
click at [237, 105] on input "text" at bounding box center [309, 96] width 476 height 23
type input "99725397"
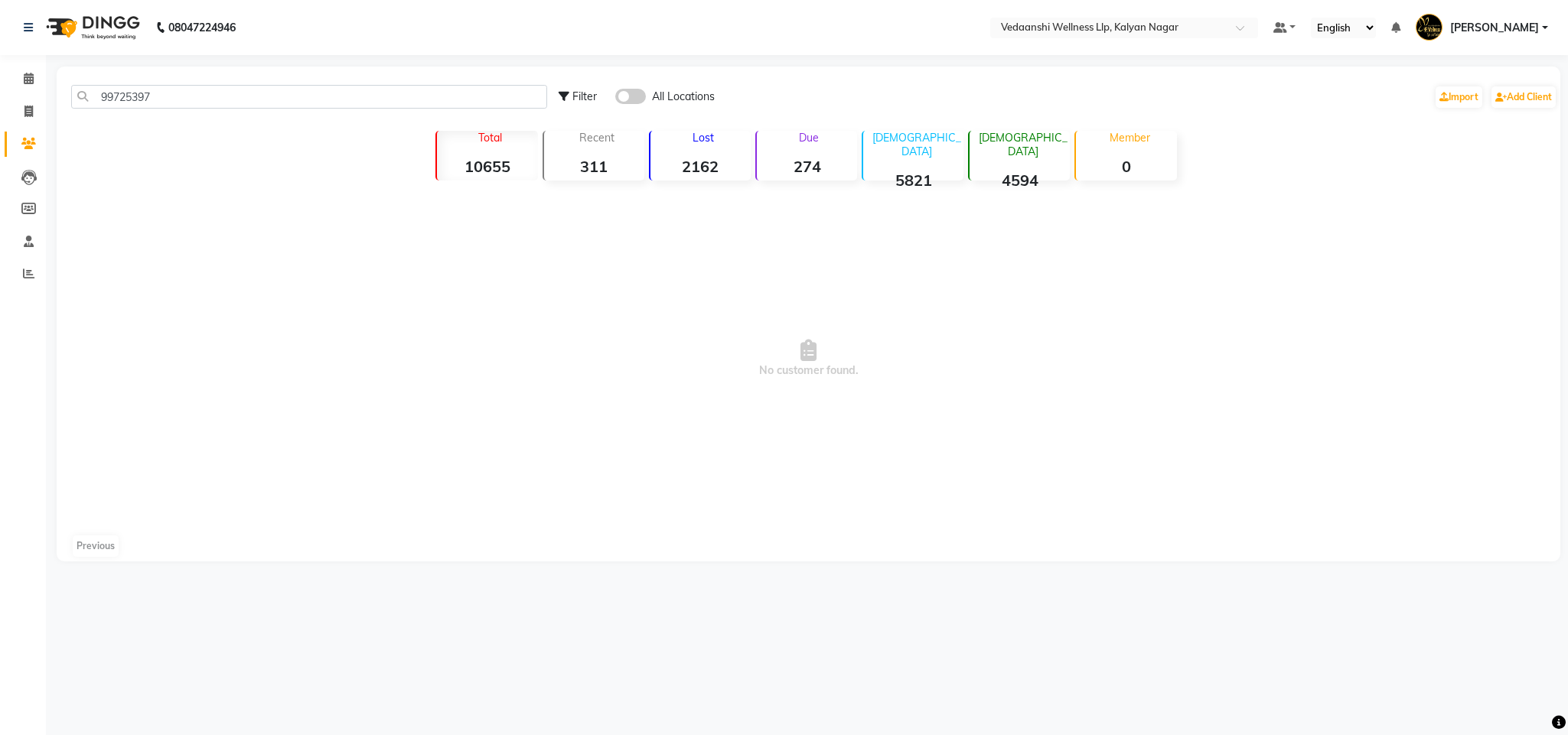
click at [641, 99] on span at bounding box center [630, 97] width 31 height 15
click at [615, 99] on input "checkbox" at bounding box center [615, 99] width 0 height 0
click at [22, 84] on span at bounding box center [28, 79] width 27 height 18
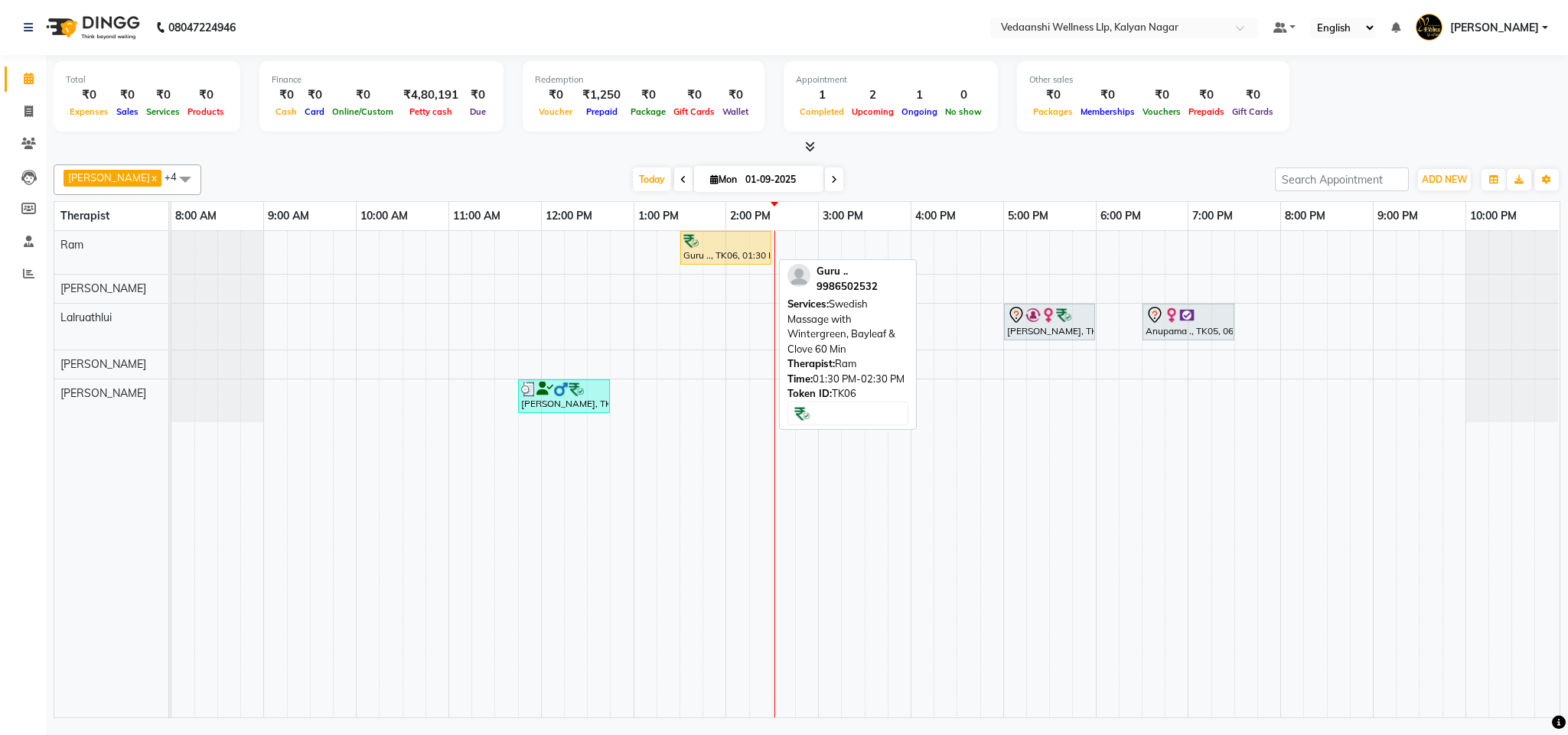
click at [735, 246] on div at bounding box center [726, 241] width 85 height 15
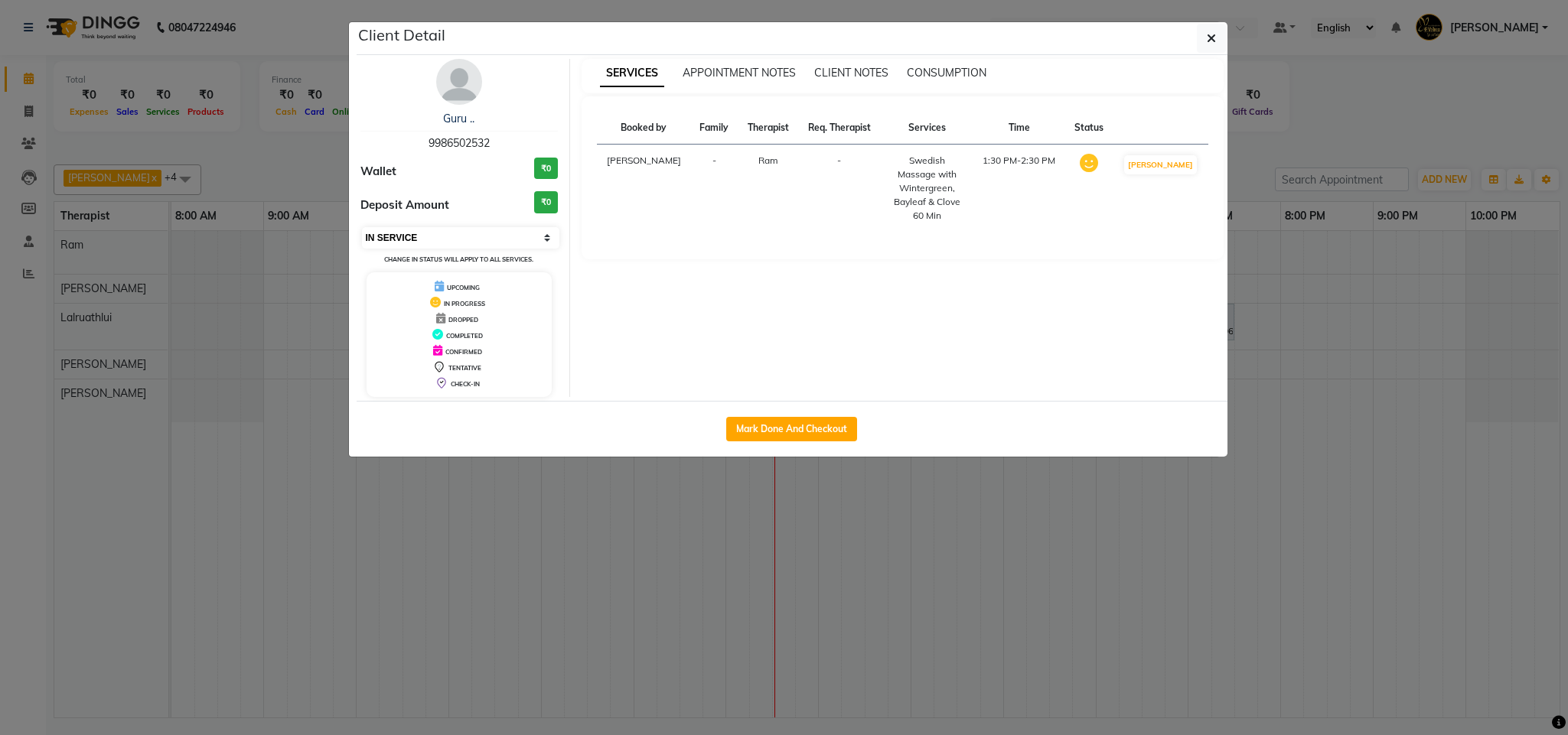
click at [494, 237] on select "Select IN SERVICE CONFIRMED TENTATIVE CHECK IN MARK DONE DROPPED UPCOMING" at bounding box center [461, 237] width 198 height 22
select select "3"
click at [362, 228] on select "Select IN SERVICE CONFIRMED TENTATIVE CHECK IN MARK DONE DROPPED UPCOMING" at bounding box center [461, 237] width 198 height 22
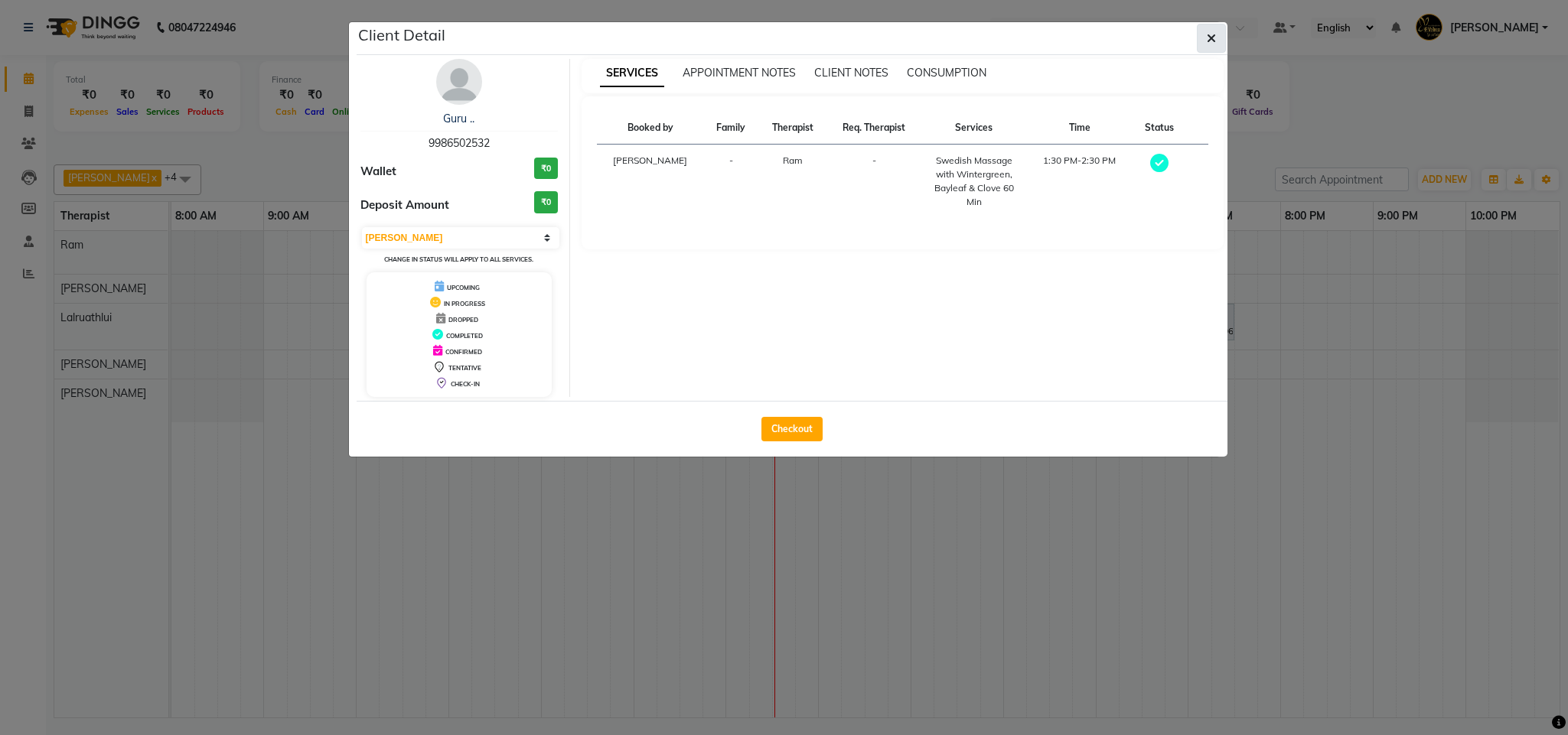
click at [1210, 41] on icon "button" at bounding box center [1211, 38] width 9 height 12
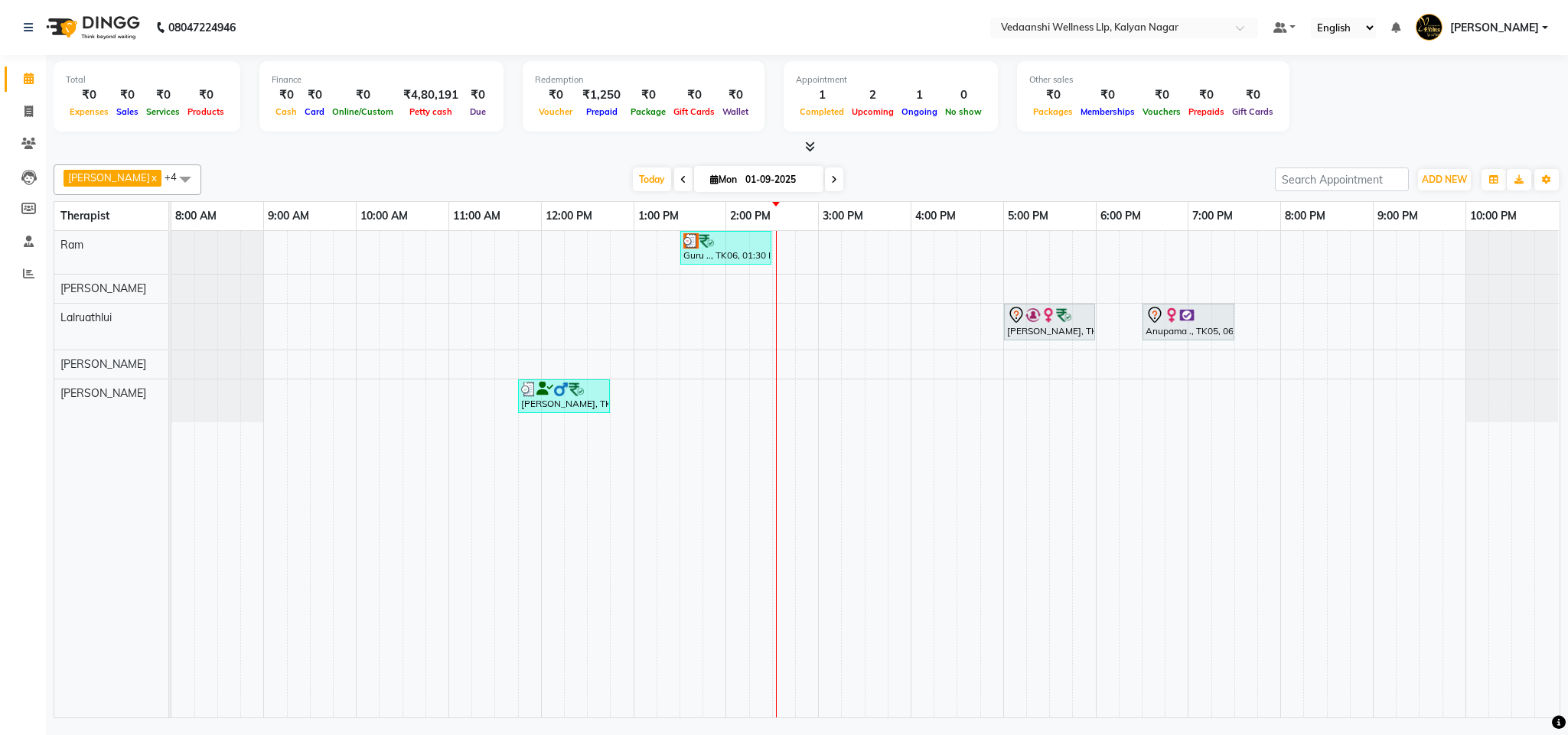
click at [46, 143] on div "Total ₹0 Expenses ₹0 Sales ₹0 Services ₹0 Products Finance ₹0 Cash ₹0 Card ₹0 O…" at bounding box center [807, 389] width 1522 height 667
click at [27, 141] on icon at bounding box center [28, 144] width 14 height 11
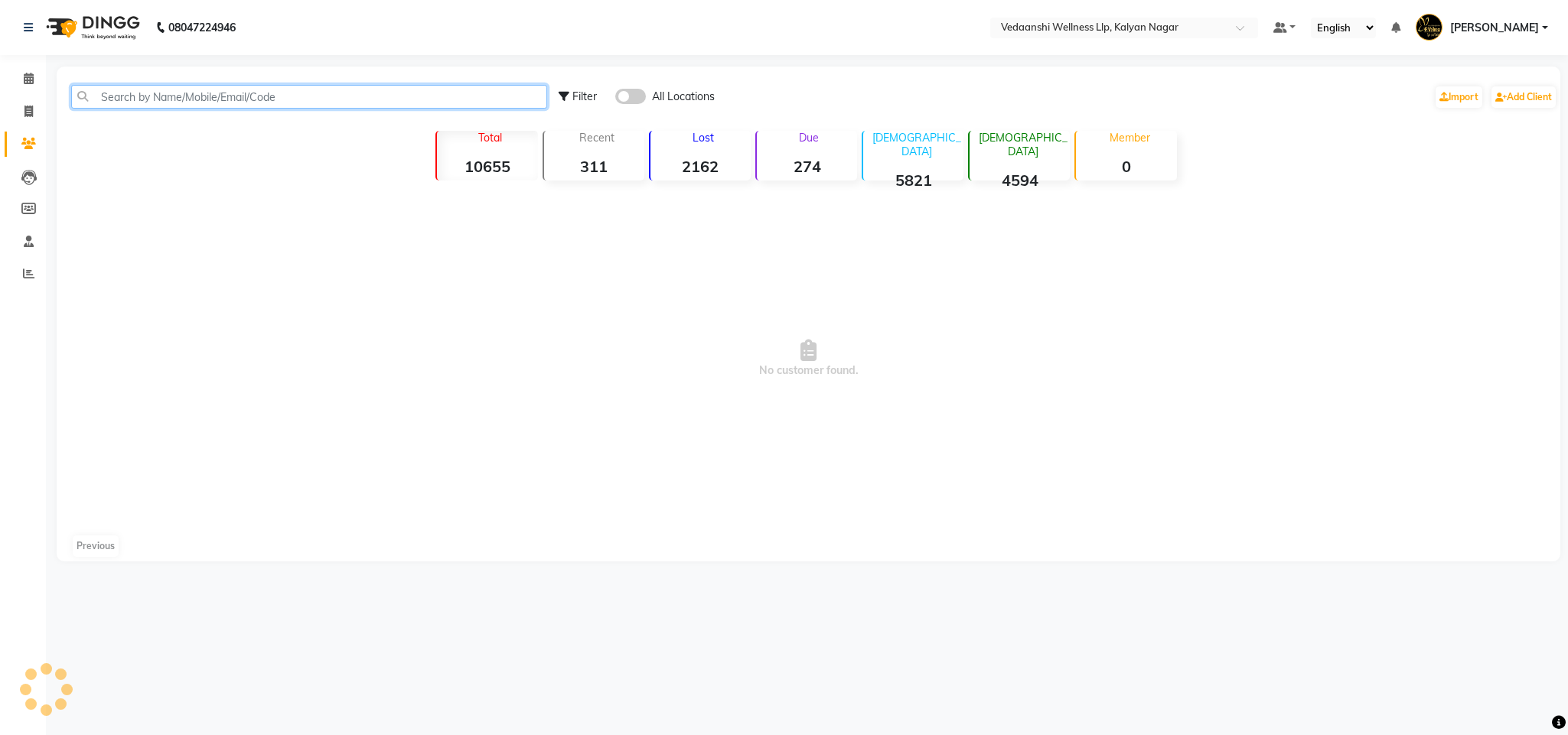
click at [209, 93] on input "text" at bounding box center [309, 96] width 476 height 23
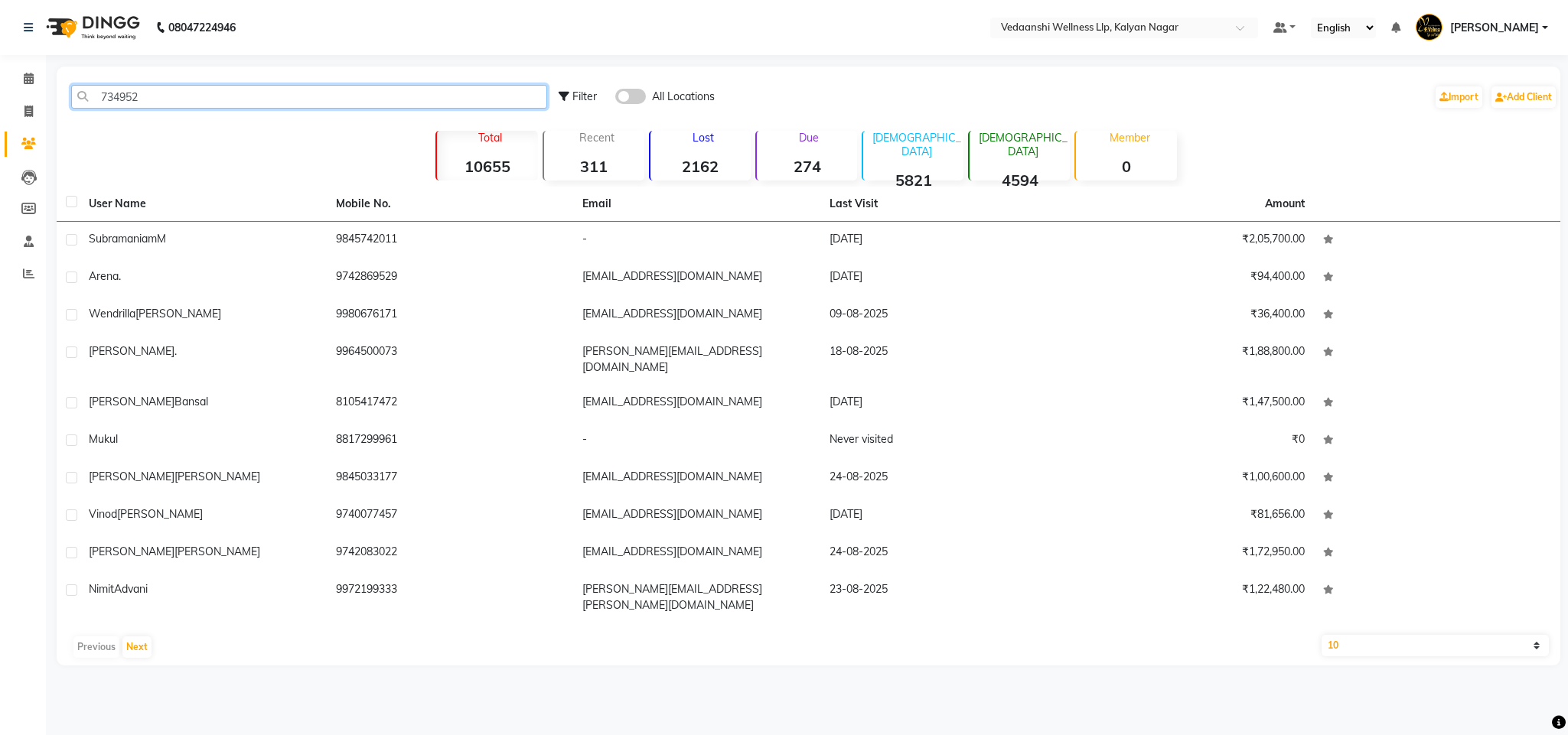
type input "734952"
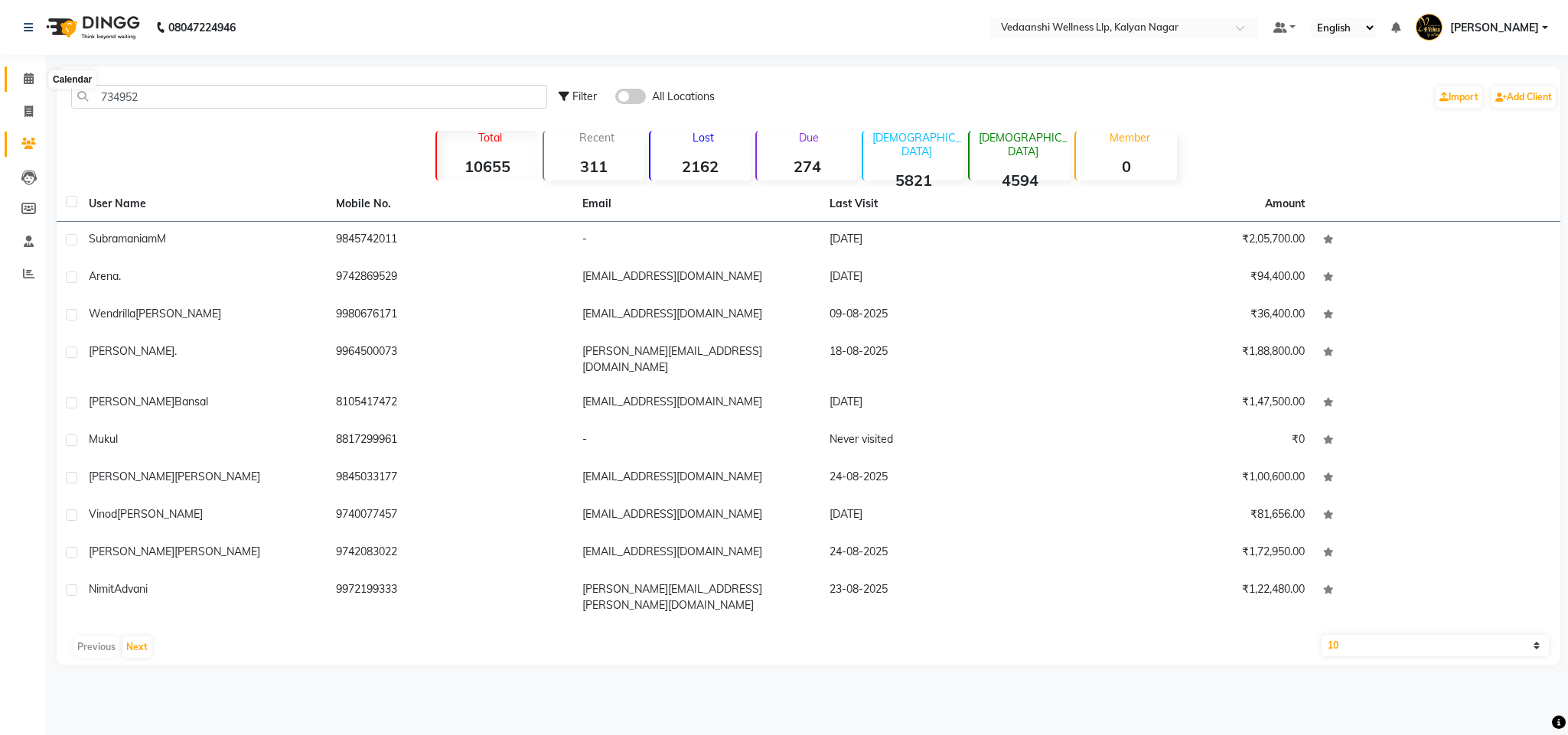
click at [28, 72] on icon at bounding box center [28, 78] width 10 height 11
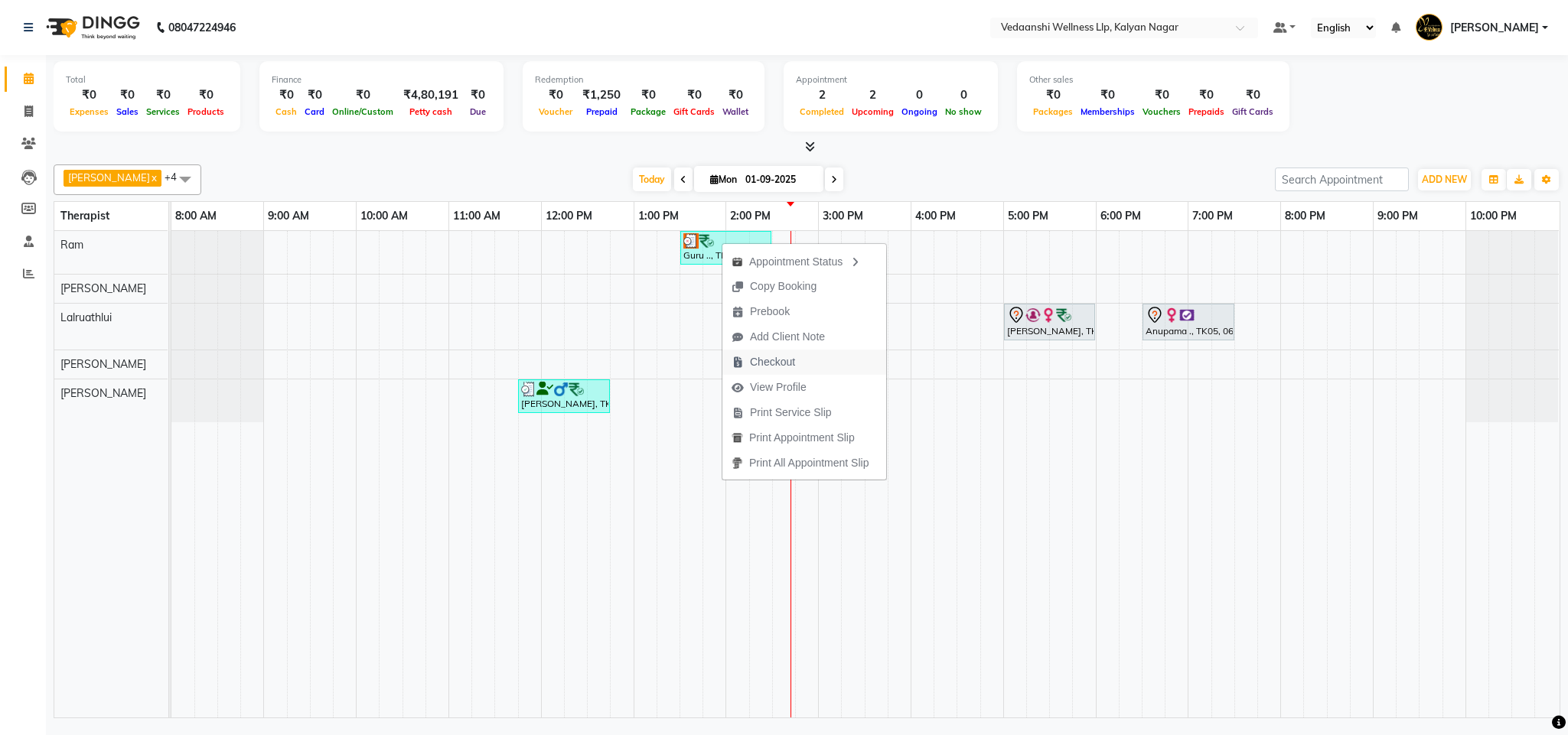
click at [791, 354] on span "Checkout" at bounding box center [773, 361] width 45 height 16
select select "service"
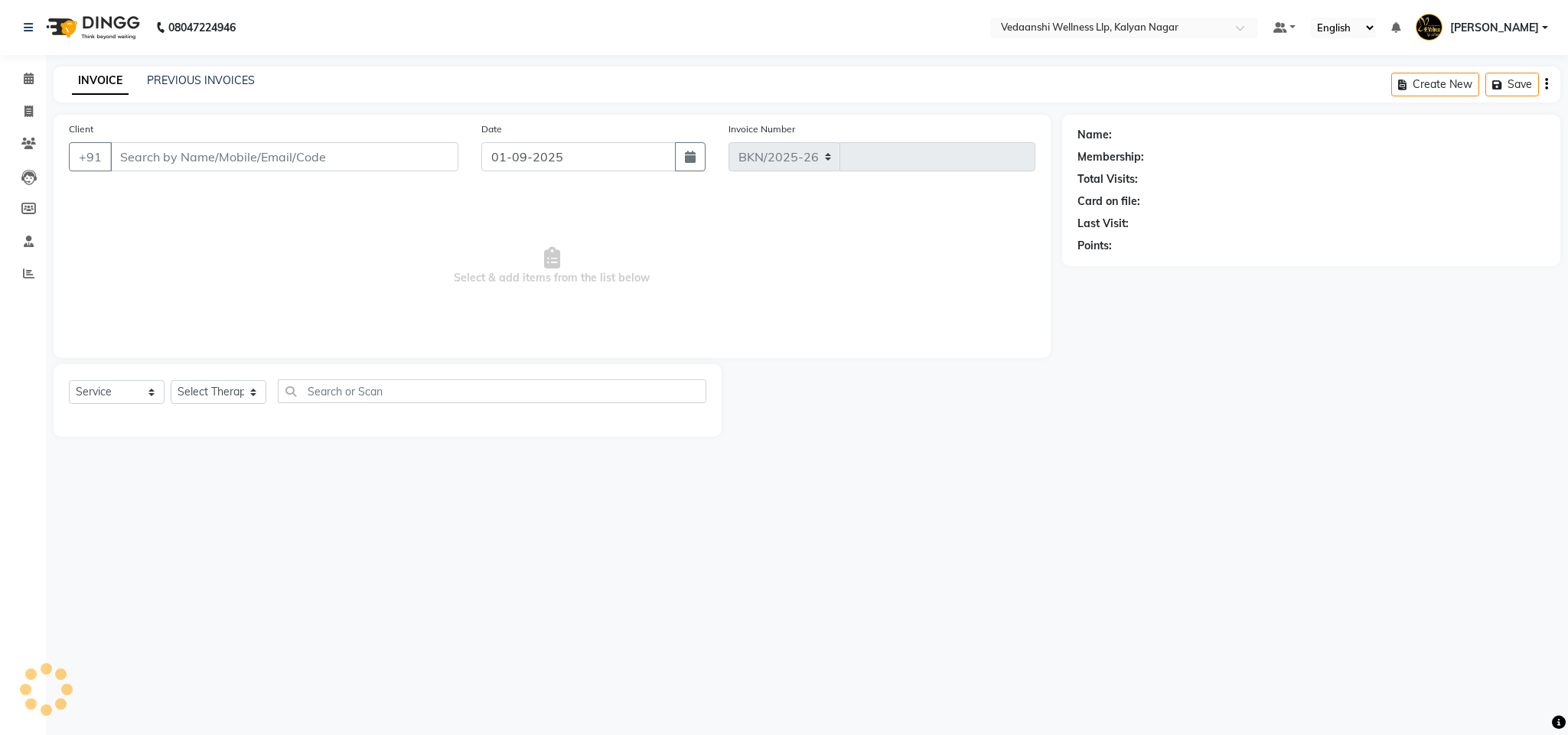
select select "4293"
type input "1262"
type input "9986502532"
select select "67164"
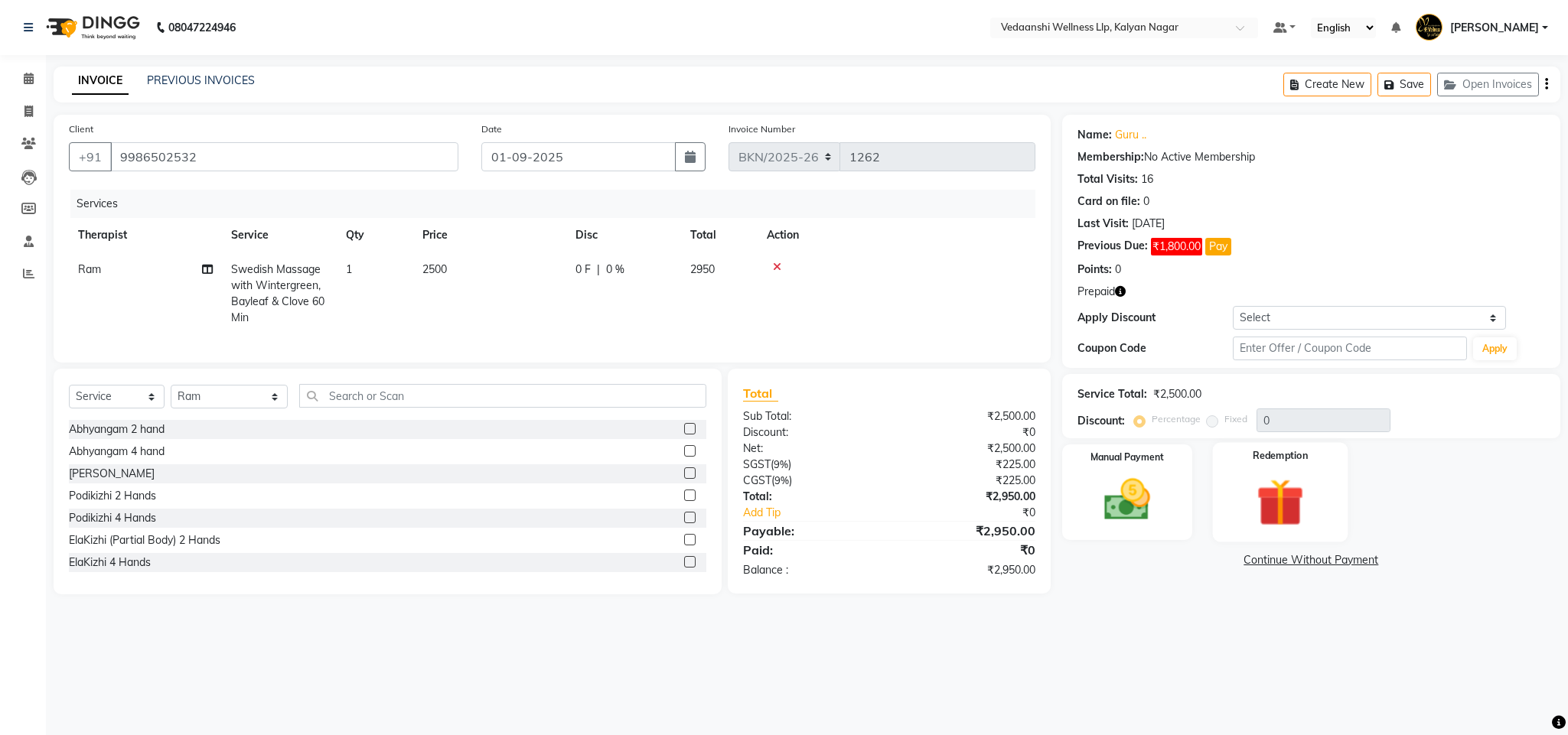
click at [1288, 528] on img at bounding box center [1280, 503] width 78 height 60
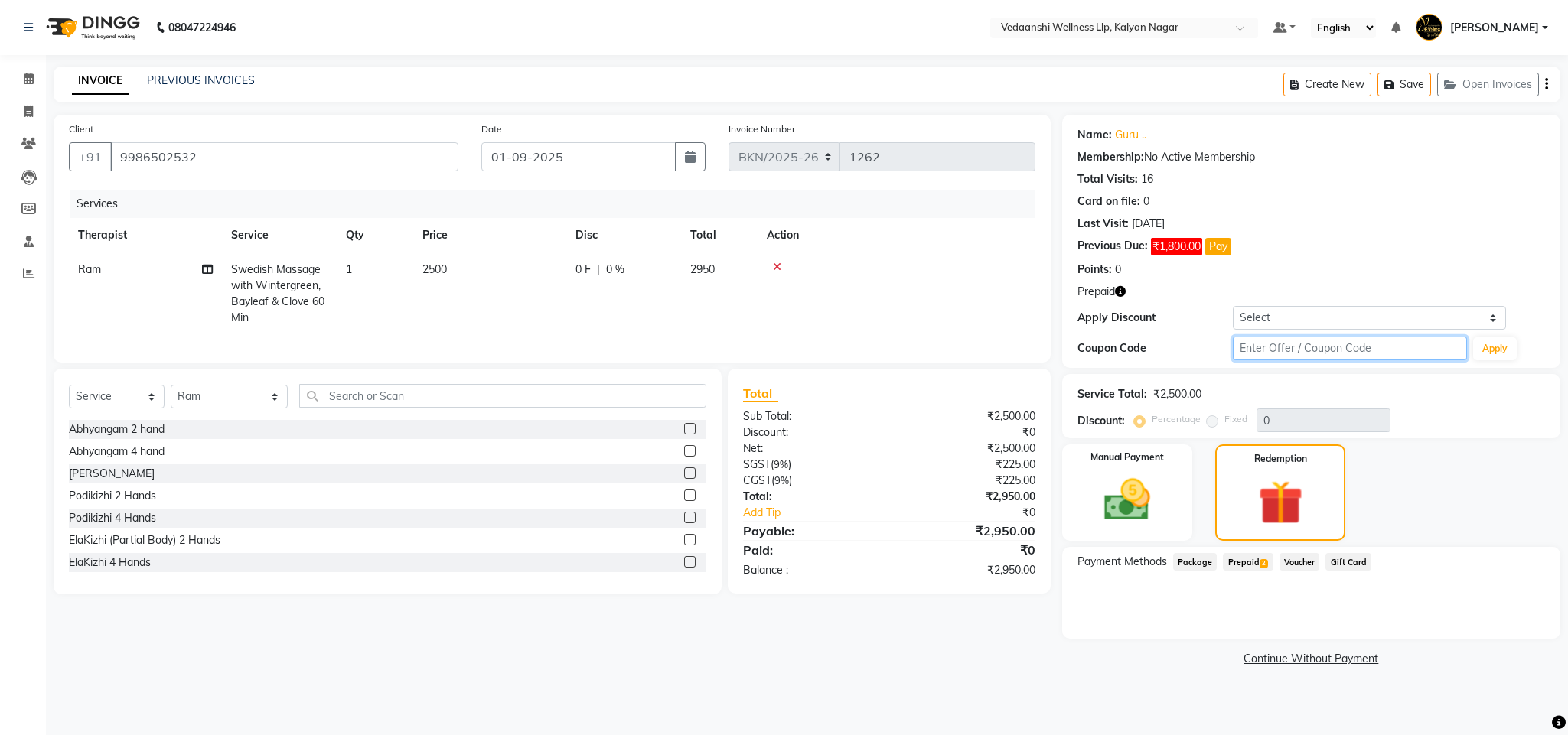
click at [1258, 358] on input "text" at bounding box center [1349, 348] width 234 height 23
type input "d50%"
click at [1491, 351] on button "Apply" at bounding box center [1495, 348] width 43 height 23
type input "50"
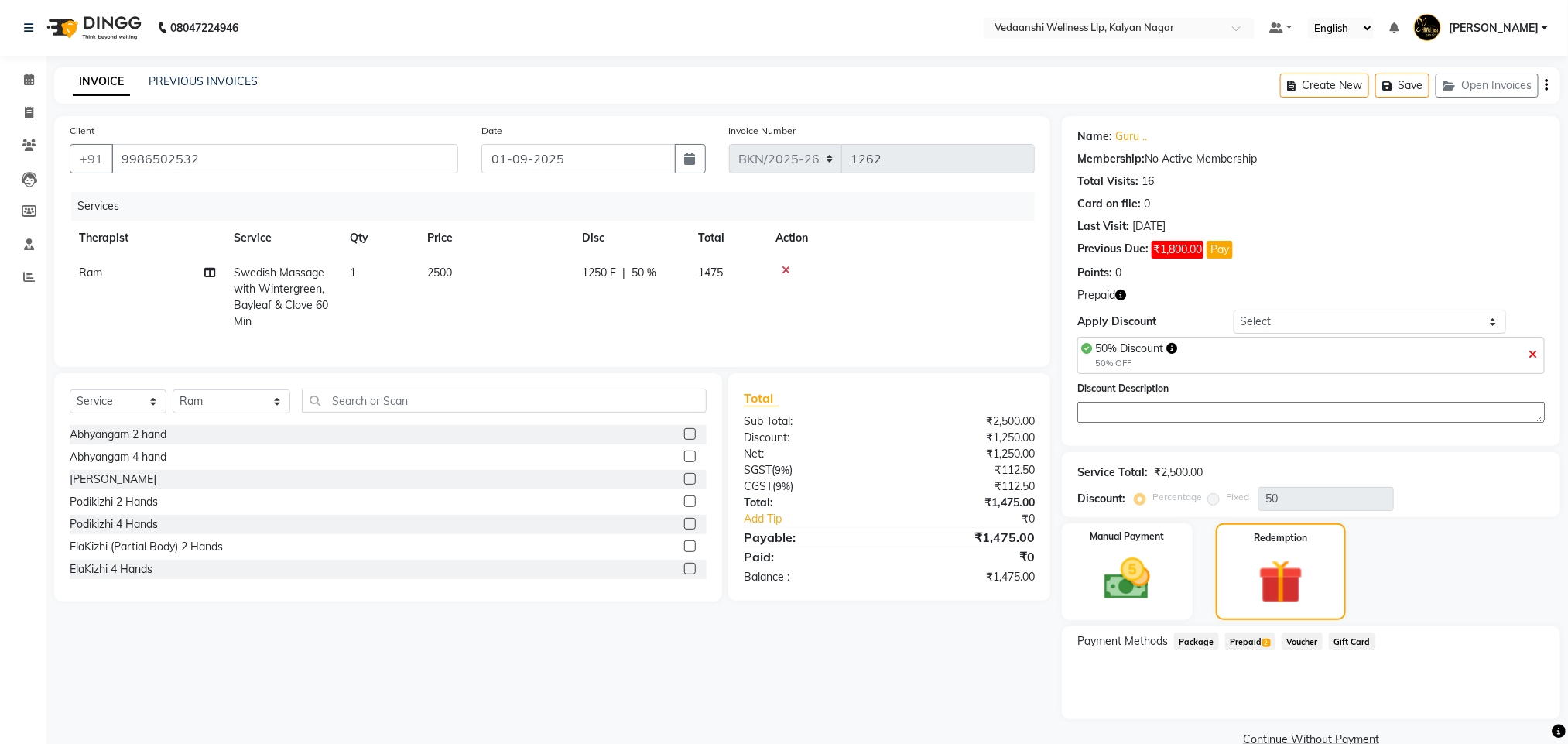
click at [1268, 648] on span "2" at bounding box center [1267, 643] width 9 height 10
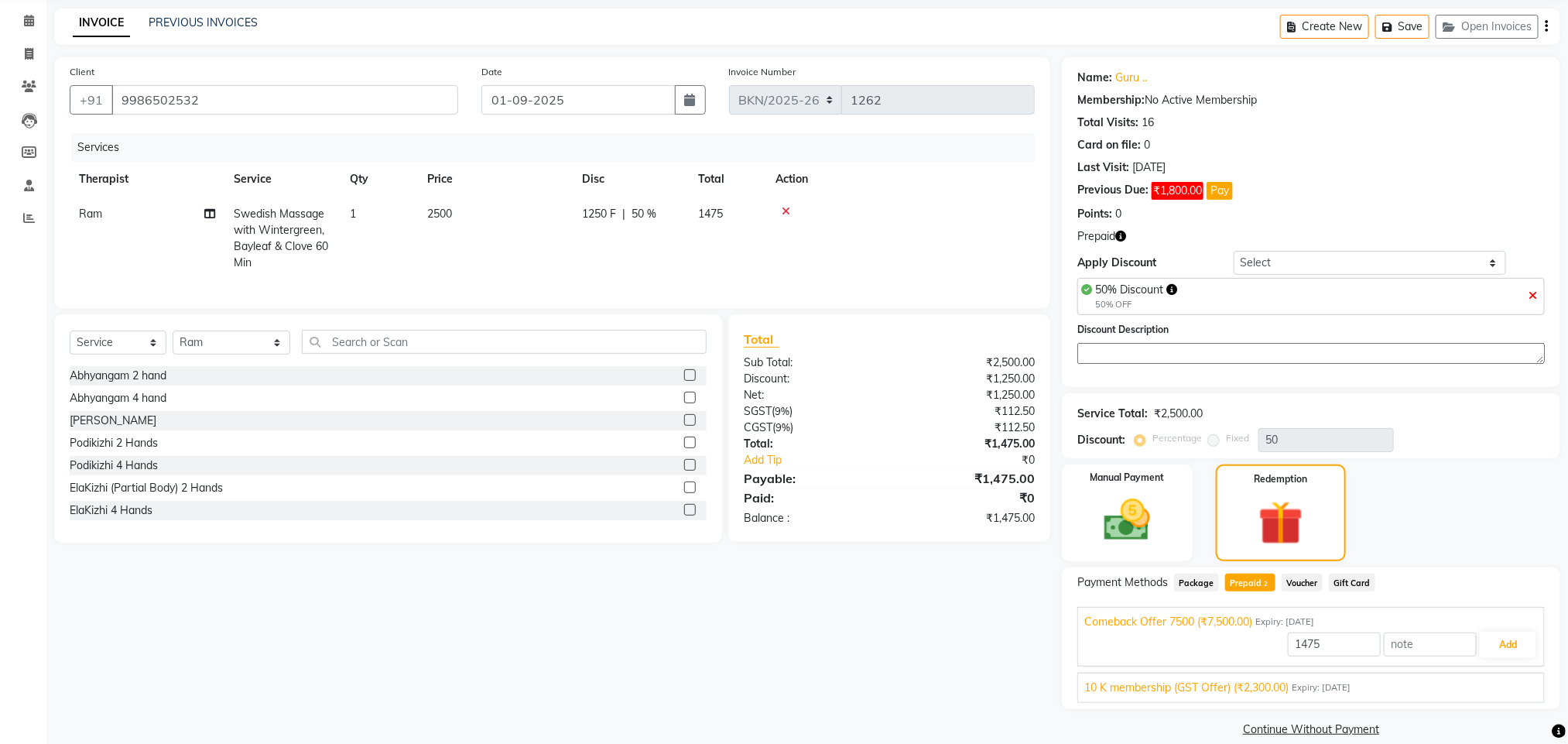
scroll to position [82, 0]
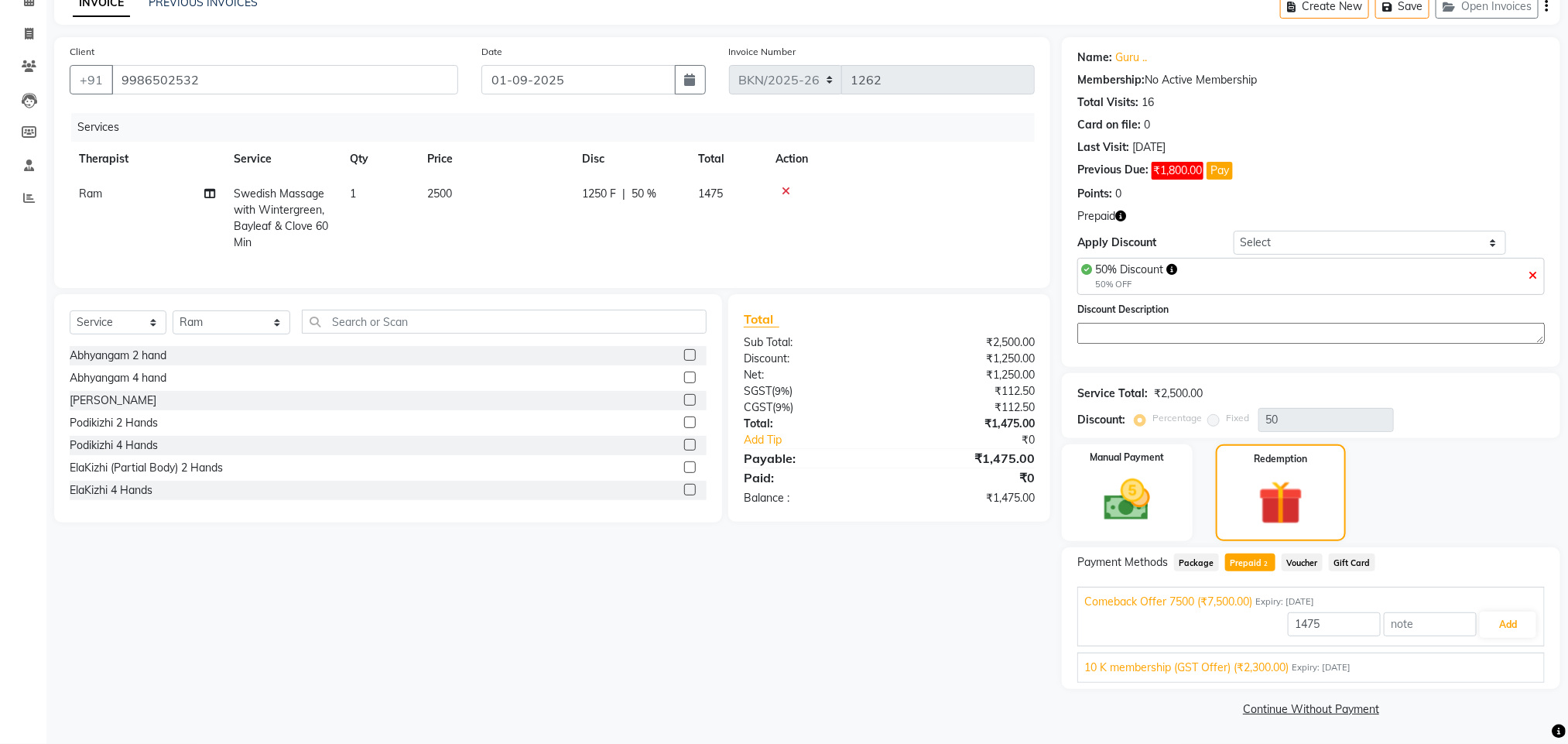
click at [1234, 673] on span "10 K membership (GST Offer) (₹2,300.00)" at bounding box center [1186, 668] width 204 height 16
click at [1309, 649] on input "1475" at bounding box center [1334, 660] width 93 height 24
type input "1250"
click at [1523, 670] on button "Add" at bounding box center [1509, 661] width 57 height 27
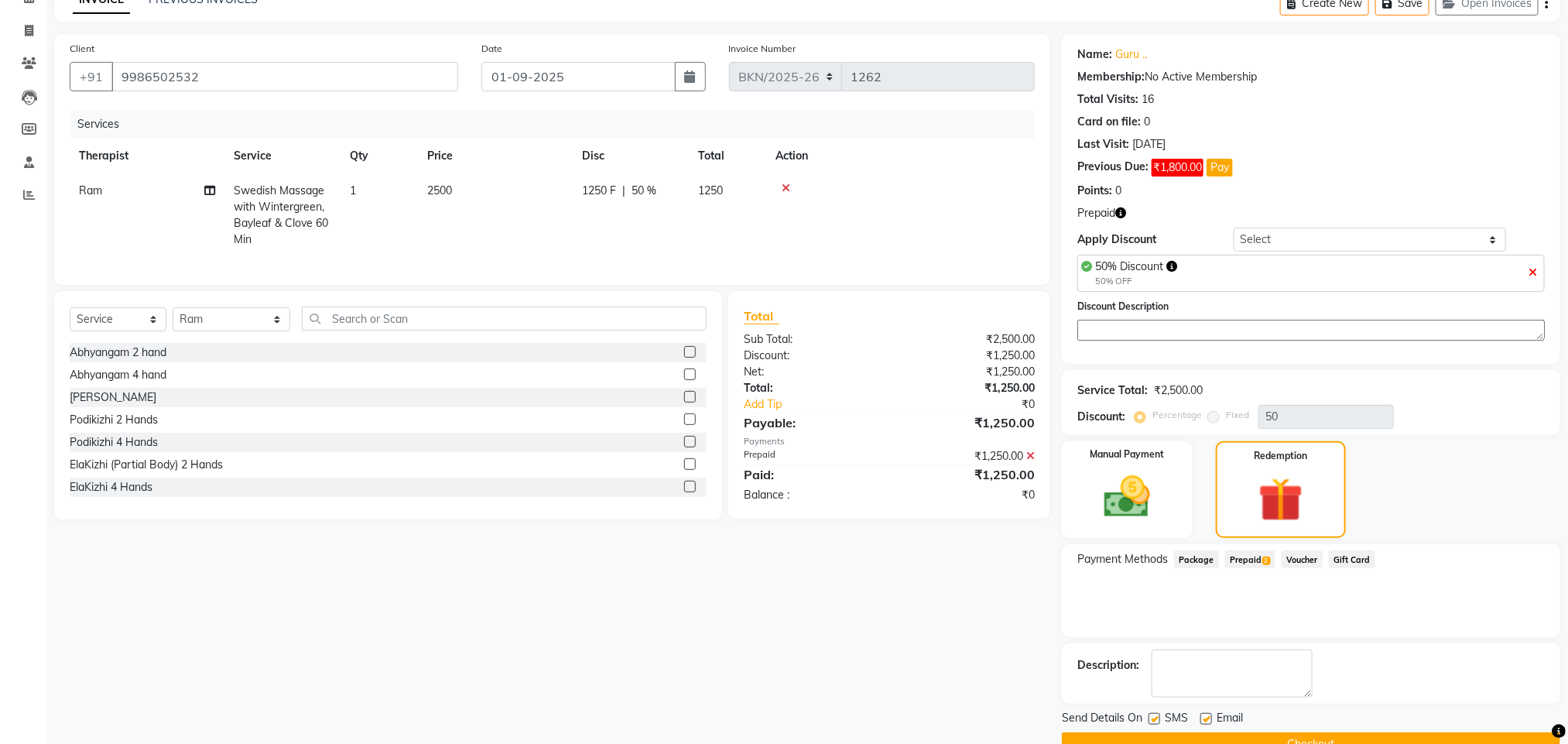
scroll to position [121, 0]
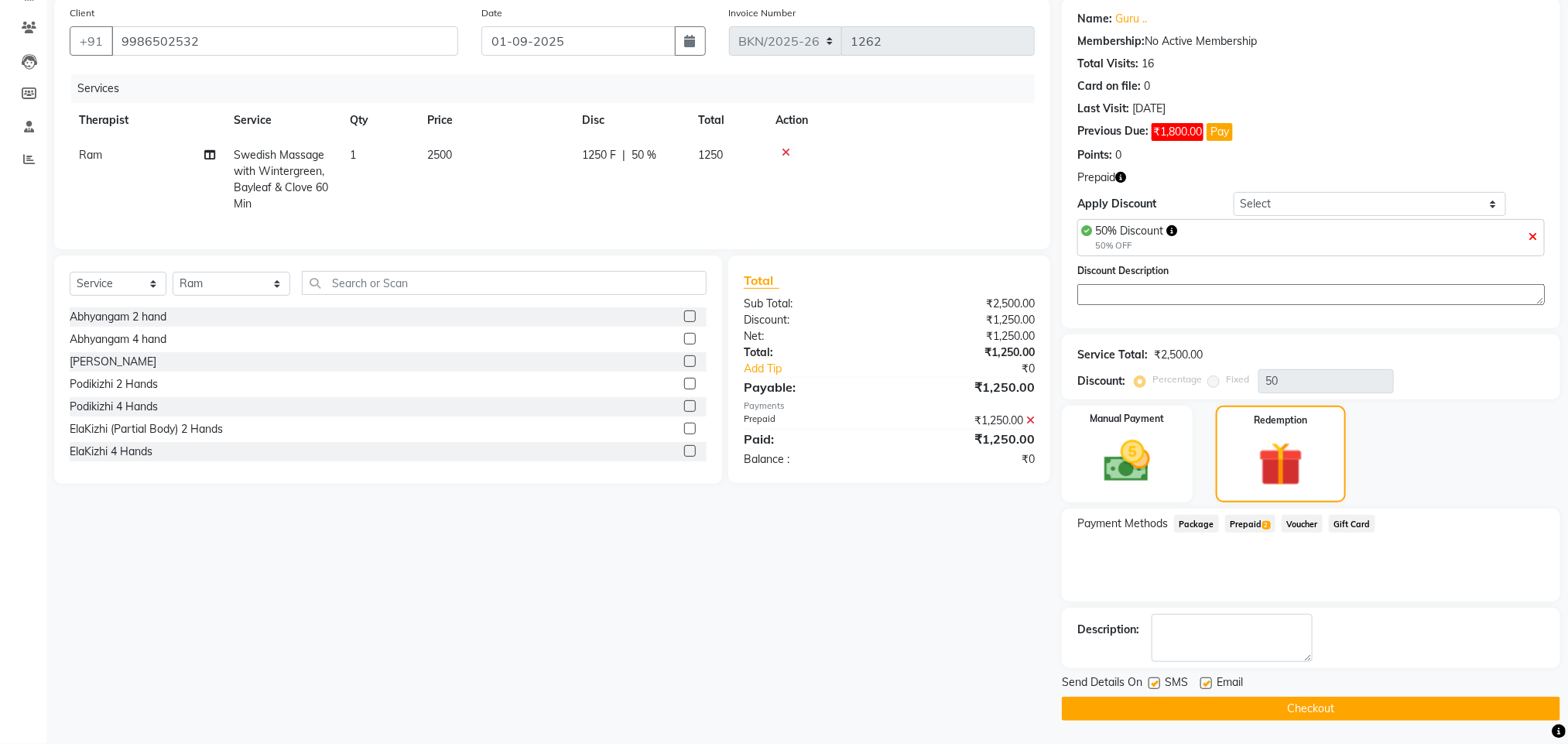
click at [1149, 681] on label at bounding box center [1155, 683] width 11 height 11
click at [1149, 681] on input "checkbox" at bounding box center [1154, 684] width 10 height 10
checkbox input "false"
click at [1203, 685] on label at bounding box center [1206, 683] width 11 height 11
click at [1203, 685] on input "checkbox" at bounding box center [1205, 684] width 10 height 10
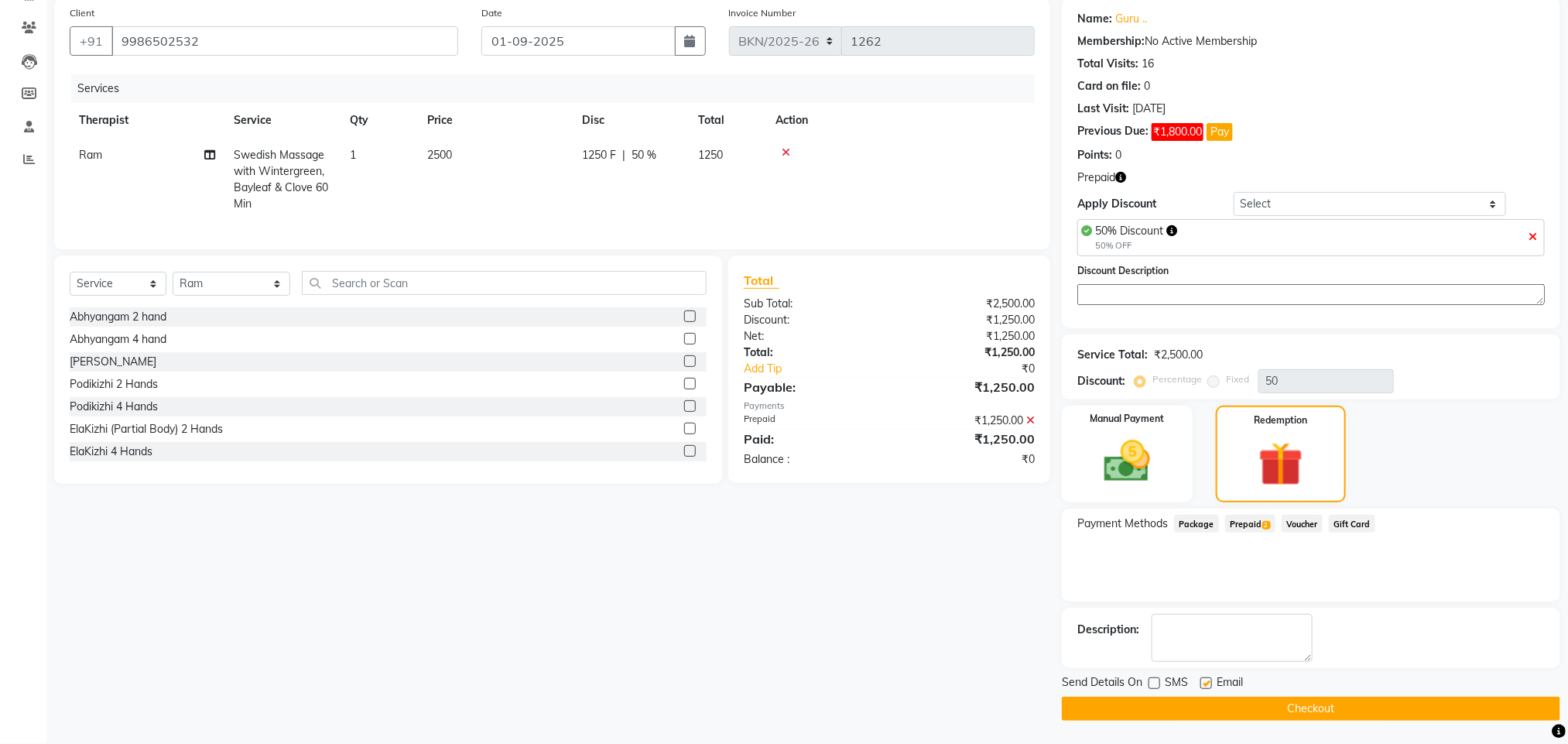
checkbox input "false"
click at [1200, 714] on button "Checkout" at bounding box center [1311, 709] width 499 height 24
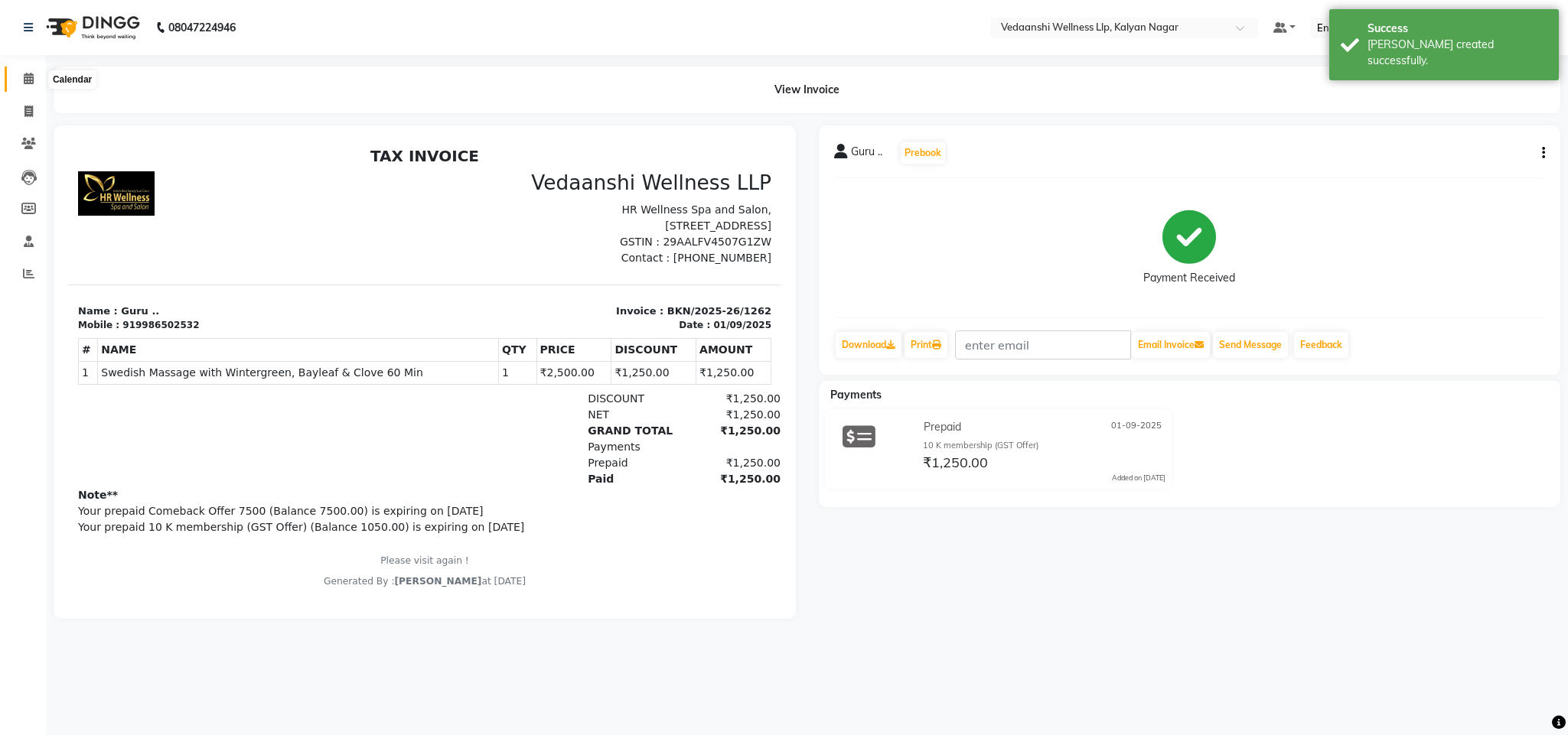
click at [19, 78] on span at bounding box center [28, 79] width 27 height 18
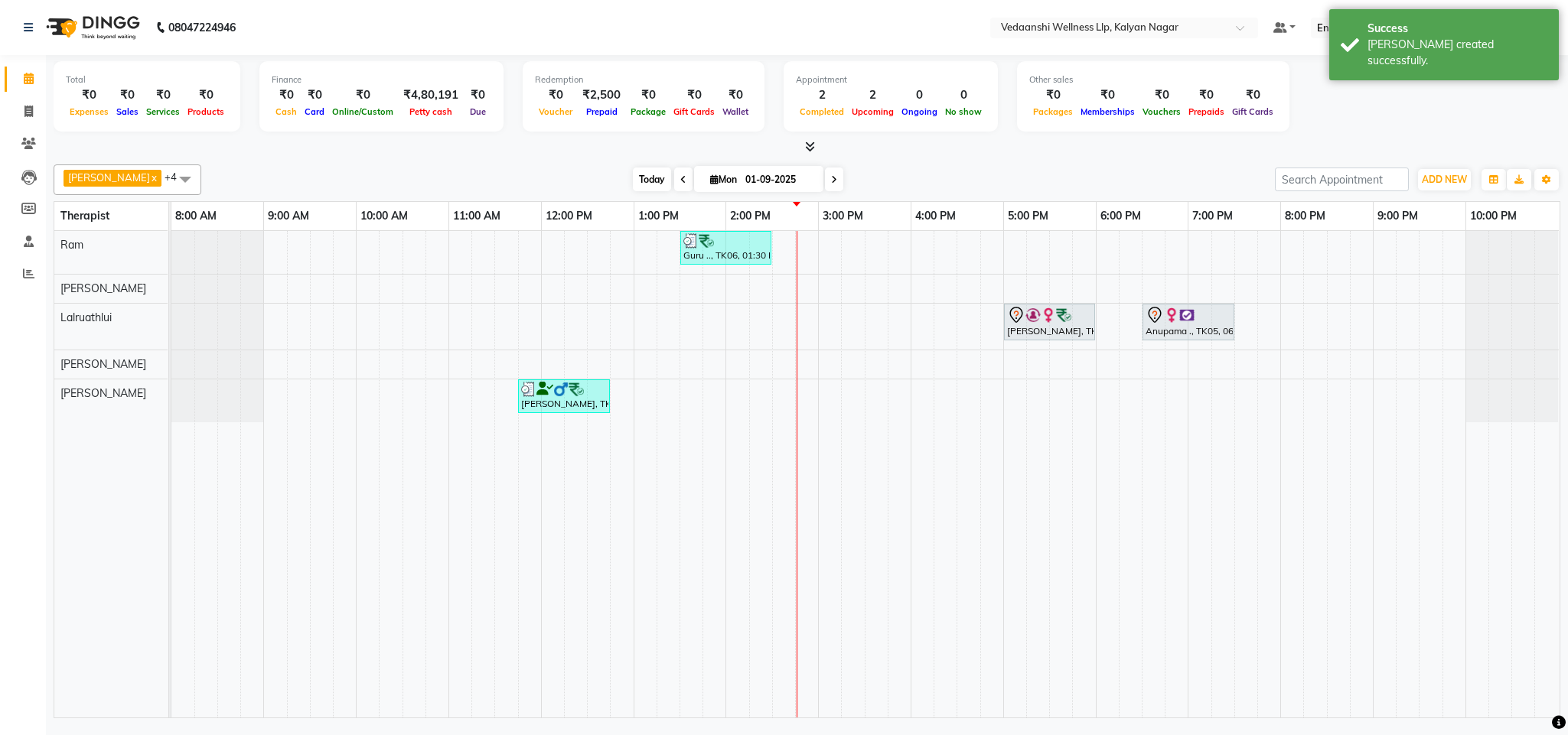
click at [633, 173] on span "Today" at bounding box center [652, 179] width 38 height 23
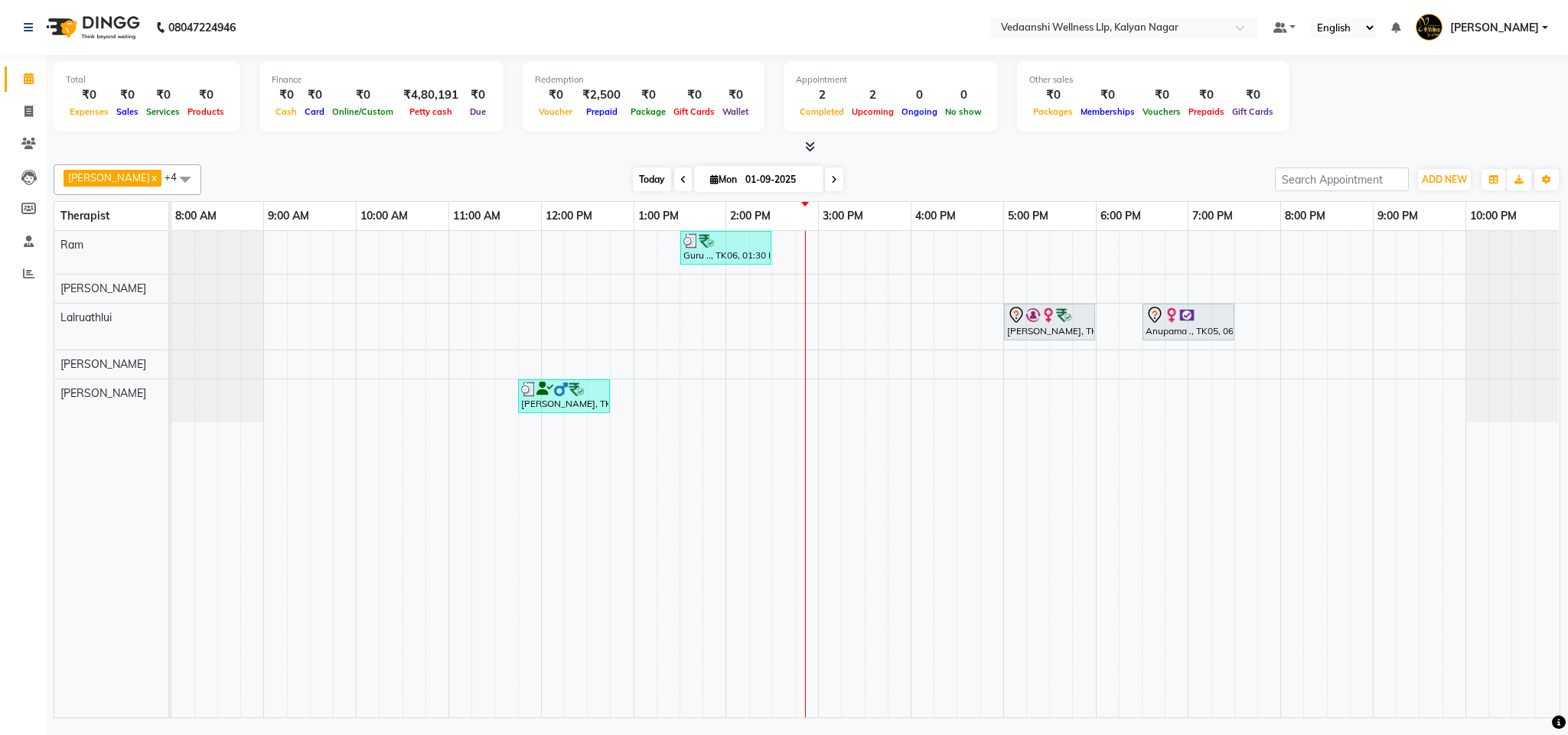
click at [633, 180] on span "Today" at bounding box center [652, 179] width 38 height 23
click at [779, 370] on span "View Profile" at bounding box center [785, 370] width 56 height 16
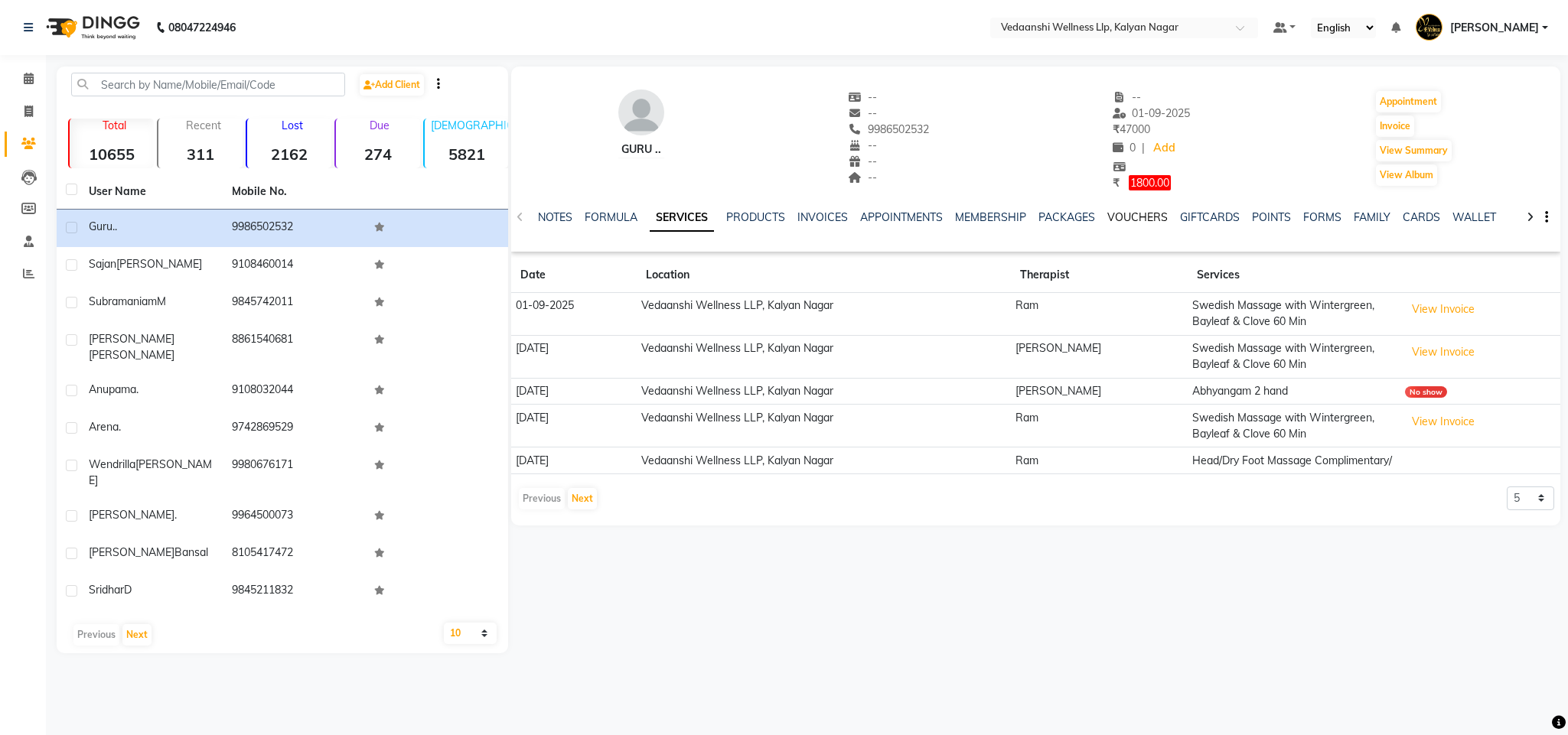
drag, startPoint x: 1148, startPoint y: 213, endPoint x: 1099, endPoint y: 230, distance: 51.9
click at [1146, 213] on link "VOUCHERS" at bounding box center [1138, 217] width 60 height 14
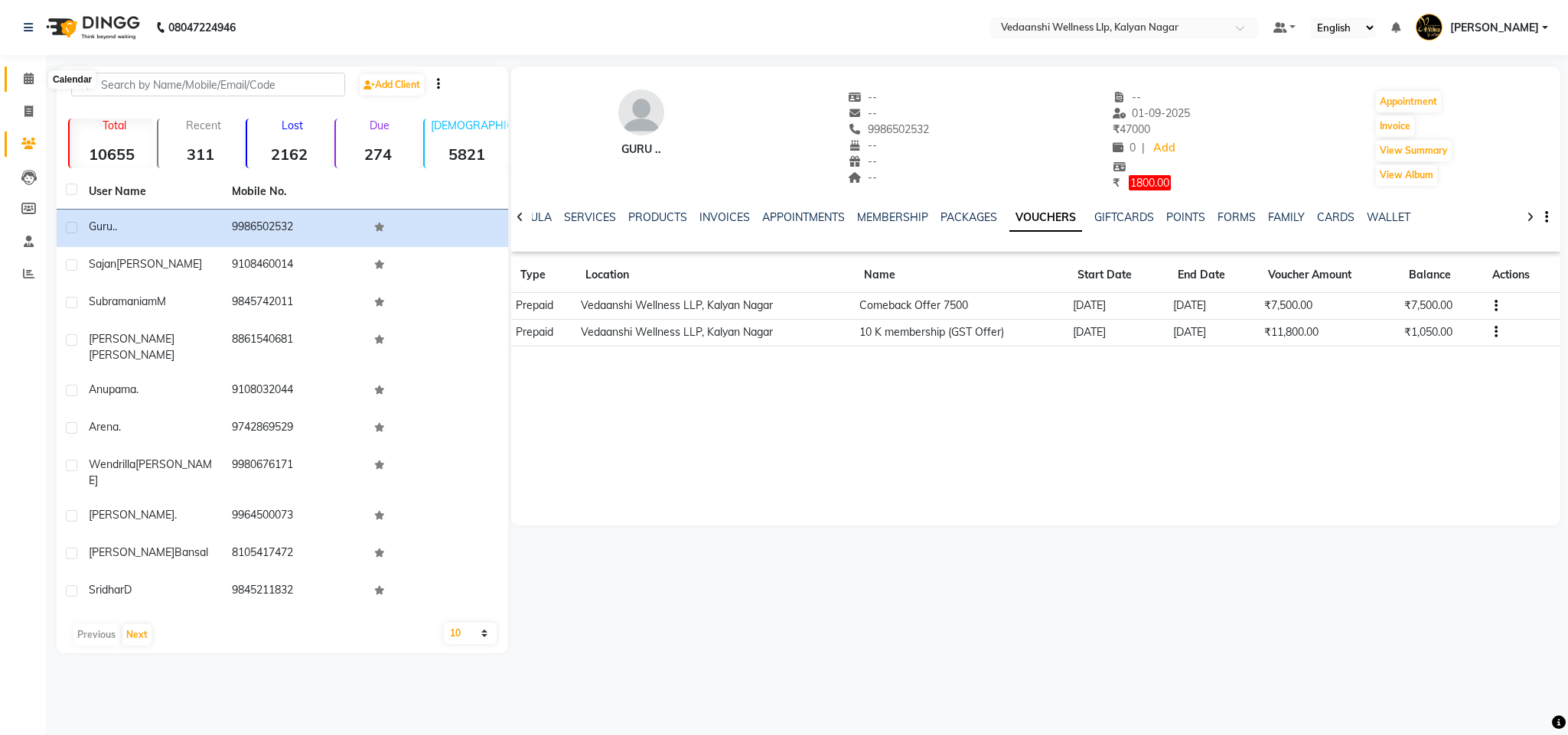
click at [30, 87] on span at bounding box center [28, 79] width 27 height 18
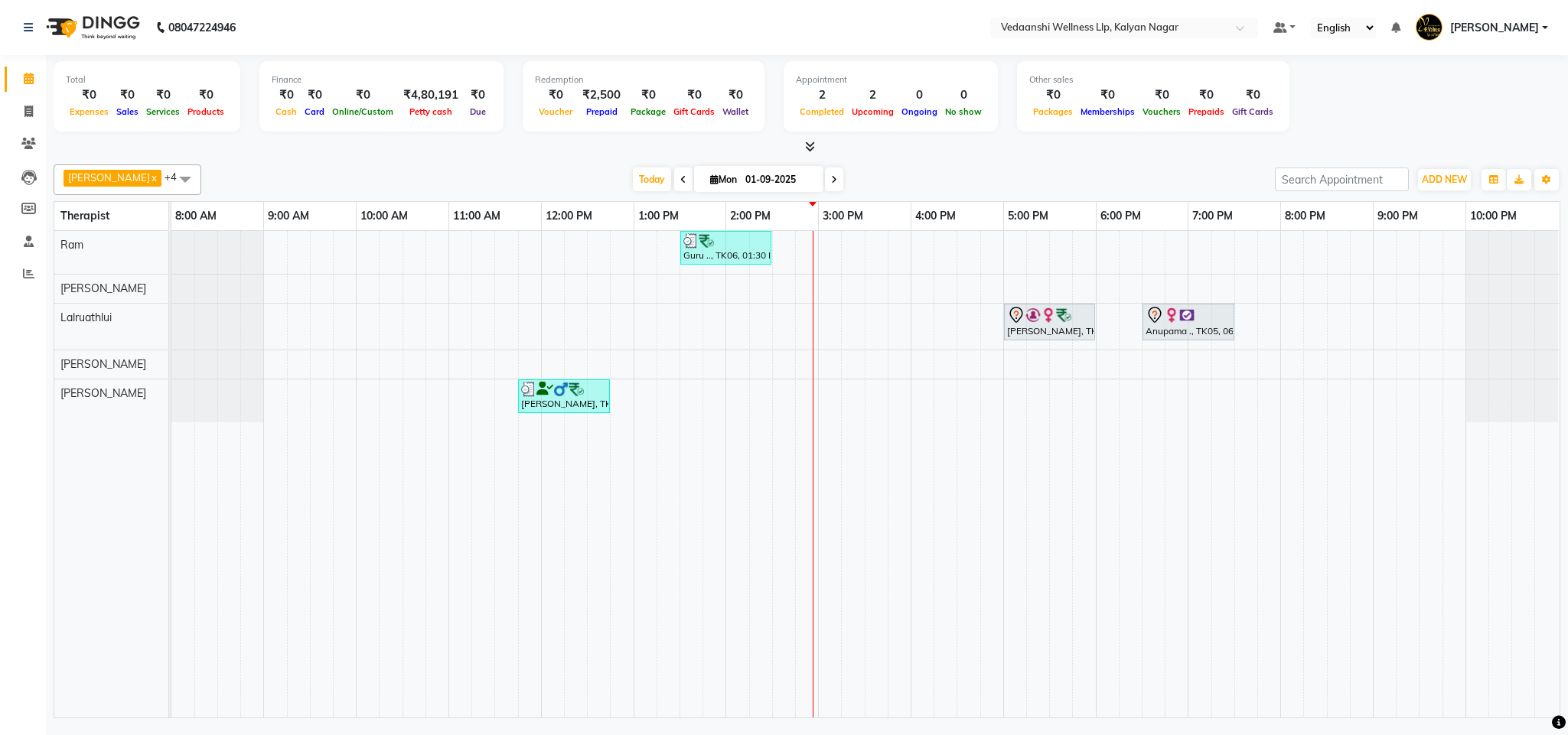
click at [629, 168] on div "Benjamin x Lalruathlui x Ram x Jennifer Zoramsangi x Amos x +4 Select All Amos …" at bounding box center [807, 179] width 1507 height 31
click at [633, 180] on span "Today" at bounding box center [652, 179] width 38 height 23
click at [872, 317] on div "Guru .., TK06, 01:30 PM-02:30 PM, Swedish Massage with Wintergreen, Bayleaf & C…" at bounding box center [866, 474] width 1389 height 486
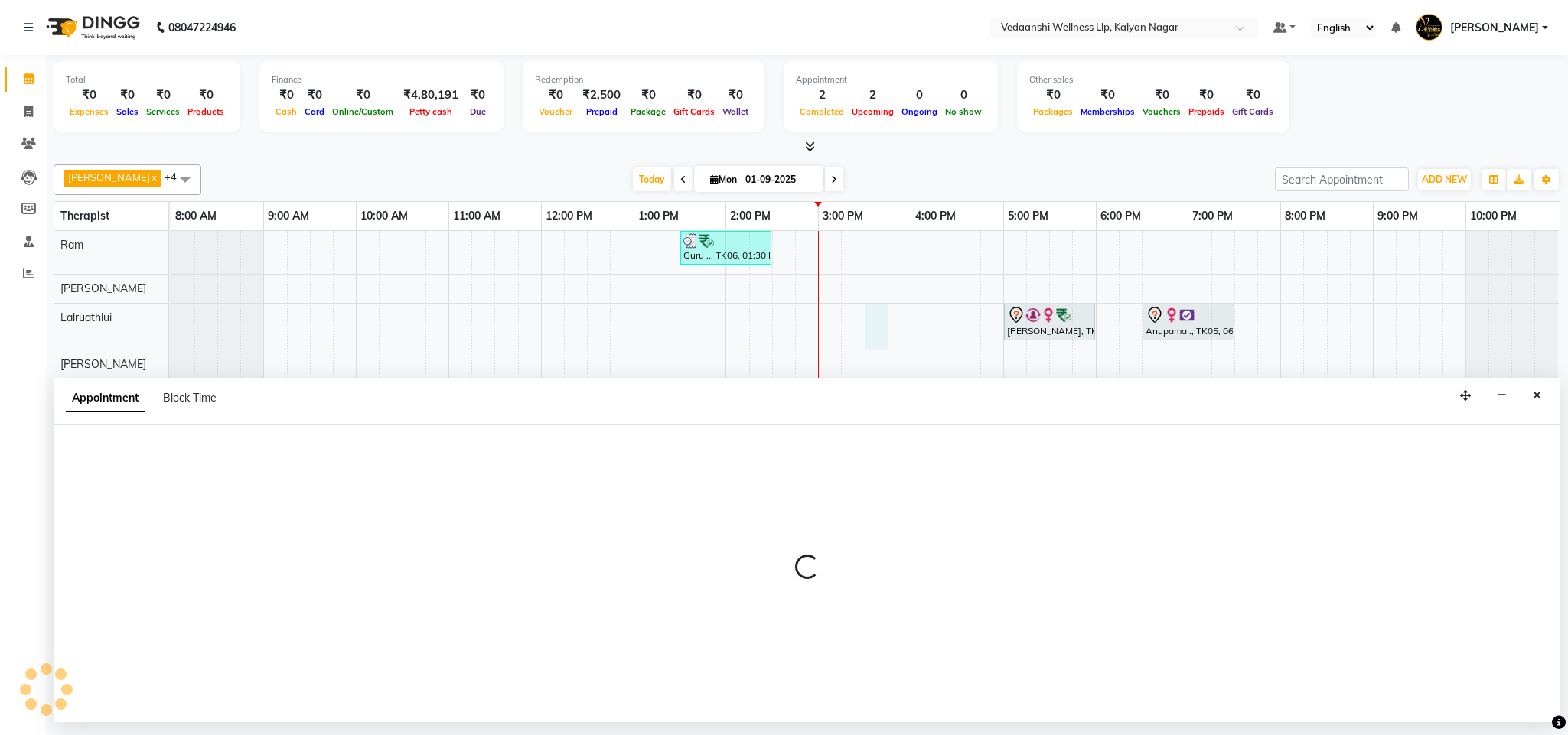
select select "67323"
select select "930"
select select "tentative"
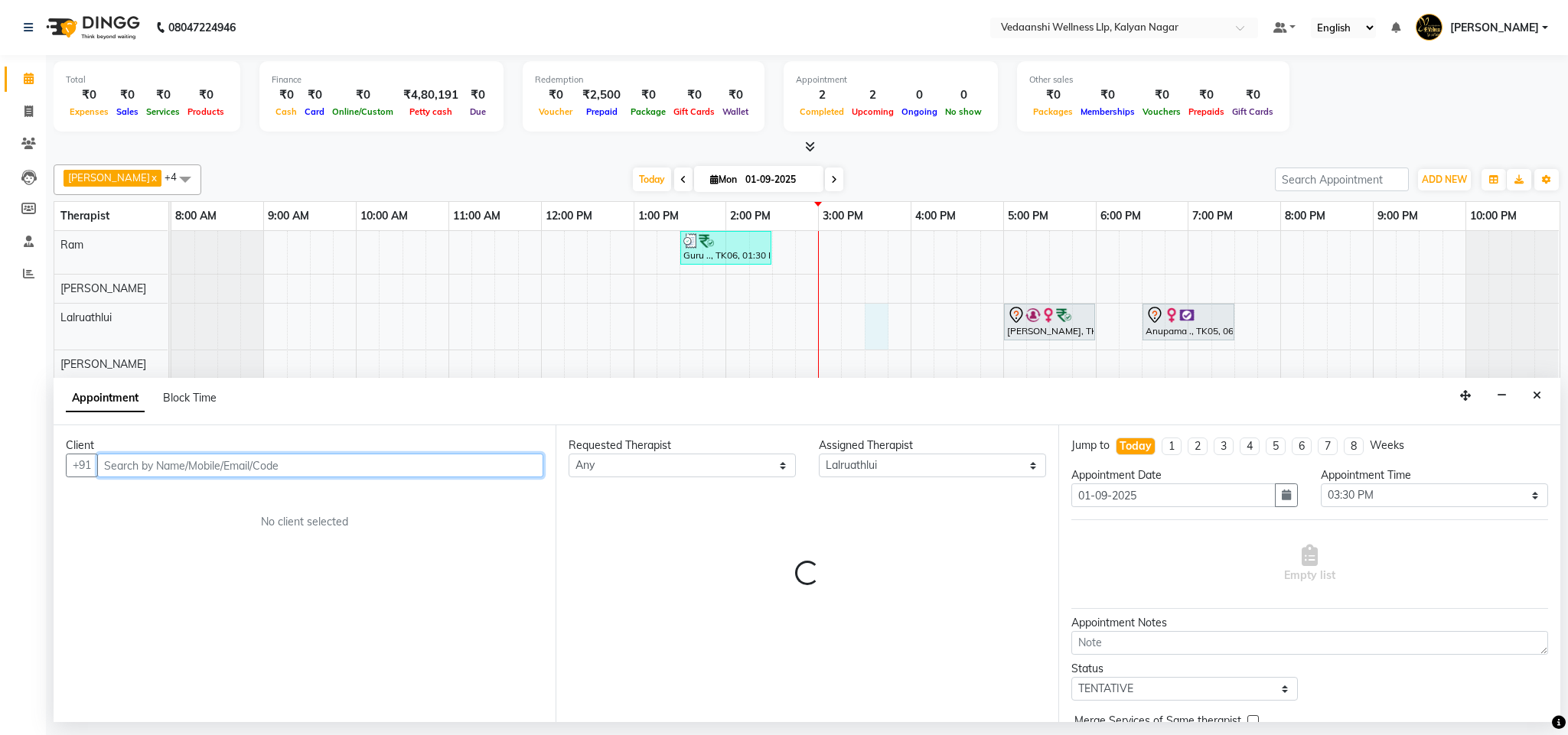
click at [191, 459] on input "text" at bounding box center [320, 465] width 446 height 23
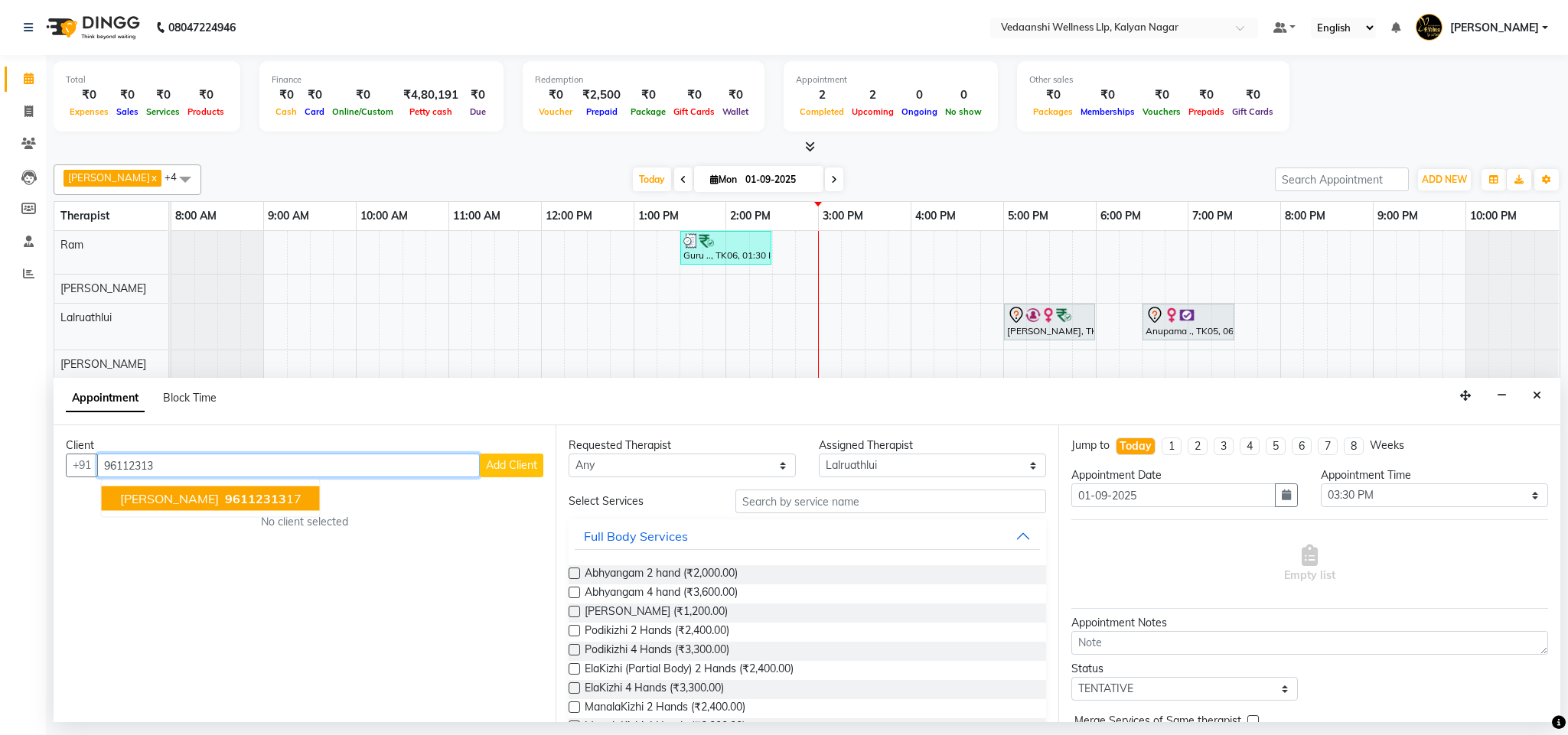
click at [160, 501] on span "[PERSON_NAME]" at bounding box center [169, 498] width 99 height 15
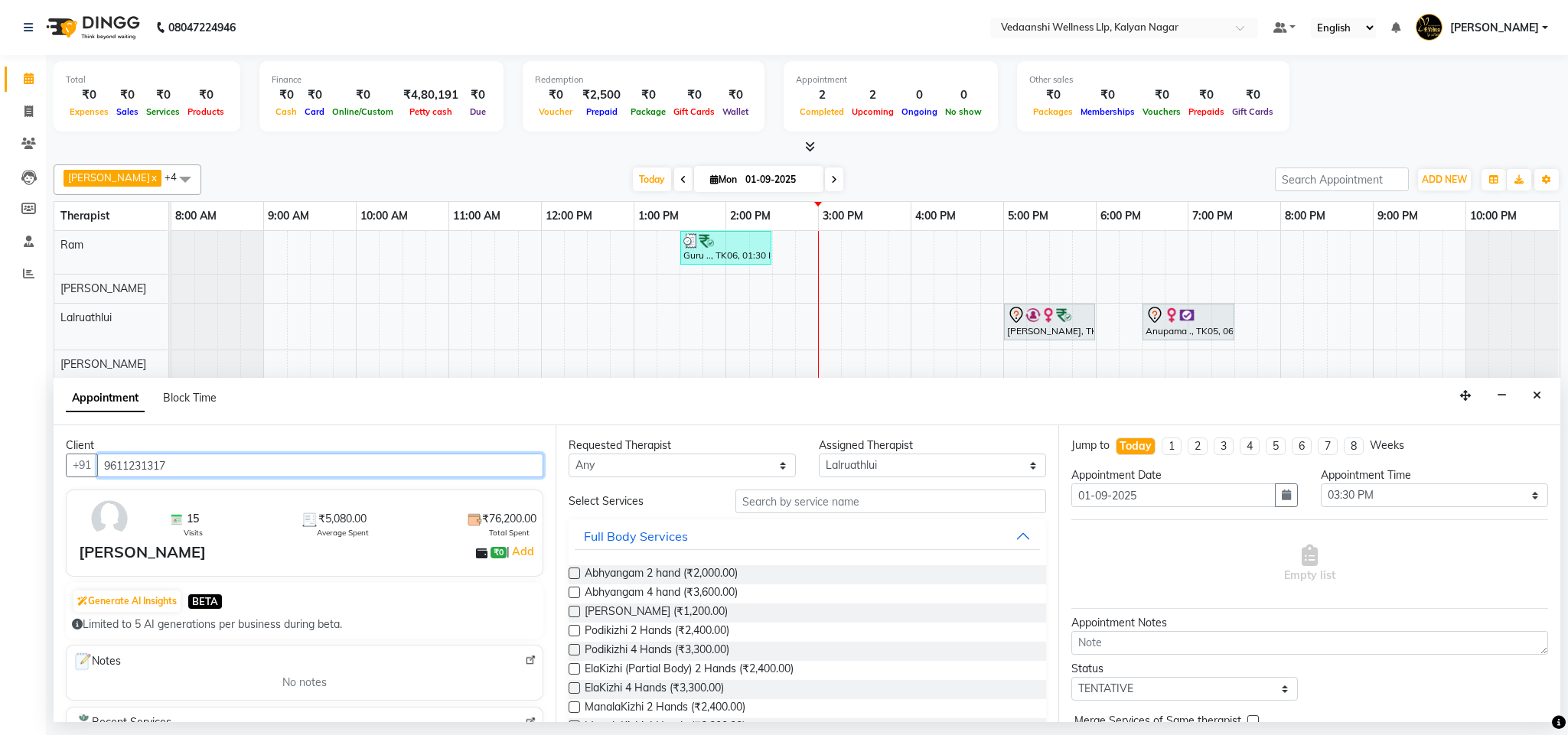
type input "9611231317"
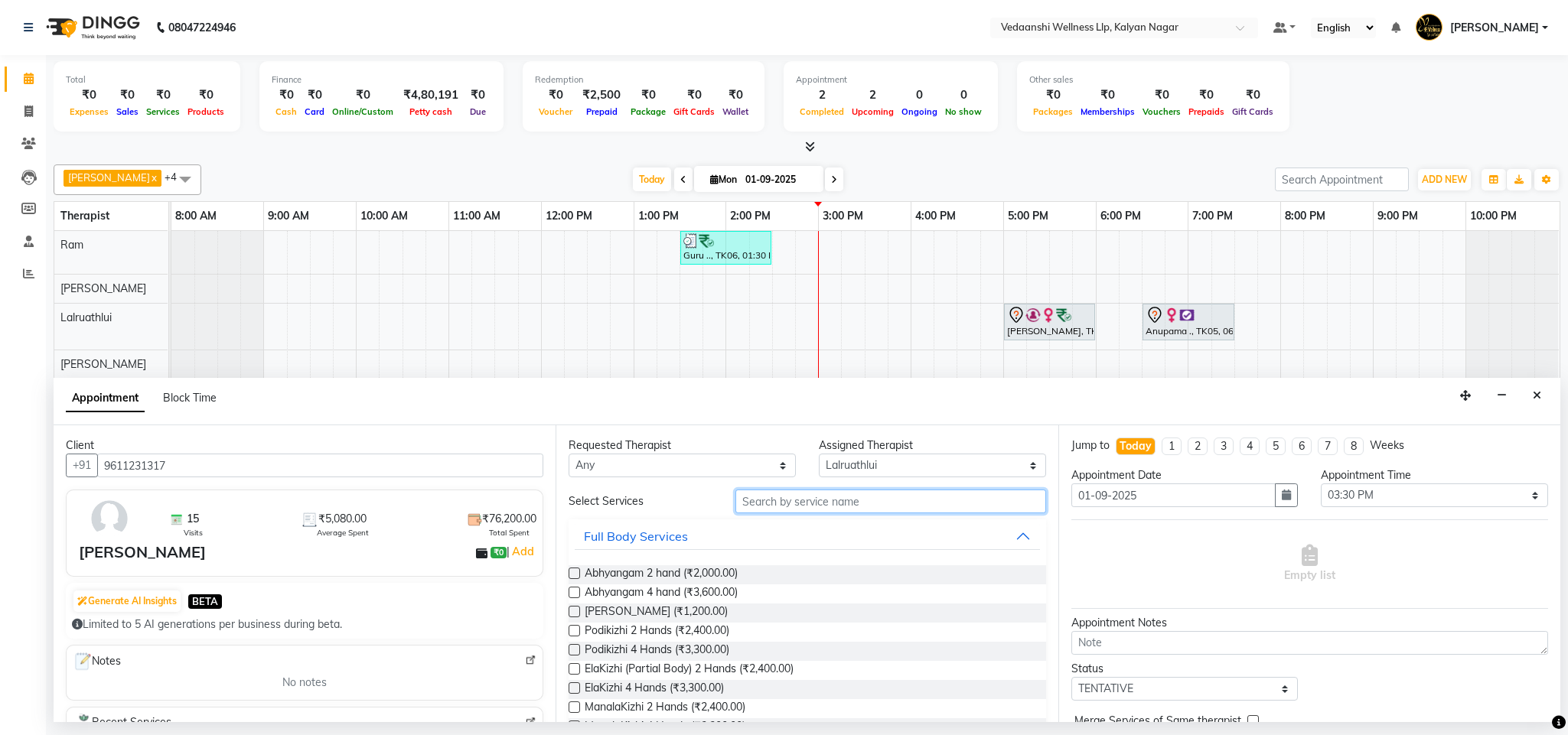
click at [853, 508] on input "text" at bounding box center [890, 501] width 311 height 23
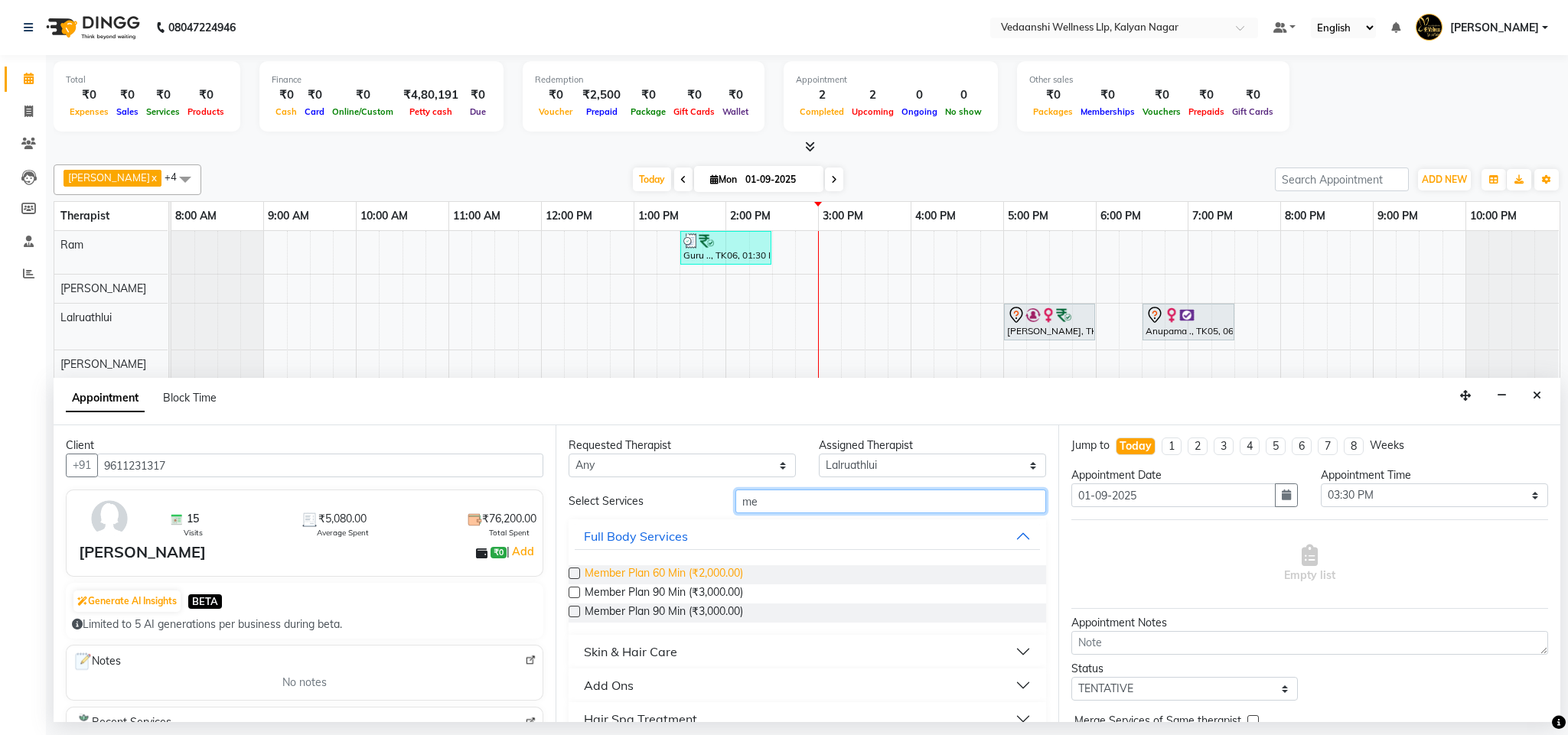
type input "me"
click at [722, 572] on span "Member Plan 60 Min (₹2,000.00)" at bounding box center [664, 574] width 159 height 19
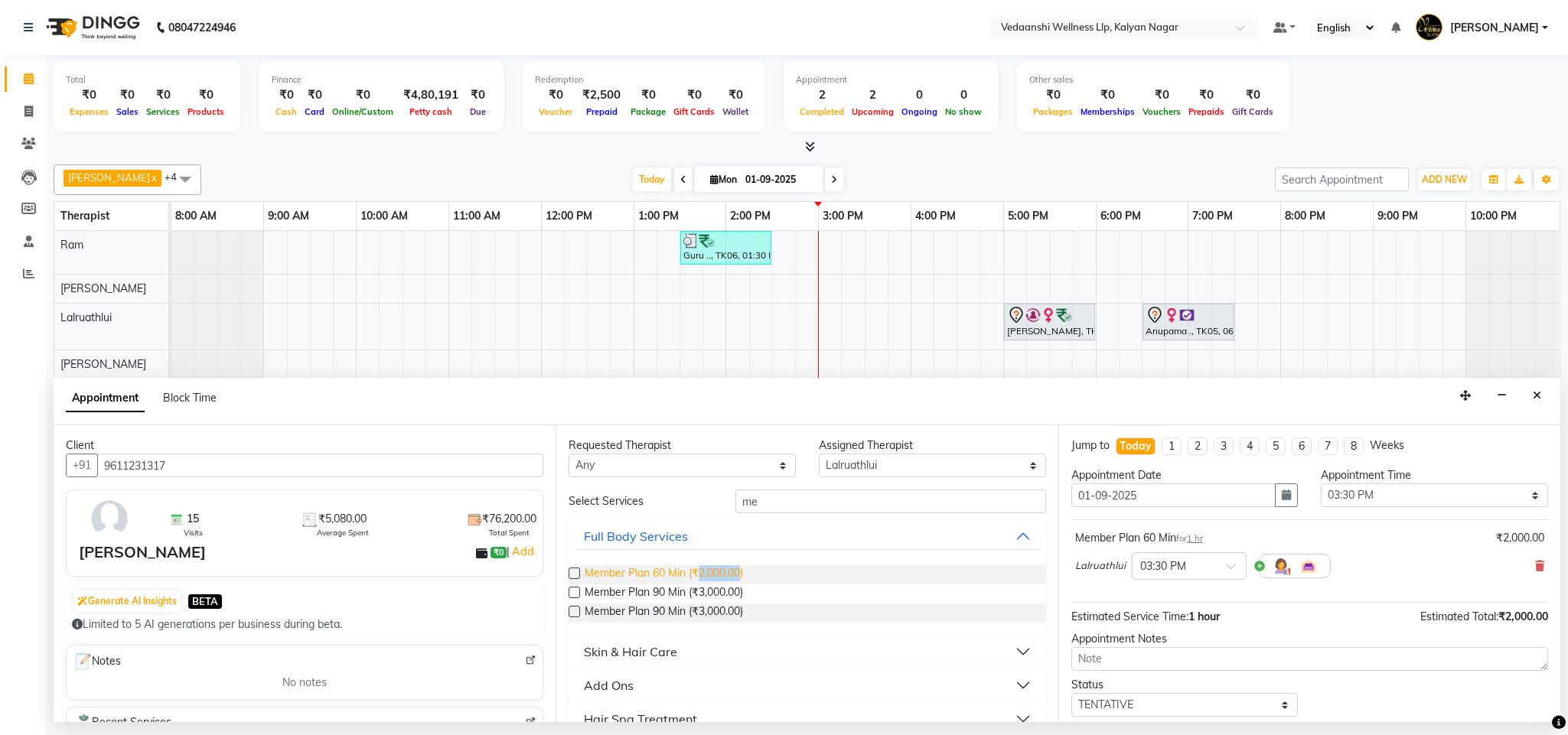
click at [722, 572] on span "Member Plan 60 Min (₹2,000.00)" at bounding box center [664, 574] width 159 height 19
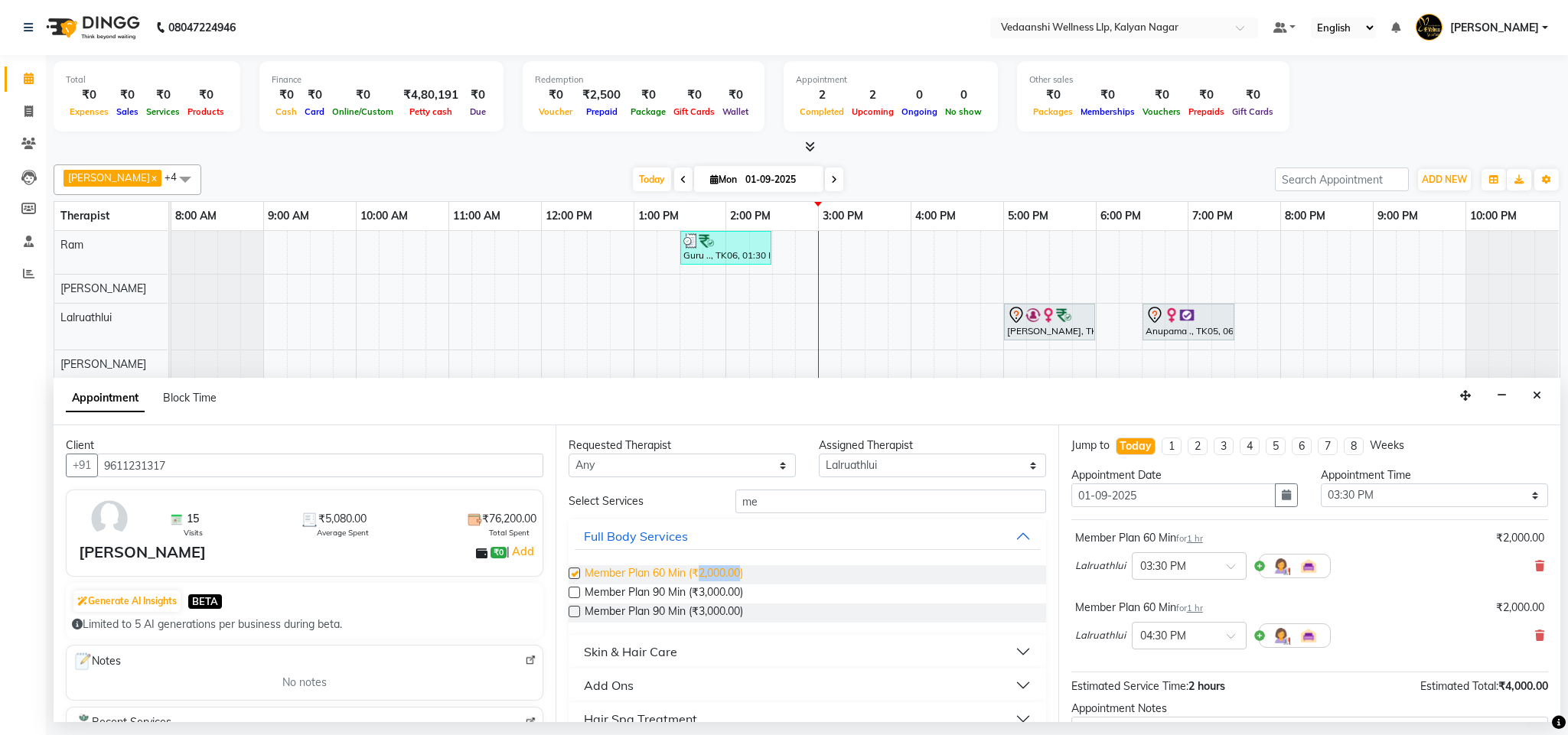
checkbox input "false"
click at [751, 505] on input "me" at bounding box center [890, 501] width 311 height 23
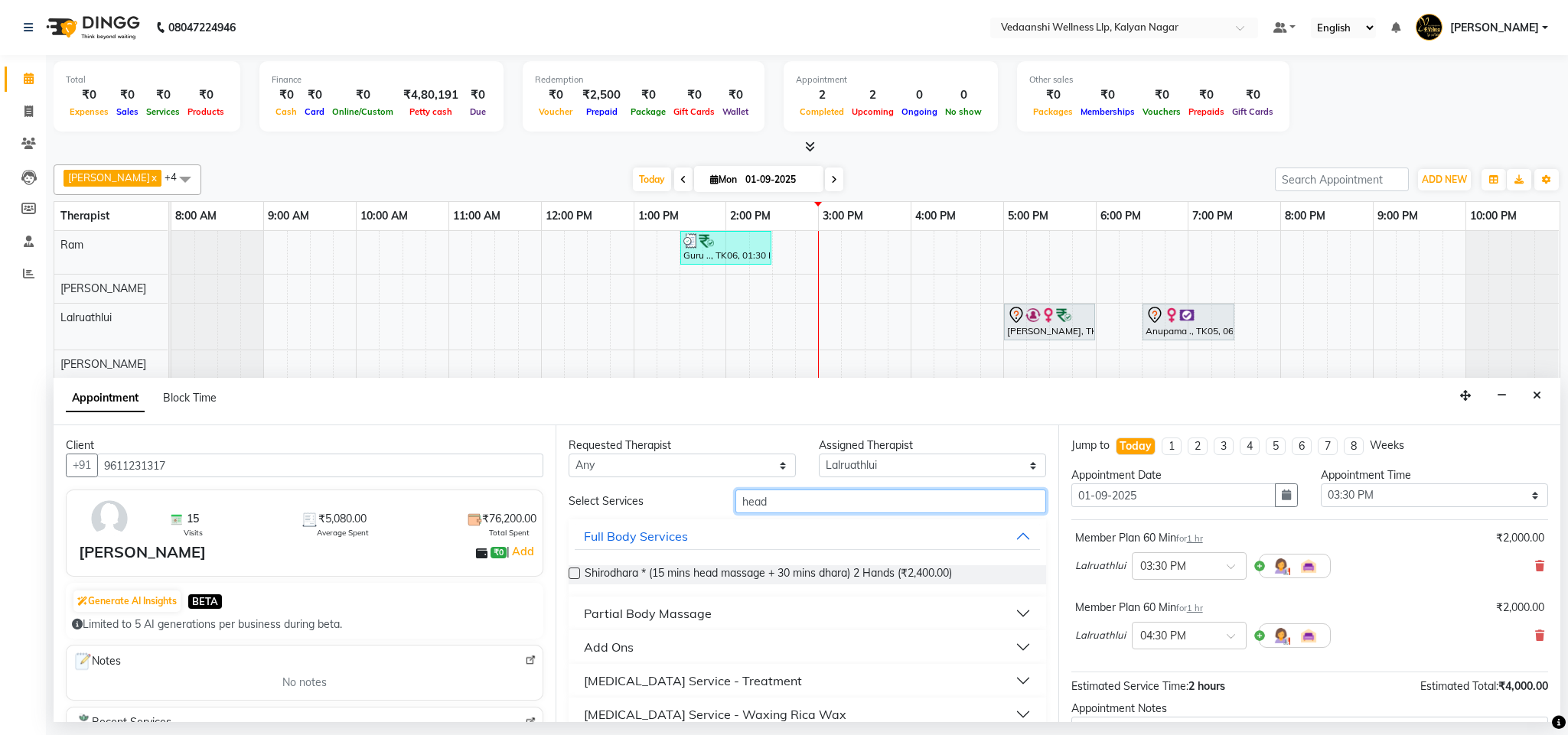
type input "head"
click at [675, 652] on button "Add Ons" at bounding box center [807, 647] width 465 height 27
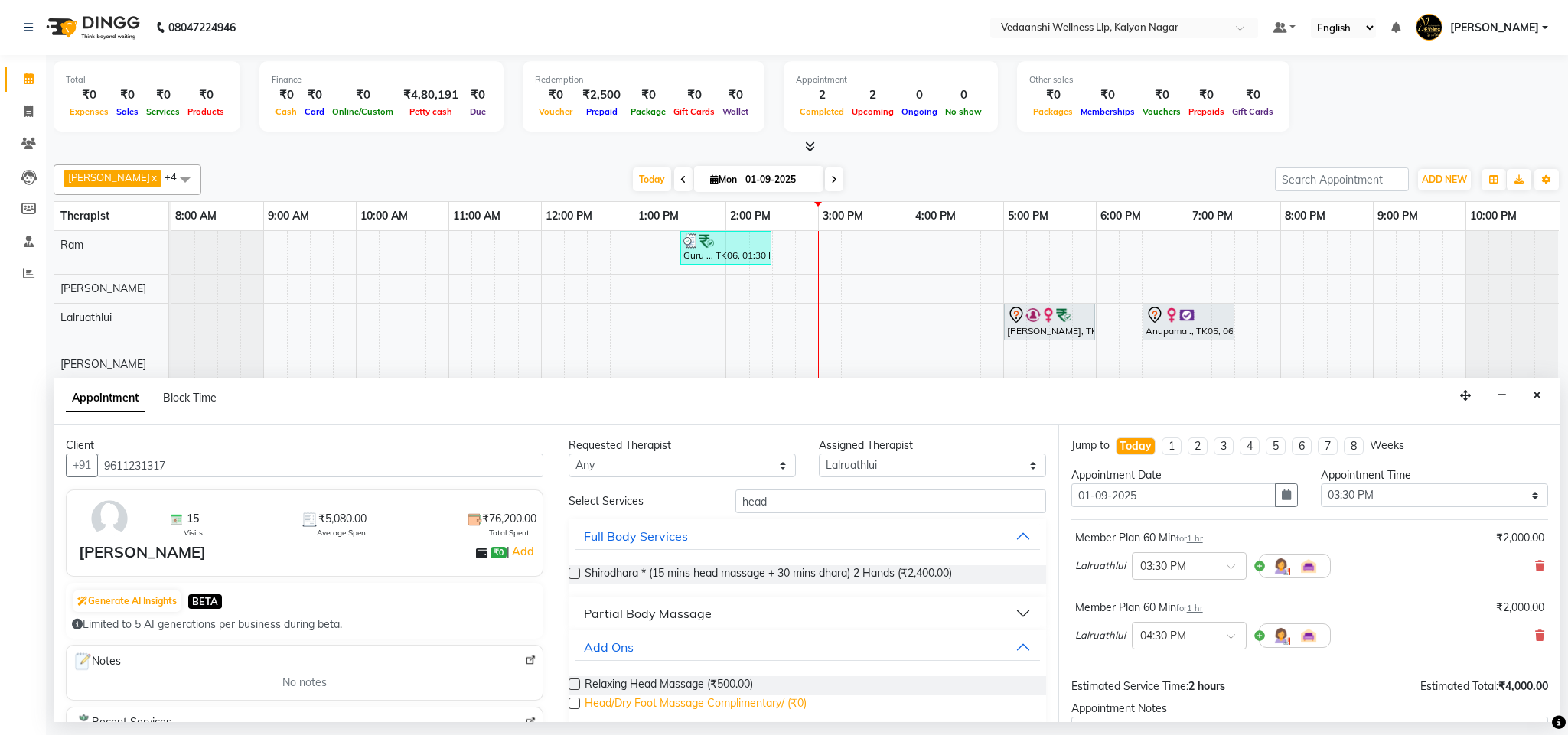
click at [710, 710] on span "Head/Dry Foot Massage Complimentary/ (₹0)" at bounding box center [696, 705] width 222 height 19
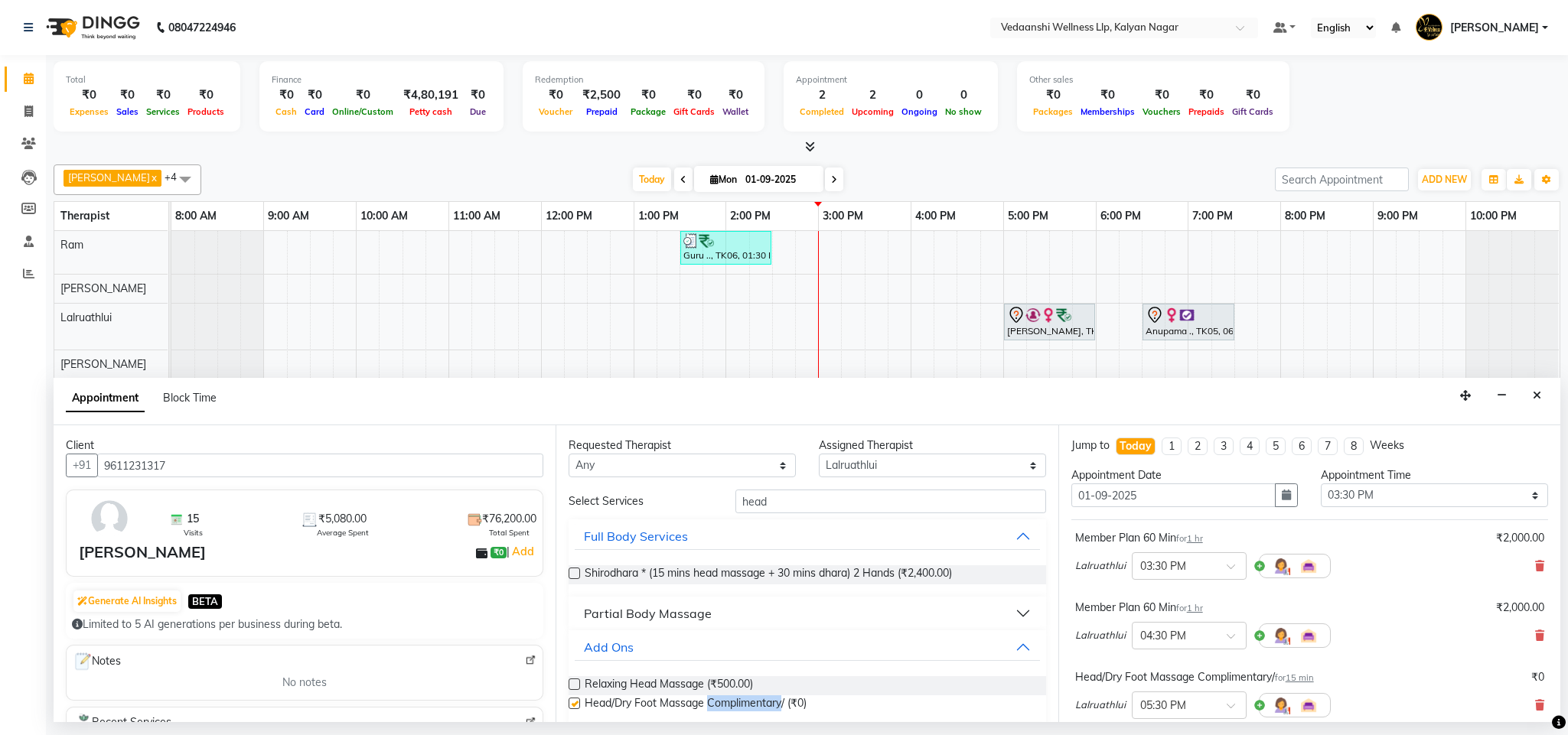
checkbox input "false"
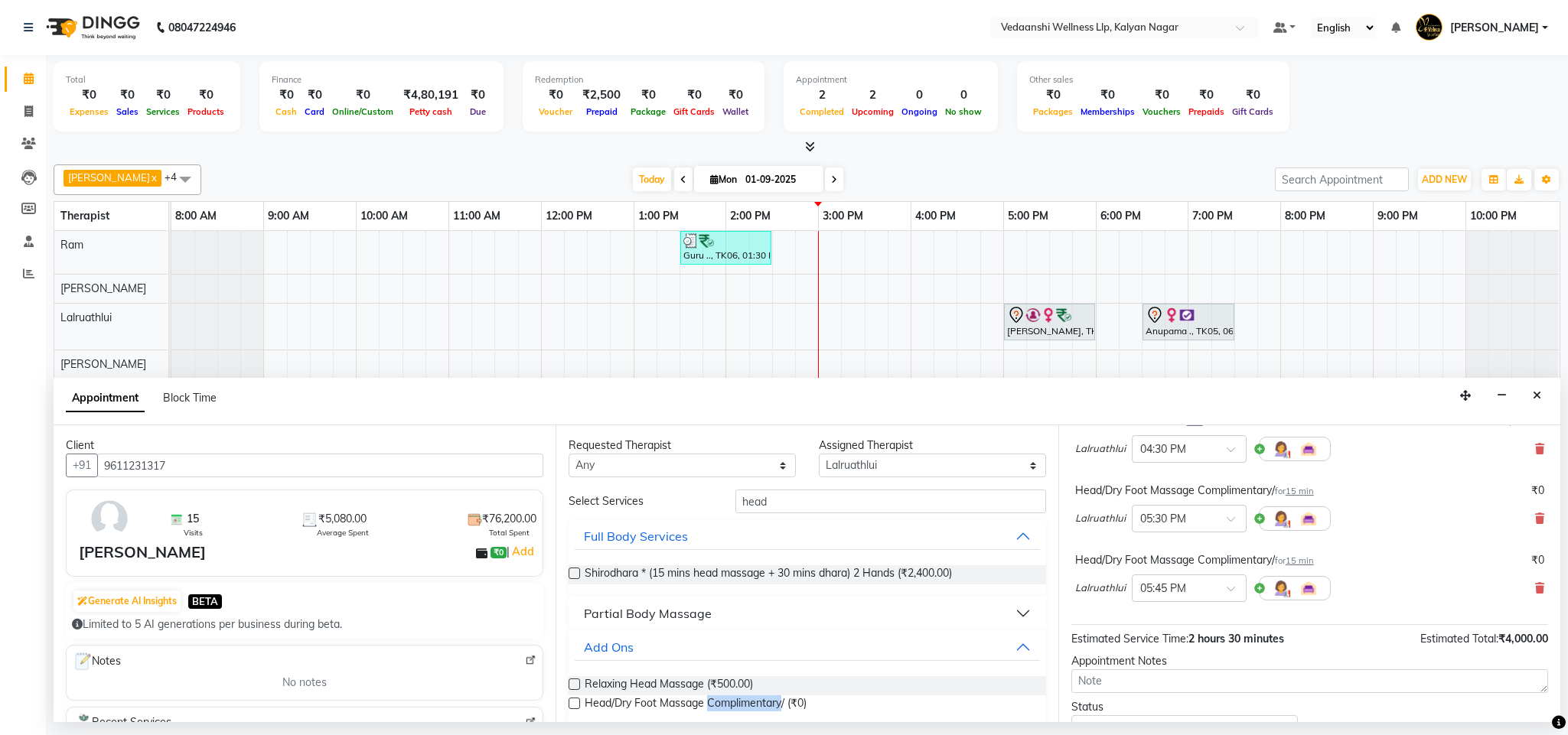
scroll to position [301, 0]
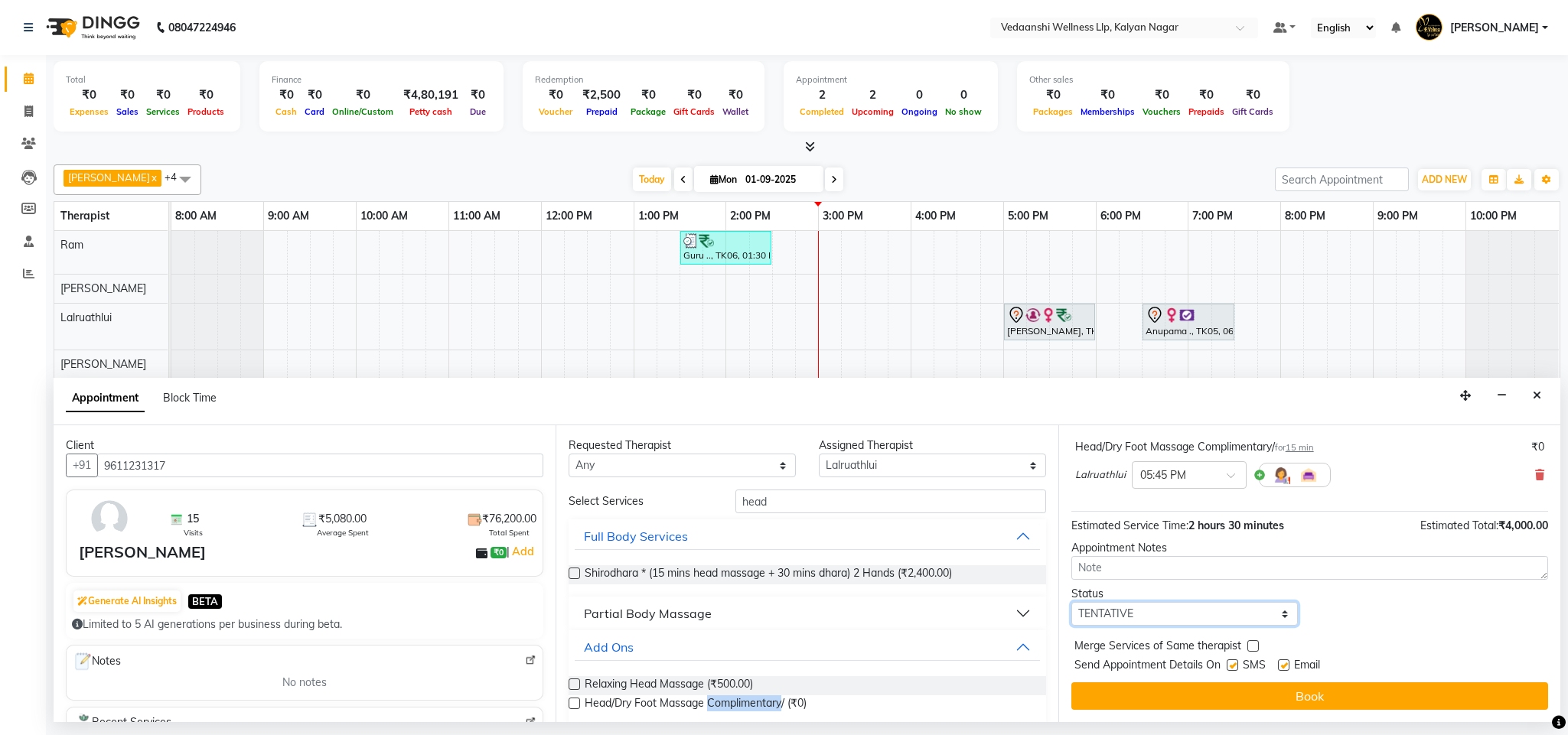
click at [1099, 622] on select "Select TENTATIVE CONFIRM CHECK-IN UPCOMING" at bounding box center [1185, 614] width 227 height 23
click at [1071, 605] on select "Select TENTATIVE CONFIRM CHECK-IN UPCOMING" at bounding box center [1185, 614] width 227 height 23
click at [1129, 623] on select "Select TENTATIVE CONFIRM CHECK-IN UPCOMING" at bounding box center [1185, 614] width 227 height 23
select select "confirm booking"
click at [1071, 605] on select "Select TENTATIVE CONFIRM CHECK-IN UPCOMING" at bounding box center [1185, 614] width 227 height 23
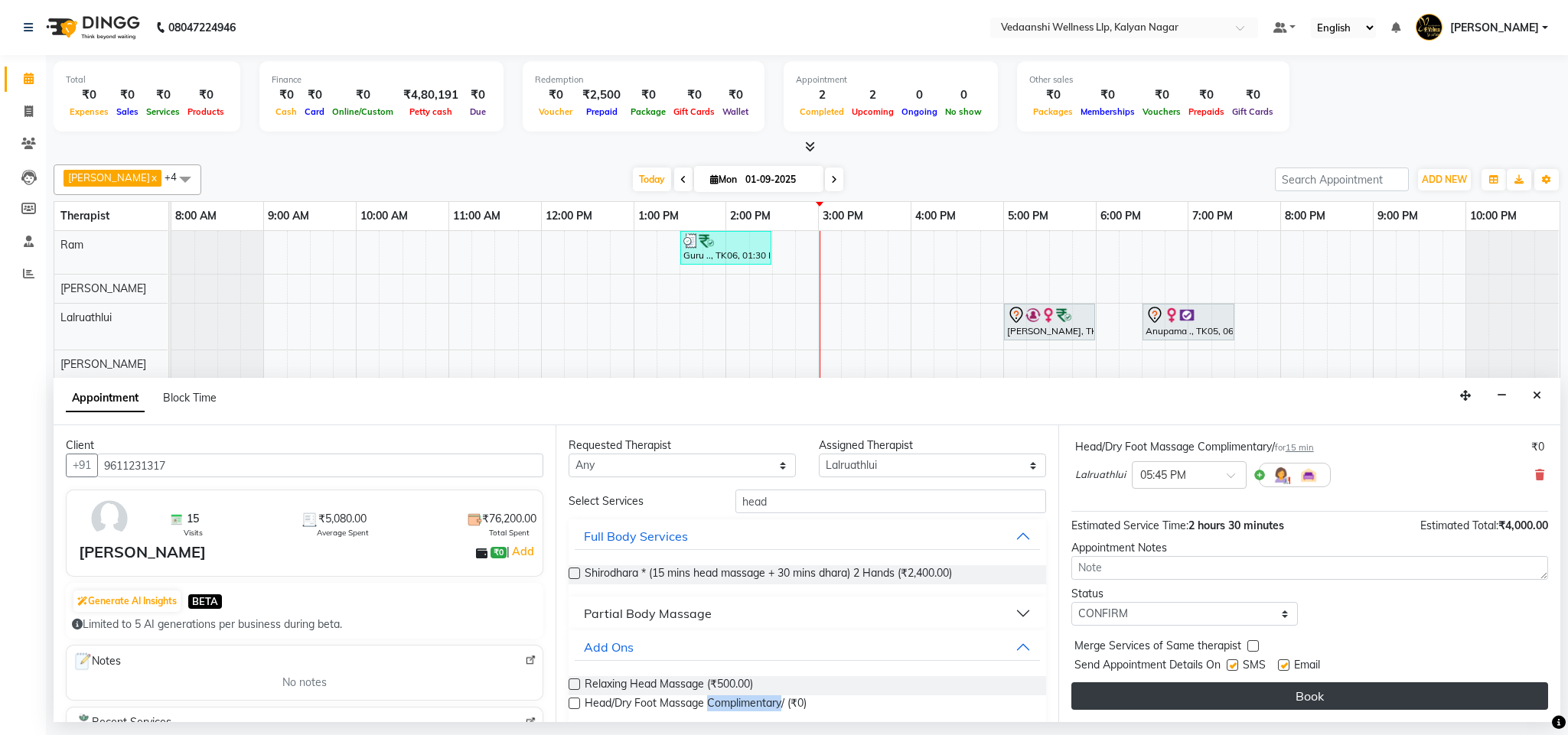
click at [1142, 700] on button "Book" at bounding box center [1310, 696] width 477 height 27
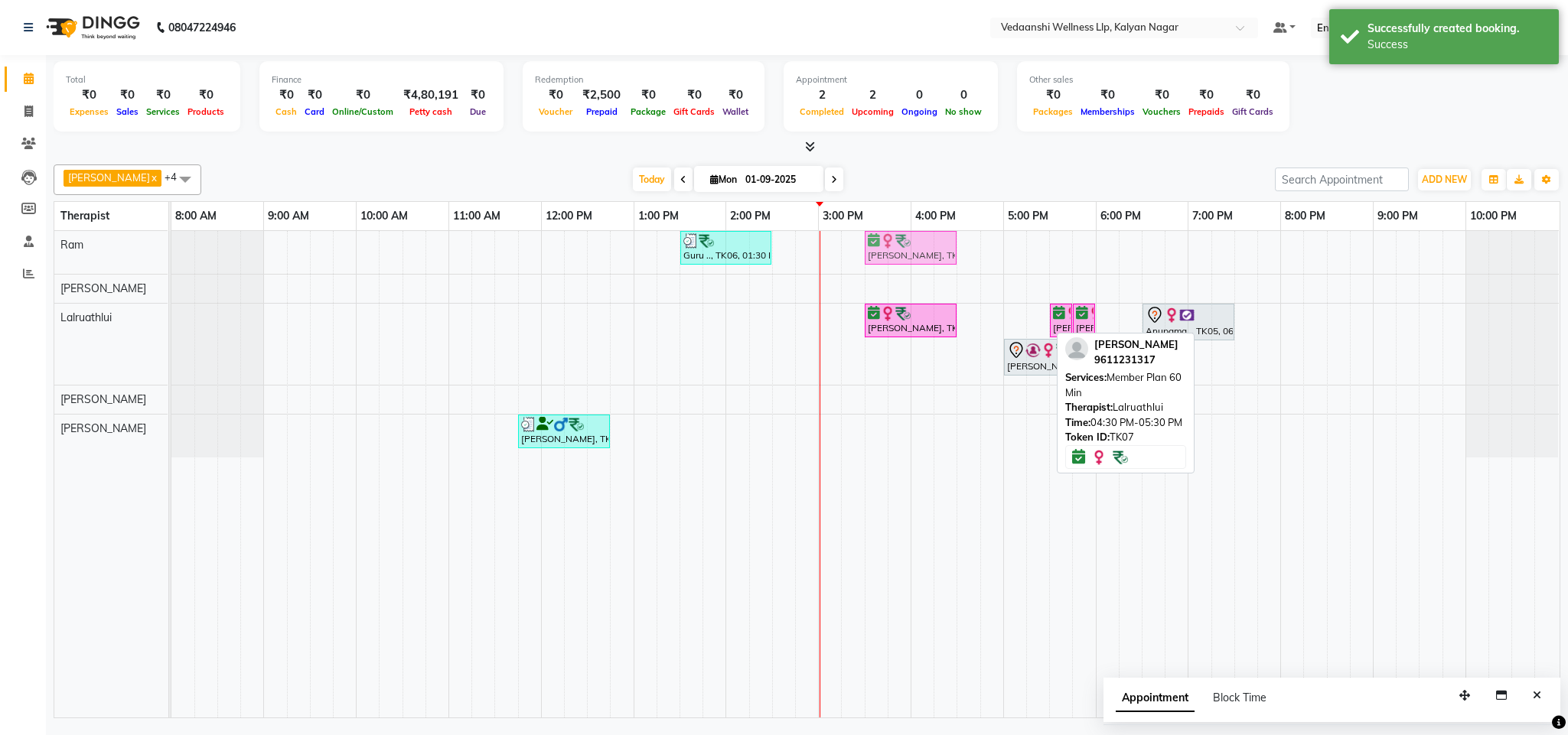
drag, startPoint x: 1015, startPoint y: 324, endPoint x: 924, endPoint y: 242, distance: 122.5
click at [924, 242] on tbody "Guru .., TK06, 01:30 PM-02:30 PM, Swedish Massage with Wintergreen, Bayleaf & C…" at bounding box center [866, 344] width 1388 height 226
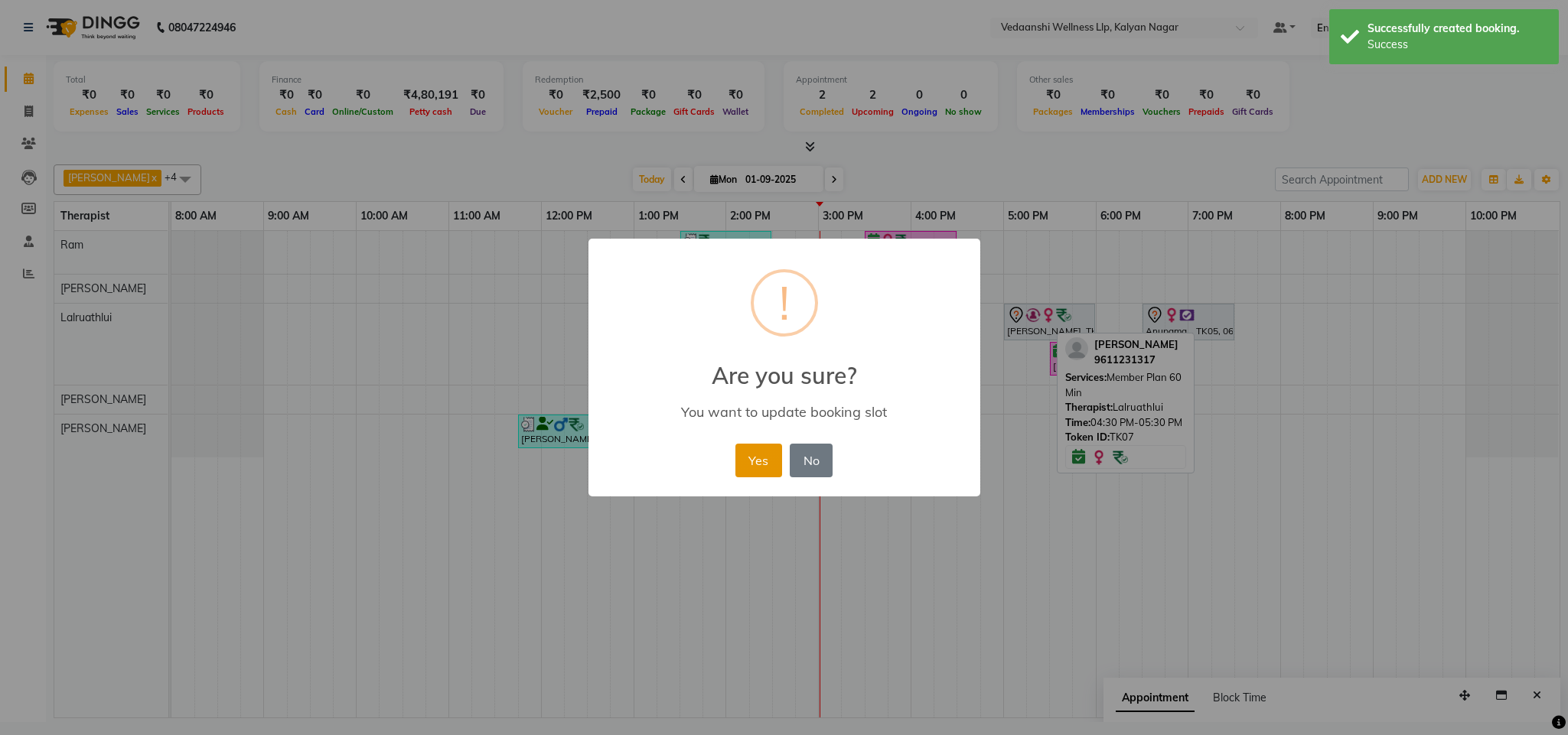
click at [779, 455] on button "Yes" at bounding box center [759, 461] width 47 height 34
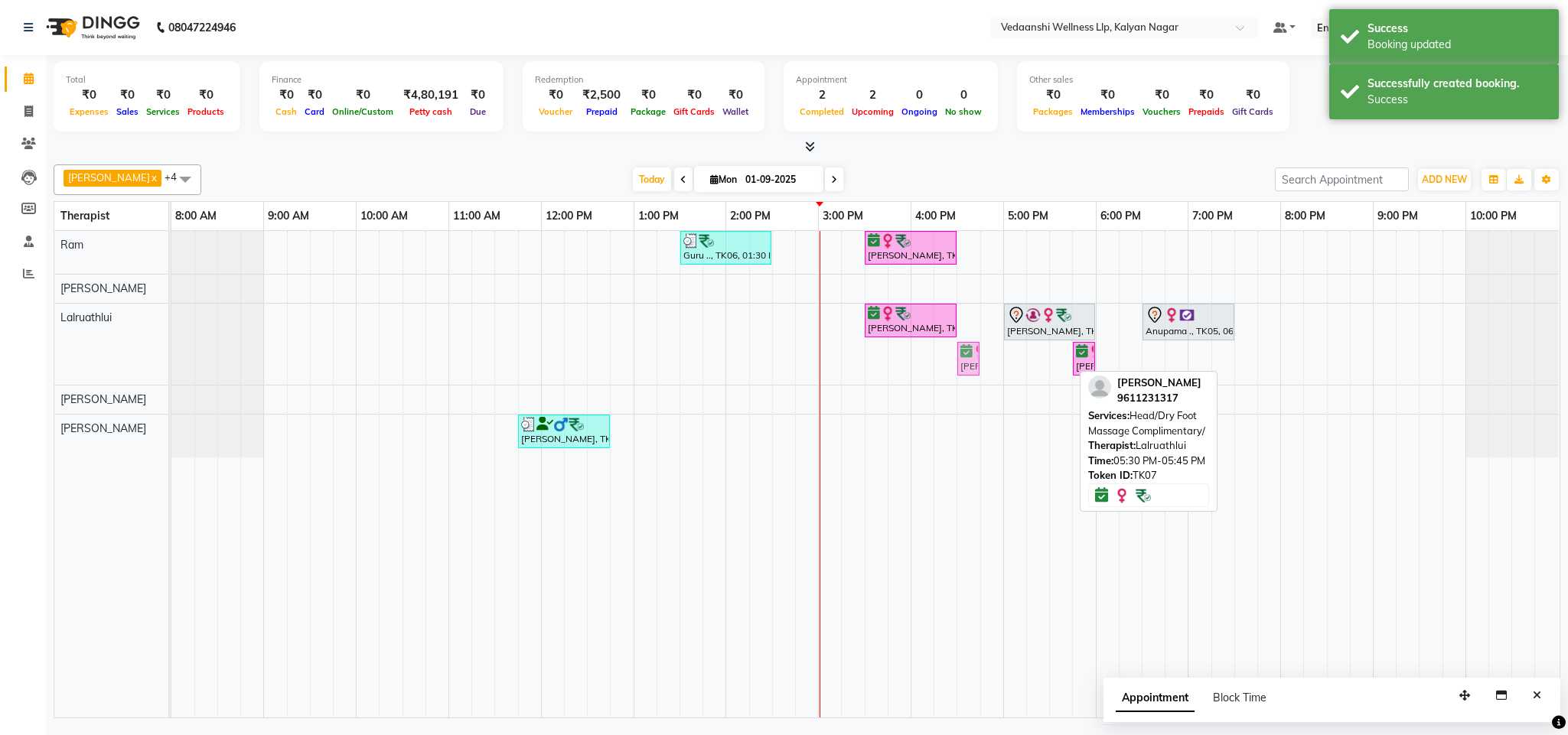
drag, startPoint x: 1063, startPoint y: 354, endPoint x: 976, endPoint y: 319, distance: 93.8
click at [976, 319] on div "Guru .., TK06, 01:30 PM-02:30 PM, Swedish Massage with Wintergreen, Bayleaf & C…" at bounding box center [866, 474] width 1389 height 486
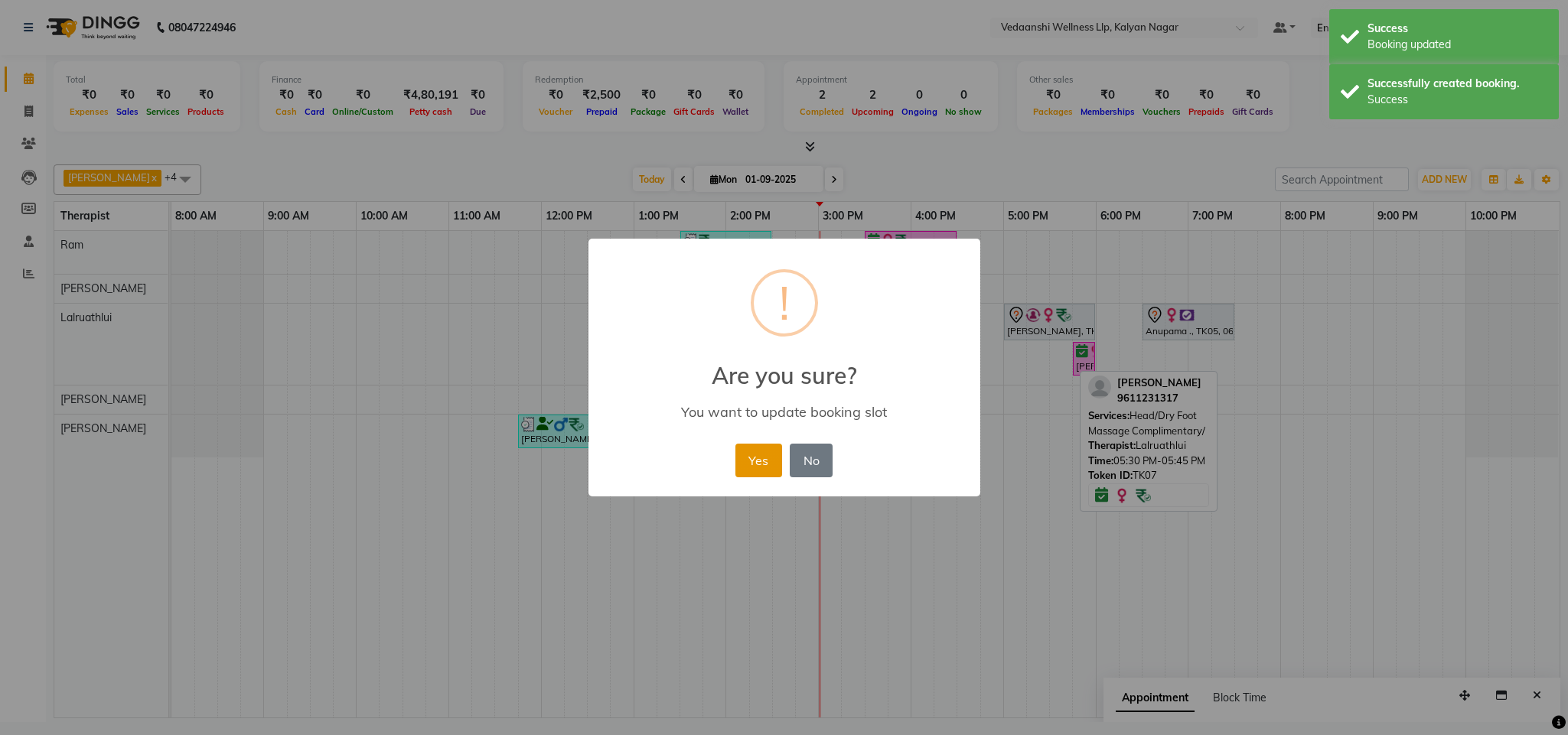
click at [753, 460] on button "Yes" at bounding box center [759, 461] width 47 height 34
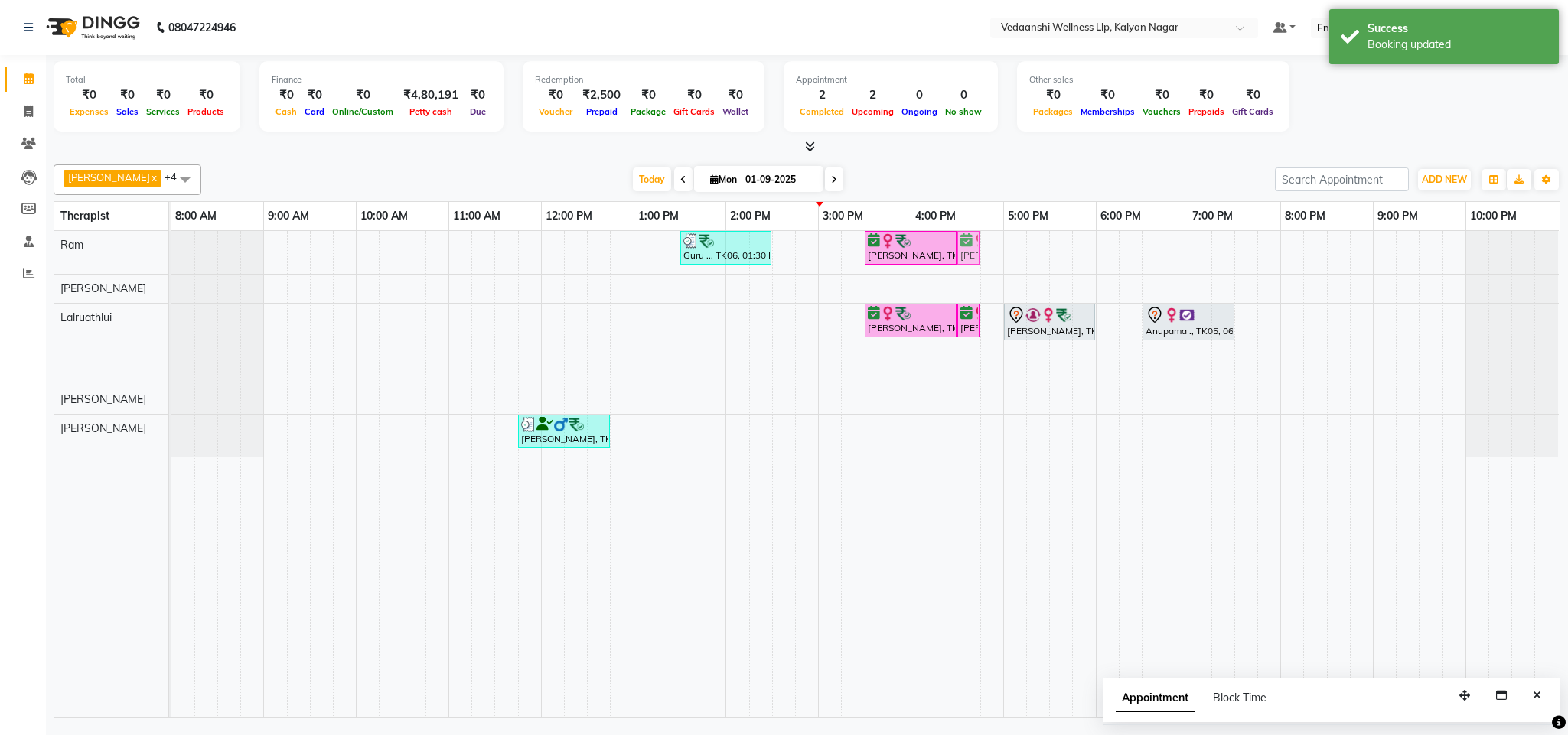
drag, startPoint x: 1079, startPoint y: 361, endPoint x: 975, endPoint y: 253, distance: 149.9
click at [975, 253] on tbody "Guru .., TK06, 01:30 PM-02:30 PM, Swedish Massage with Wintergreen, Bayleaf & C…" at bounding box center [866, 344] width 1388 height 226
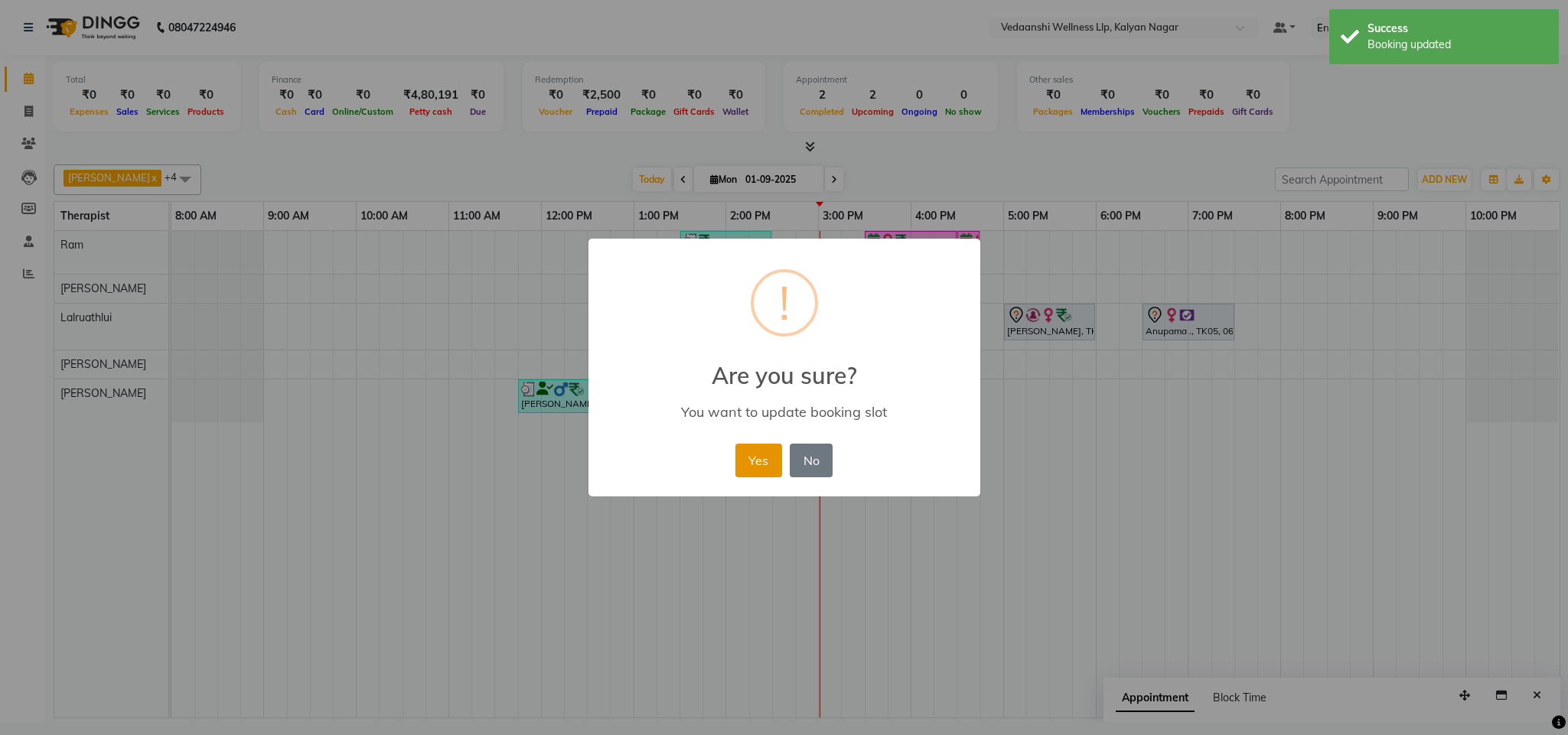
click at [761, 460] on button "Yes" at bounding box center [759, 461] width 47 height 34
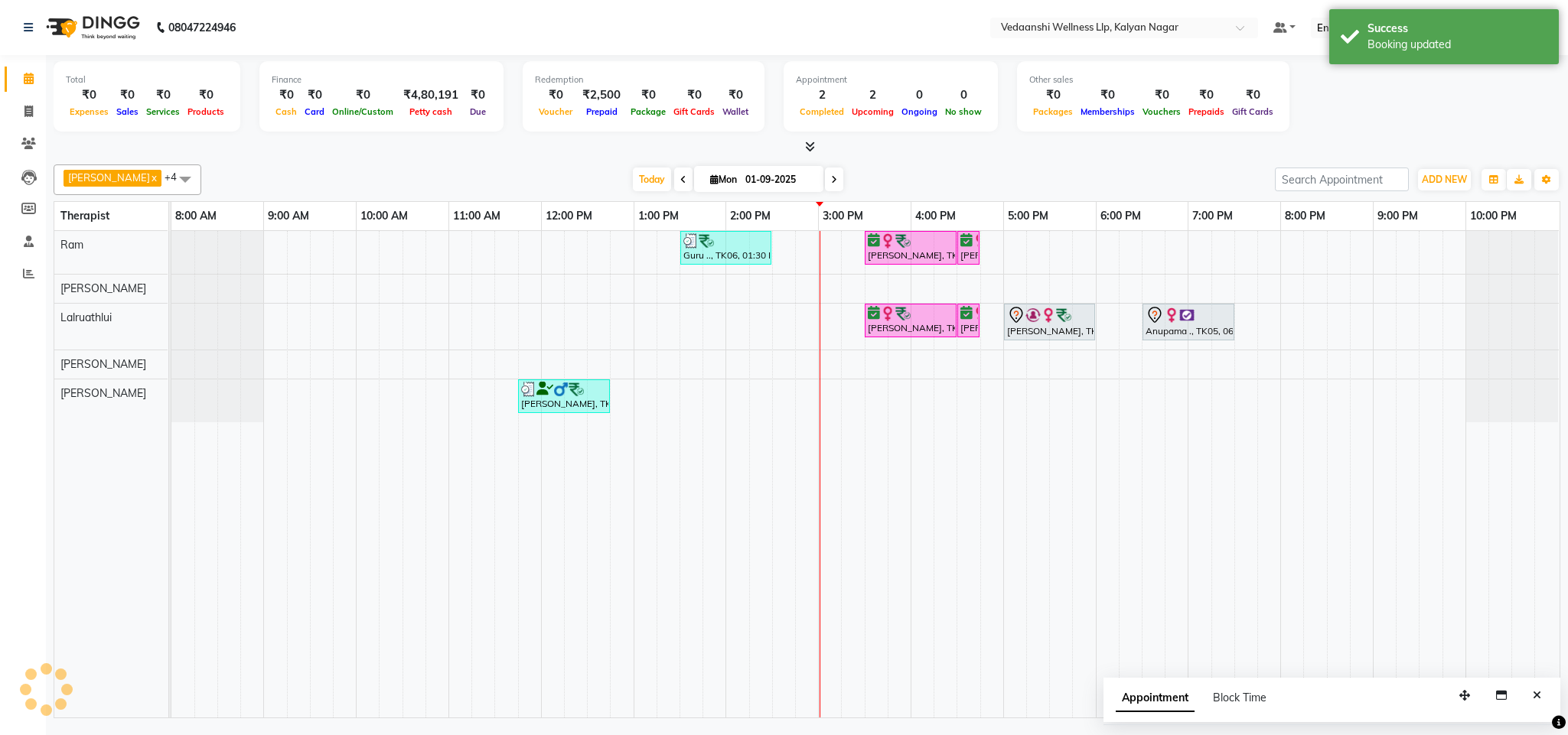
click at [918, 179] on div "[DATE] [DATE]" at bounding box center [738, 179] width 1058 height 23
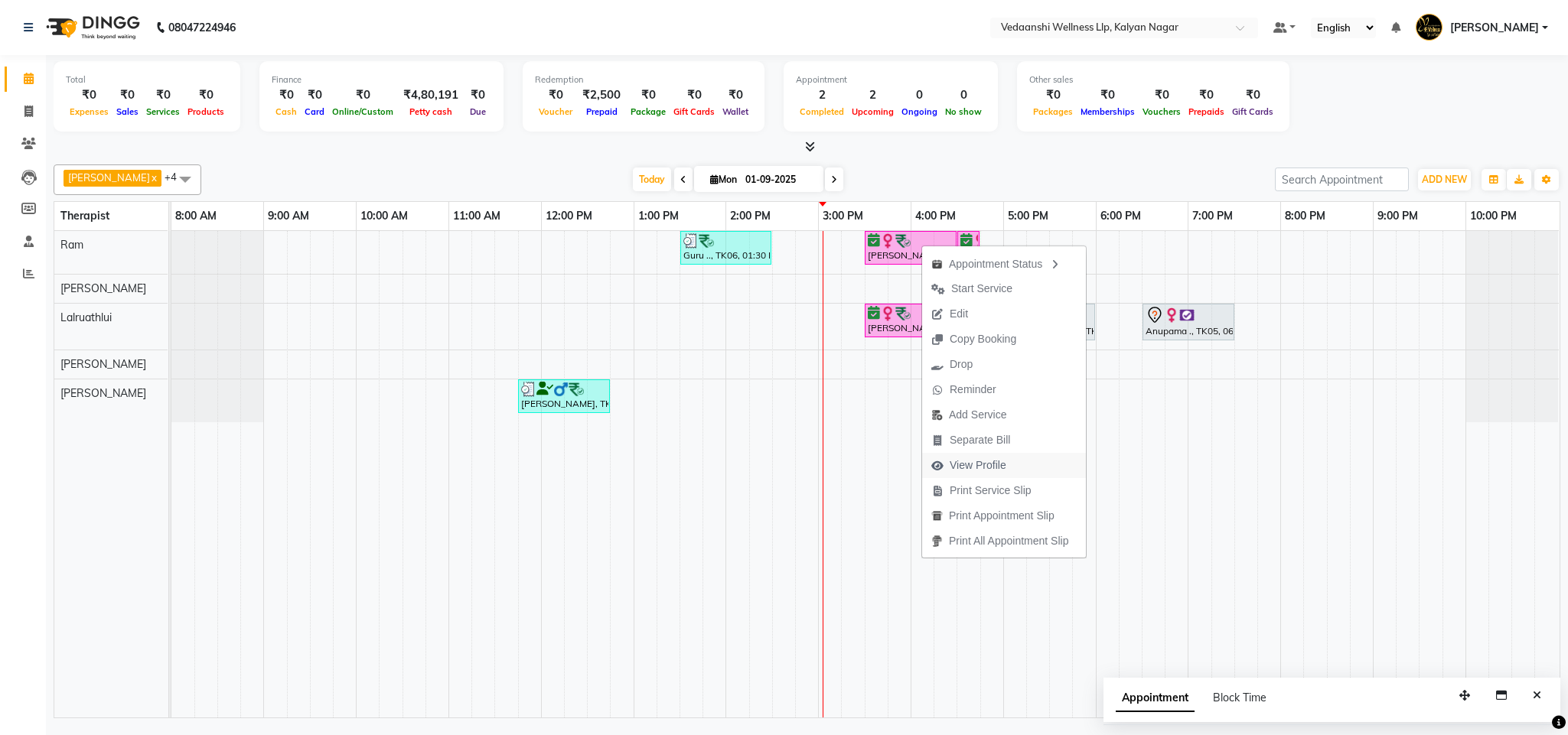
click at [975, 471] on span "View Profile" at bounding box center [978, 465] width 56 height 16
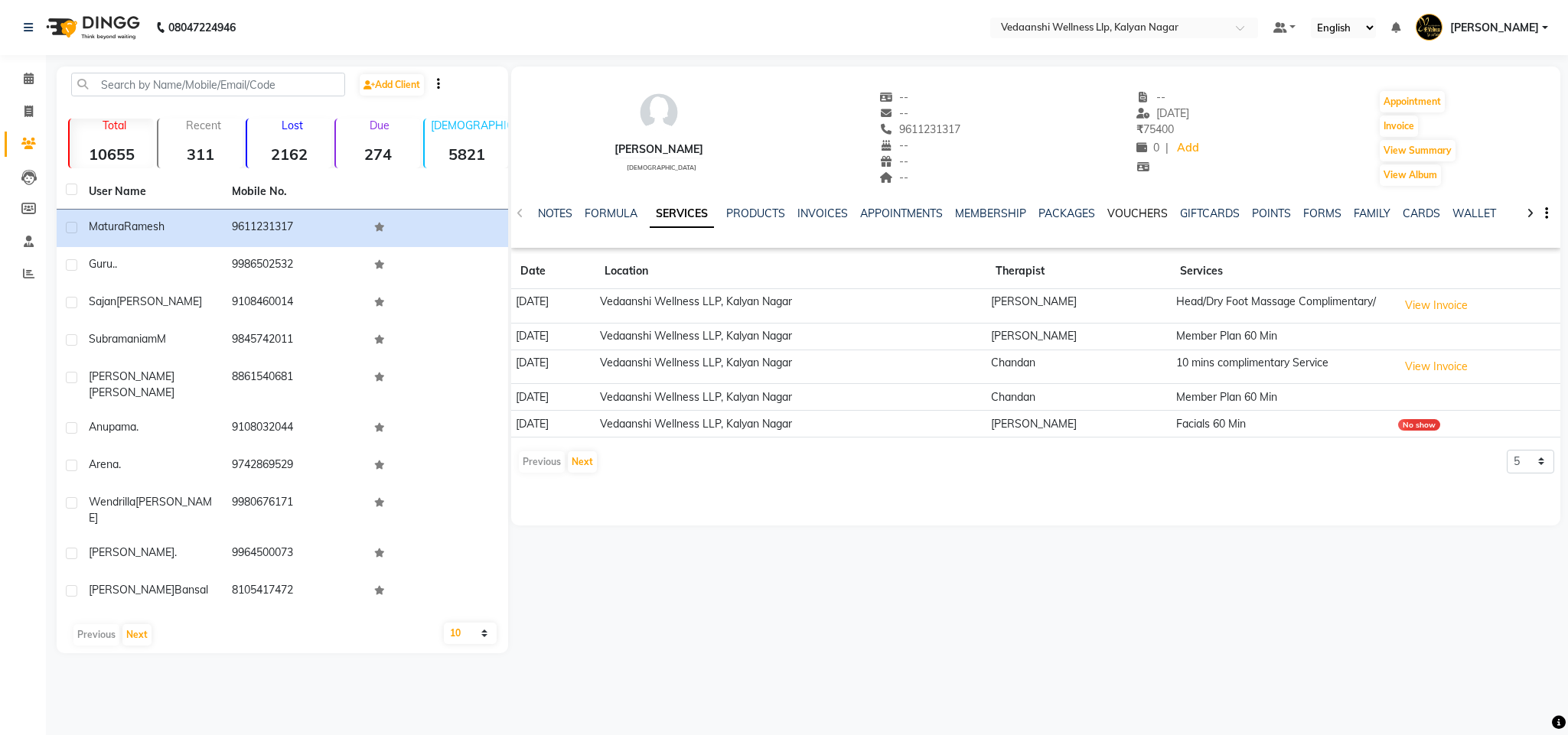
click at [1116, 209] on link "VOUCHERS" at bounding box center [1138, 213] width 60 height 14
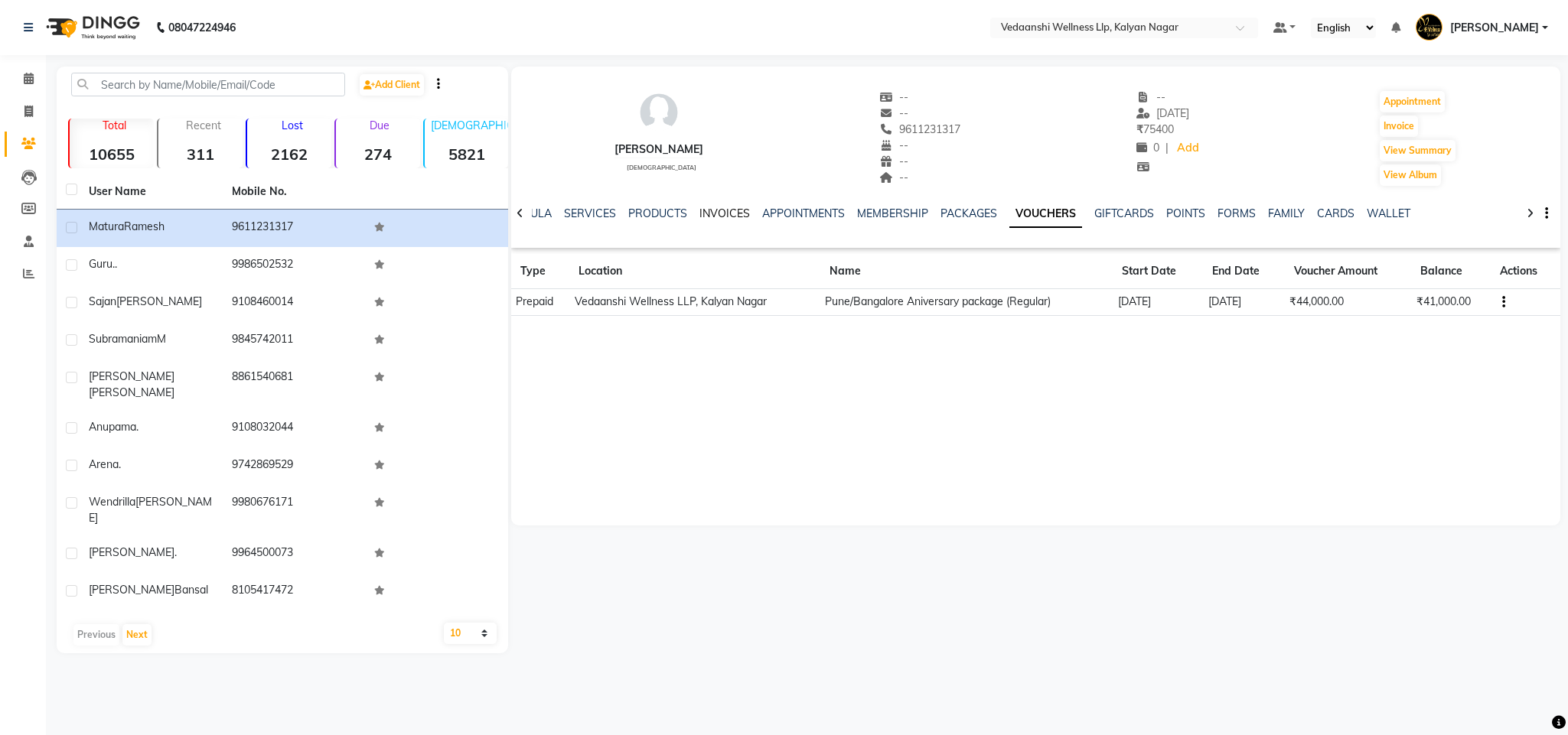
click at [702, 209] on link "INVOICES" at bounding box center [725, 213] width 51 height 14
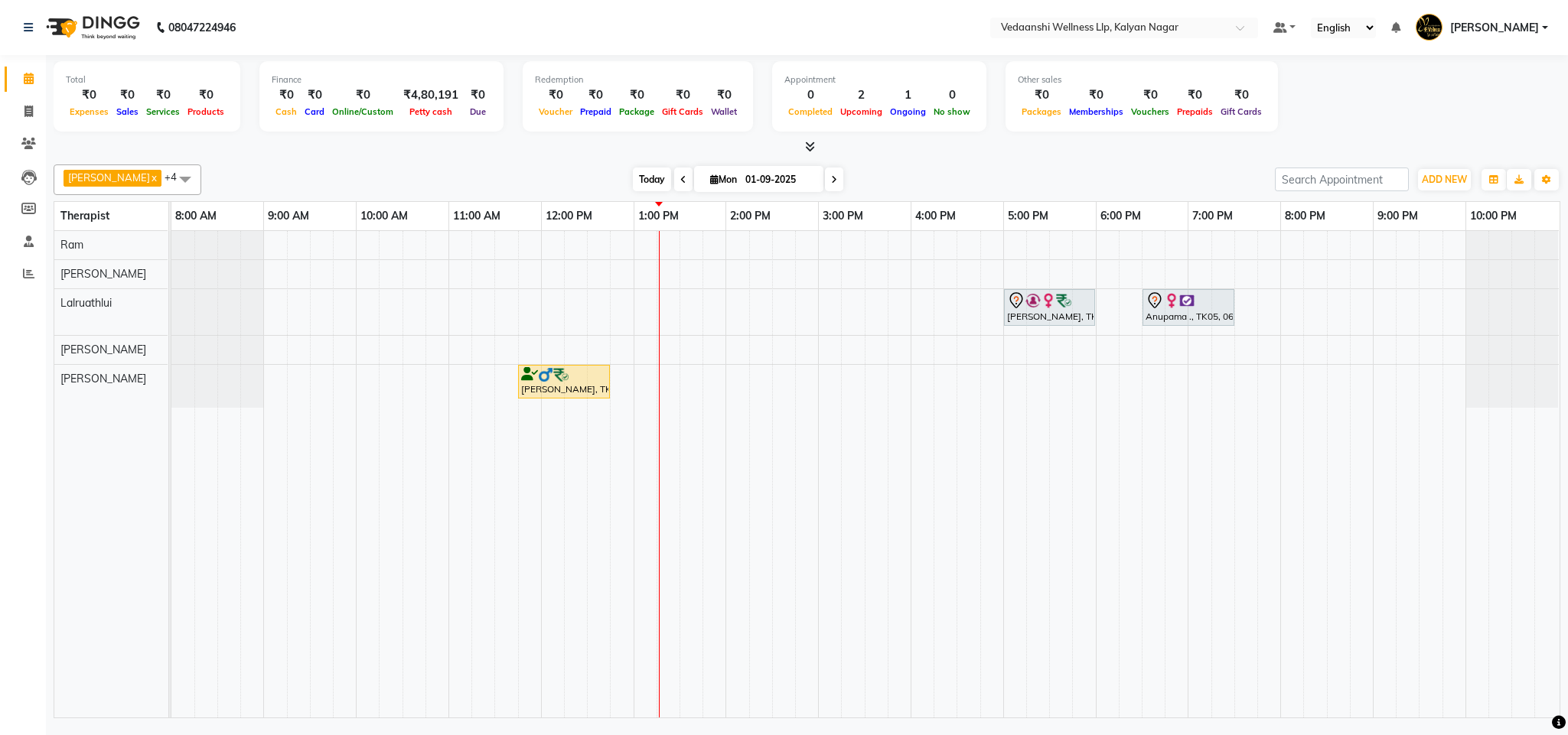
click at [633, 180] on span "Today" at bounding box center [652, 179] width 38 height 23
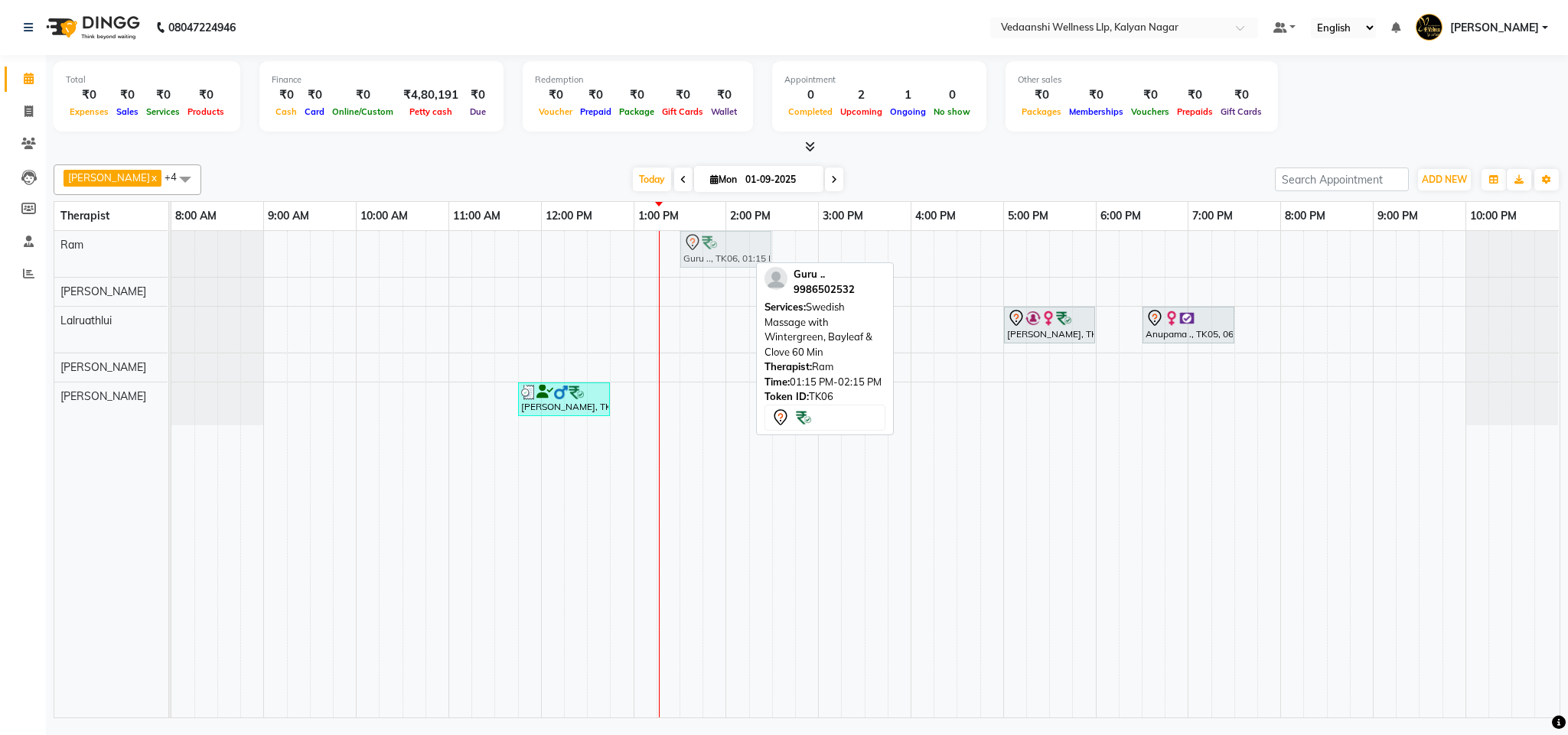
drag, startPoint x: 703, startPoint y: 246, endPoint x: 718, endPoint y: 246, distance: 15.0
click at [172, 246] on div "Guru .., TK06, 01:15 PM-02:15 PM, Swedish Massage with Wintergreen, Bayleaf & C…" at bounding box center [172, 253] width 0 height 46
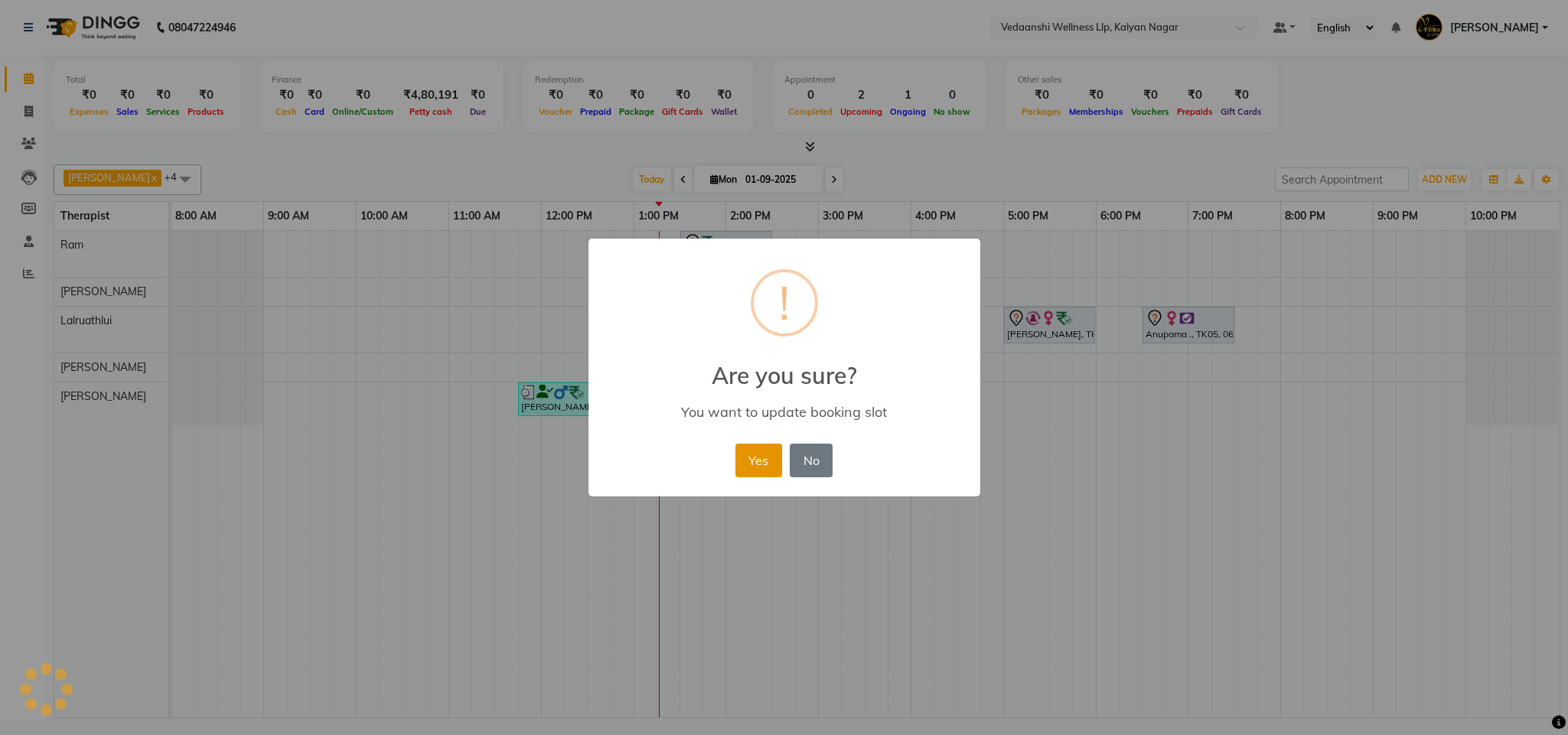
click at [769, 445] on button "Yes" at bounding box center [759, 461] width 47 height 34
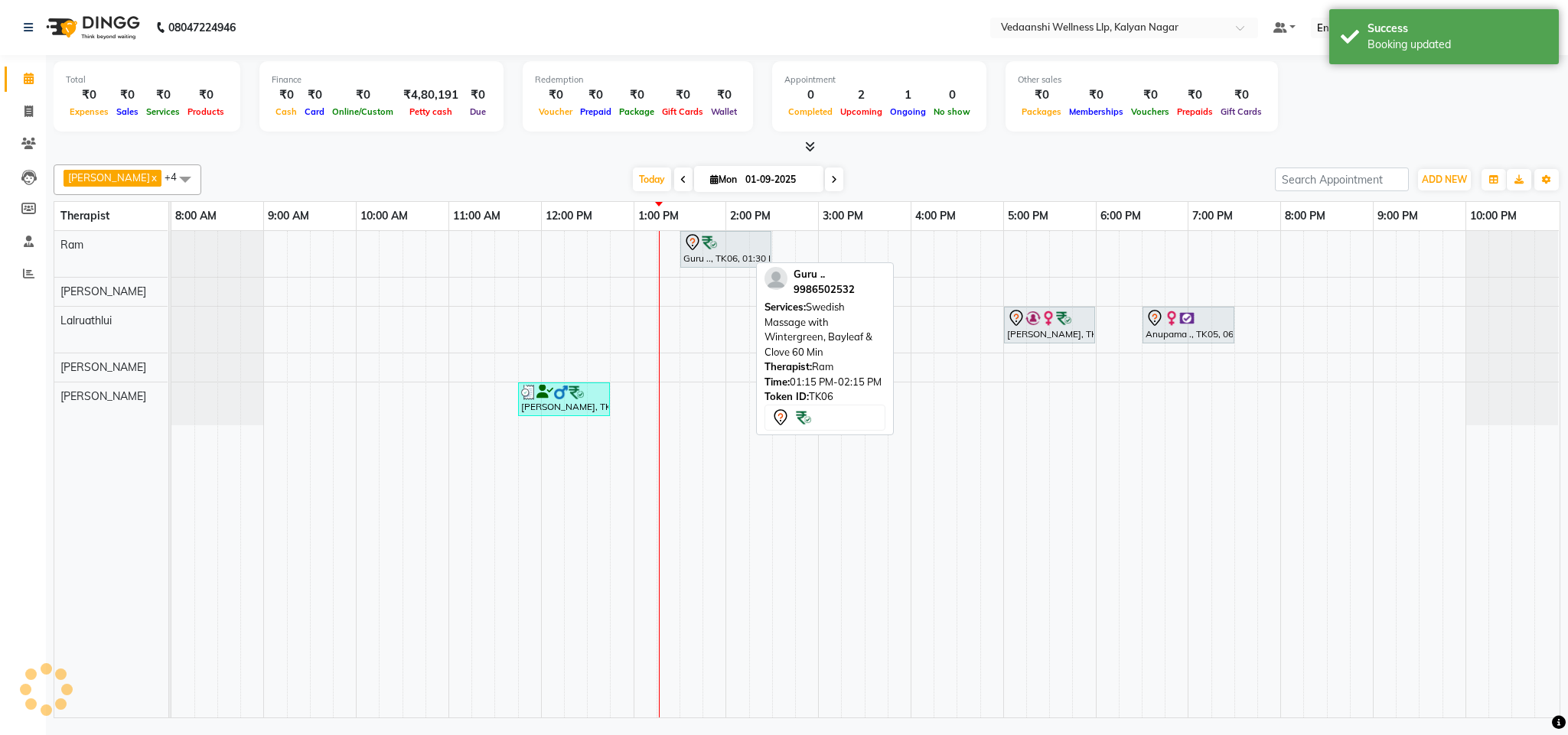
drag, startPoint x: 992, startPoint y: 105, endPoint x: 988, endPoint y: 131, distance: 26.3
click at [992, 111] on div "Total ₹0 Expenses ₹0 Sales ₹0 Services ₹0 Products Finance ₹0 Cash ₹0 Card ₹0 O…" at bounding box center [807, 99] width 1507 height 75
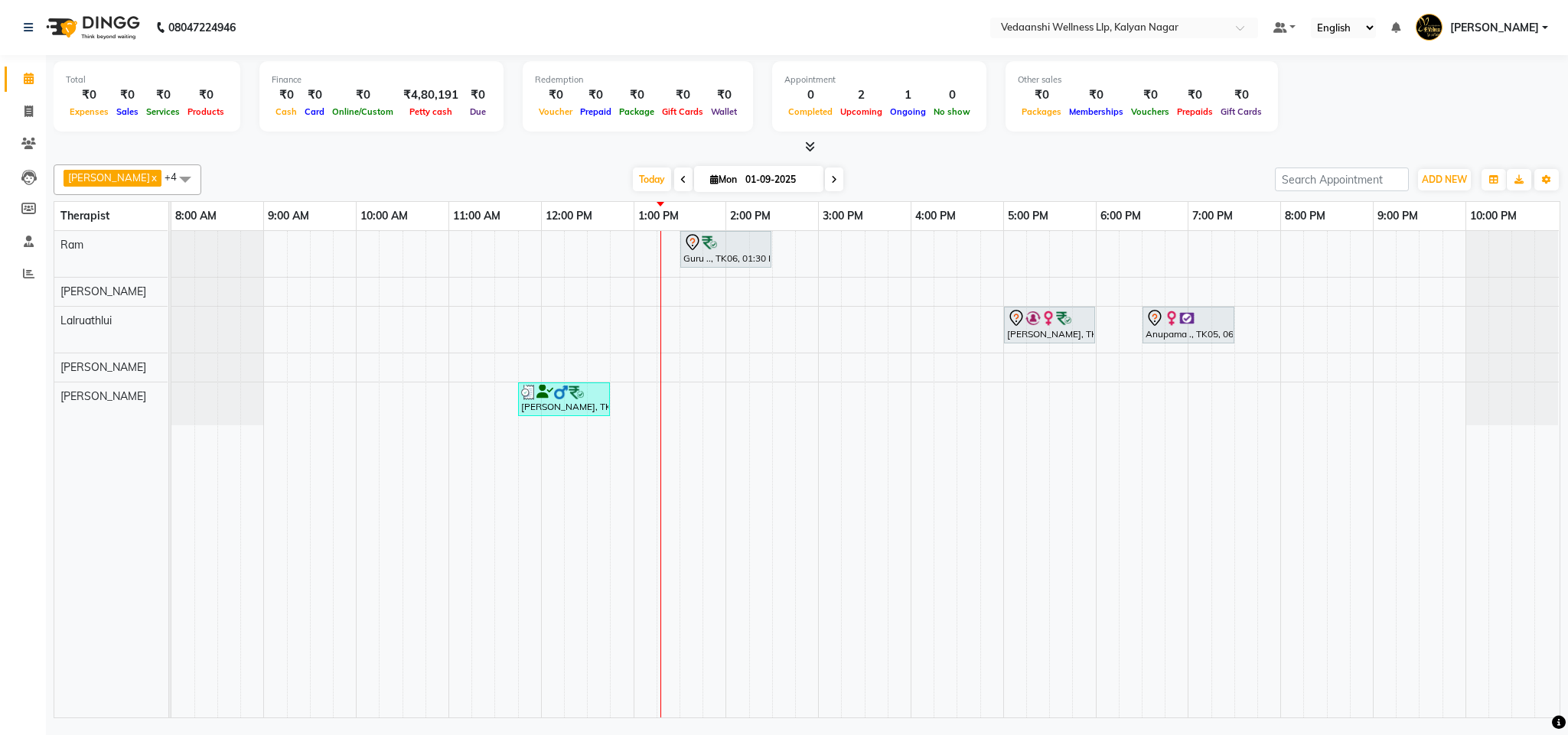
click at [888, 168] on div "[DATE] [DATE]" at bounding box center [738, 179] width 1058 height 23
click at [633, 180] on span "Today" at bounding box center [652, 179] width 38 height 23
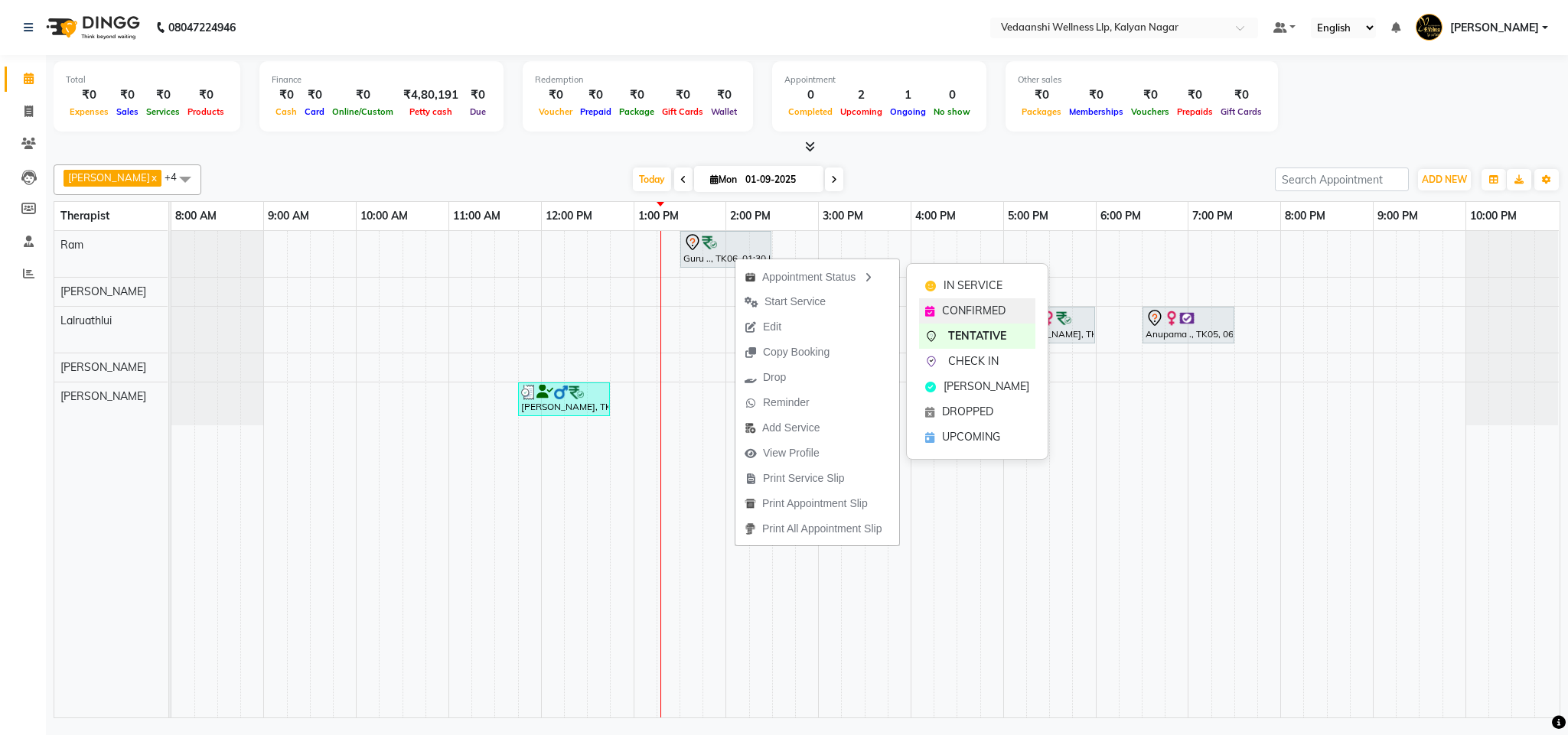
click at [976, 316] on span "CONFIRMED" at bounding box center [974, 311] width 64 height 16
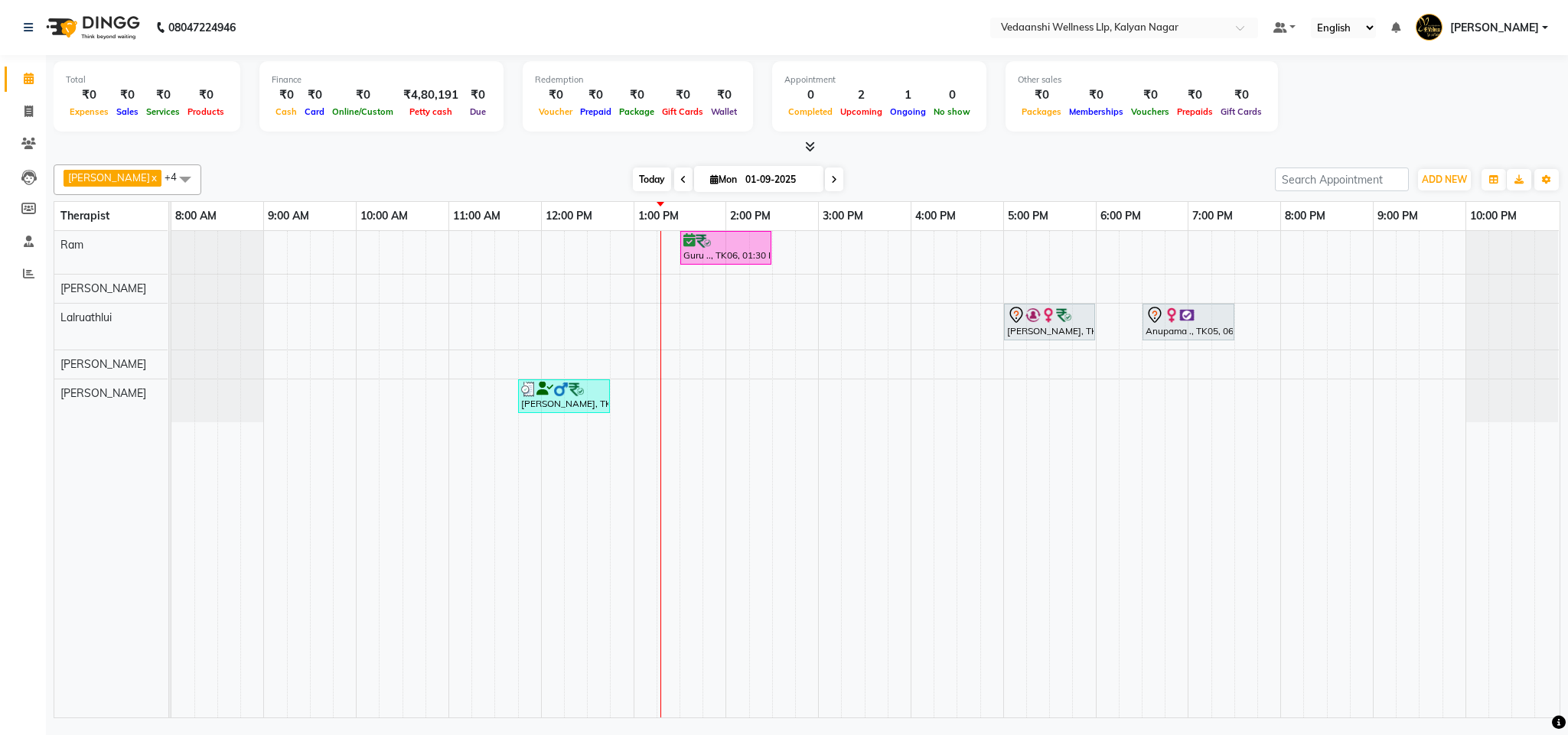
click at [633, 182] on span "Today" at bounding box center [652, 179] width 38 height 23
click at [633, 177] on span "Today" at bounding box center [652, 179] width 38 height 23
click at [779, 179] on input "01-09-2025" at bounding box center [779, 179] width 77 height 23
select select "9"
select select "2025"
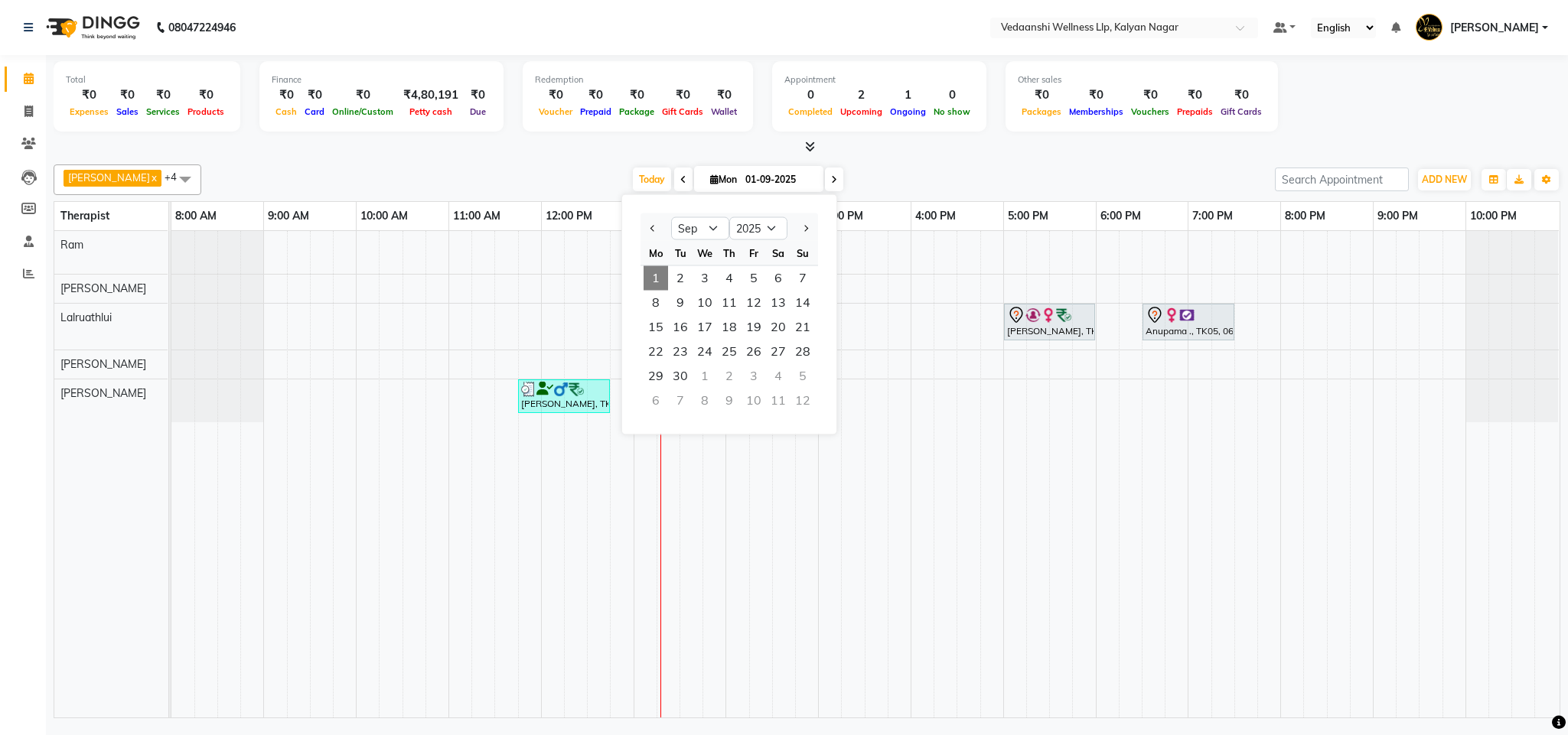
click at [876, 176] on div "[DATE] [DATE] Jan Feb Mar Apr May Jun [DATE] Aug Sep Oct Nov [DATE] 2016 2017 2…" at bounding box center [738, 179] width 1058 height 23
click at [741, 176] on input "01-09-2025" at bounding box center [779, 179] width 77 height 23
select select "9"
select select "2025"
click at [838, 176] on div "[DATE] [DATE] Jan Feb Mar Apr May Jun [DATE] Aug Sep Oct Nov [DATE] 2016 2017 2…" at bounding box center [738, 179] width 1058 height 23
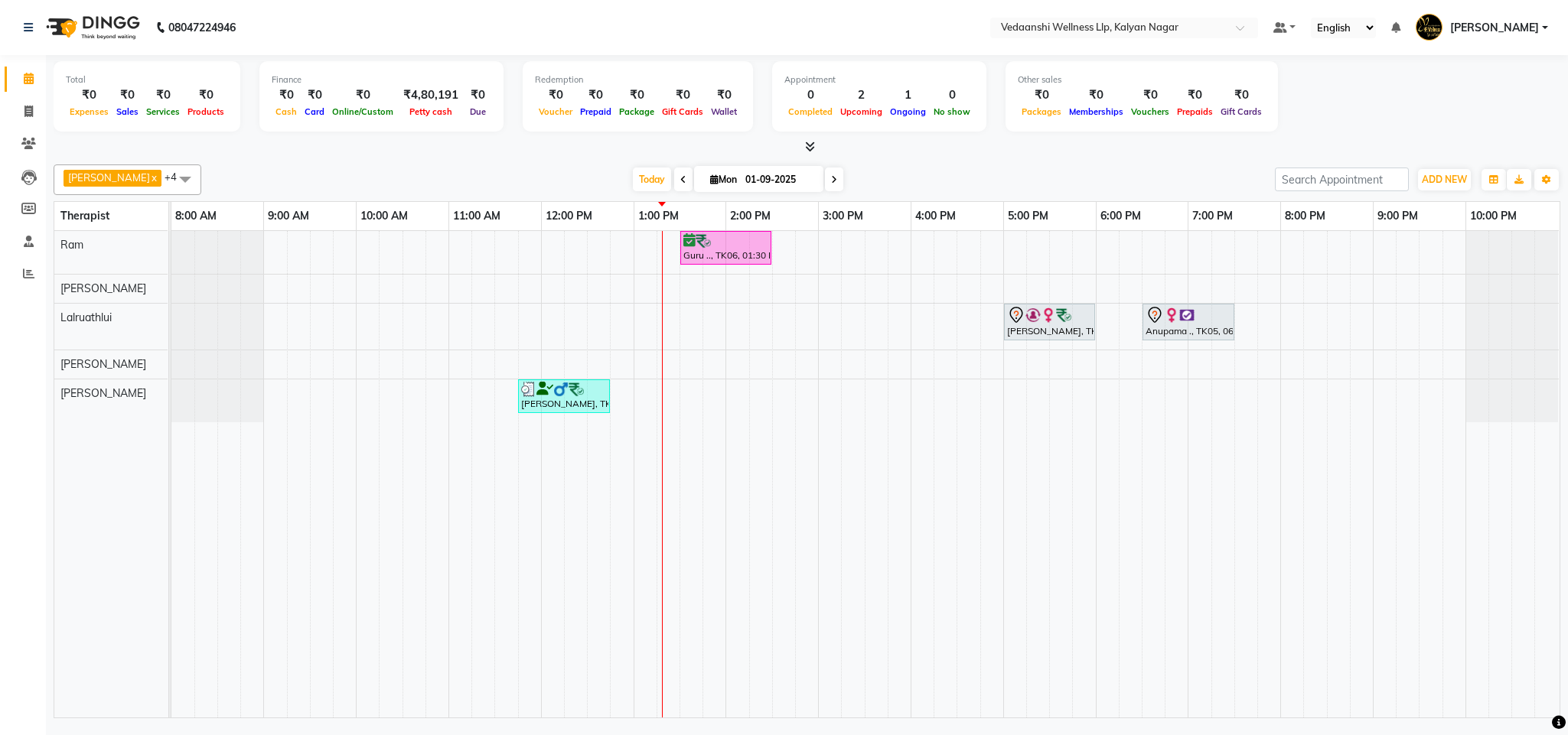
click at [744, 175] on input "01-09-2025" at bounding box center [779, 179] width 77 height 23
select select "9"
select select "2025"
click at [851, 168] on div "[DATE] [DATE] Jan Feb Mar Apr May Jun [DATE] Aug Sep Oct Nov [DATE] 2016 2017 2…" at bounding box center [738, 179] width 1058 height 23
click at [751, 176] on input "01-09-2025" at bounding box center [779, 179] width 77 height 23
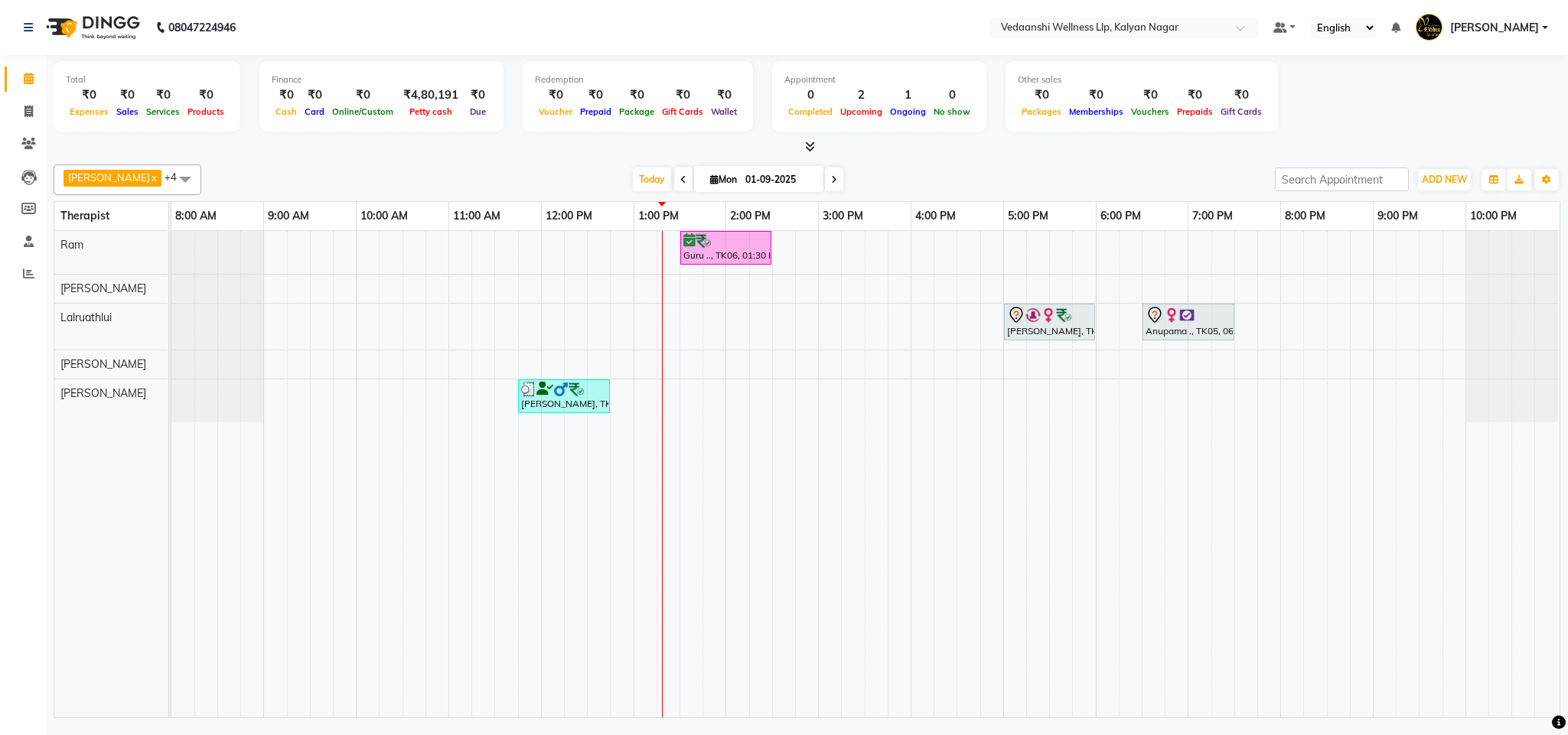
select select "9"
select select "2025"
click at [882, 182] on div "[DATE] [DATE] Jan Feb Mar Apr May Jun [DATE] Aug Sep Oct Nov [DATE] 2016 2017 2…" at bounding box center [738, 179] width 1058 height 23
click at [741, 184] on input "01-09-2025" at bounding box center [779, 179] width 77 height 23
select select "9"
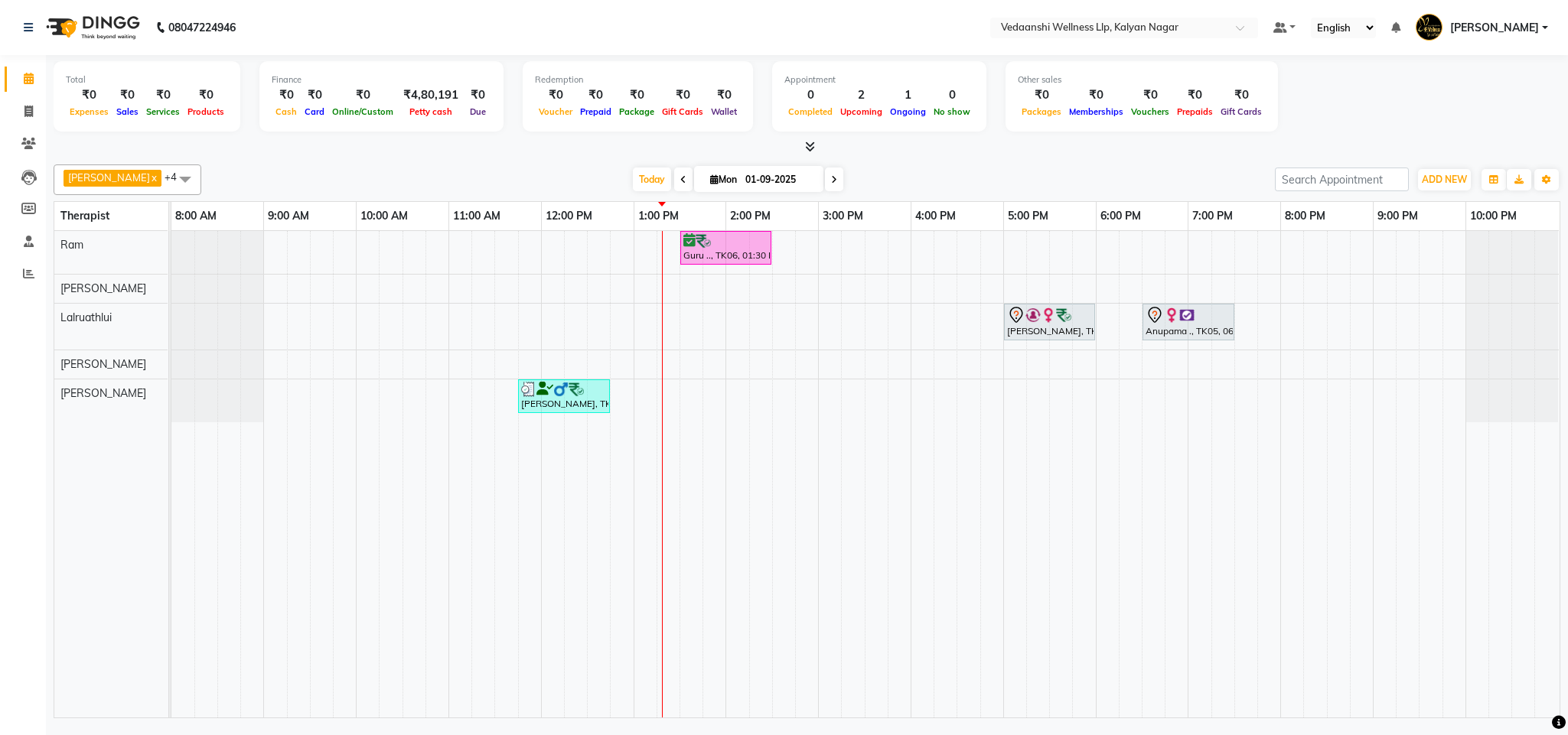
select select "2025"
click at [884, 170] on div "[DATE] [DATE] Jan Feb Mar Apr May Jun [DATE] Aug Sep Oct Nov [DATE] 2016 2017 2…" at bounding box center [738, 179] width 1058 height 23
click at [633, 176] on span "Today" at bounding box center [652, 179] width 38 height 23
click at [894, 168] on div "[PERSON_NAME] x Lalruathlui x Ram x [PERSON_NAME] x [PERSON_NAME] x +4 Select A…" at bounding box center [807, 179] width 1507 height 31
click at [636, 177] on span "Today" at bounding box center [652, 179] width 38 height 23
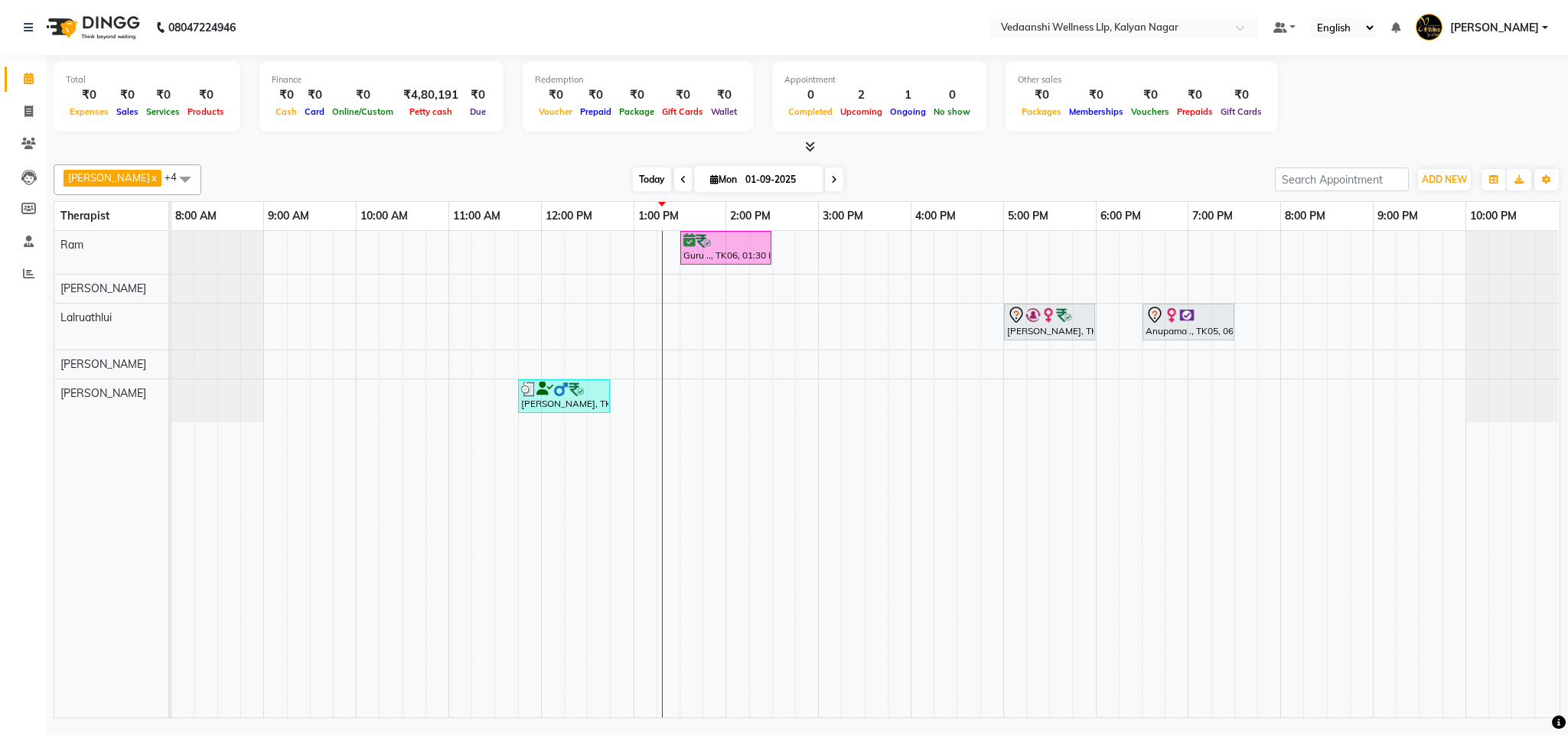
click at [633, 173] on span "Today" at bounding box center [652, 179] width 38 height 23
click at [633, 179] on span "Today" at bounding box center [652, 179] width 38 height 23
click at [967, 166] on div "[PERSON_NAME] x Lalruathlui x Ram x [PERSON_NAME] x [PERSON_NAME] x +4 Select A…" at bounding box center [807, 179] width 1507 height 31
click at [633, 186] on span "Today" at bounding box center [652, 179] width 38 height 23
click at [946, 176] on div "[DATE] [DATE]" at bounding box center [738, 179] width 1058 height 23
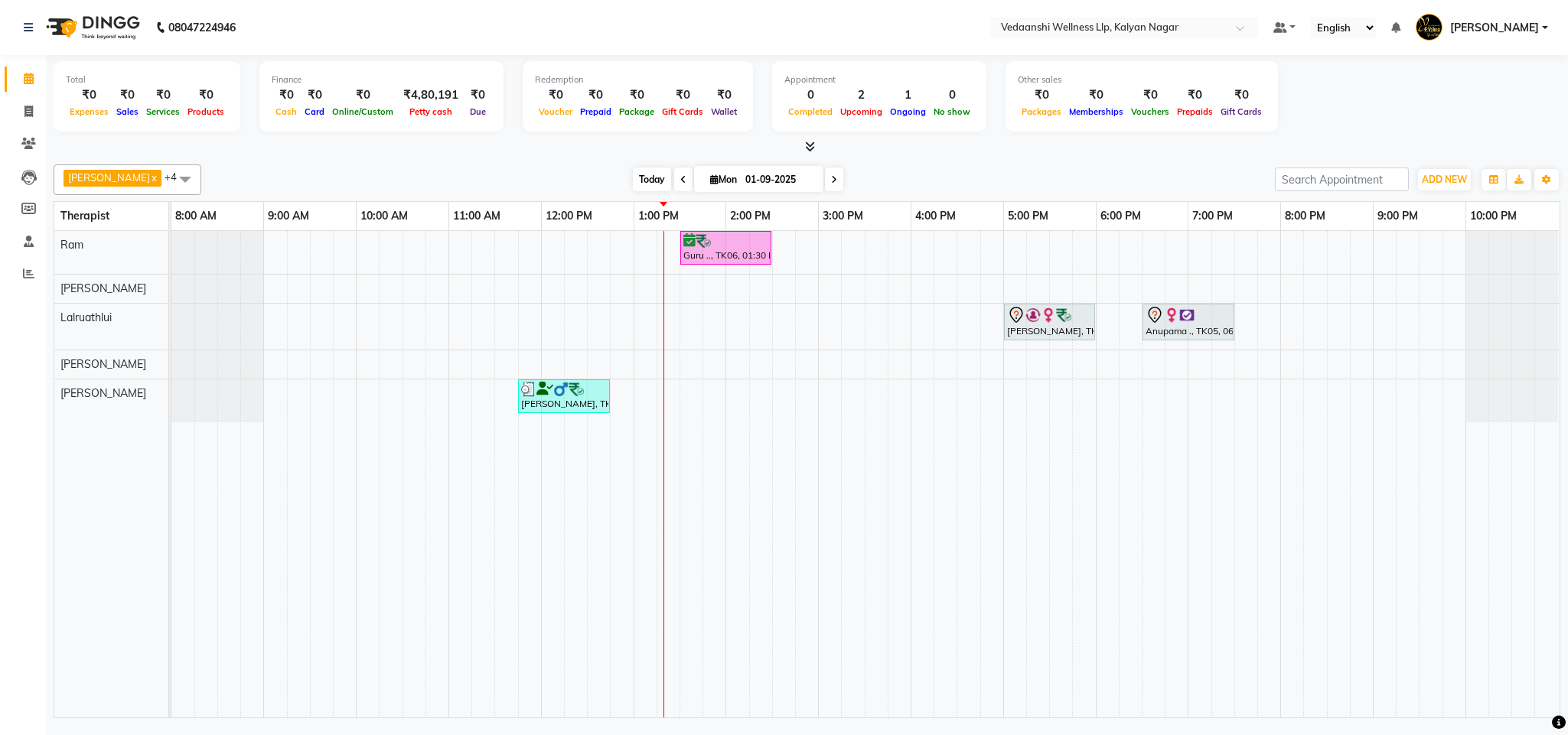
click at [633, 176] on span "Today" at bounding box center [652, 179] width 38 height 23
click at [908, 176] on div "[DATE] [DATE]" at bounding box center [738, 179] width 1058 height 23
click at [636, 181] on span "Today" at bounding box center [652, 179] width 38 height 23
click at [636, 177] on span "Today" at bounding box center [652, 179] width 38 height 23
click at [633, 179] on span "Today" at bounding box center [652, 179] width 38 height 23
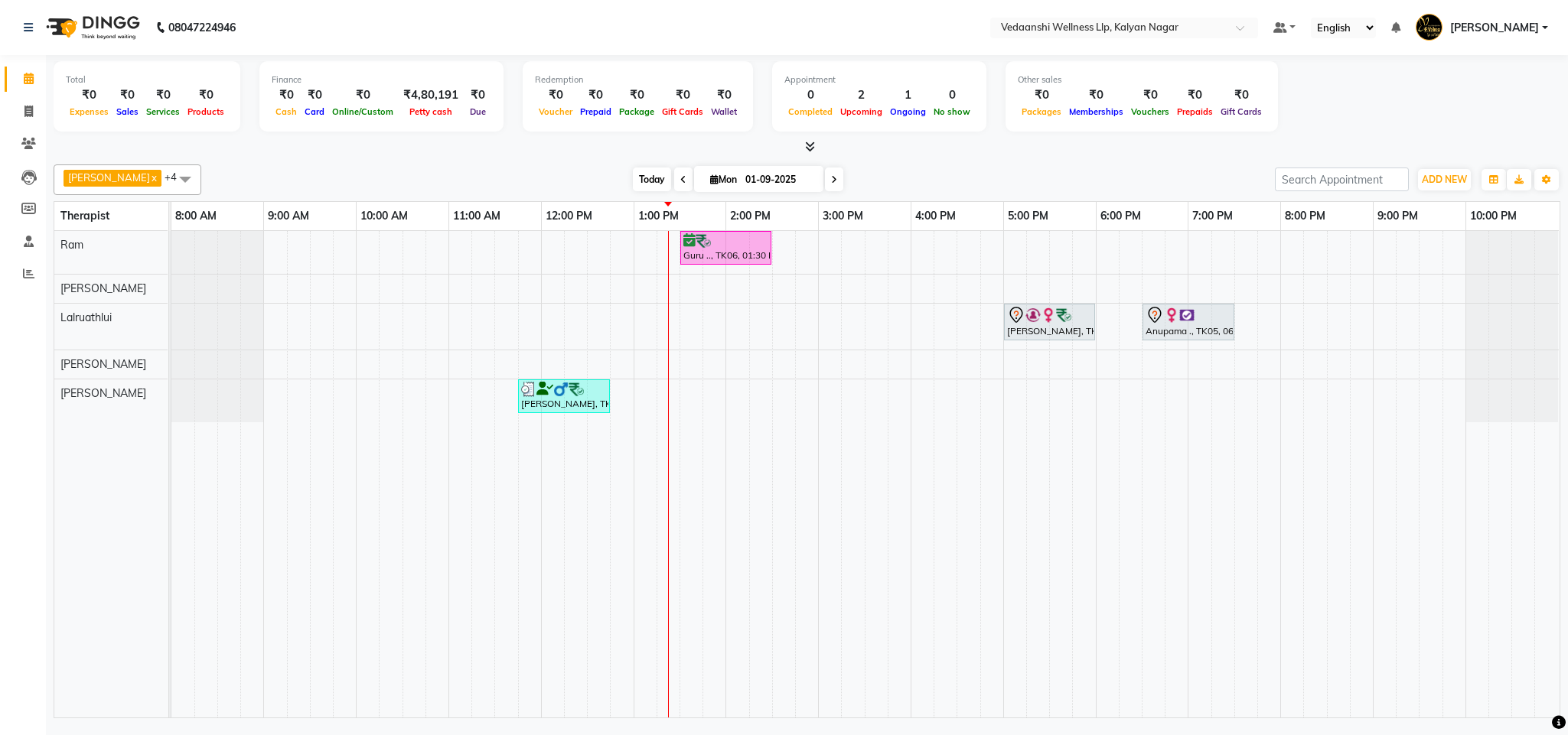
click at [633, 186] on span "Today" at bounding box center [652, 179] width 38 height 23
click at [633, 184] on span "Today" at bounding box center [652, 179] width 38 height 23
click at [633, 181] on span "Today" at bounding box center [652, 179] width 38 height 23
click at [639, 175] on span "Today" at bounding box center [652, 179] width 38 height 23
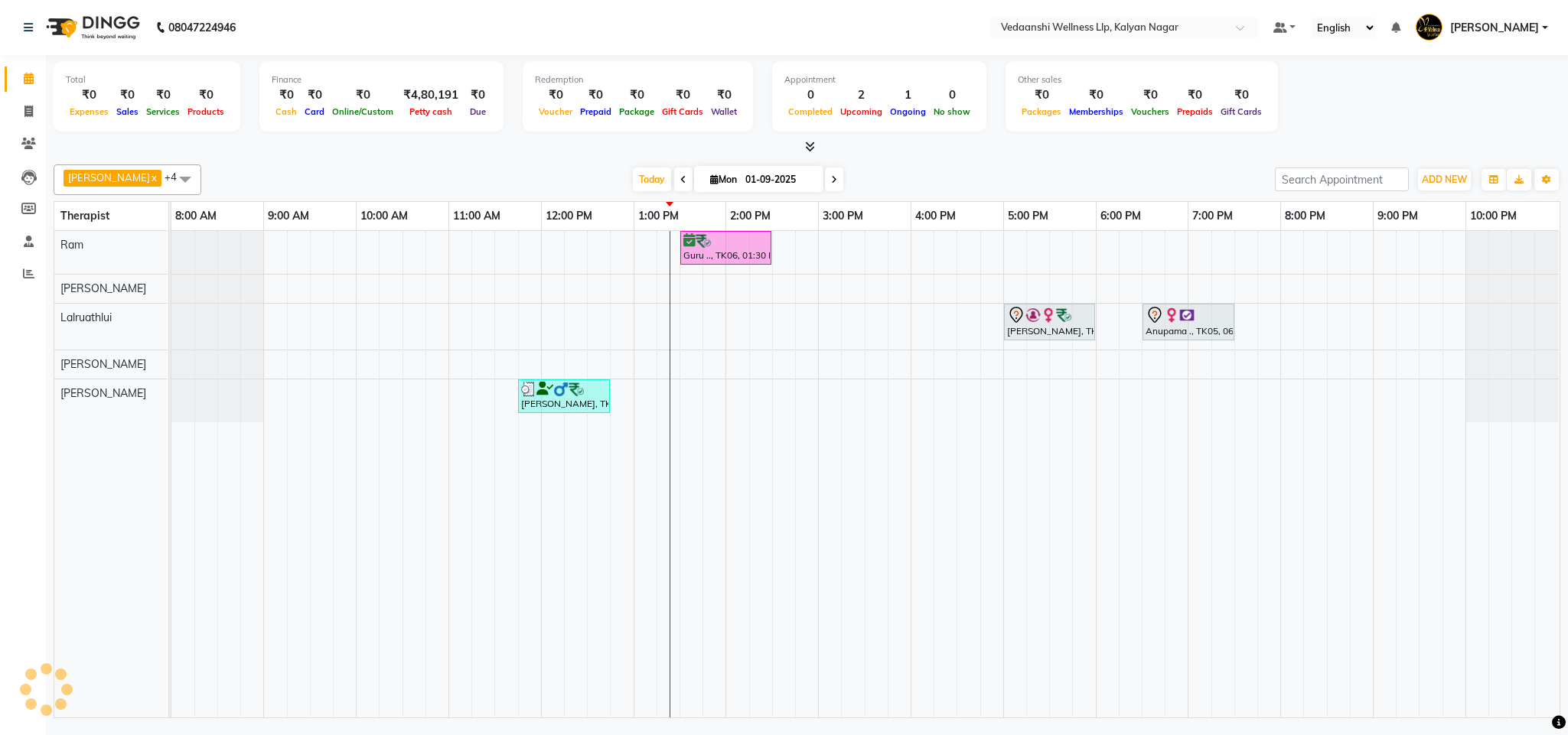
click at [880, 170] on div "[DATE] [DATE]" at bounding box center [738, 179] width 1058 height 23
click at [845, 184] on div "[DATE] [DATE]" at bounding box center [738, 179] width 1058 height 23
click at [636, 171] on span "Today" at bounding box center [652, 179] width 38 height 23
click at [634, 173] on span "Today" at bounding box center [652, 179] width 38 height 23
click at [633, 182] on span "Today" at bounding box center [652, 179] width 38 height 23
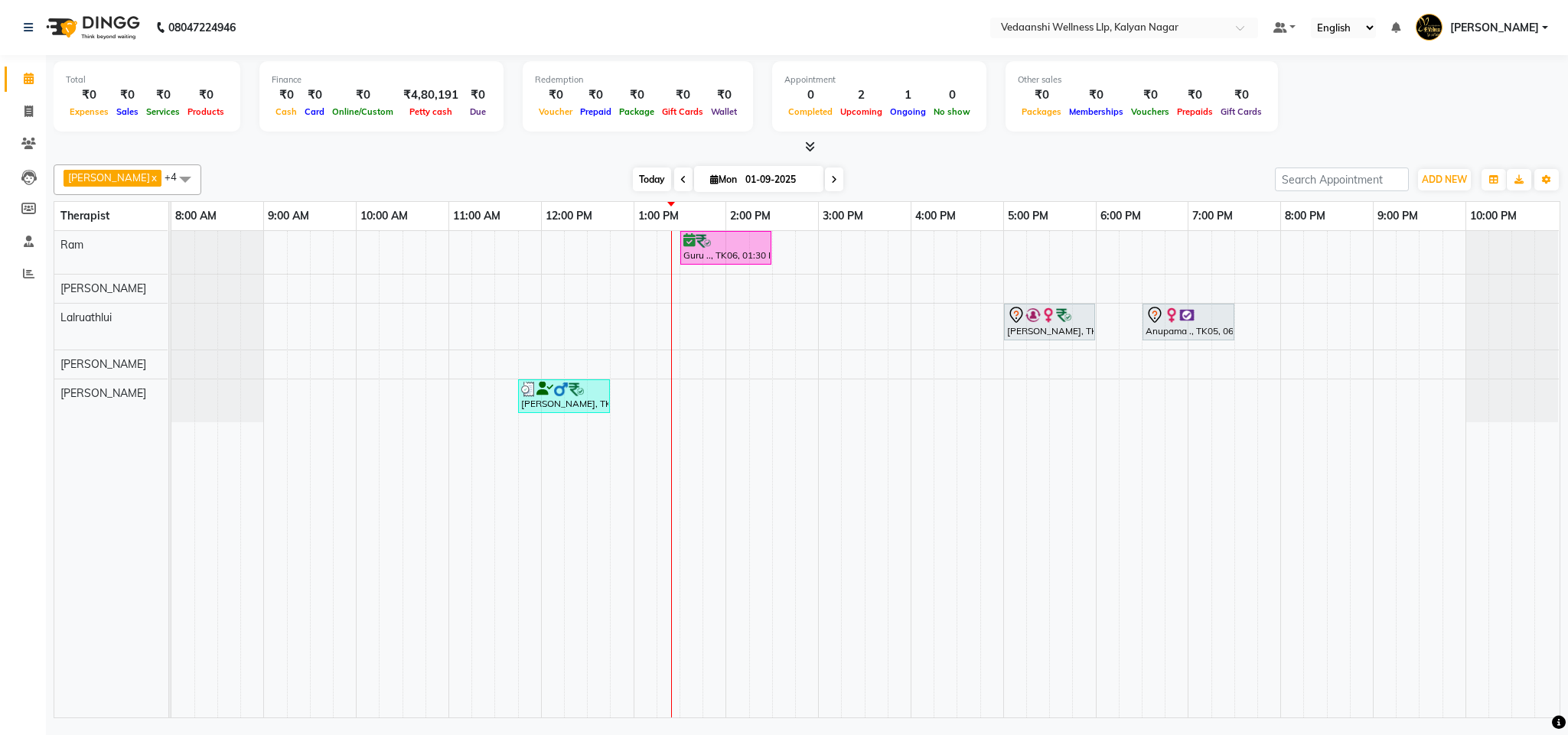
click at [633, 176] on span "Today" at bounding box center [652, 179] width 38 height 23
click at [741, 175] on input "01-09-2025" at bounding box center [779, 179] width 77 height 23
select select "9"
select select "2025"
click at [939, 177] on div "[DATE] [DATE] Jan Feb Mar Apr May Jun [DATE] Aug Sep Oct Nov [DATE] 2016 2017 2…" at bounding box center [738, 179] width 1058 height 23
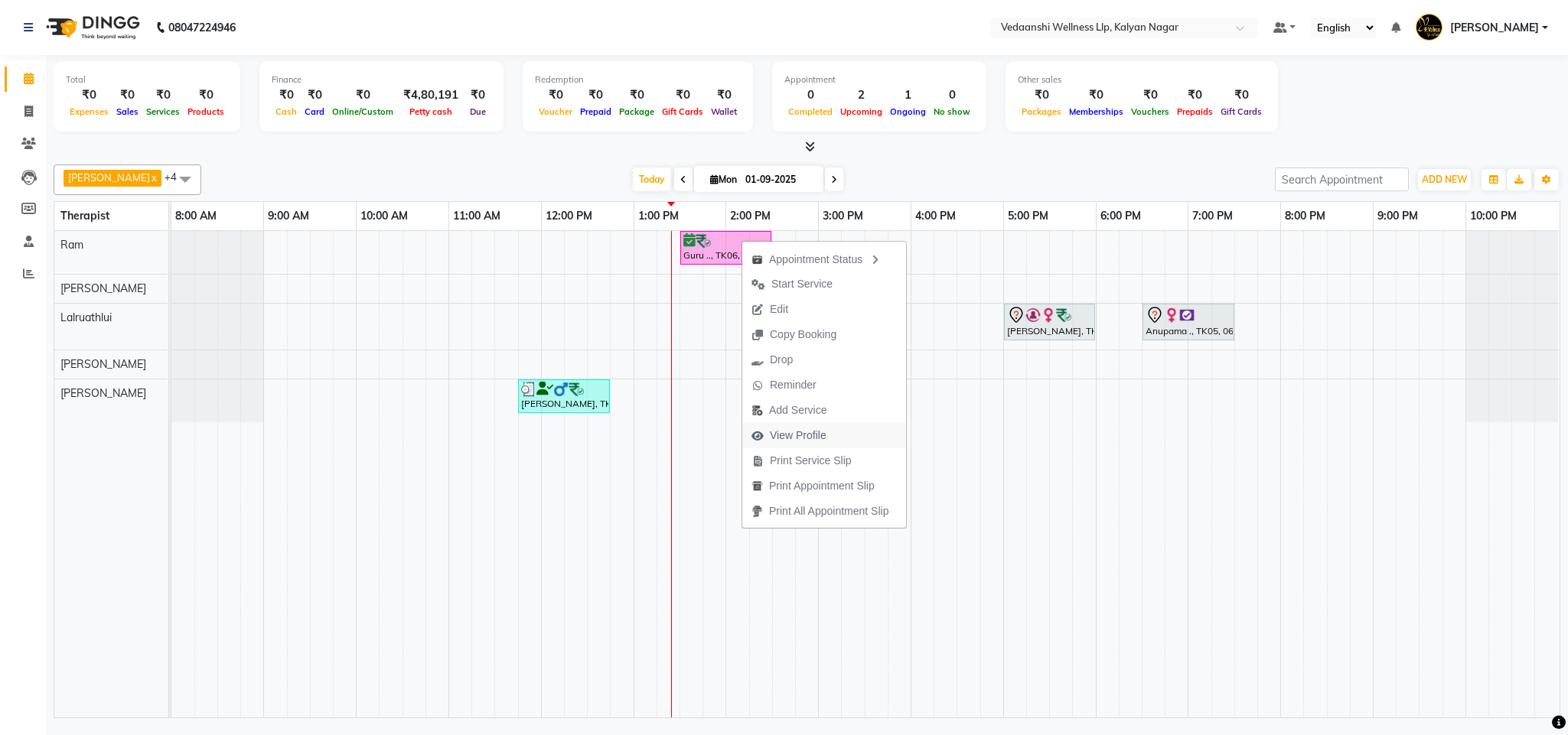
click at [815, 428] on span "View Profile" at bounding box center [798, 436] width 56 height 16
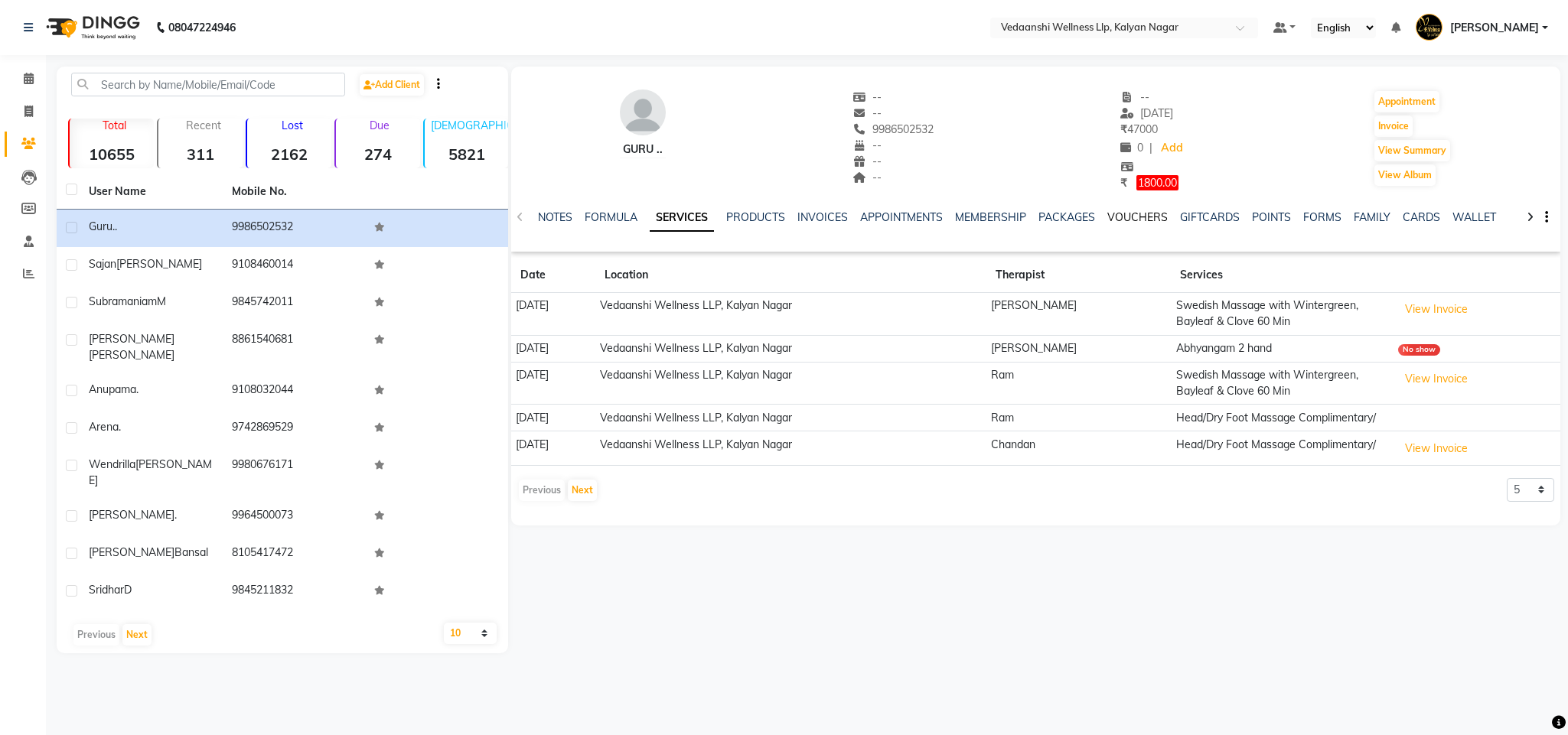
click at [1128, 216] on link "VOUCHERS" at bounding box center [1138, 217] width 60 height 14
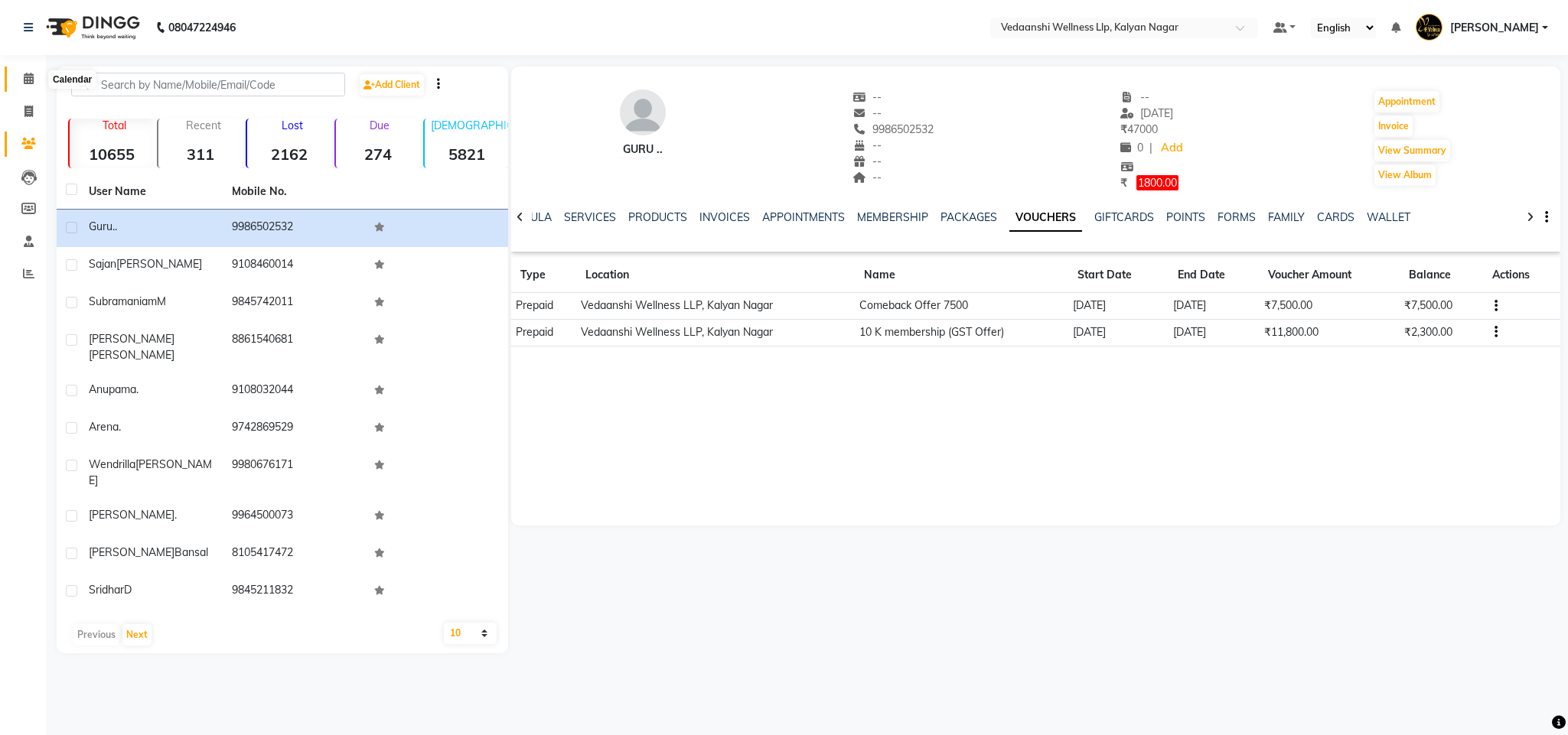
click at [32, 70] on span at bounding box center [28, 79] width 27 height 18
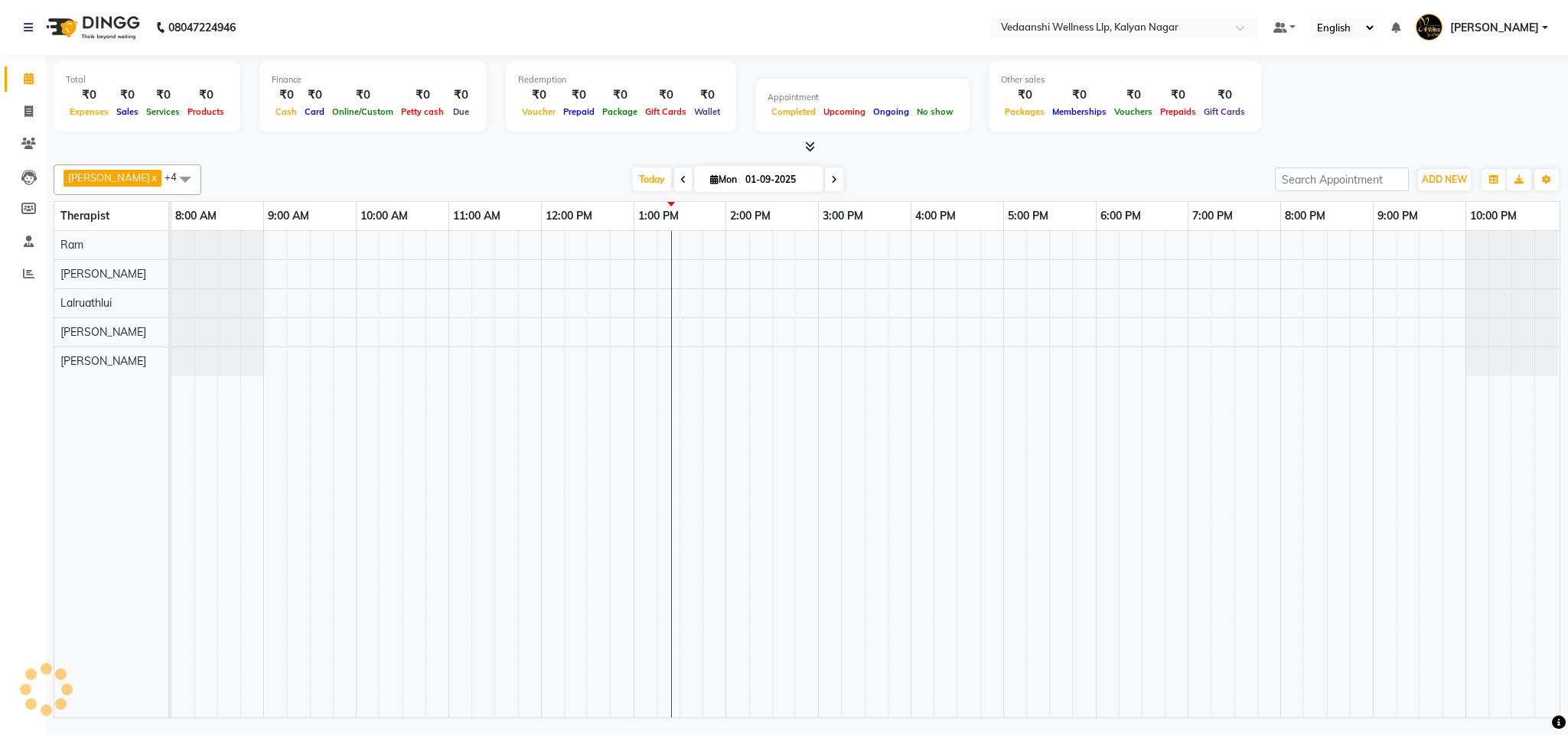
click at [962, 165] on div "[PERSON_NAME] x Lalruathlui x Ram x [PERSON_NAME] x [PERSON_NAME] x +4 Select A…" at bounding box center [807, 179] width 1507 height 31
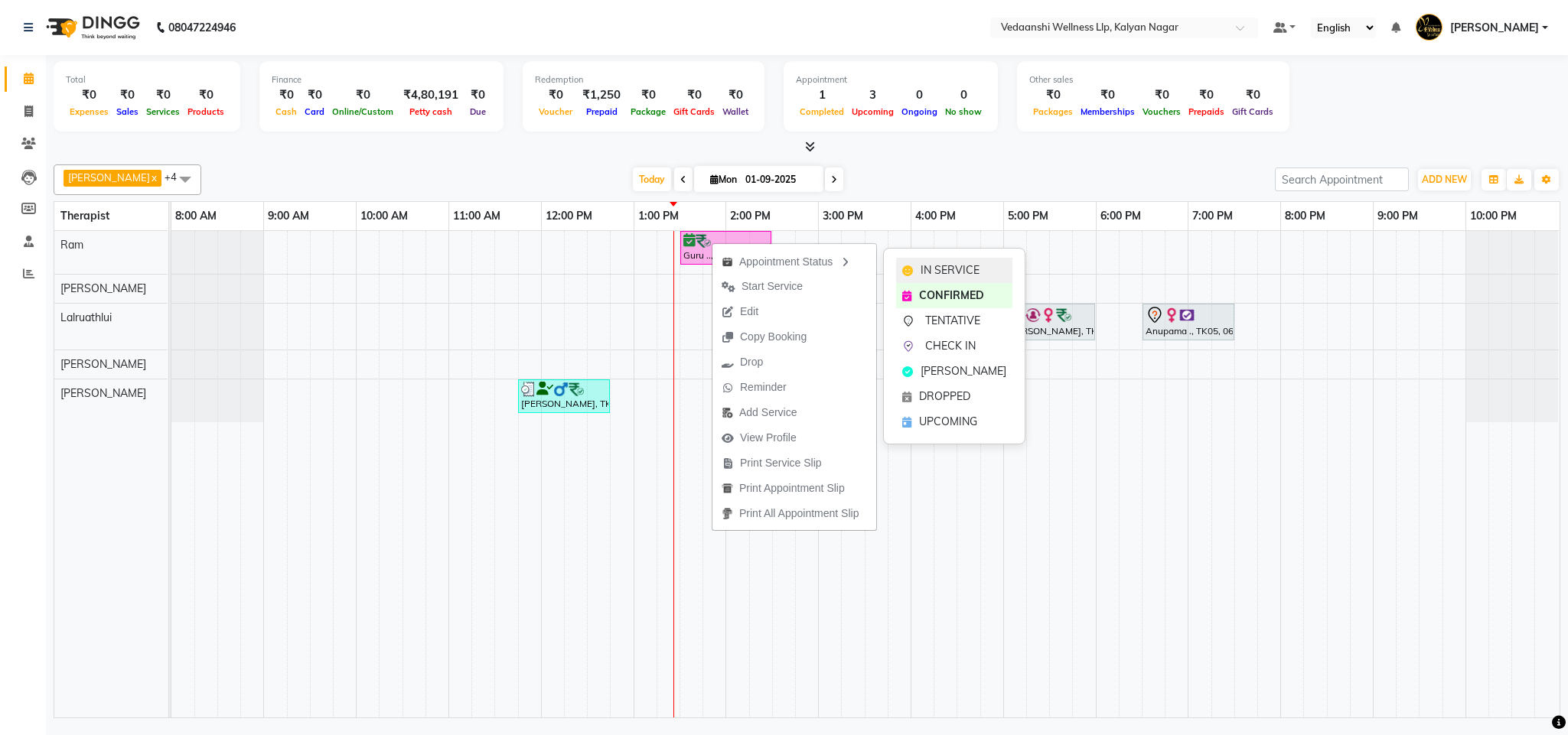
click at [962, 271] on span "IN SERVICE" at bounding box center [950, 270] width 59 height 16
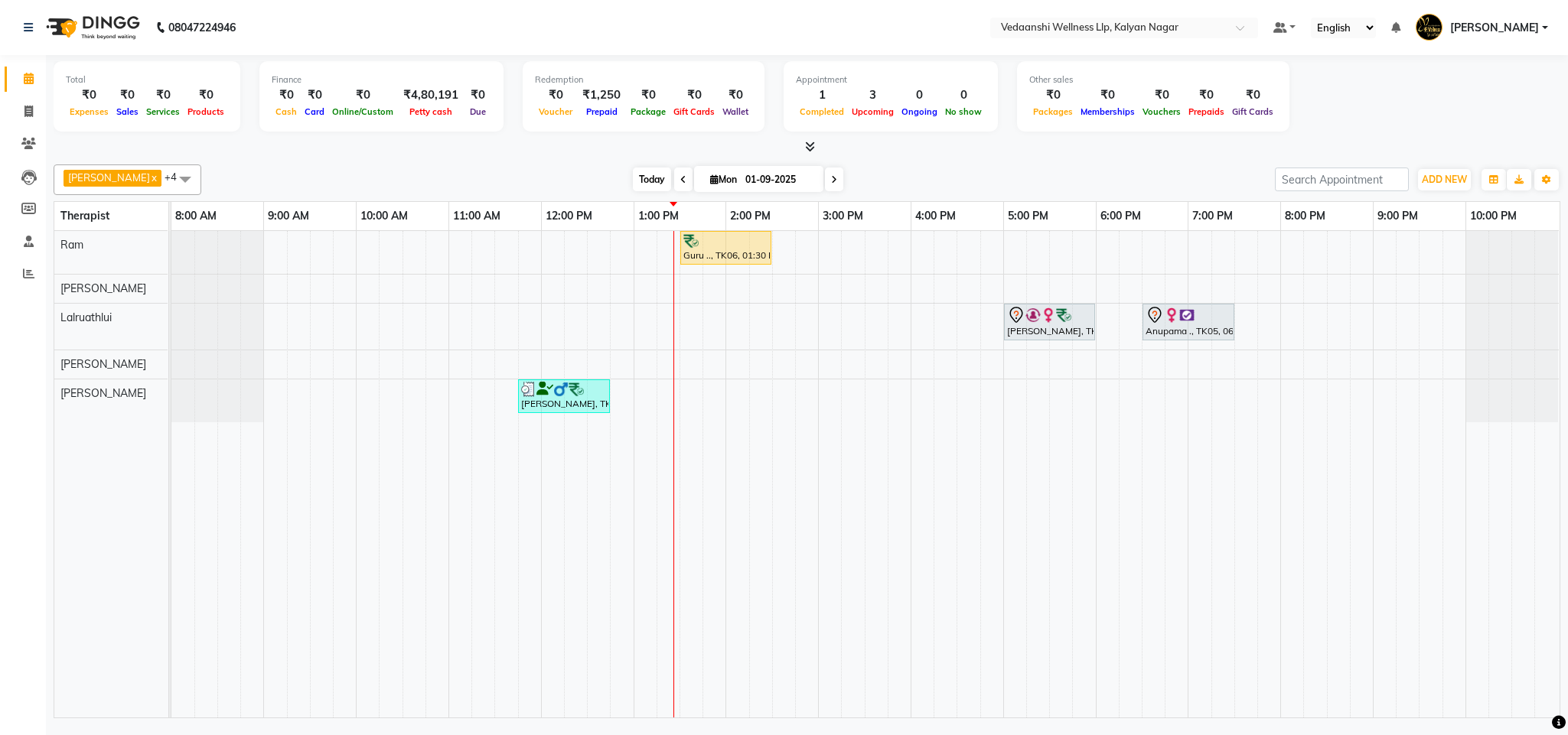
click at [633, 181] on span "Today" at bounding box center [652, 179] width 38 height 23
click at [633, 176] on span "Today" at bounding box center [652, 179] width 38 height 23
click at [958, 164] on div "[PERSON_NAME] x Lalruathlui x Ram x [PERSON_NAME] x [PERSON_NAME] x +4 Select A…" at bounding box center [807, 179] width 1507 height 31
click at [633, 175] on span "Today" at bounding box center [652, 179] width 38 height 23
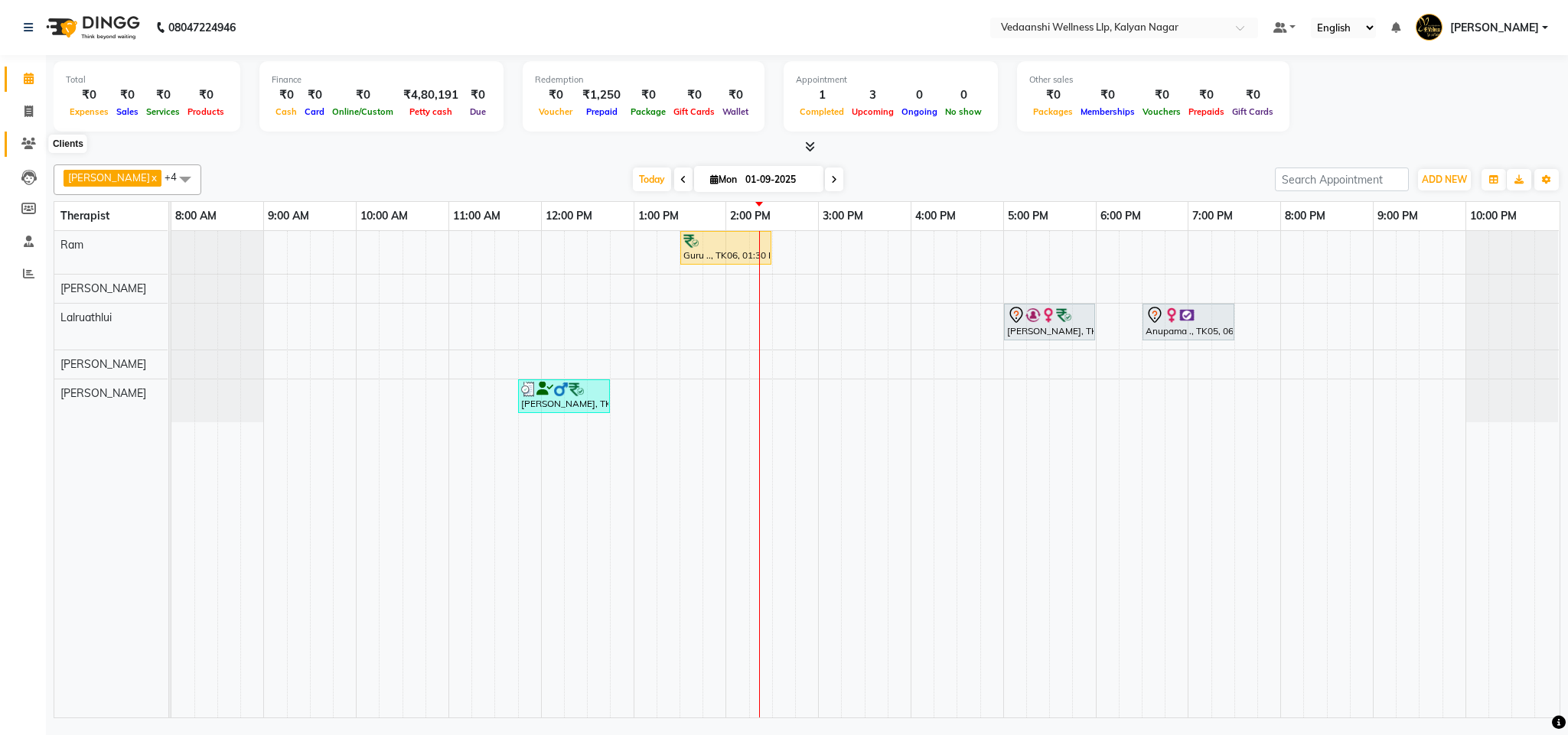
click at [22, 140] on icon at bounding box center [28, 144] width 14 height 11
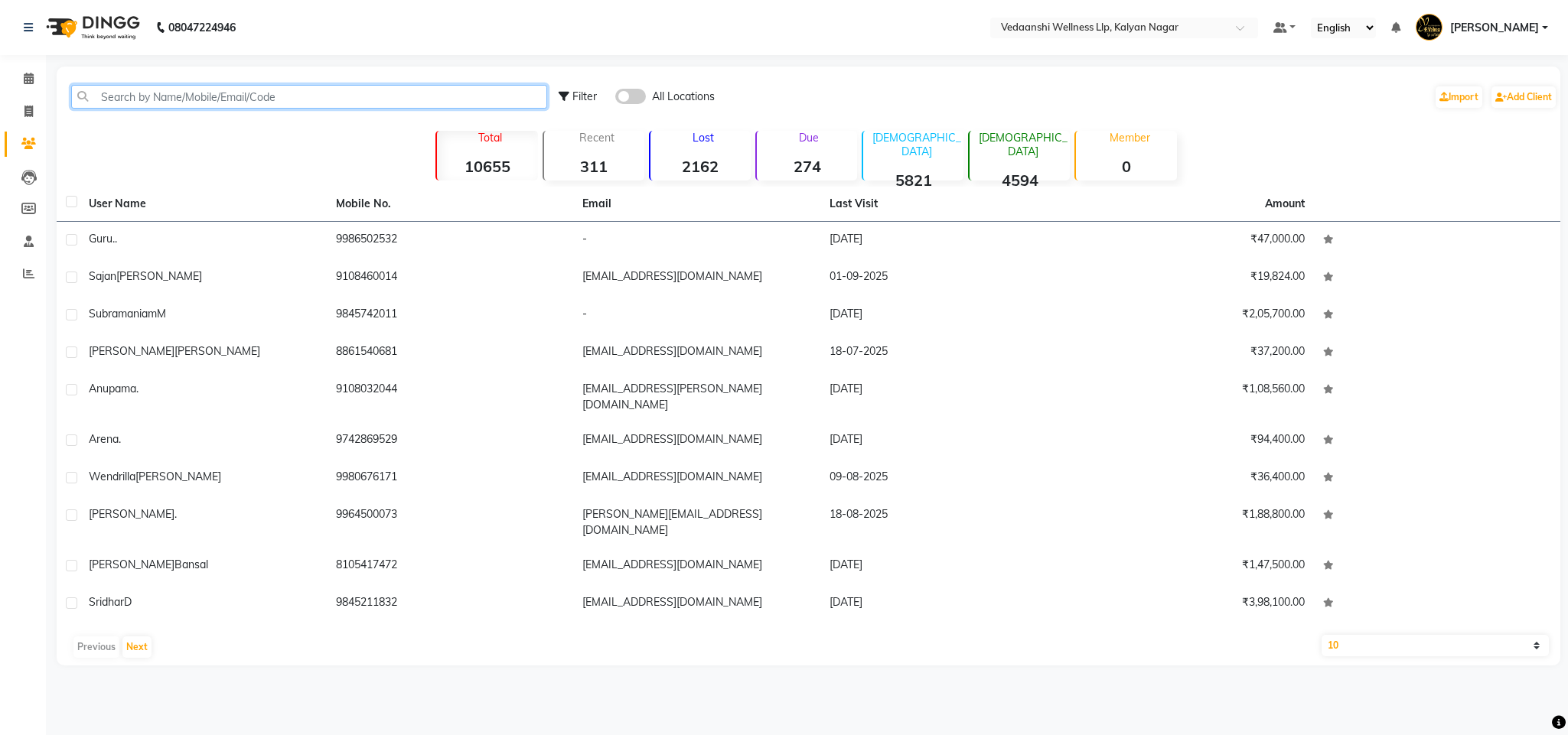
click at [179, 99] on input "text" at bounding box center [309, 96] width 476 height 23
paste input "98865 59931"
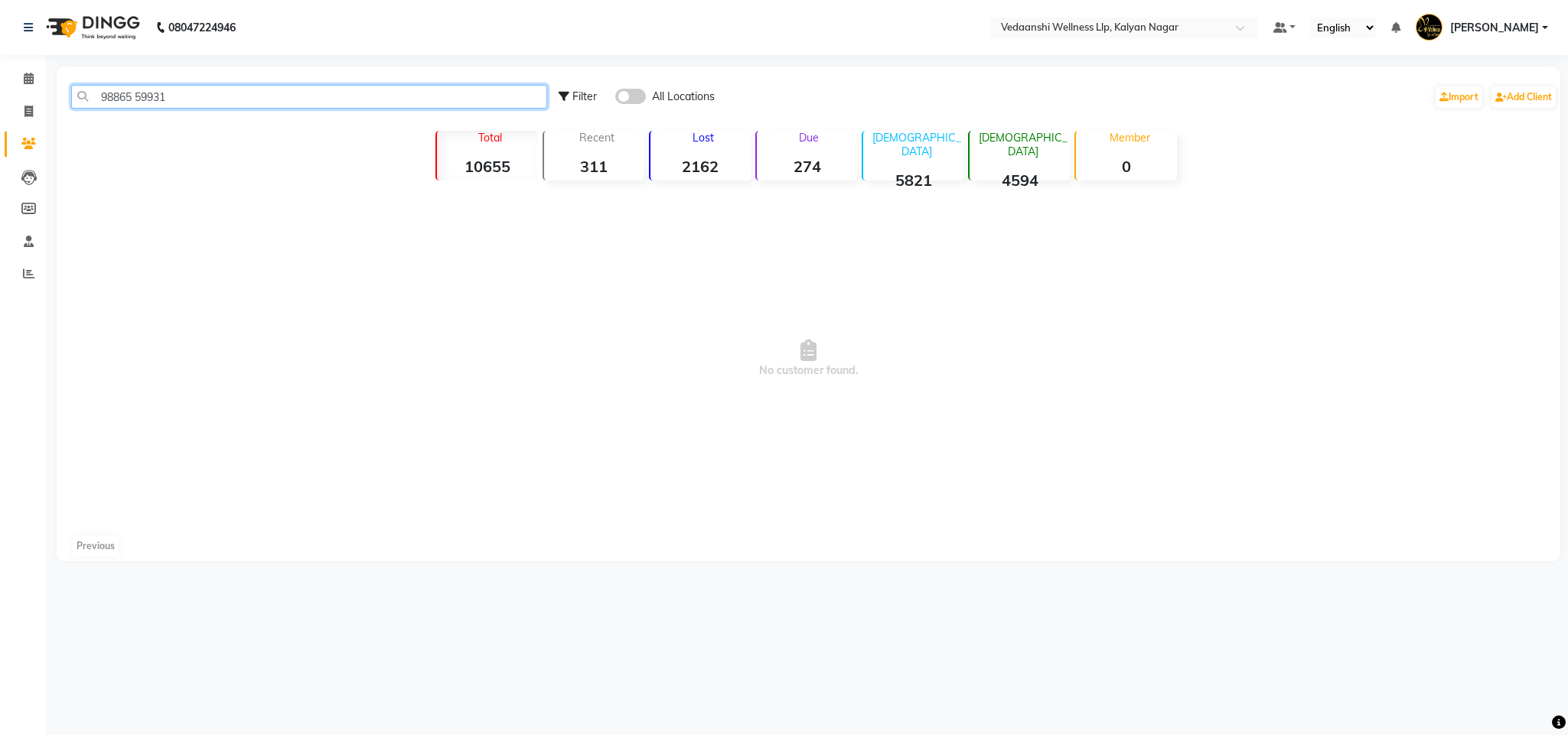
click at [141, 95] on input "98865 59931" at bounding box center [309, 96] width 476 height 23
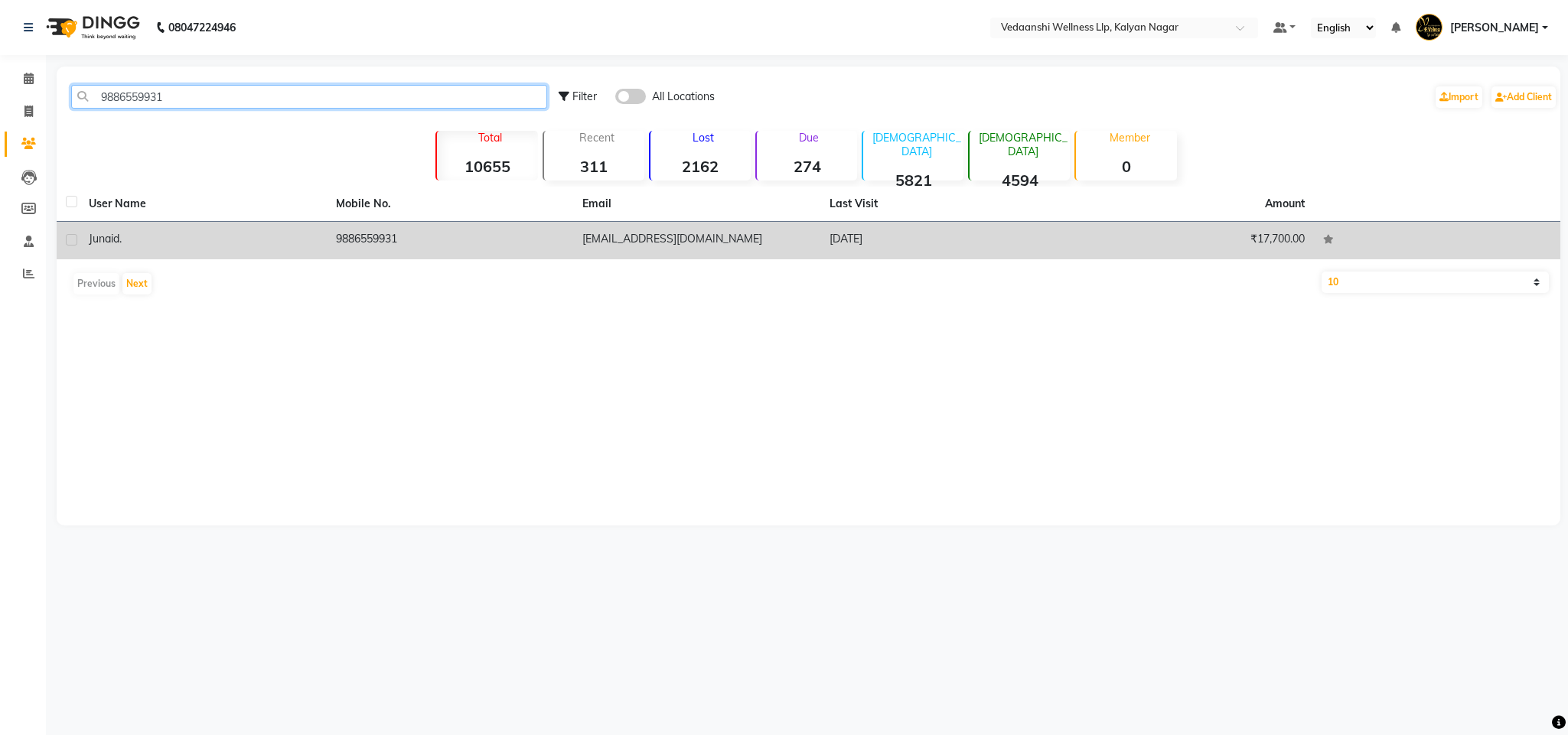
type input "9886559931"
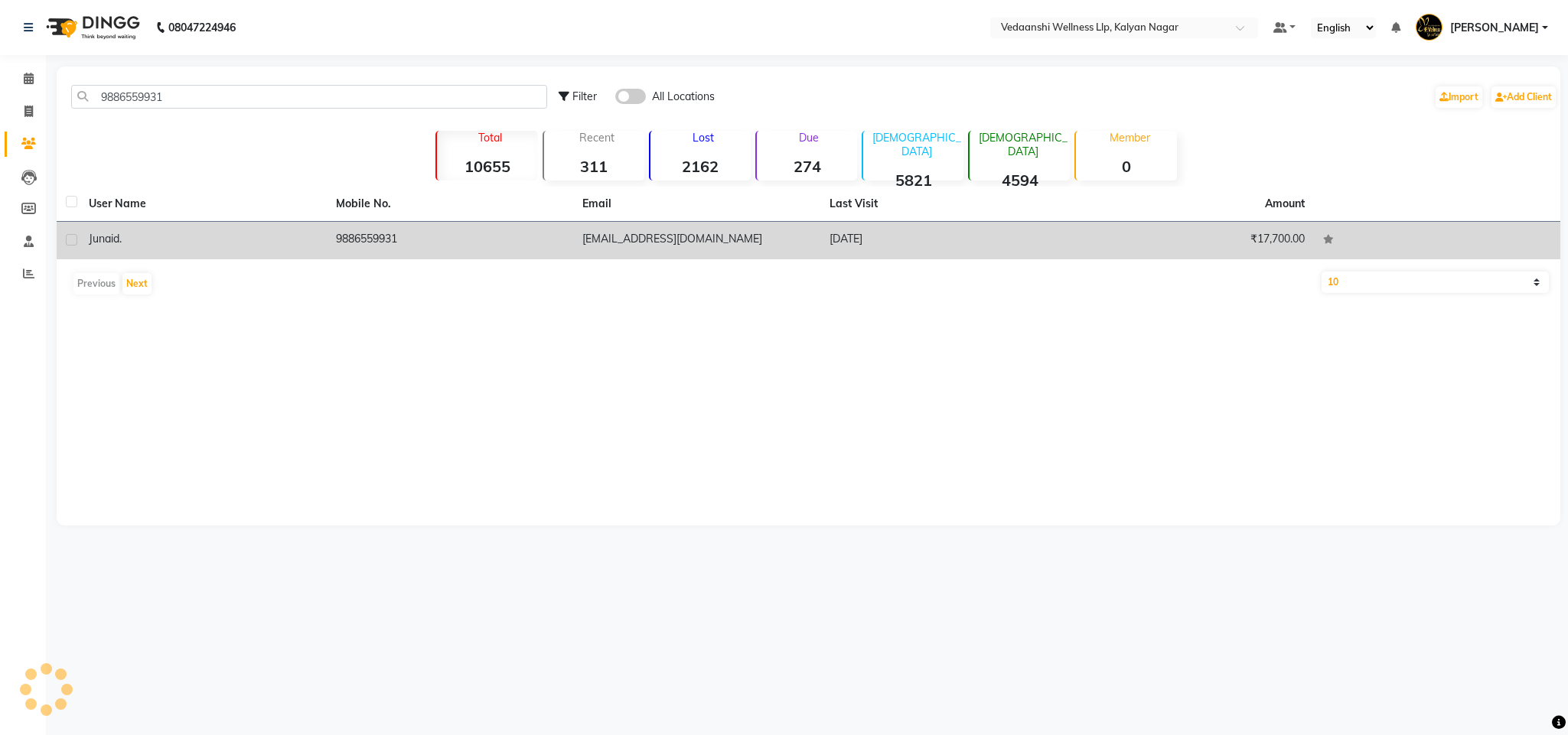
click at [386, 246] on td "9886559931" at bounding box center [450, 240] width 247 height 38
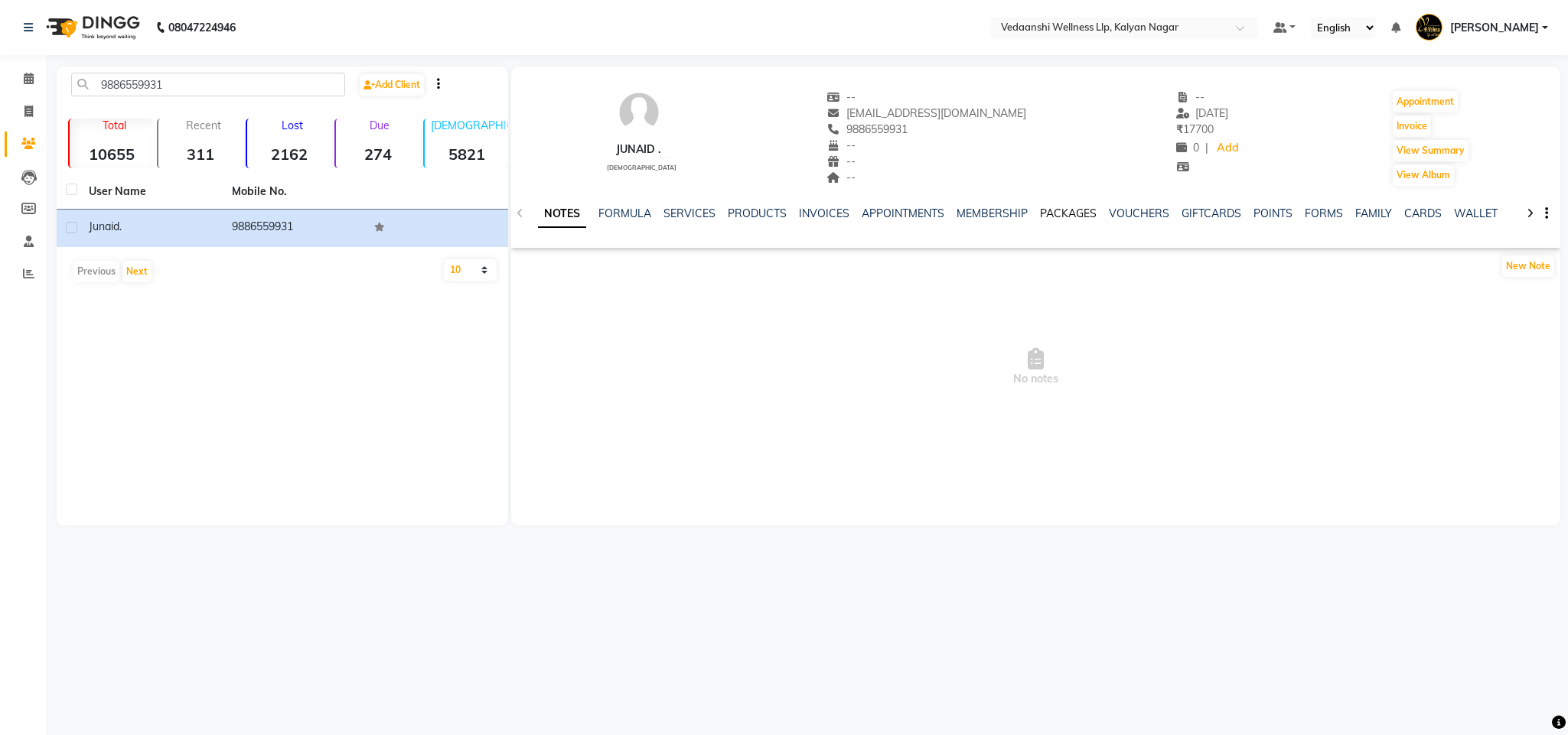
click at [1079, 214] on link "PACKAGES" at bounding box center [1068, 213] width 56 height 14
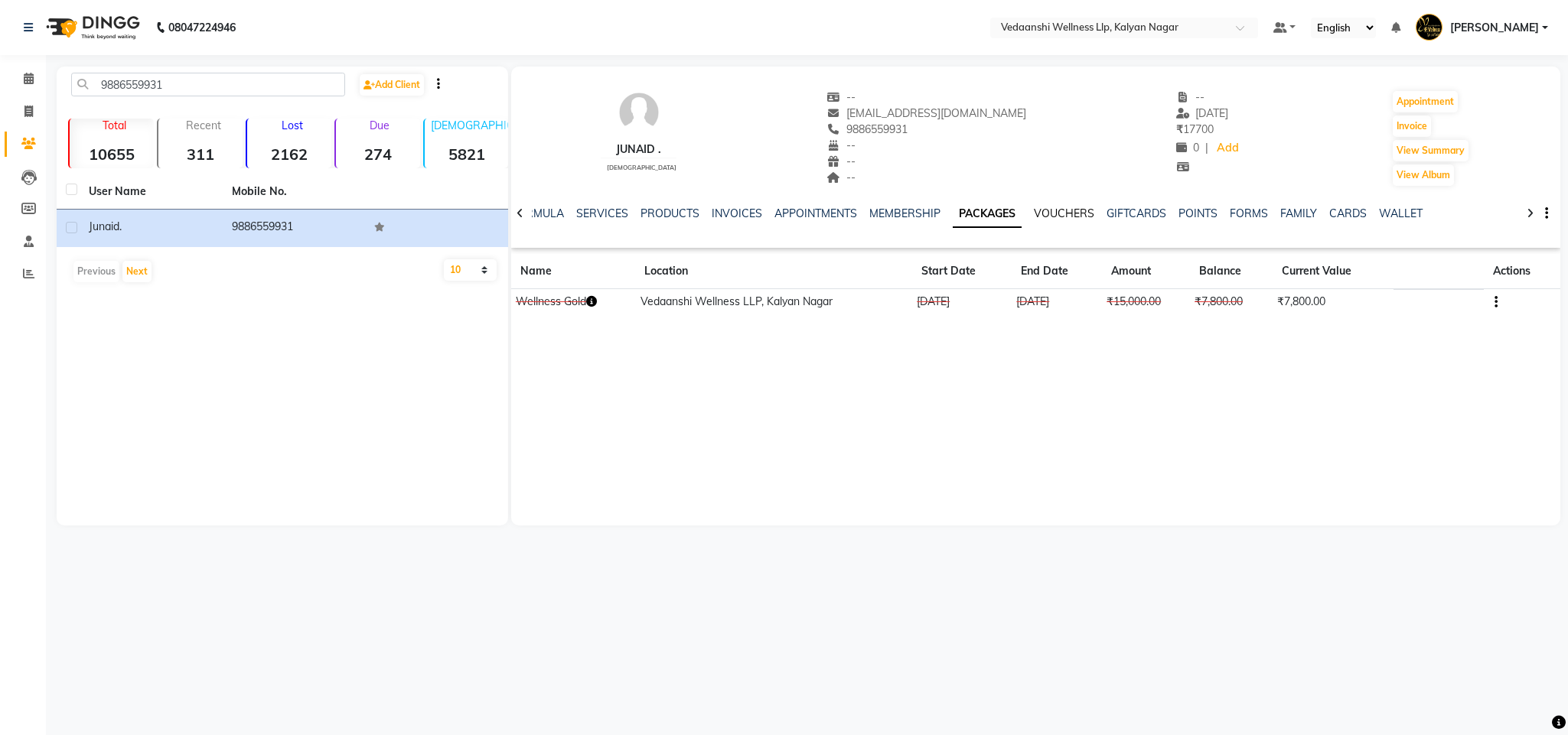
click at [1050, 218] on link "VOUCHERS" at bounding box center [1064, 213] width 60 height 14
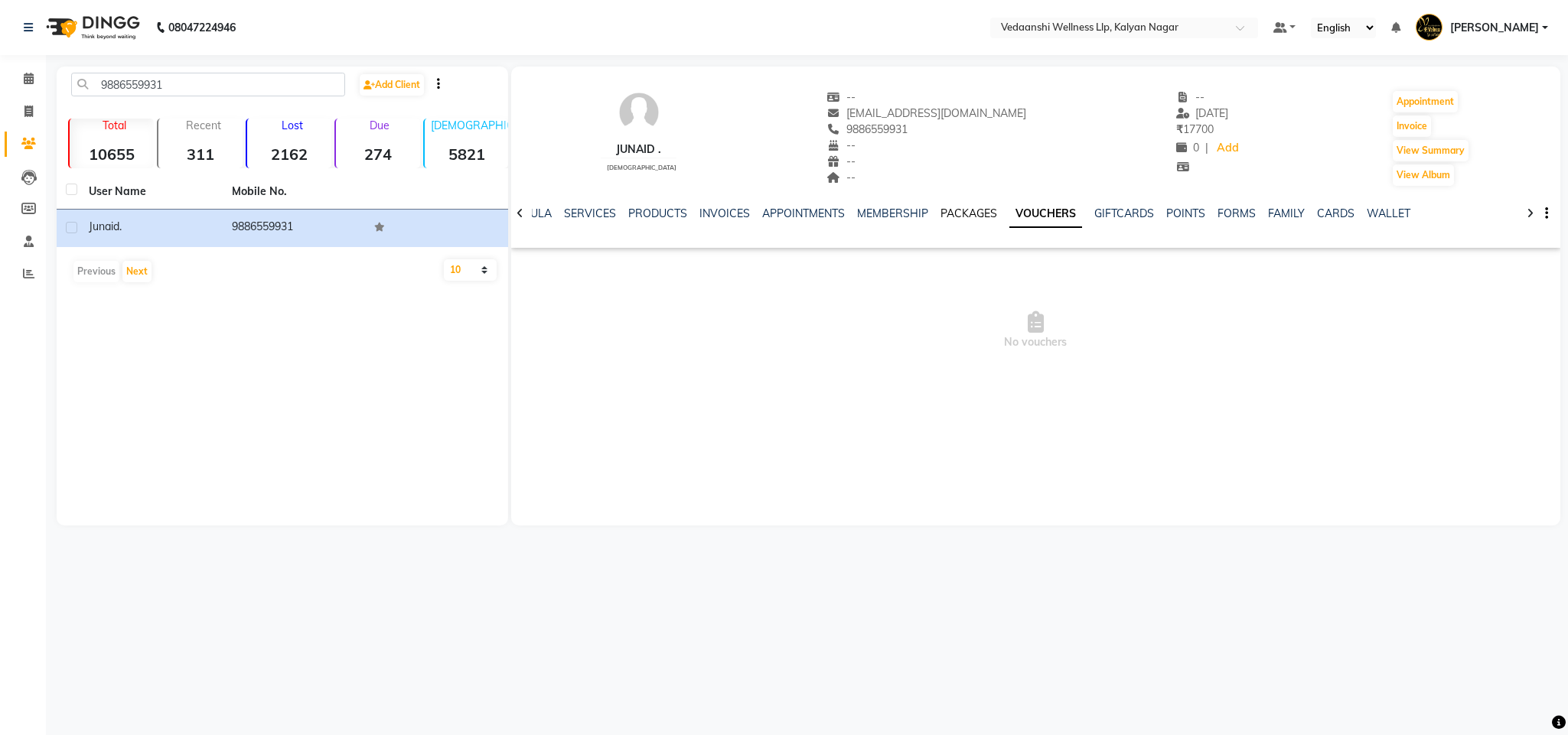
click at [946, 214] on link "PACKAGES" at bounding box center [969, 213] width 56 height 14
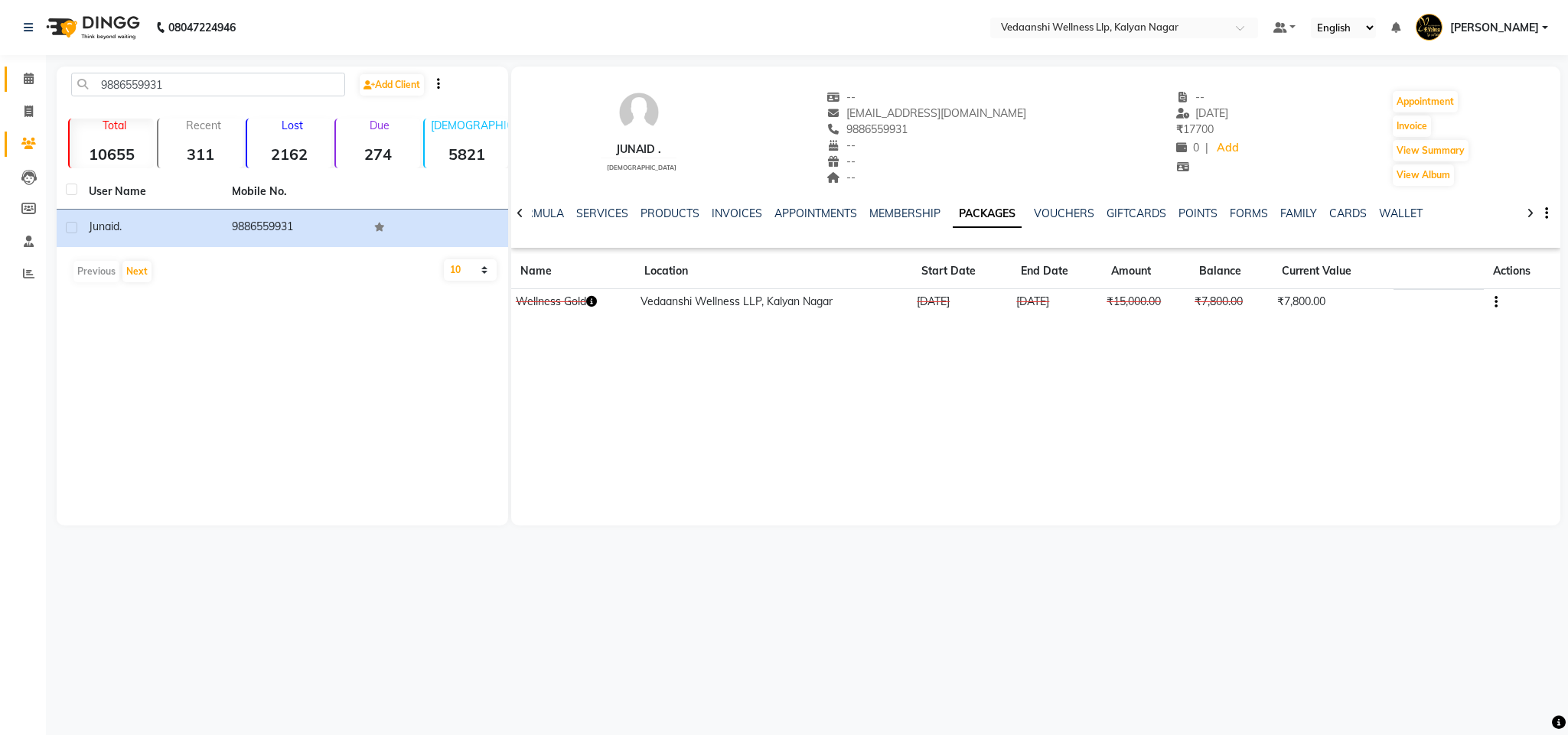
click at [9, 69] on link "Calendar" at bounding box center [23, 79] width 37 height 25
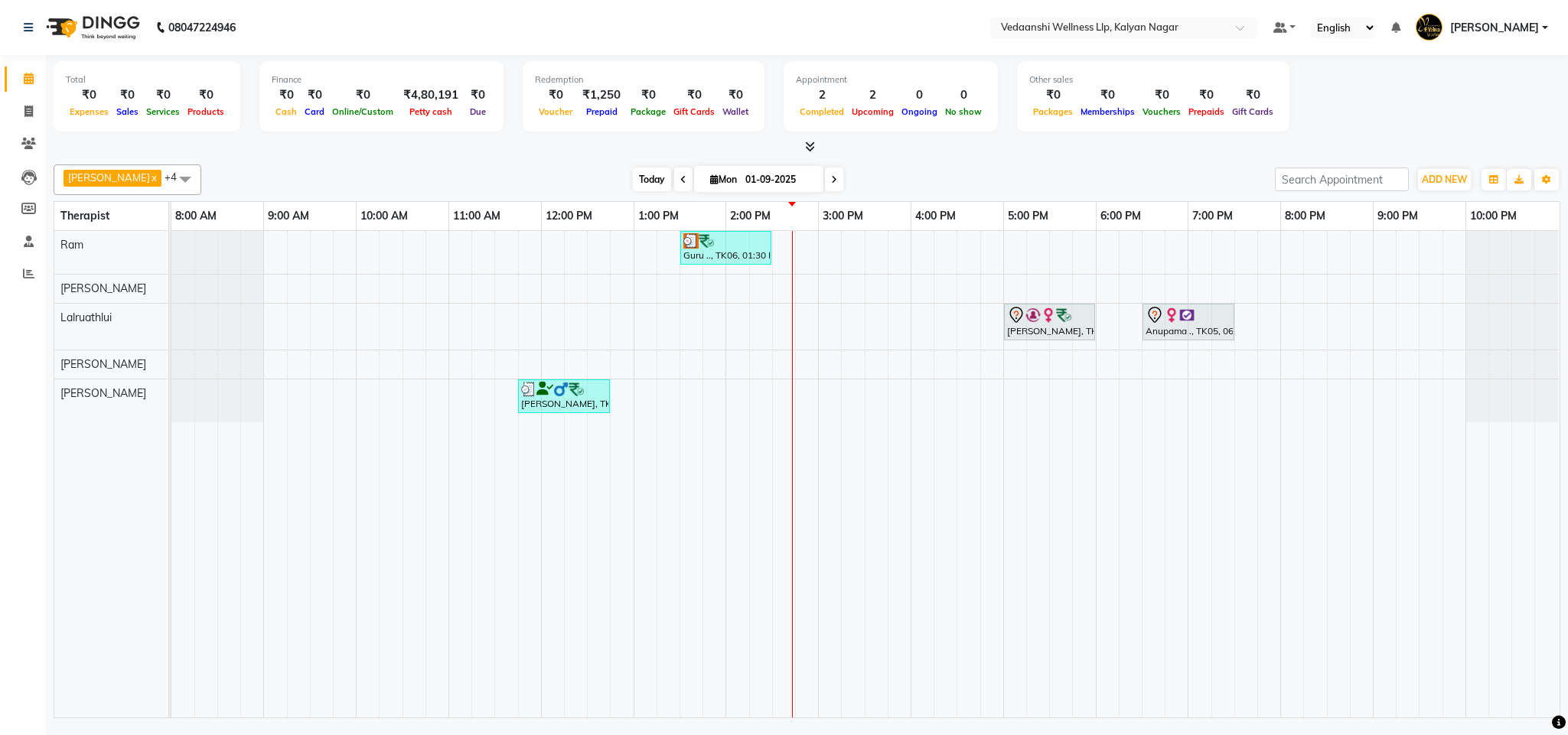
click at [633, 179] on span "Today" at bounding box center [652, 179] width 38 height 23
click at [517, 150] on div at bounding box center [807, 146] width 1507 height 16
click at [633, 180] on span "Today" at bounding box center [652, 179] width 38 height 23
click at [633, 181] on span "Today" at bounding box center [652, 179] width 38 height 23
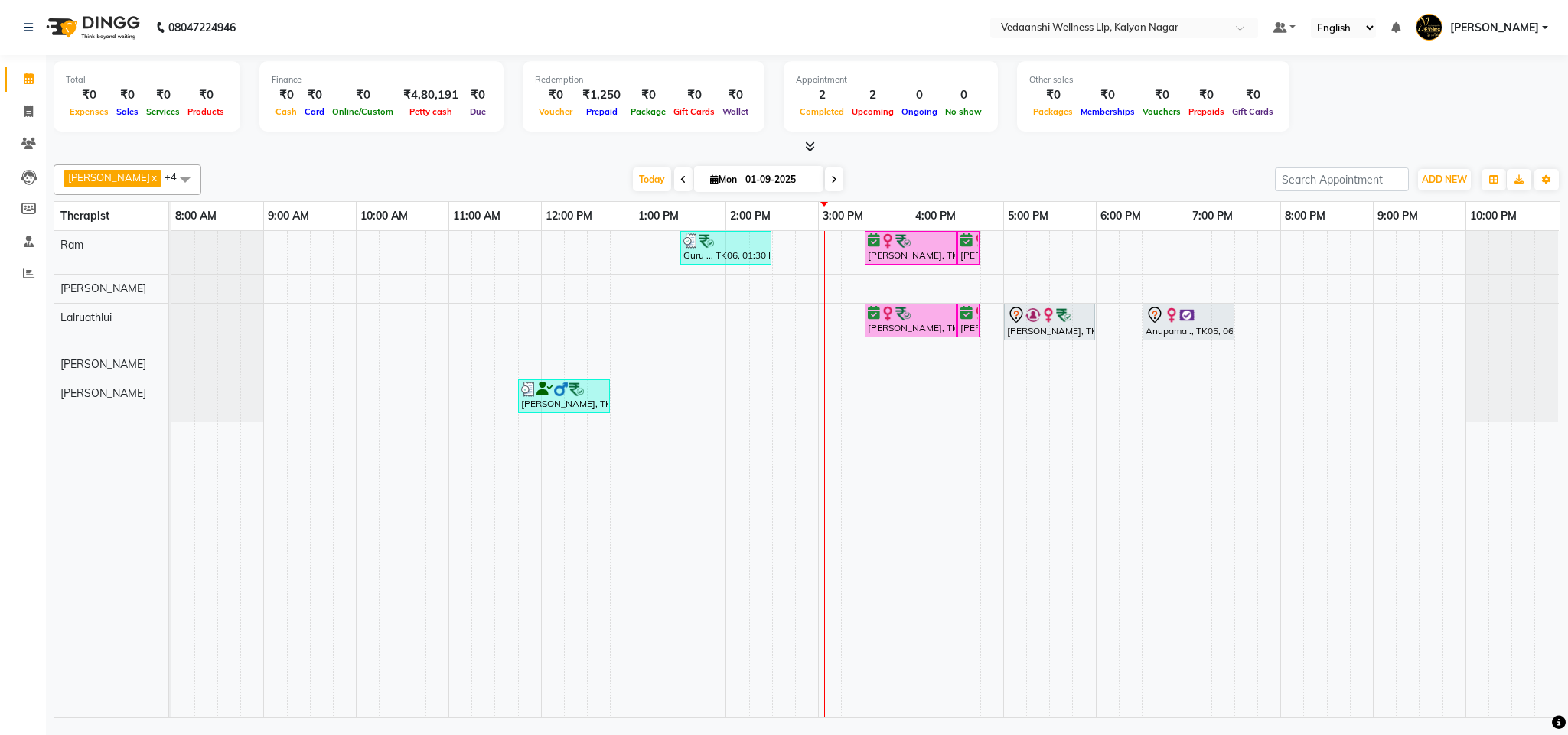
click at [1008, 150] on div at bounding box center [807, 146] width 1507 height 16
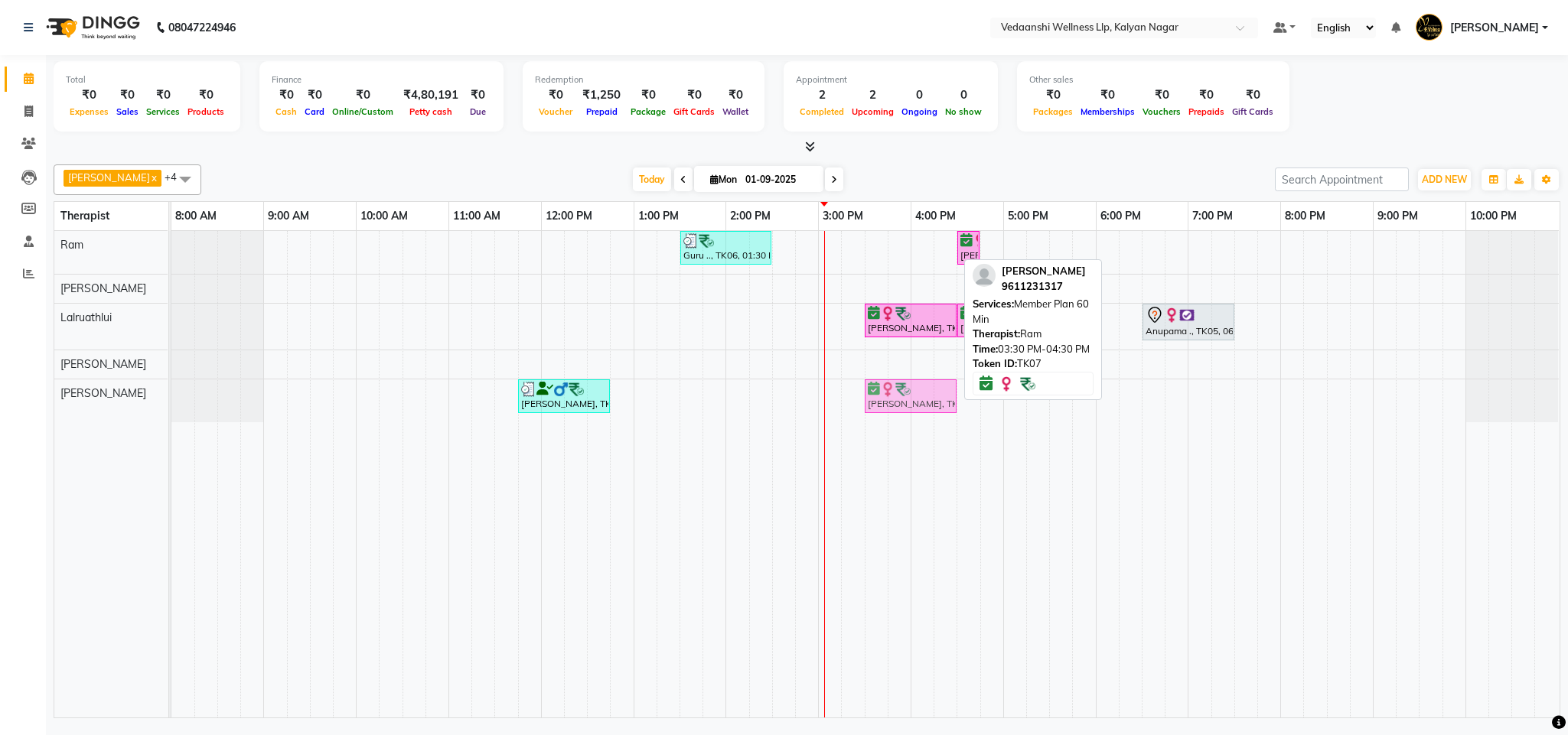
drag, startPoint x: 928, startPoint y: 249, endPoint x: 924, endPoint y: 402, distance: 153.1
click at [924, 402] on tbody "Guru .., TK06, 01:30 PM-02:30 PM, Swedish Massage with Wintergreen, Bayleaf & C…" at bounding box center [866, 327] width 1388 height 191
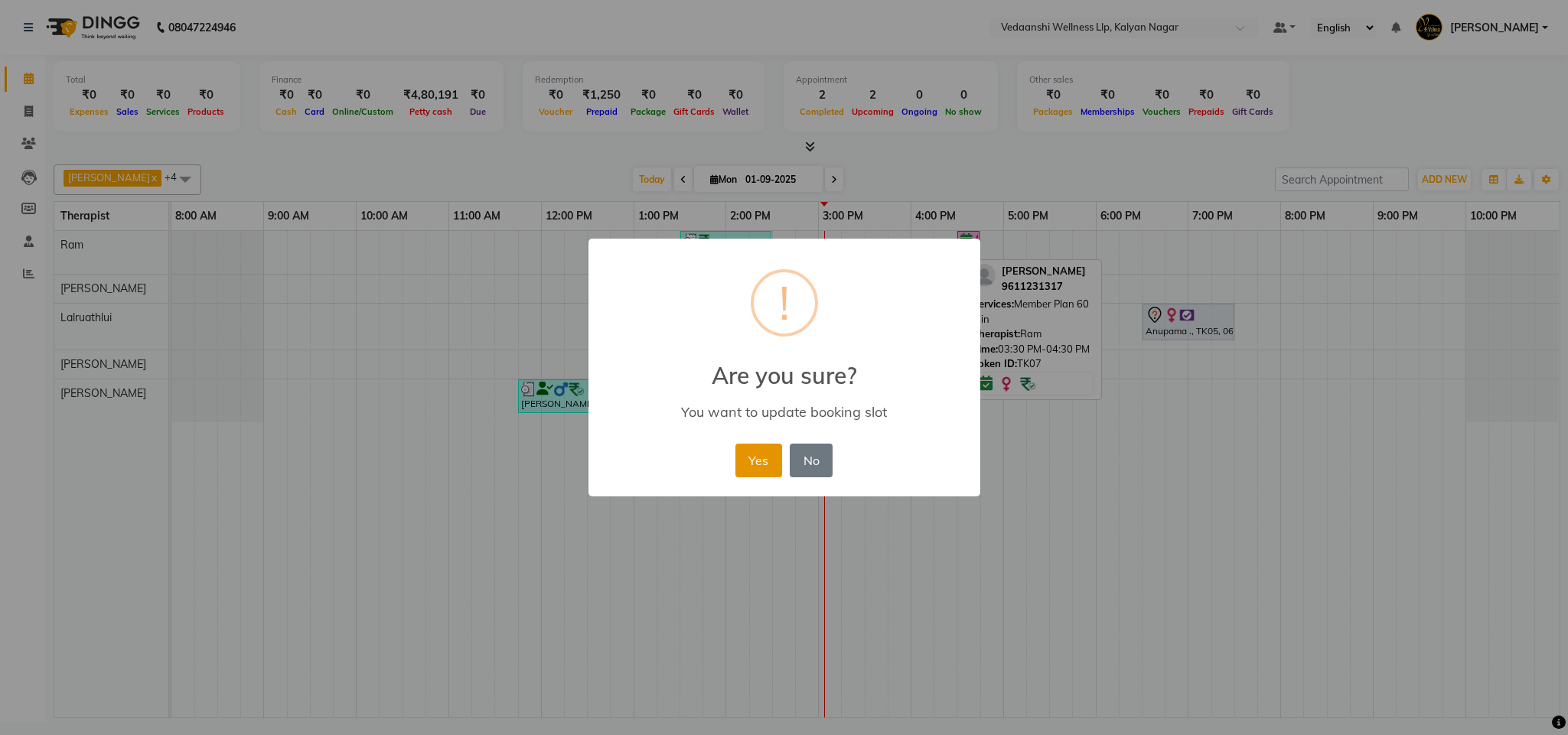
click at [763, 464] on button "Yes" at bounding box center [759, 461] width 47 height 34
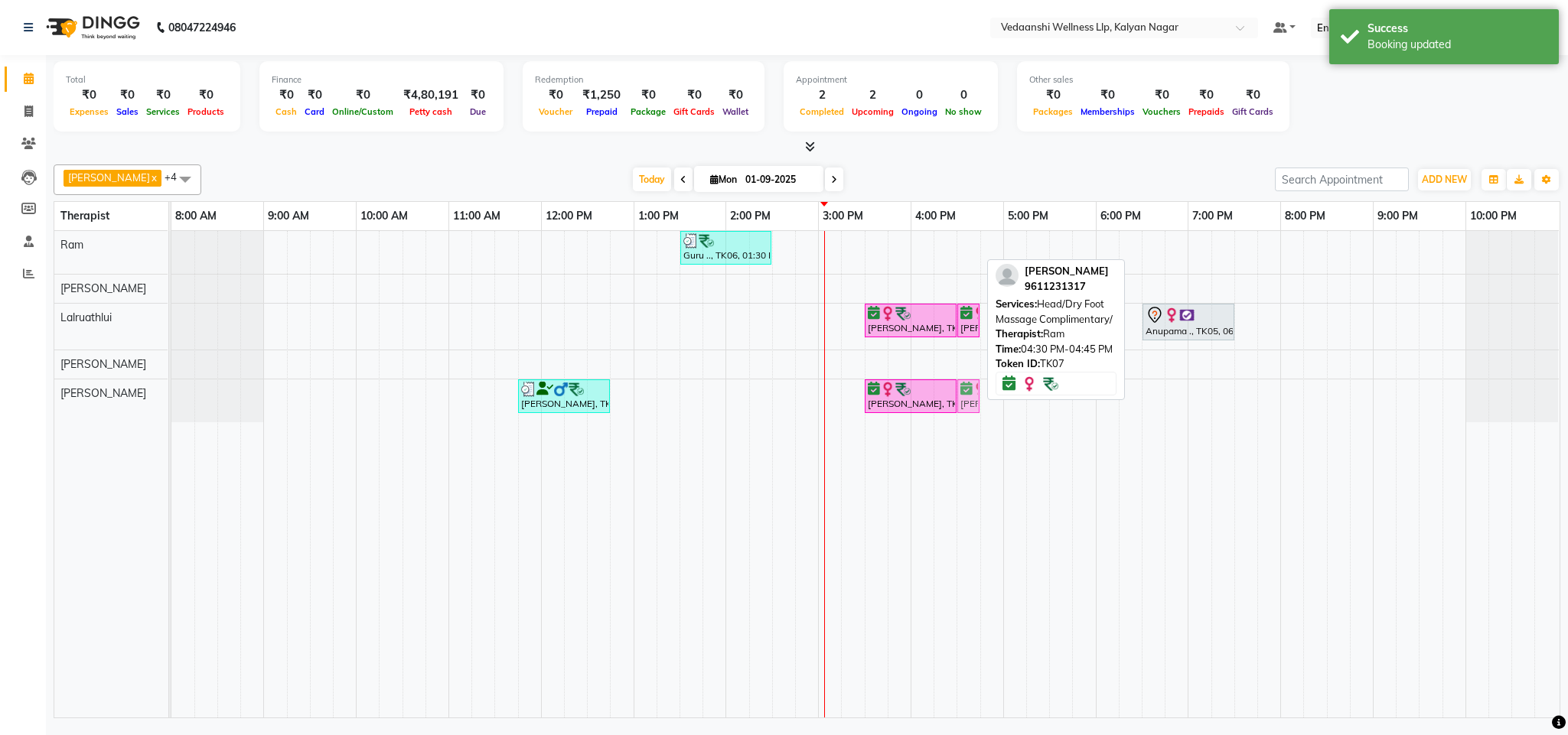
drag, startPoint x: 965, startPoint y: 242, endPoint x: 967, endPoint y: 395, distance: 153.0
click at [967, 395] on tbody "Guru .., TK06, 01:30 PM-02:30 PM, Swedish Massage with Wintergreen, Bayleaf & C…" at bounding box center [866, 327] width 1388 height 191
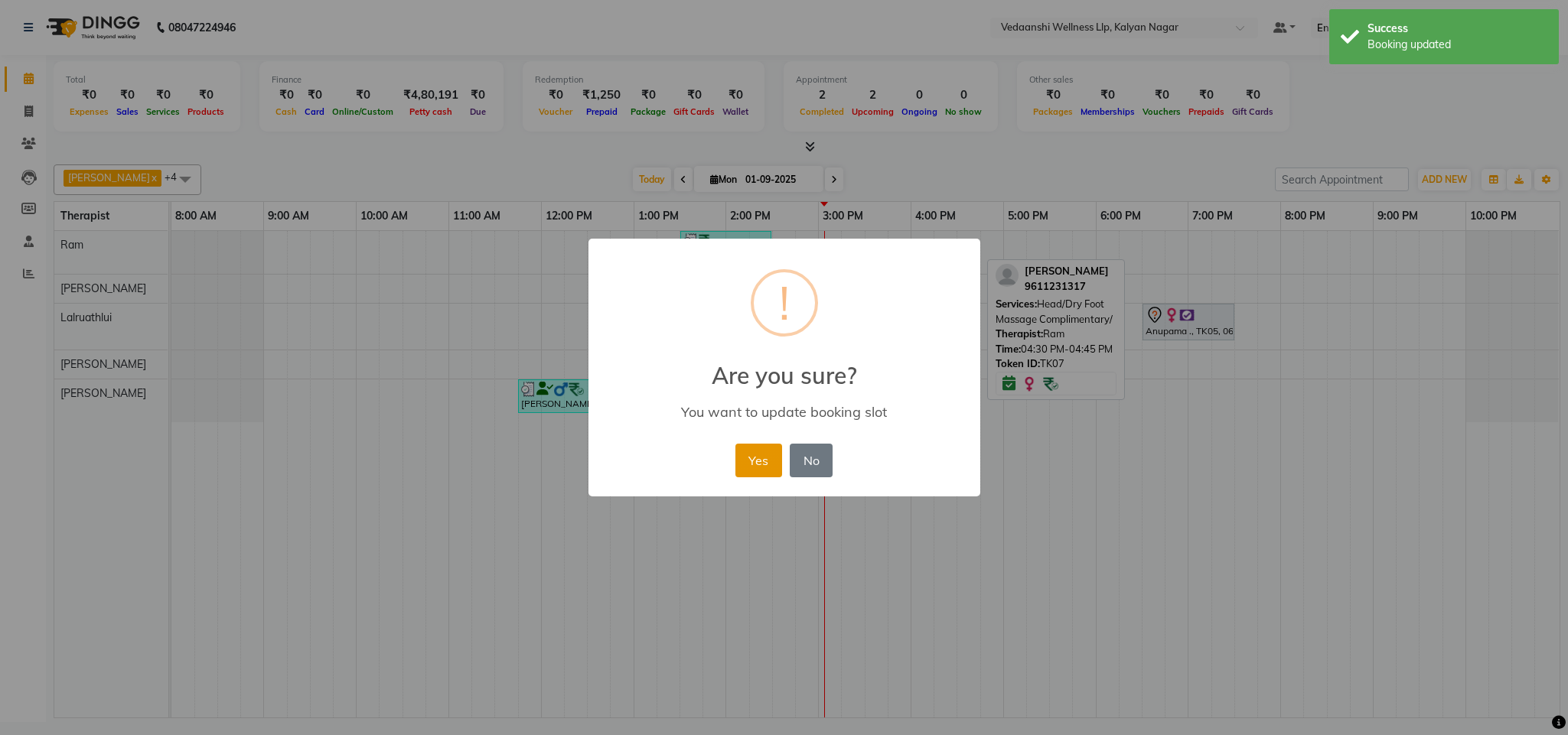
click at [761, 452] on button "Yes" at bounding box center [759, 461] width 47 height 34
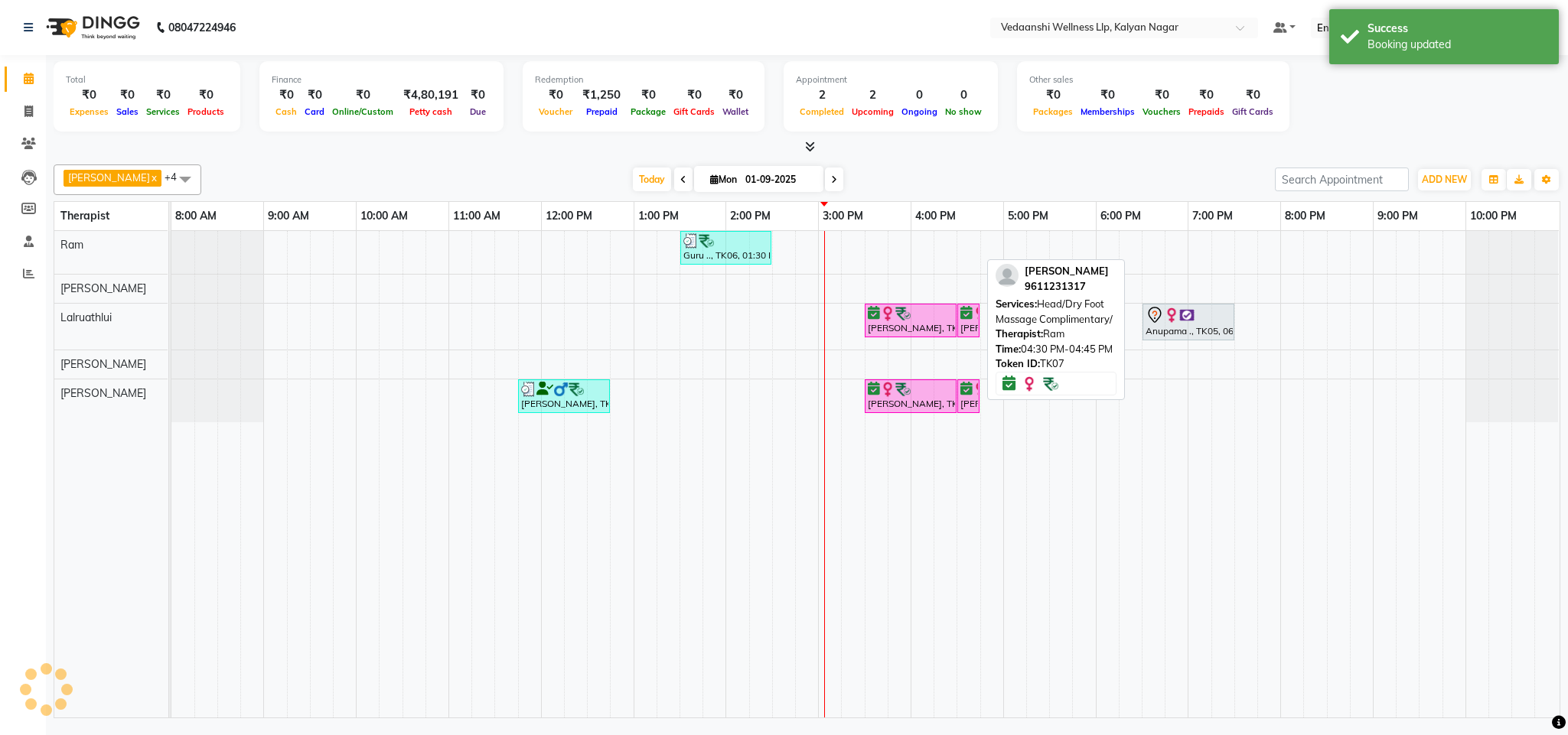
click at [939, 160] on div "Benjamin x Lalruathlui x Ram x Jennifer Zoramsangi x Amos x +4 Select All Amos …" at bounding box center [807, 438] width 1507 height 560
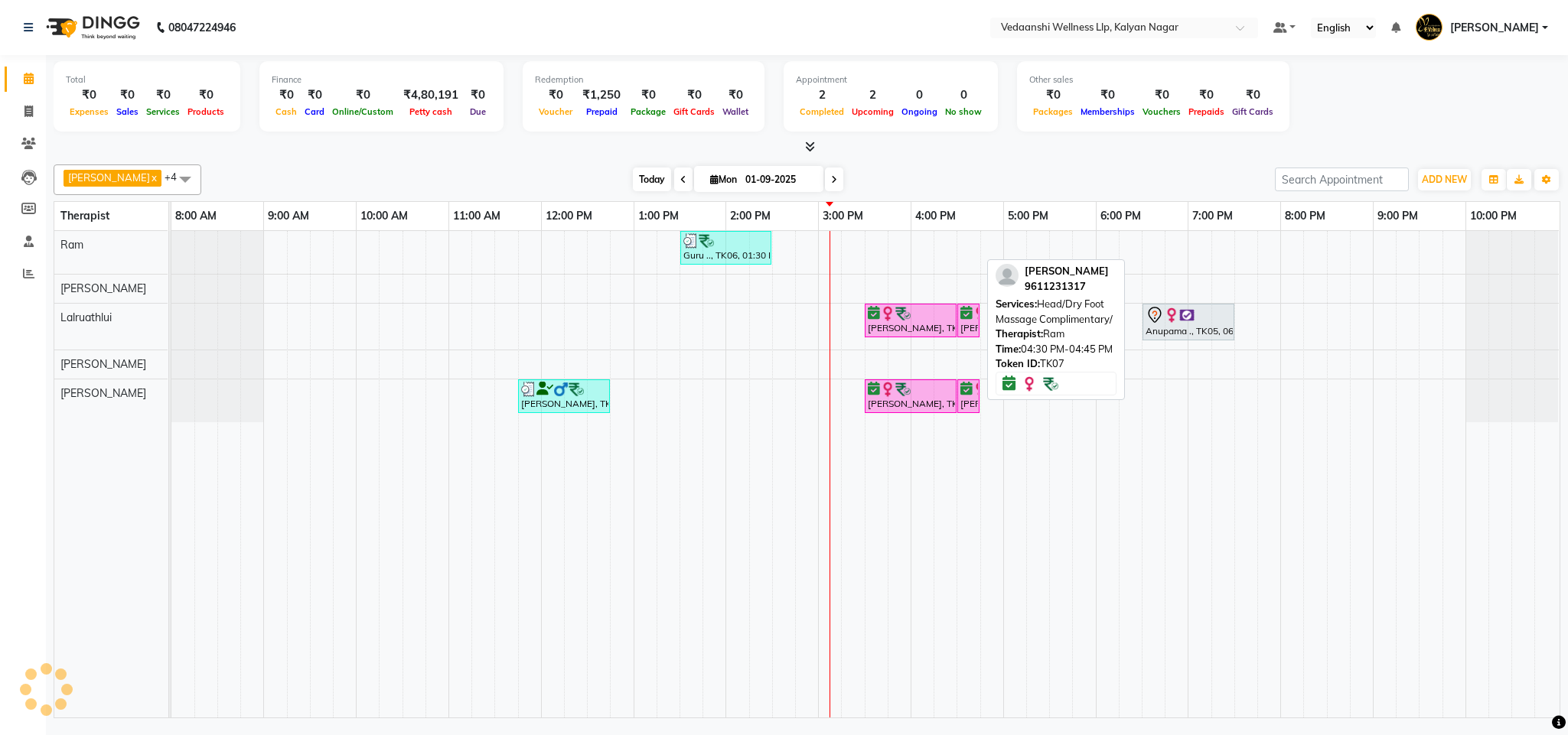
click at [633, 176] on span "Today" at bounding box center [652, 179] width 38 height 23
click at [831, 179] on icon at bounding box center [834, 180] width 7 height 9
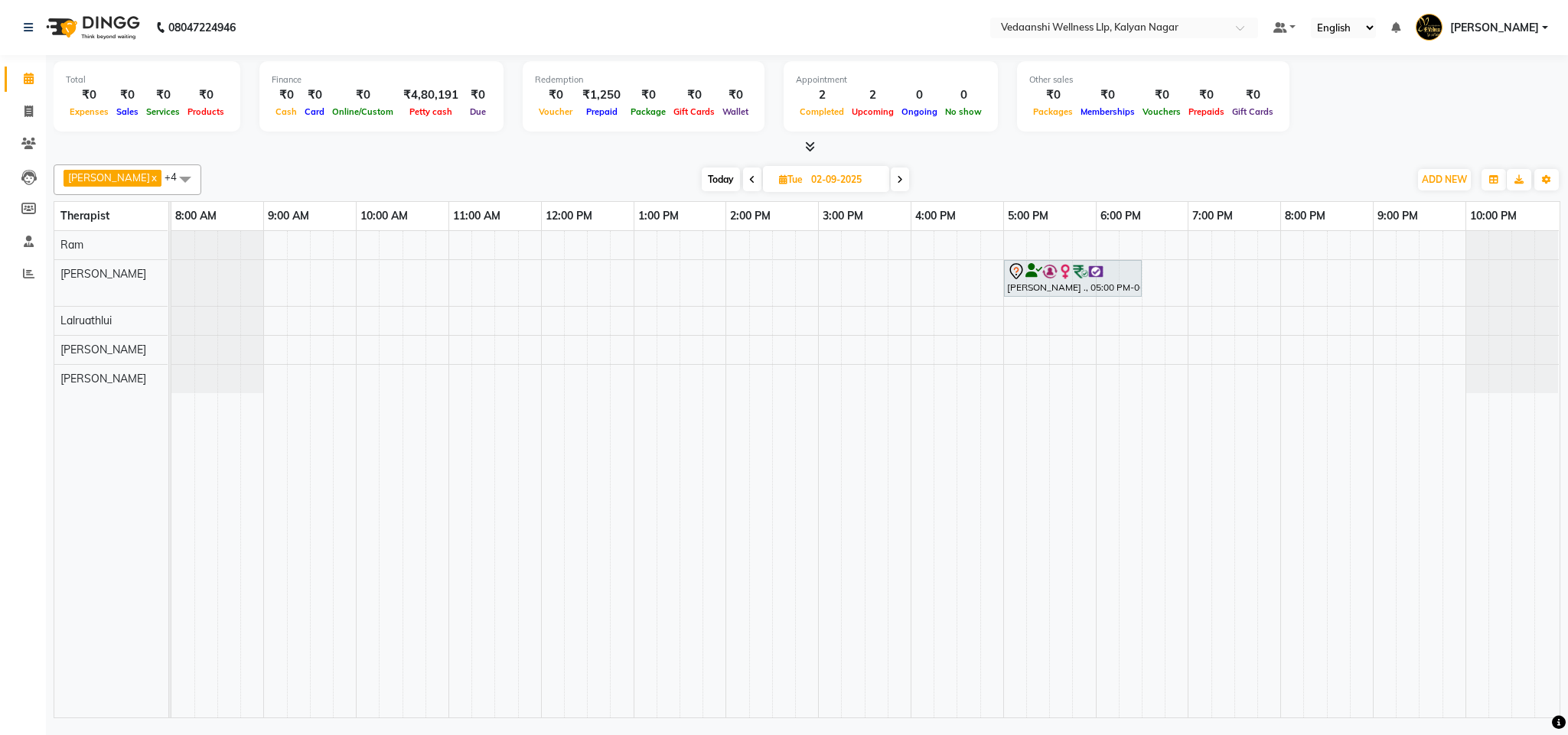
click at [703, 184] on span "Today" at bounding box center [720, 179] width 38 height 23
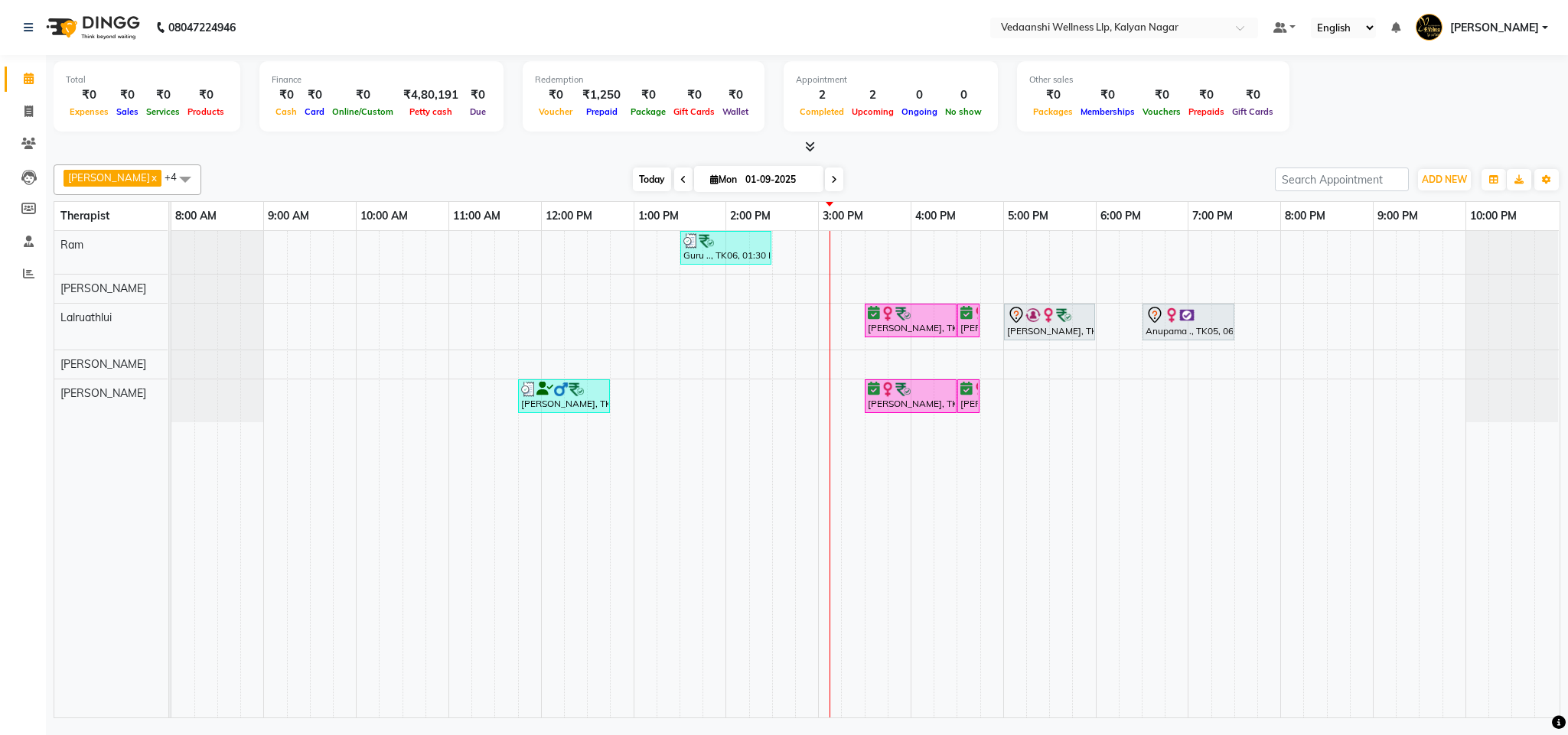
click at [633, 179] on span "Today" at bounding box center [652, 179] width 38 height 23
click at [917, 168] on div "[DATE] [DATE]" at bounding box center [738, 179] width 1058 height 23
click at [639, 179] on span "Today" at bounding box center [652, 179] width 38 height 23
click at [635, 168] on span "Today" at bounding box center [652, 179] width 38 height 23
click at [962, 159] on div "Benjamin x Lalruathlui x Ram x Jennifer Zoramsangi x Amos x +4 Select All Amos …" at bounding box center [807, 438] width 1507 height 560
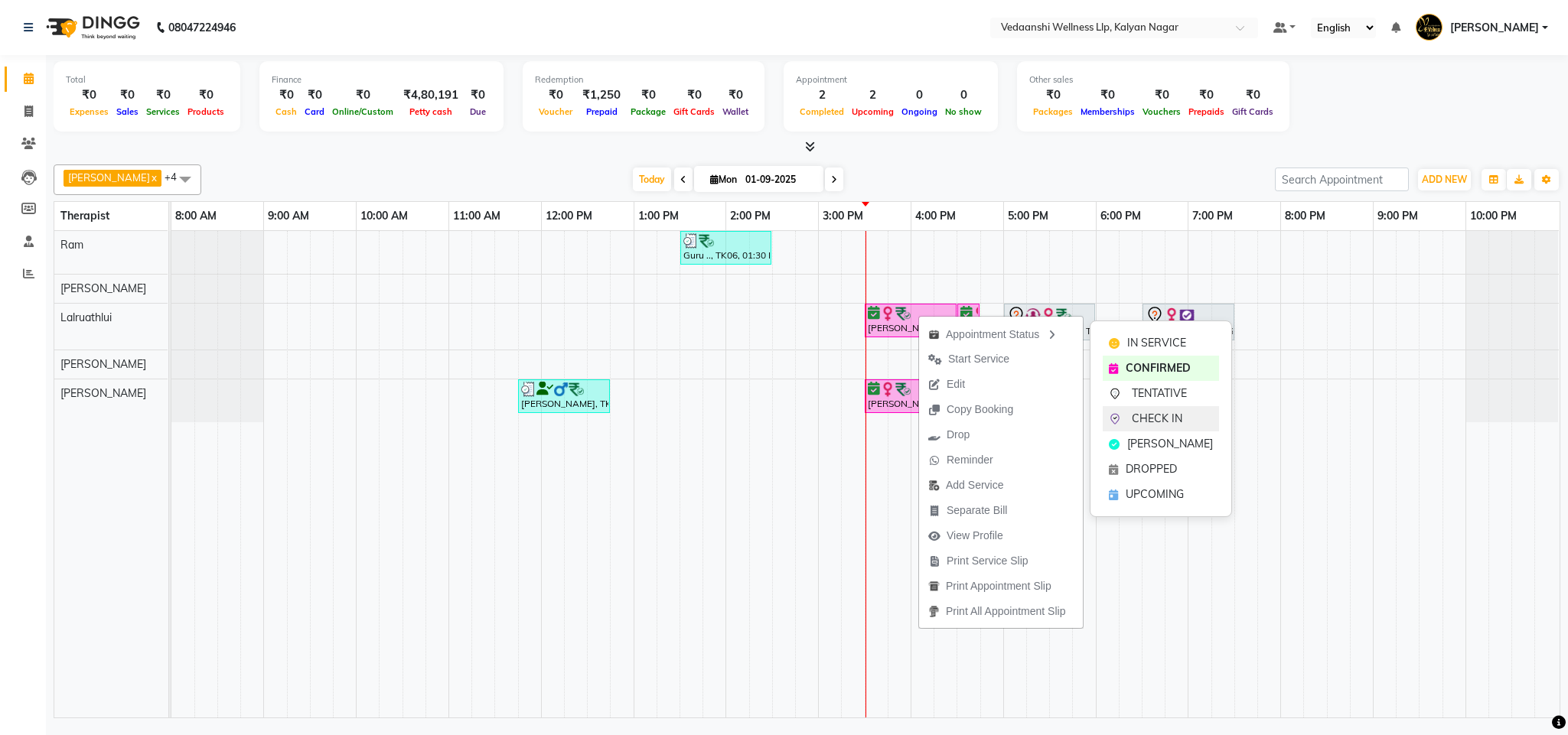
click at [1166, 411] on span "CHECK IN" at bounding box center [1158, 419] width 51 height 16
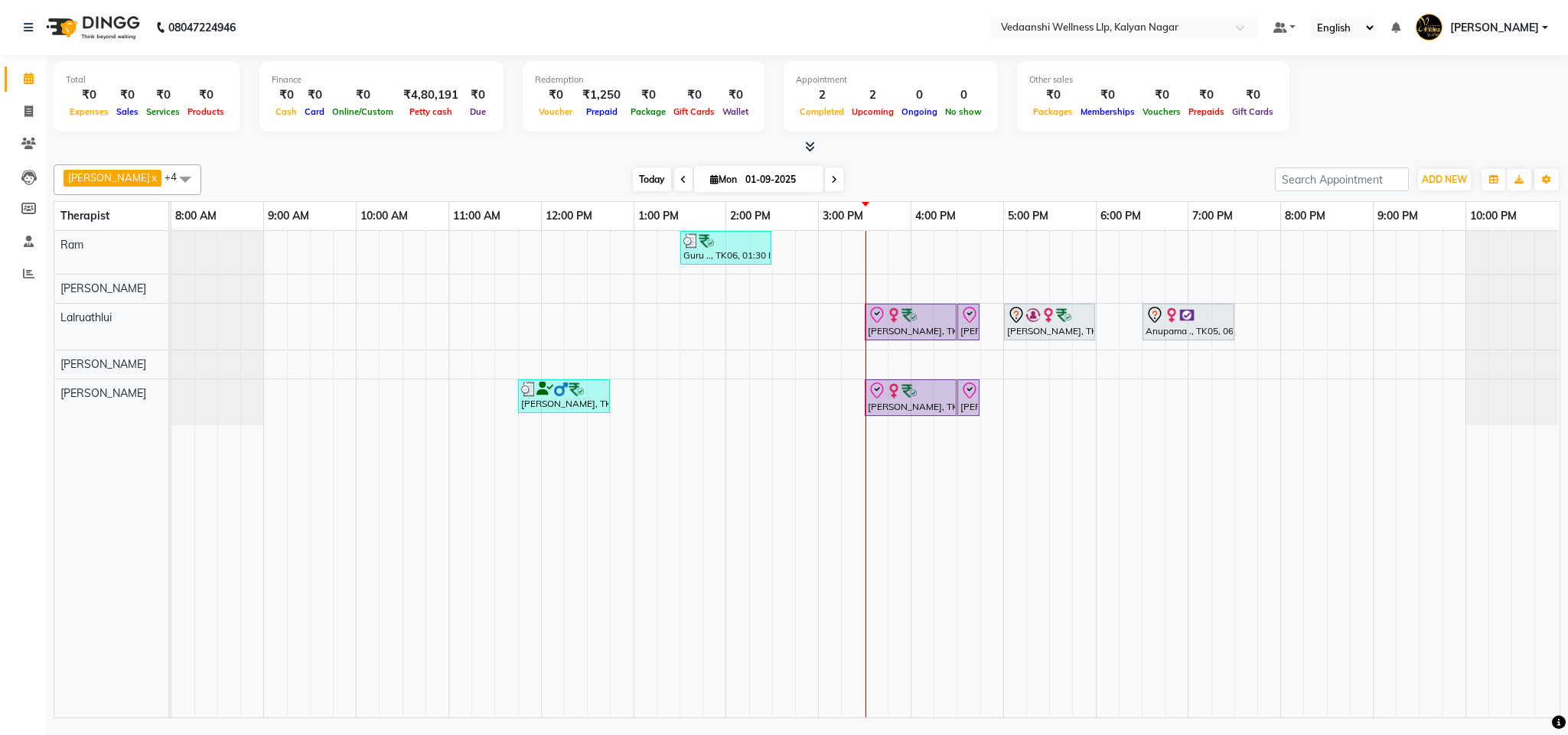
click at [633, 179] on span "Today" at bounding box center [652, 179] width 38 height 23
click at [825, 176] on span at bounding box center [835, 179] width 19 height 23
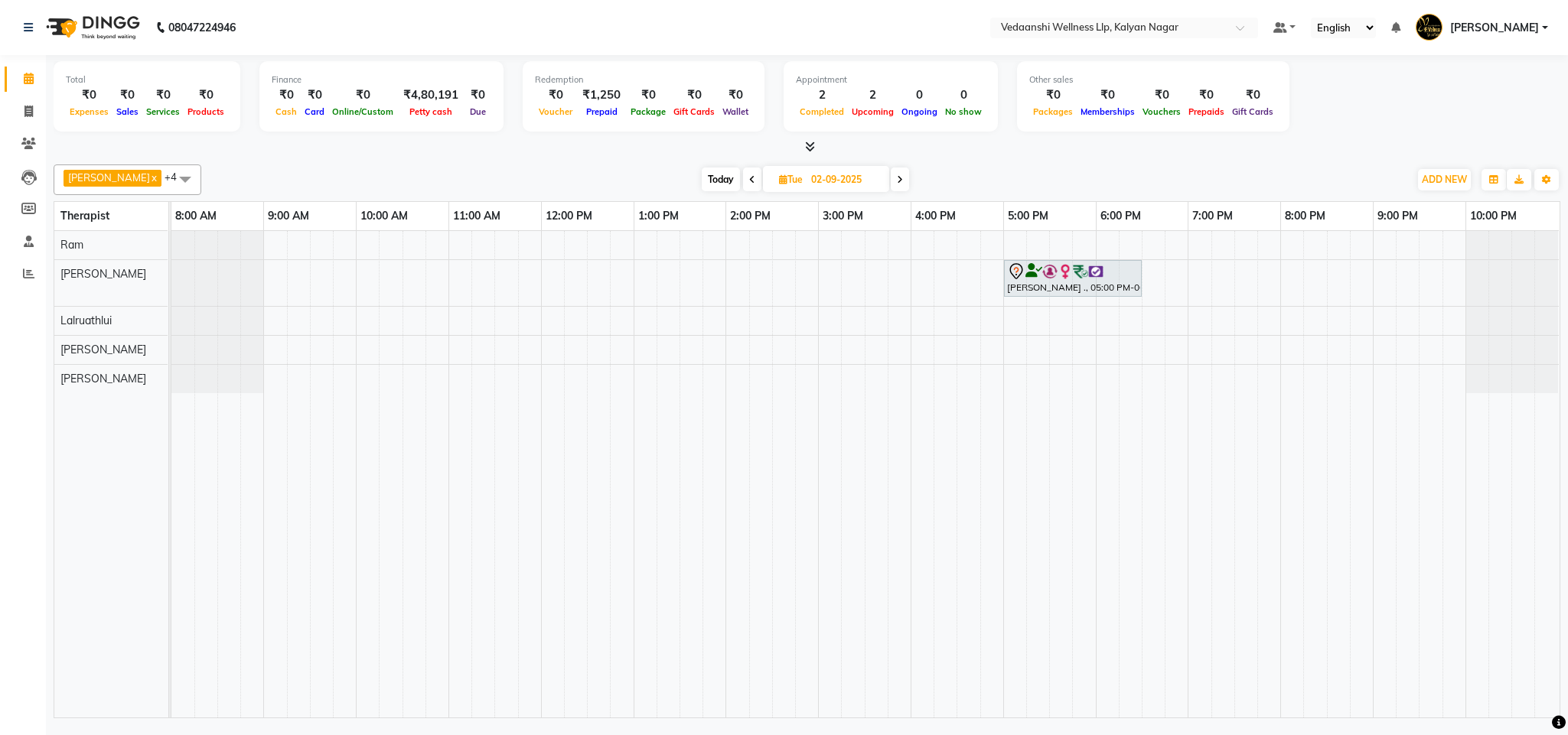
click at [891, 176] on span at bounding box center [900, 179] width 19 height 23
click at [893, 176] on span at bounding box center [902, 179] width 19 height 23
click at [715, 175] on span "Today" at bounding box center [720, 179] width 38 height 23
type input "01-09-2025"
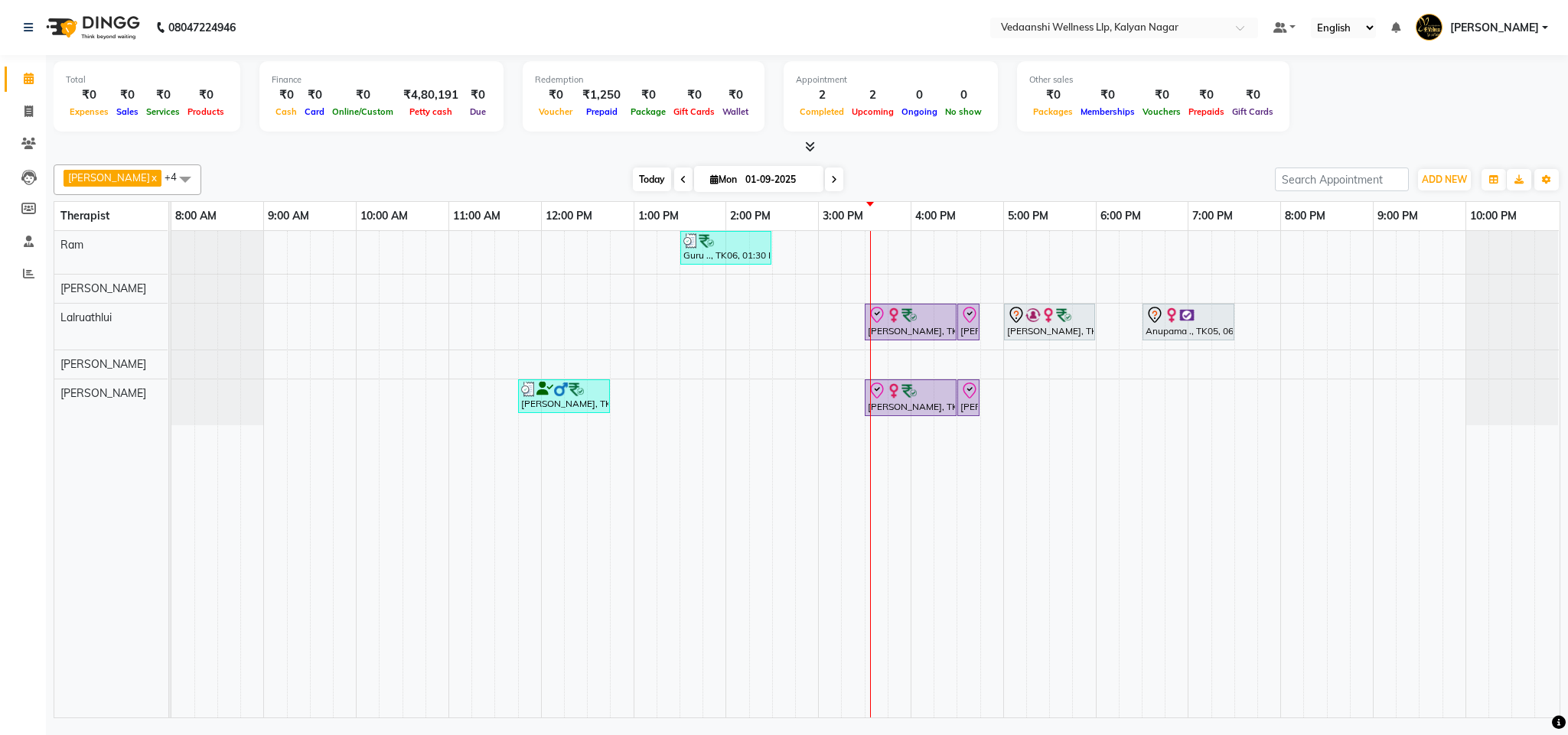
click at [636, 181] on span "Today" at bounding box center [652, 179] width 38 height 23
click at [913, 200] on div "Benjamin x Lalruathlui x Ram x Jennifer Zoramsangi x Amos x +4 Select All Amos …" at bounding box center [807, 438] width 1507 height 560
click at [964, 170] on div "[DATE] [DATE]" at bounding box center [738, 179] width 1058 height 23
click at [633, 173] on span "Today" at bounding box center [652, 179] width 38 height 23
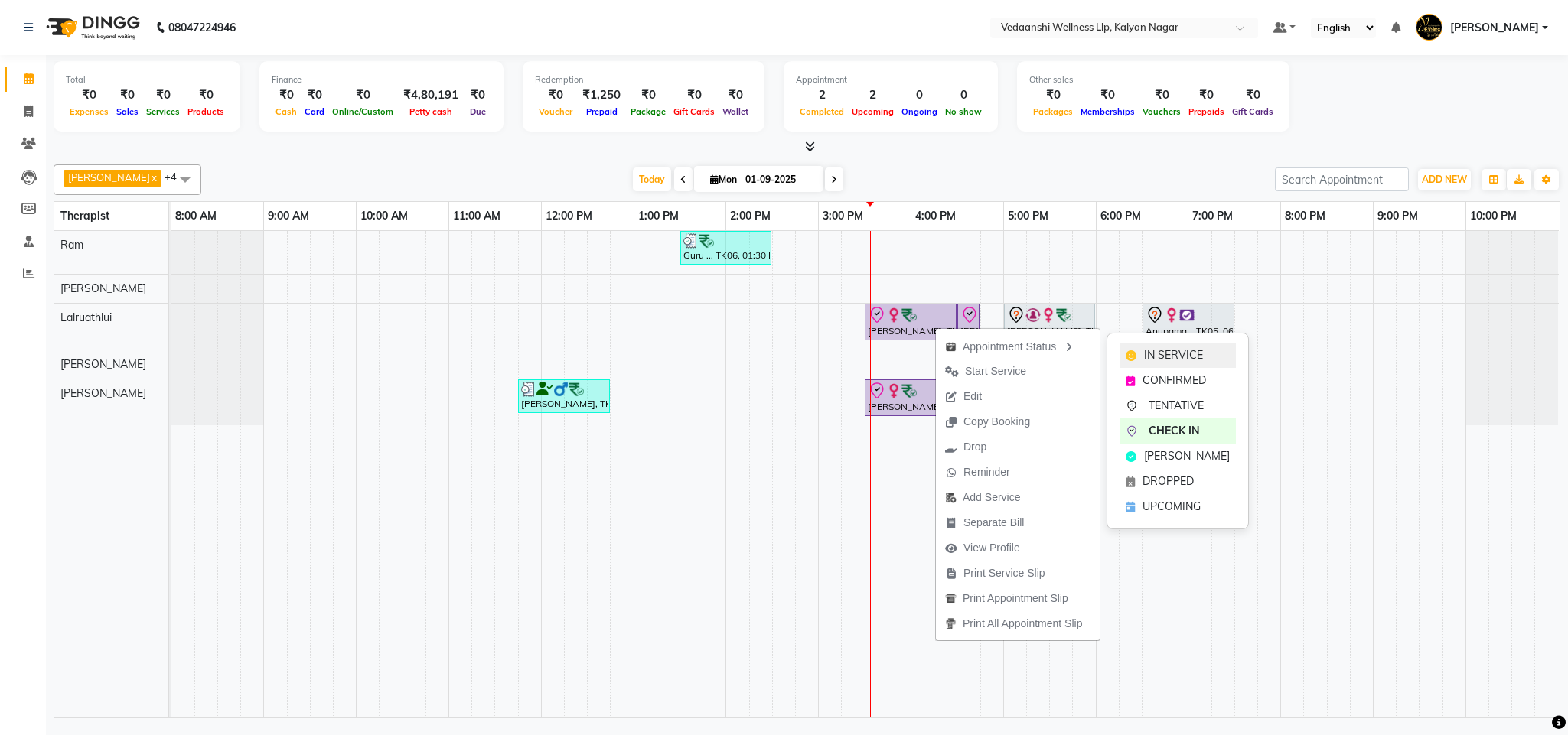
click at [1196, 354] on span "IN SERVICE" at bounding box center [1174, 355] width 59 height 16
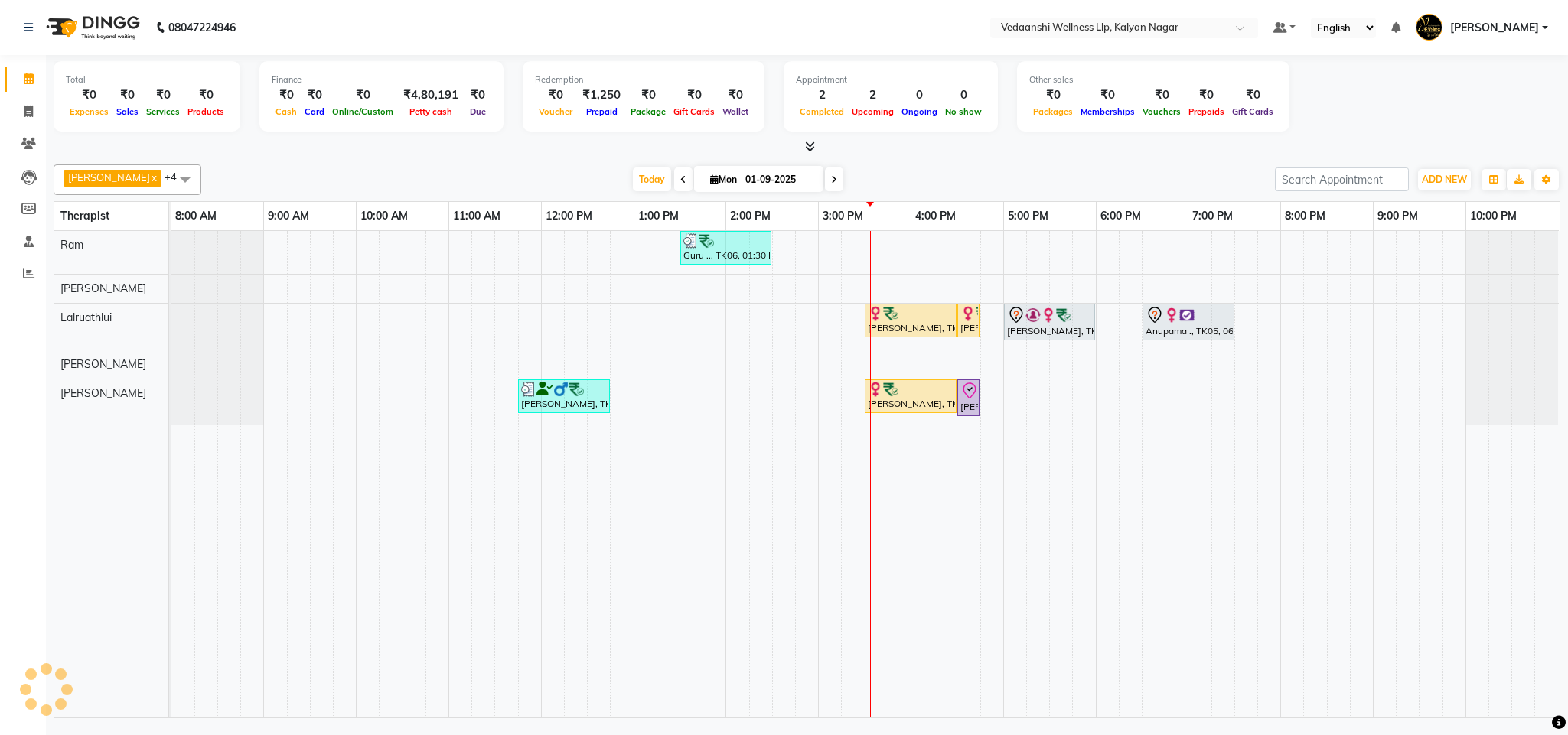
click at [921, 140] on div at bounding box center [807, 146] width 1507 height 16
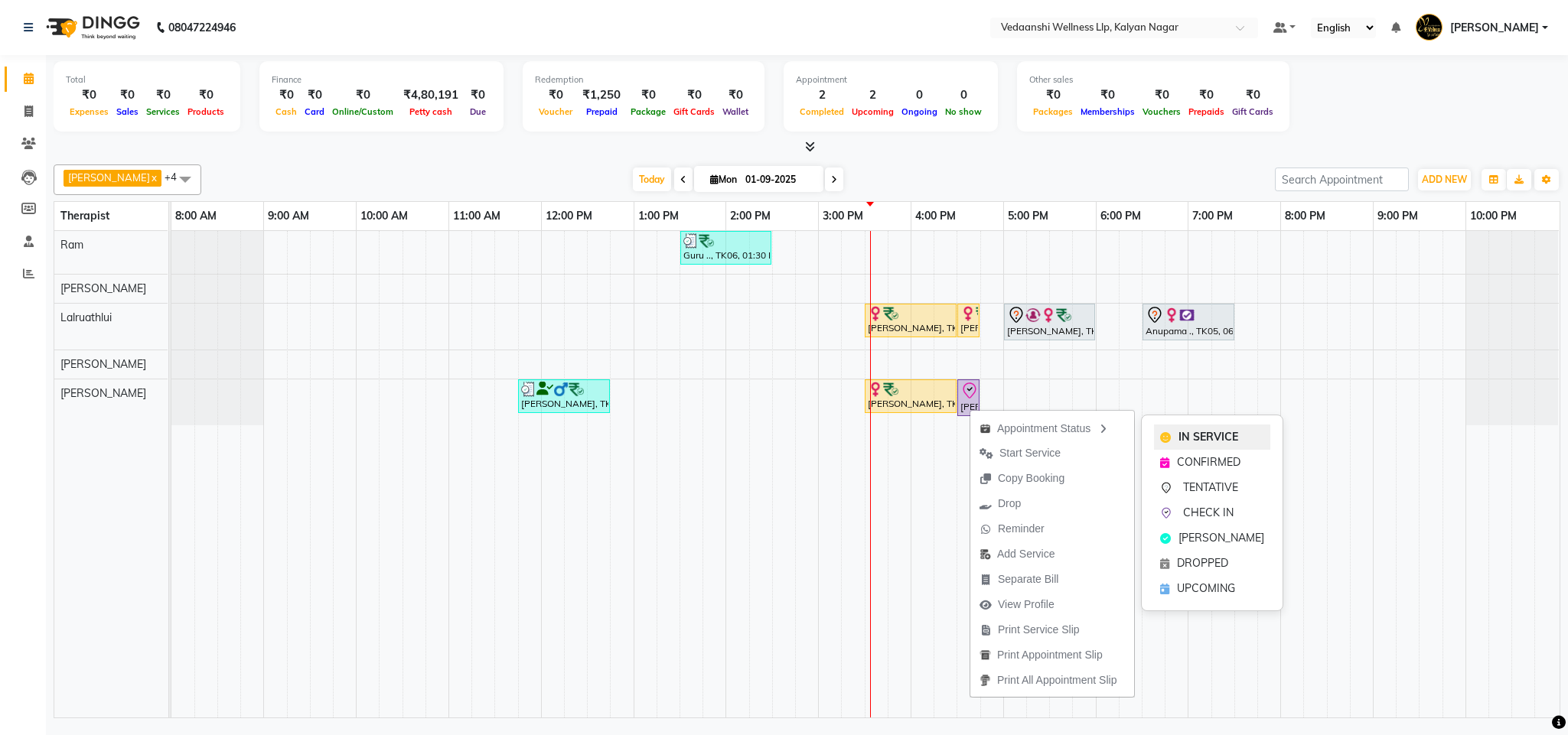
click at [1210, 428] on div "IN SERVICE" at bounding box center [1212, 436] width 116 height 25
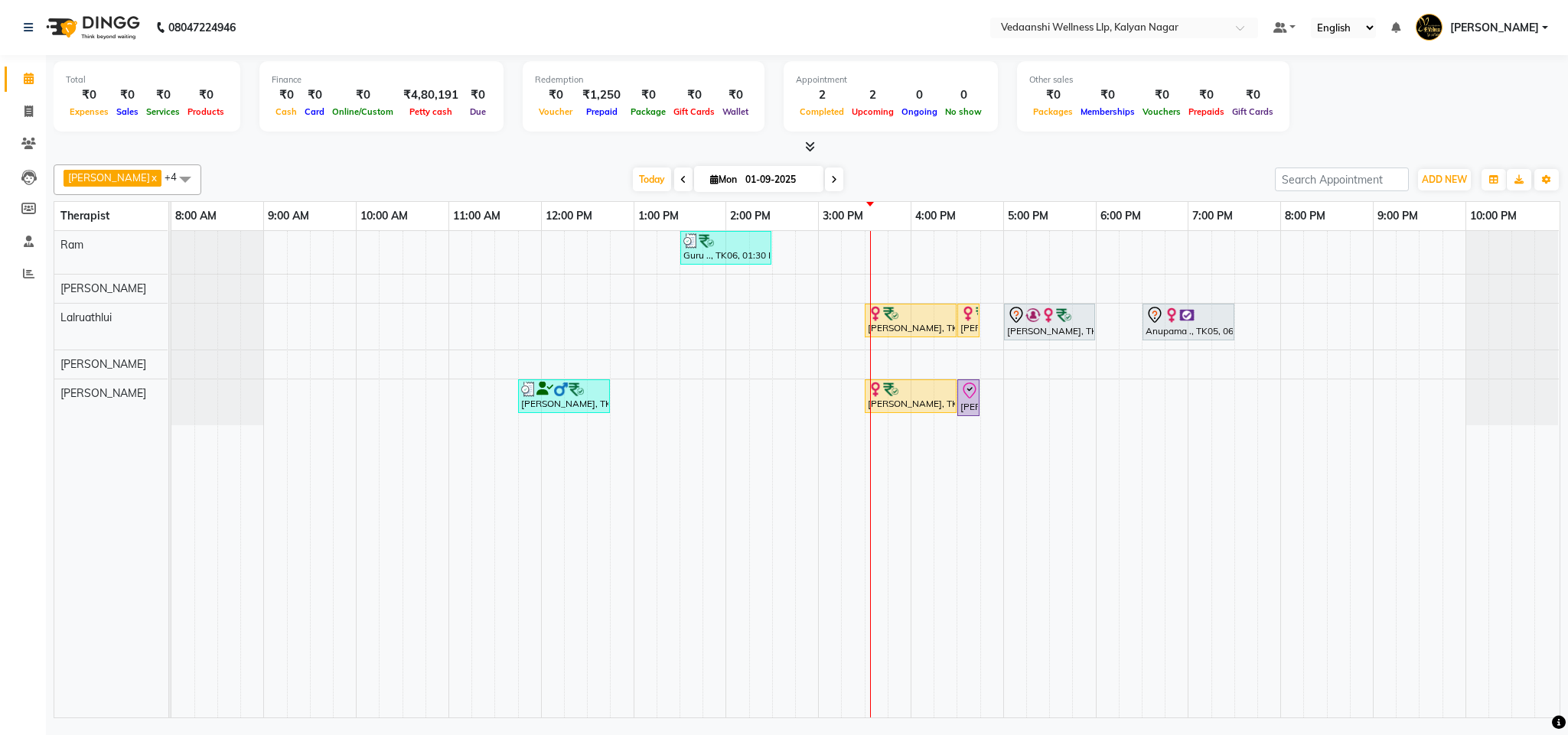
click at [996, 159] on div "Benjamin x Lalruathlui x Ram x Jennifer Zoramsangi x Amos x +4 Select All Amos …" at bounding box center [807, 438] width 1507 height 560
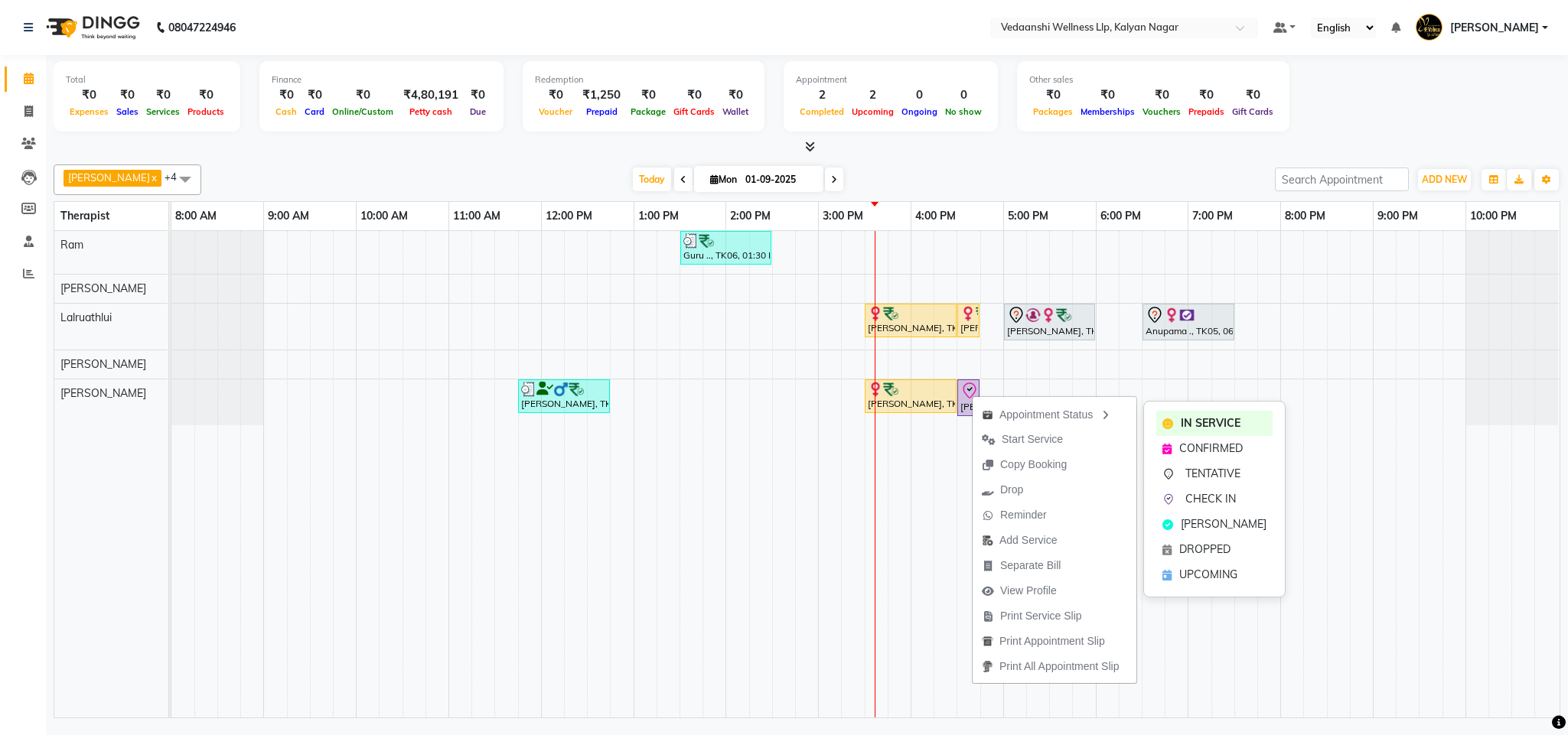
drag, startPoint x: 1199, startPoint y: 498, endPoint x: 1153, endPoint y: 412, distance: 97.5
click at [1197, 498] on span "CHECK IN" at bounding box center [1211, 498] width 51 height 16
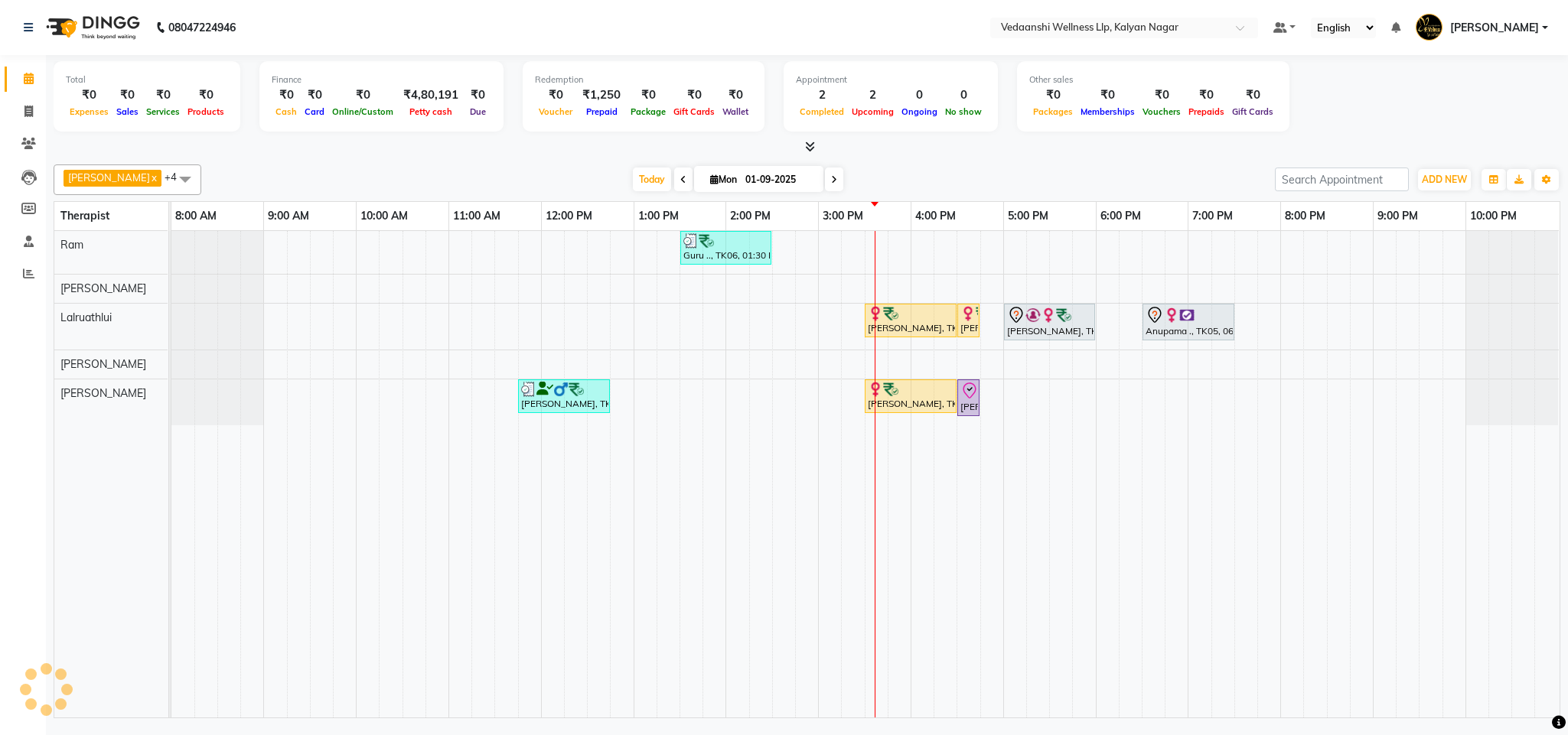
click at [1067, 166] on div "Benjamin x Lalruathlui x Ram x Jennifer Zoramsangi x Amos x +4 Select All Amos …" at bounding box center [807, 179] width 1507 height 31
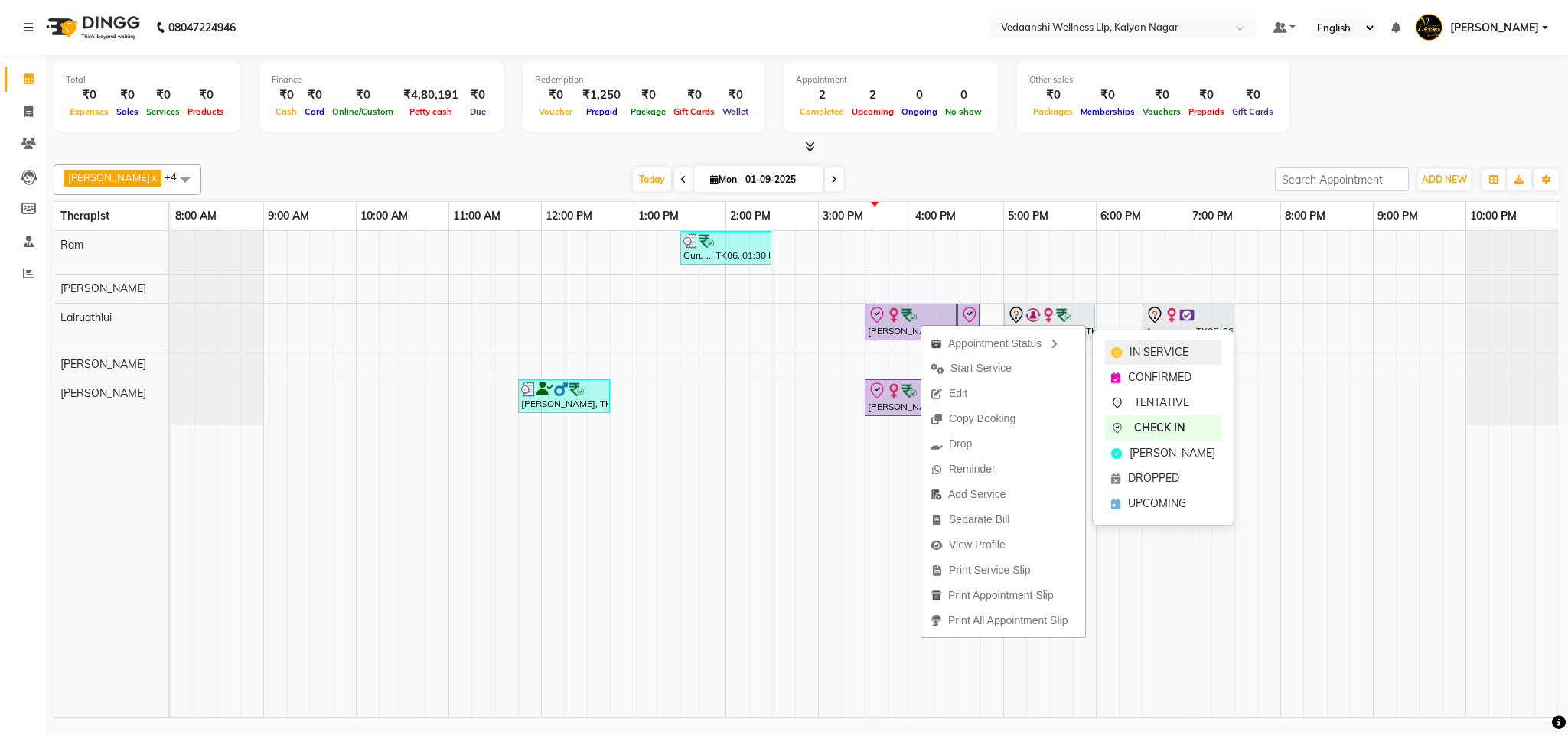
click at [1166, 345] on span "IN SERVICE" at bounding box center [1159, 352] width 59 height 16
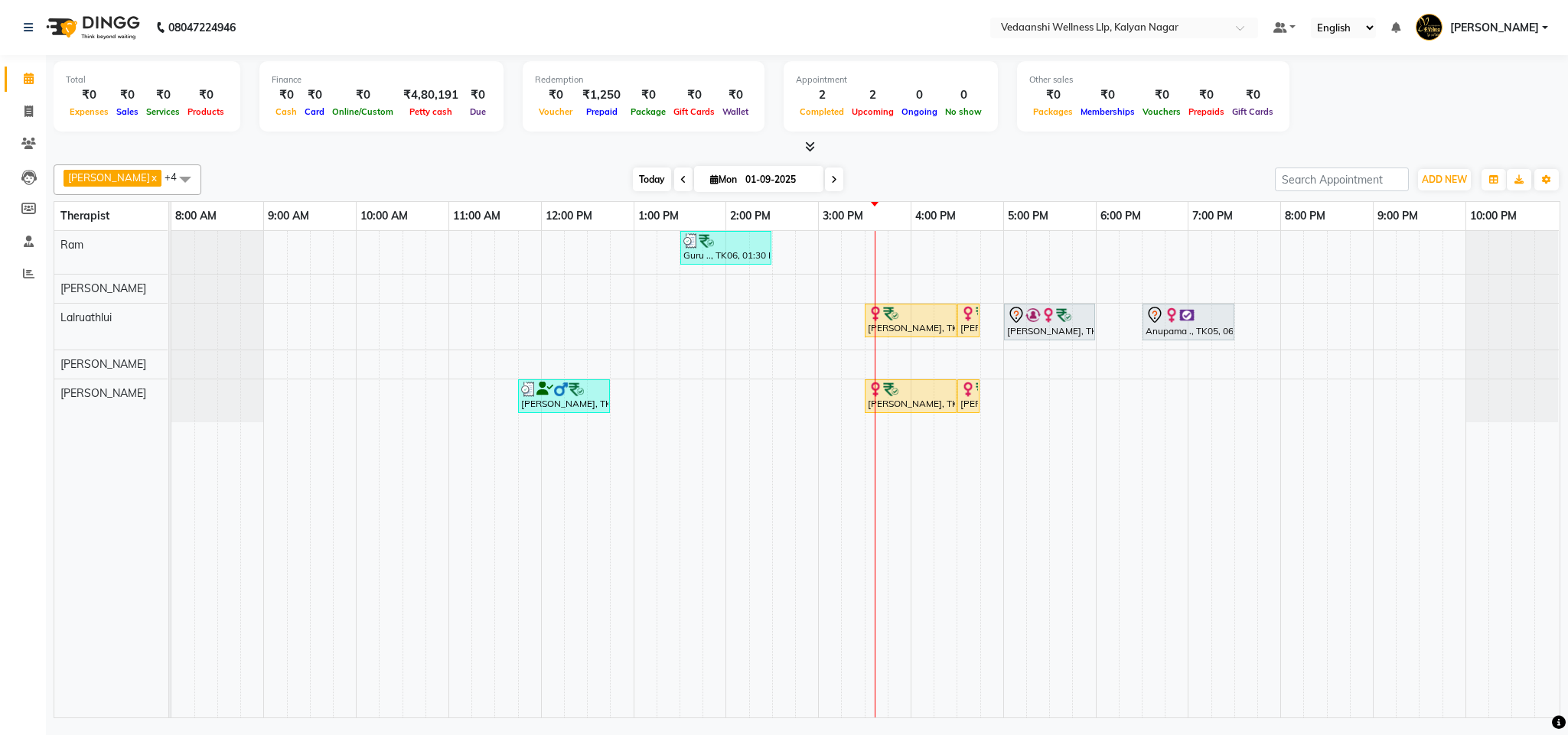
click at [633, 179] on span "Today" at bounding box center [652, 179] width 38 height 23
click at [633, 172] on span "Today" at bounding box center [652, 179] width 38 height 23
click at [951, 160] on div "Benjamin x Lalruathlui x Ram x Jennifer Zoramsangi x Amos x +4 Select All Amos …" at bounding box center [807, 438] width 1507 height 560
click at [942, 170] on div "[DATE] [DATE]" at bounding box center [738, 179] width 1058 height 23
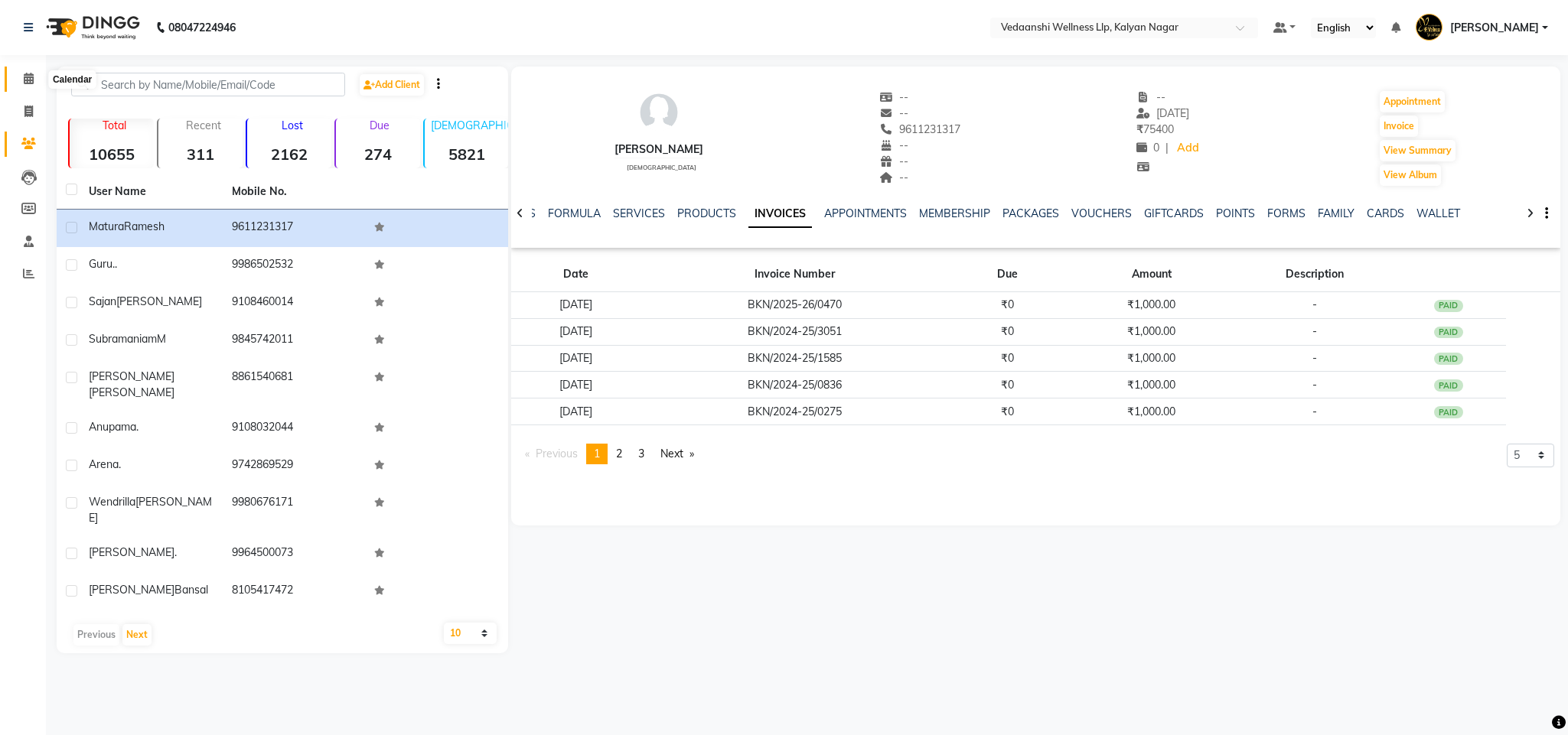
click at [25, 76] on icon at bounding box center [28, 78] width 10 height 11
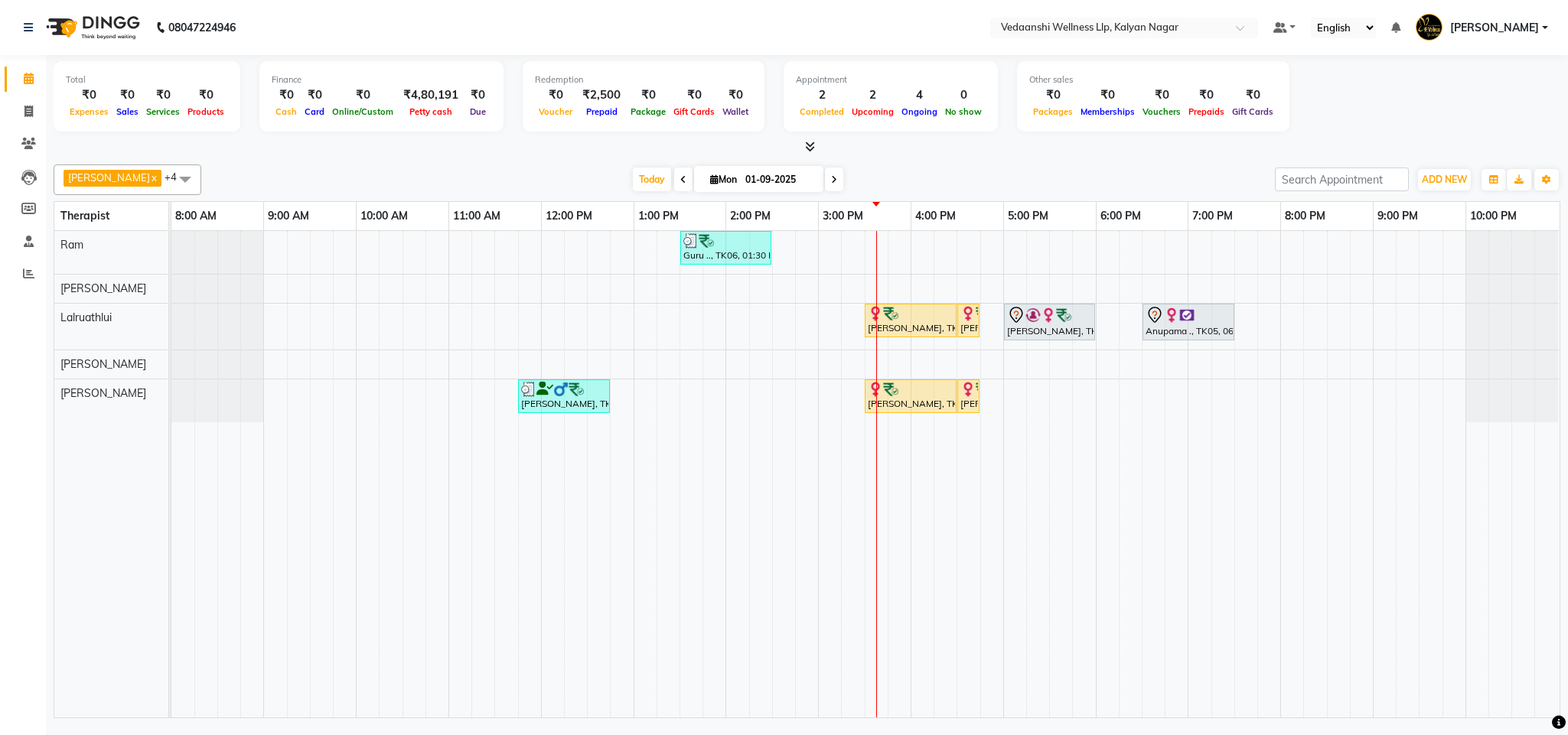
click at [825, 173] on span at bounding box center [835, 179] width 19 height 23
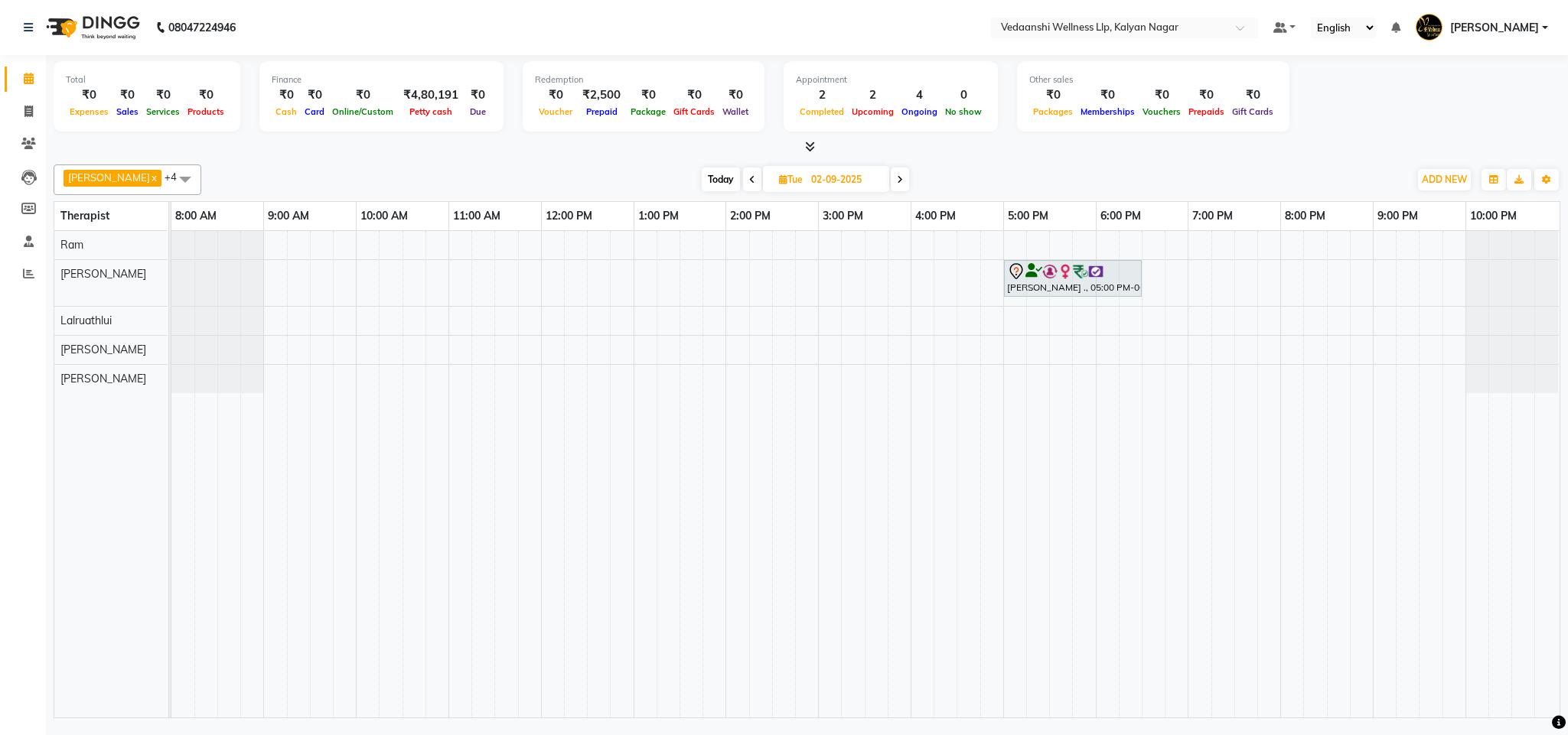
click at [708, 175] on span "Today" at bounding box center [720, 179] width 38 height 23
type input "01-09-2025"
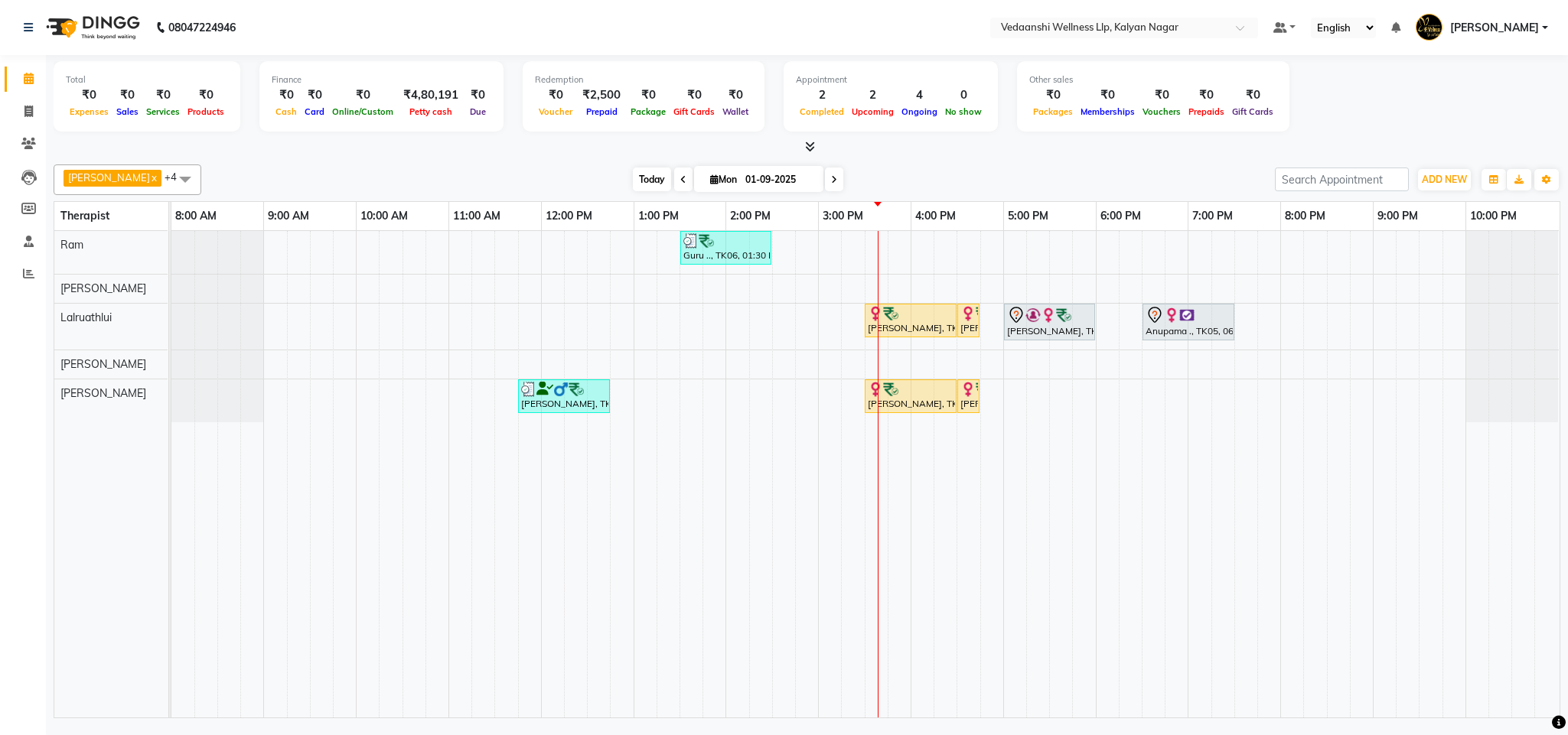
click at [633, 173] on span "Today" at bounding box center [652, 179] width 38 height 23
click at [633, 184] on span "Today" at bounding box center [652, 179] width 38 height 23
click at [909, 176] on div "[DATE] [DATE]" at bounding box center [738, 179] width 1058 height 23
